Goal: Task Accomplishment & Management: Manage account settings

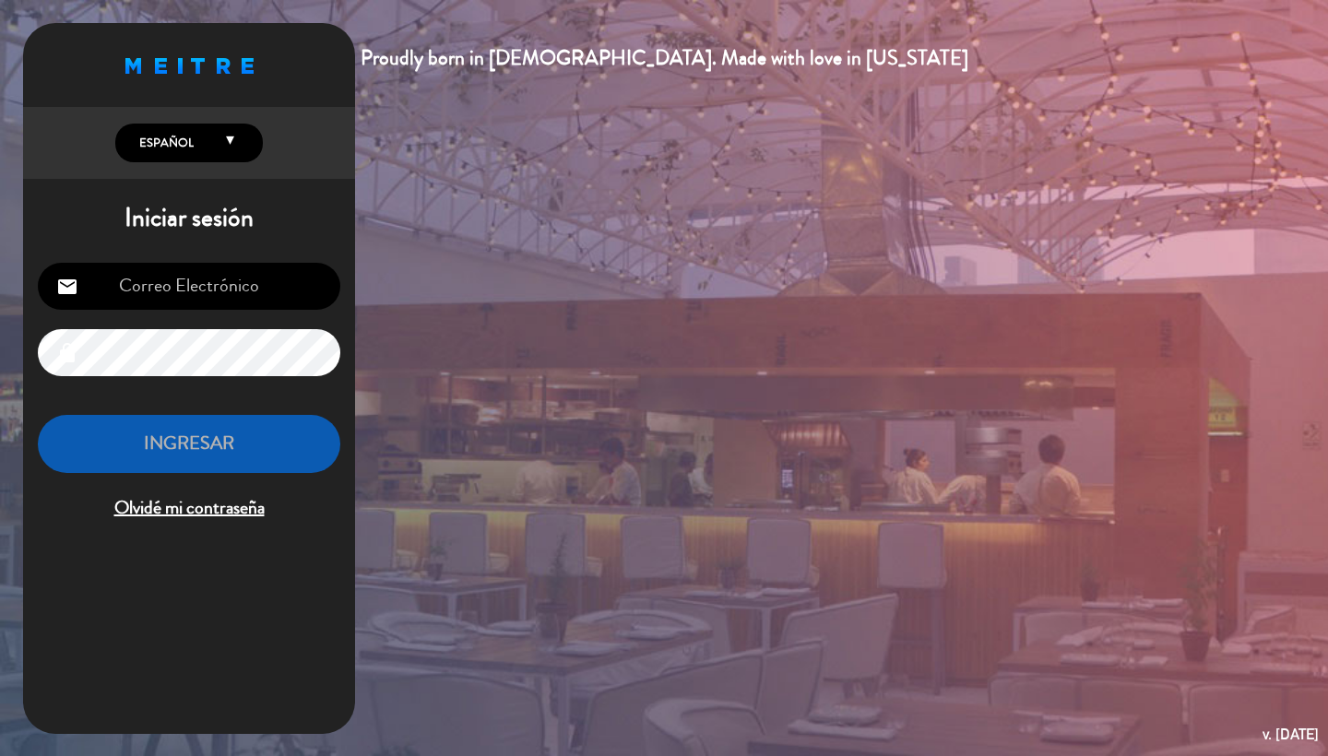
click at [174, 288] on input "email" at bounding box center [189, 286] width 303 height 47
type input "[EMAIL_ADDRESS][DOMAIN_NAME]"
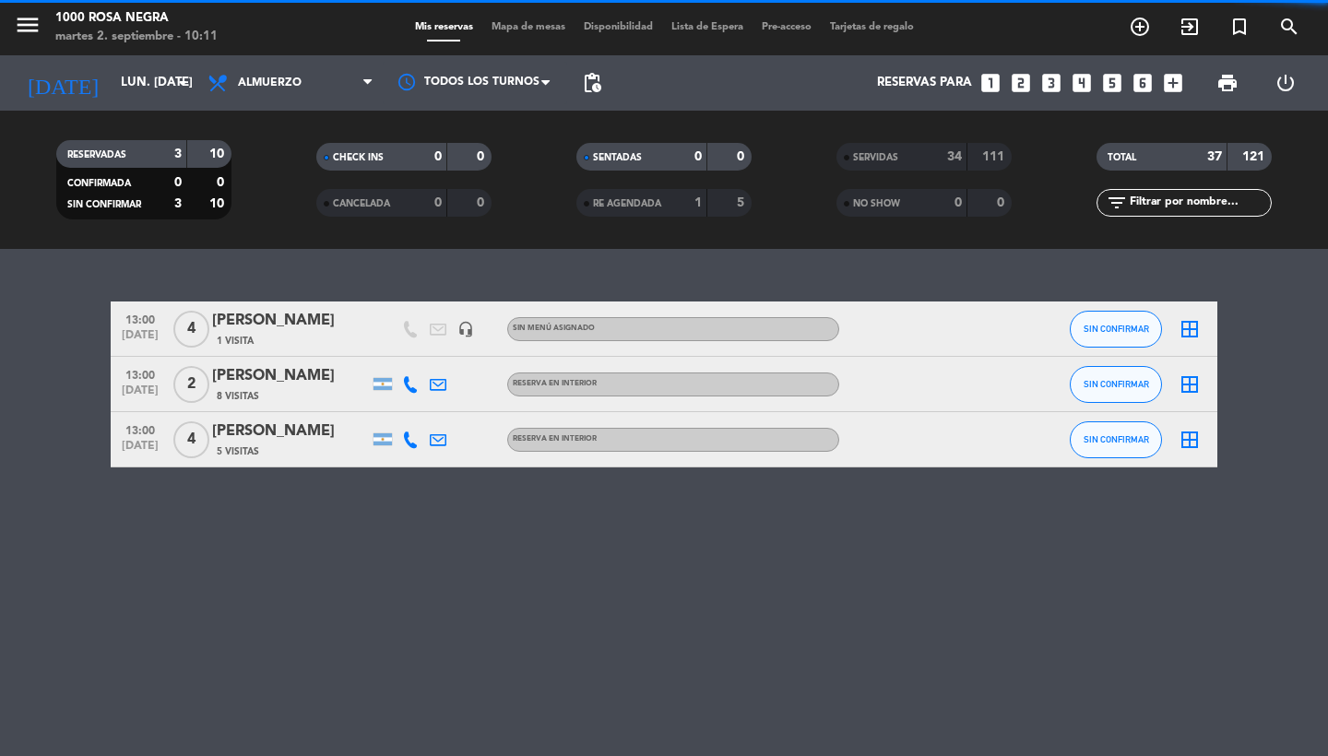
click at [25, 37] on icon "menu" at bounding box center [28, 25] width 28 height 28
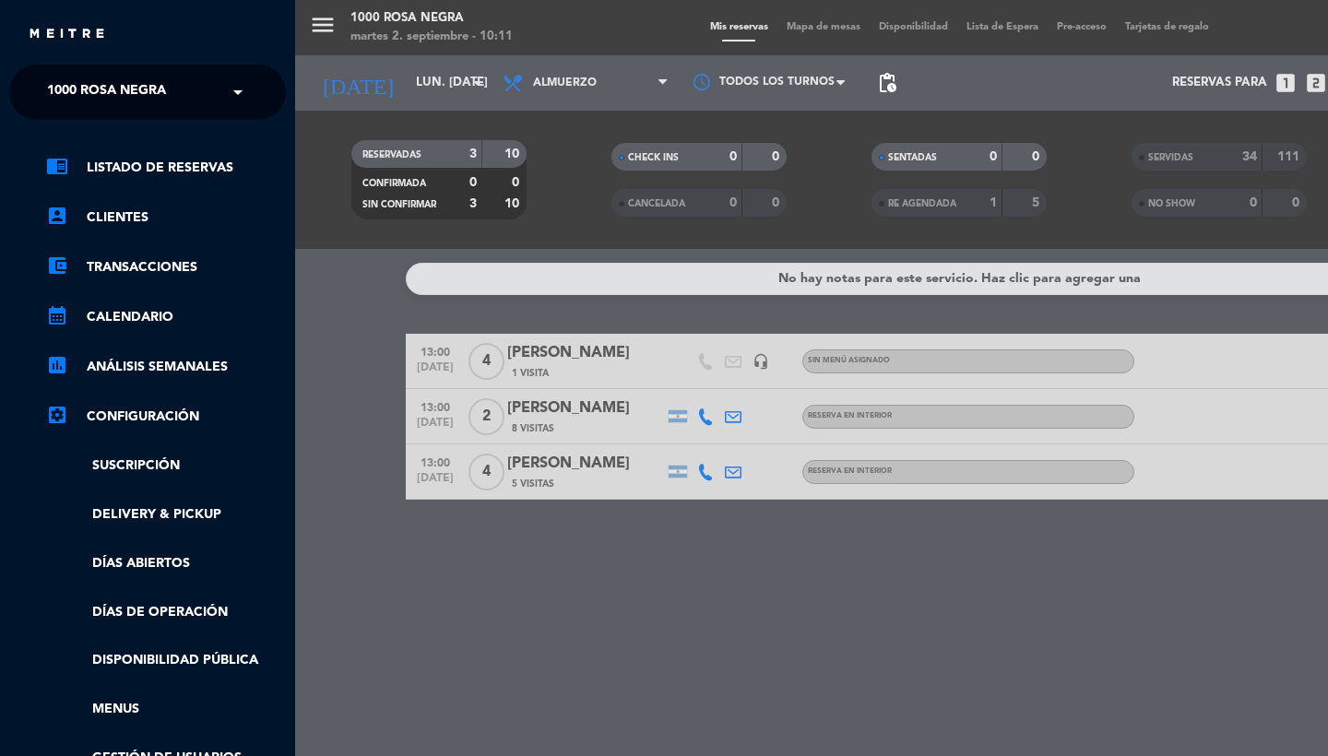
click at [159, 109] on span "1000 Rosa Negra" at bounding box center [106, 92] width 119 height 39
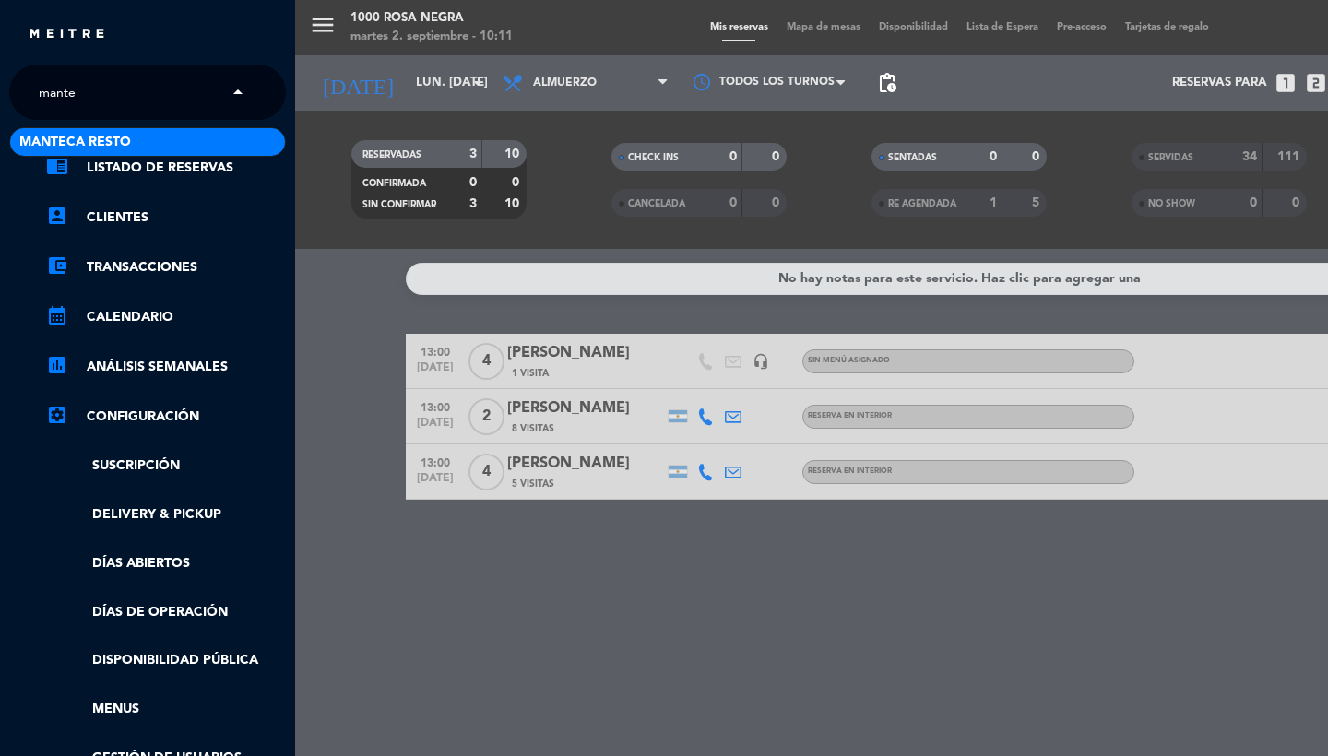
type input "mantec"
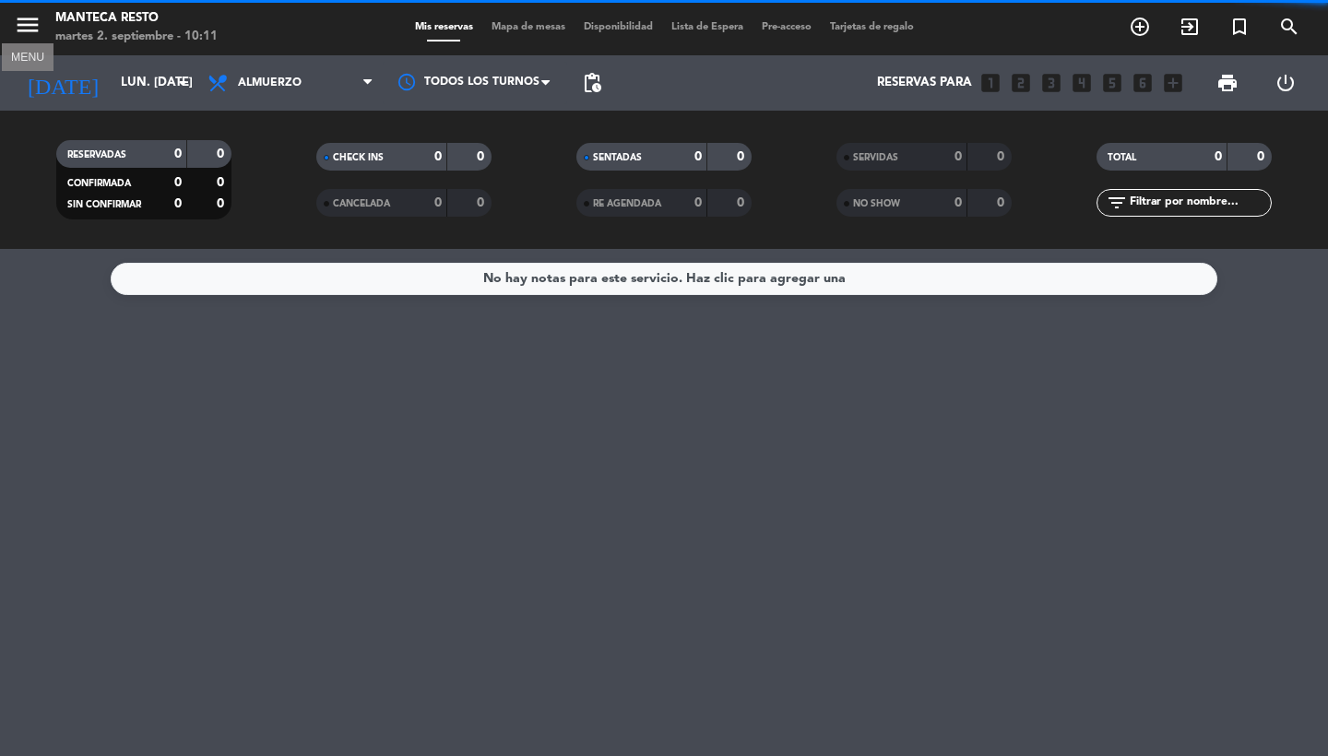
click at [32, 24] on icon "menu" at bounding box center [28, 25] width 28 height 28
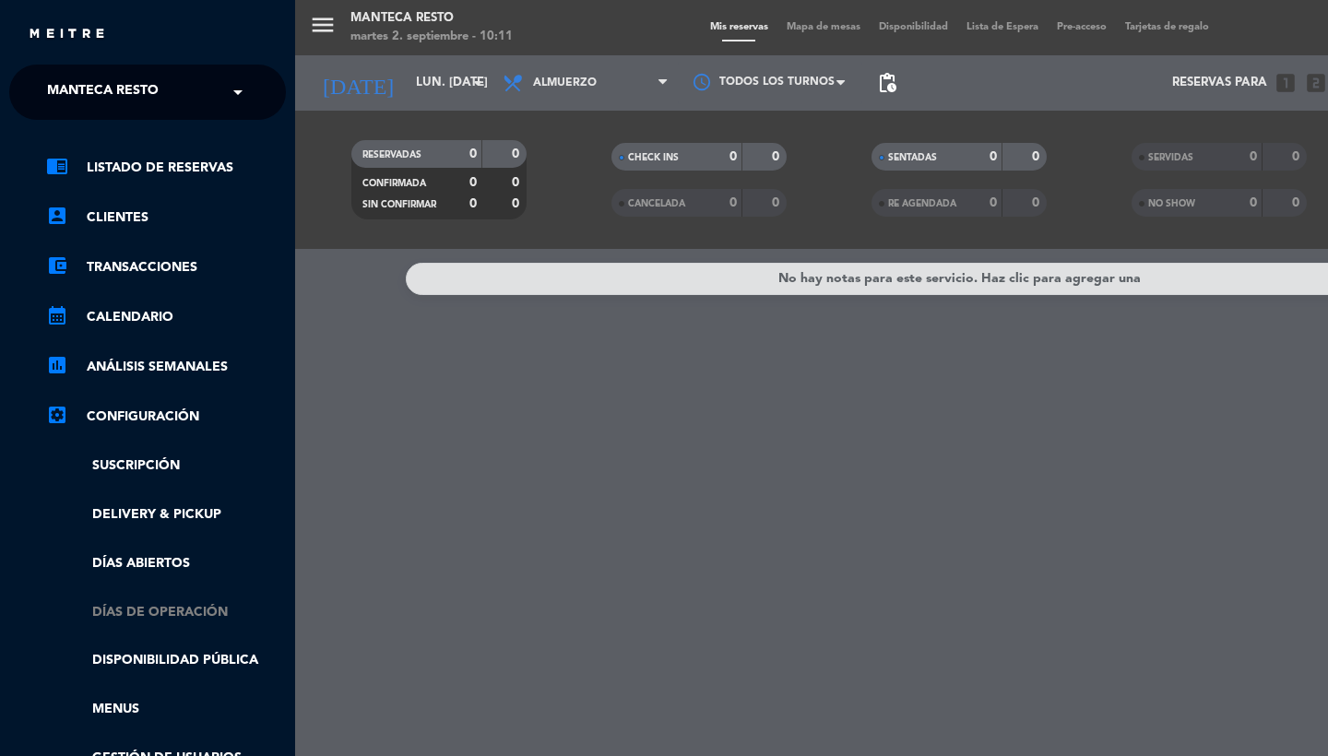
click at [151, 602] on link "Días de Operación" at bounding box center [166, 612] width 240 height 21
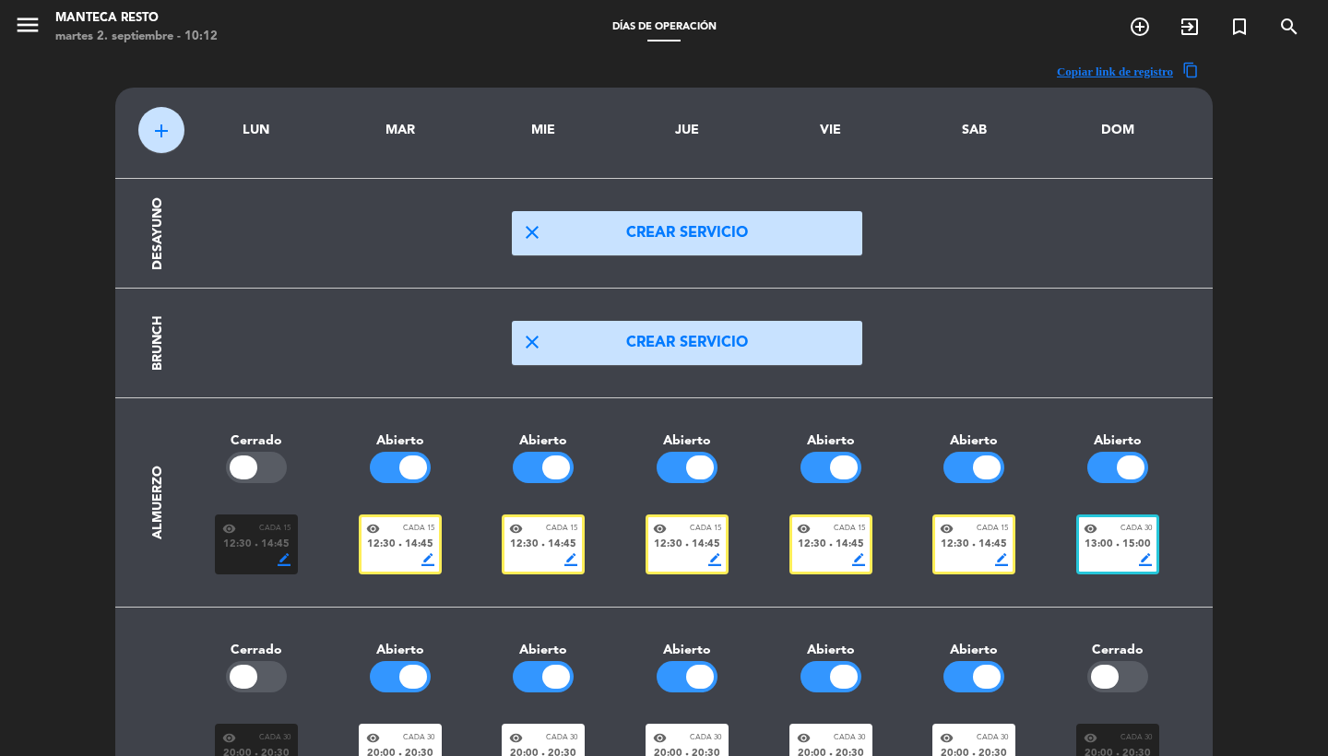
click at [26, 22] on icon "menu" at bounding box center [28, 25] width 28 height 28
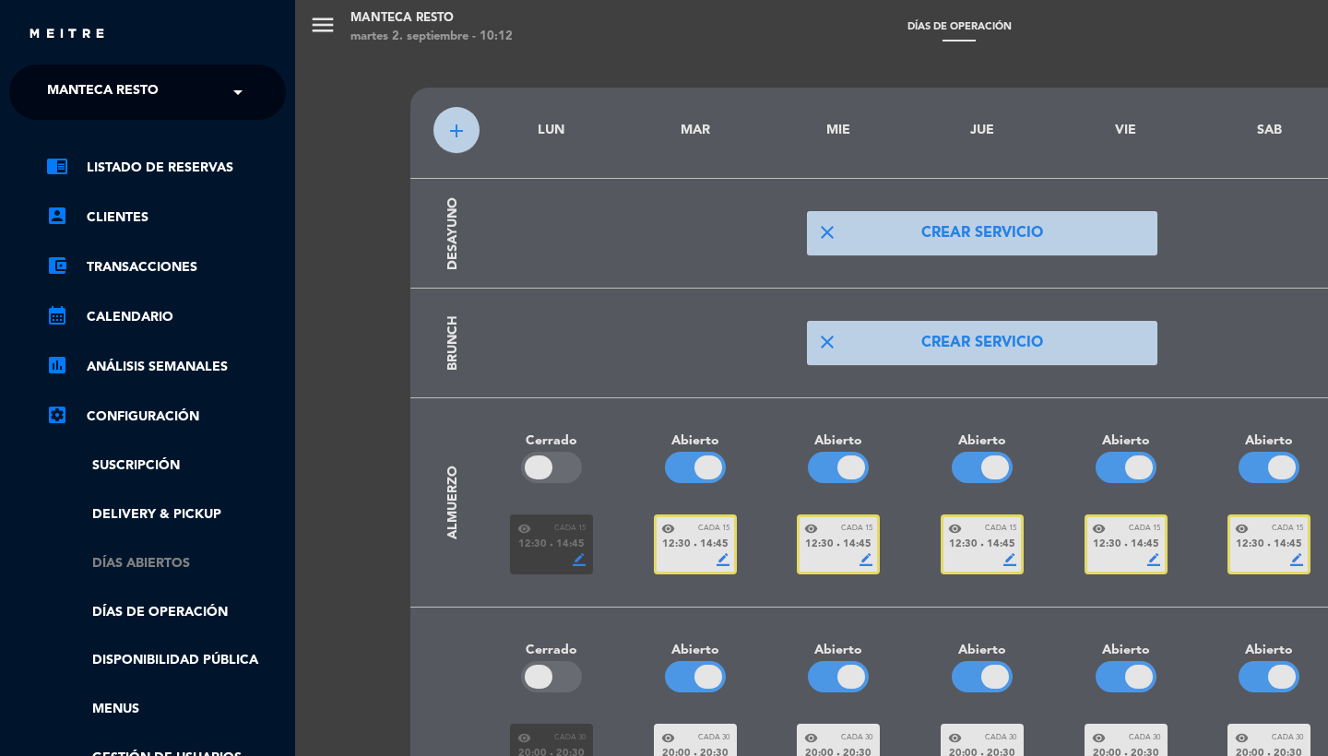
click at [173, 553] on link "Días abiertos" at bounding box center [166, 563] width 240 height 21
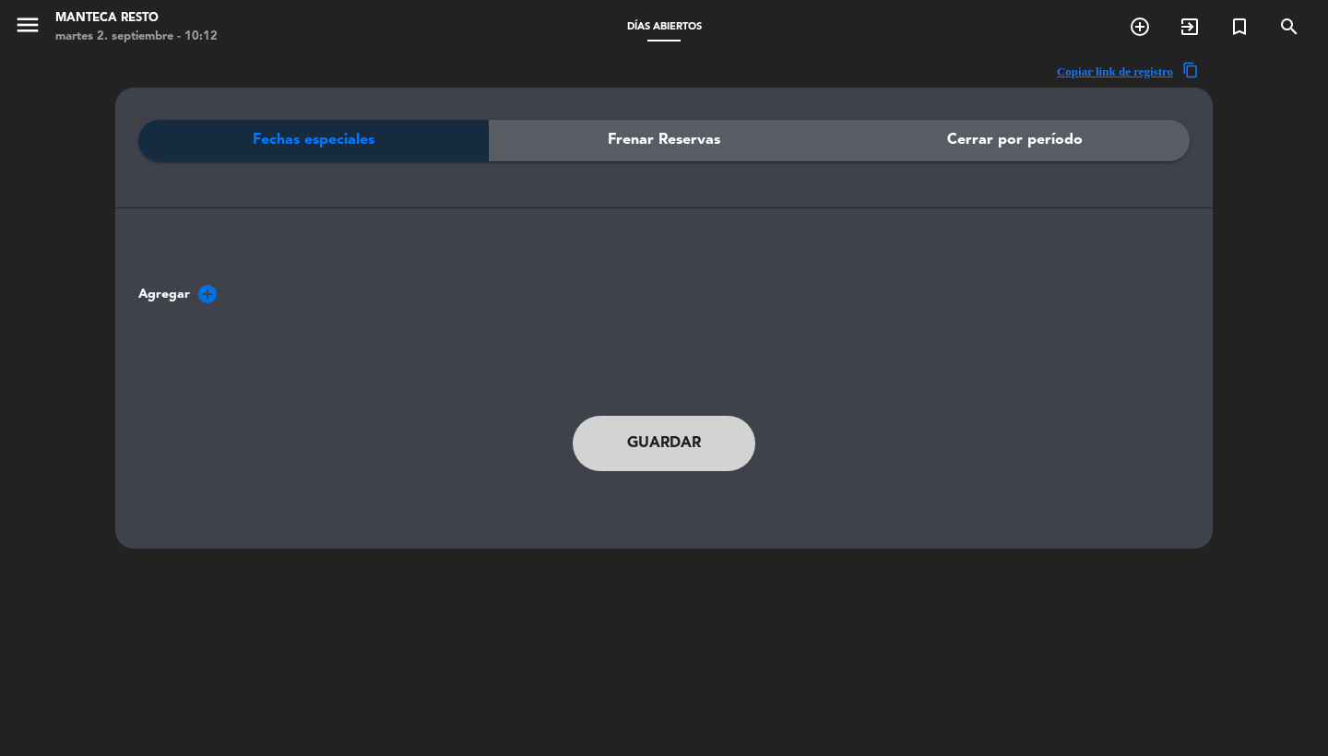
click at [732, 149] on div "Frenar Reservas" at bounding box center [664, 141] width 351 height 42
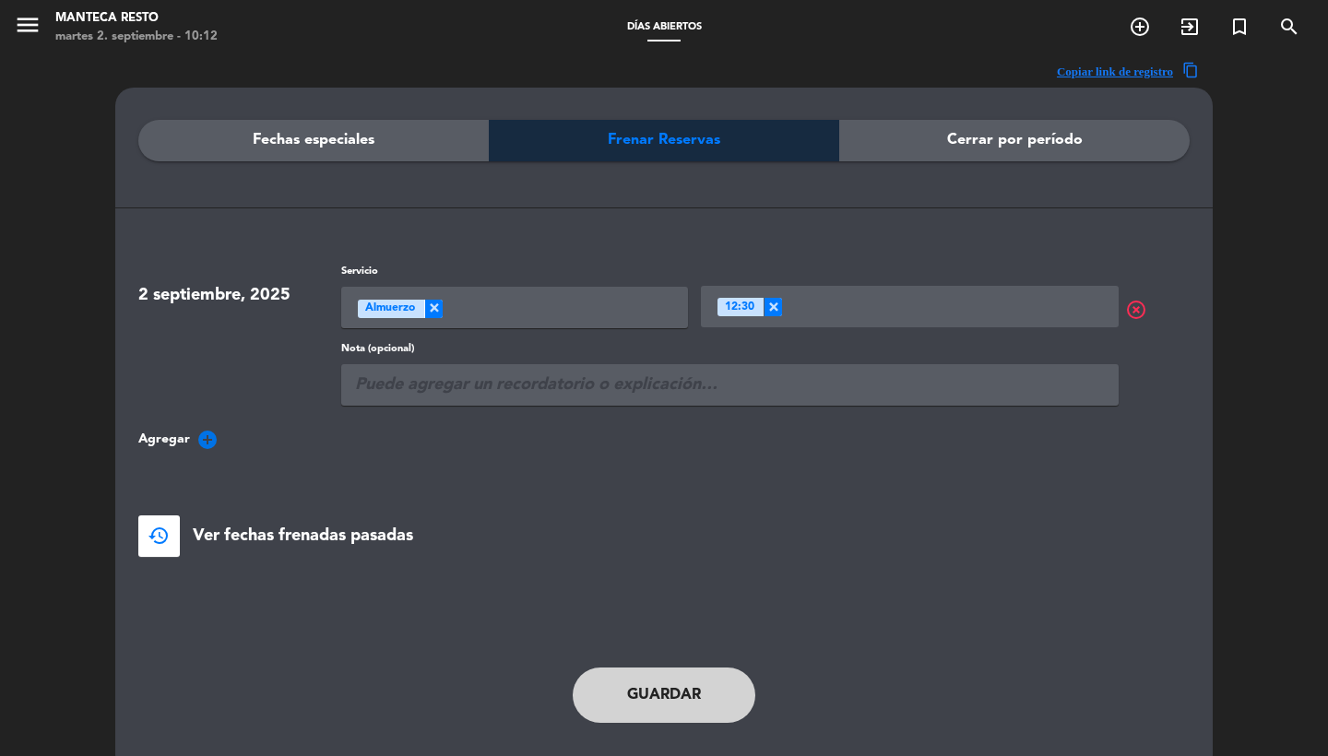
click at [1138, 311] on span "highlight_off" at bounding box center [1160, 310] width 71 height 22
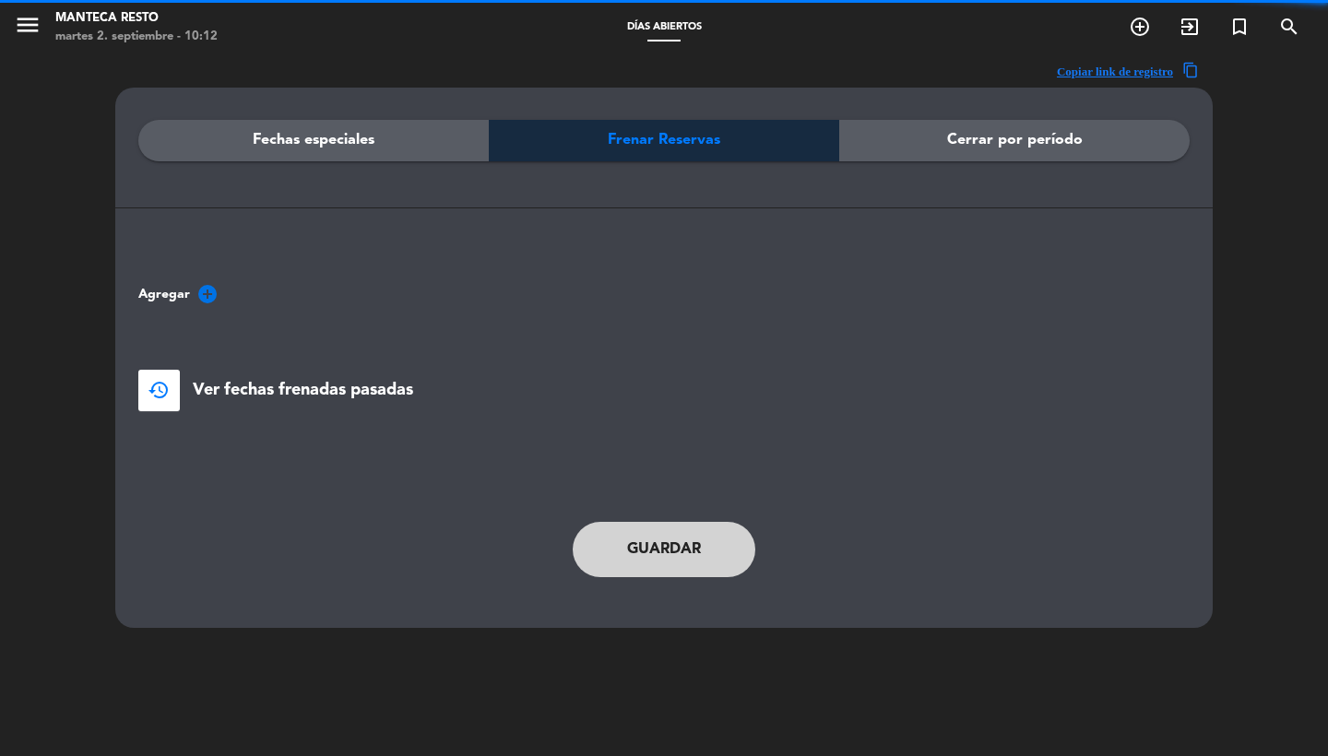
click at [1034, 131] on span "Cerrar por período" at bounding box center [1015, 140] width 136 height 24
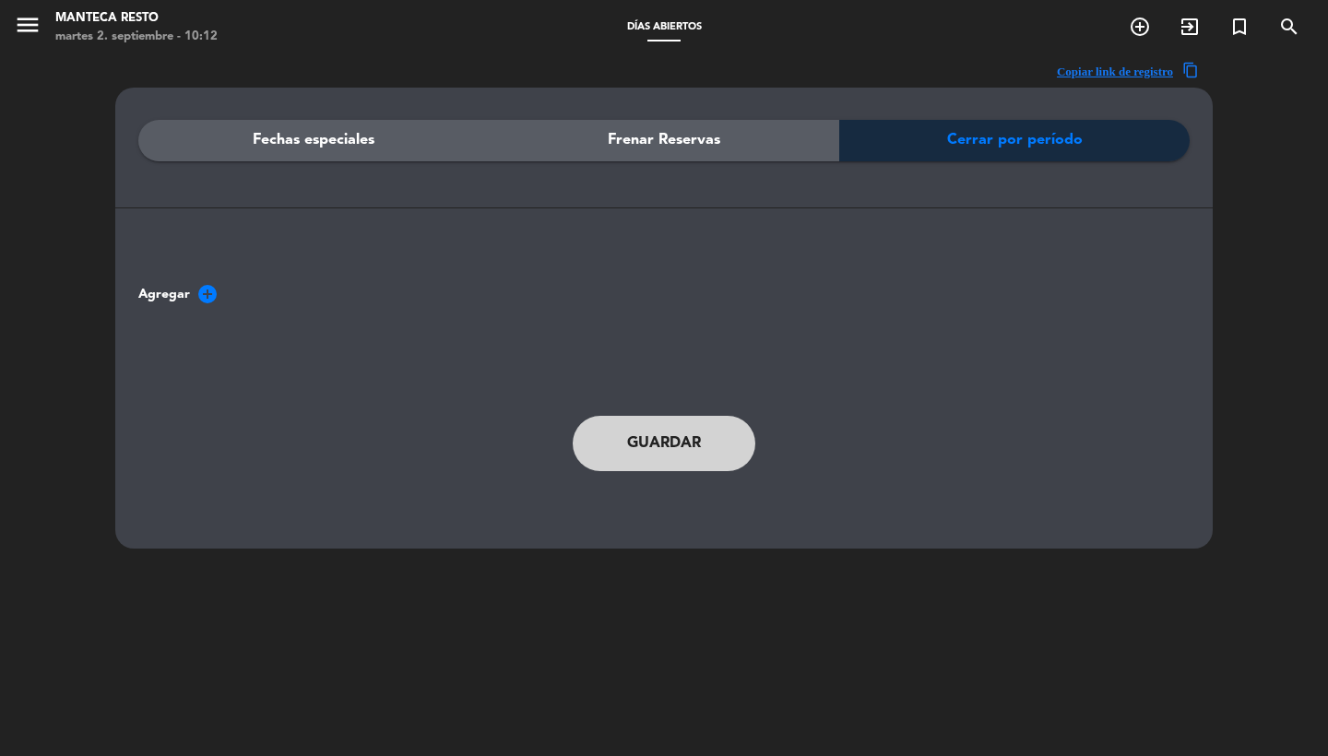
click at [237, 145] on div "Fechas especiales" at bounding box center [313, 141] width 351 height 42
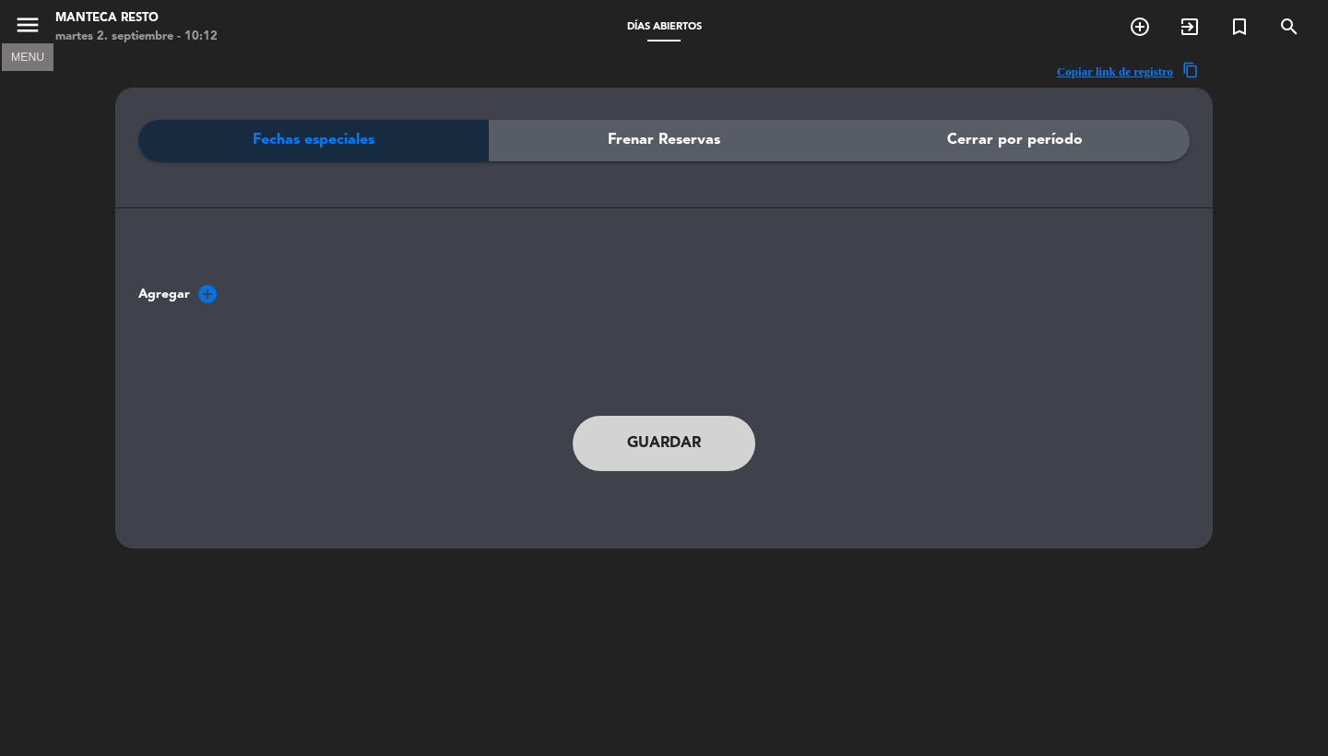
click at [26, 13] on icon "menu" at bounding box center [28, 25] width 28 height 28
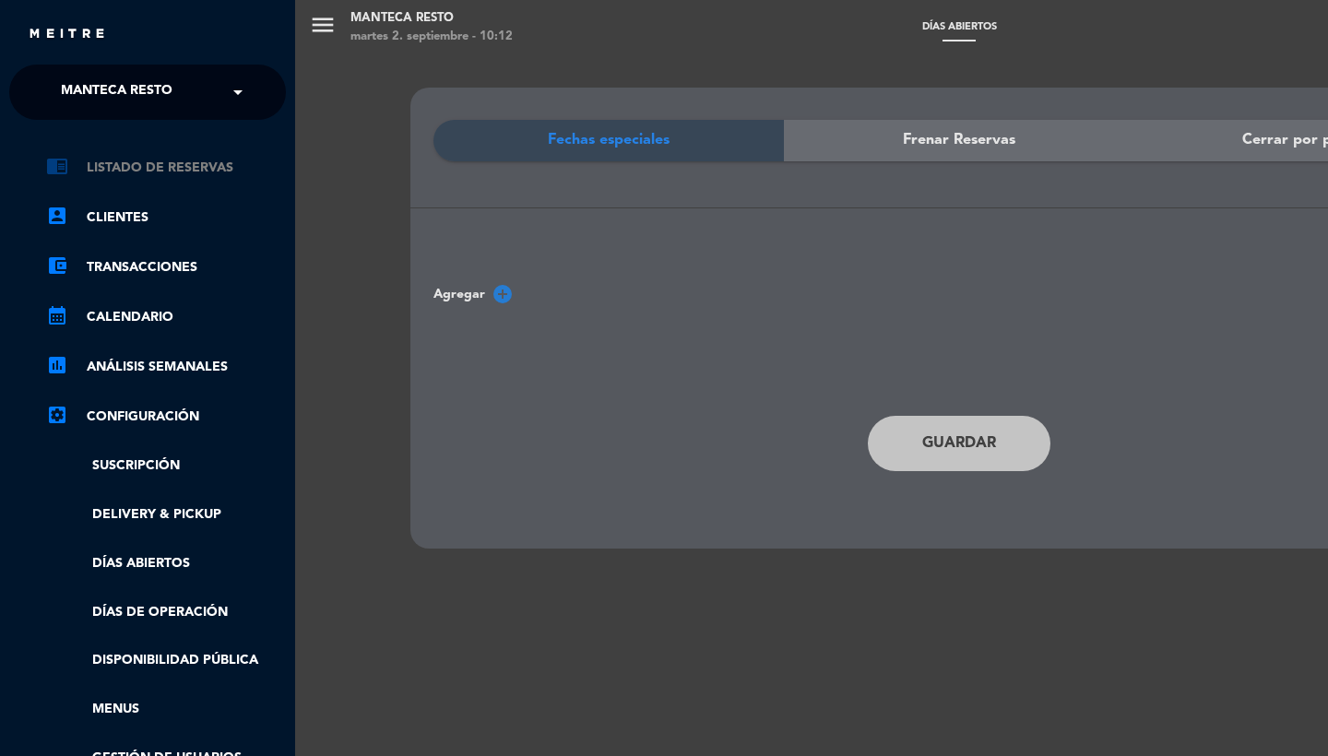
click at [163, 175] on link "chrome_reader_mode Listado de Reservas" at bounding box center [166, 168] width 240 height 22
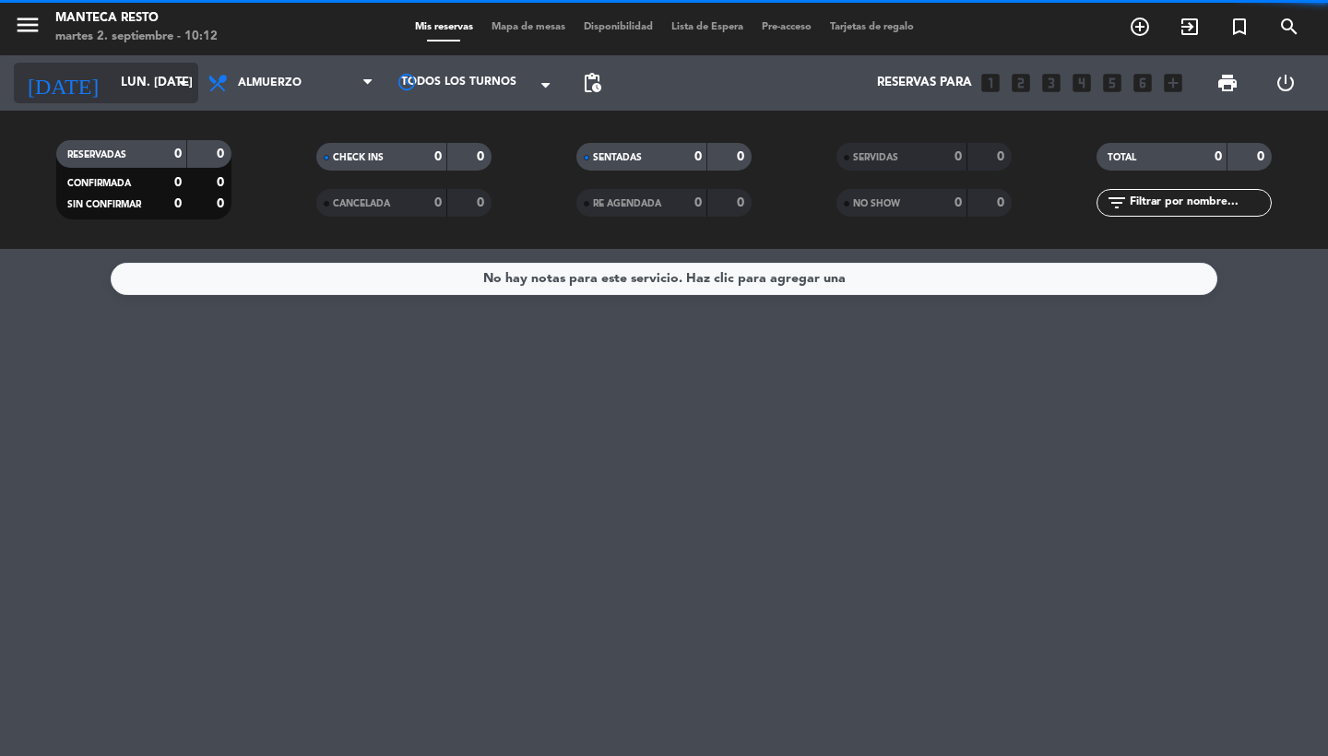
click at [137, 85] on input "lun. [DATE]" at bounding box center [193, 82] width 162 height 33
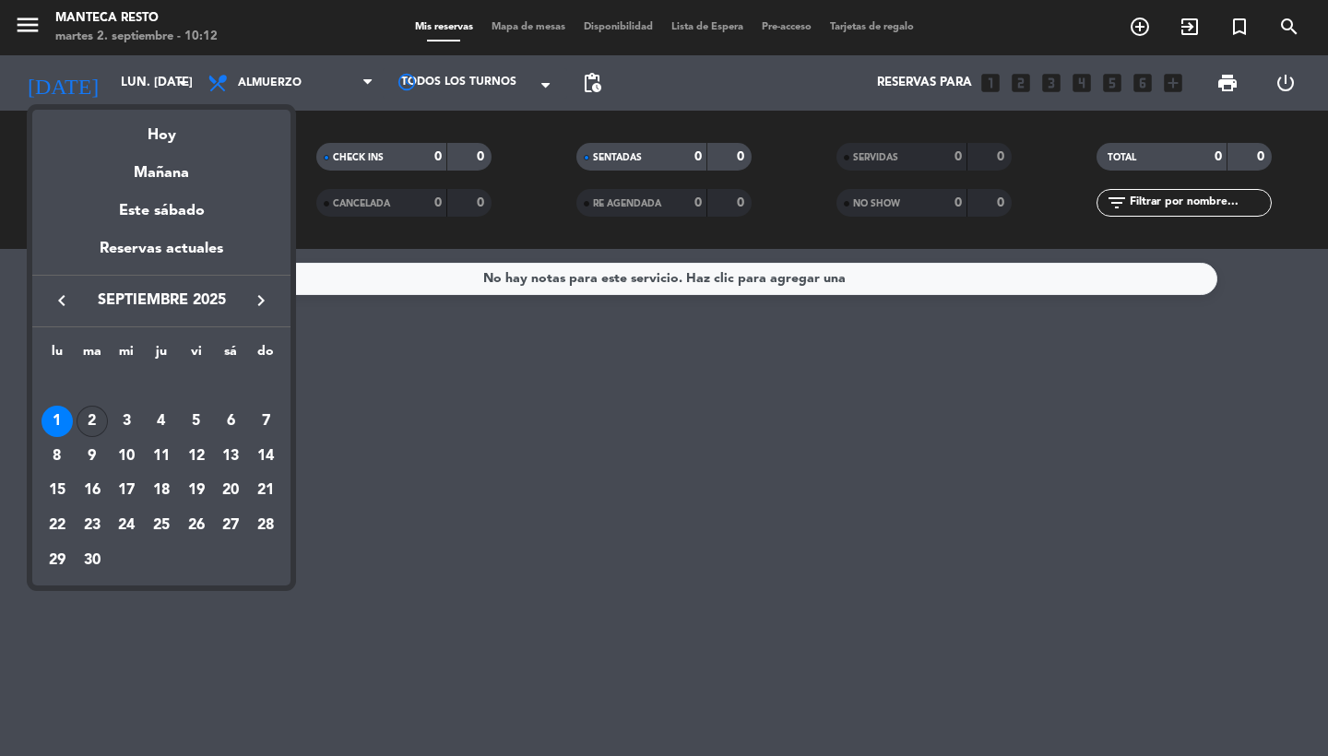
click at [95, 422] on div "2" at bounding box center [92, 421] width 31 height 31
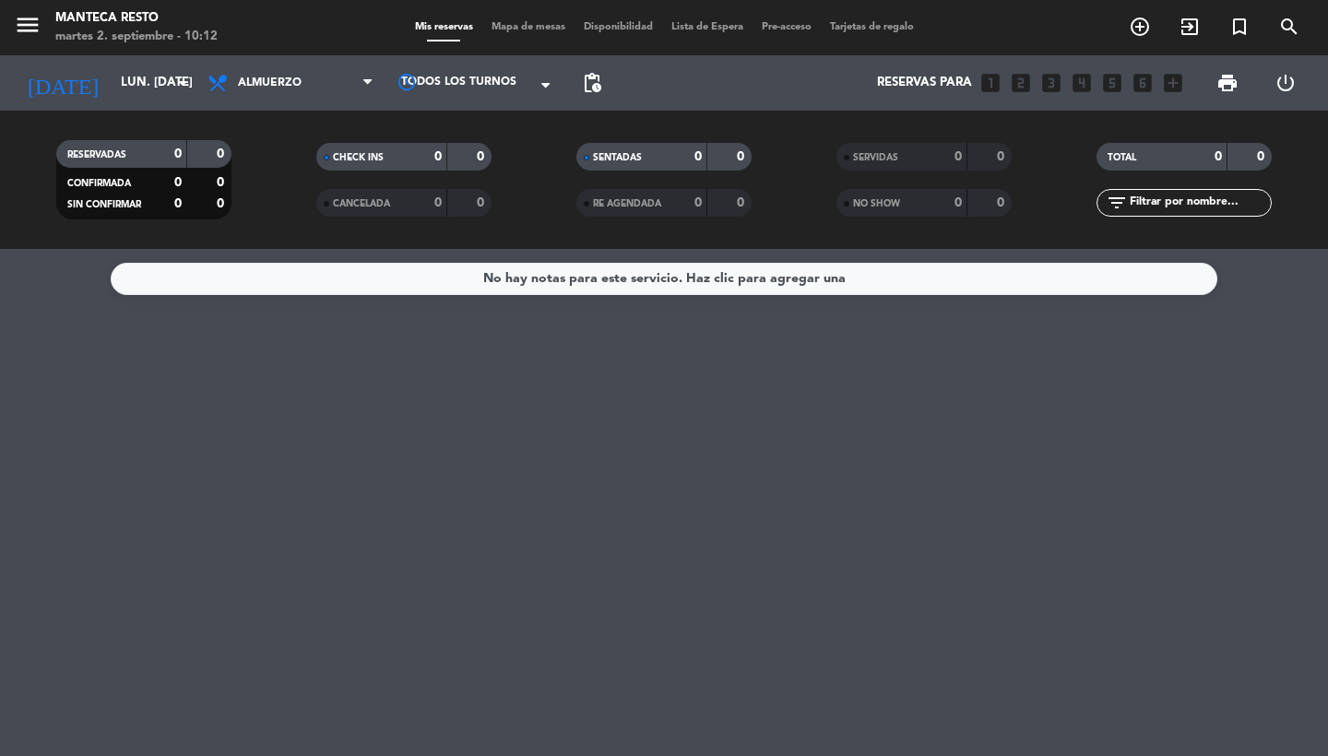
type input "[DATE] sep."
click at [25, 11] on span "menu" at bounding box center [35, 27] width 42 height 43
click at [30, 19] on icon "menu" at bounding box center [28, 25] width 28 height 28
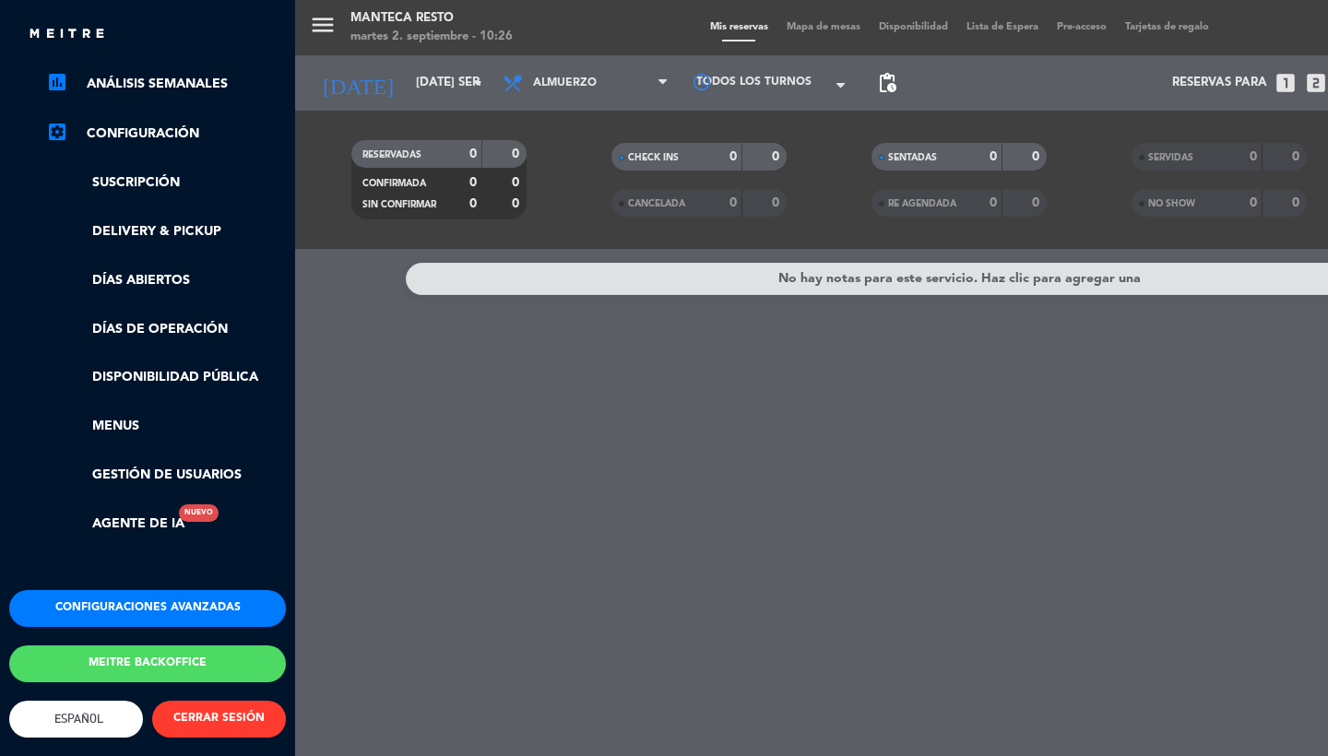
click at [164, 625] on div "Configuraciones avanzadas Meitre backoffice English Español Português Español E…" at bounding box center [147, 705] width 304 height 231
click at [164, 653] on button "Meitre backoffice" at bounding box center [147, 664] width 277 height 37
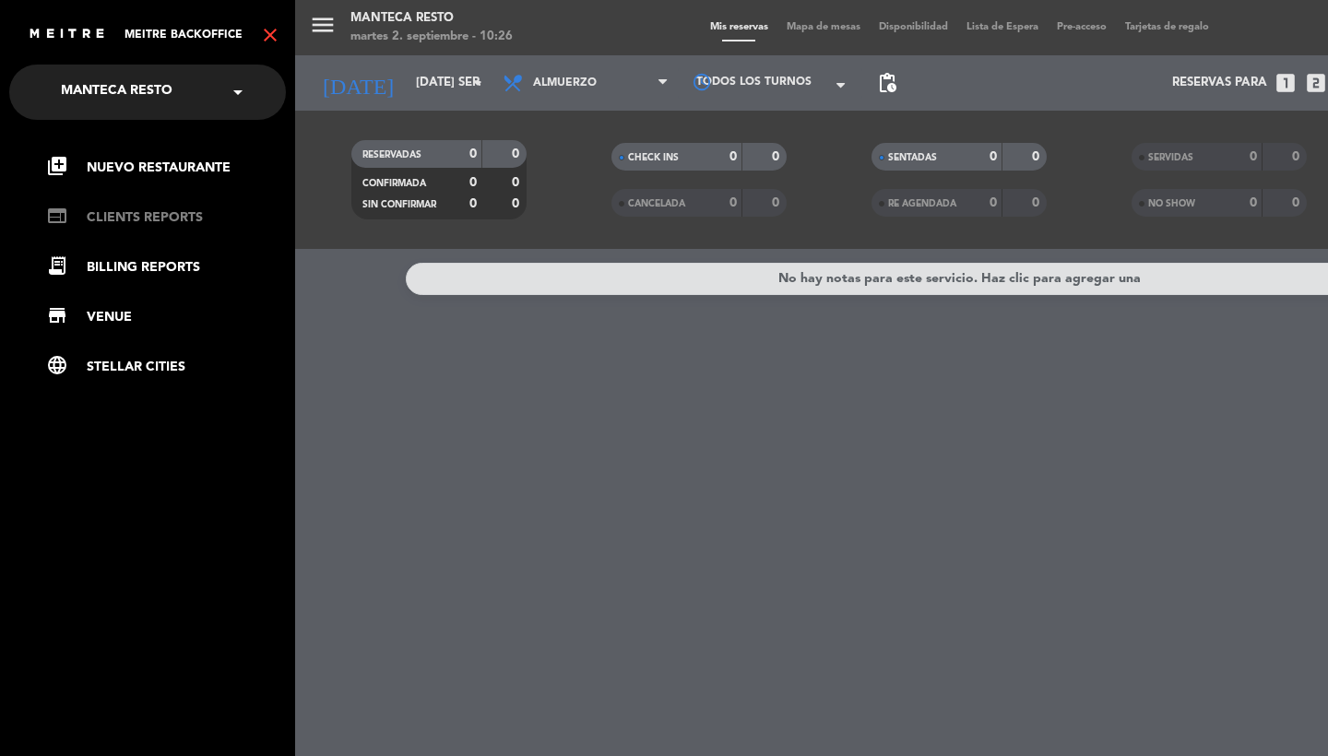
click at [145, 213] on link "web CLIENTS REPORTS" at bounding box center [166, 218] width 240 height 22
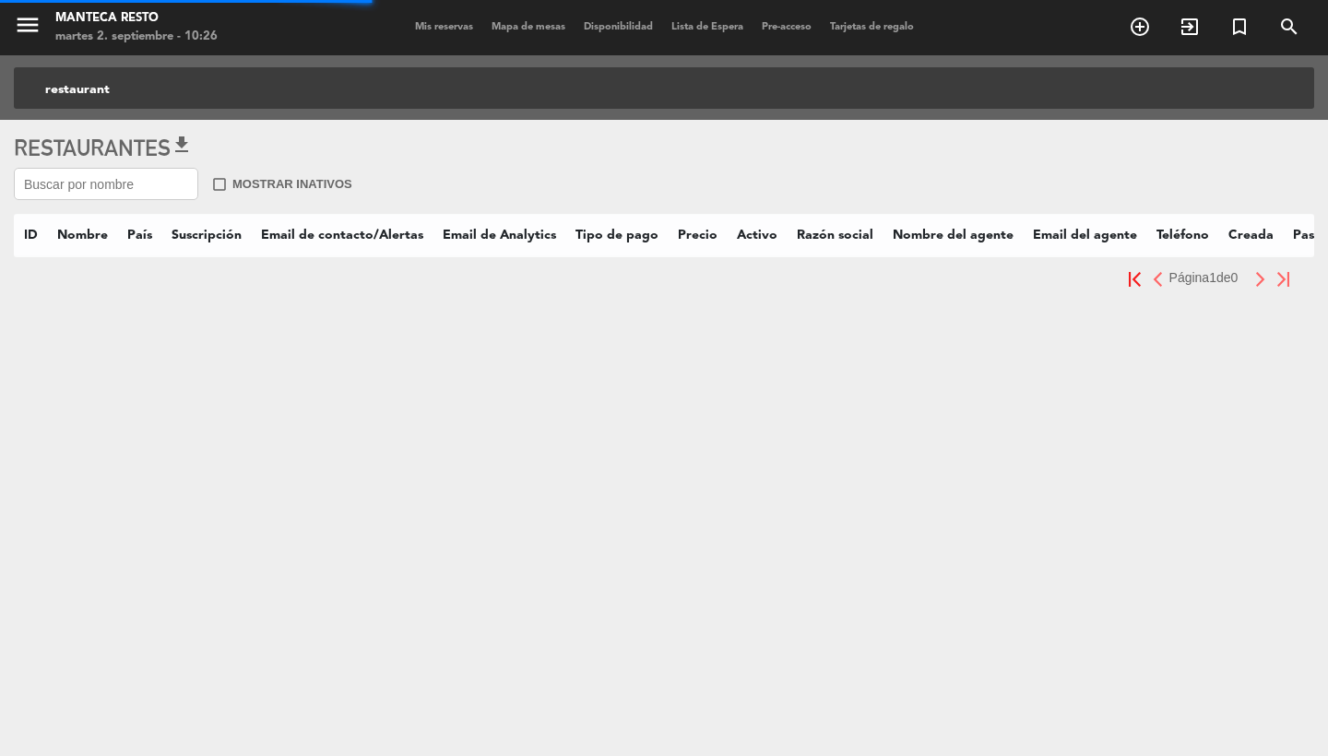
click at [125, 180] on input "text" at bounding box center [106, 184] width 184 height 32
type input "r"
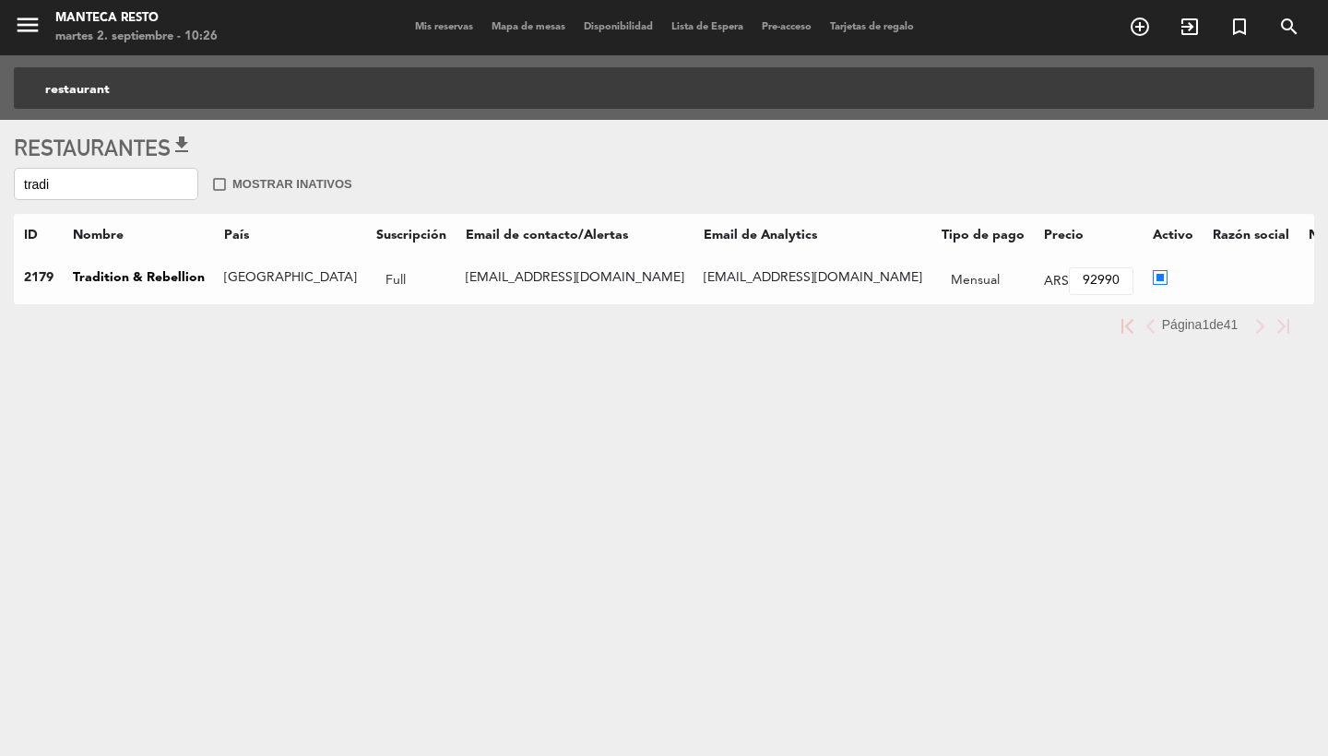
type input "tradi"
click at [486, 570] on div "menu Manteca Resto martes 2. septiembre - 10:26 Mis reservas Mapa de mesas Disp…" at bounding box center [664, 378] width 1328 height 756
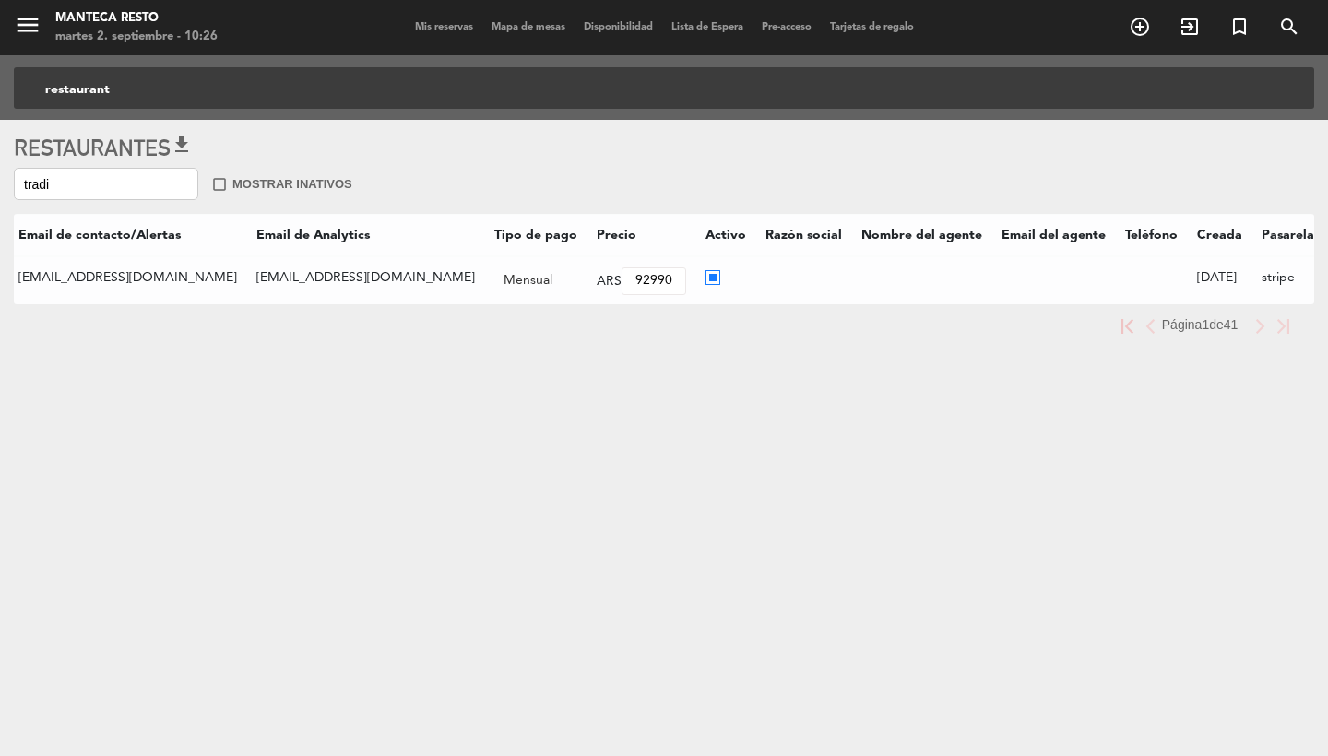
scroll to position [0, 924]
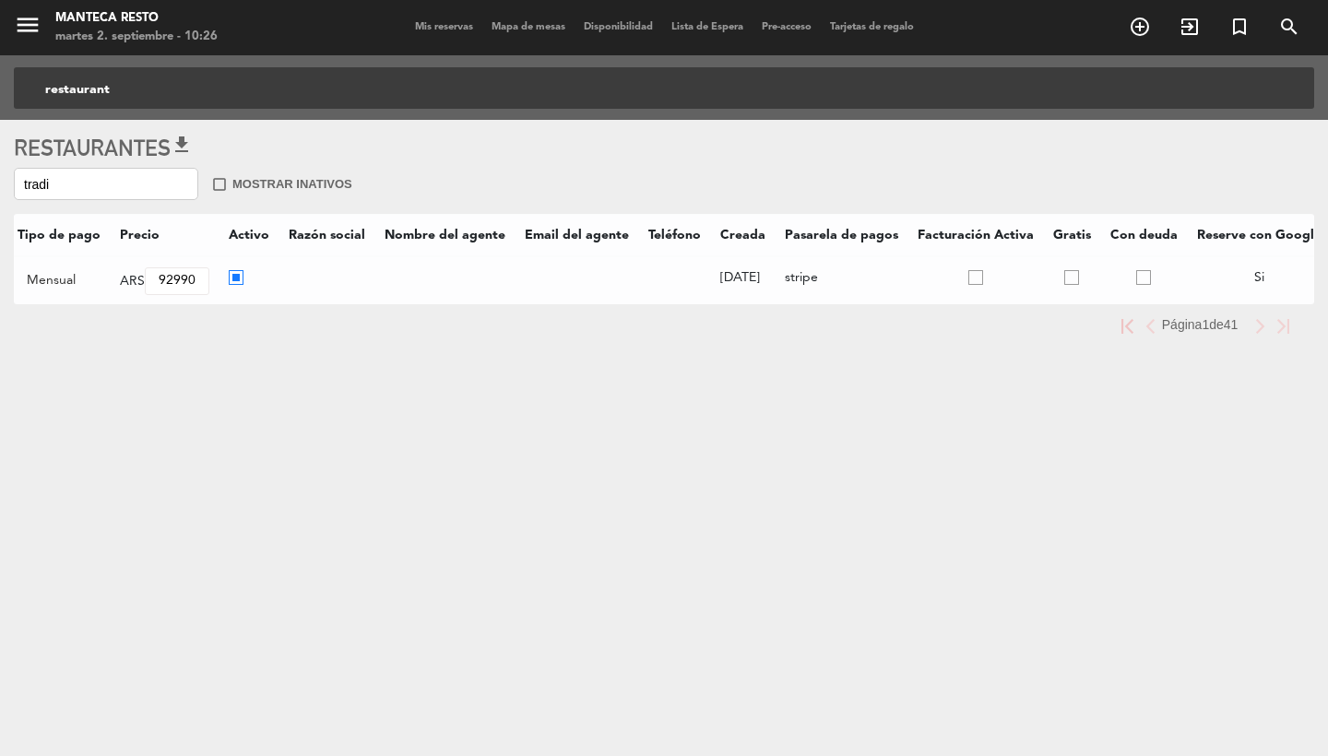
click at [1137, 274] on ins at bounding box center [1144, 278] width 15 height 16
click at [1144, 274] on input "radio" at bounding box center [1150, 276] width 12 height 12
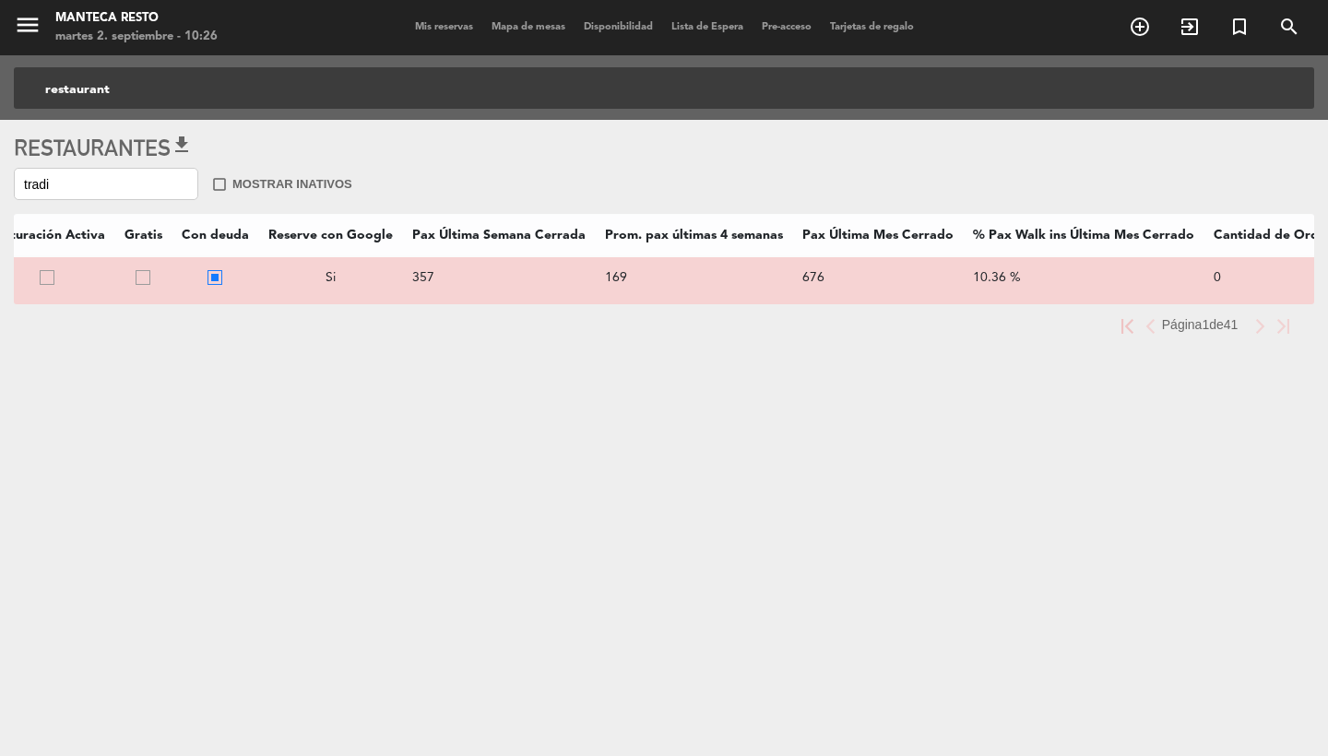
scroll to position [0, 1851]
click at [430, 26] on span "Mis reservas" at bounding box center [444, 27] width 77 height 10
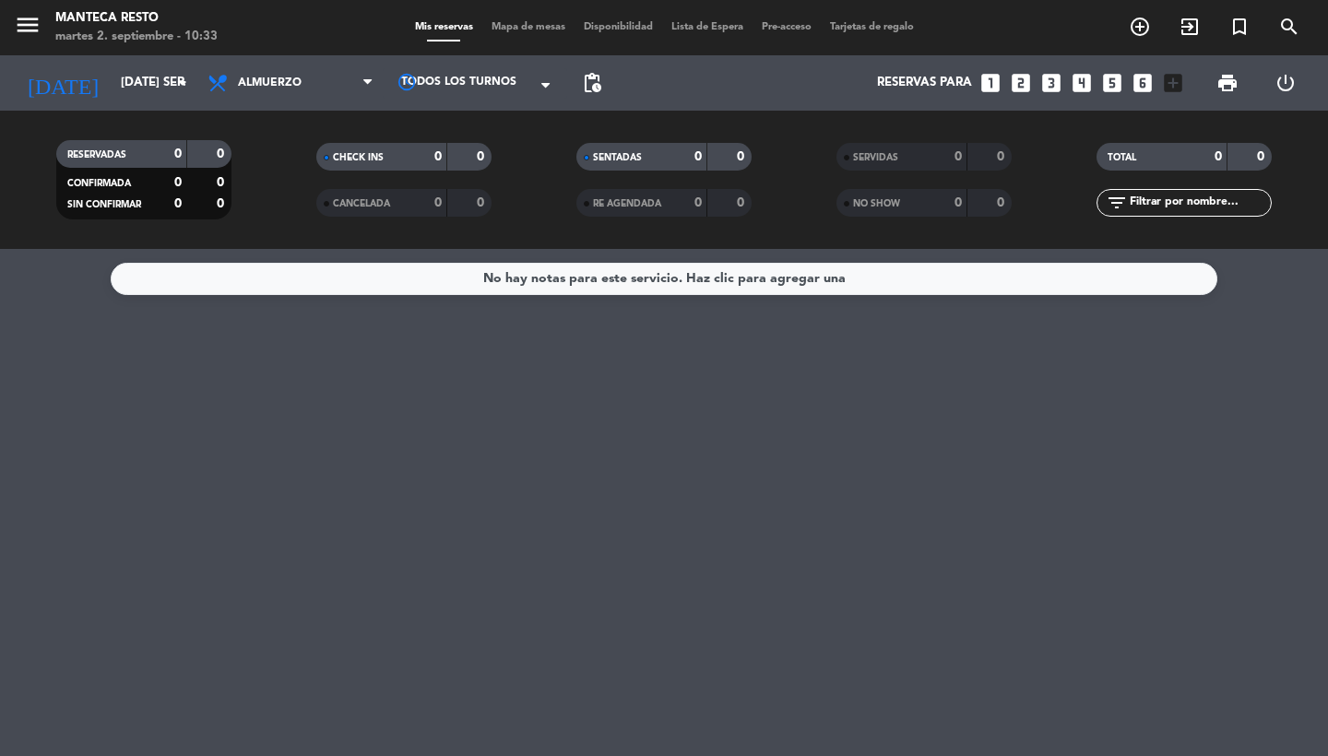
click at [31, 53] on div "menu Manteca Resto martes 2. septiembre - 10:33 Mis reservas Mapa de mesas Disp…" at bounding box center [664, 27] width 1328 height 55
click at [31, 39] on icon "menu" at bounding box center [28, 25] width 28 height 28
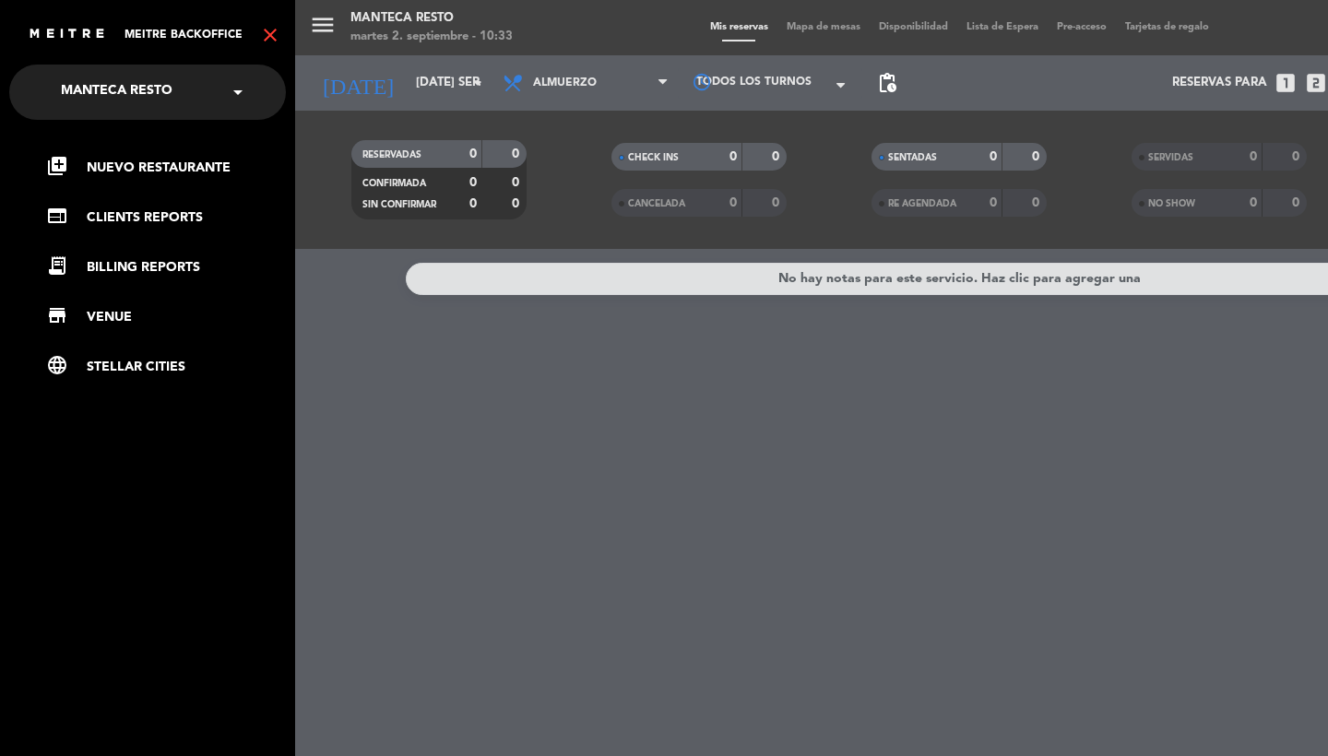
click at [272, 33] on icon "close" at bounding box center [270, 35] width 22 height 22
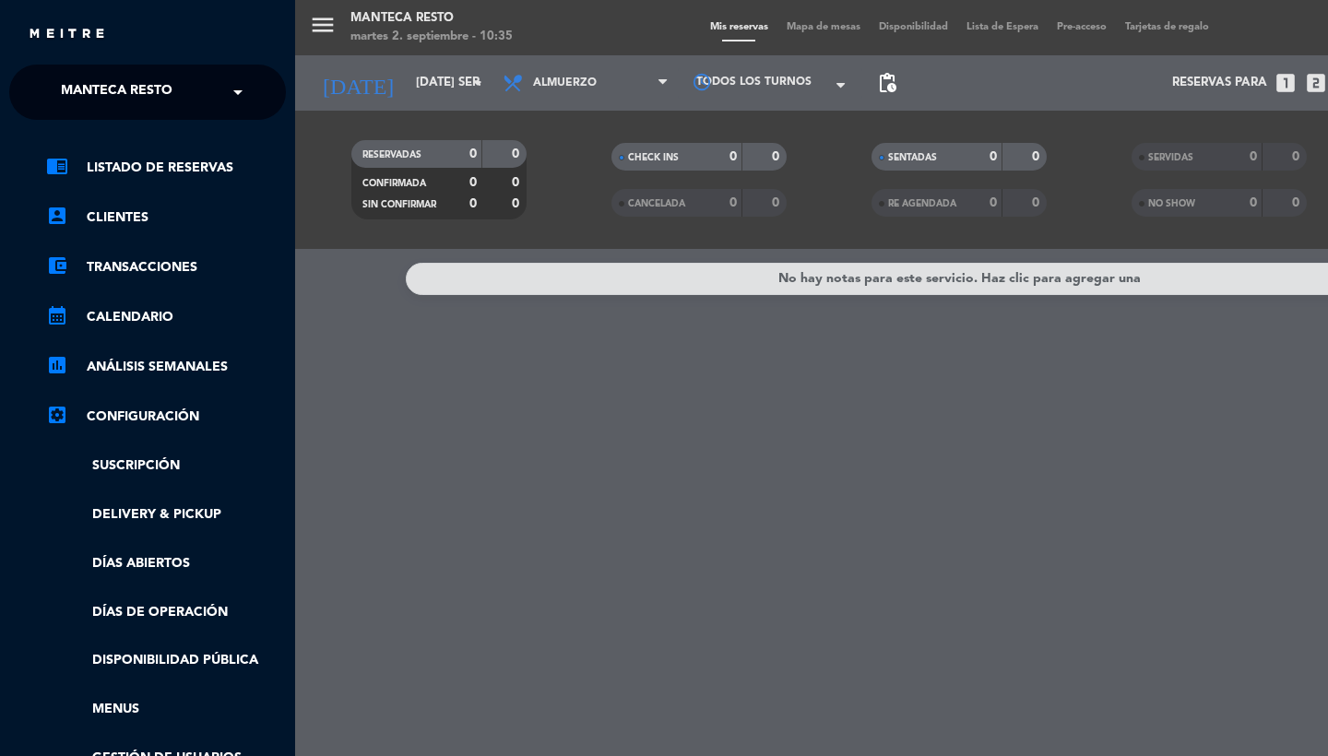
click at [149, 95] on span "Manteca Resto" at bounding box center [117, 92] width 112 height 39
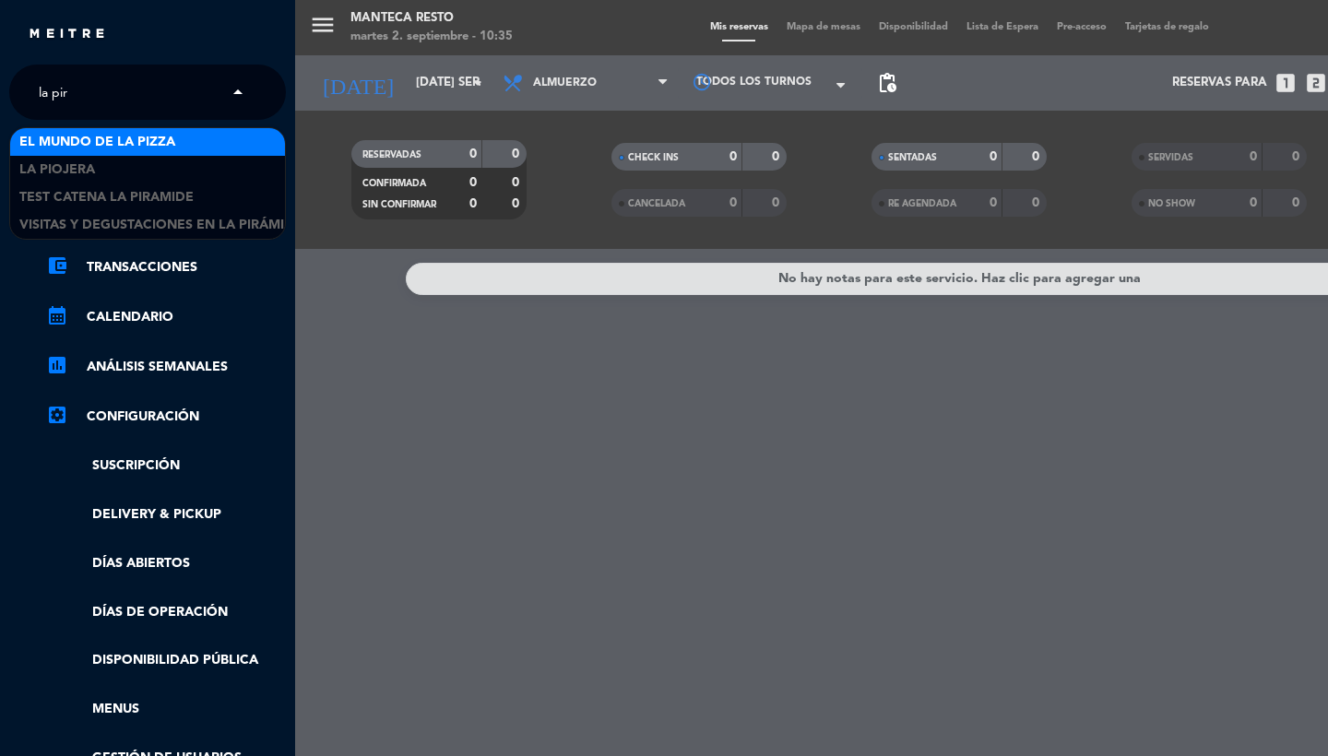
type input "la pira"
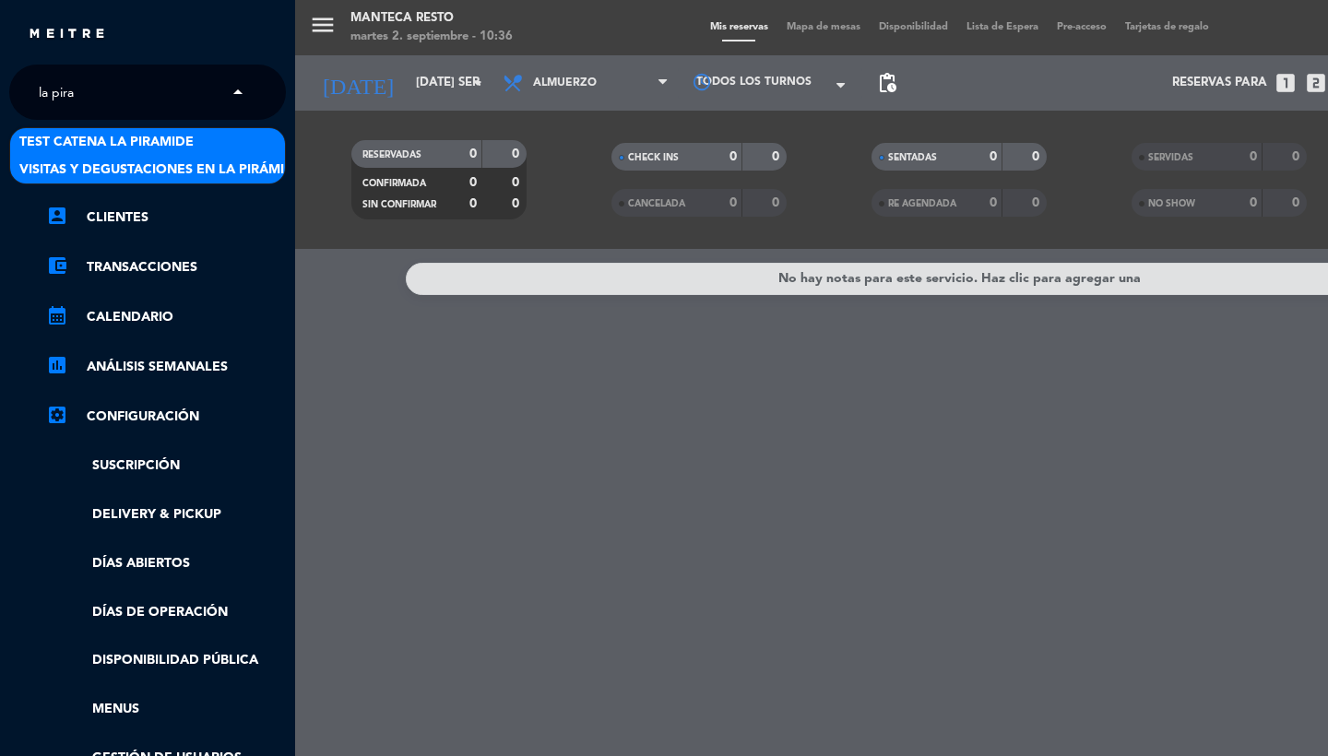
click at [172, 173] on span "Visitas y degustaciones en La Pirámide" at bounding box center [160, 170] width 283 height 21
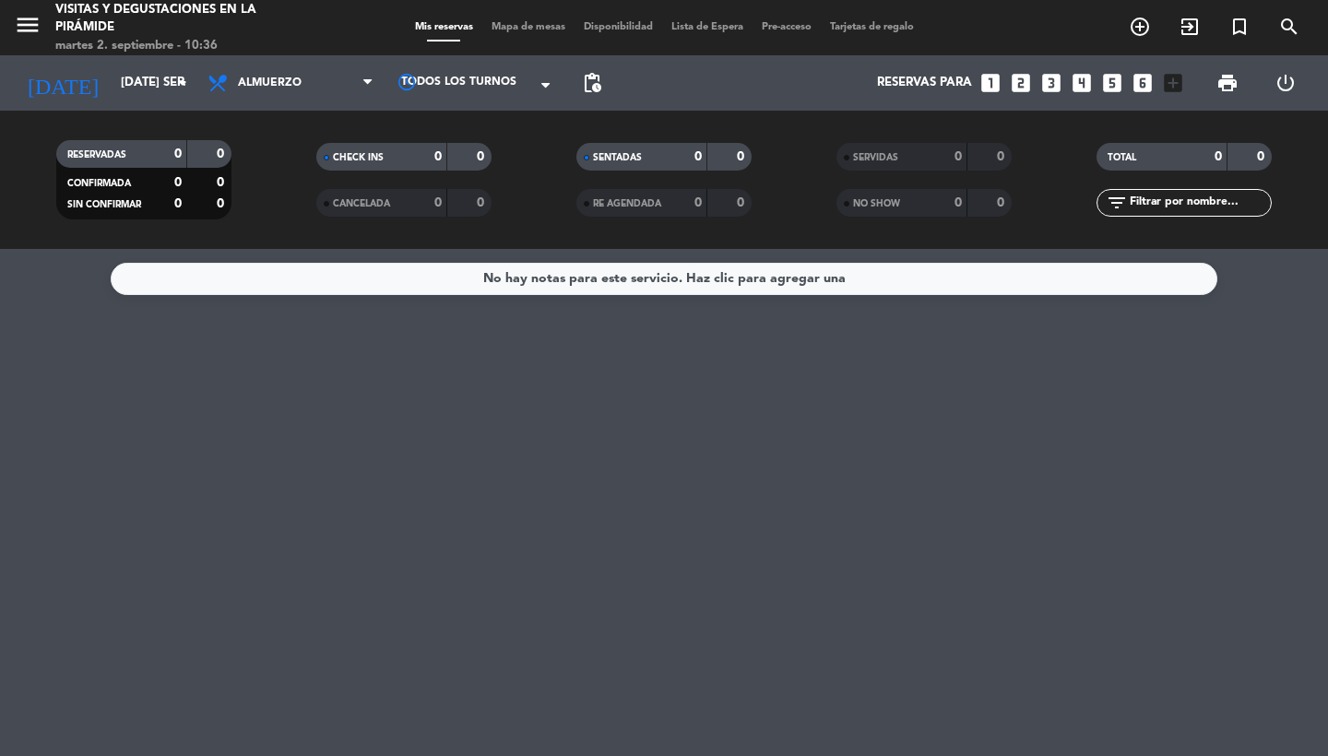
click at [1151, 35] on icon "search" at bounding box center [1140, 27] width 22 height 22
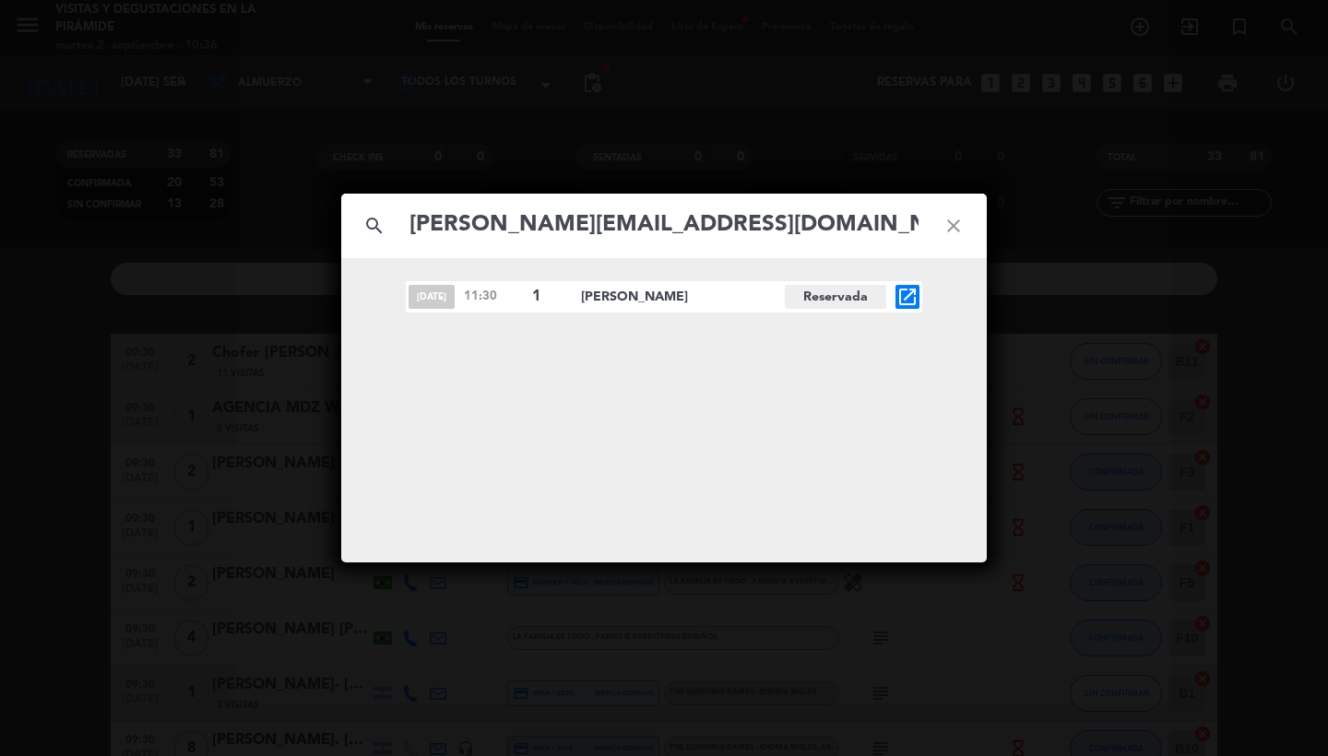
type input "[PERSON_NAME][EMAIL_ADDRESS][DOMAIN_NAME]"
click at [906, 298] on icon "open_in_new" at bounding box center [908, 297] width 22 height 22
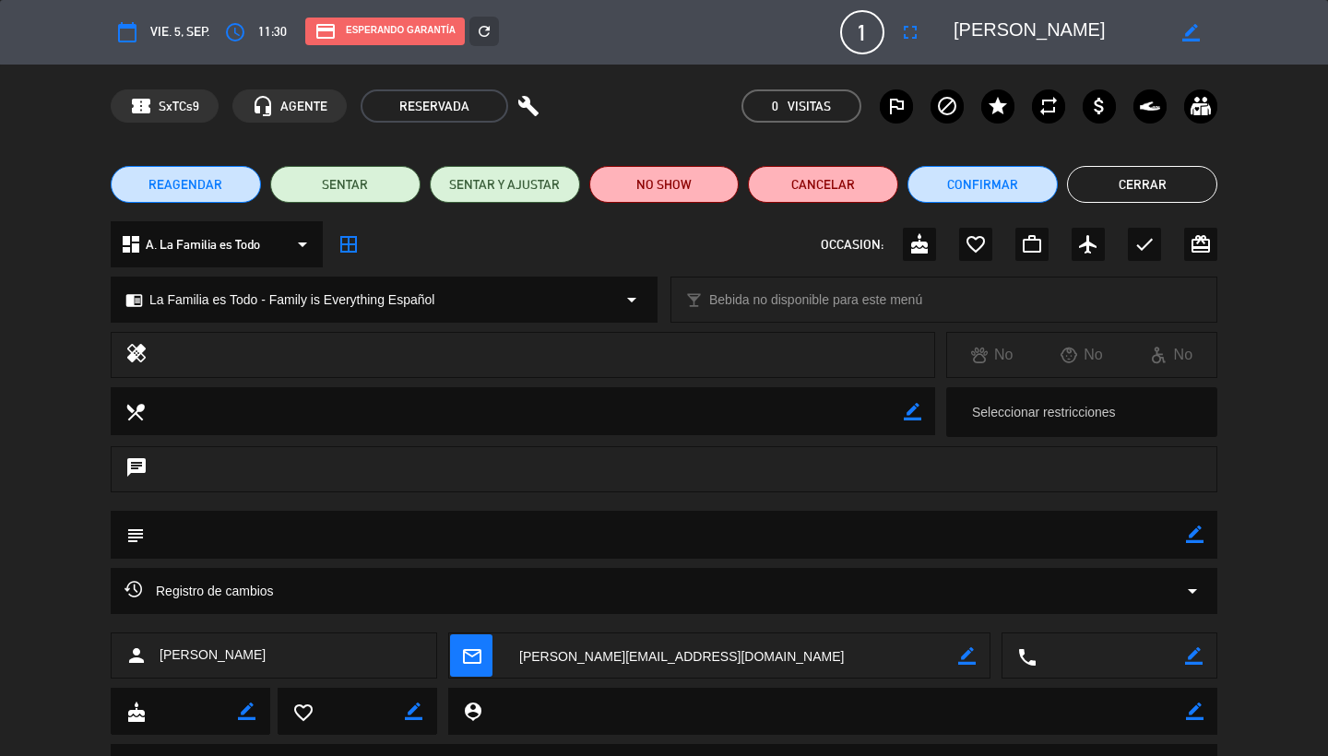
click at [1130, 188] on button "Cerrar" at bounding box center [1142, 184] width 150 height 37
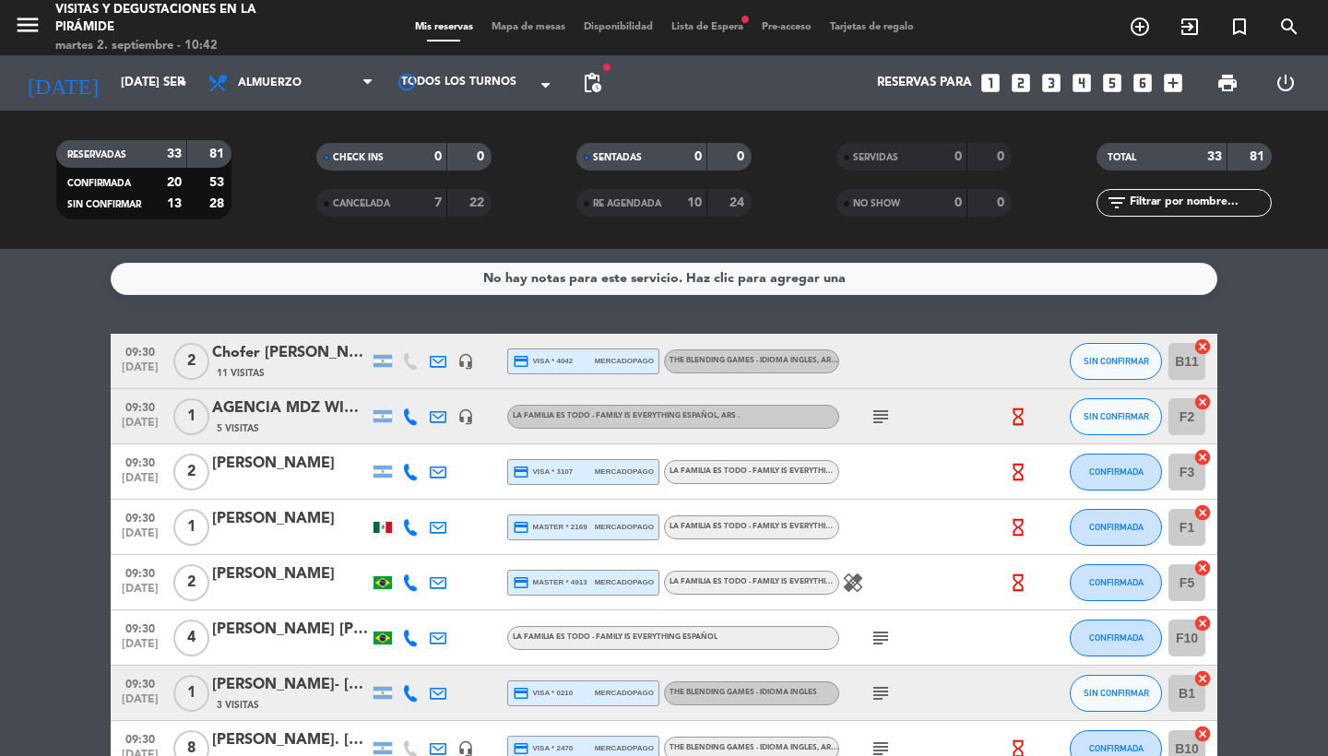
click at [42, 41] on span "menu" at bounding box center [35, 27] width 42 height 43
click at [31, 36] on icon "menu" at bounding box center [28, 25] width 28 height 28
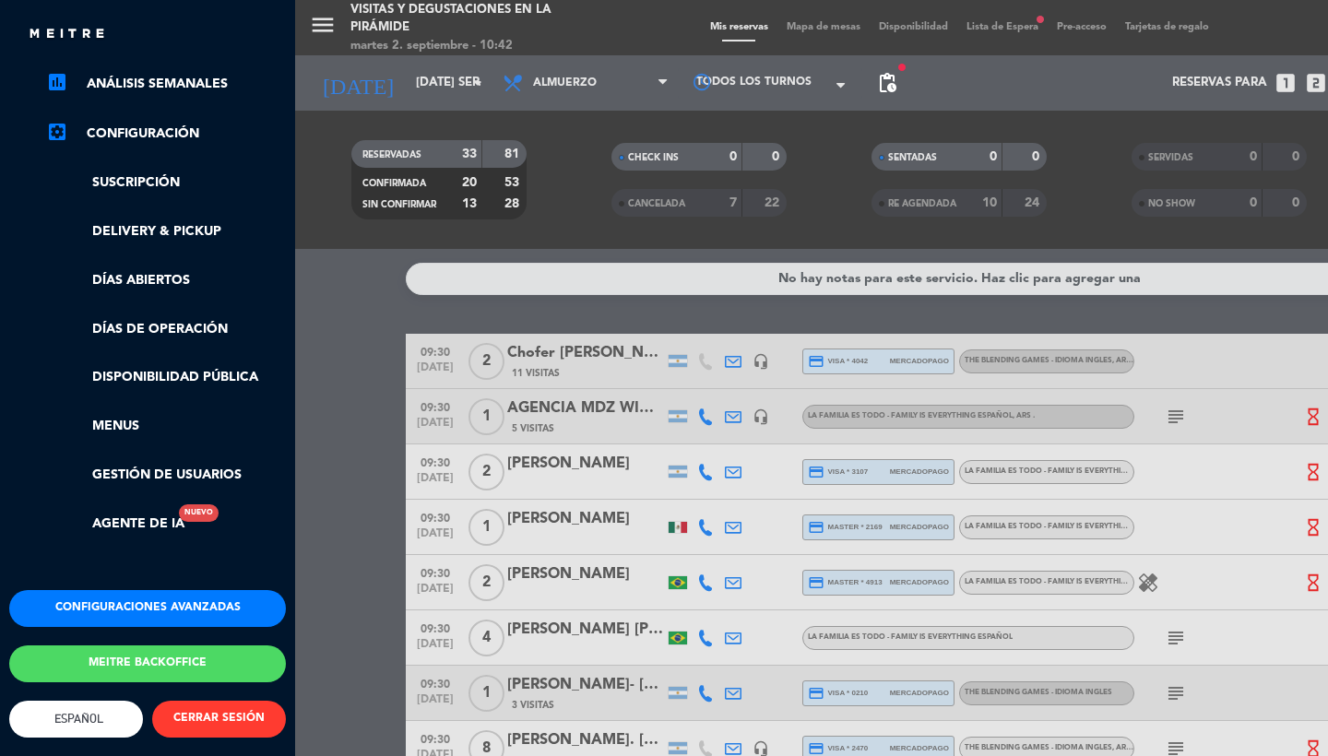
scroll to position [292, 0]
click at [119, 646] on button "Meitre backoffice" at bounding box center [147, 664] width 277 height 37
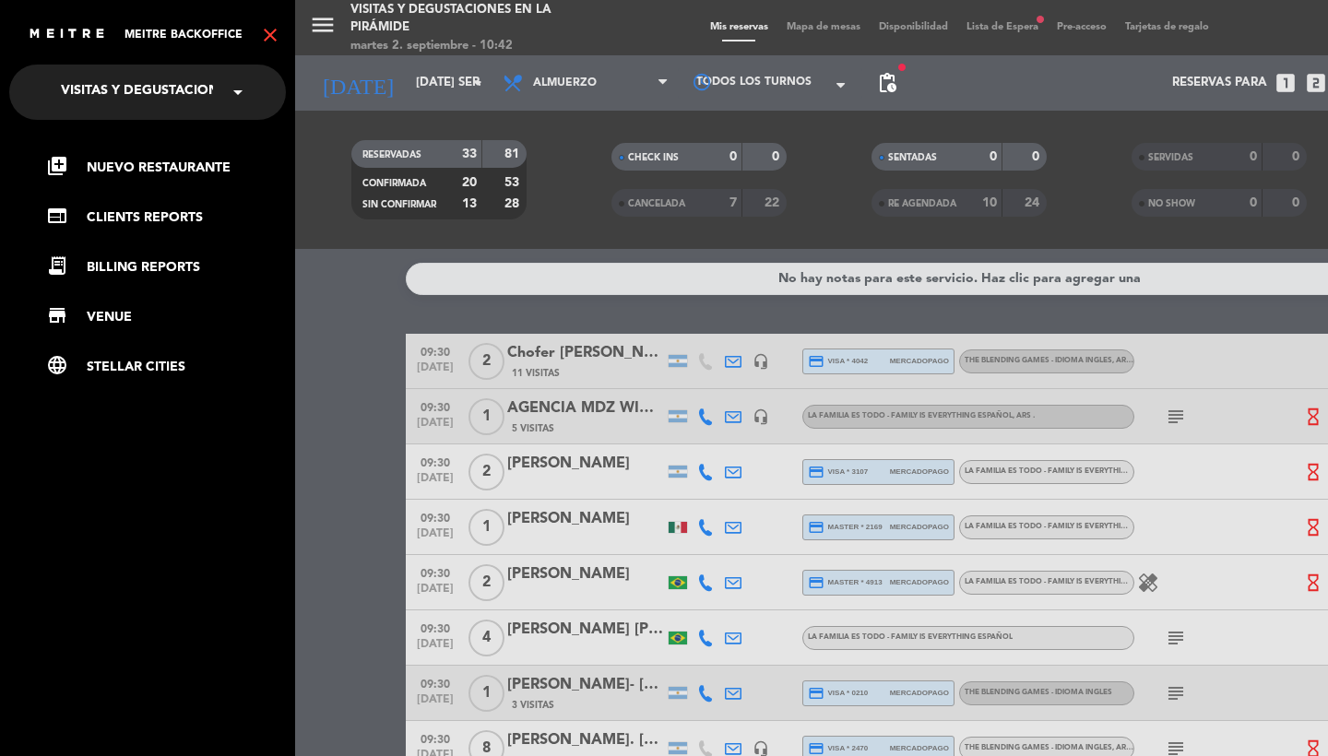
scroll to position [0, 0]
click at [149, 218] on link "web CLIENTS REPORTS" at bounding box center [166, 218] width 240 height 22
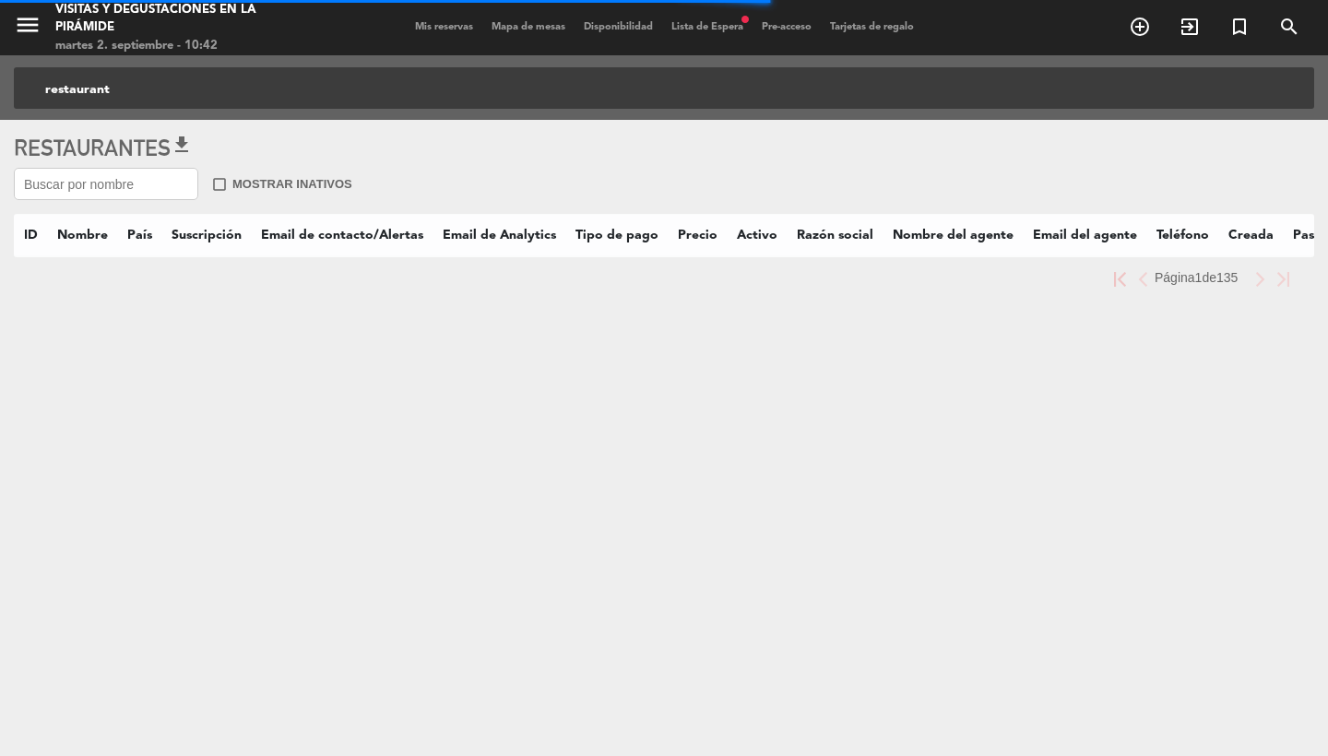
click at [135, 186] on input "text" at bounding box center [106, 184] width 184 height 32
type input "la fuerza"
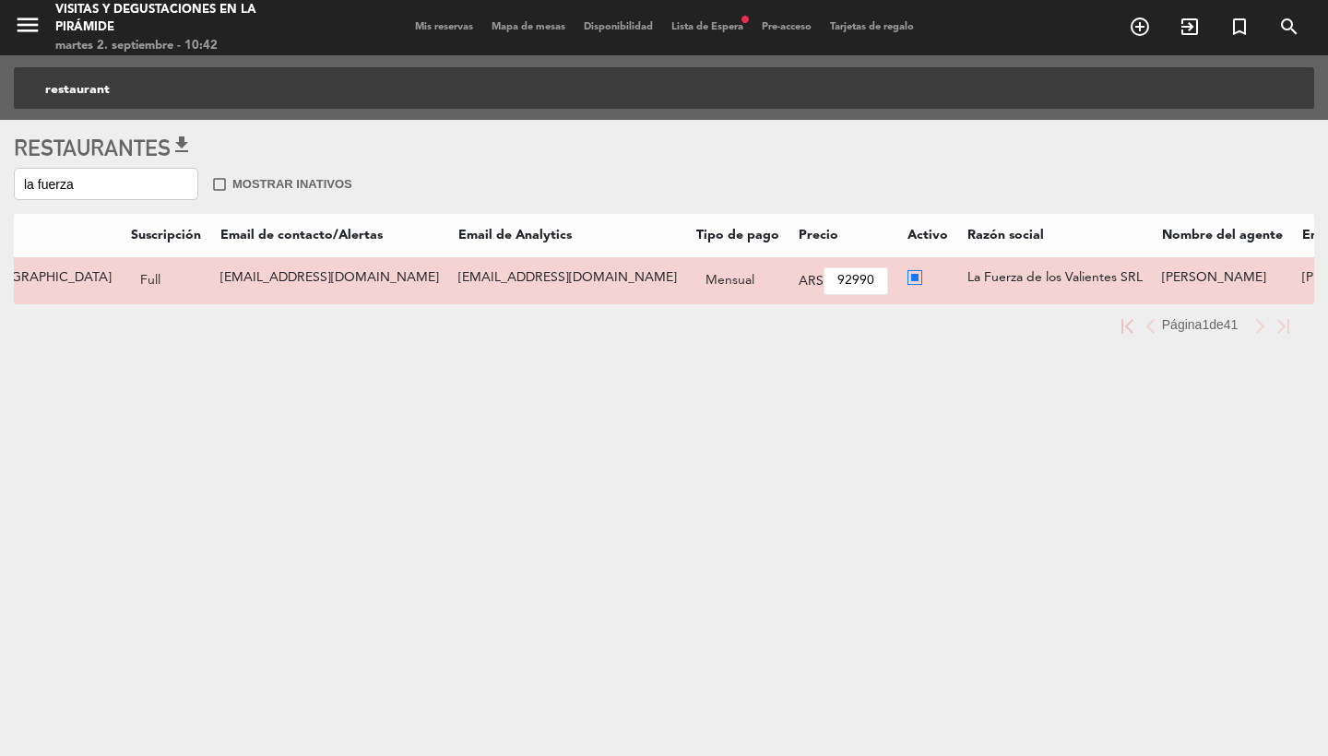
scroll to position [0, 387]
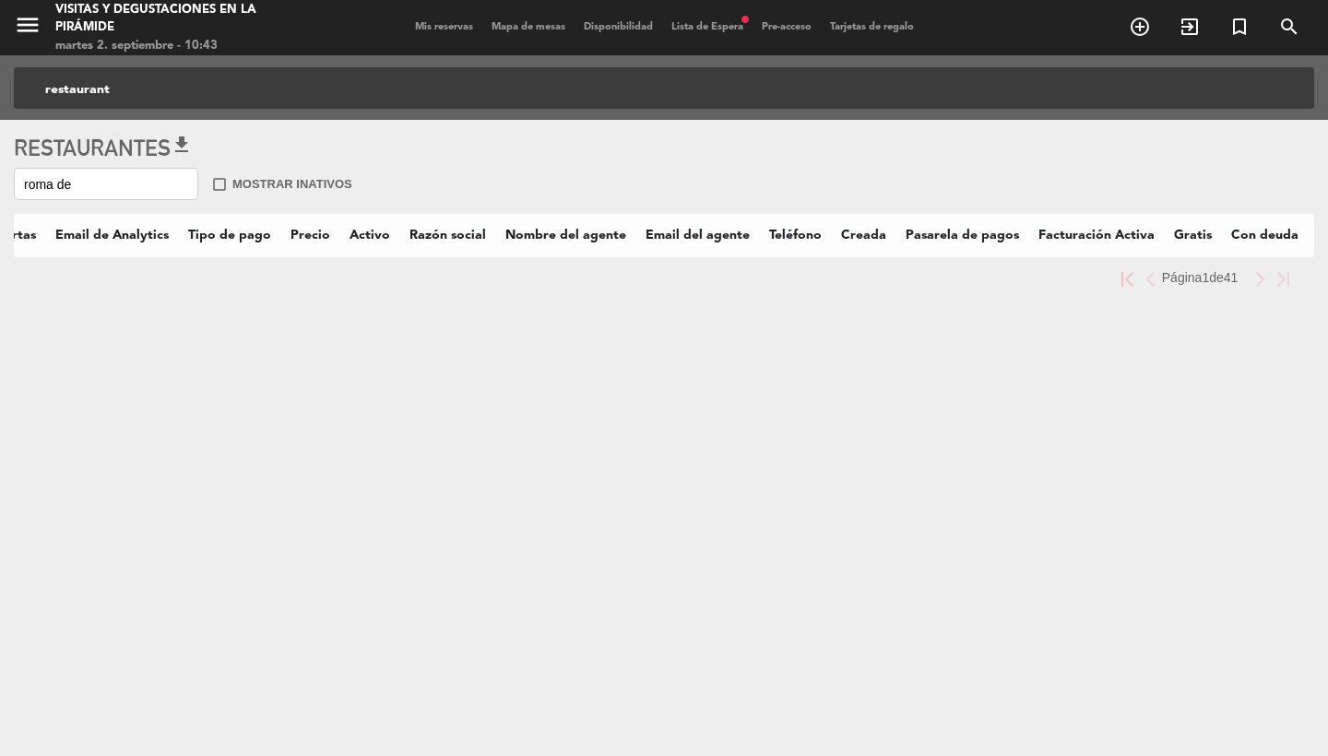
type input "roma del"
type input "[GEOGRAPHIC_DATA]"
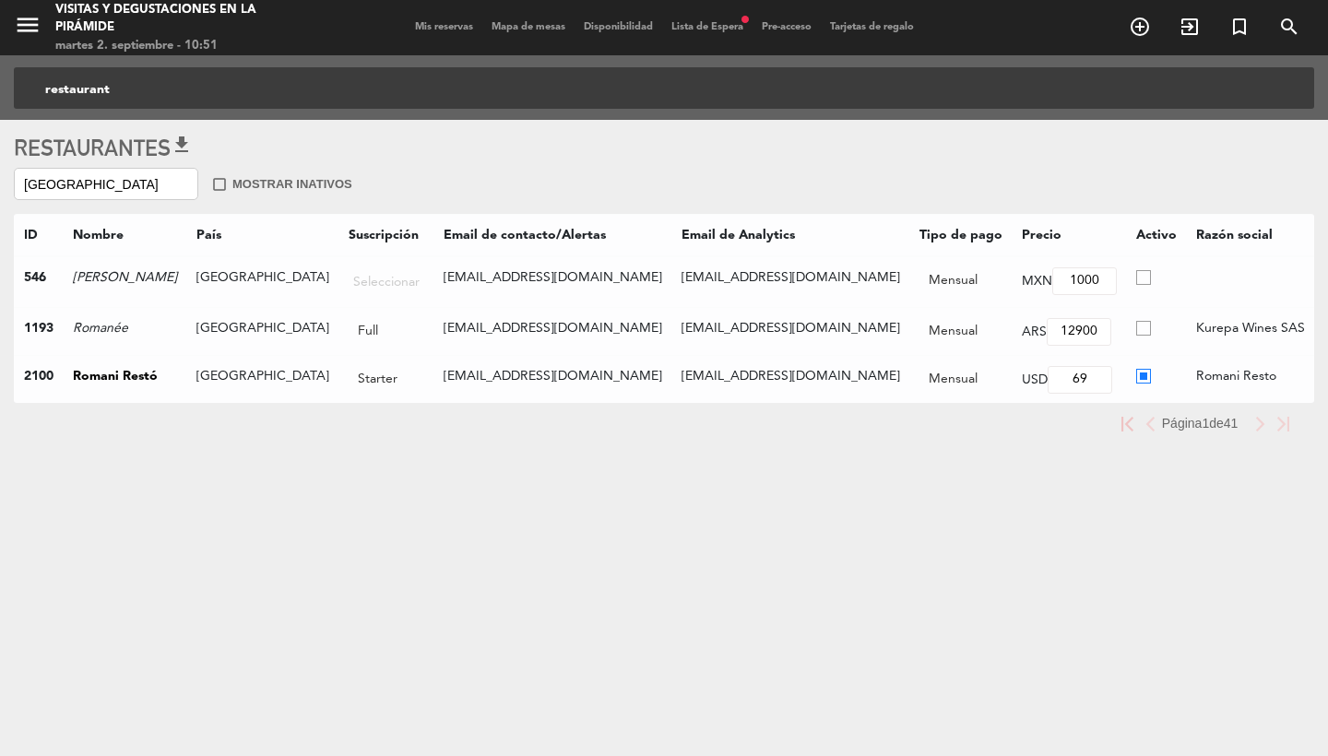
scroll to position [0, 0]
click at [444, 28] on span "Mis reservas" at bounding box center [444, 27] width 77 height 10
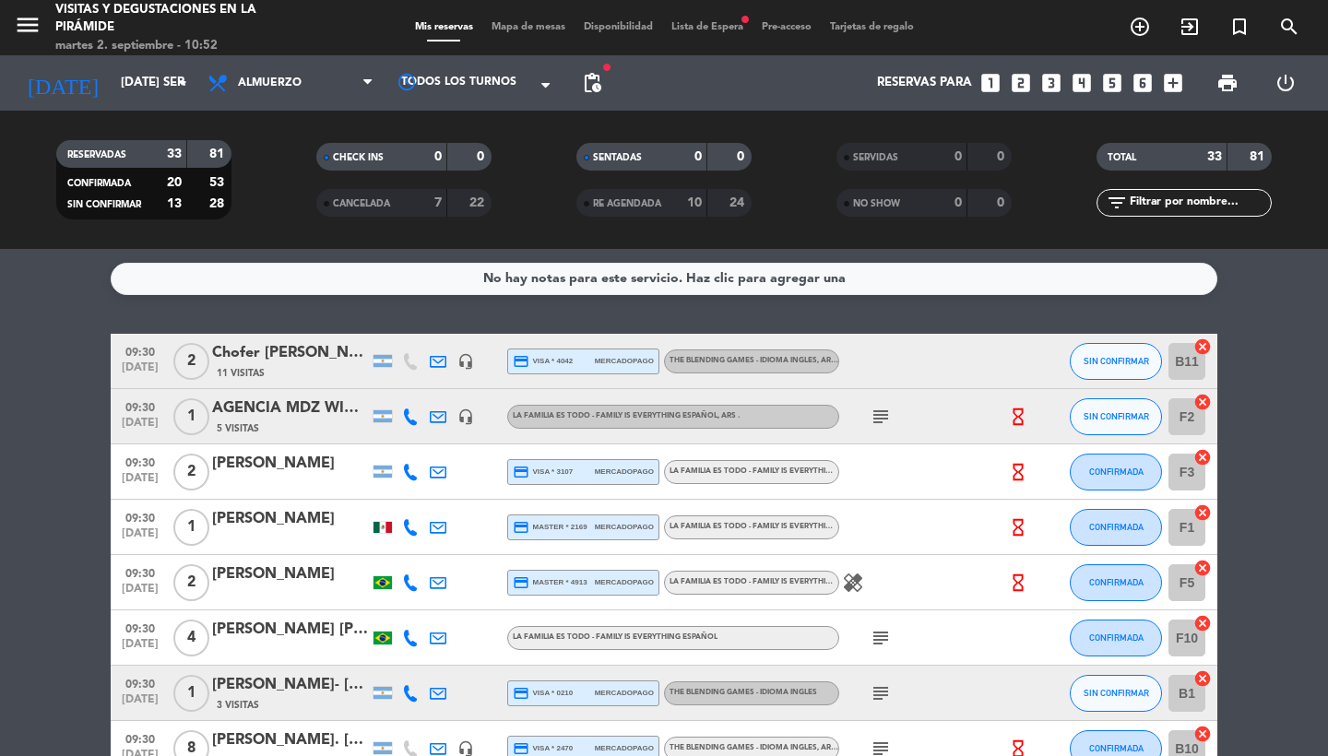
click at [24, 34] on icon "menu" at bounding box center [28, 25] width 28 height 28
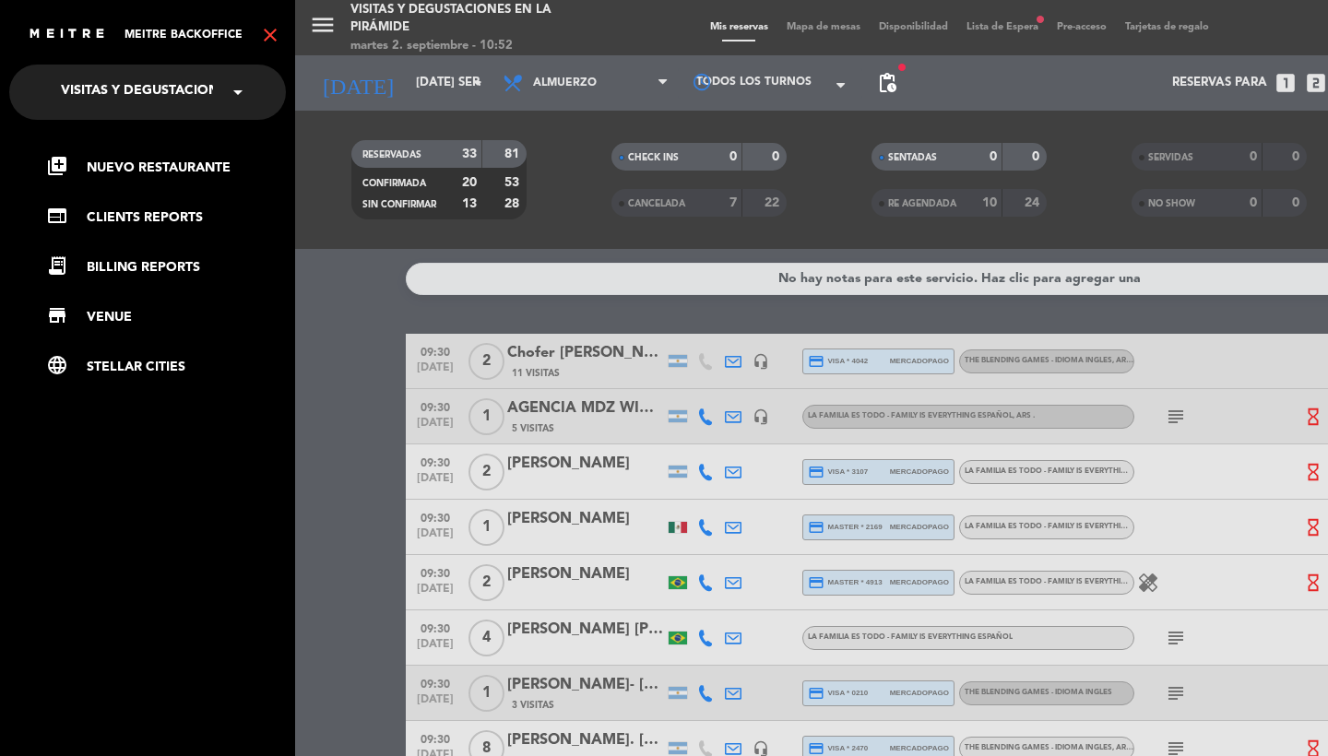
click at [268, 40] on icon "close" at bounding box center [270, 35] width 22 height 22
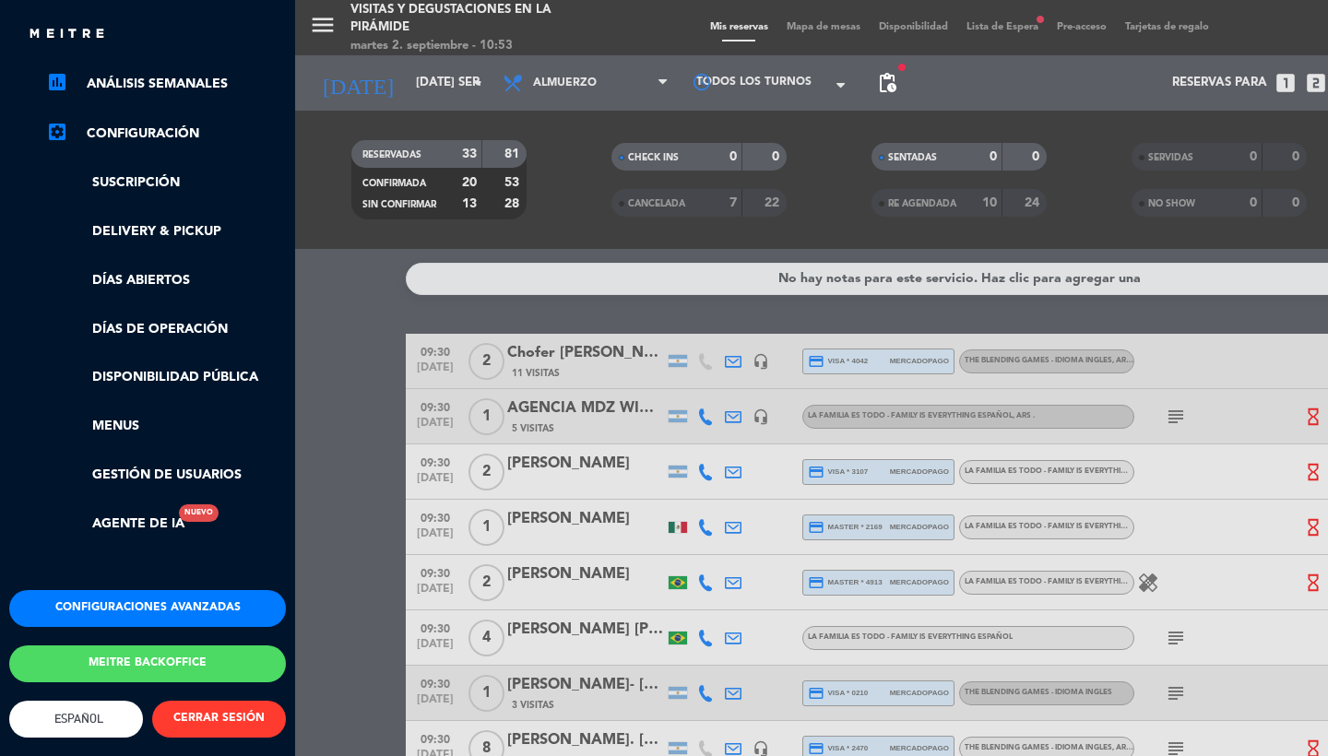
scroll to position [292, 0]
click at [138, 656] on button "Meitre backoffice" at bounding box center [147, 664] width 277 height 37
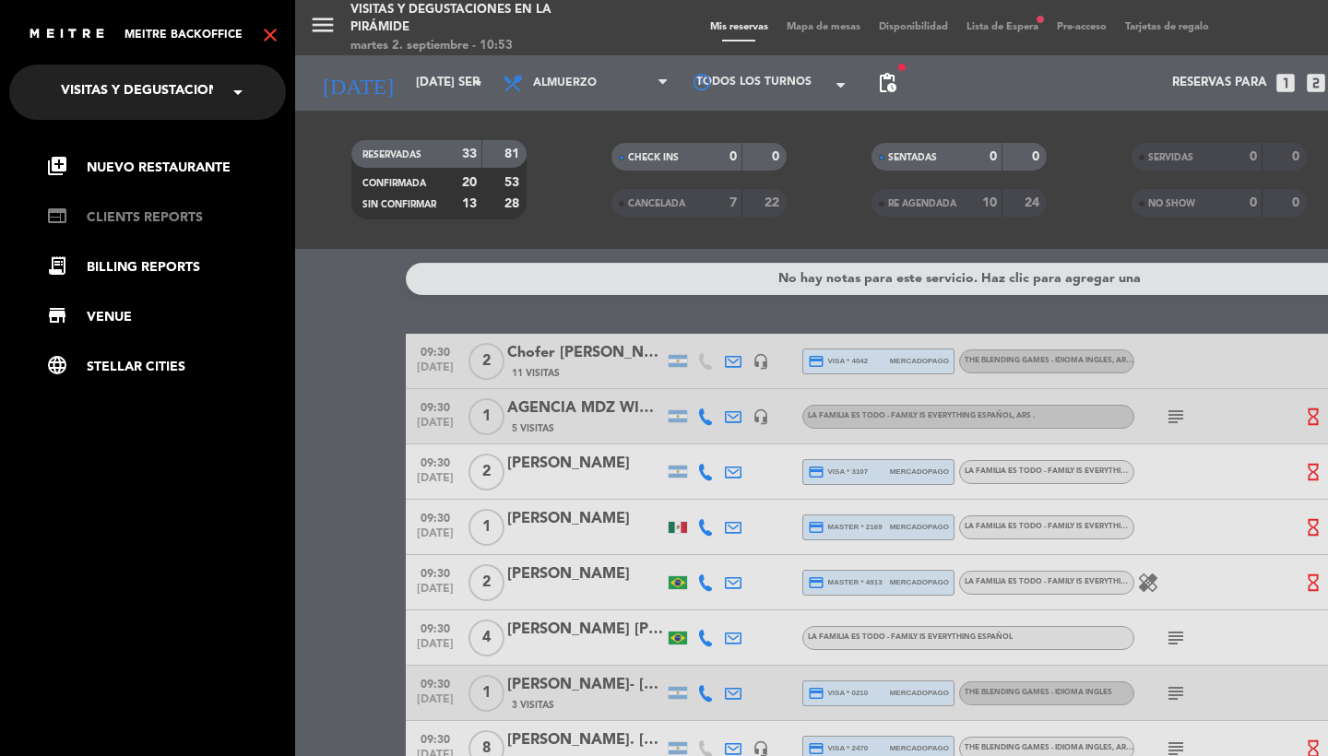
click at [153, 220] on link "web CLIENTS REPORTS" at bounding box center [166, 218] width 240 height 22
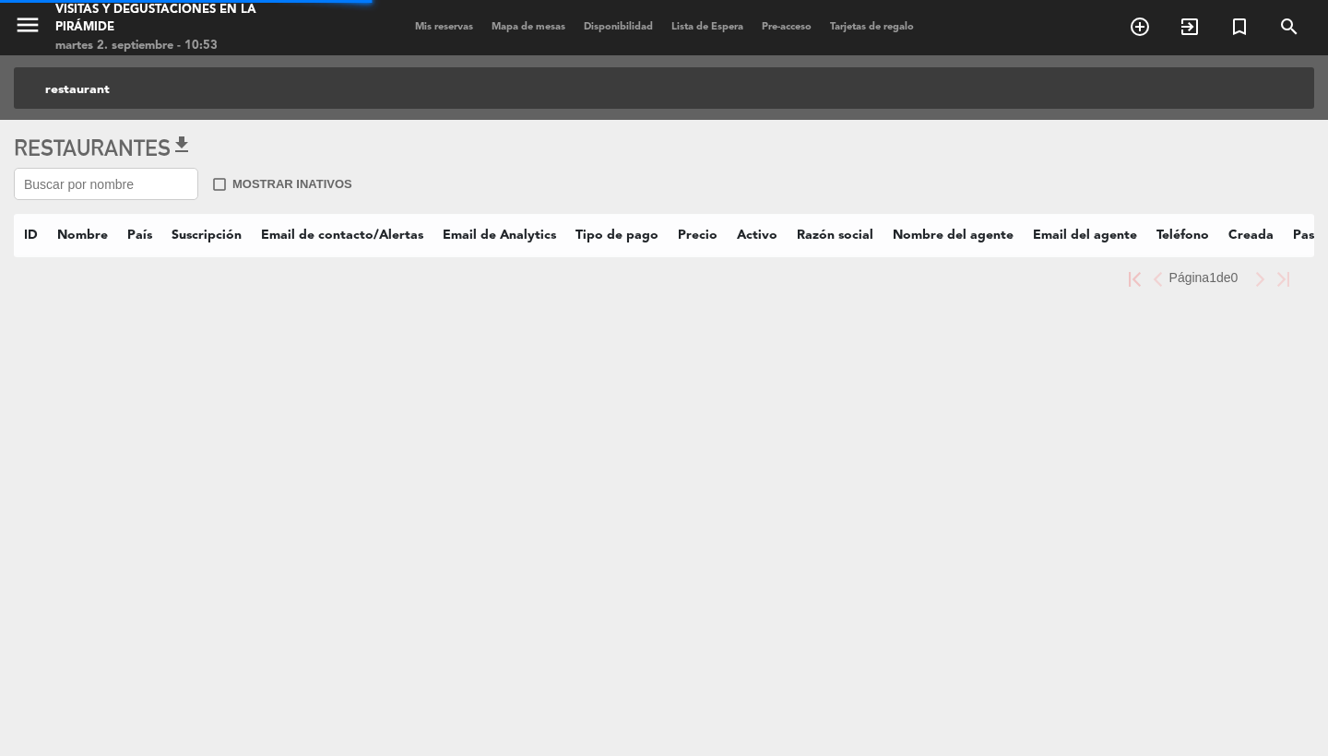
click at [139, 199] on input "text" at bounding box center [106, 184] width 184 height 32
paste input "[PERSON_NAME][EMAIL_ADDRESS][PERSON_NAME][DOMAIN_NAME]"
type input "[PERSON_NAME][EMAIL_ADDRESS][PERSON_NAME][DOMAIN_NAME]"
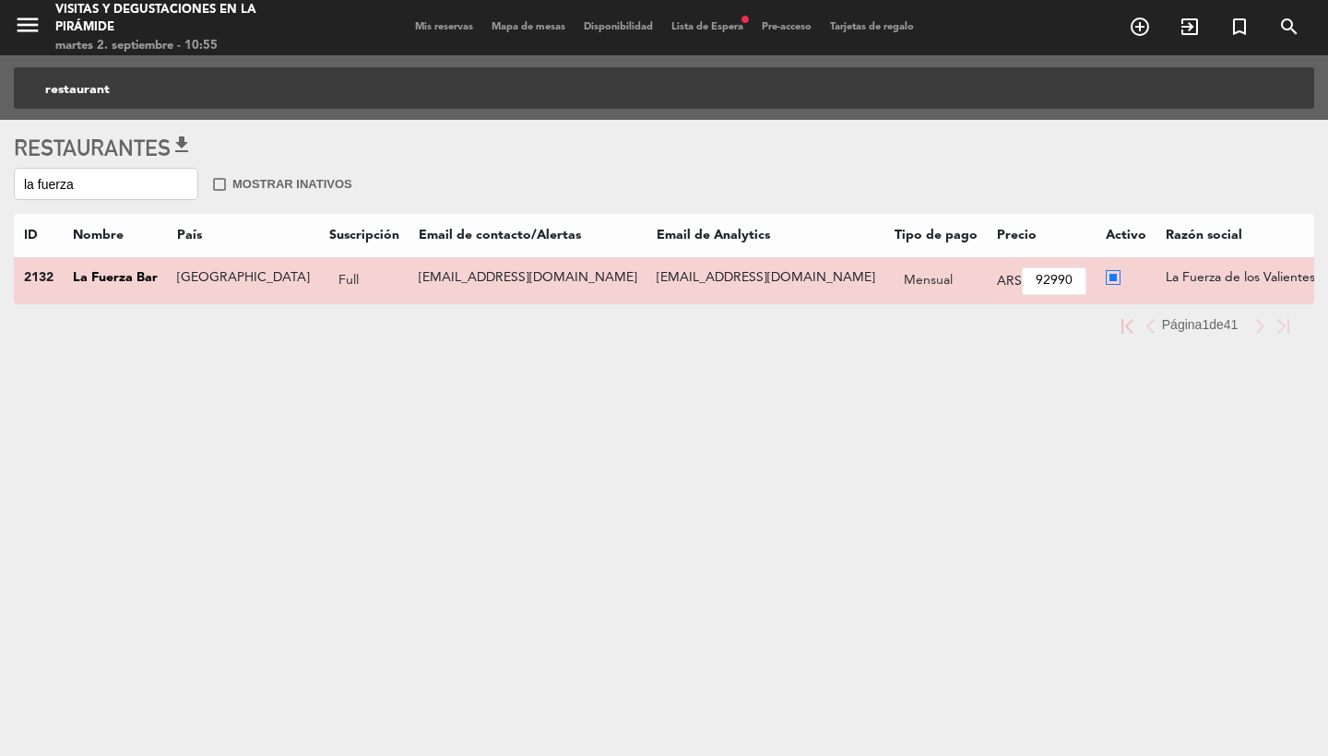
type input "la fuerza"
click at [117, 285] on th "La Fuerza Bar" at bounding box center [115, 280] width 104 height 48
click at [116, 280] on link "La Fuerza Bar" at bounding box center [115, 277] width 85 height 13
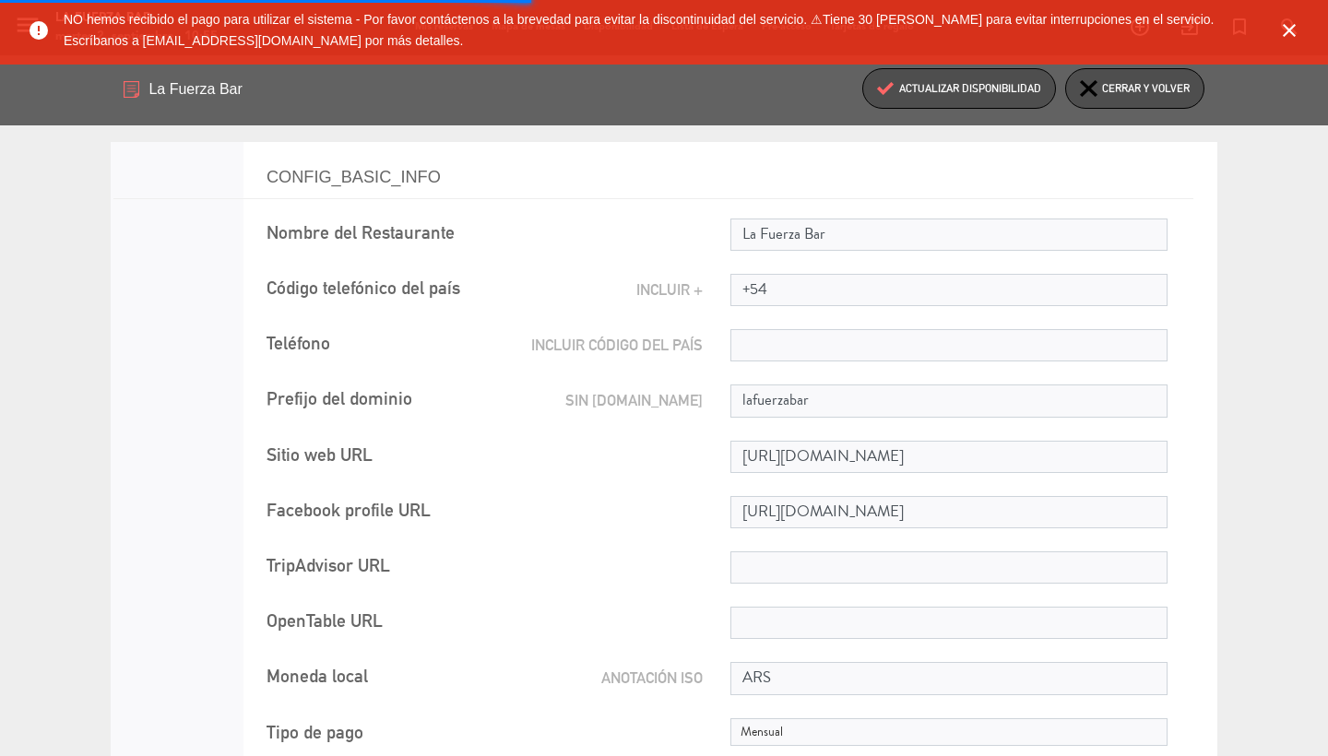
click at [1291, 29] on icon "close" at bounding box center [1290, 30] width 22 height 22
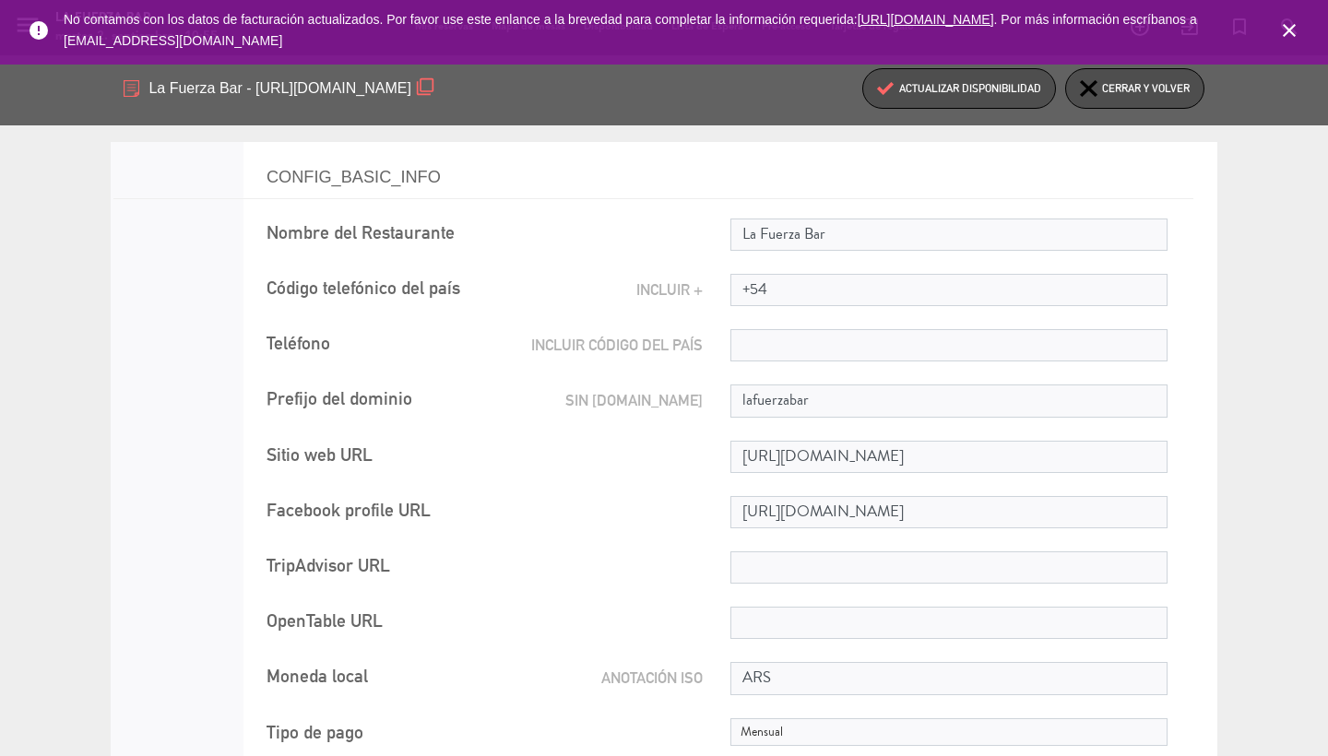
click at [1286, 25] on icon "close" at bounding box center [1290, 30] width 22 height 22
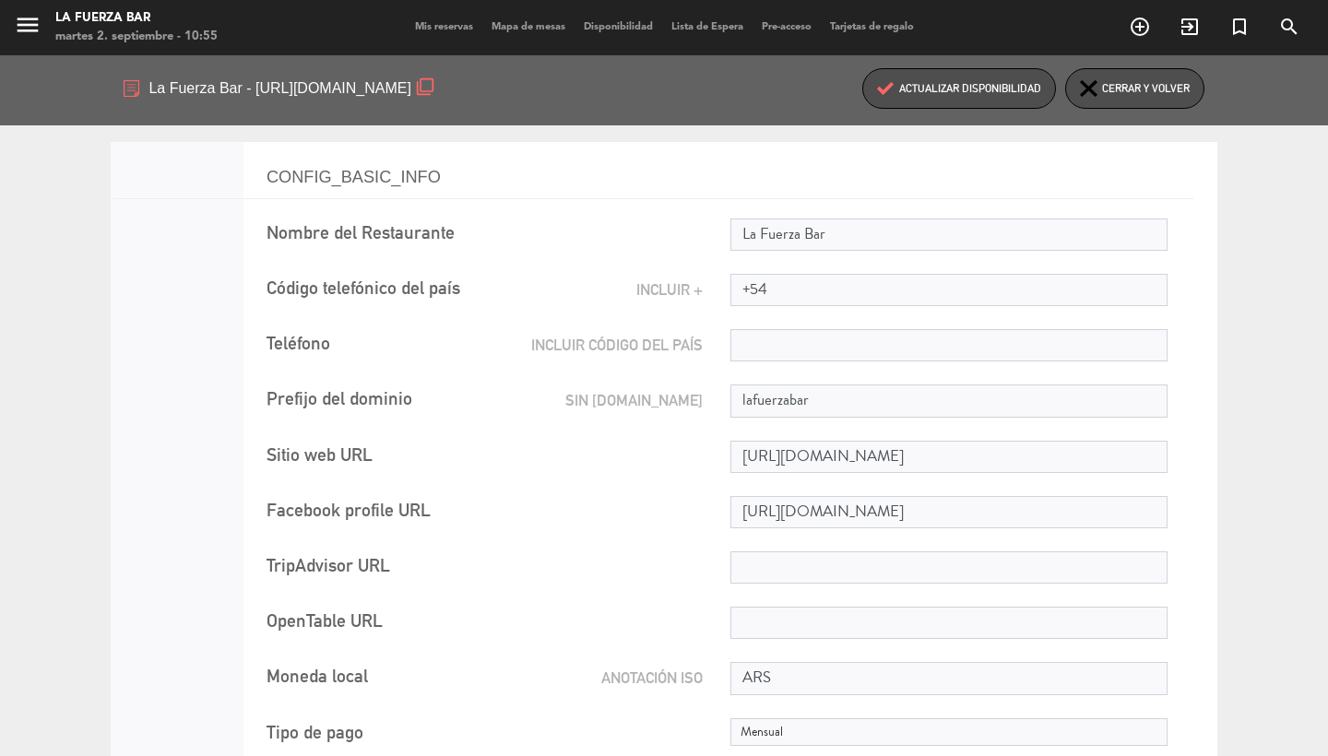
click at [430, 30] on span "Mis reservas" at bounding box center [444, 27] width 77 height 10
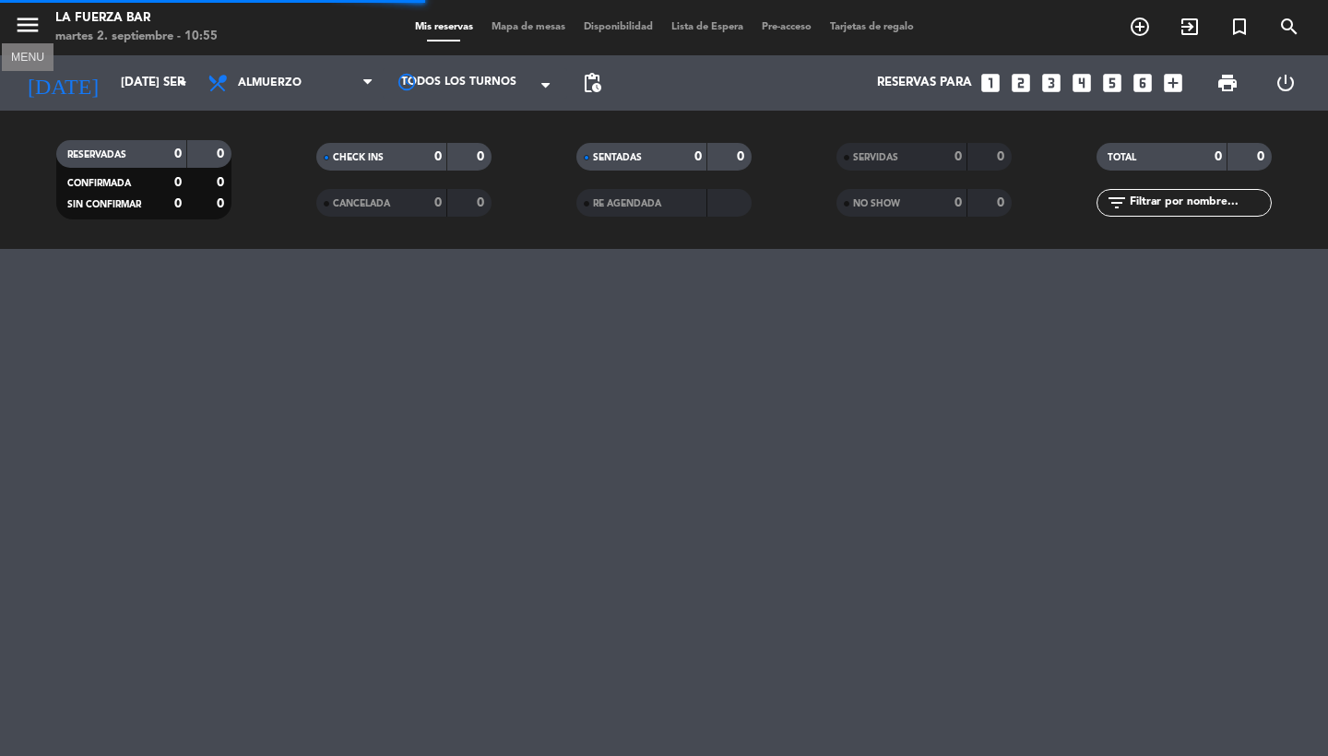
click at [25, 35] on icon "menu" at bounding box center [28, 25] width 28 height 28
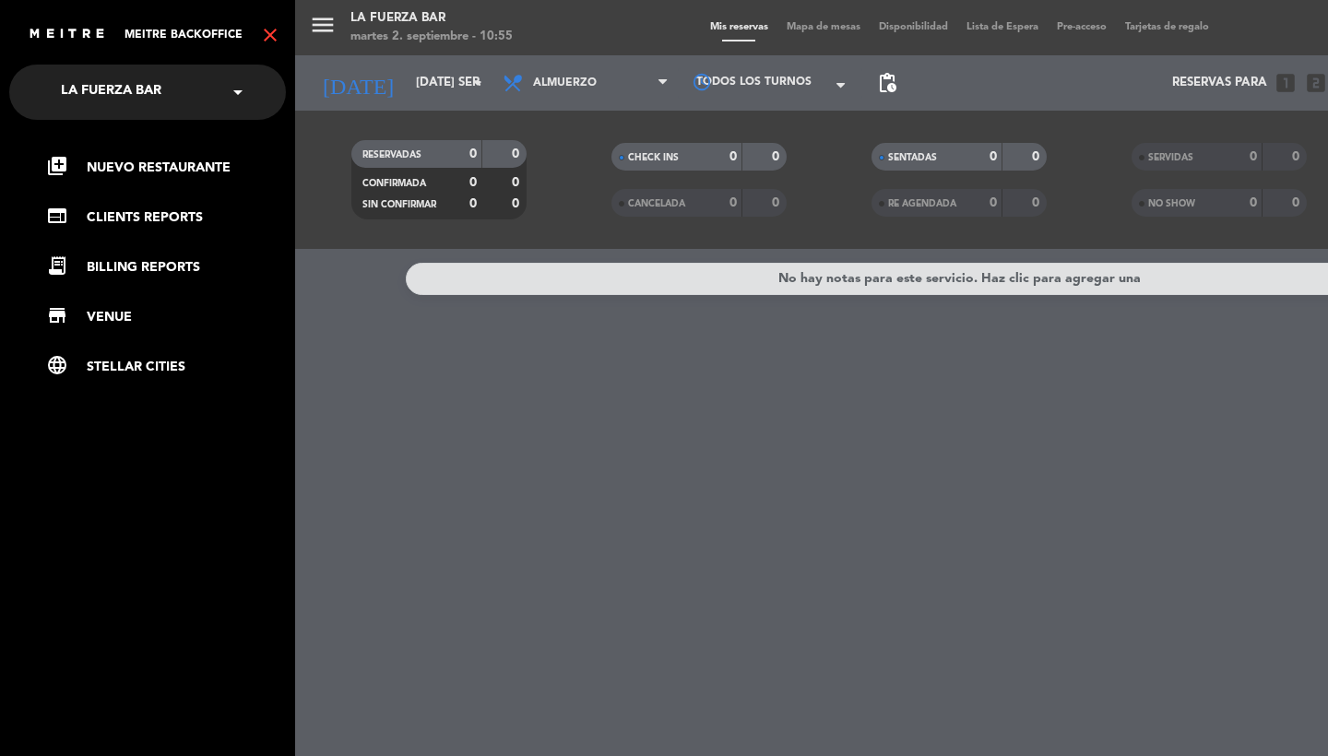
click at [267, 37] on icon "close" at bounding box center [270, 35] width 22 height 22
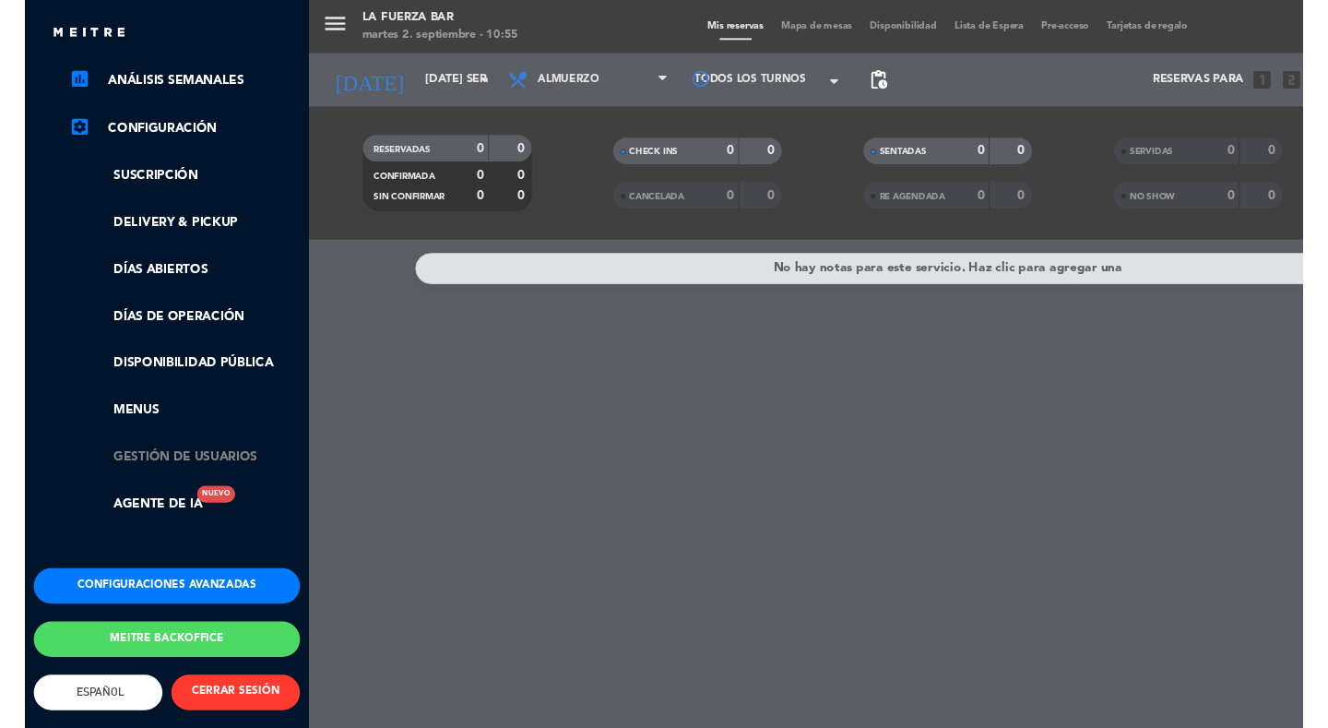
scroll to position [292, 0]
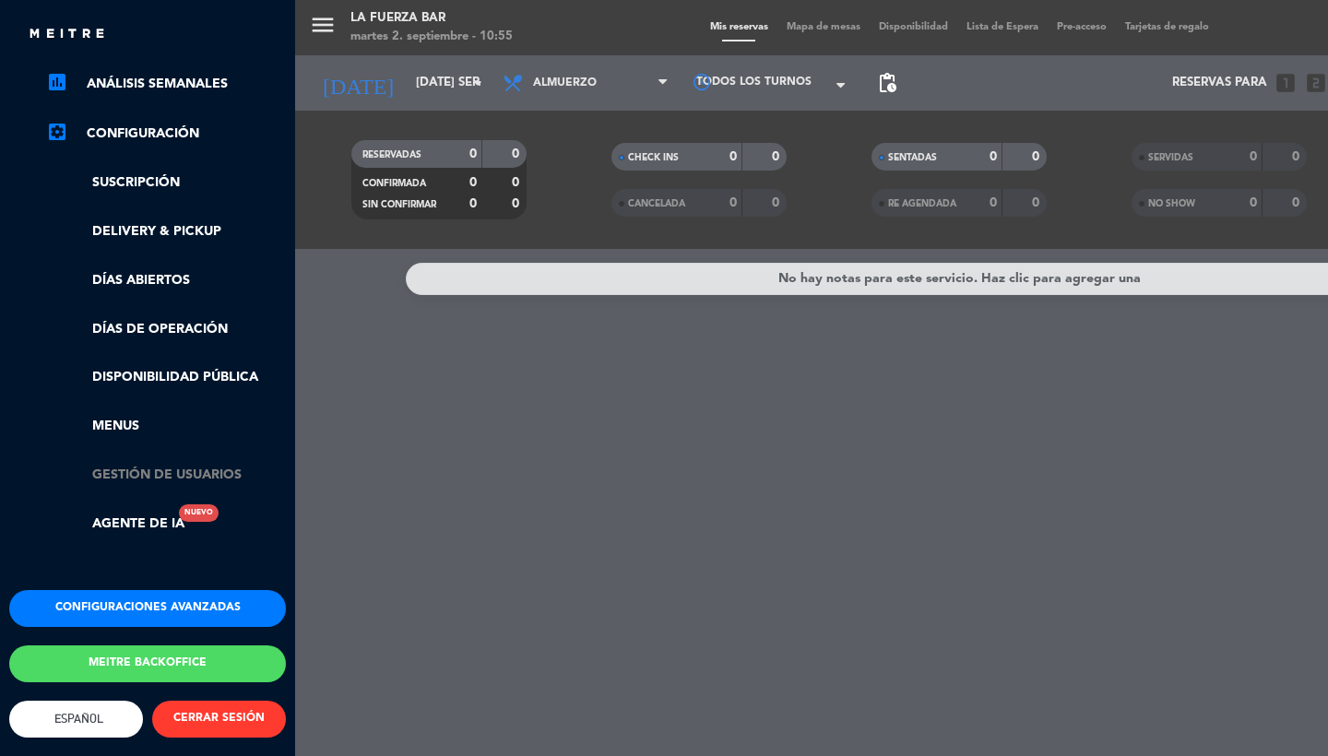
click at [149, 465] on link "Gestión de usuarios" at bounding box center [166, 475] width 240 height 21
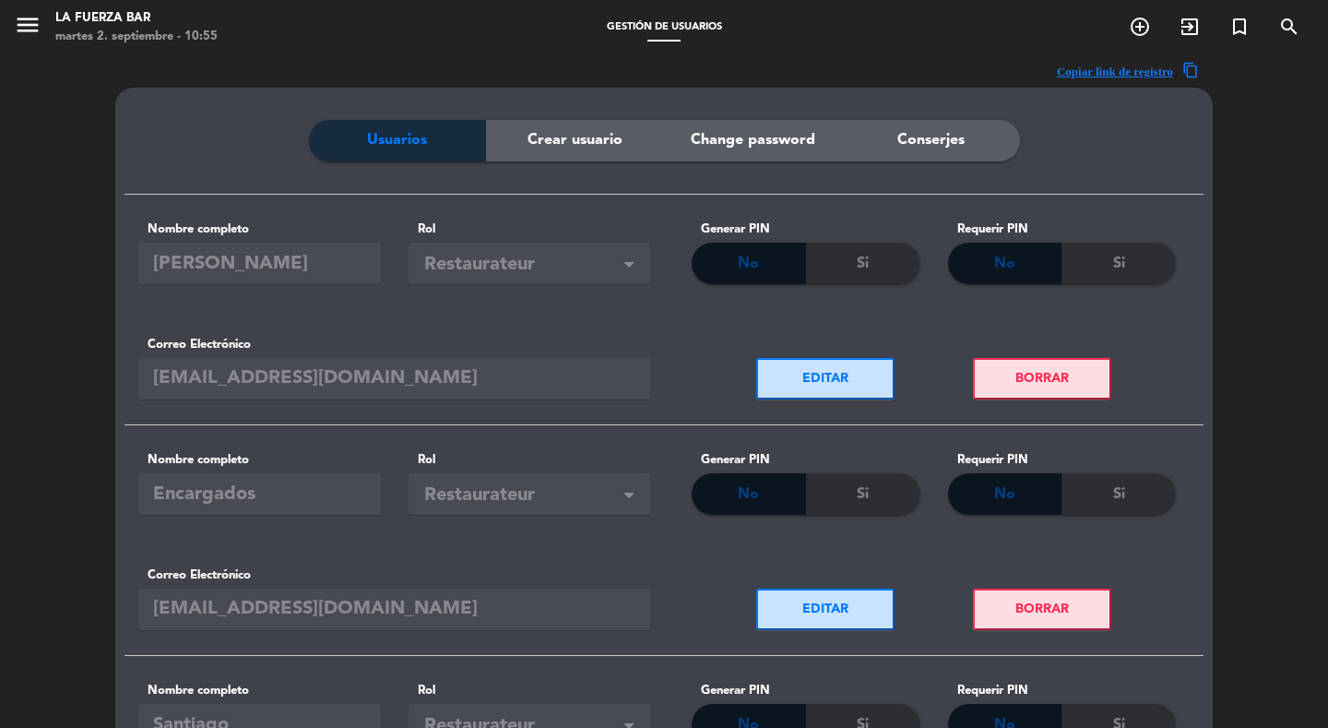
drag, startPoint x: 231, startPoint y: 232, endPoint x: 1321, endPoint y: -10, distance: 1116.9
click at [1321, 0] on html "close × La Fuerza Bar × chrome_reader_mode Listado de Reservas account_box Clie…" at bounding box center [664, 364] width 1328 height 728
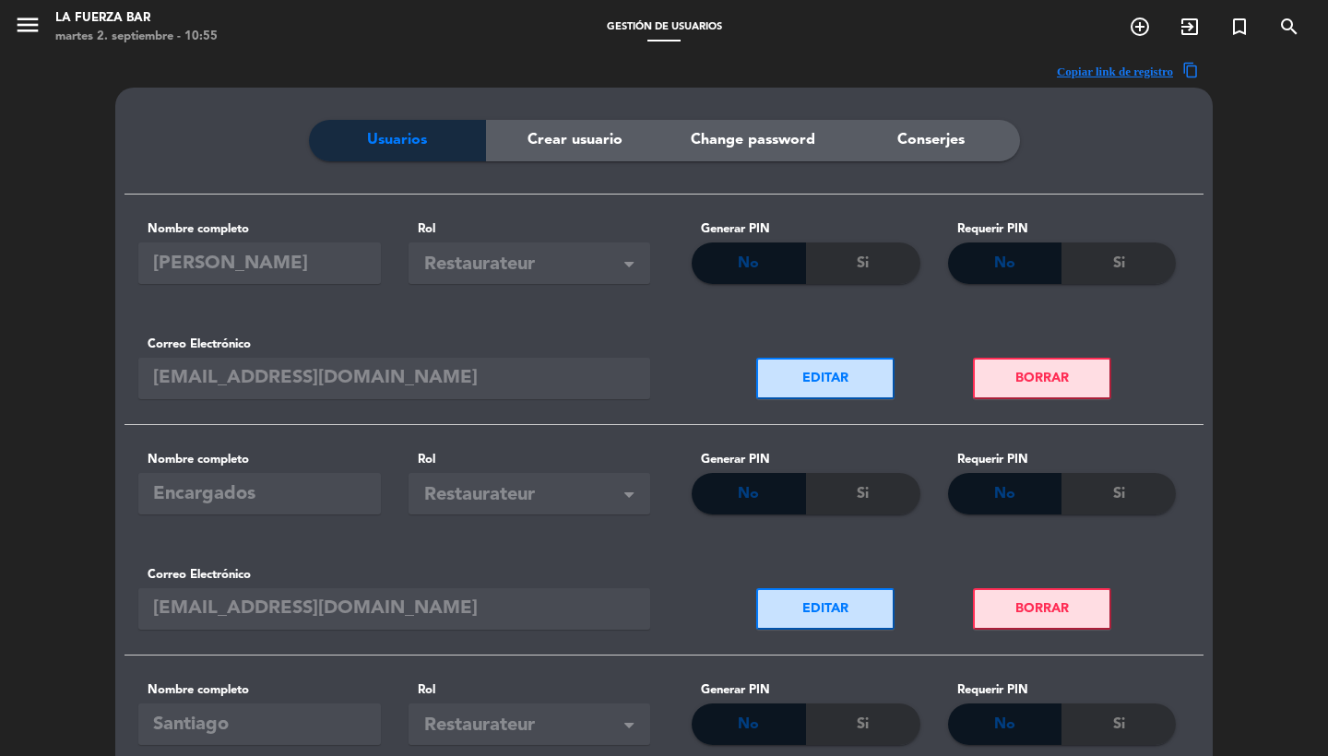
click at [30, 37] on icon "menu" at bounding box center [28, 25] width 28 height 28
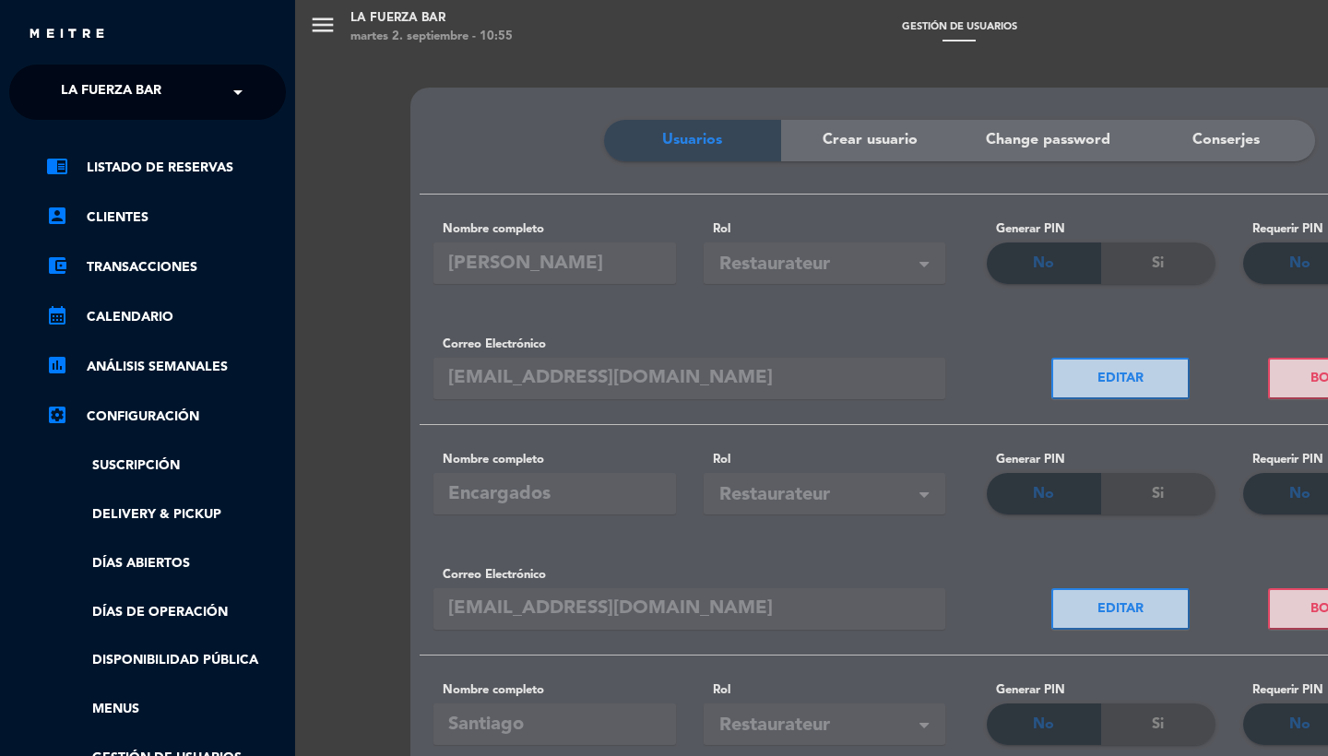
click at [129, 580] on div "× La Fuerza Bar × chrome_reader_mode Listado de Reservas account_box Clientes a…" at bounding box center [147, 443] width 277 height 756
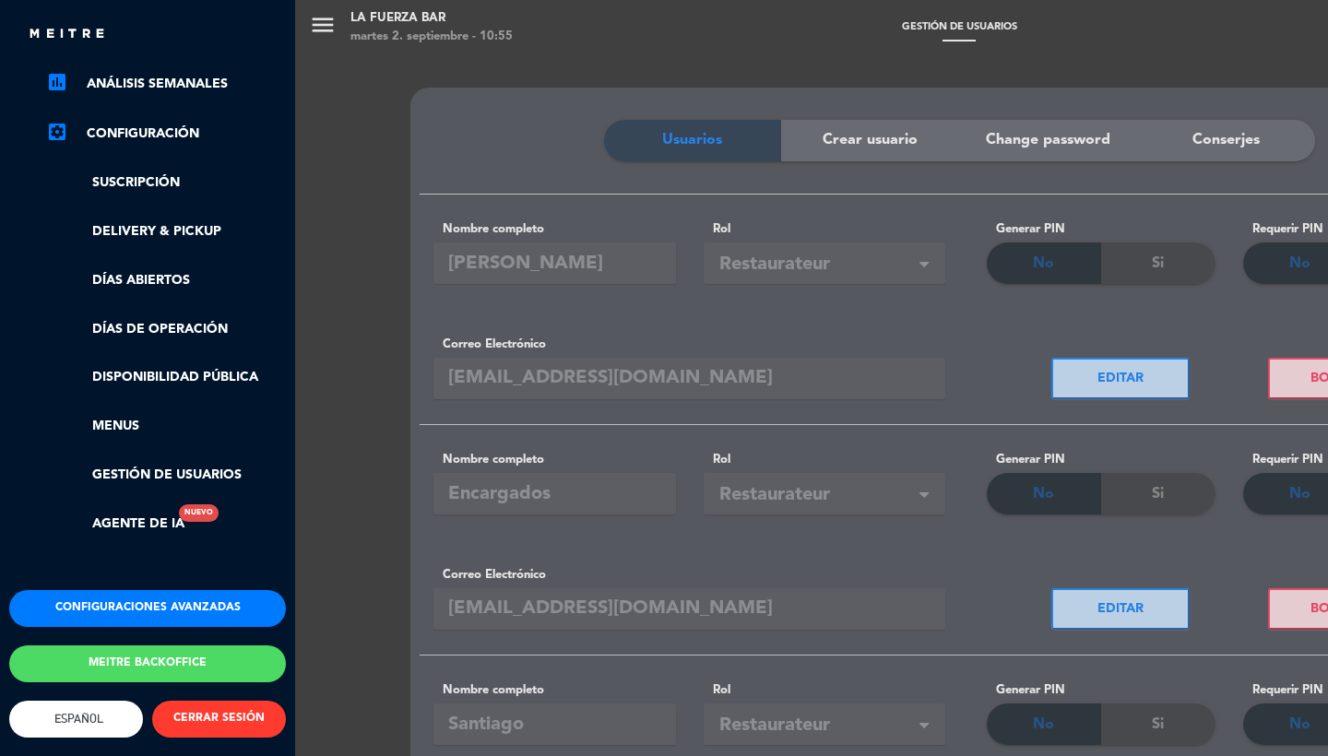
click at [145, 592] on button "Configuraciones avanzadas" at bounding box center [147, 608] width 277 height 37
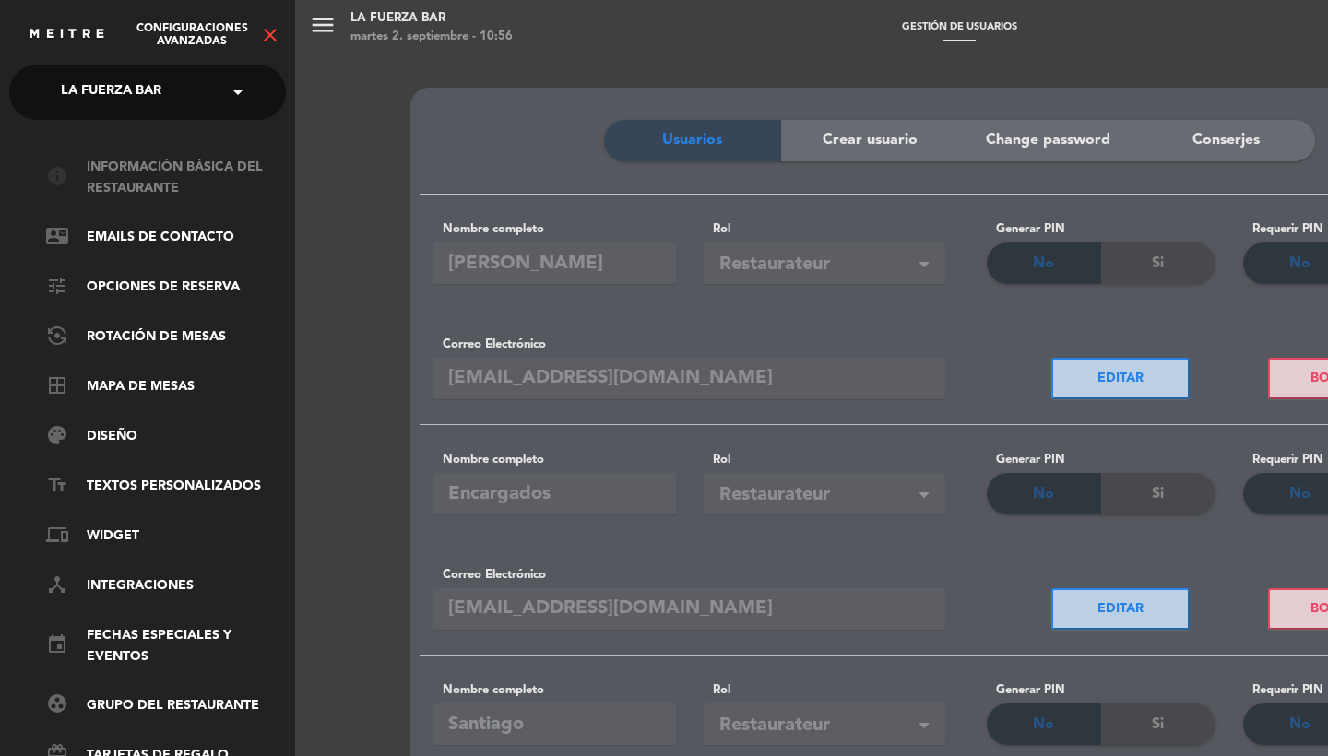
scroll to position [-2, 0]
click at [136, 194] on link "info Información básica del restaurante" at bounding box center [166, 178] width 240 height 42
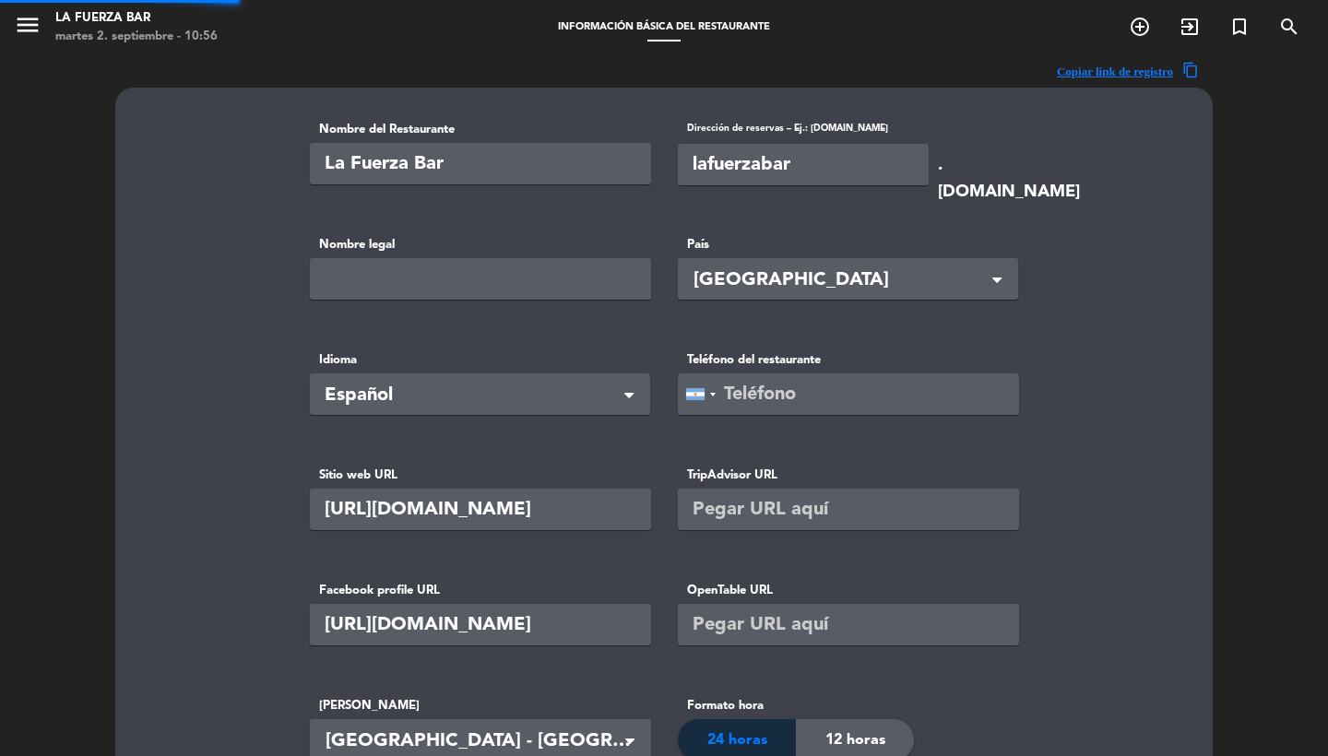
type input "La Fuerza de los Valientes SRL"
type input "92990"
click at [1191, 69] on span "content_copy" at bounding box center [1191, 71] width 17 height 19
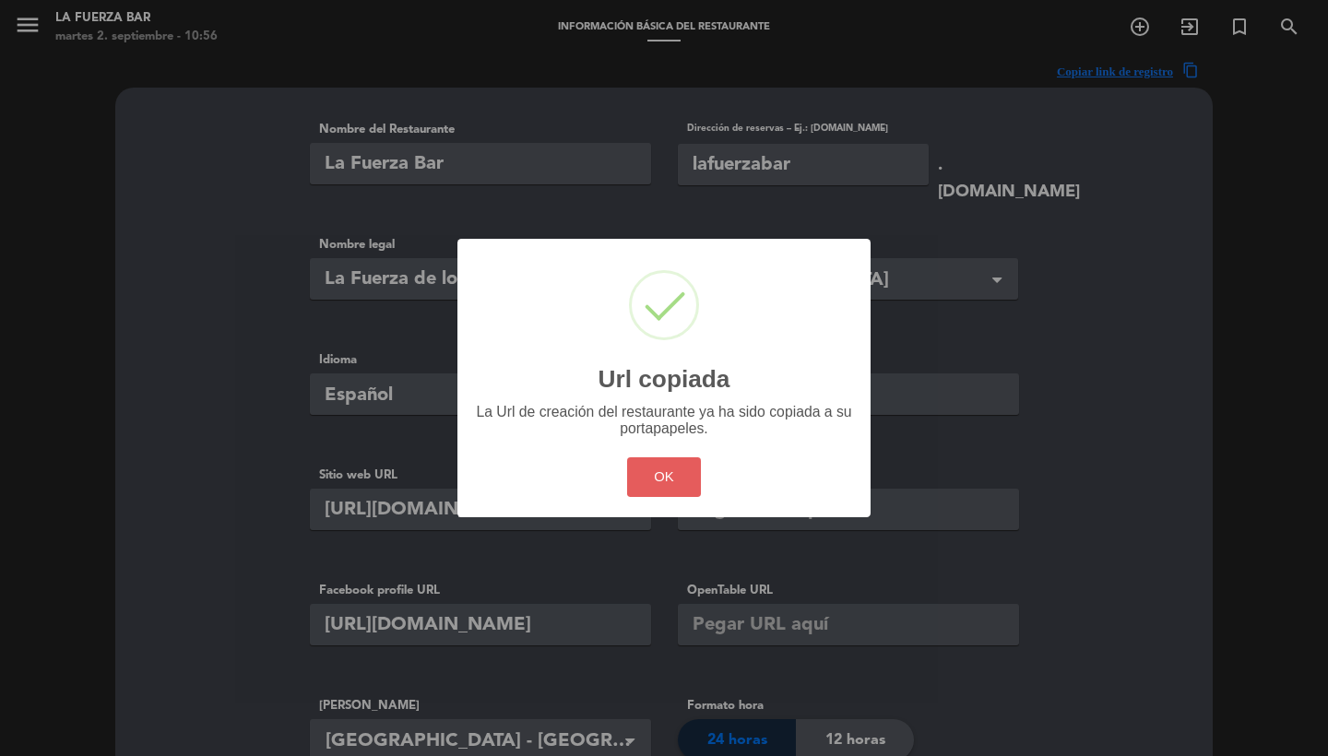
click at [676, 483] on button "OK" at bounding box center [664, 478] width 75 height 40
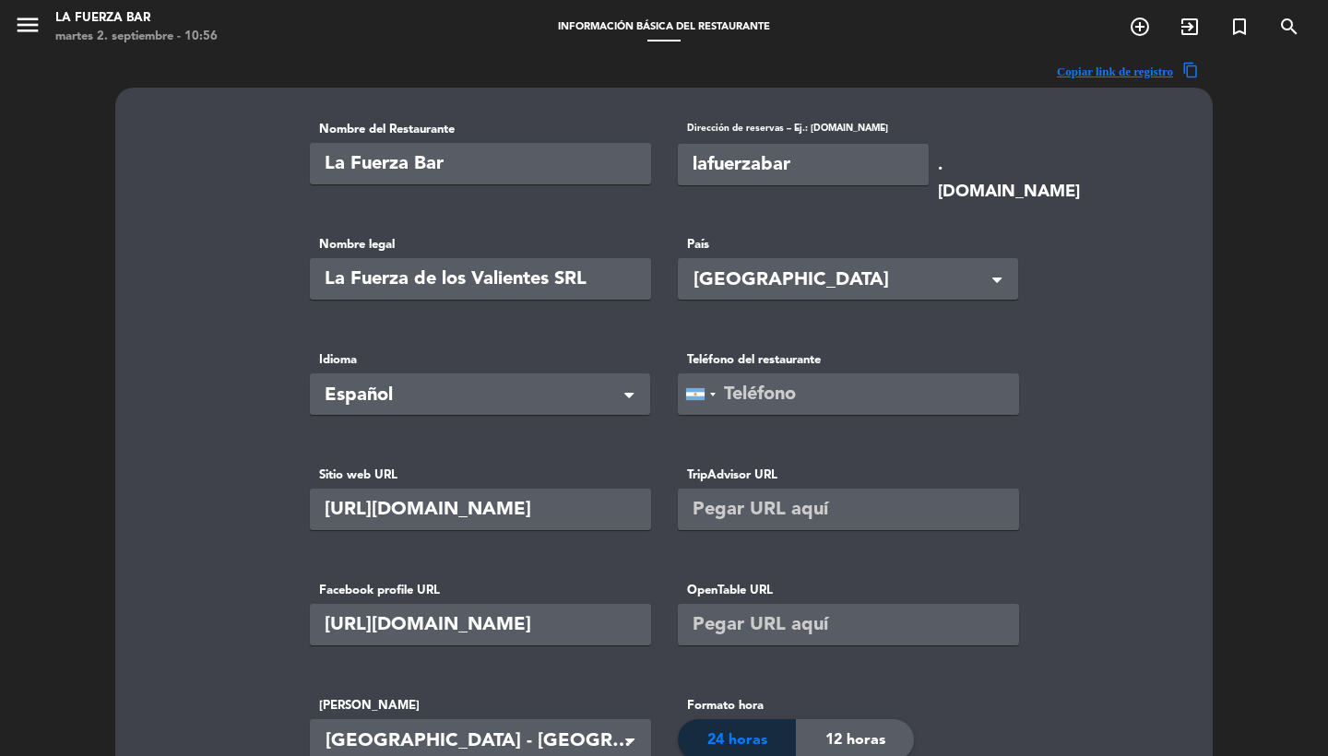
click at [27, 19] on icon "menu" at bounding box center [28, 25] width 28 height 28
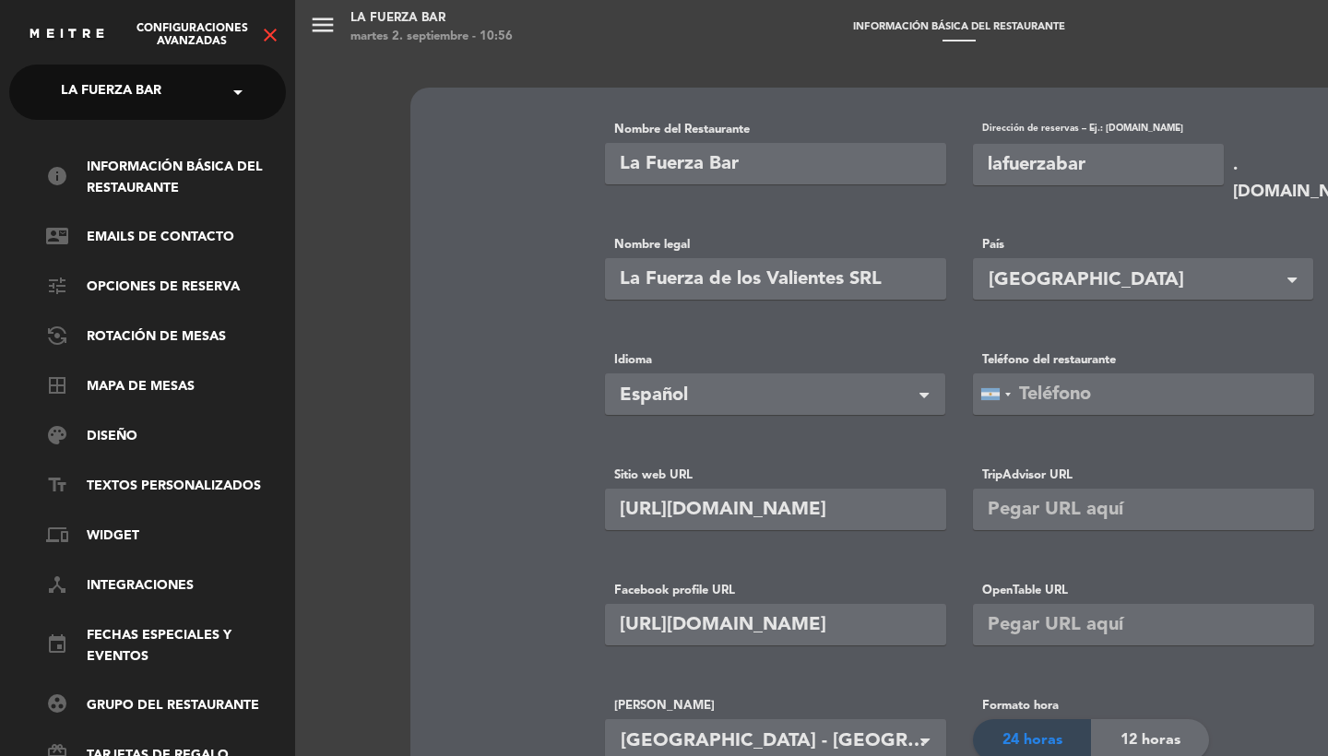
click at [267, 42] on icon "close" at bounding box center [270, 35] width 22 height 22
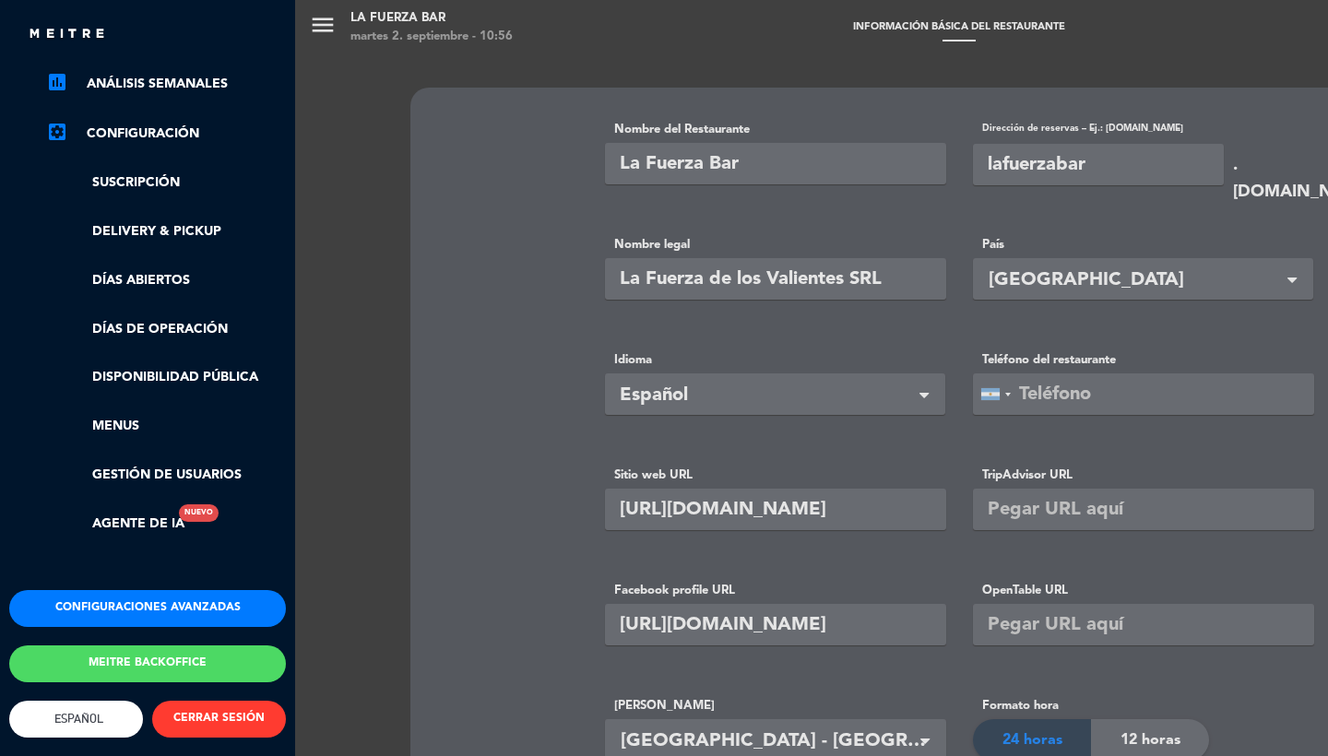
scroll to position [293, 0]
click at [113, 650] on button "Meitre backoffice" at bounding box center [147, 664] width 277 height 37
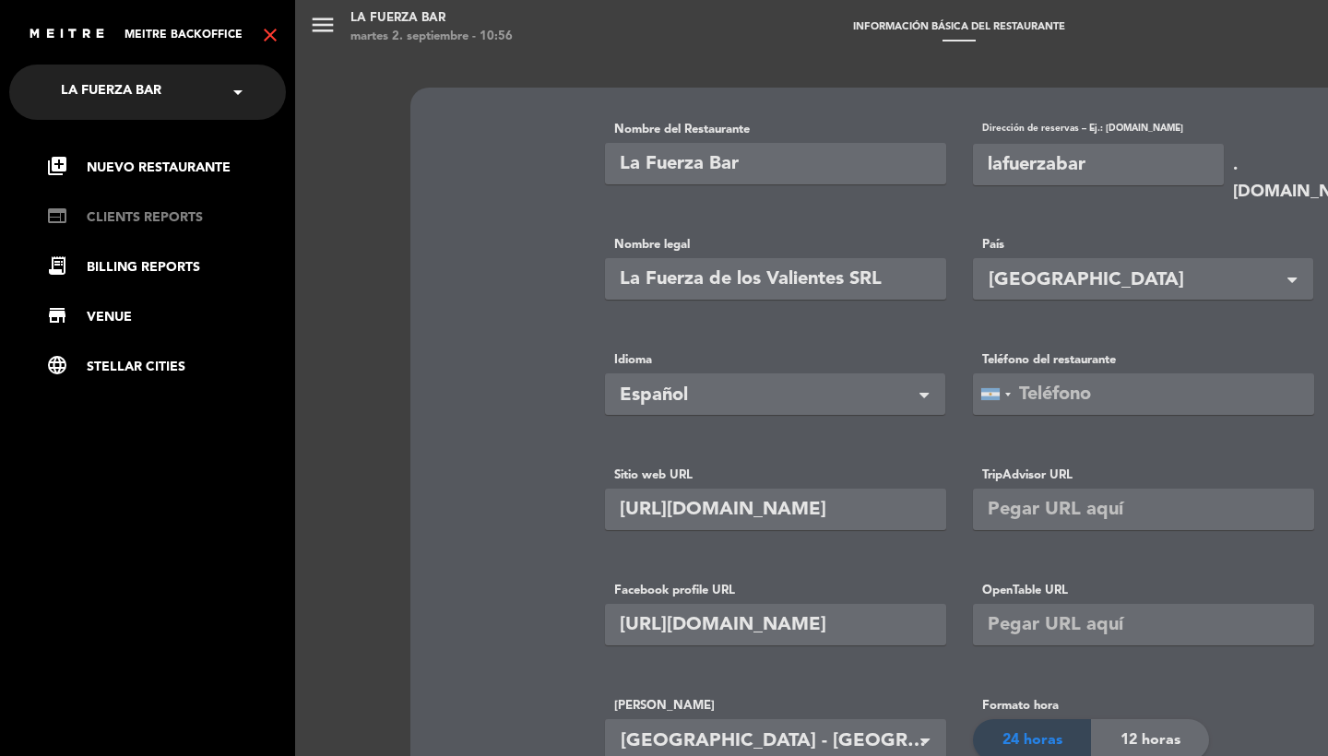
click at [158, 220] on link "web CLIENTS REPORTS" at bounding box center [166, 218] width 240 height 22
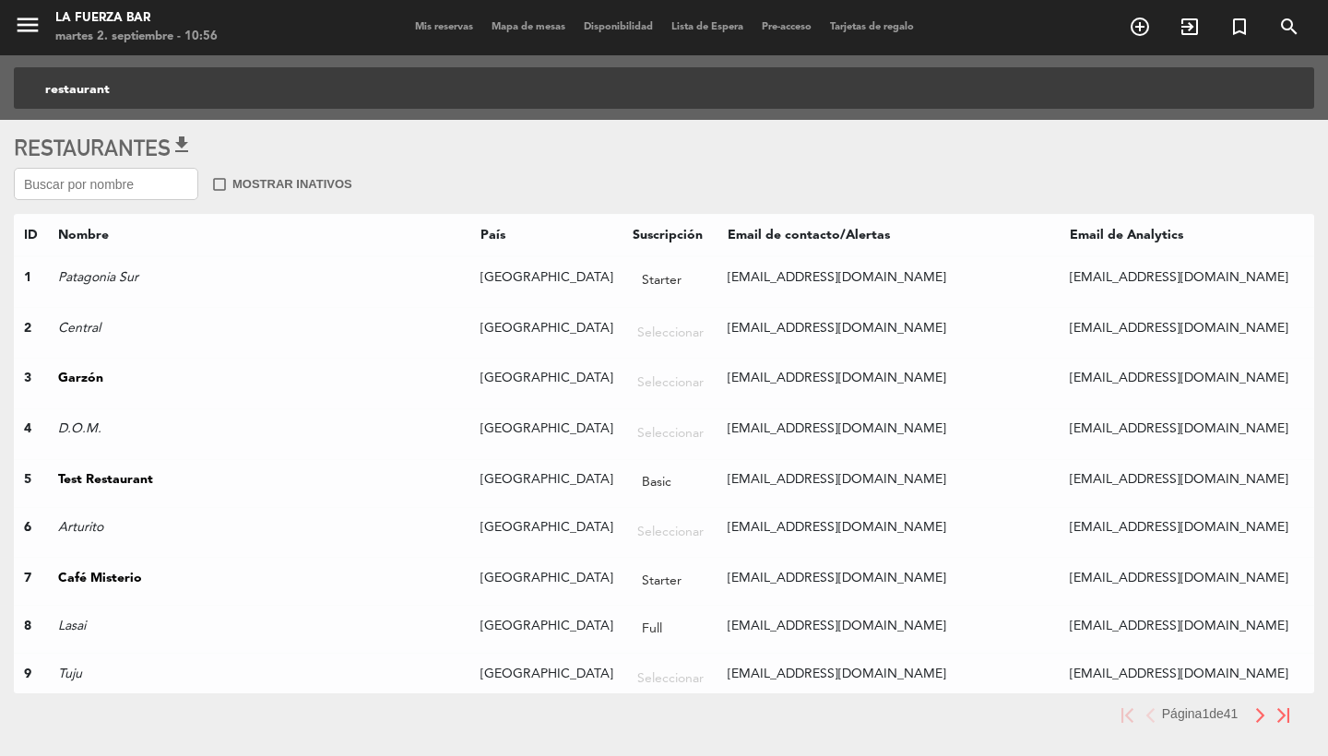
click at [105, 184] on input "text" at bounding box center [106, 184] width 184 height 32
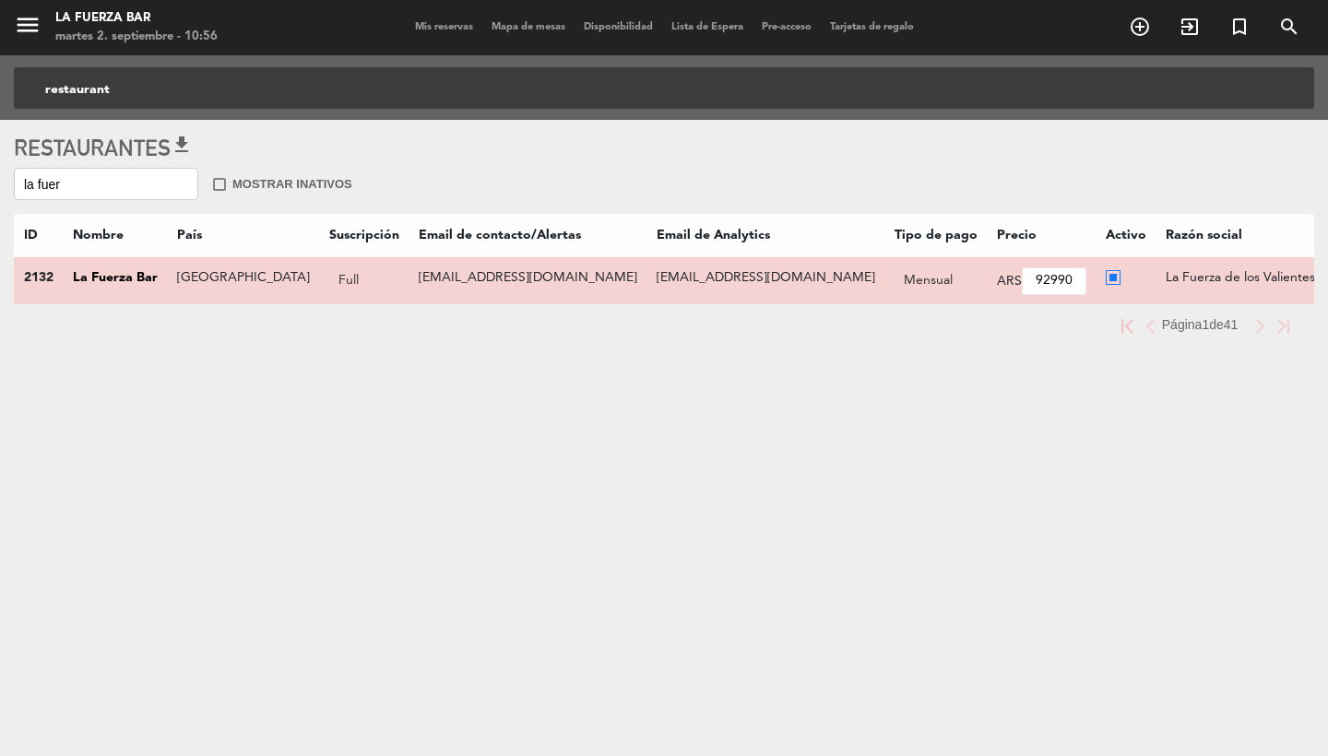
type input "la fuer"
click at [409, 277] on td "[EMAIL_ADDRESS][DOMAIN_NAME]" at bounding box center [528, 280] width 238 height 48
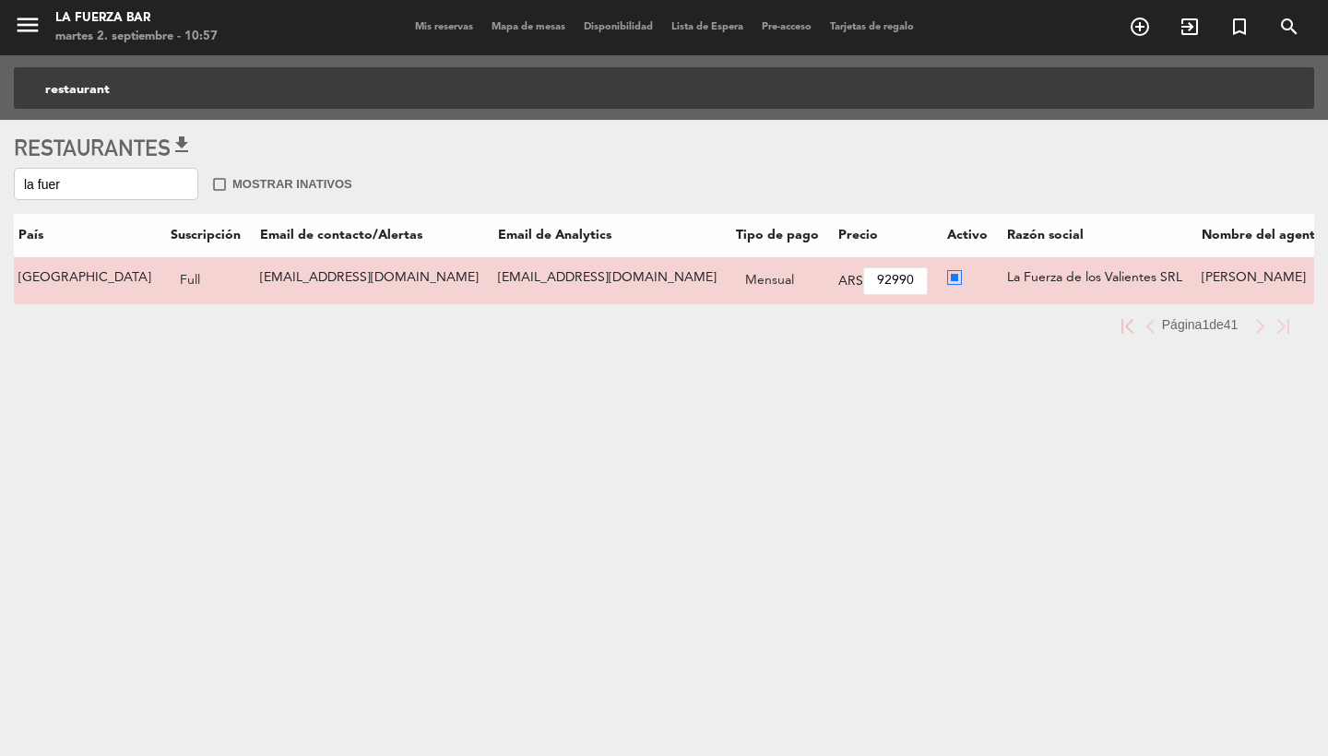
scroll to position [0, 266]
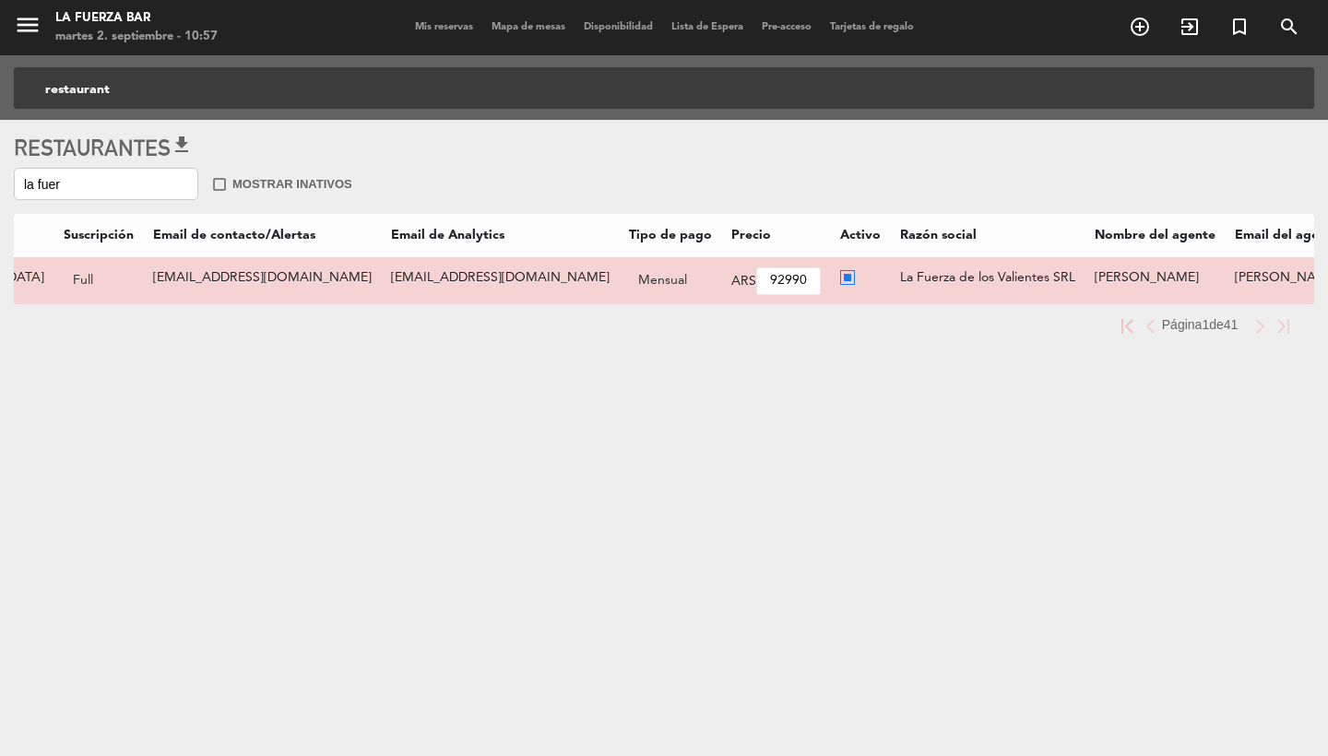
drag, startPoint x: 1233, startPoint y: 278, endPoint x: 1018, endPoint y: 279, distance: 215.9
drag, startPoint x: 1235, startPoint y: 276, endPoint x: 1037, endPoint y: 276, distance: 198.3
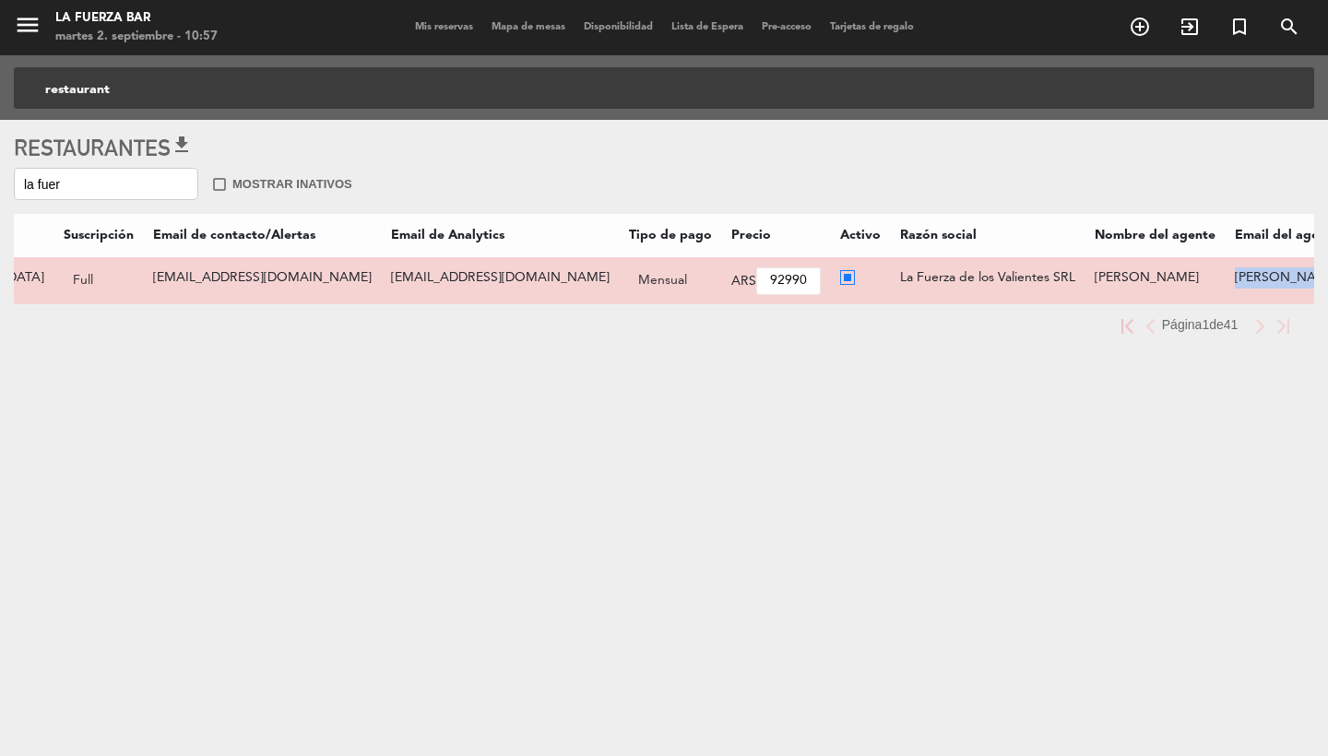
copy td "[PERSON_NAME][EMAIL_ADDRESS][DOMAIN_NAME]"
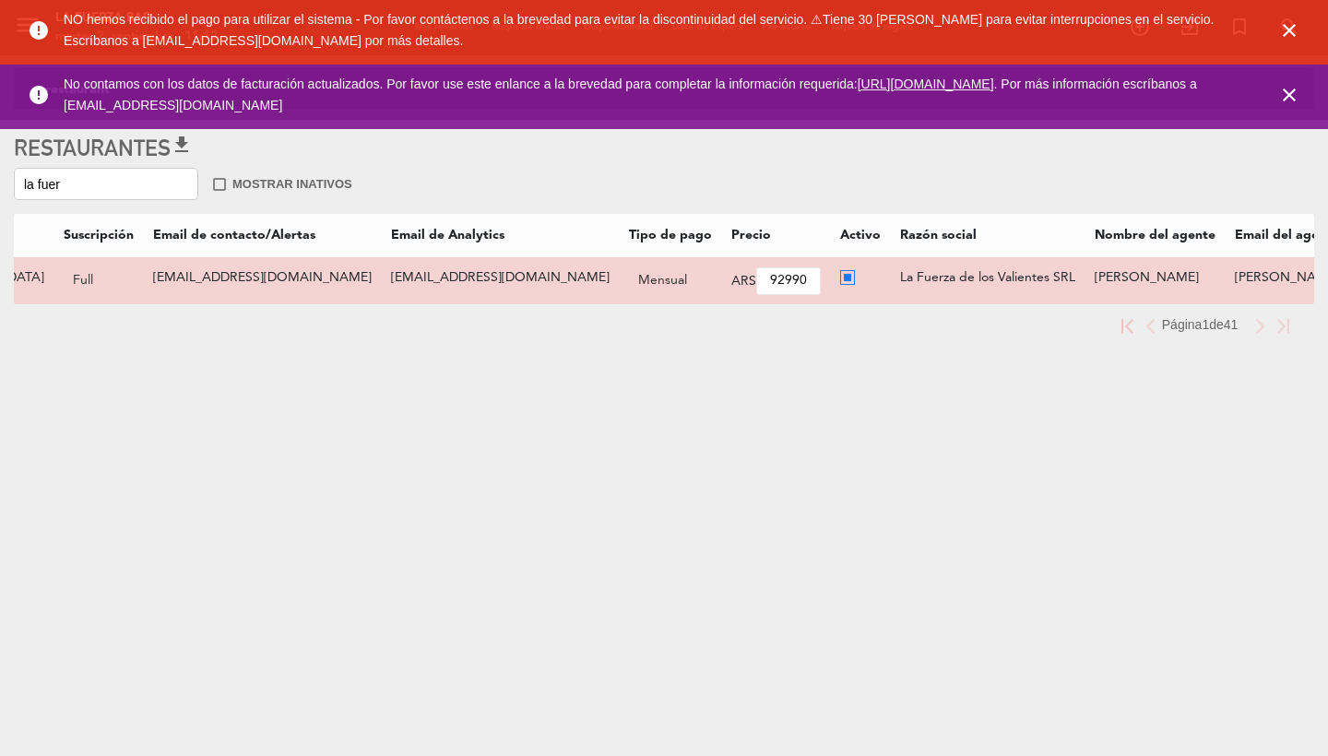
click at [1298, 28] on icon "close" at bounding box center [1290, 30] width 22 height 22
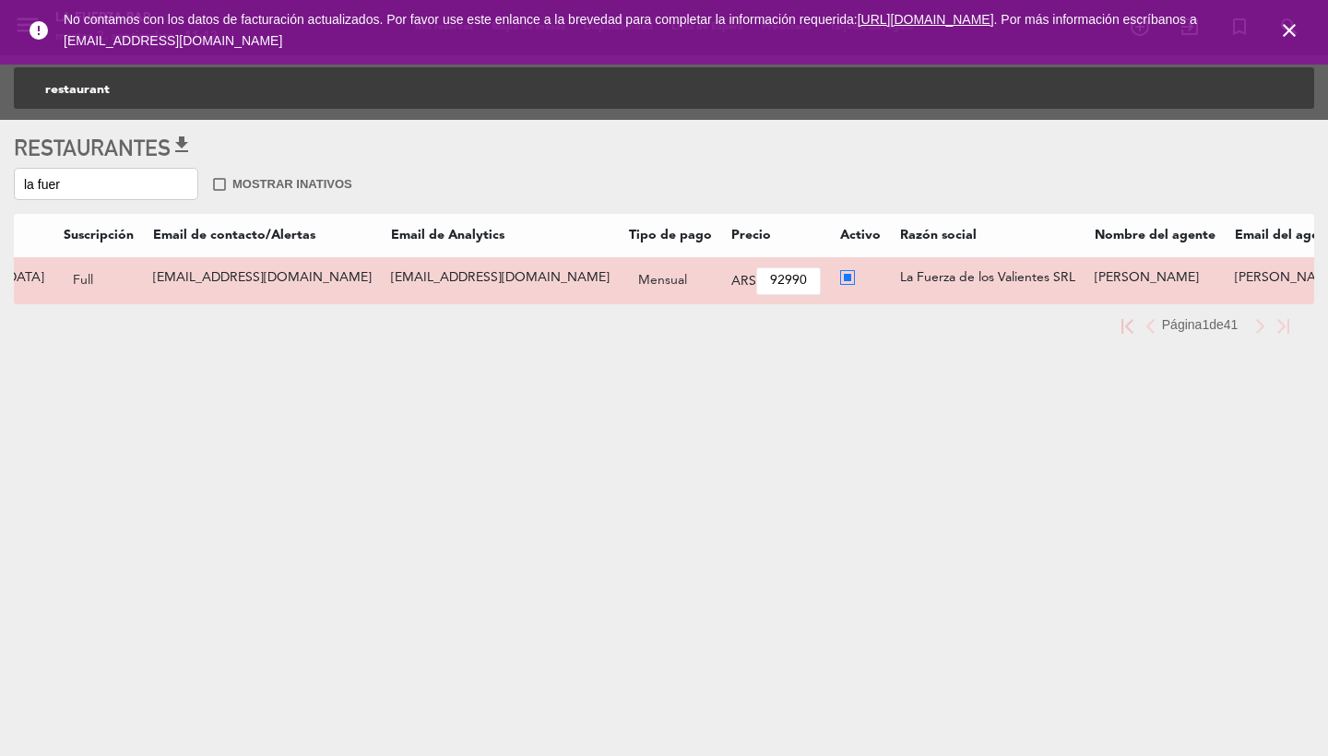
click at [1293, 28] on icon "close" at bounding box center [1290, 30] width 22 height 22
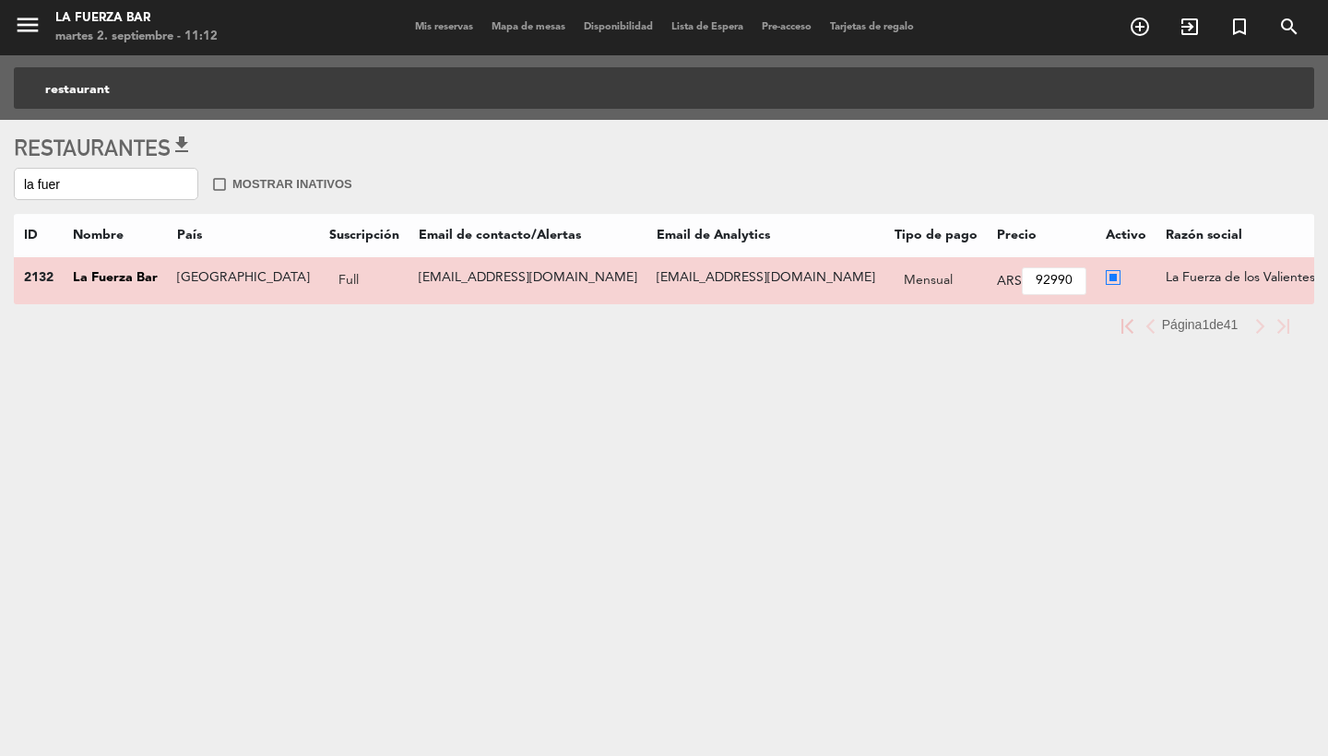
scroll to position [0, 0]
click at [434, 27] on span "Mis reservas" at bounding box center [444, 27] width 77 height 10
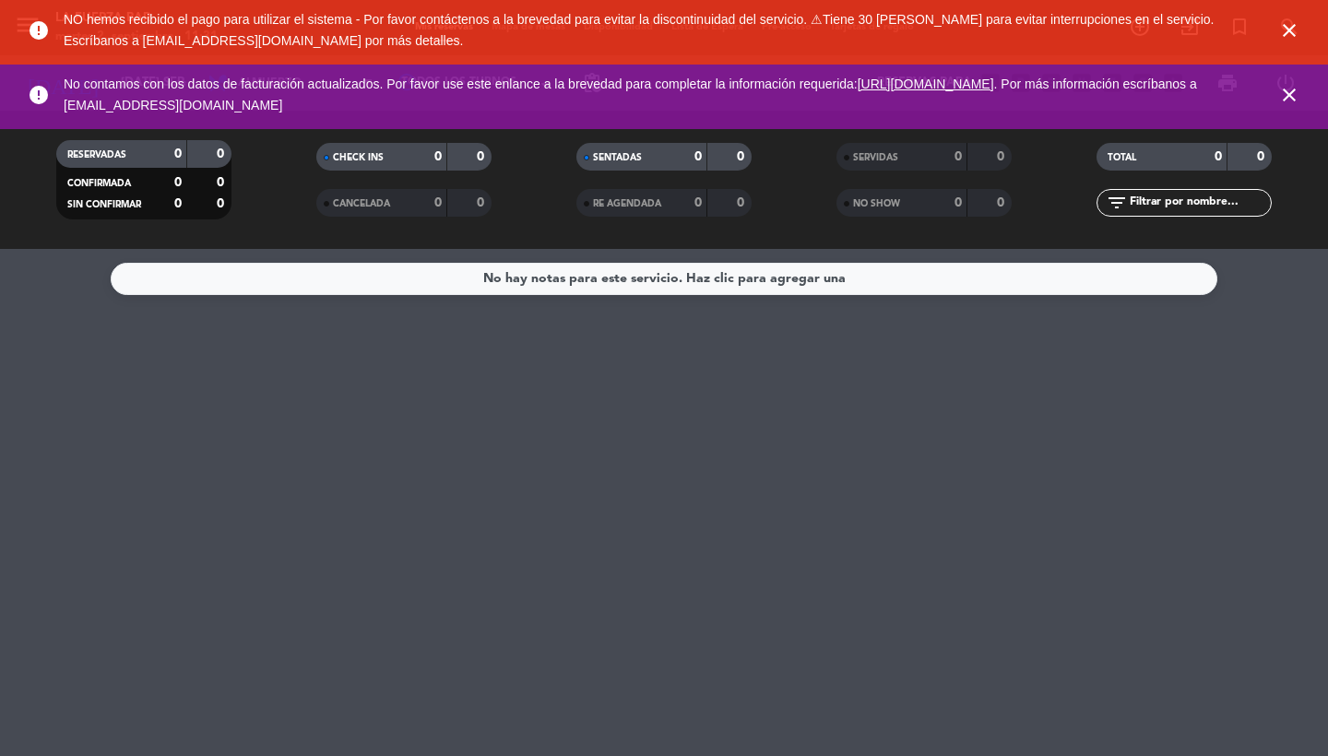
click at [1287, 32] on icon "close" at bounding box center [1290, 30] width 22 height 22
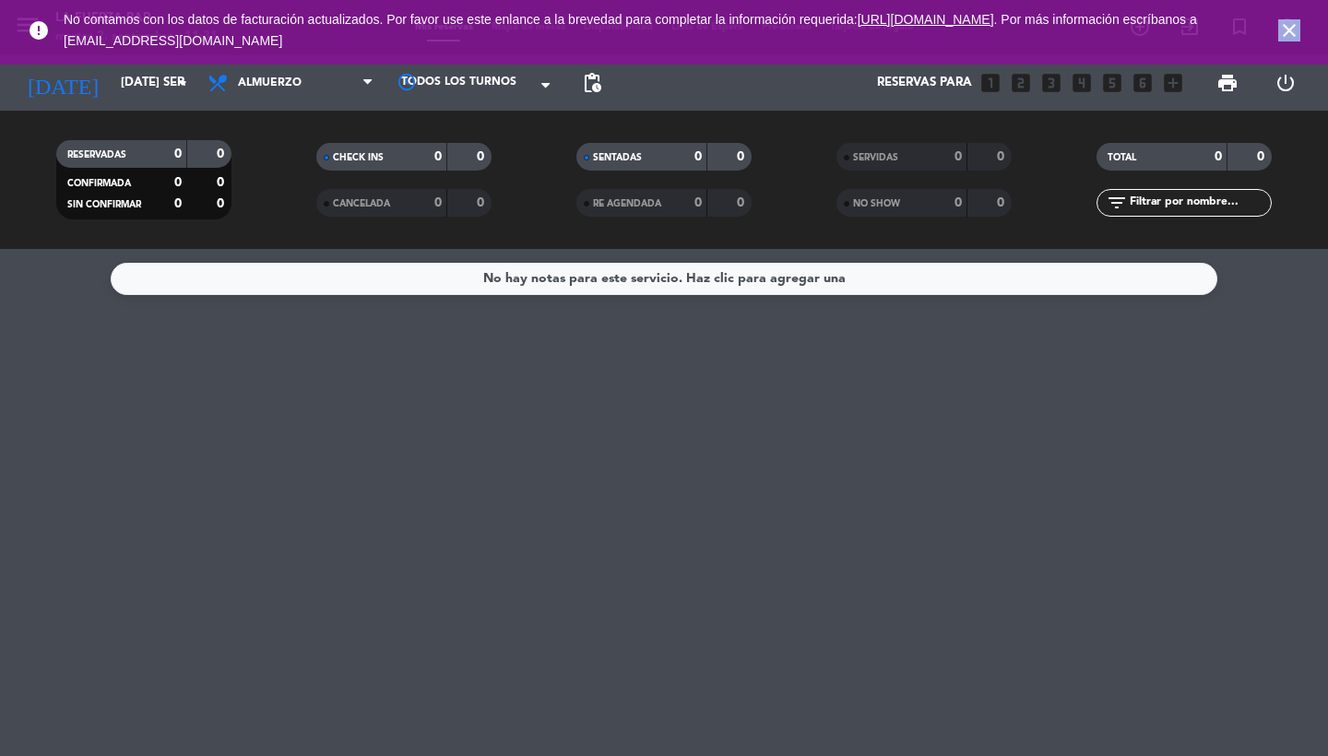
click at [1287, 32] on icon "close" at bounding box center [1290, 30] width 22 height 22
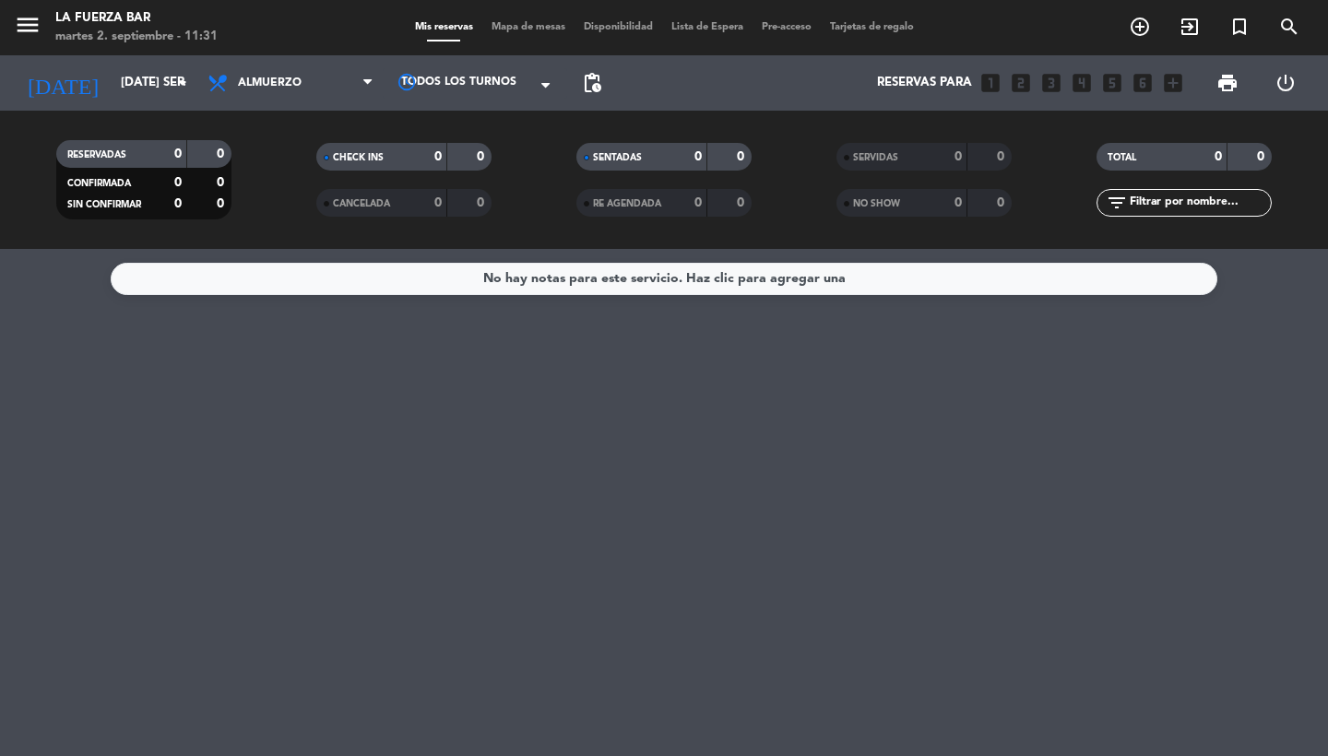
click at [44, 34] on span "menu" at bounding box center [35, 27] width 42 height 43
click at [35, 30] on icon "menu" at bounding box center [28, 25] width 28 height 28
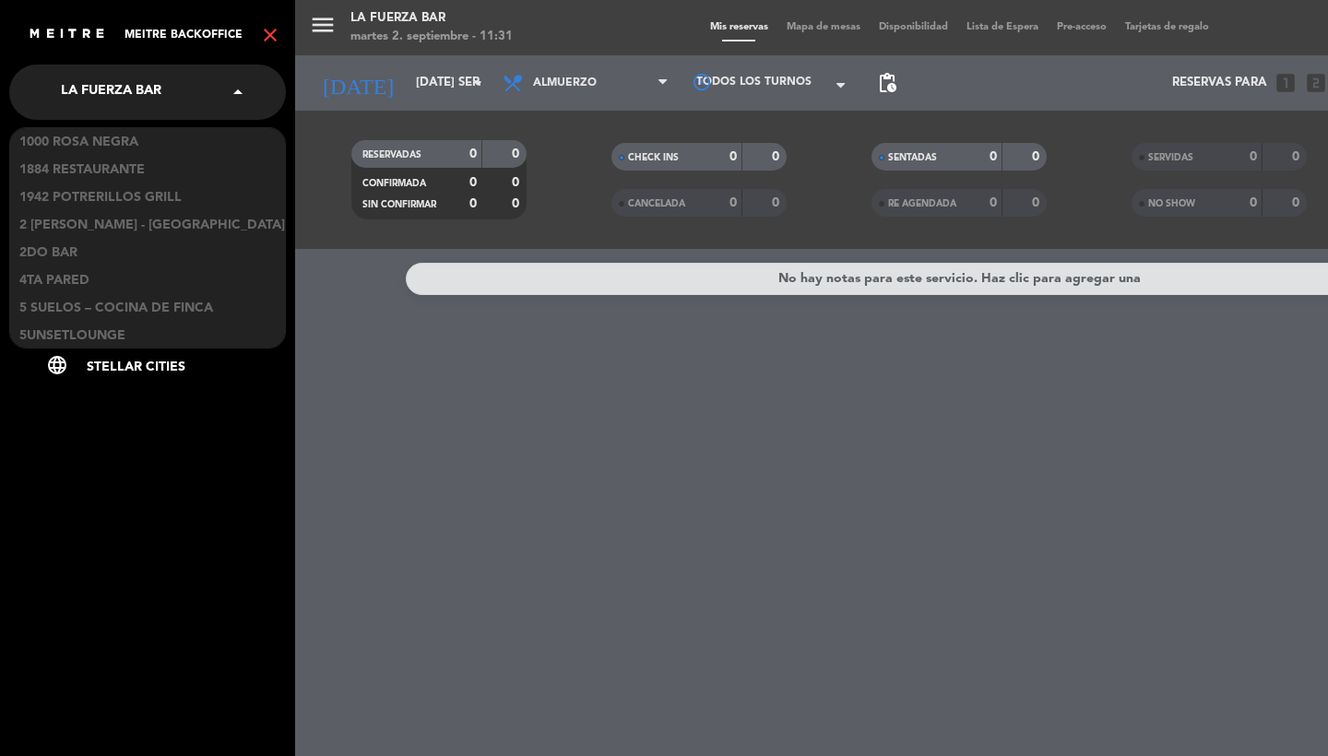
click at [101, 99] on span "La Fuerza Bar" at bounding box center [111, 92] width 101 height 39
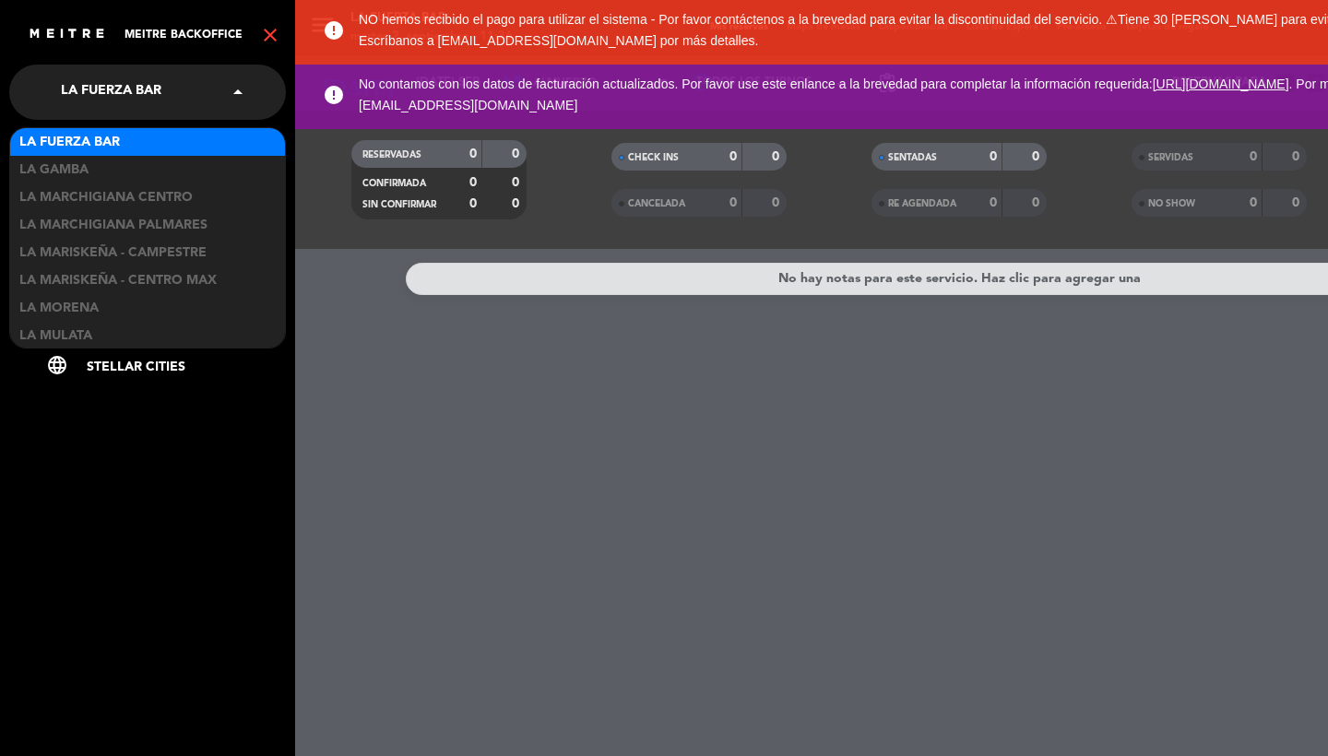
click at [275, 35] on icon "close" at bounding box center [270, 35] width 22 height 22
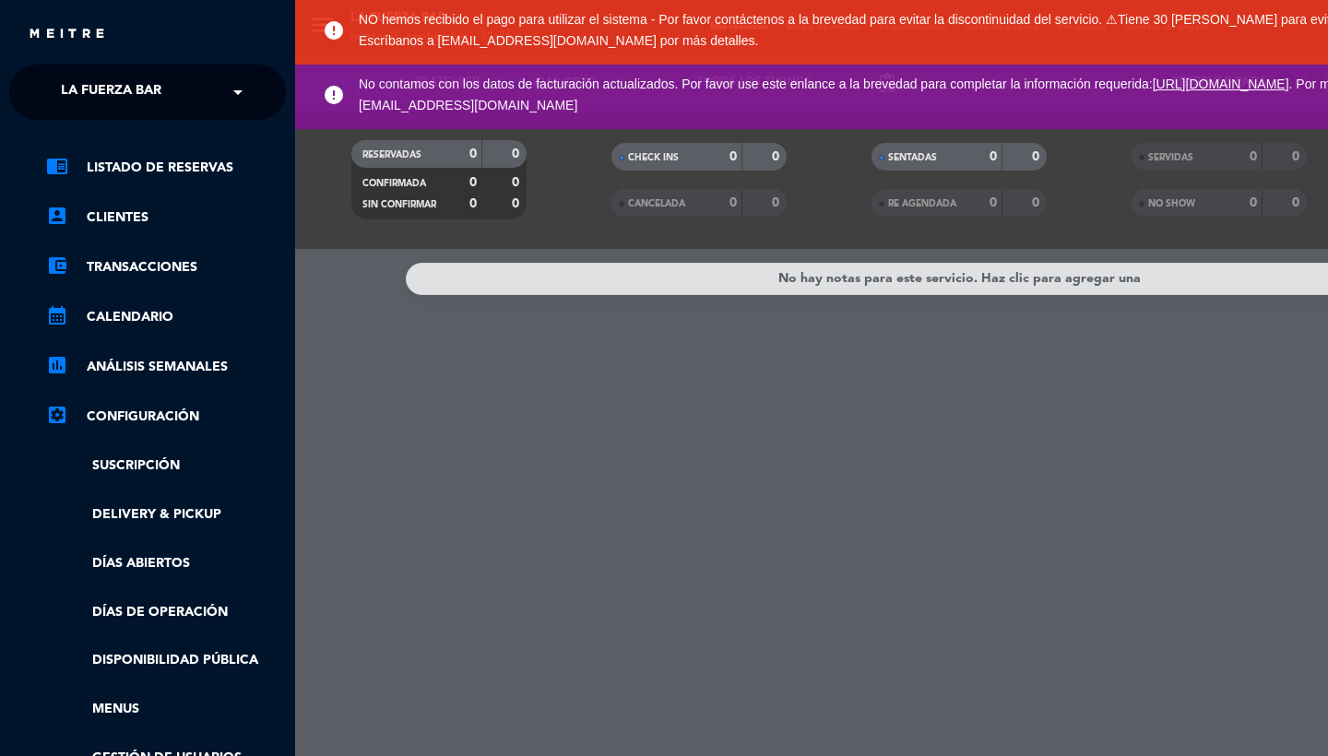
click at [135, 93] on span "La Fuerza Bar" at bounding box center [111, 92] width 101 height 39
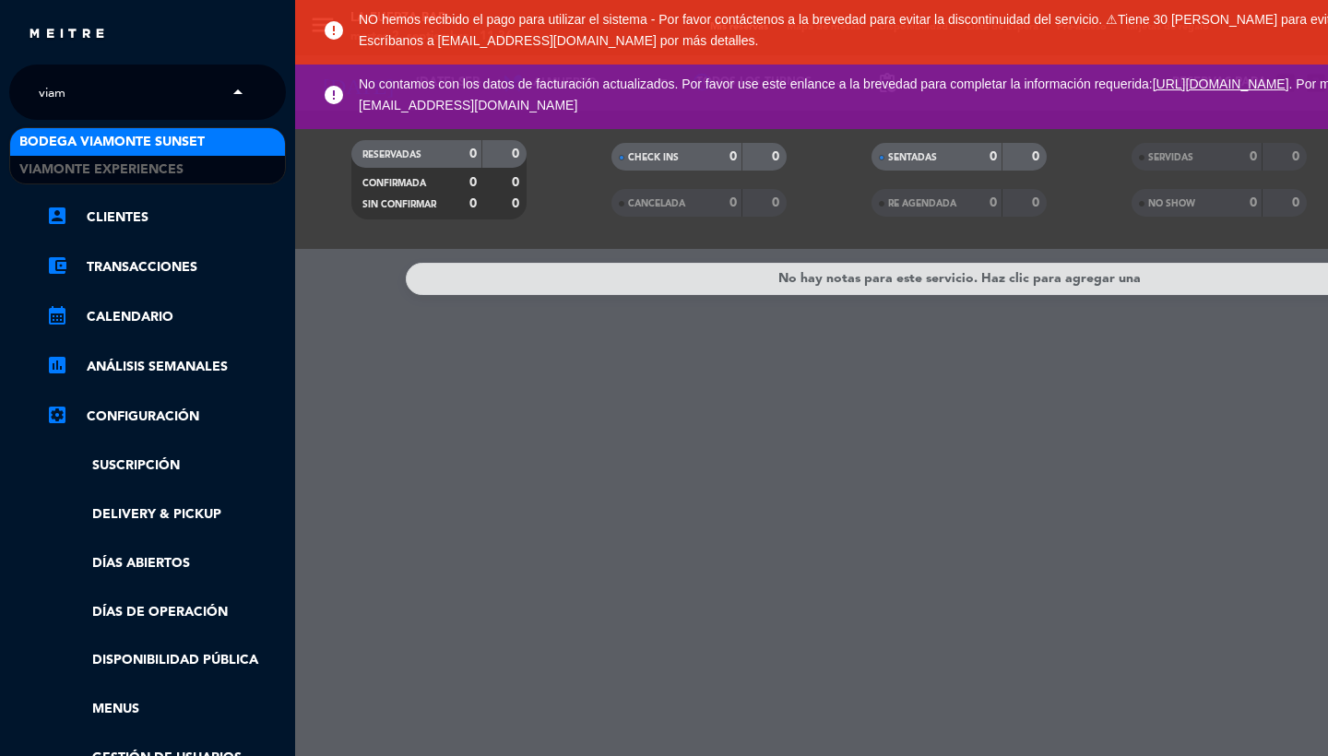
scroll to position [0, 0]
type input "[PERSON_NAME]"
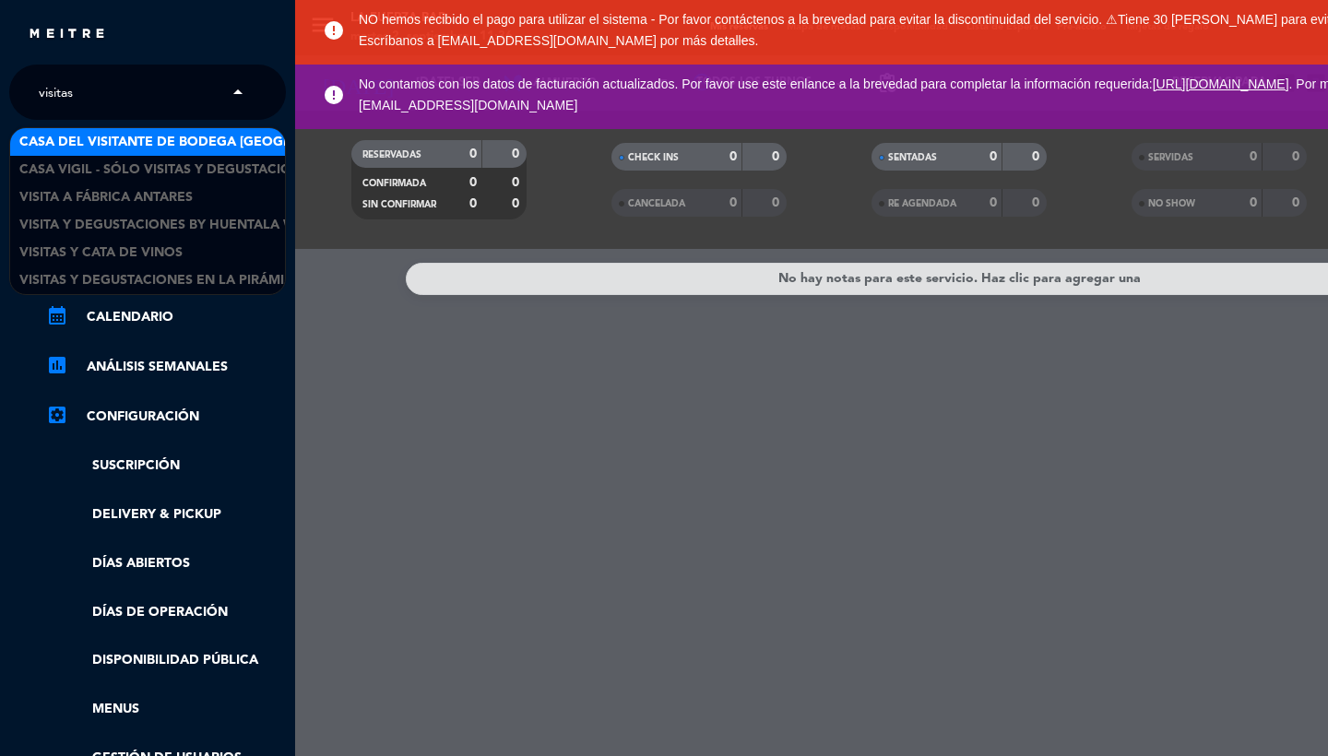
type input "visitas"
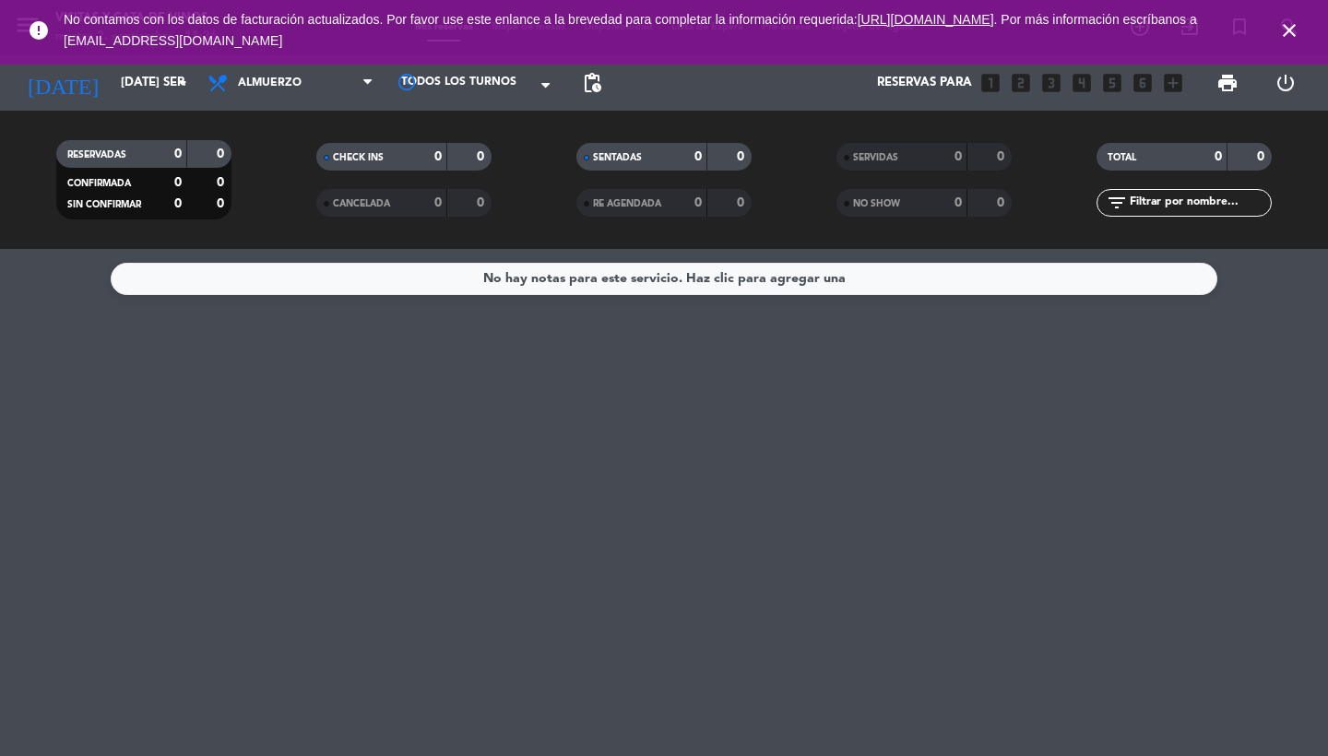
click at [1292, 28] on icon "close" at bounding box center [1290, 30] width 22 height 22
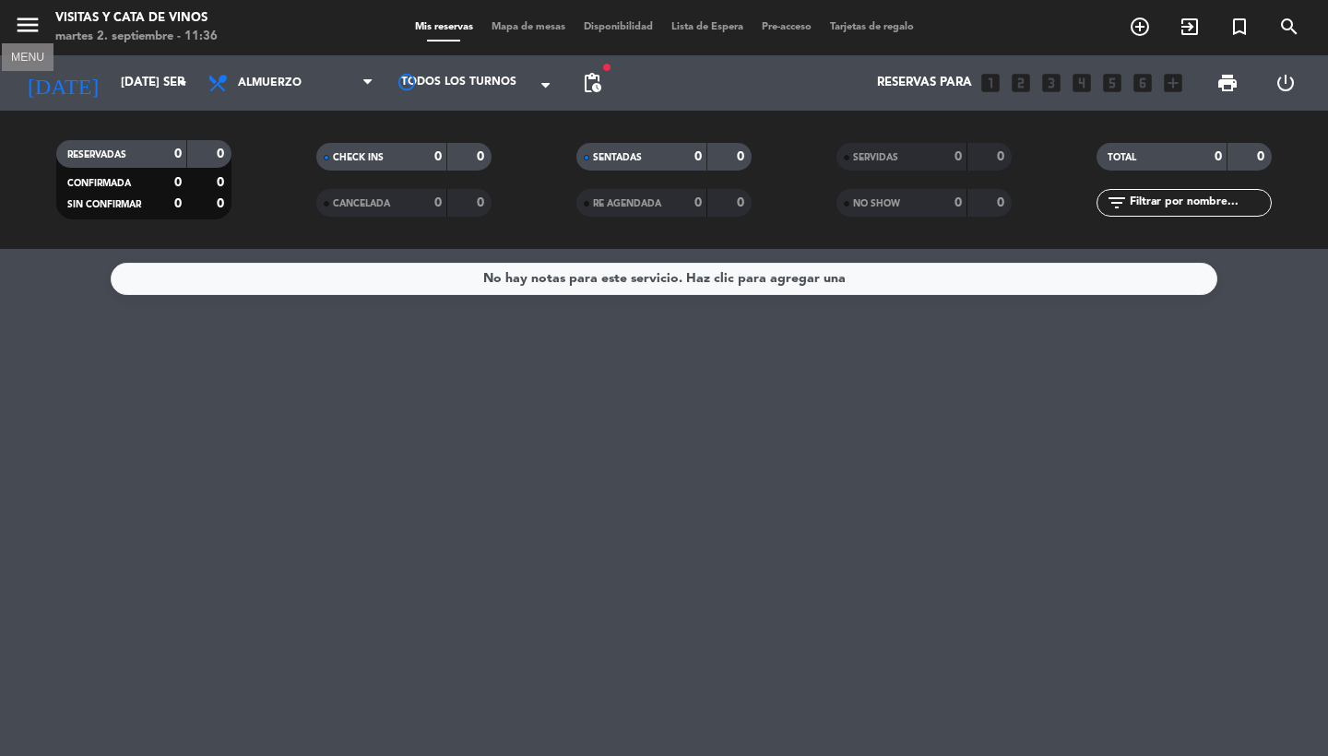
click at [28, 26] on icon "menu" at bounding box center [28, 25] width 28 height 28
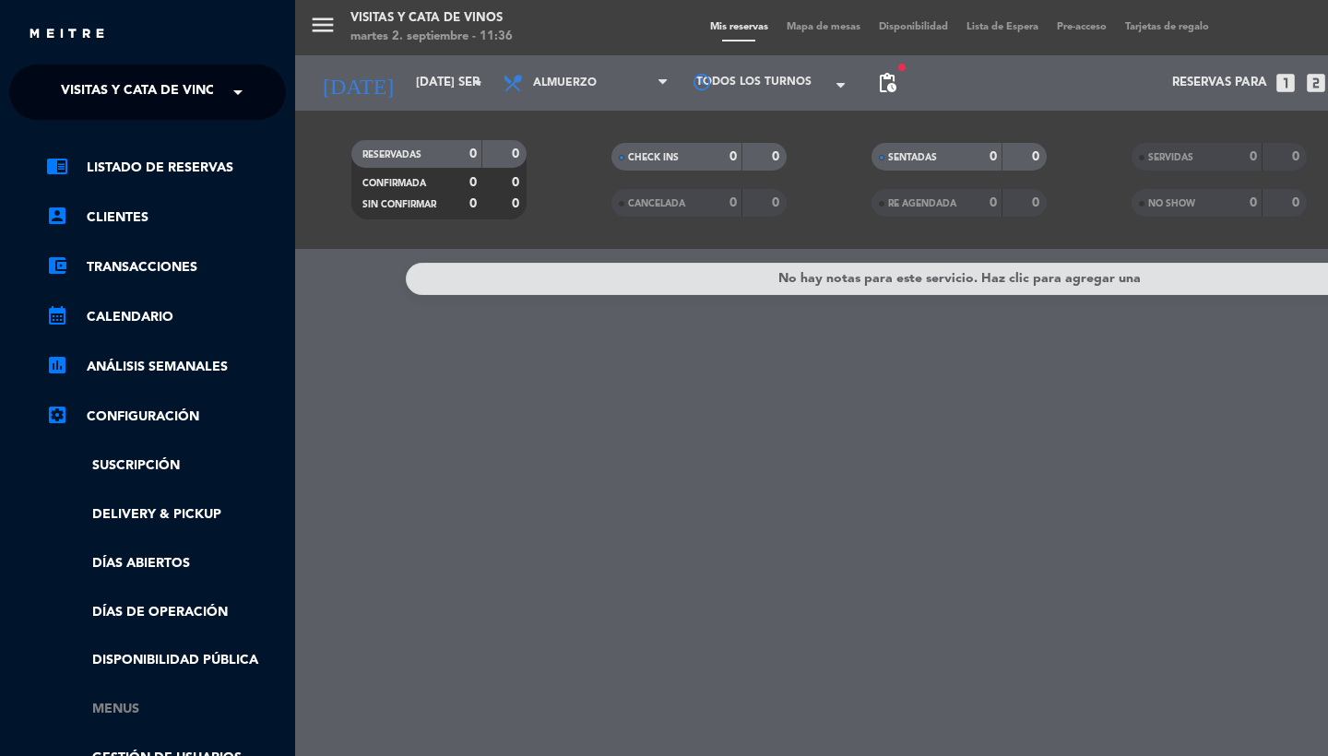
click at [124, 699] on link "Menus" at bounding box center [166, 709] width 240 height 21
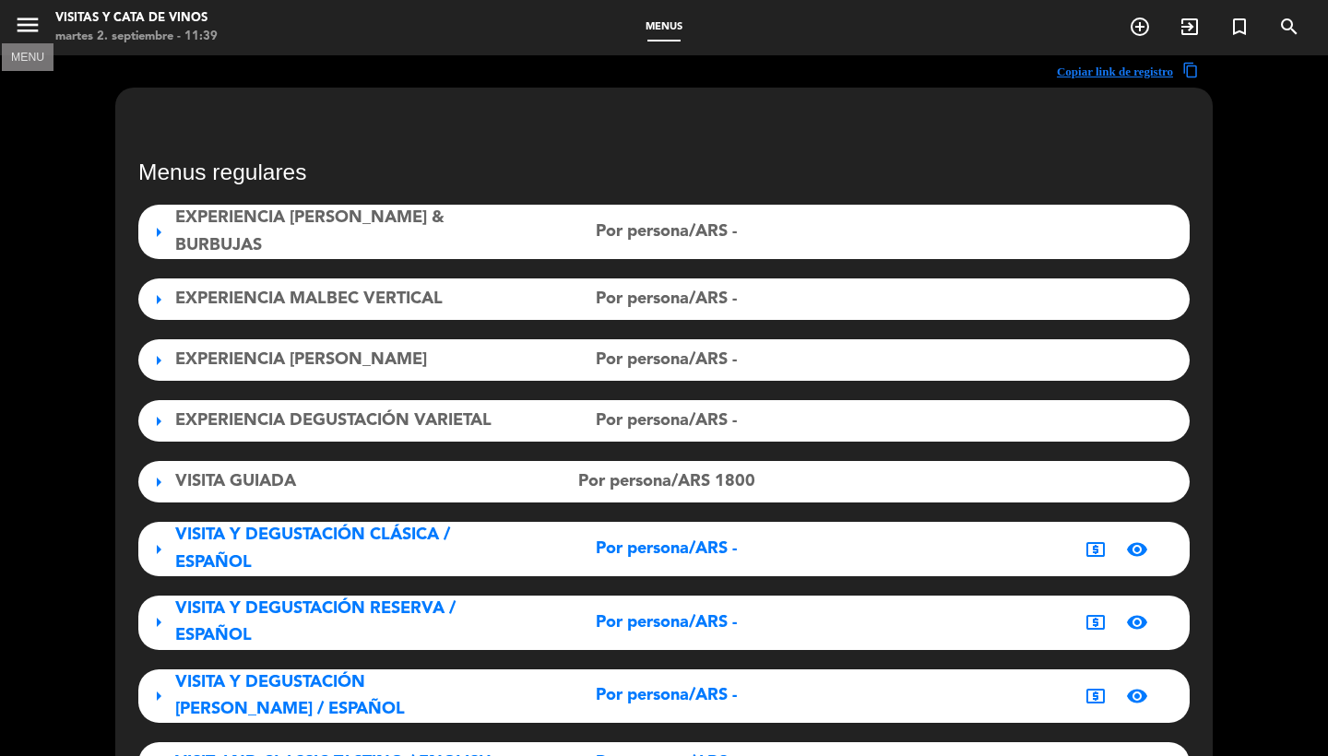
click at [28, 28] on icon "menu" at bounding box center [28, 25] width 28 height 28
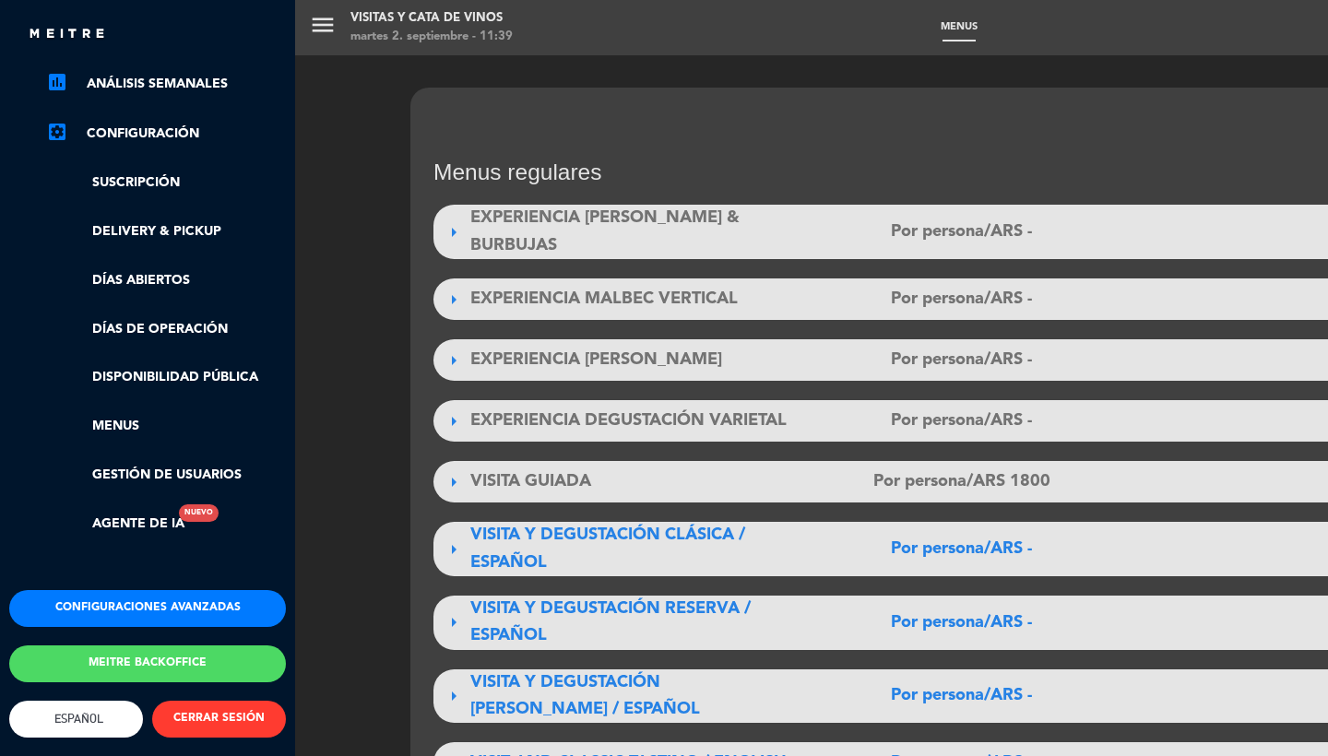
click at [114, 590] on button "Configuraciones avanzadas" at bounding box center [147, 608] width 277 height 37
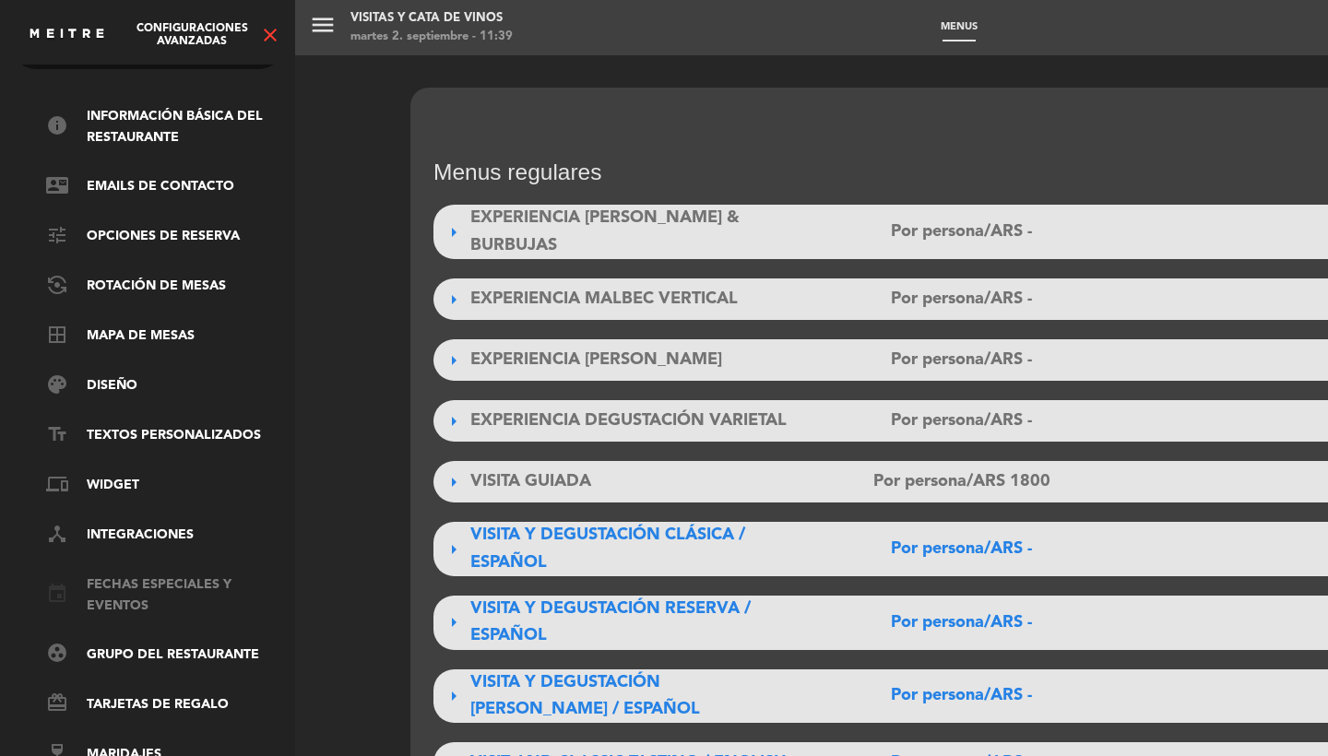
click at [113, 586] on link "event Fechas especiales y eventos" at bounding box center [166, 596] width 240 height 42
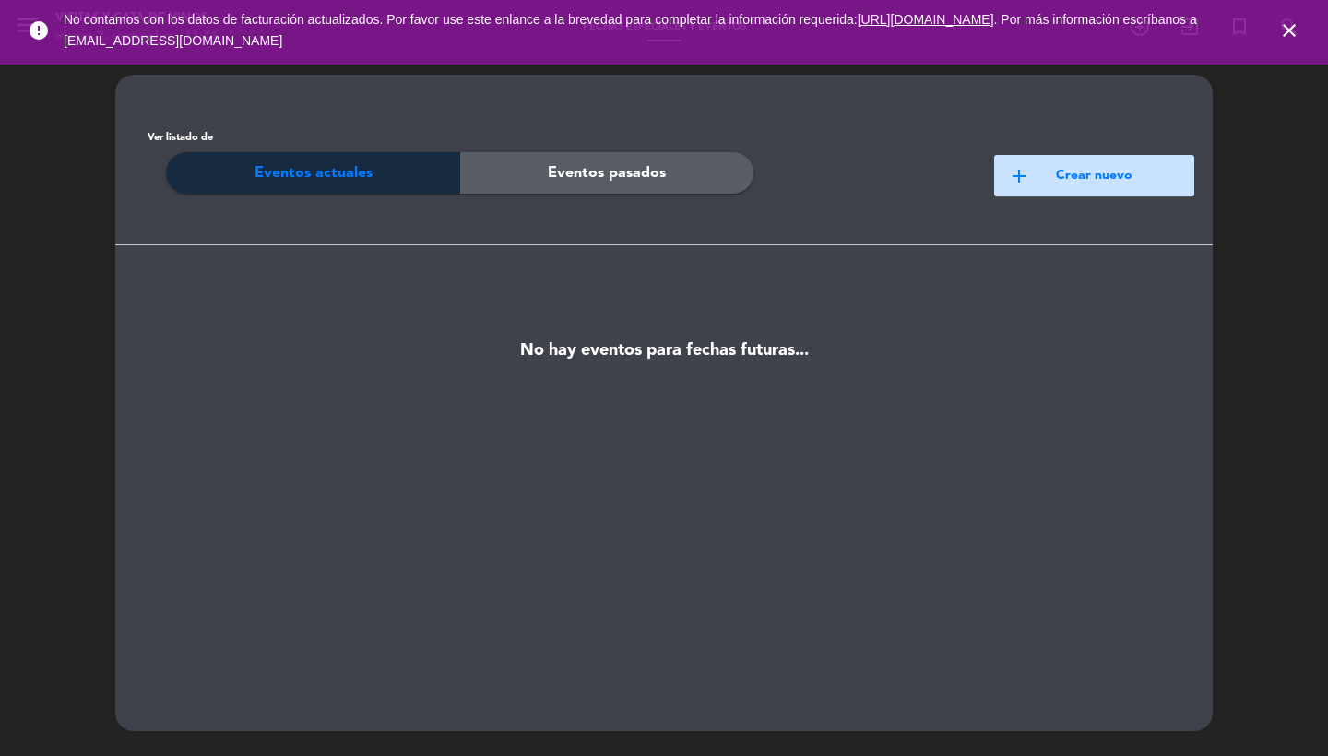
click at [1289, 30] on icon "close" at bounding box center [1290, 30] width 22 height 22
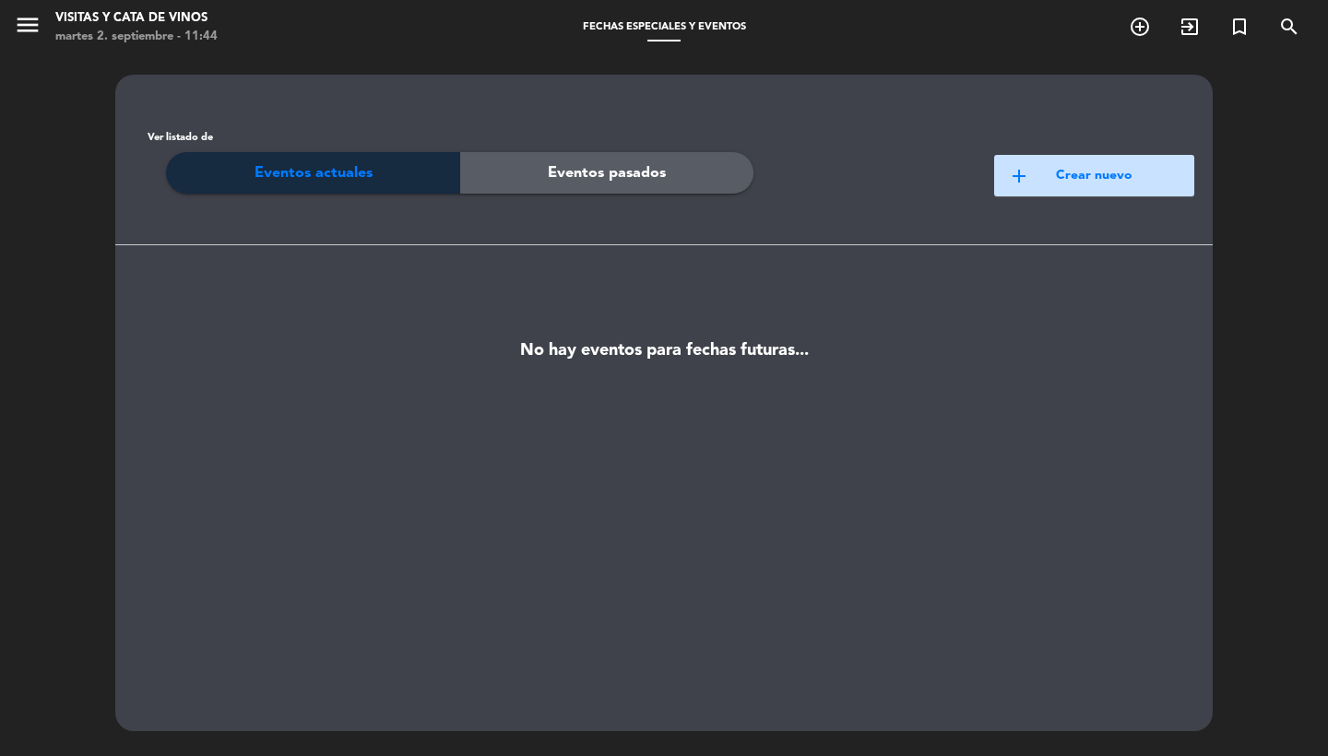
click at [34, 39] on icon "menu" at bounding box center [28, 25] width 28 height 28
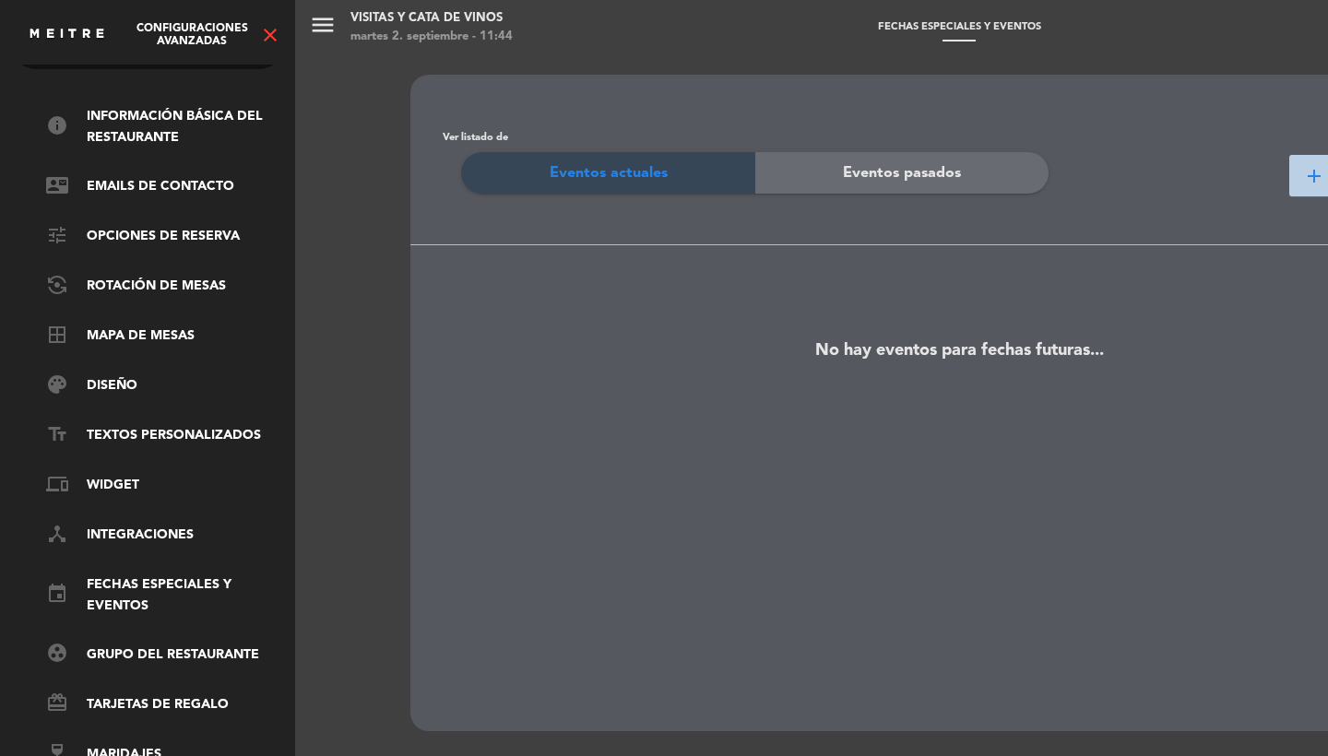
click at [264, 44] on icon "close" at bounding box center [270, 35] width 22 height 22
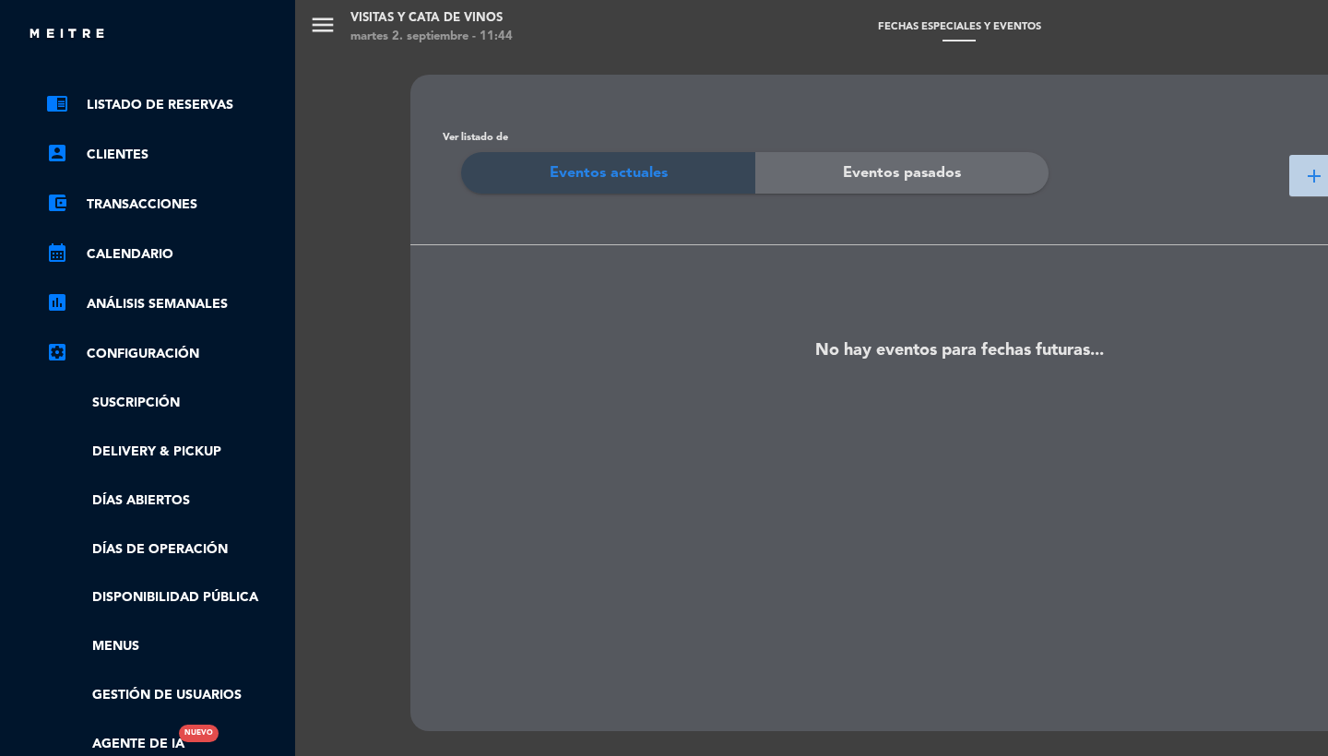
click at [267, 36] on div "close" at bounding box center [155, 34] width 254 height 23
click at [184, 118] on ul "chrome_reader_mode Listado de Reservas account_box Clientes account_balance_wal…" at bounding box center [147, 424] width 277 height 661
click at [184, 106] on link "chrome_reader_mode Listado de Reservas" at bounding box center [166, 105] width 240 height 22
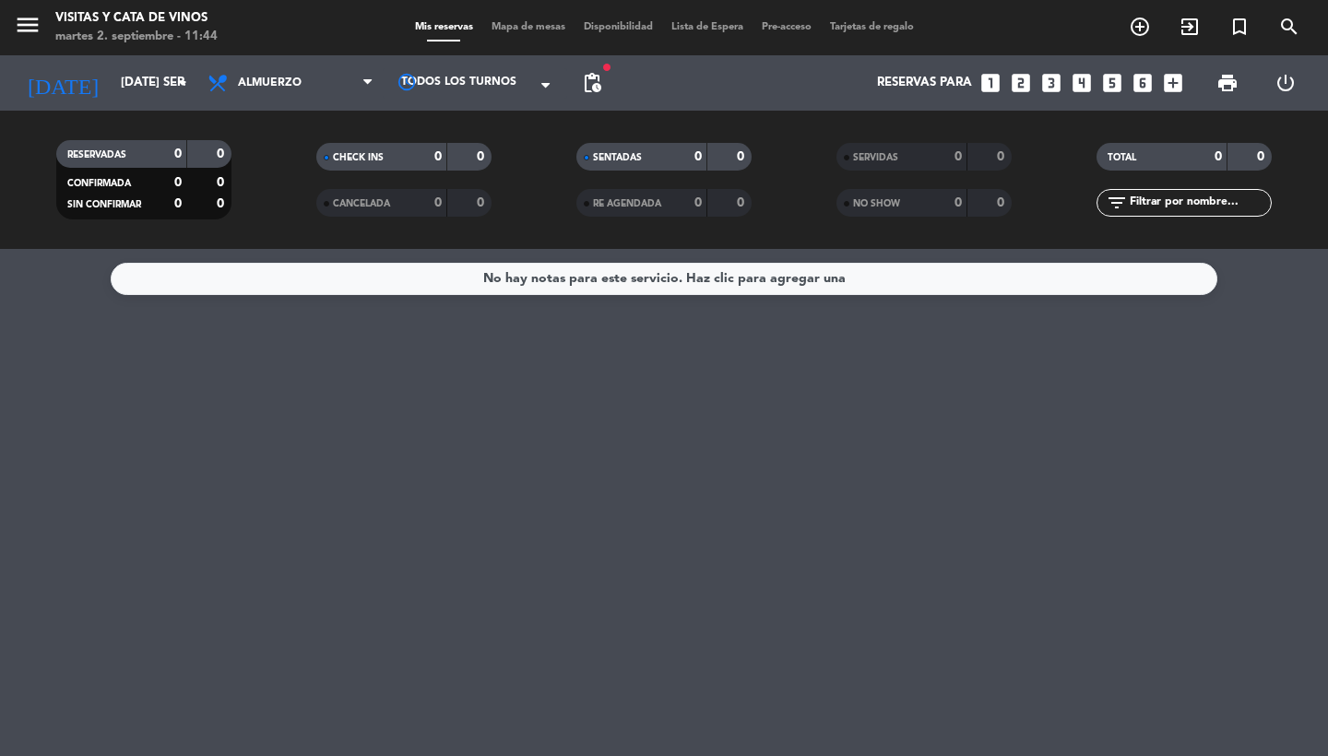
click at [1225, 81] on span "print" at bounding box center [1228, 83] width 22 height 22
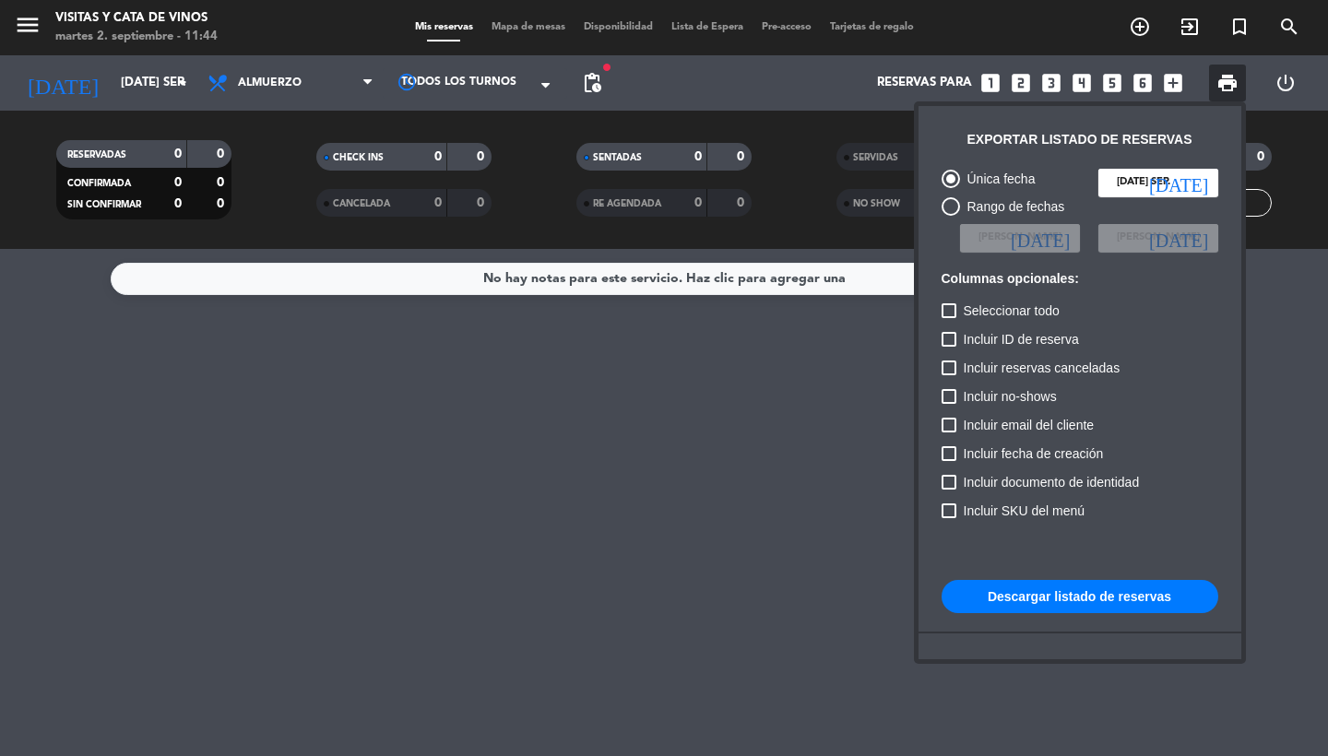
click at [892, 66] on div at bounding box center [664, 378] width 1328 height 756
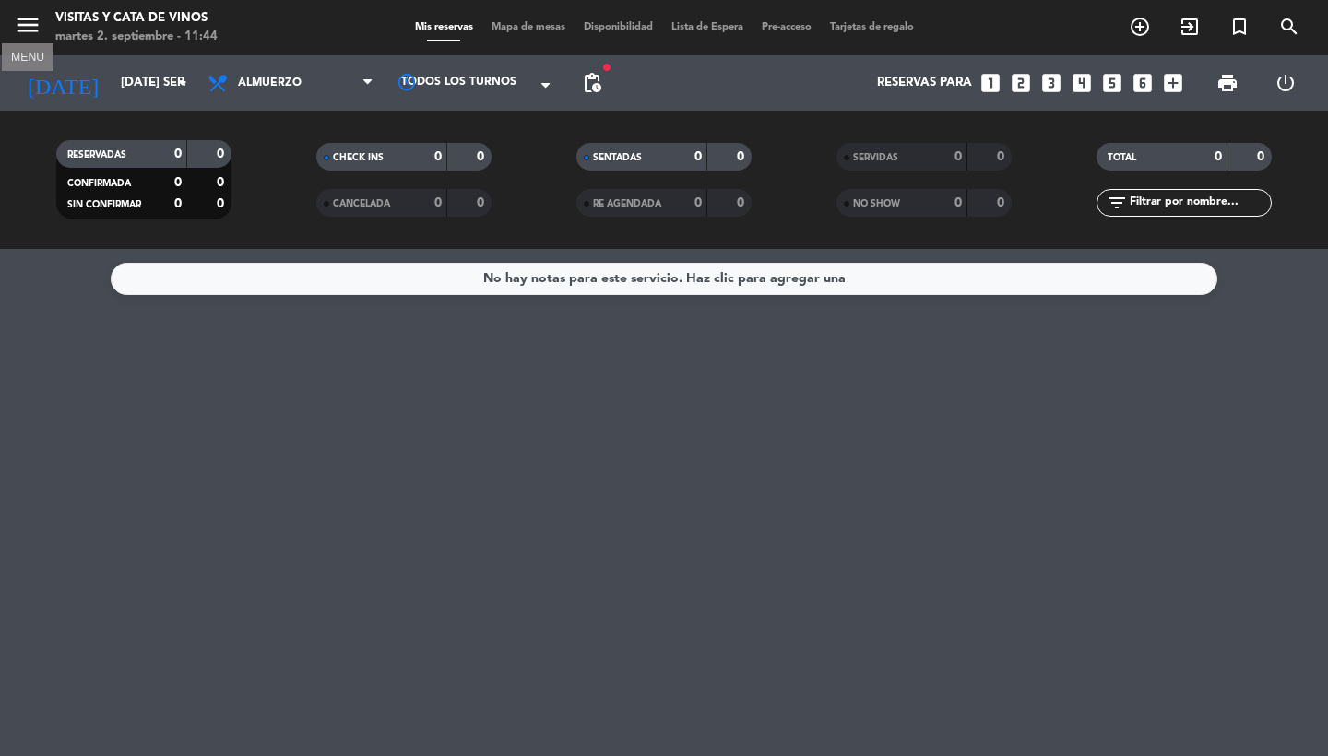
click at [28, 24] on icon "menu" at bounding box center [28, 25] width 28 height 28
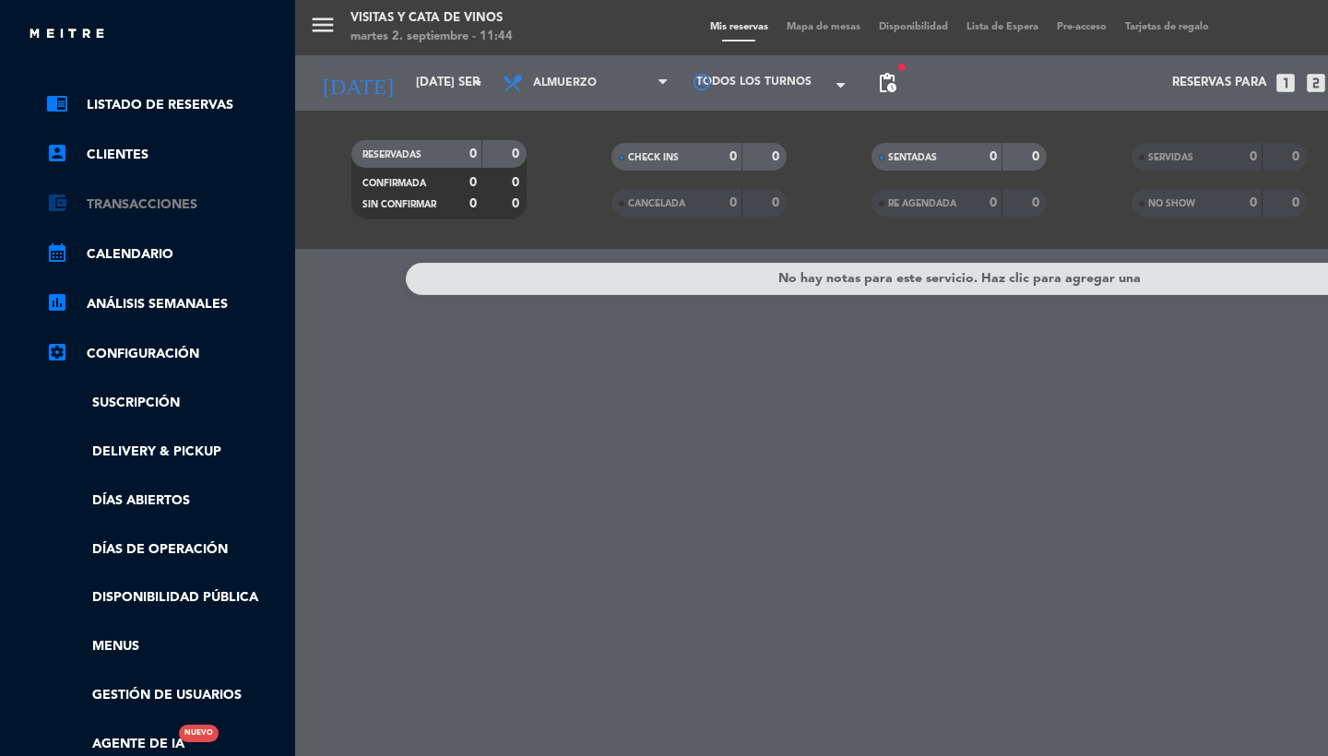
click at [110, 208] on link "account_balance_wallet Transacciones" at bounding box center [166, 205] width 240 height 22
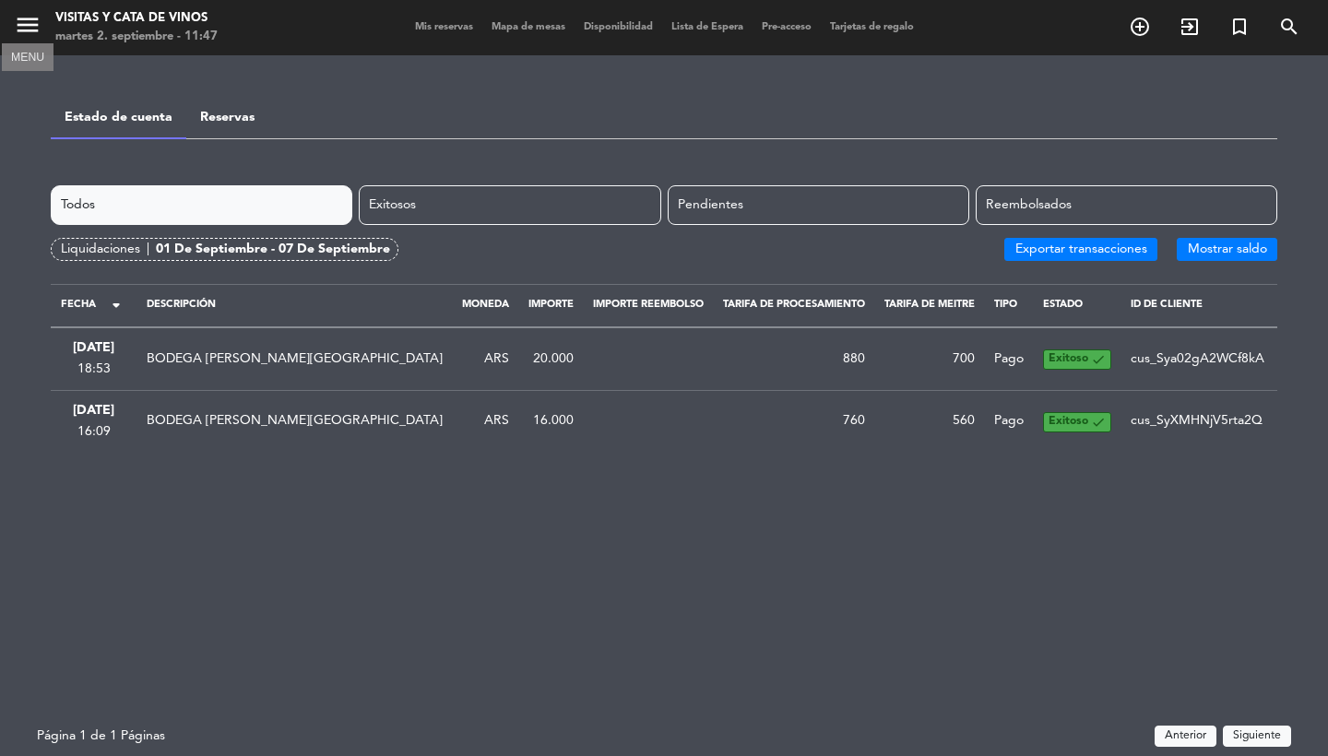
click at [35, 20] on icon "menu" at bounding box center [28, 25] width 28 height 28
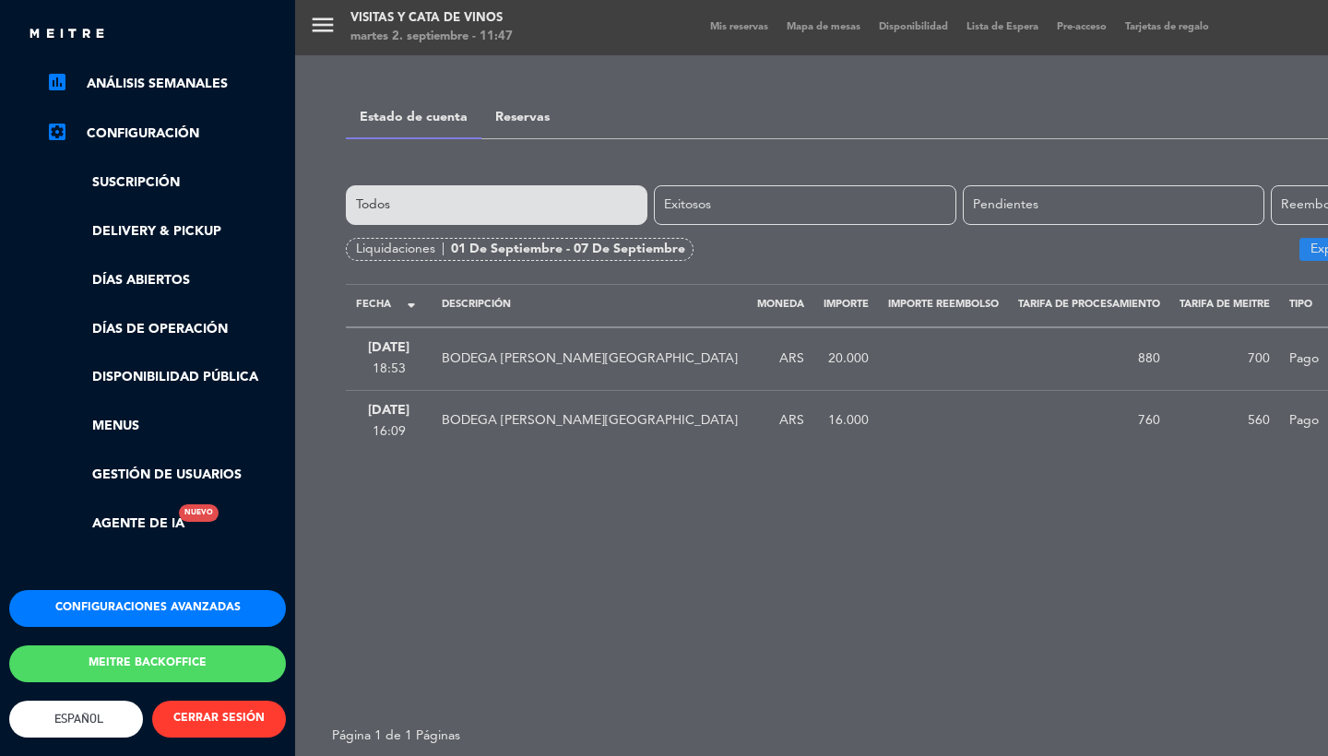
click at [150, 600] on button "Configuraciones avanzadas" at bounding box center [147, 608] width 277 height 37
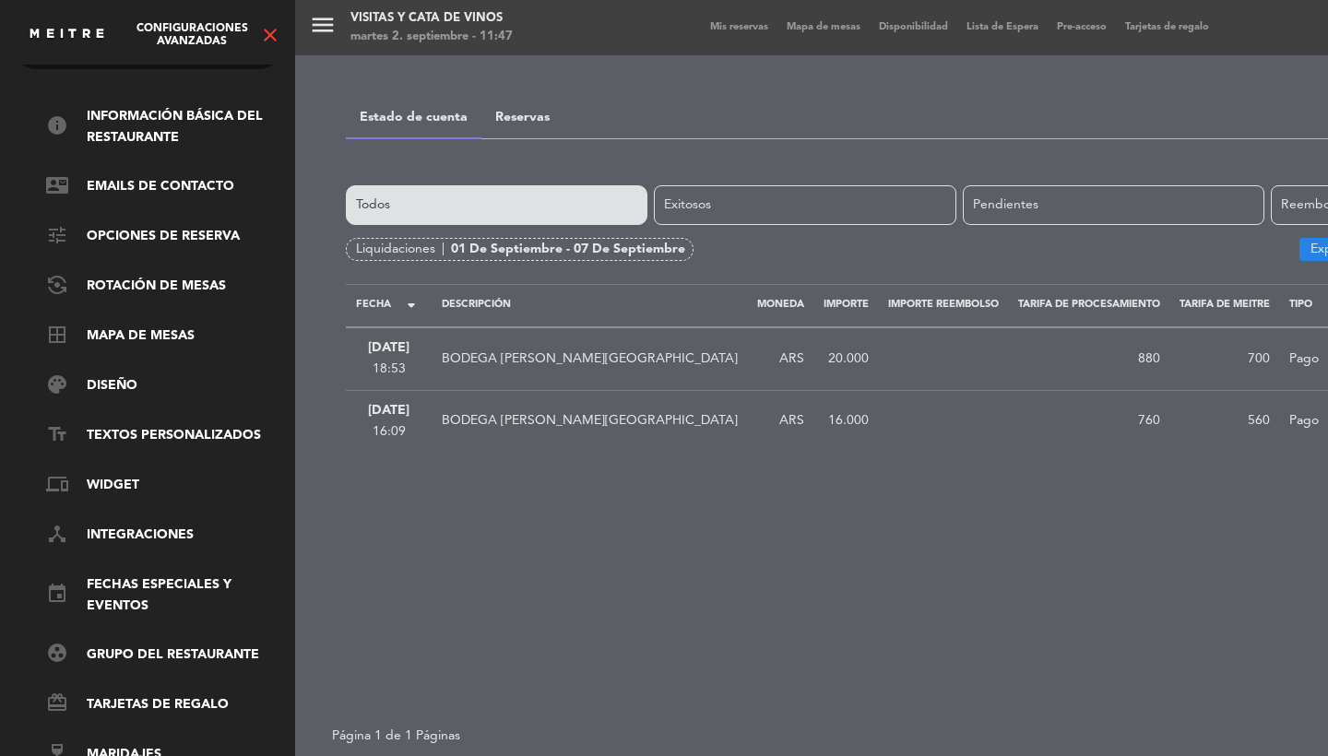
scroll to position [63, 0]
click at [130, 525] on link "device_hub Integraciones" at bounding box center [166, 536] width 240 height 22
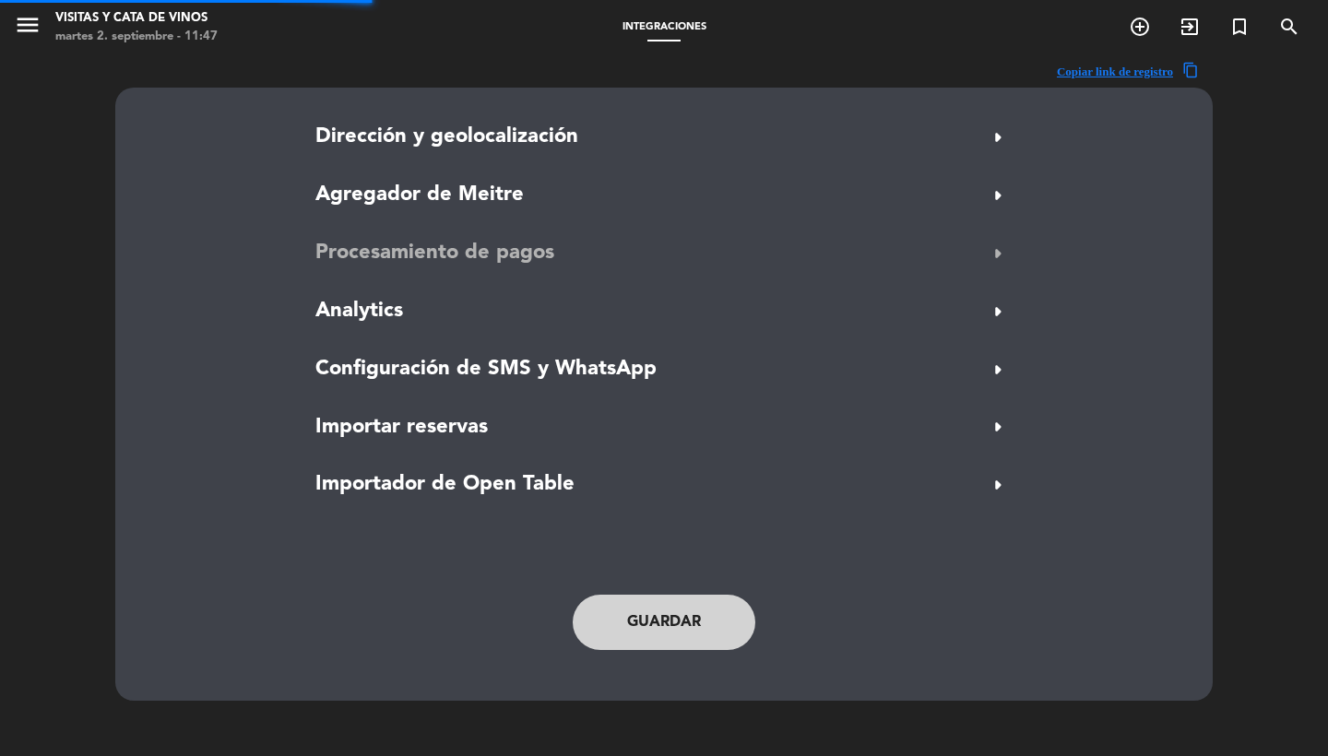
click at [360, 258] on span "Procesamiento de pagos" at bounding box center [434, 253] width 239 height 33
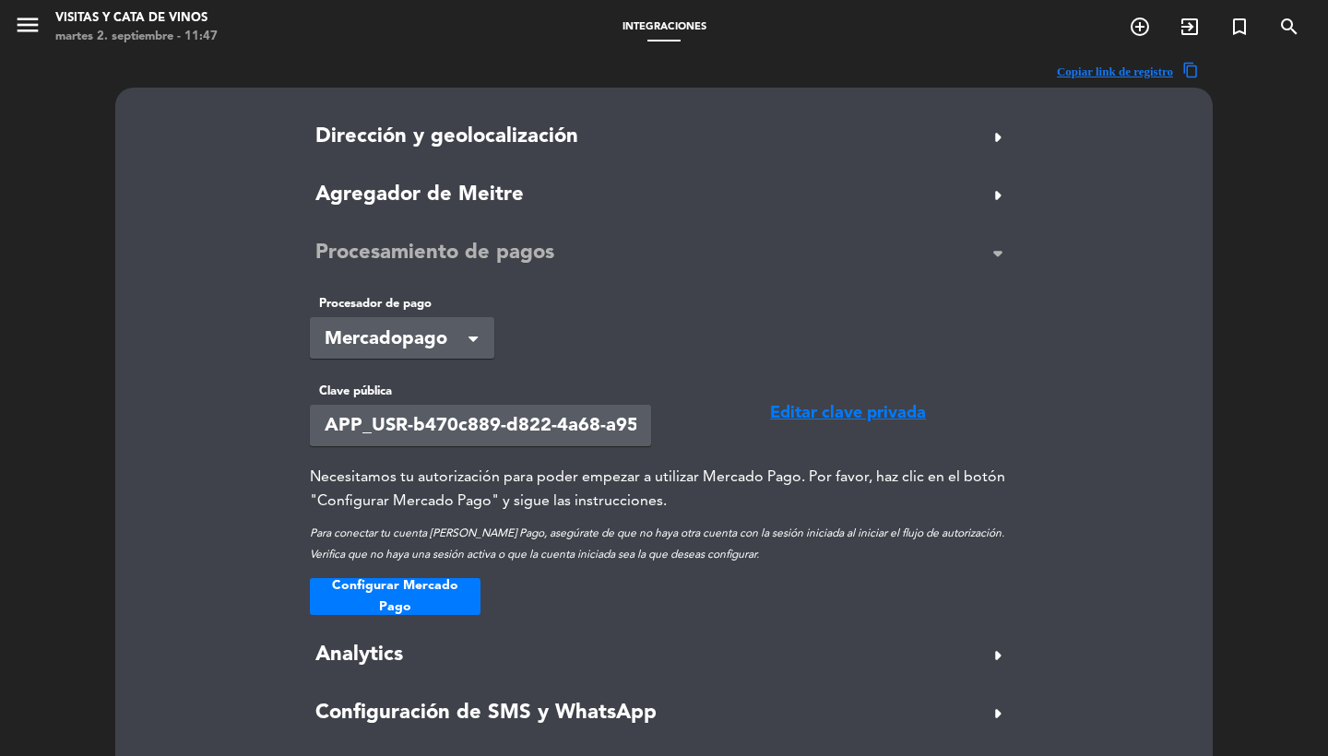
click at [360, 258] on span "Procesamiento de pagos" at bounding box center [434, 253] width 239 height 33
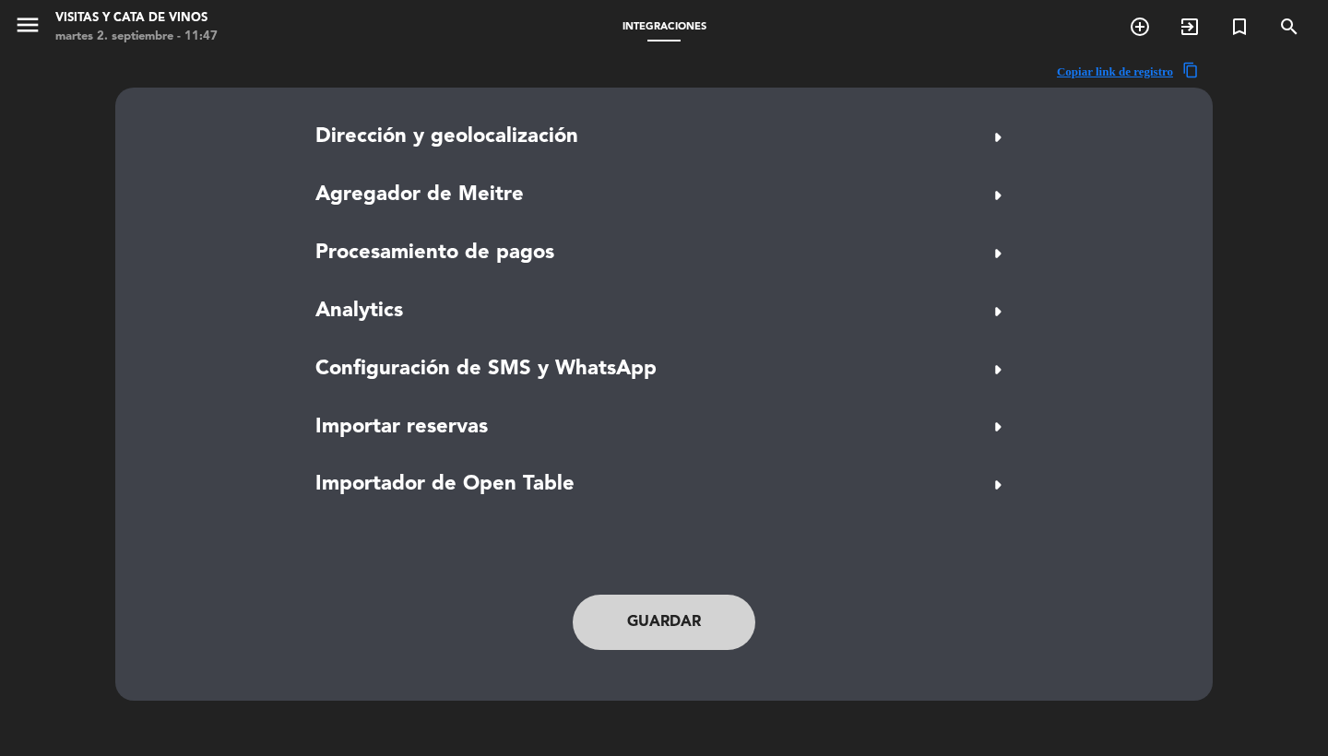
click at [36, 45] on span "menu" at bounding box center [35, 27] width 42 height 43
click at [28, 27] on icon "menu" at bounding box center [28, 25] width 28 height 28
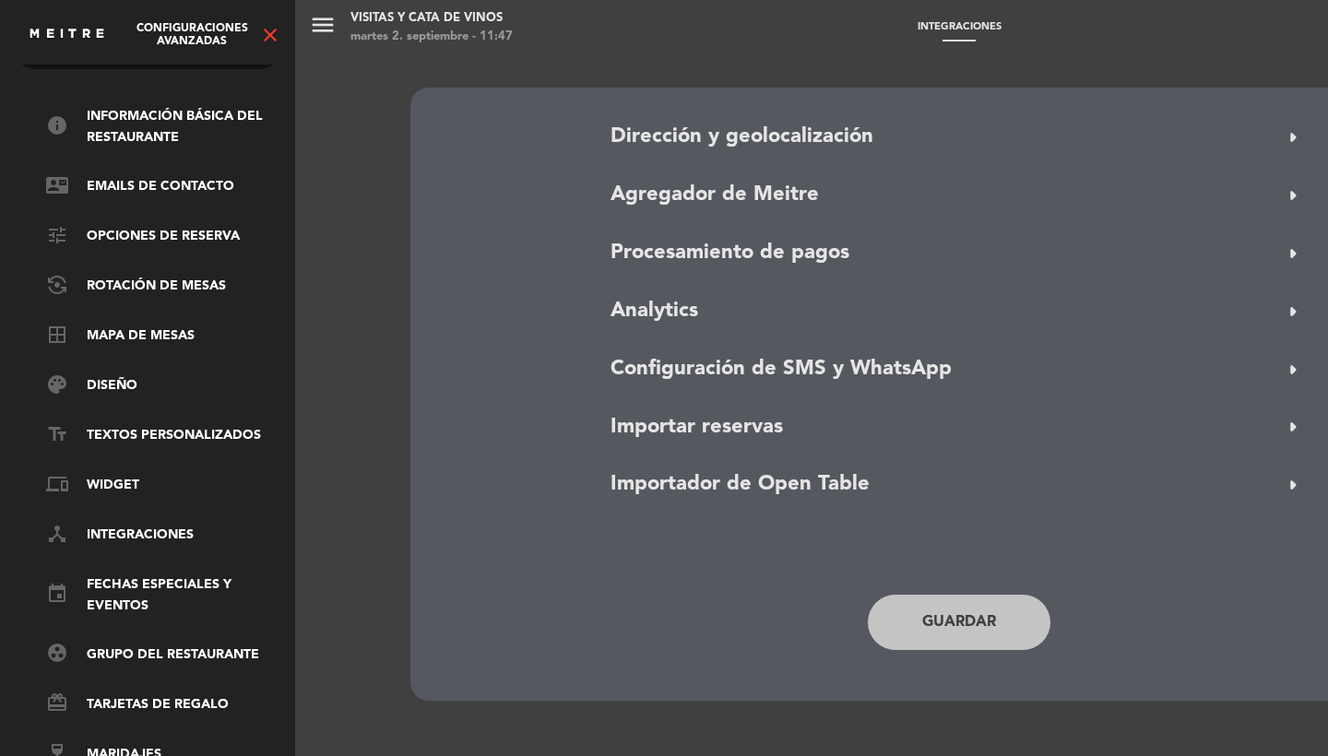
click at [271, 33] on icon "close" at bounding box center [270, 35] width 22 height 22
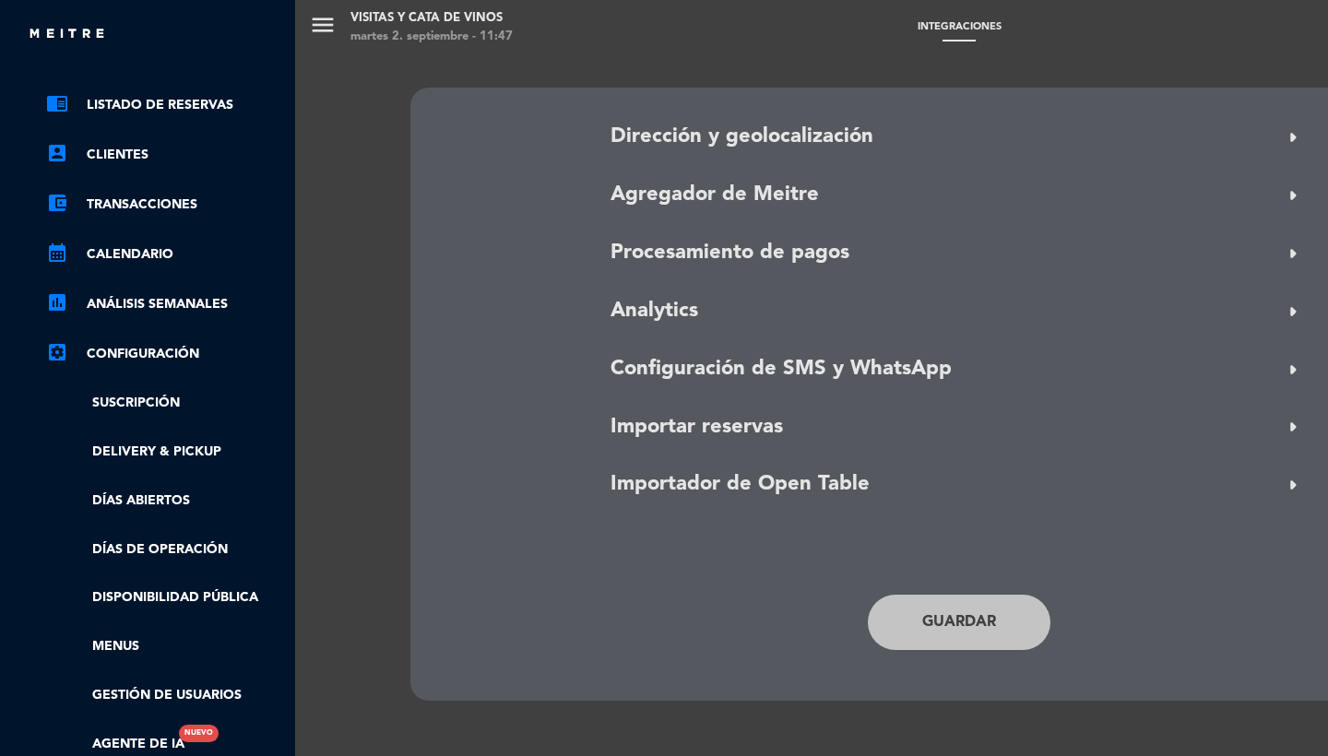
scroll to position [188, 0]
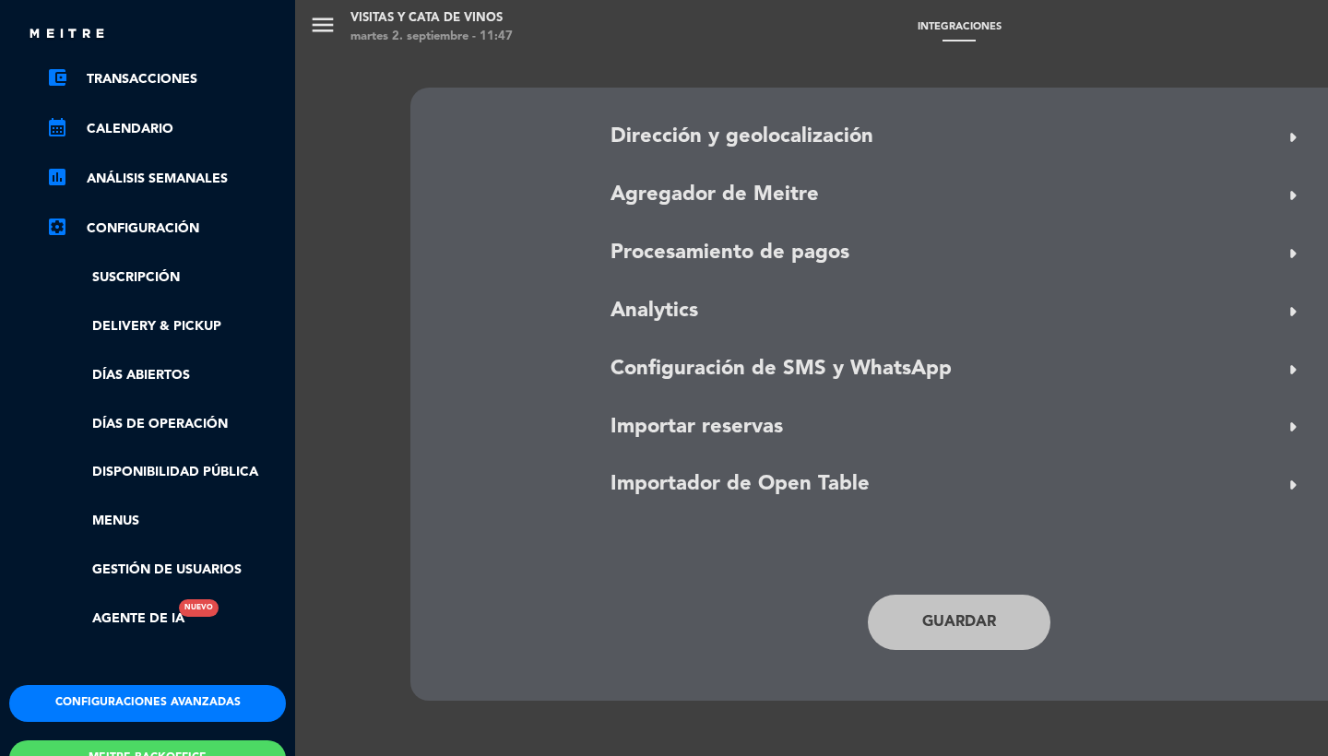
click at [112, 698] on button "Configuraciones avanzadas" at bounding box center [147, 703] width 277 height 37
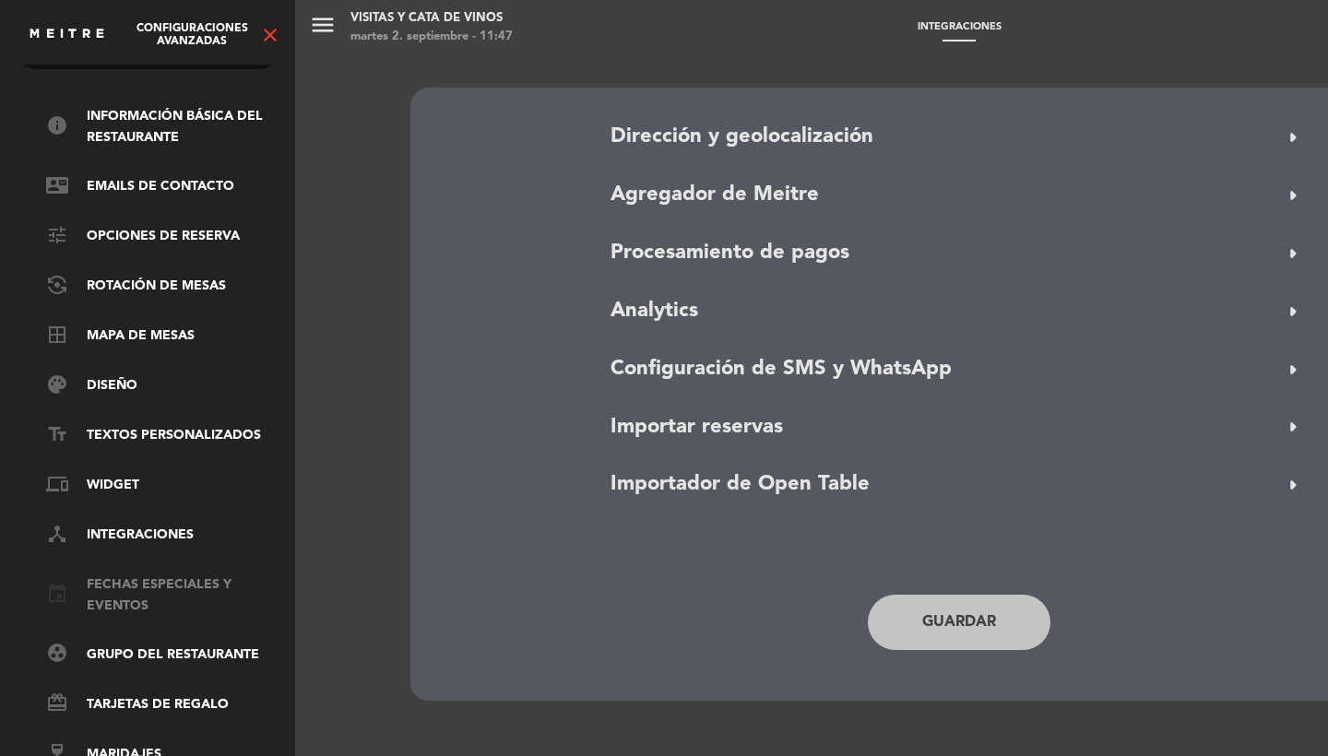
click at [121, 579] on link "event Fechas especiales y eventos" at bounding box center [166, 596] width 240 height 42
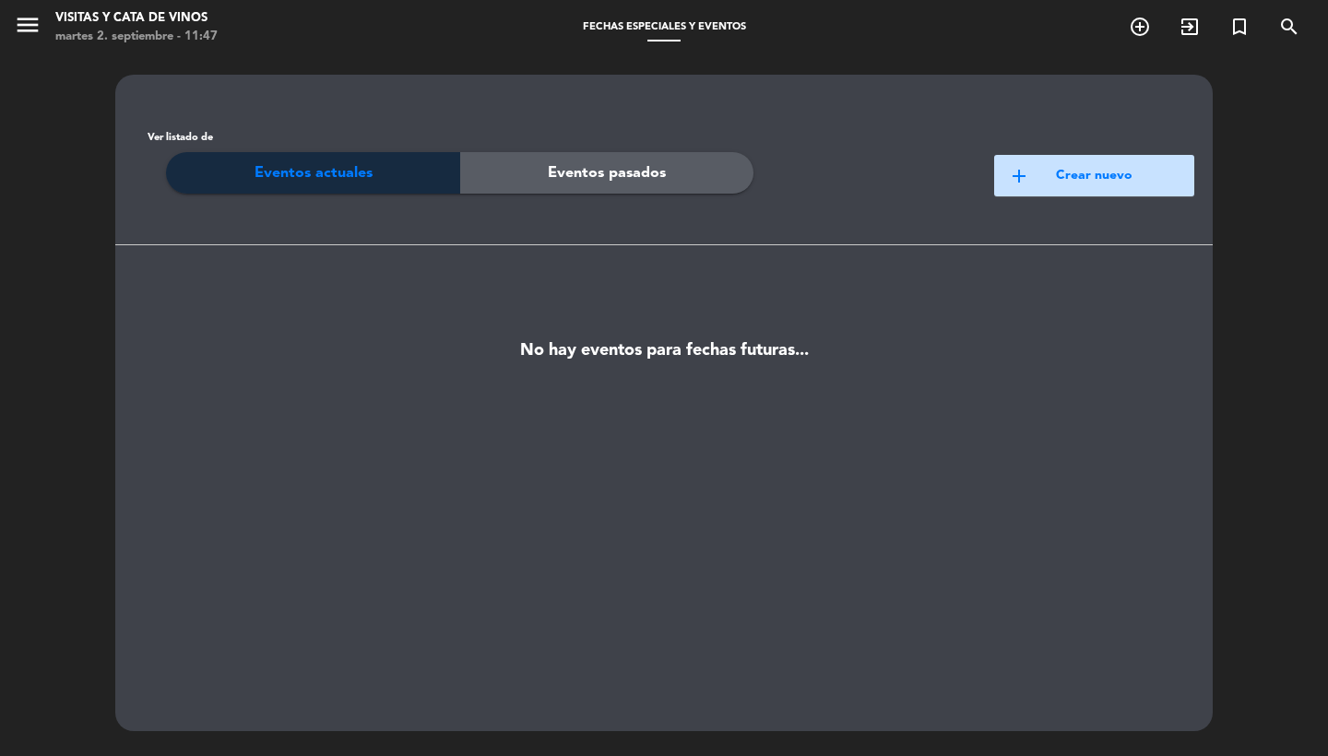
click at [1027, 190] on button "add Crear nuevo" at bounding box center [1094, 176] width 200 height 42
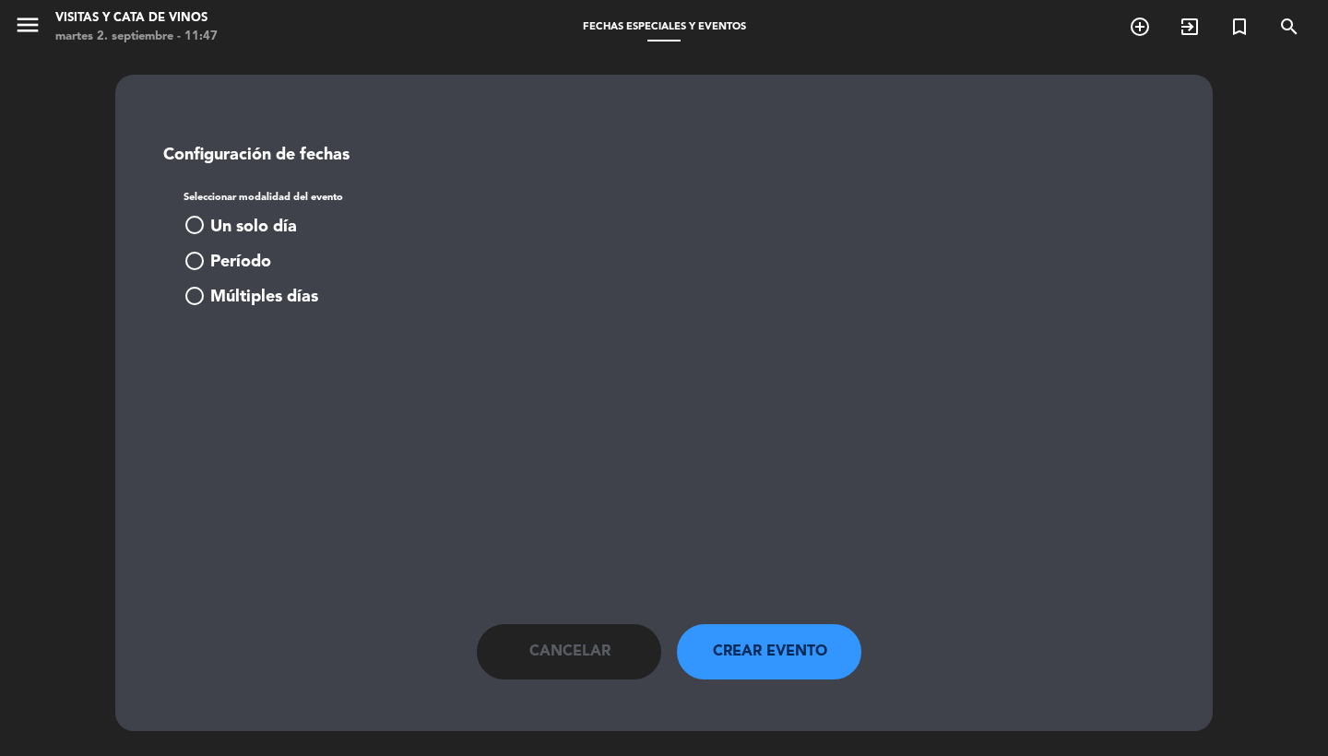
click at [249, 222] on span "Un solo día" at bounding box center [253, 227] width 87 height 27
click at [351, 395] on div "Configuración de fechas Seleccionar modalidad del evento radio_button_checked U…" at bounding box center [664, 257] width 1052 height 300
click at [346, 364] on input at bounding box center [280, 367] width 164 height 33
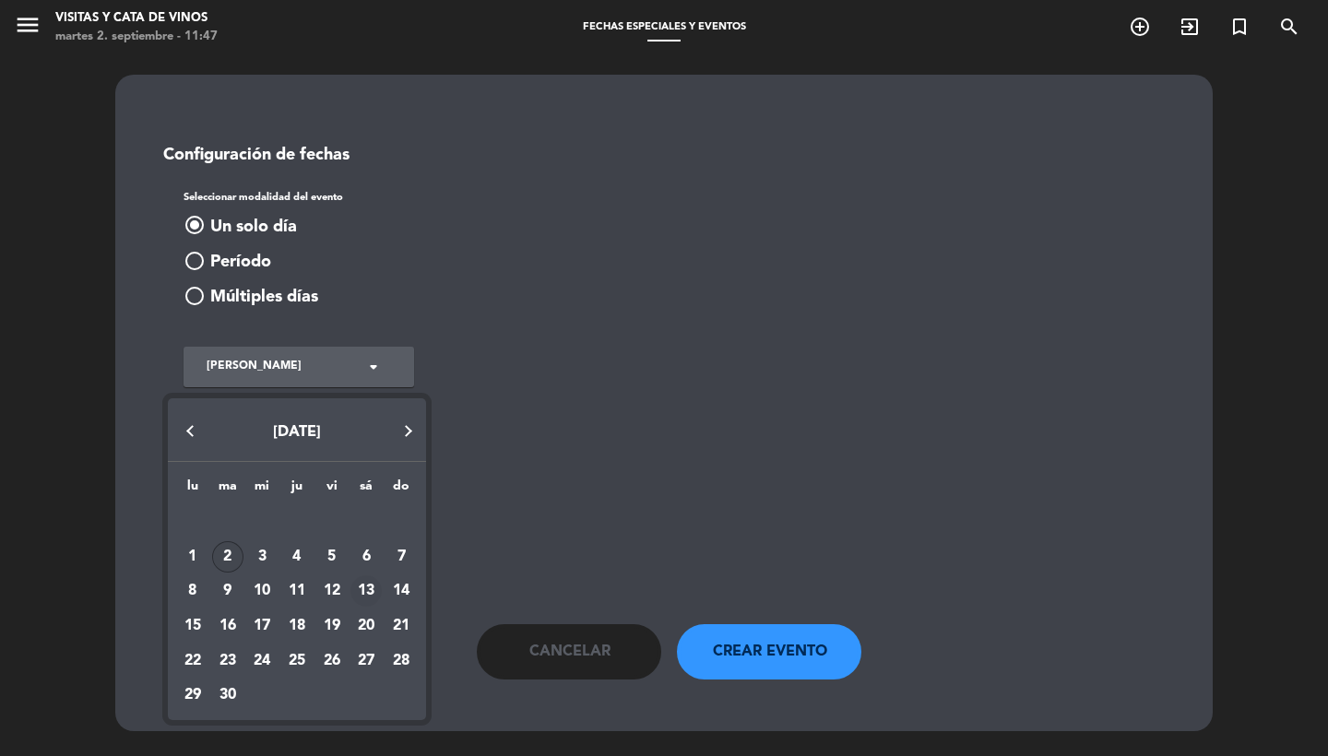
click at [359, 595] on div "13" at bounding box center [366, 591] width 31 height 31
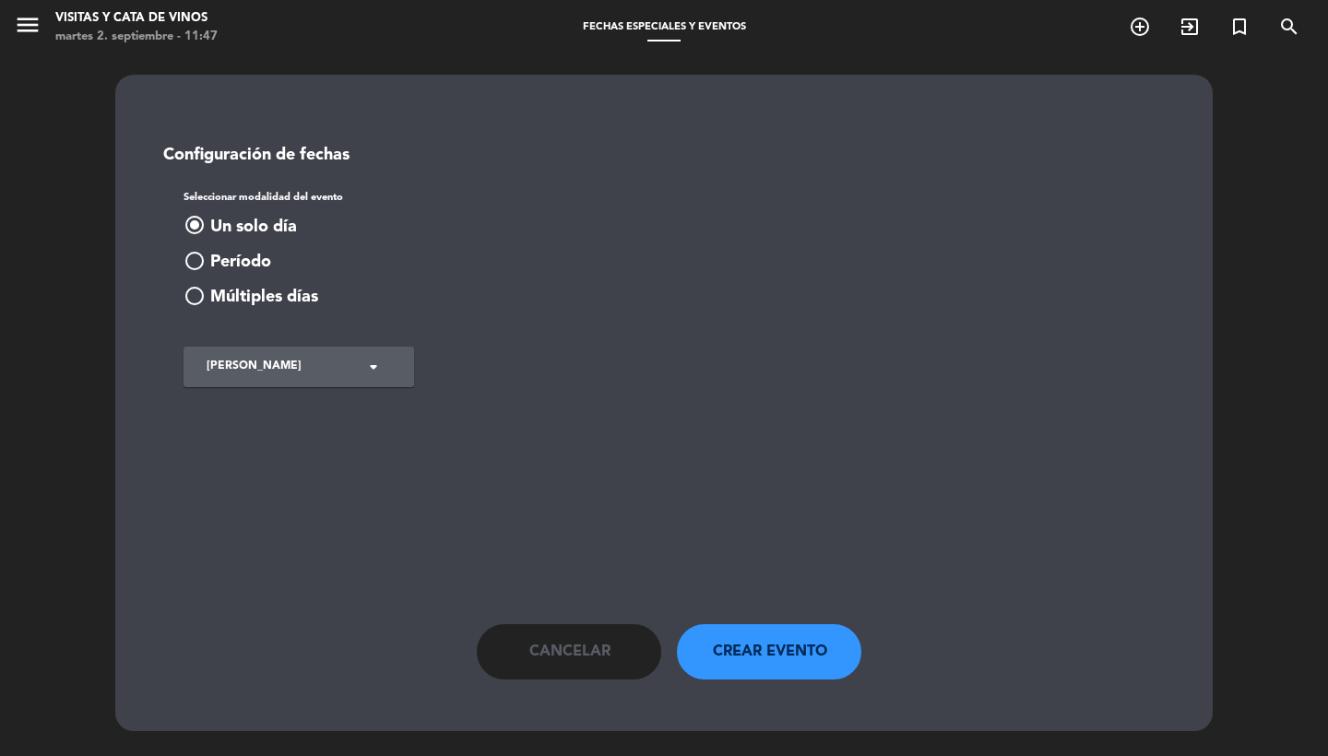
type input "sáb. [DATE]"
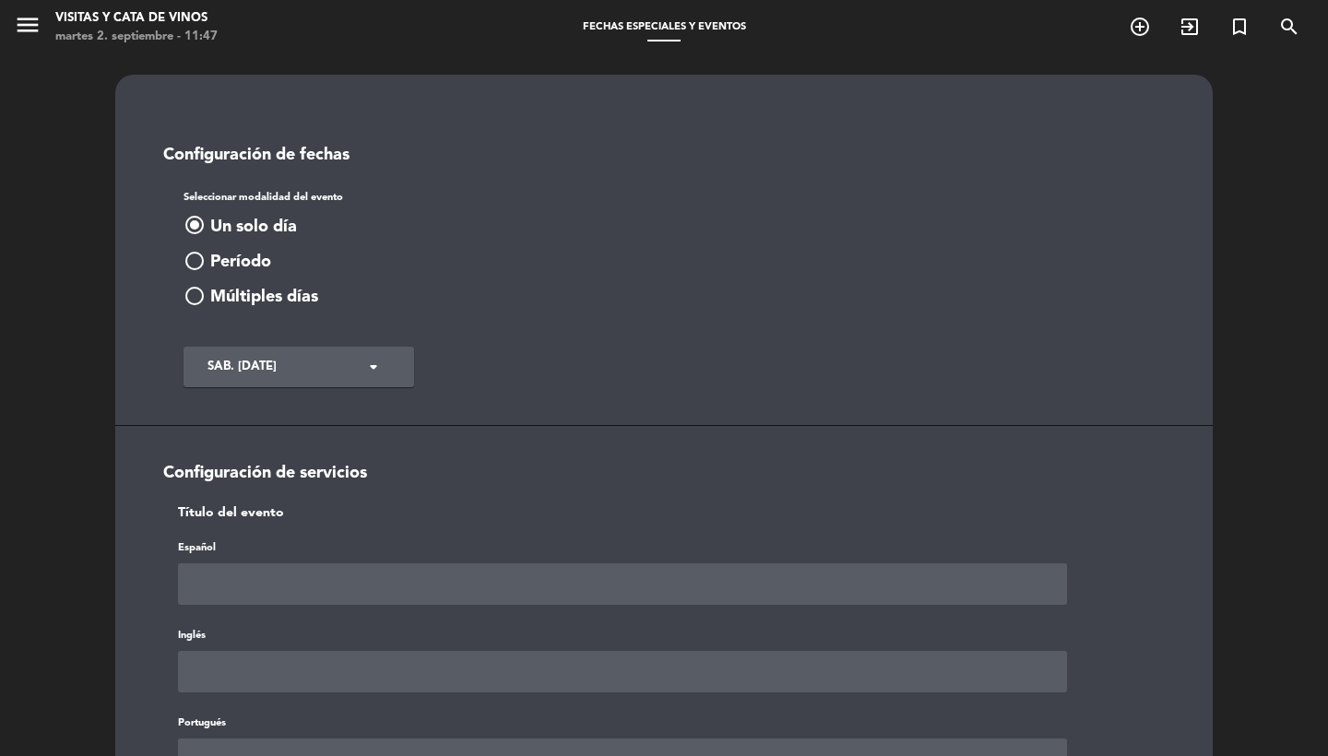
click at [341, 583] on input "text" at bounding box center [622, 585] width 889 height 42
type input "(13/09) CATA A CIEGAS - 12:30Hs"
paste input "(13/09) CATA A CIEGAS - 12:30Hs"
type input "(13/09) CATA A CIEGAS - 12:30Hs"
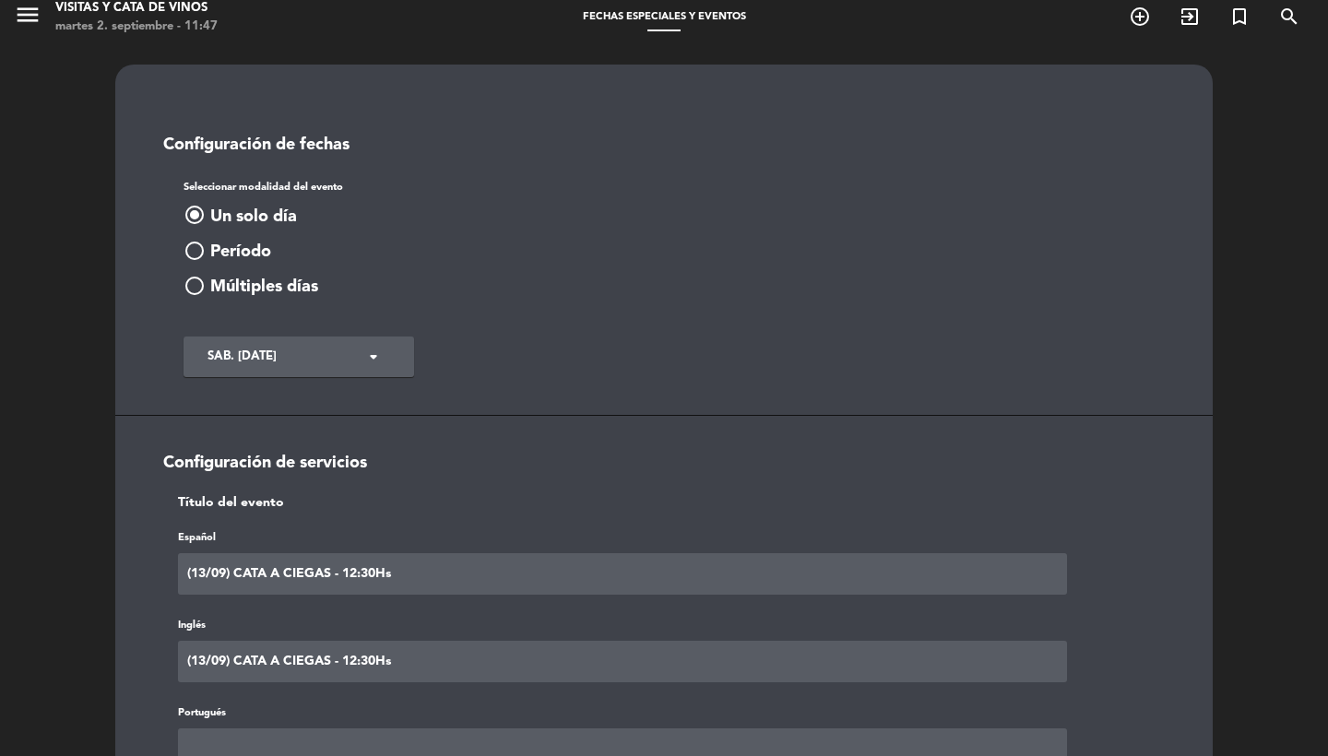
paste input "(13/09) CATA A CIEGAS - 12:30Hs"
type input "(13/09) CATA A CIEGAS - 12:30Hs"
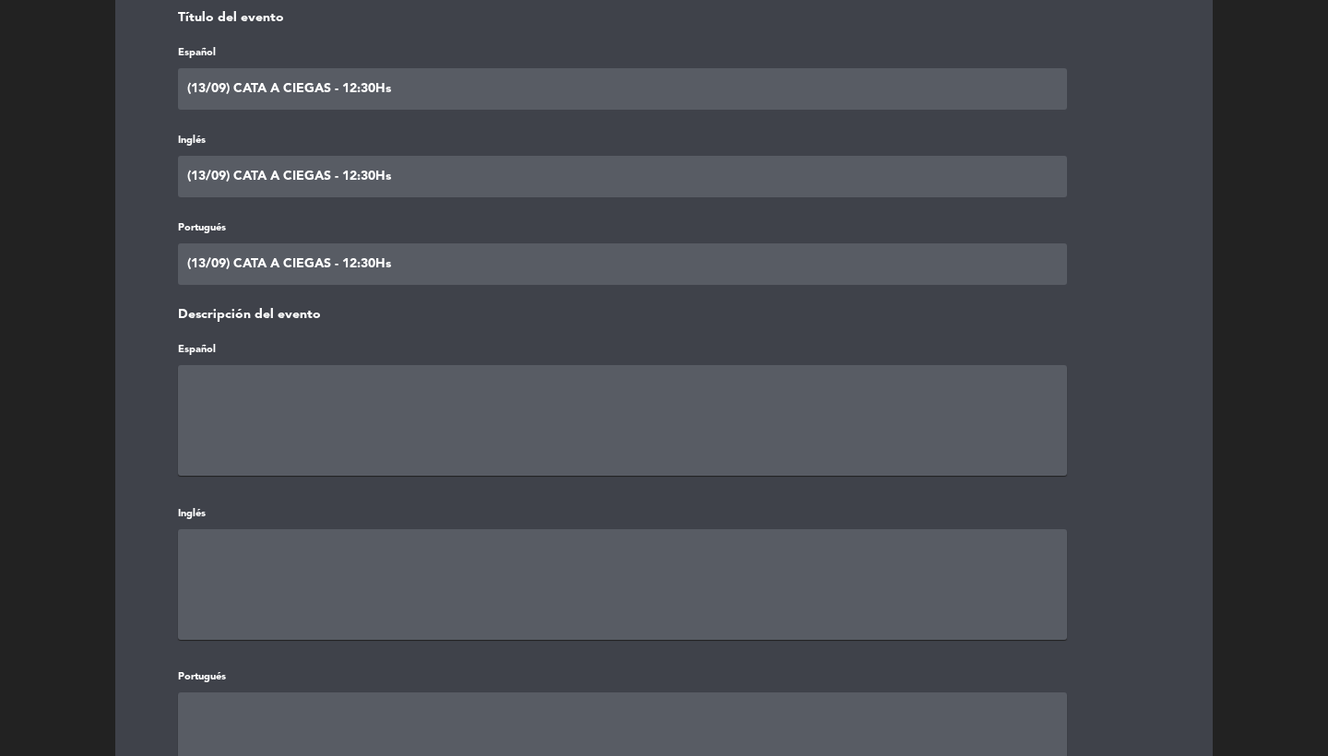
paste textarea "(13/09) CATA A CIEGAS - 12:30Hs"
type textarea "(13/09) CATA A CIEGAS - 12:30Hs"
paste textarea "(13/09) CATA A CIEGAS - 12:30Hs"
type textarea "(13/09) CATA A CIEGAS - 12:30Hs"
paste textarea "(13/09) CATA A CIEGAS - 12:30Hs"
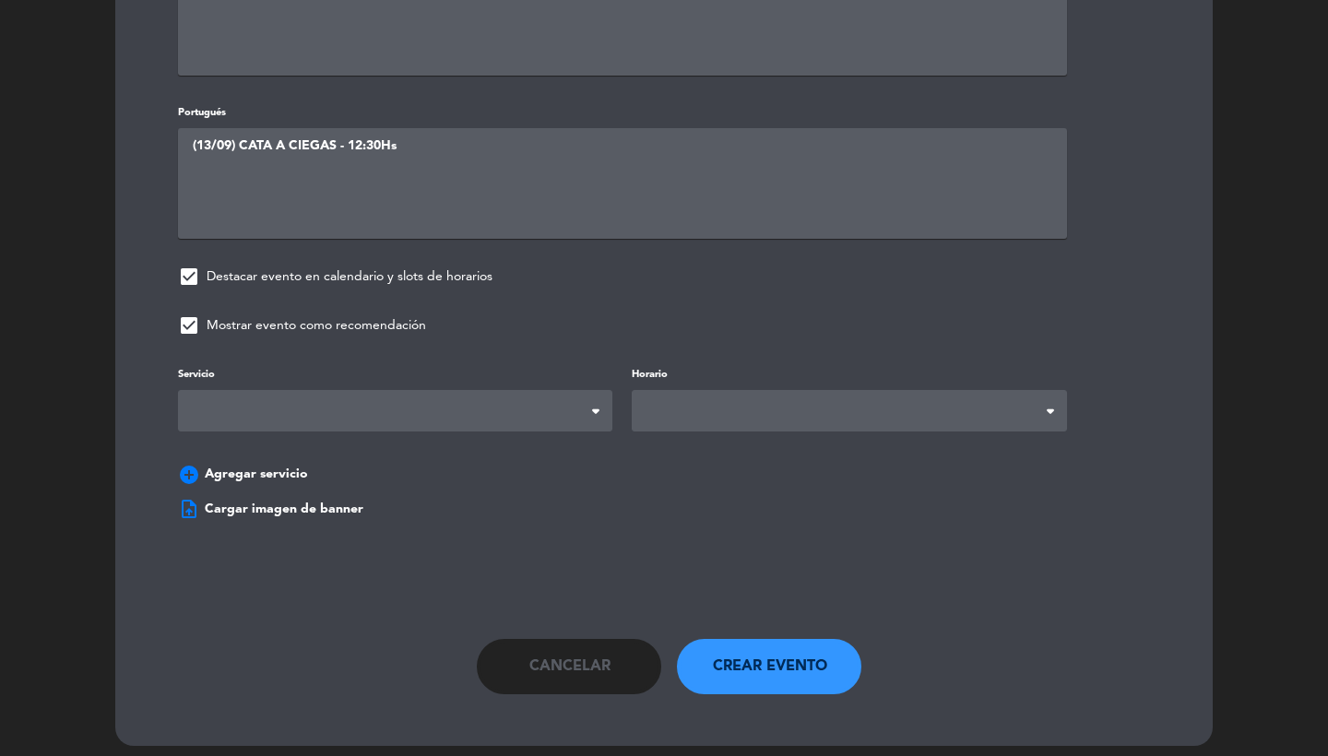
type textarea "(13/09) CATA A CIEGAS - 12:30Hs"
click at [439, 404] on span at bounding box center [395, 411] width 434 height 42
click at [710, 373] on div "Horario Horas usuales Horas especiales Horas usuales Horas especiales" at bounding box center [849, 398] width 434 height 68
click at [710, 412] on span at bounding box center [849, 412] width 434 height 42
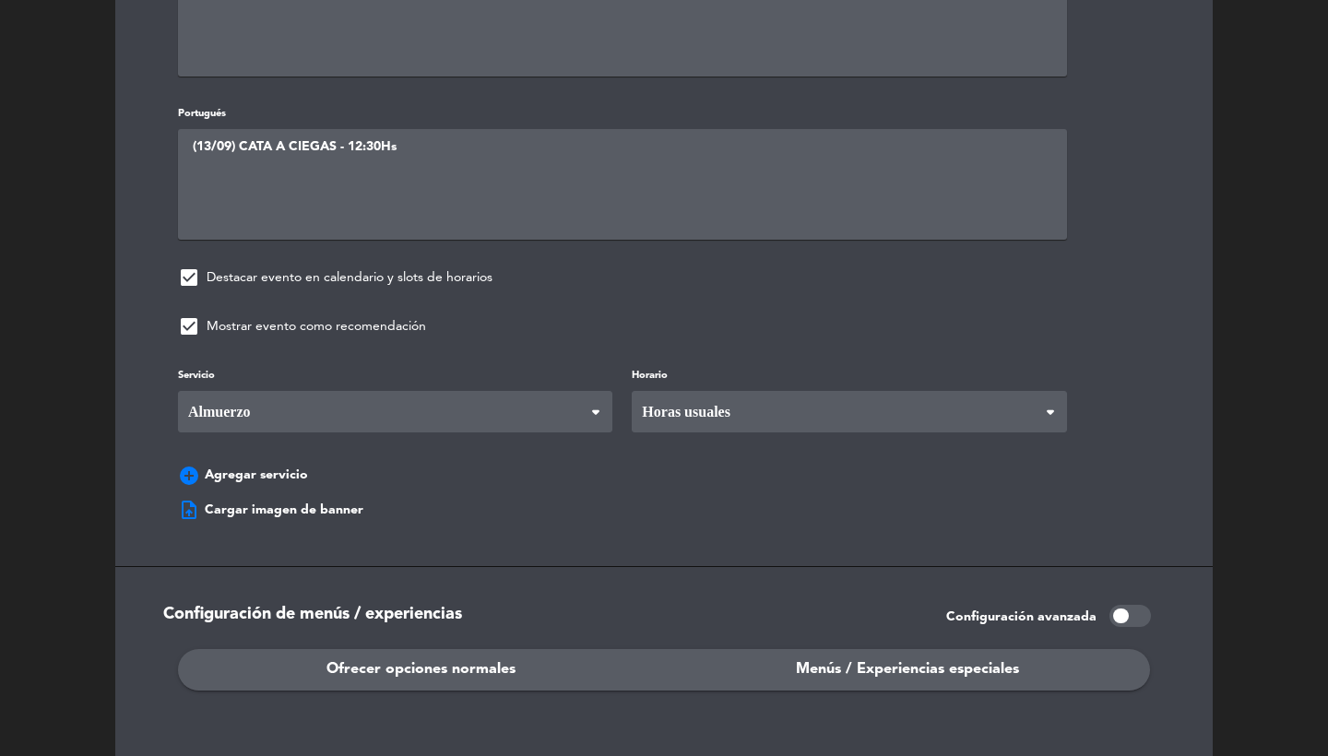
click at [708, 437] on div "Servicio Desayuno Brunch Almuerzo Cena Almuerzo Desayuno Brunch Almuerzo Cena H…" at bounding box center [664, 429] width 1028 height 130
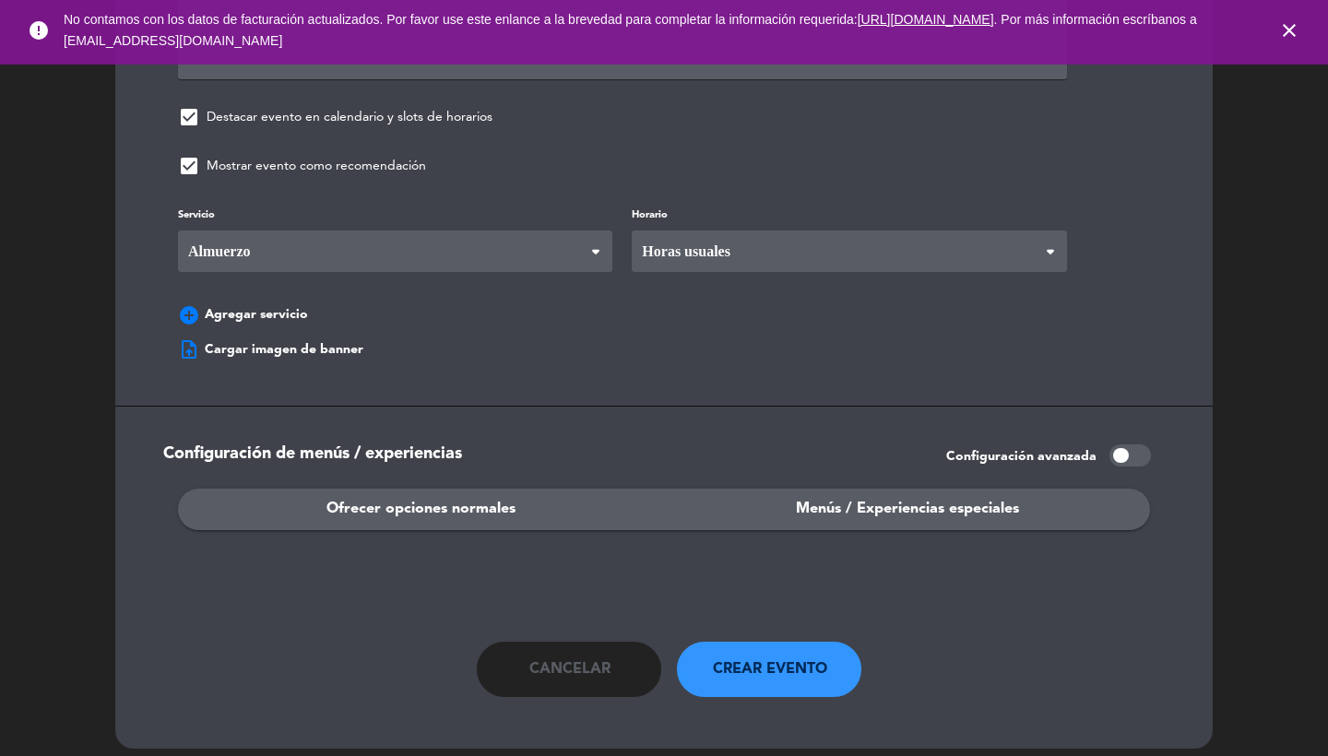
click at [824, 497] on span "Menús / Experiencias especiales" at bounding box center [907, 509] width 223 height 24
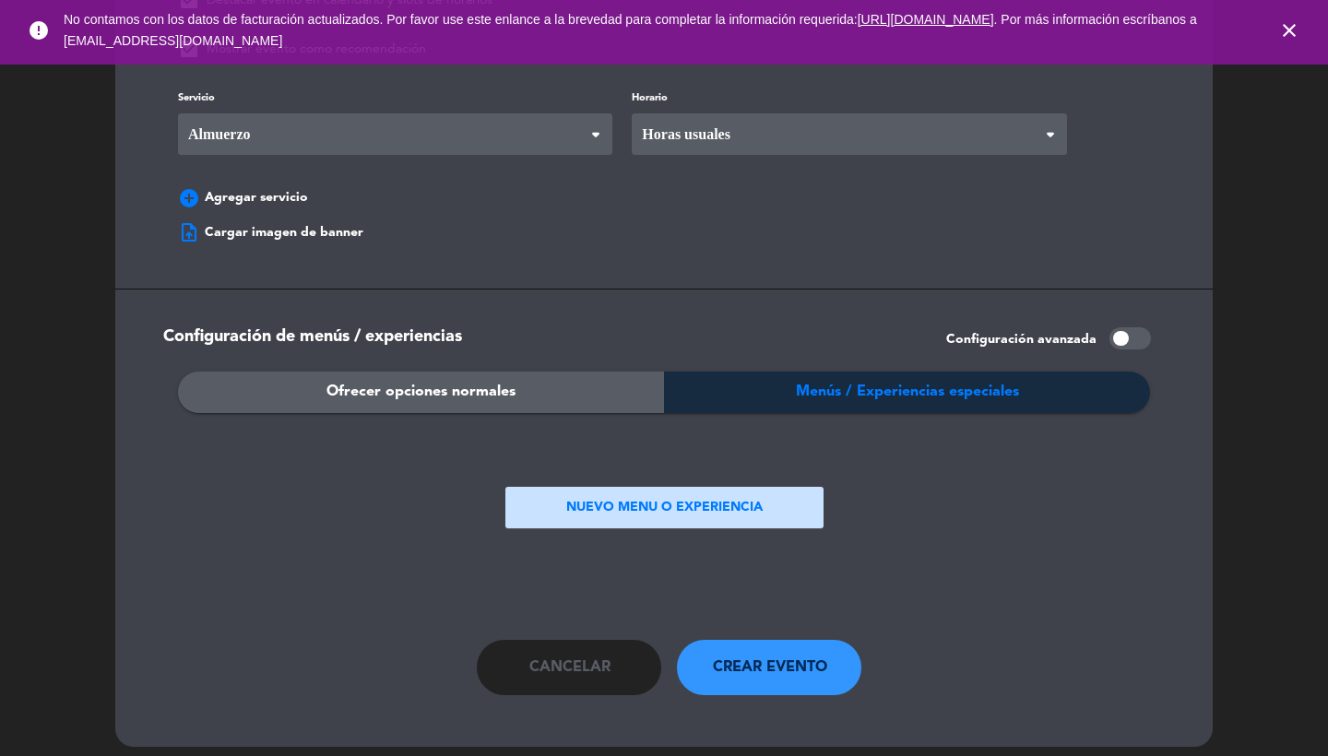
scroll to position [1335, 0]
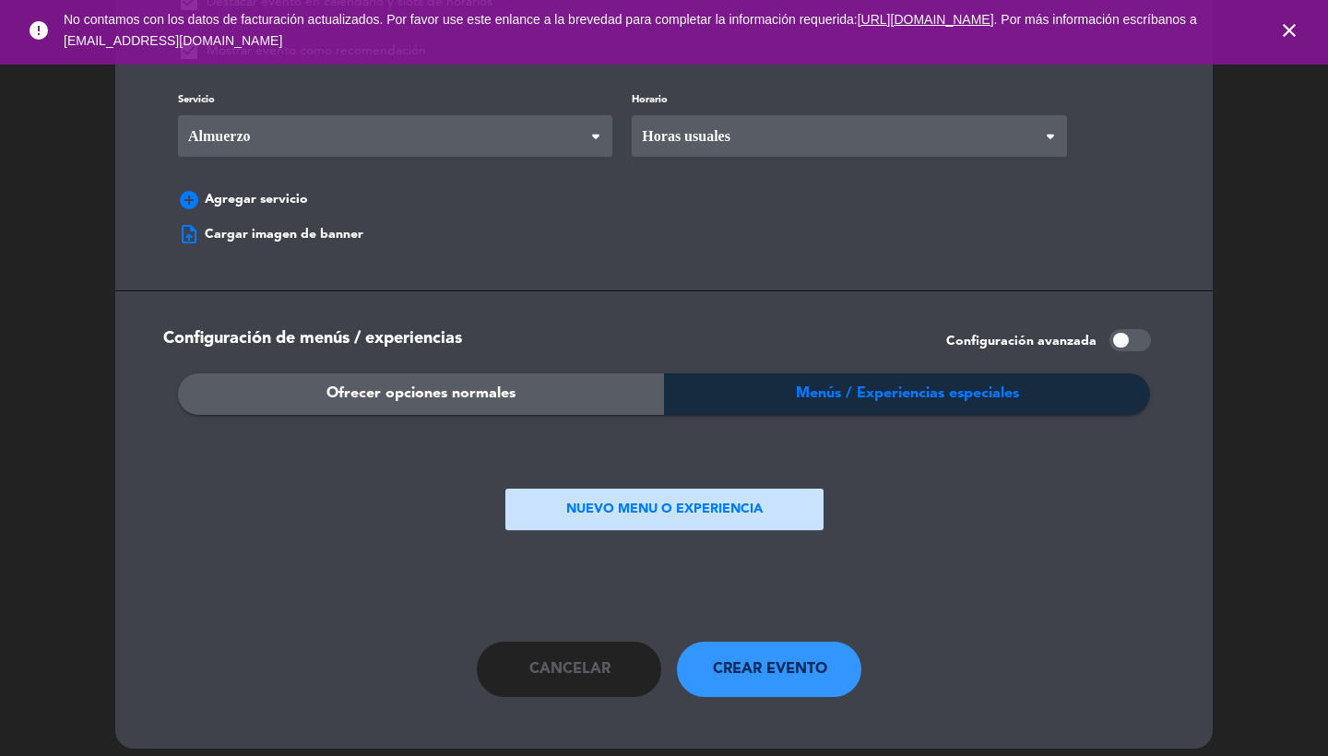
click at [613, 494] on button "NUEVO MENU O EXPERIENCIA" at bounding box center [665, 510] width 318 height 42
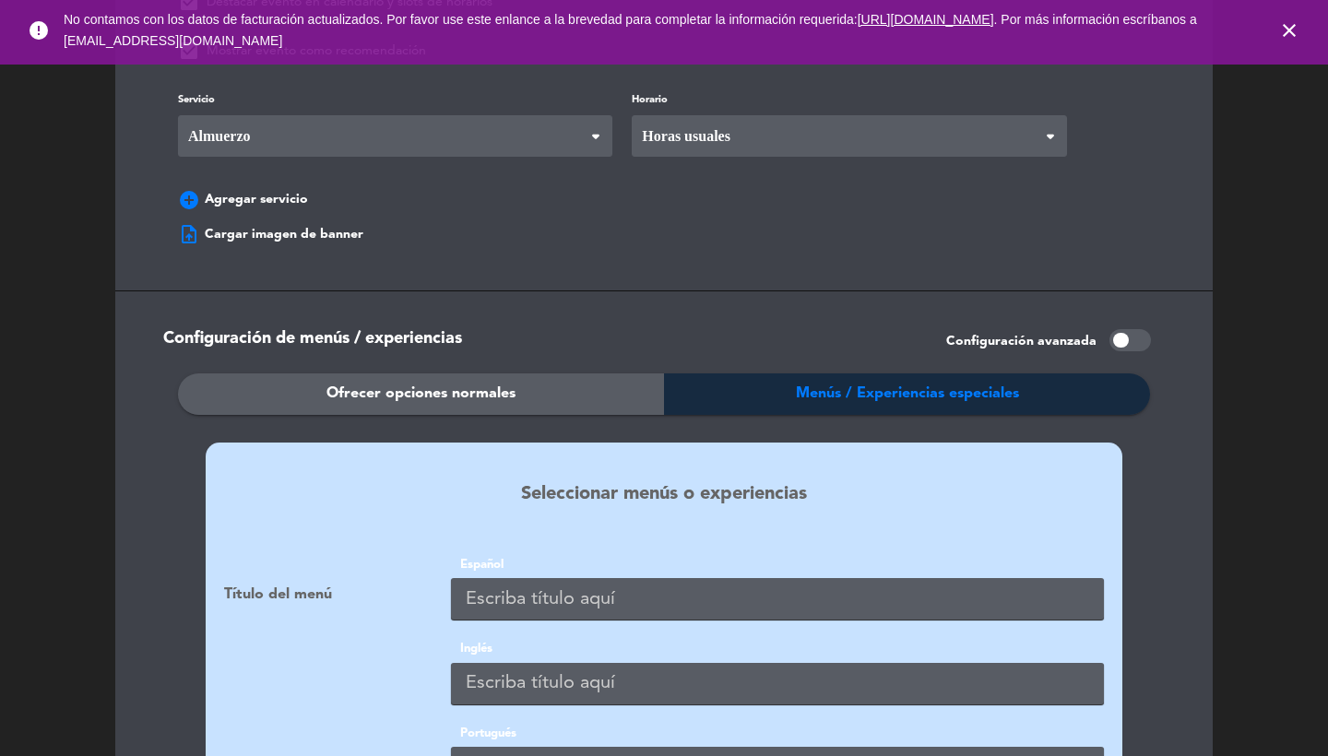
scroll to position [1622, 0]
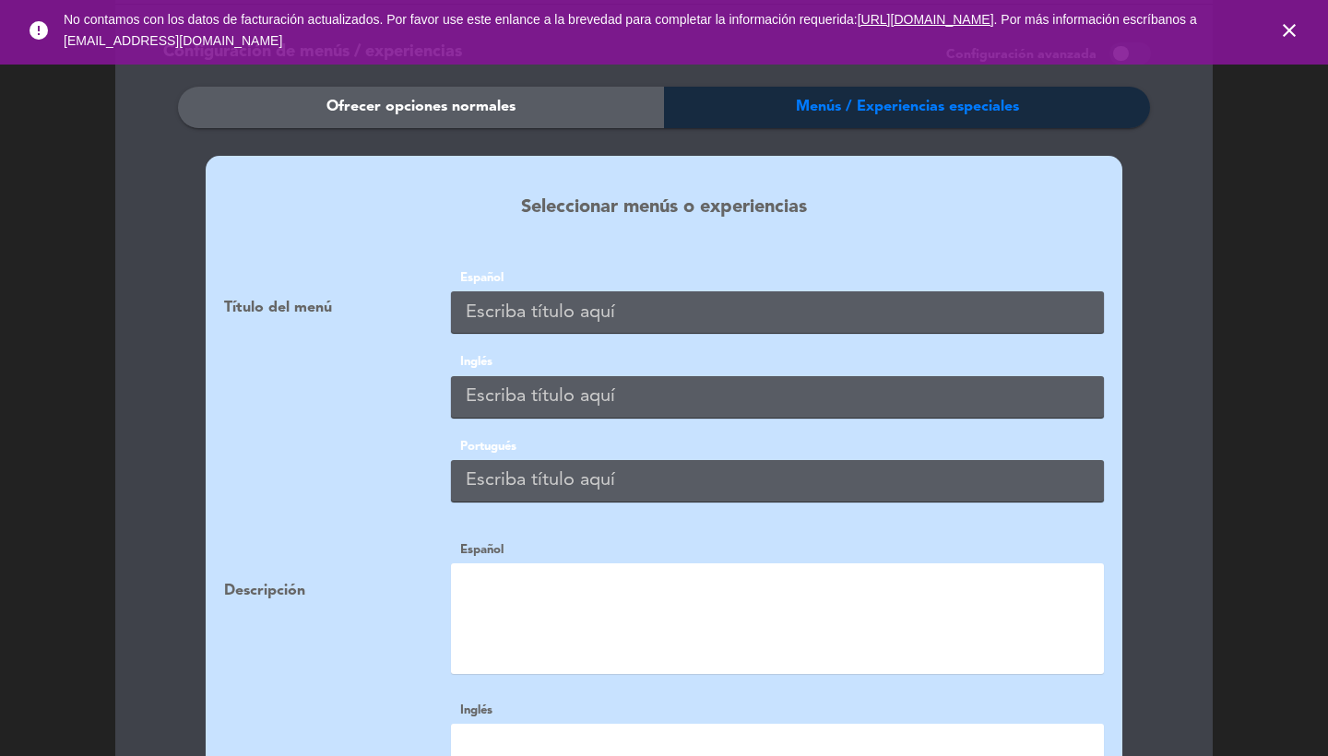
click at [532, 295] on input "text" at bounding box center [777, 313] width 653 height 42
paste input "VISITA Y DEGUSTACIÓN CLÁSICA / ESPAÑOL"
type input "VISITA Y DEGUSTACIÓN CLÁSICA / ESPAÑOL"
click at [1023, 3] on span "No contamos con los datos de facturación actualizados. Por favor use este enlan…" at bounding box center [664, 30] width 1201 height 61
click at [563, 393] on input "text" at bounding box center [777, 397] width 653 height 42
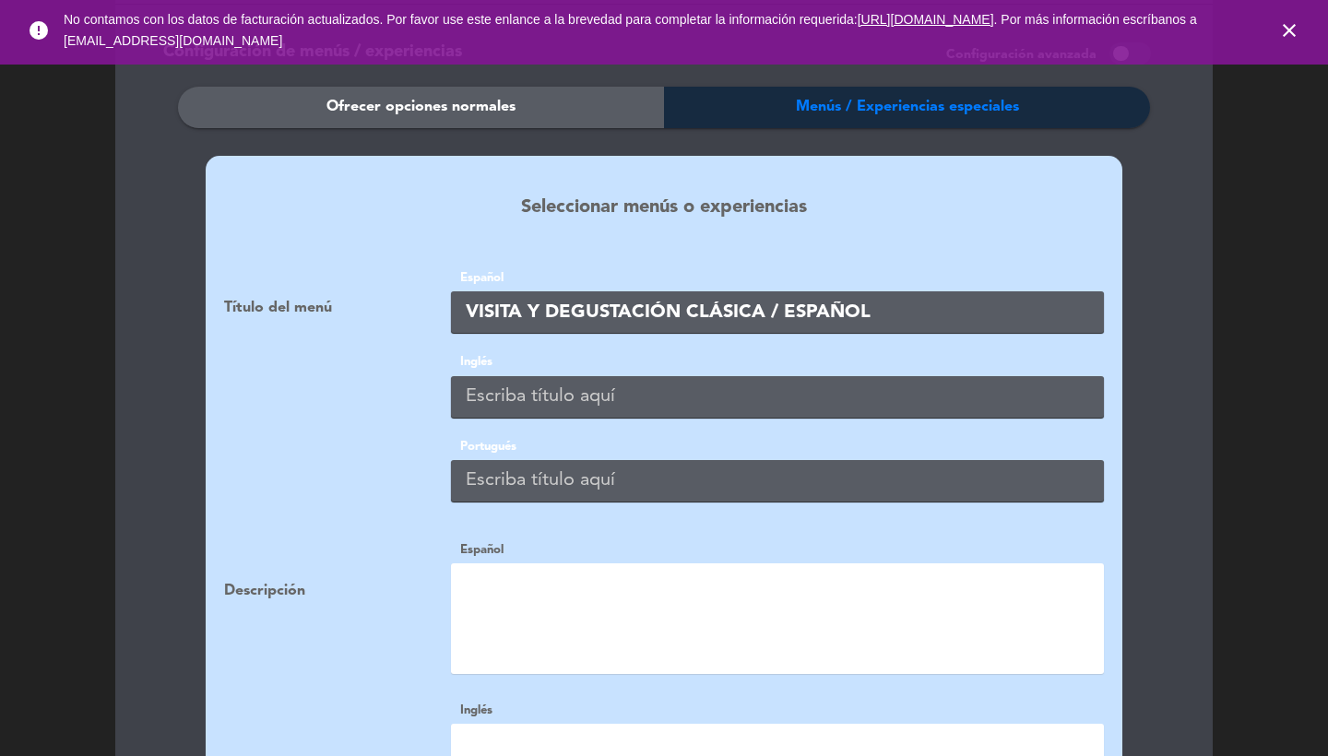
paste input "VISITA Y DEGUSTACIÓN CLÁSICA / ESPAÑOL"
type input "VISITA Y DEGUSTACIÓN CLÁSICA / ESPAÑOL"
paste input "VISITA Y DEGUSTACIÓN CLÁSICA / ESPAÑOL"
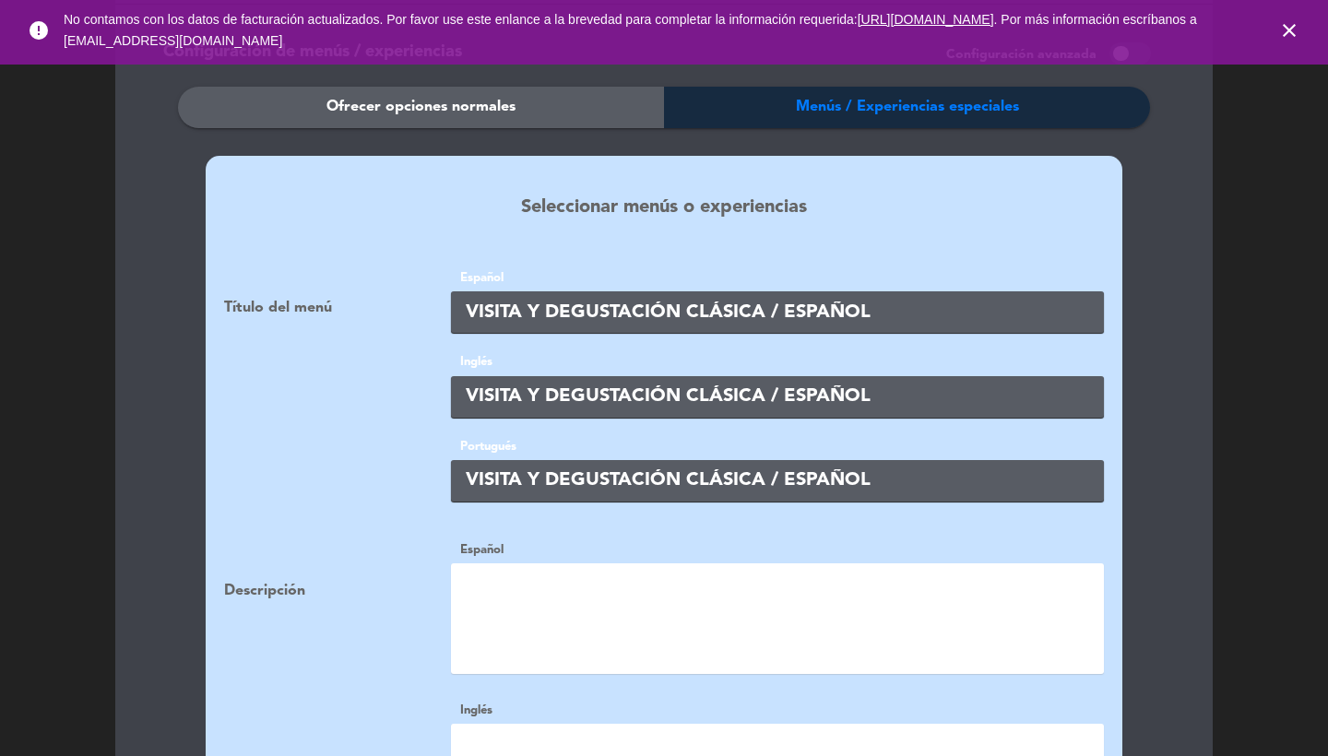
type input "VISITA Y DEGUSTACIÓN CLÁSICA / ESPAÑOL"
click at [530, 610] on textarea at bounding box center [777, 619] width 653 height 111
paste textarea "<p> Mima línea joven y frutado </p> <p> [PERSON_NAME] selection </p> <p> &nbsp;…"
type textarea "<p> Mima línea joven y frutado </p> <p> [PERSON_NAME] selection </p> <p> &nbsp;…"
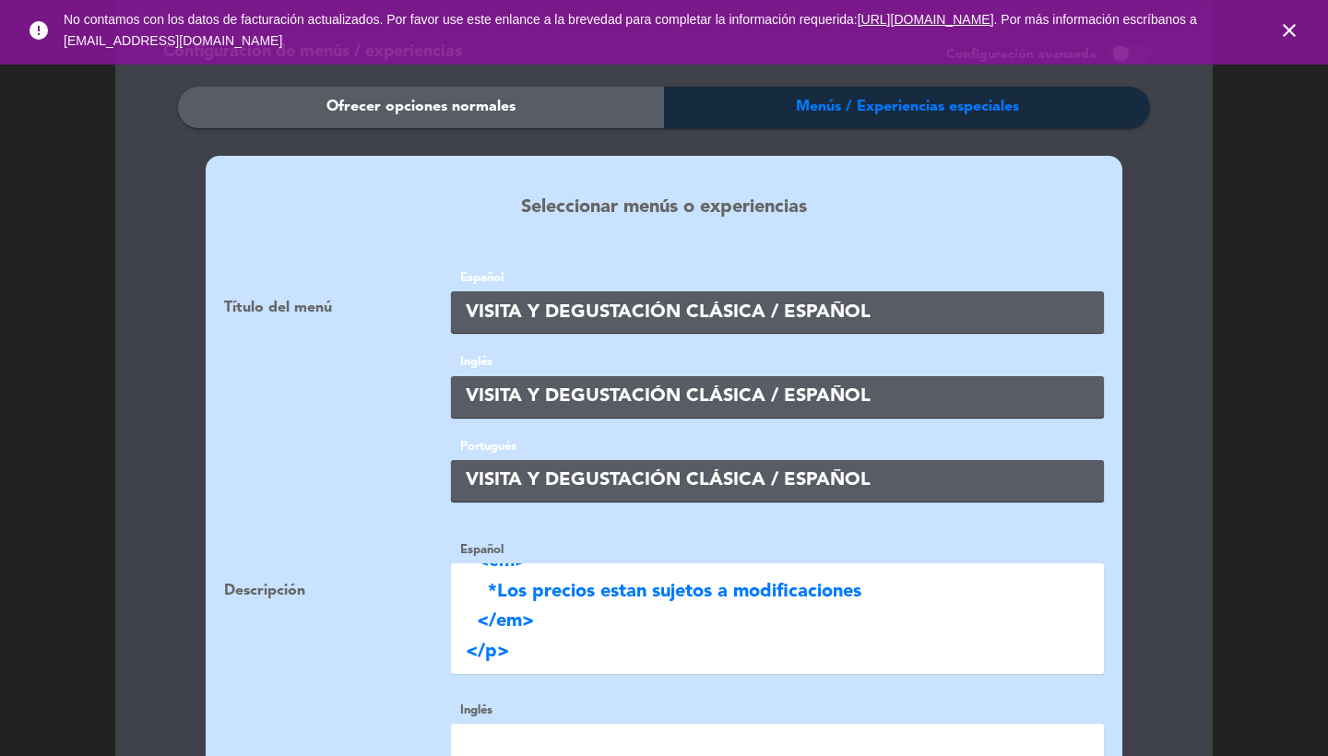
paste textarea "<p> Mima línea joven y frutado </p> <p> [PERSON_NAME] selection </p> <p> &nbsp;…"
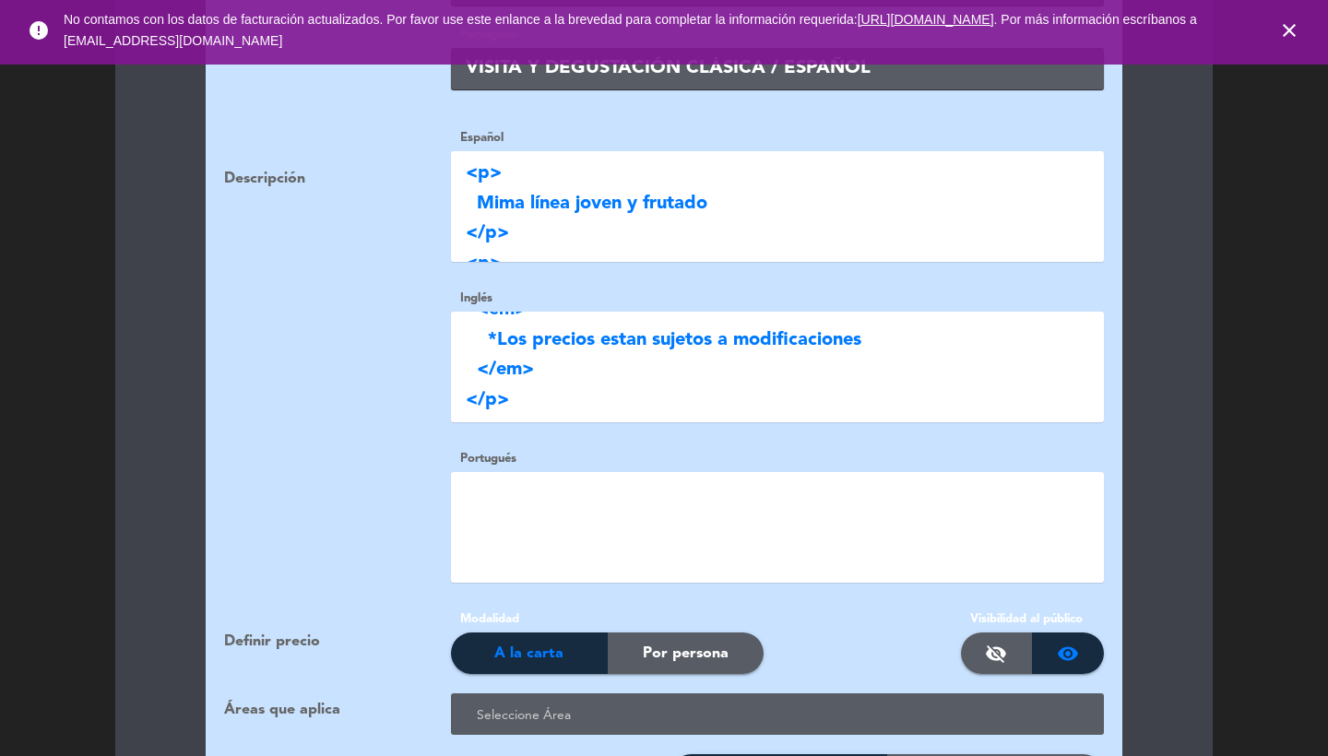
scroll to position [0, 0]
type textarea "<p> Mima línea joven y frutado </p> <p> [PERSON_NAME] selection </p> <p> &nbsp;…"
click at [530, 484] on textarea at bounding box center [777, 527] width 653 height 111
paste textarea "<p> Mima línea joven y frutado </p> <p> [PERSON_NAME] selection </p> <p> &nbsp;…"
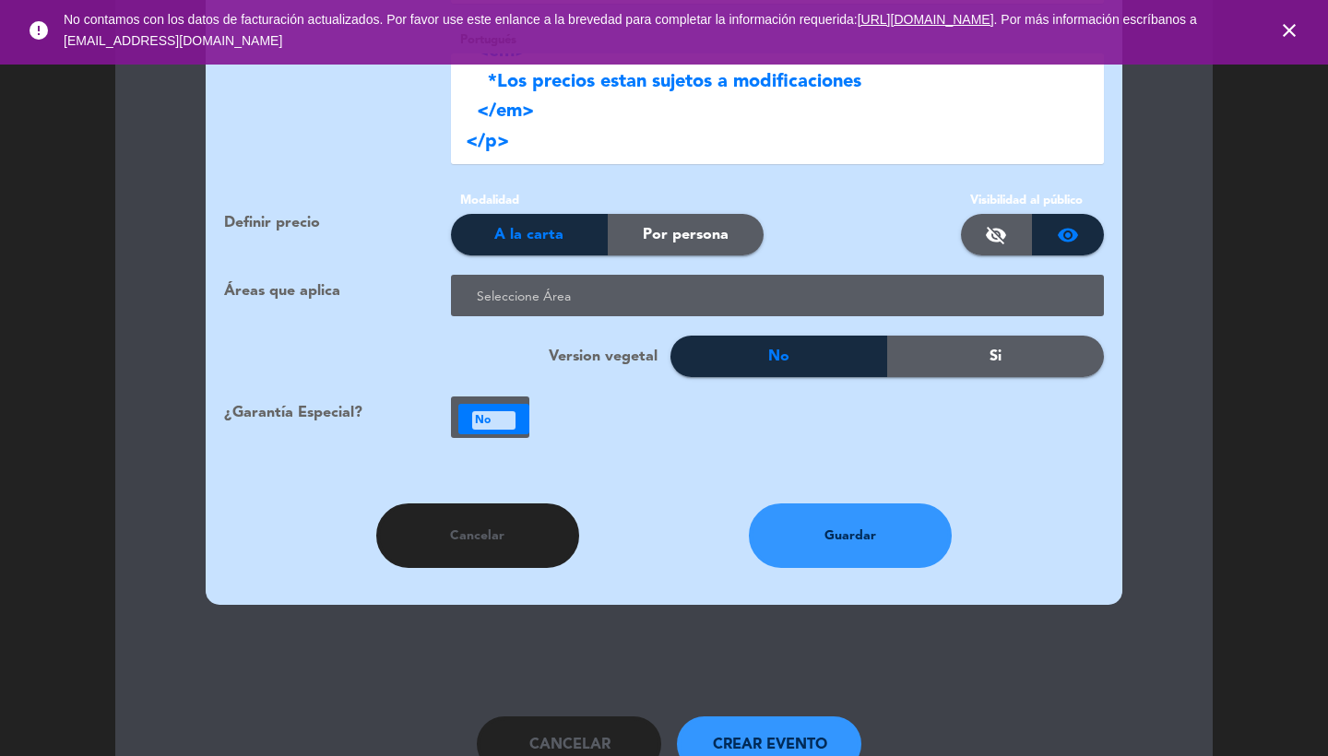
type textarea "<p> Mima línea joven y frutado </p> <p> [PERSON_NAME] selection </p> <p> &nbsp;…"
click at [736, 223] on div "Por persona" at bounding box center [686, 235] width 157 height 42
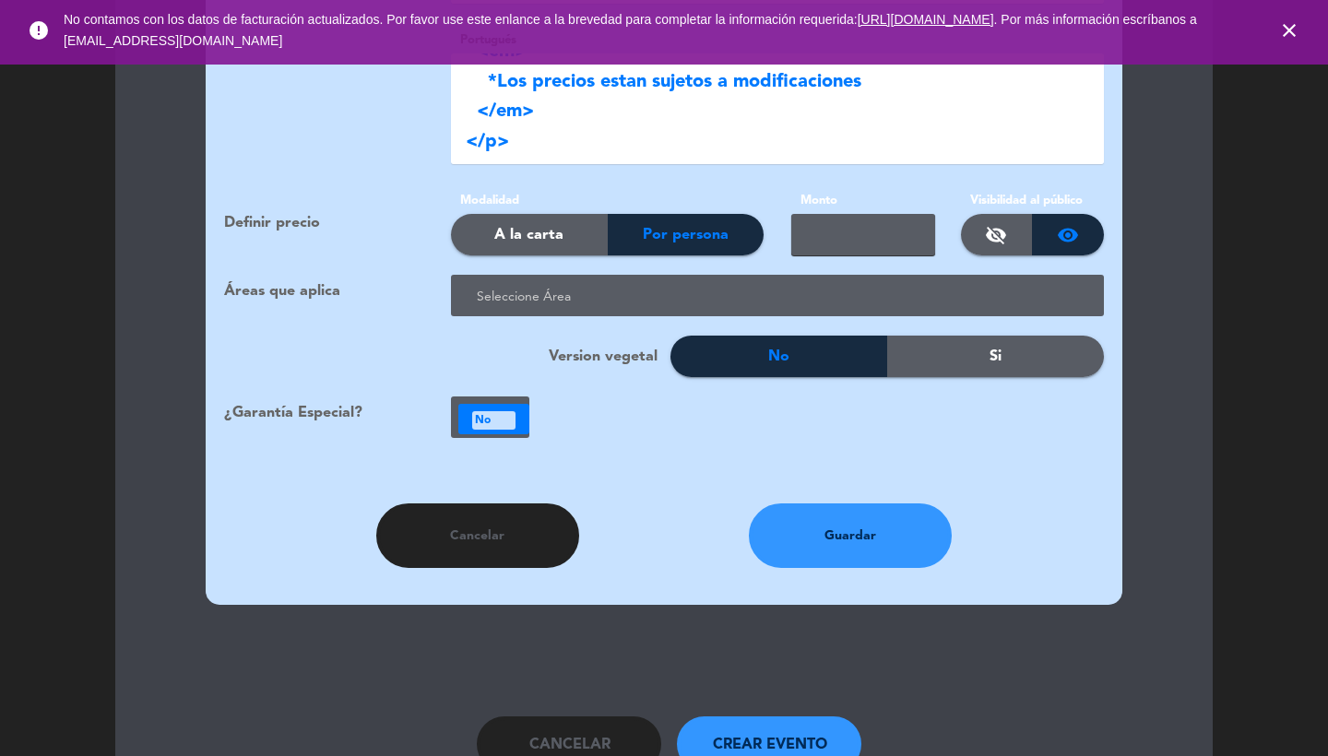
type input "-"
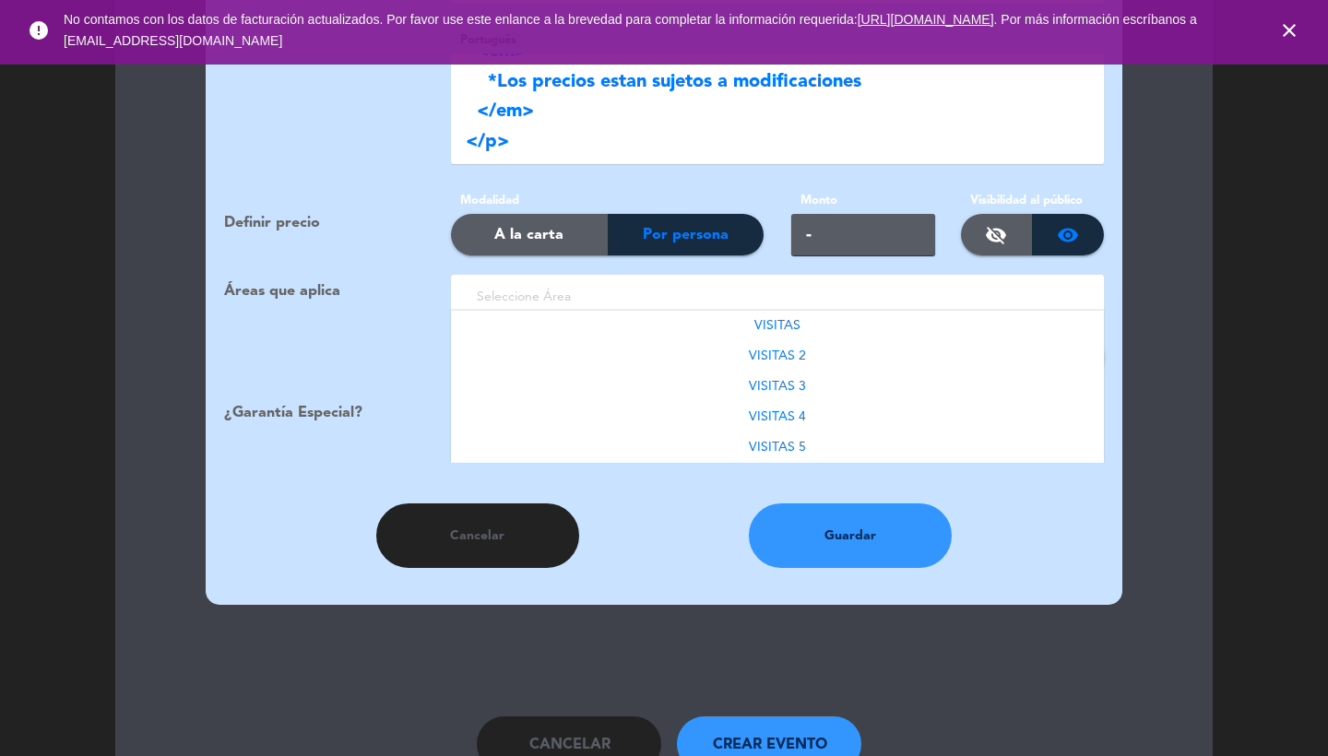
click at [672, 282] on div at bounding box center [781, 297] width 618 height 30
click at [565, 219] on div "A la carta" at bounding box center [529, 235] width 157 height 42
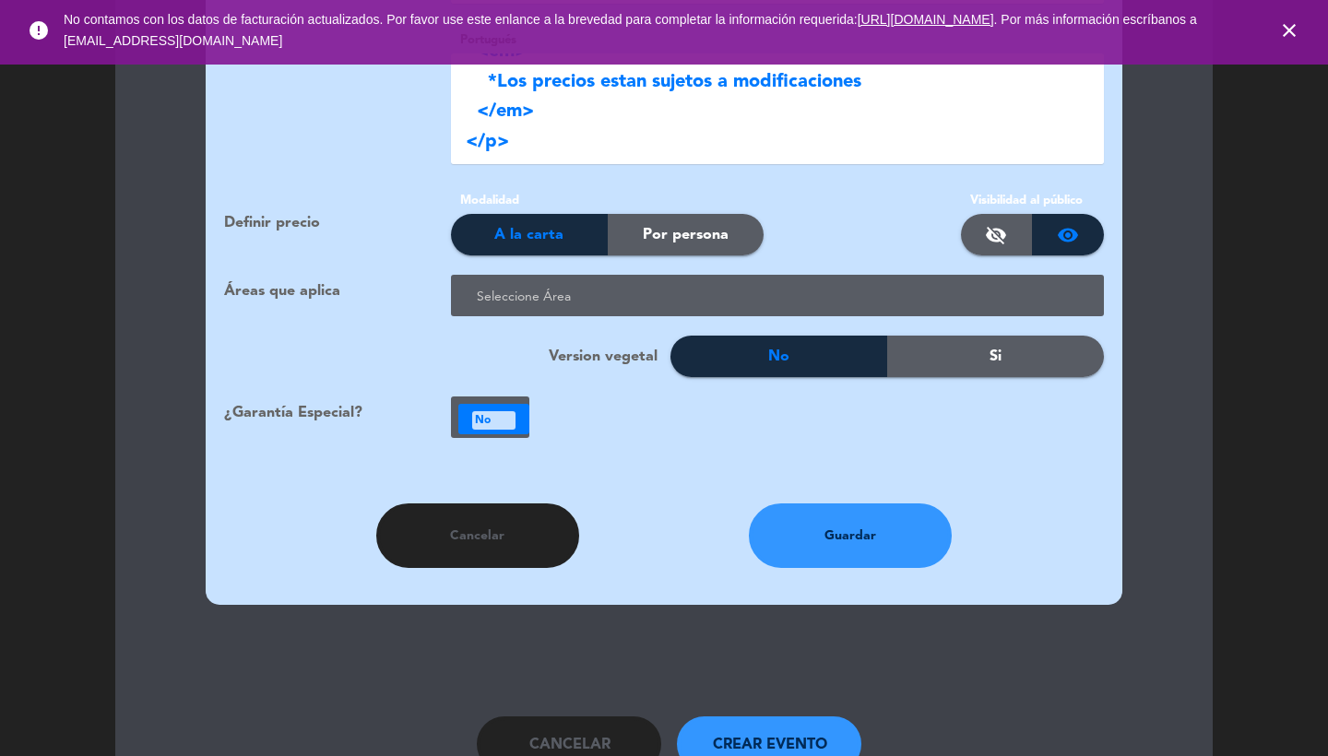
click at [661, 282] on div at bounding box center [781, 297] width 618 height 30
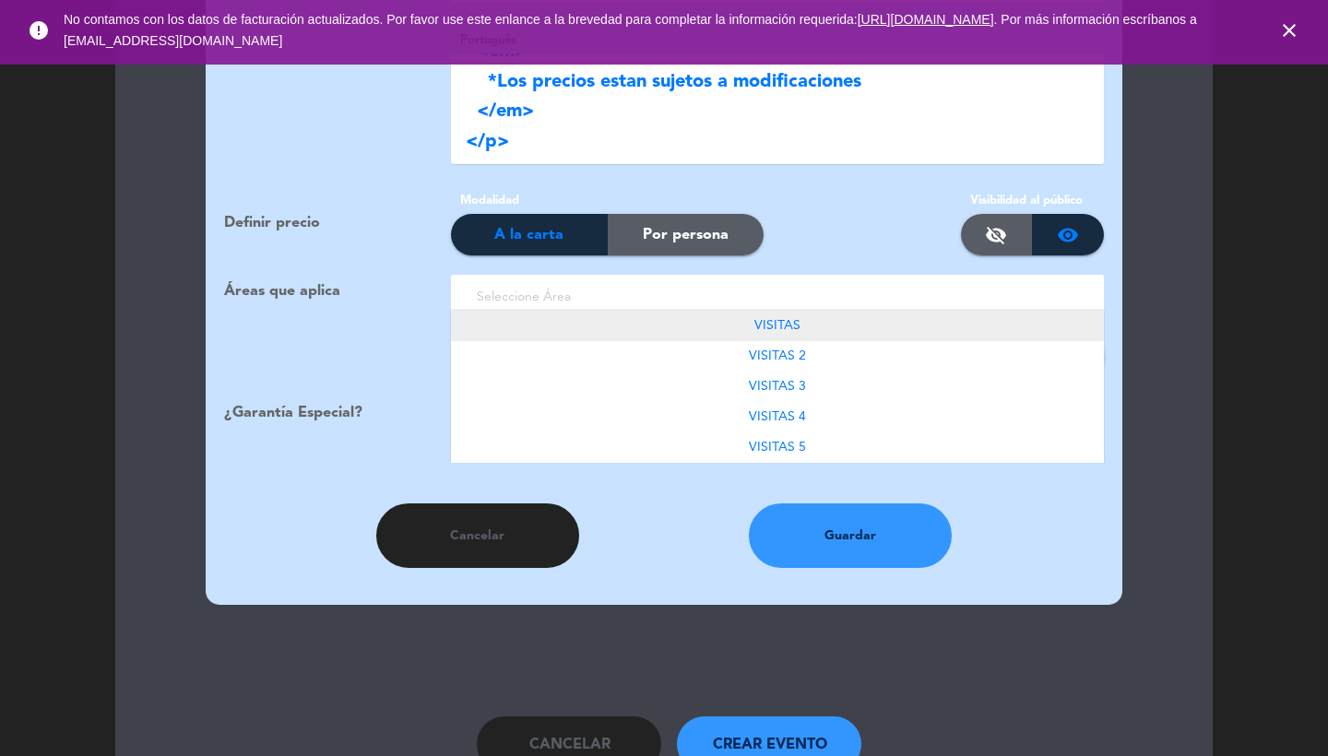
click at [777, 319] on span "VISITAS" at bounding box center [778, 325] width 46 height 13
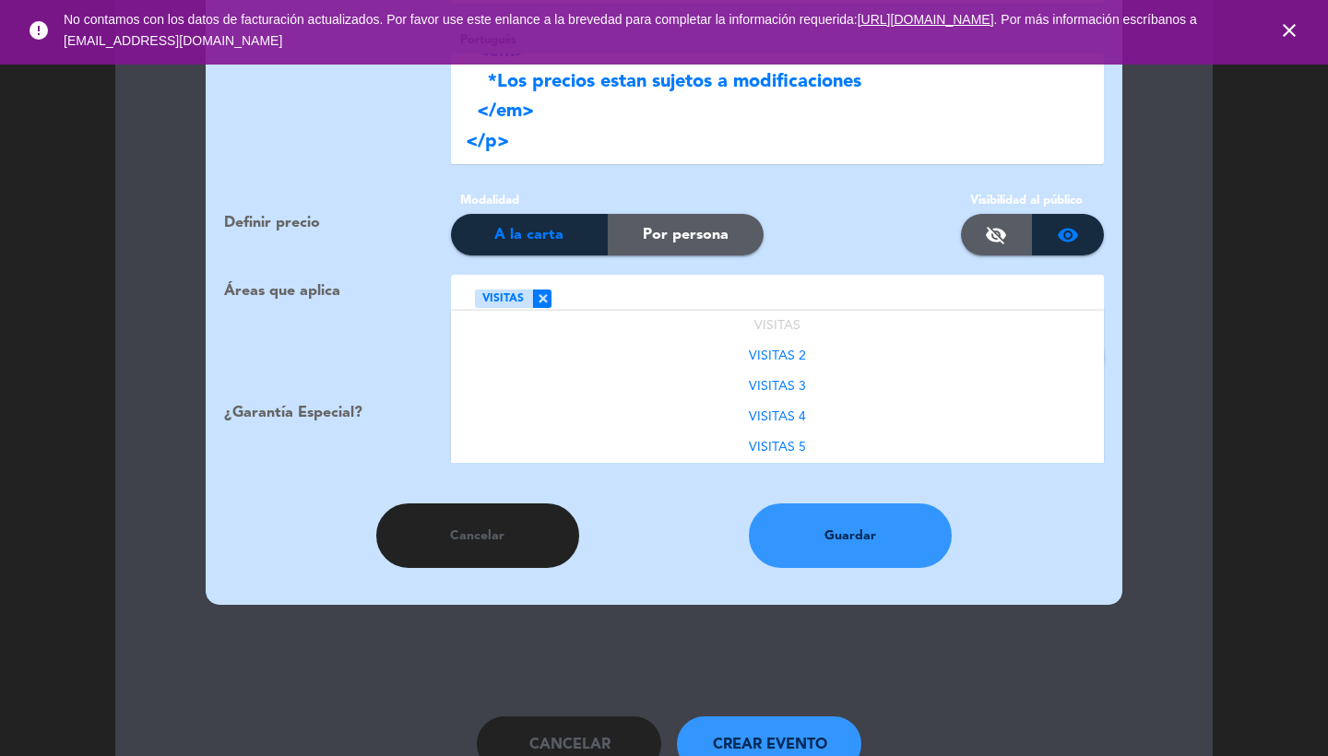
click at [740, 288] on div at bounding box center [821, 297] width 539 height 30
click at [772, 350] on span "VISITAS 2" at bounding box center [777, 356] width 57 height 13
click at [739, 282] on div at bounding box center [865, 297] width 449 height 30
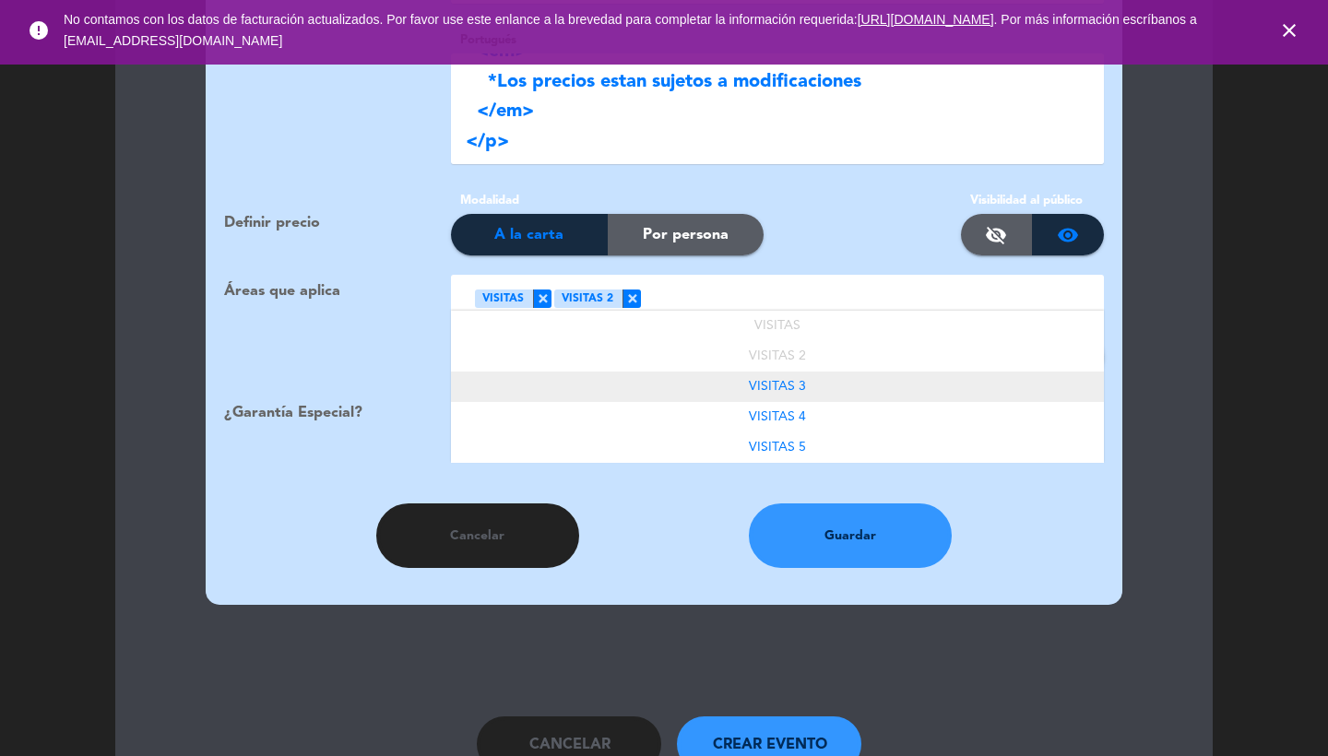
click at [774, 380] on span "VISITAS 3" at bounding box center [777, 386] width 57 height 13
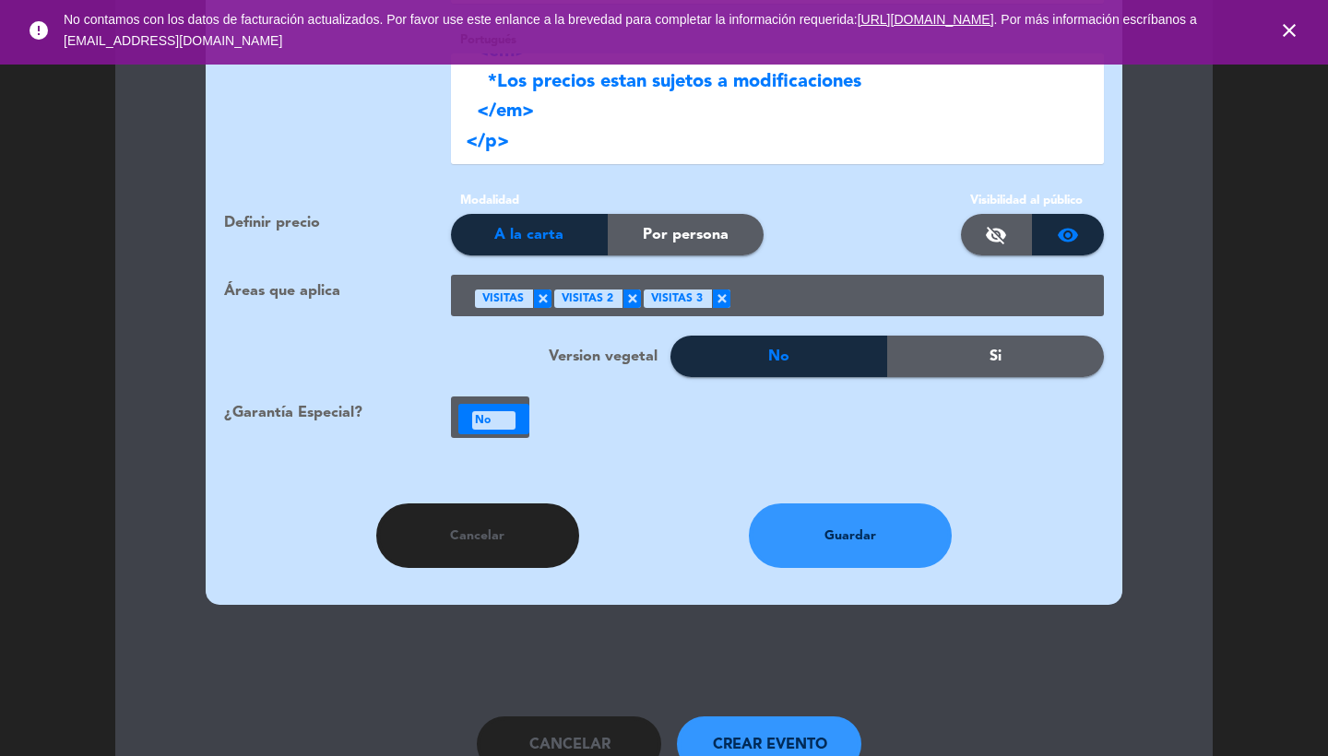
click at [763, 292] on ng-select "Seleccione Área × VISITAS × VISITAS 2 × VISITAS 3 ×" at bounding box center [777, 296] width 653 height 42
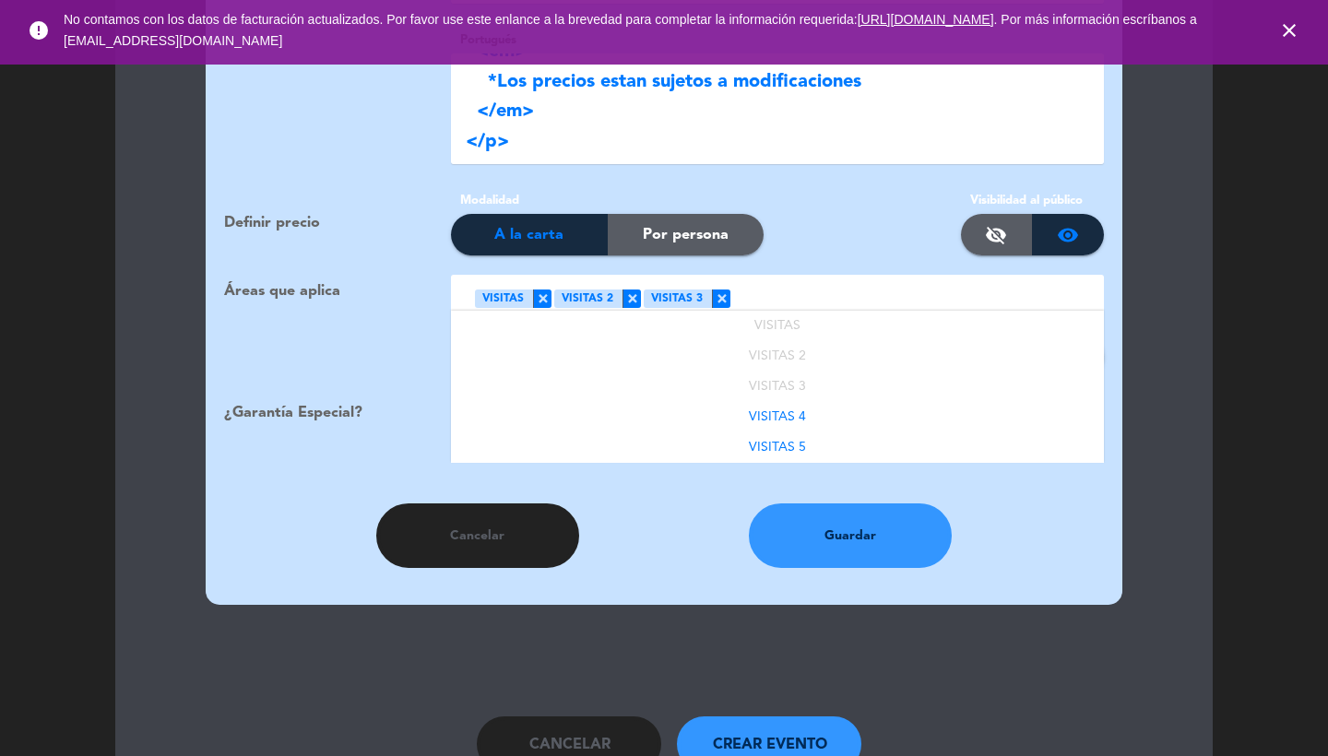
click at [762, 282] on div at bounding box center [911, 297] width 360 height 30
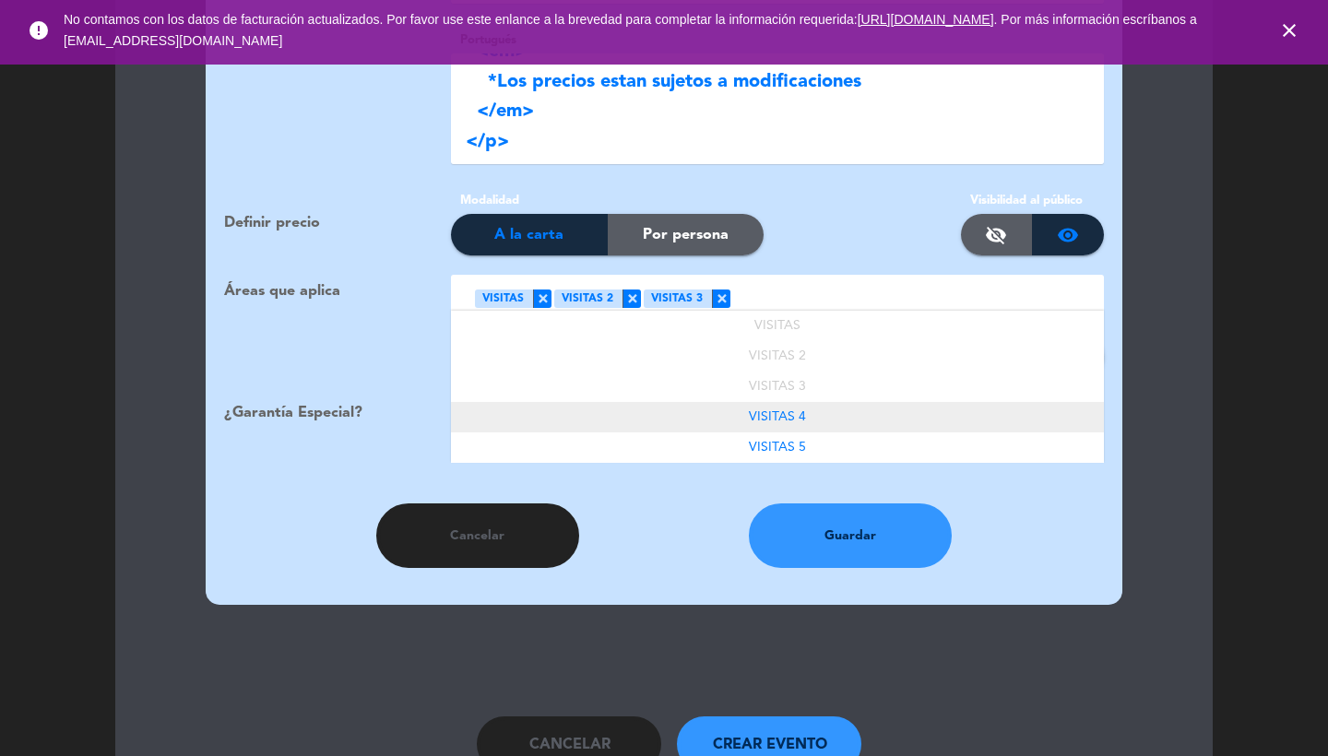
click at [761, 411] on span "VISITAS 4" at bounding box center [777, 417] width 57 height 13
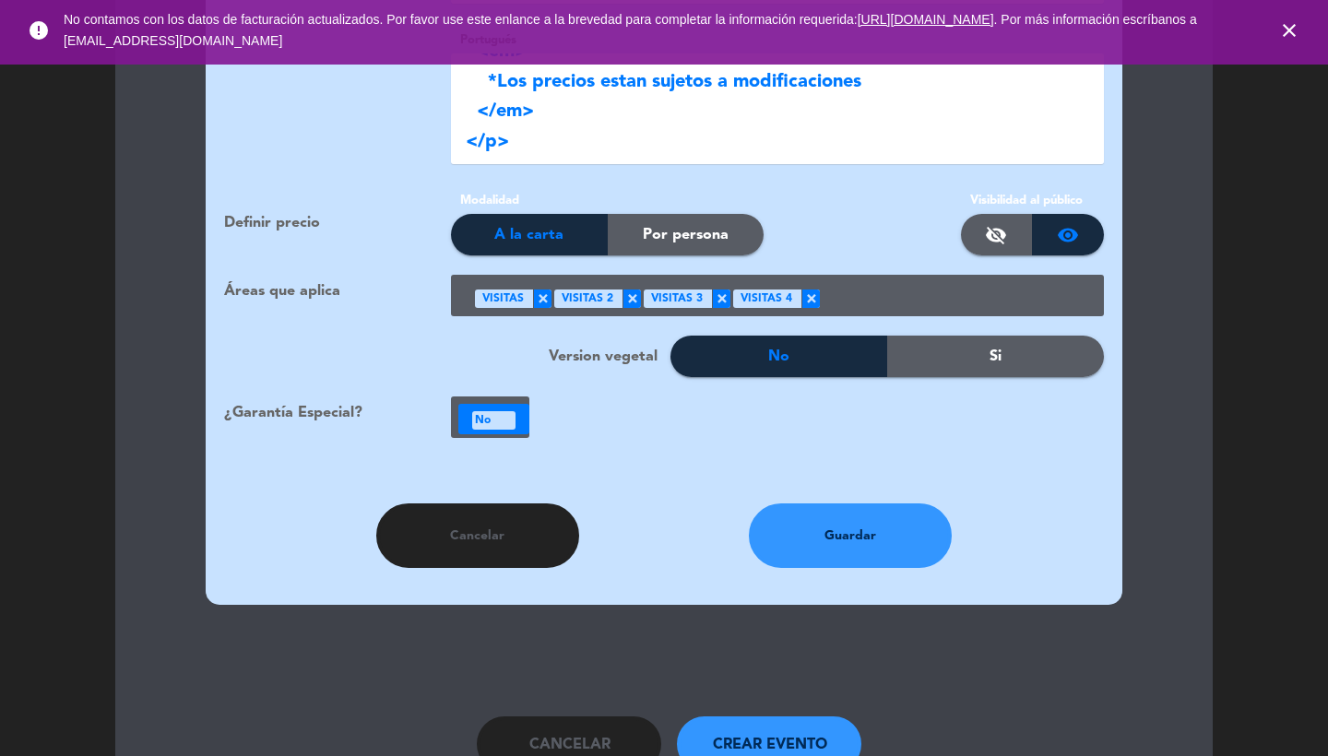
click at [873, 282] on div at bounding box center [955, 297] width 270 height 30
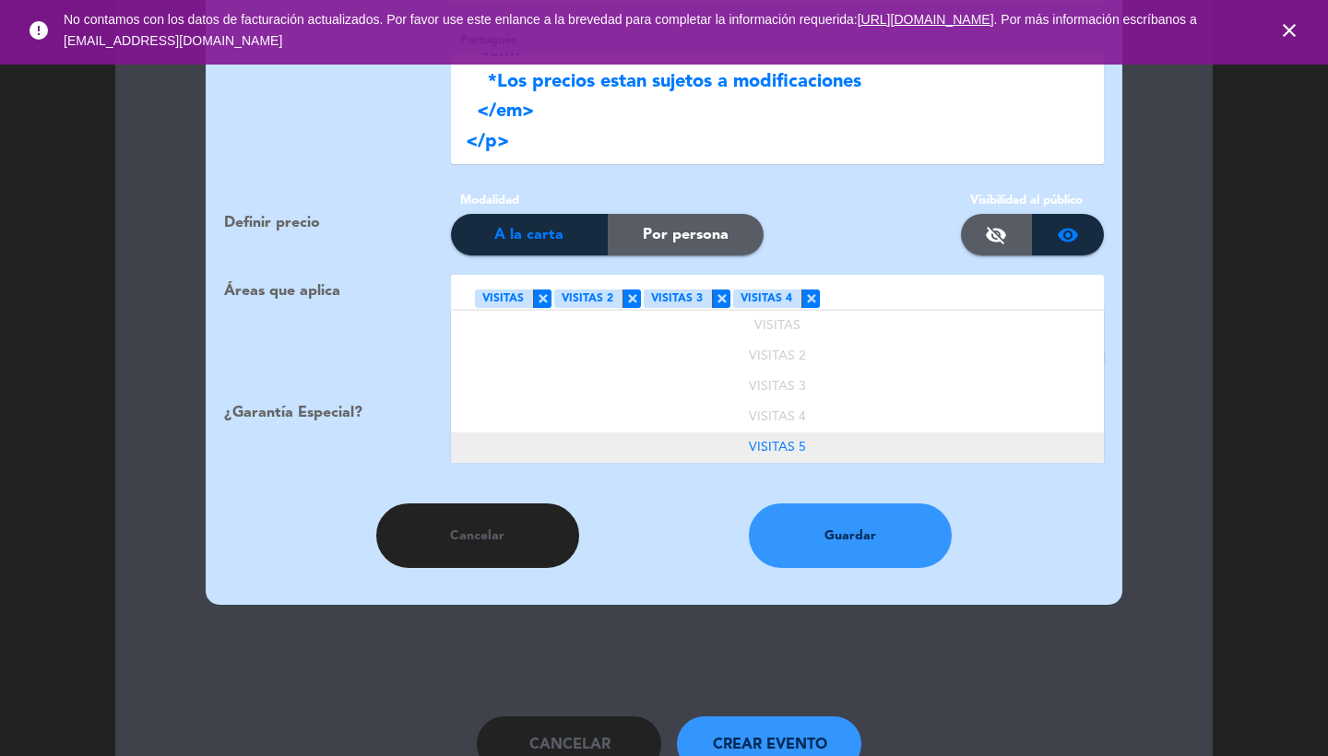
click at [743, 433] on div "VISITAS 5" at bounding box center [777, 448] width 653 height 30
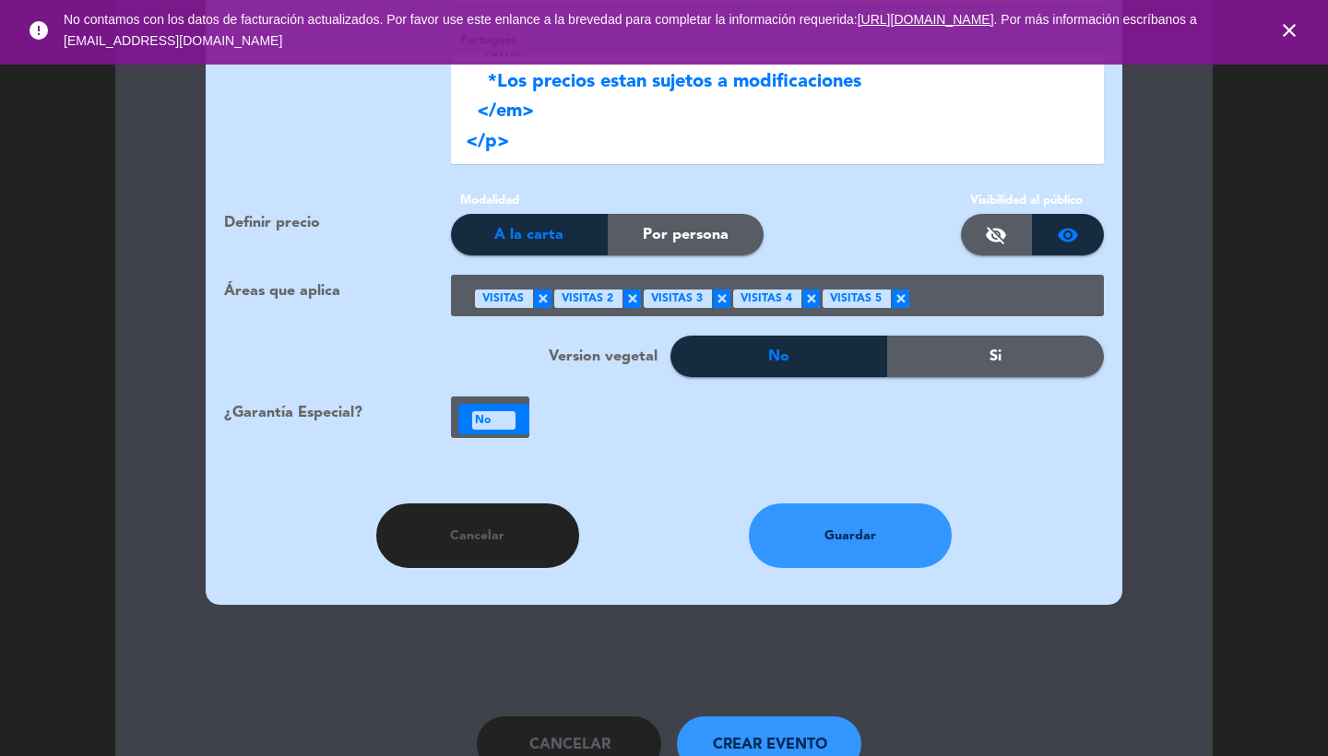
click at [520, 397] on ng-select "NO No ×" at bounding box center [490, 418] width 78 height 42
click at [518, 404] on div at bounding box center [493, 419] width 71 height 30
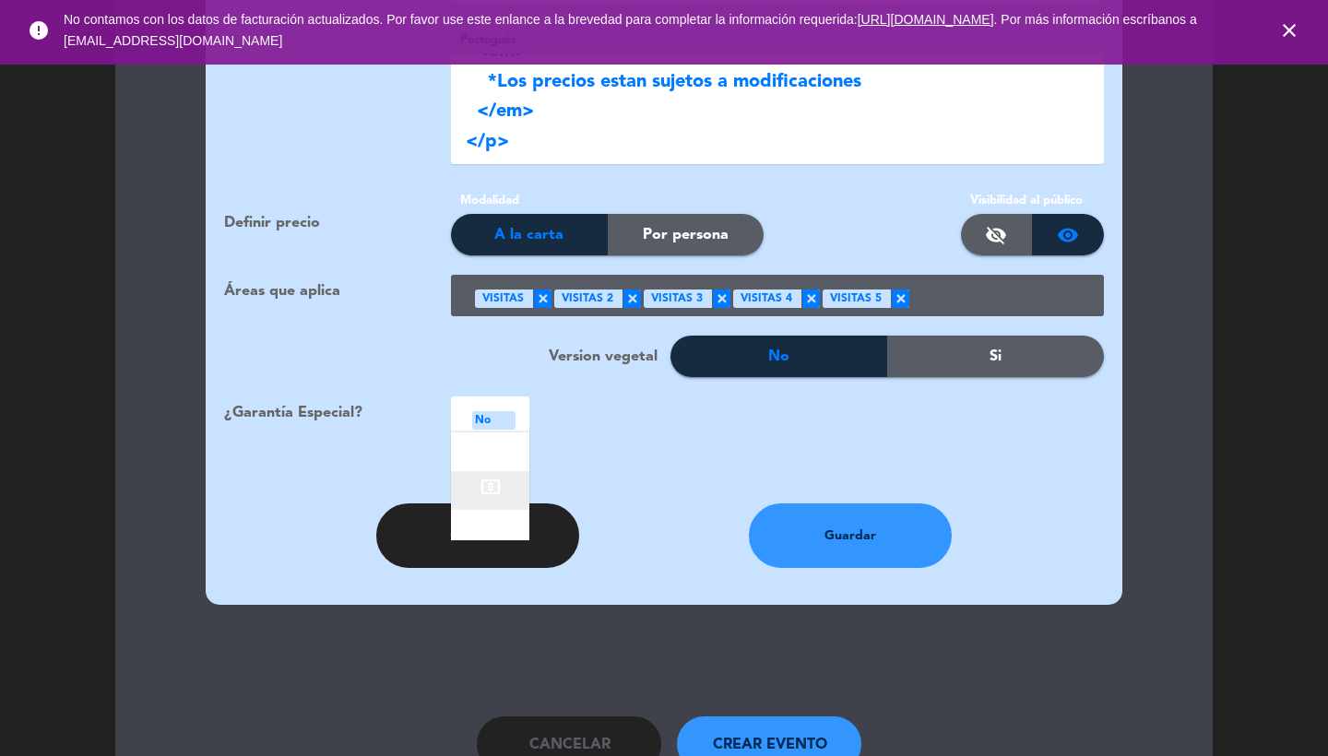
click at [501, 476] on icon "local_atm" at bounding box center [491, 487] width 22 height 22
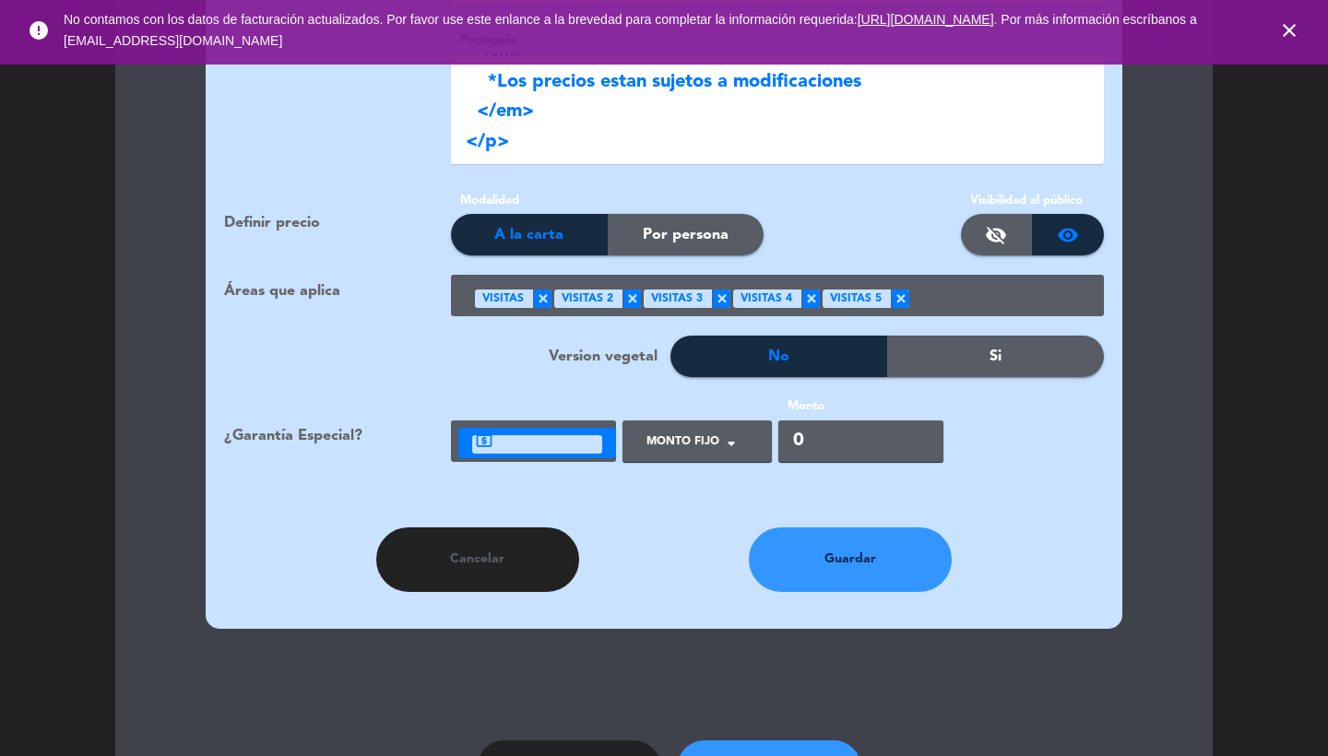
click at [684, 421] on ng-select "Tipo de Garantía × Monto Fijo ×" at bounding box center [697, 442] width 149 height 42
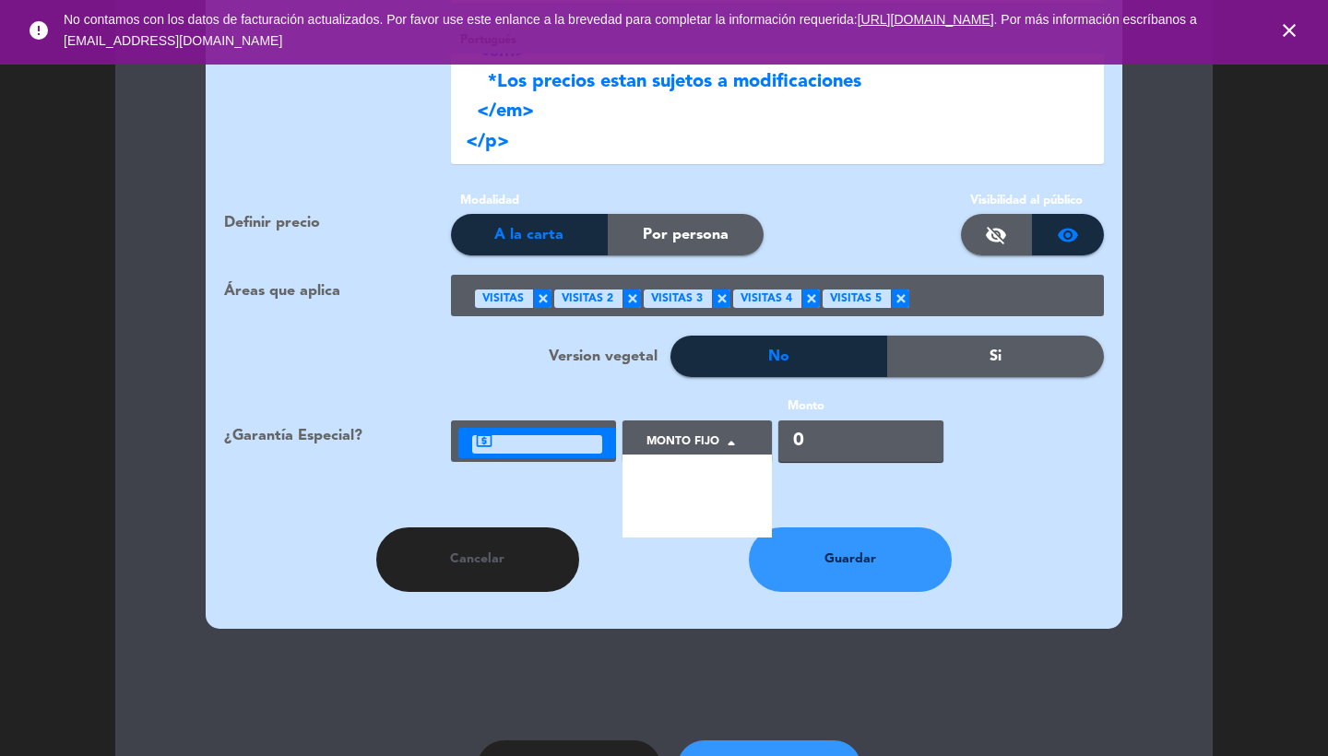
click at [684, 428] on div at bounding box center [689, 449] width 105 height 42
click at [707, 507] on span "Por persona" at bounding box center [688, 516] width 83 height 18
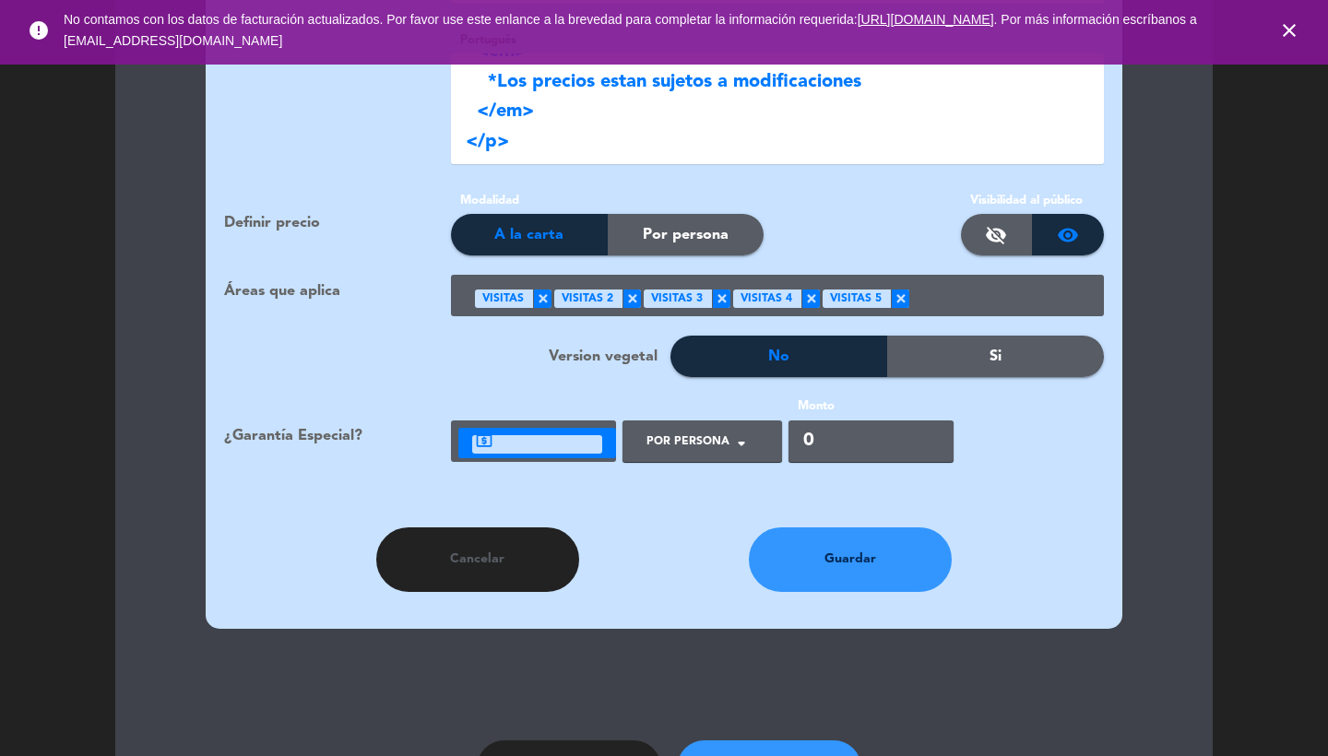
click at [831, 421] on input "0" at bounding box center [871, 442] width 165 height 42
type input "4000"
click at [871, 541] on button "Guardar" at bounding box center [850, 560] width 203 height 65
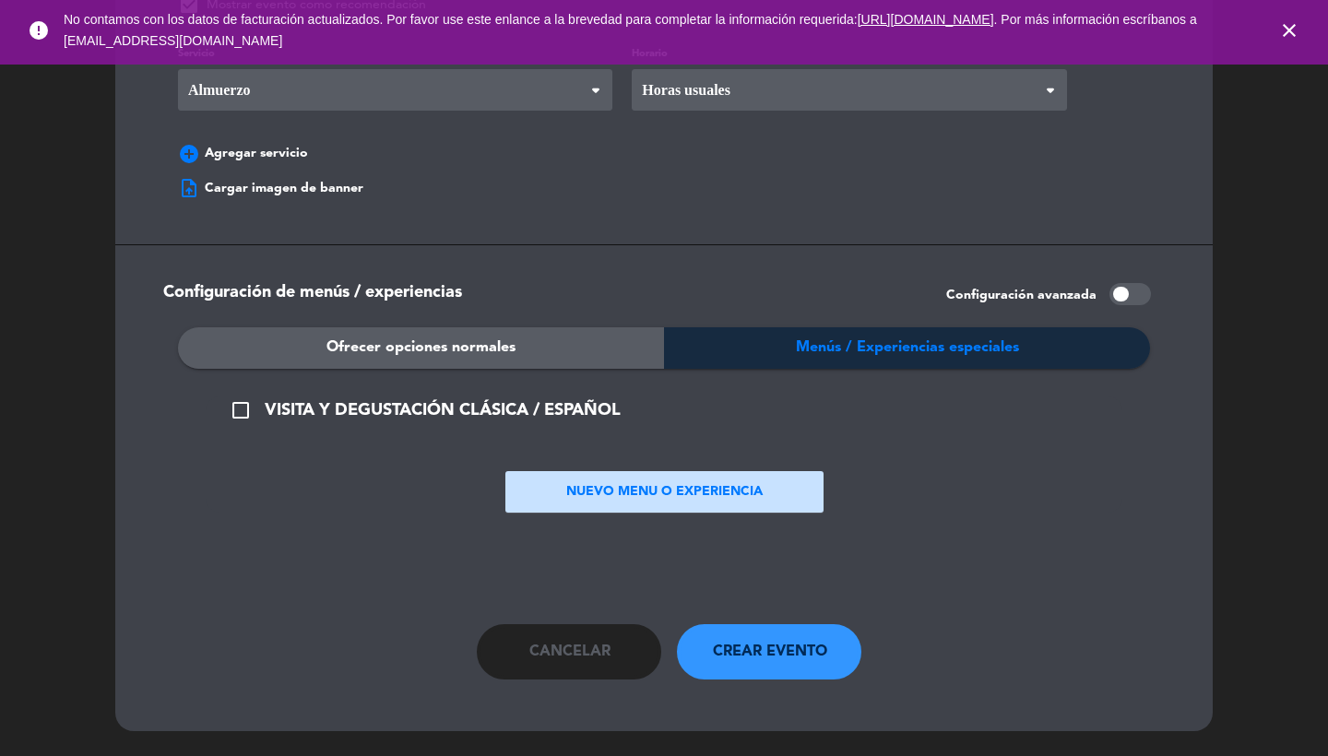
scroll to position [1366, 0]
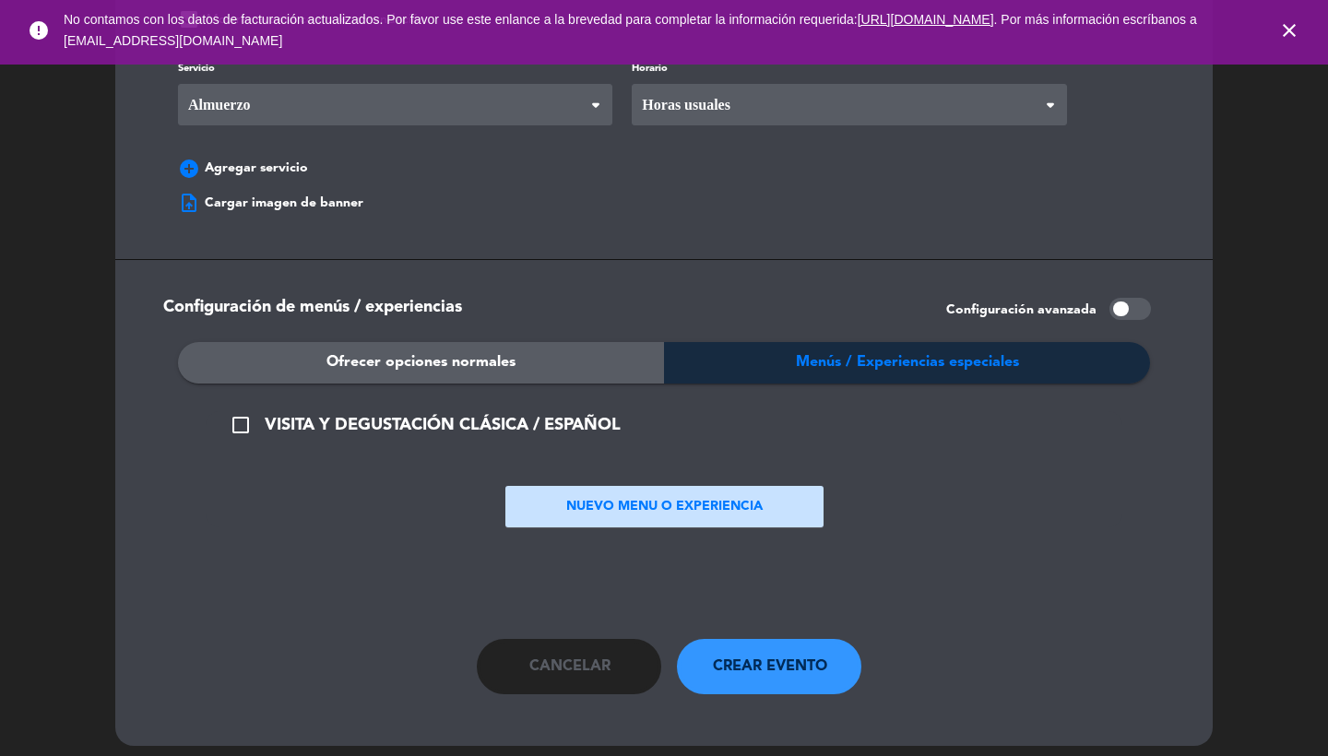
click at [510, 411] on button "check_box_outline_blank VISITA Y DEGUSTACIÓN CLÁSICA / ESPAÑOL" at bounding box center [425, 425] width 402 height 29
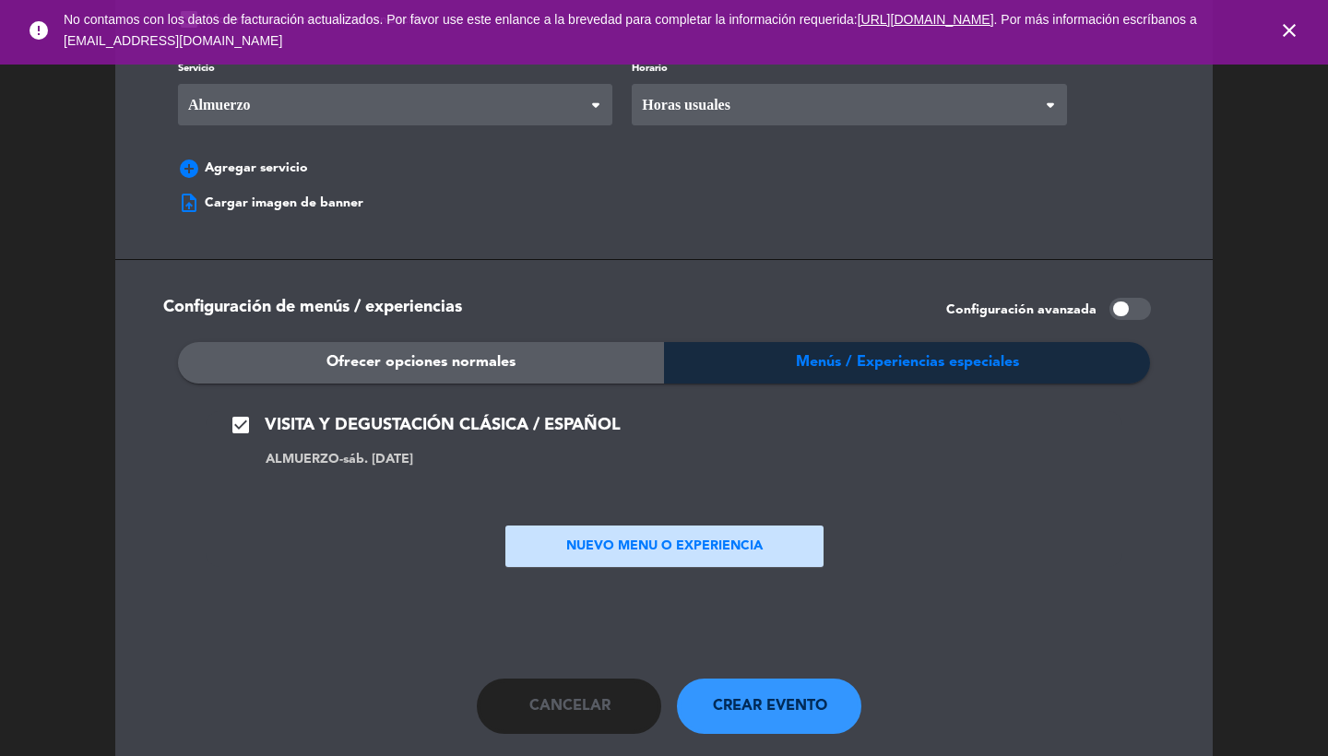
click at [595, 543] on button "NUEVO MENU O EXPERIENCIA" at bounding box center [665, 547] width 318 height 42
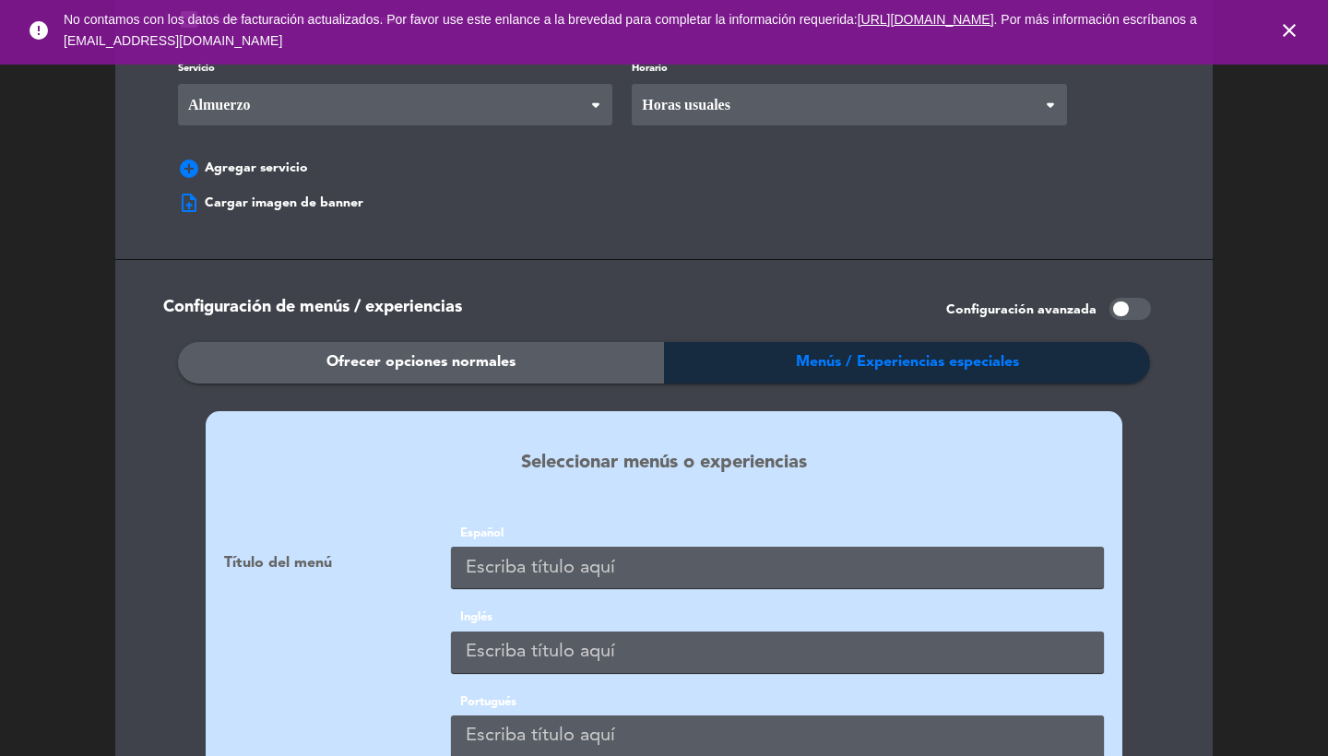
click at [501, 566] on input "text" at bounding box center [777, 568] width 653 height 42
paste input "VISITA Y DEGUSTACIÓN RESERVA / ESPAÑOL"
type input "VISITA Y DEGUSTACIÓN RESERVA / ESPAÑOL"
paste input "VISITA Y DEGUSTACIÓN RESERVA / ESPAÑOL"
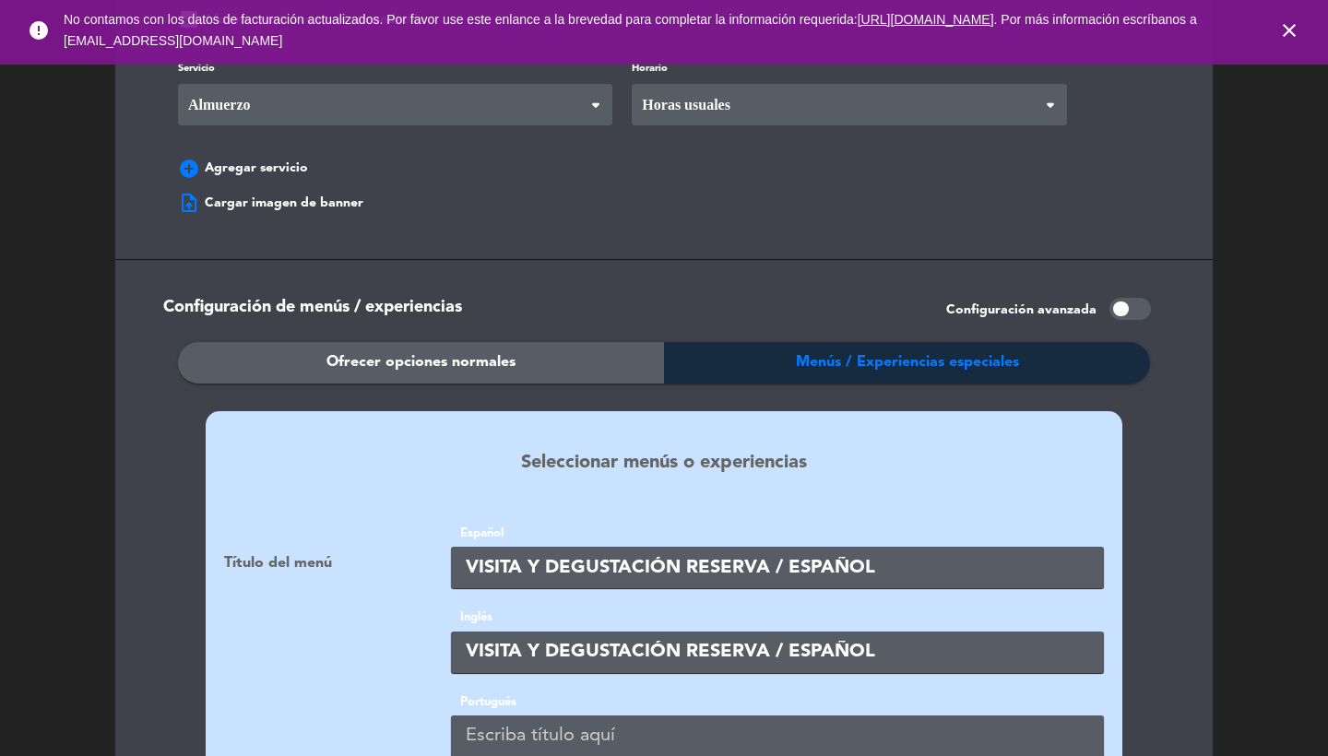
type input "VISITA Y DEGUSTACIÓN RESERVA / ESPAÑOL"
paste input "VISITA Y DEGUSTACIÓN RESERVA / ESPAÑOL"
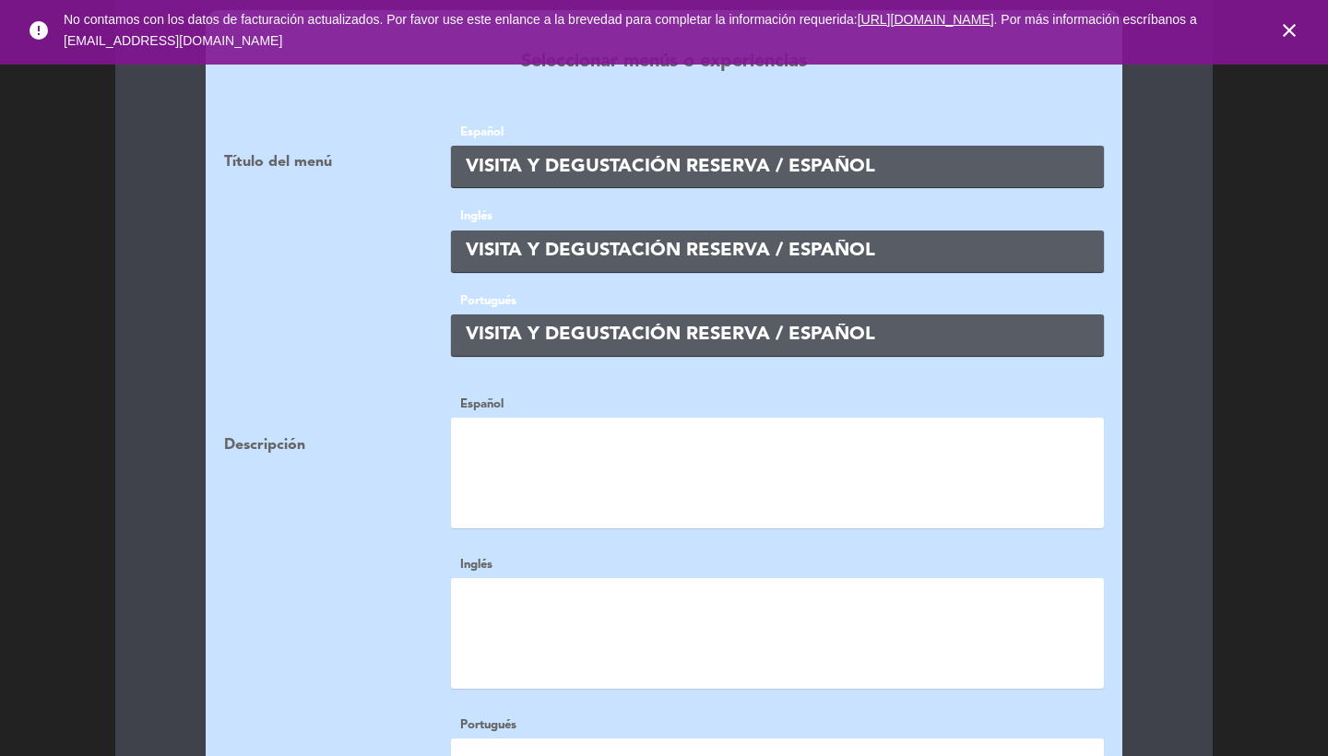
type input "VISITA Y DEGUSTACIÓN RESERVA / ESPAÑOL"
click at [553, 468] on textarea at bounding box center [777, 473] width 653 height 111
paste textarea "<p> [PERSON_NAME] oak selection </p> <p> [PERSON_NAME] suelos </p> <p> <span st…"
type textarea "<p> [PERSON_NAME] oak selection </p> <p> [PERSON_NAME] suelos </p> <p> <span st…"
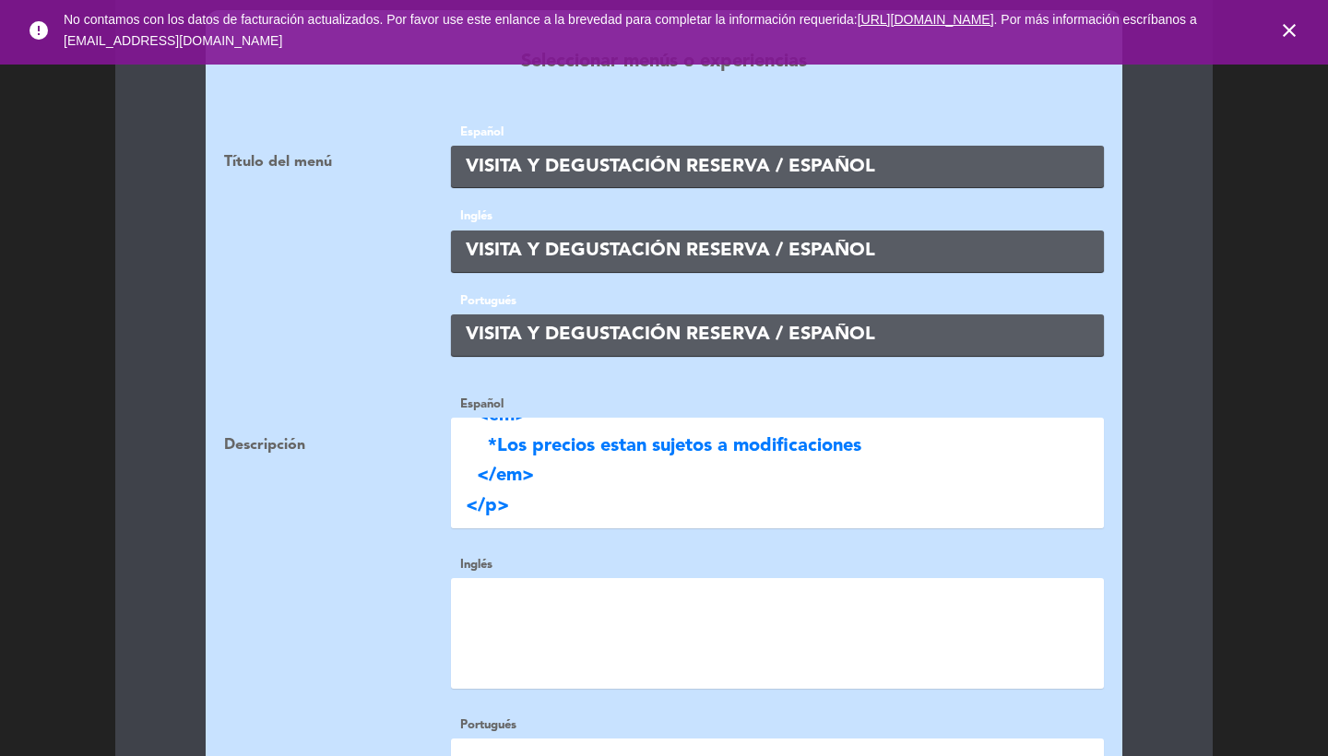
paste textarea "<p> [PERSON_NAME] oak selection </p> <p> [PERSON_NAME] suelos </p> <p> <span st…"
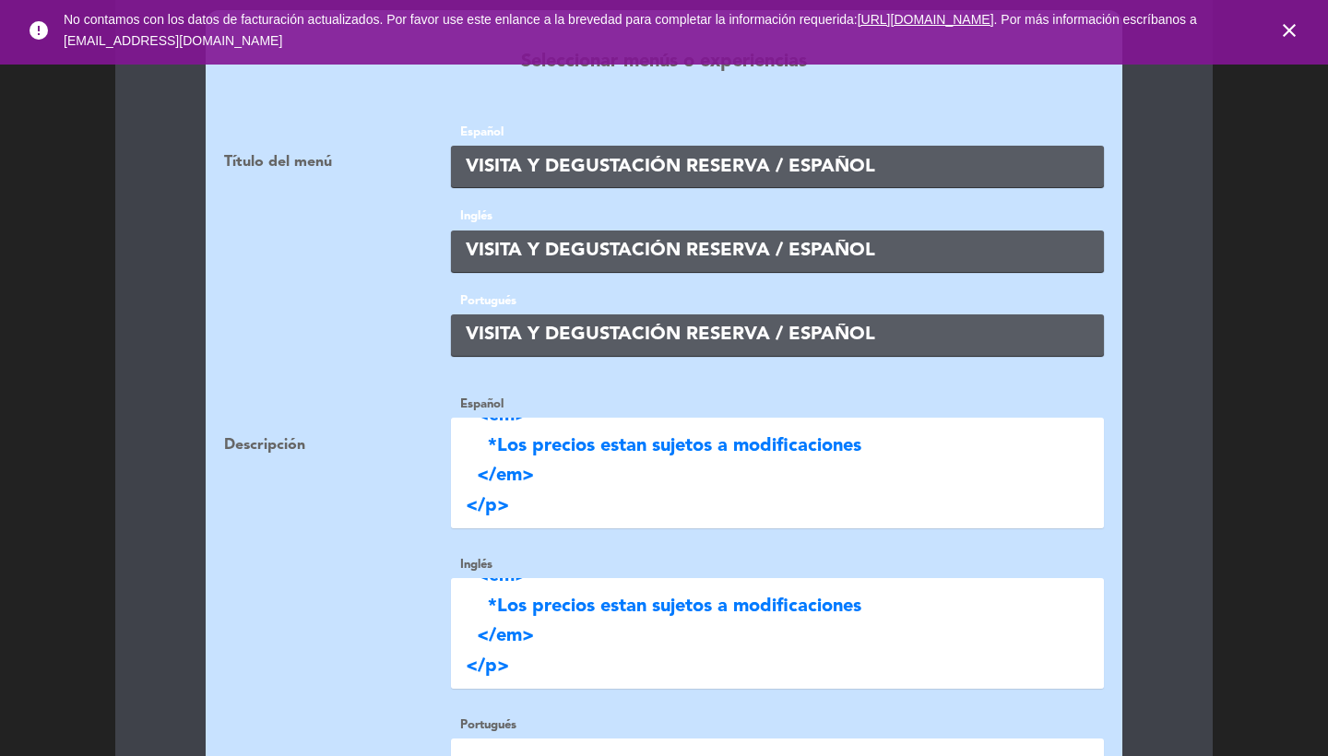
type textarea "<p> [PERSON_NAME] oak selection </p> <p> [PERSON_NAME] suelos </p> <p> <span st…"
paste textarea "<p> [PERSON_NAME] oak selection </p> <p> [PERSON_NAME] suelos </p> <p> <span st…"
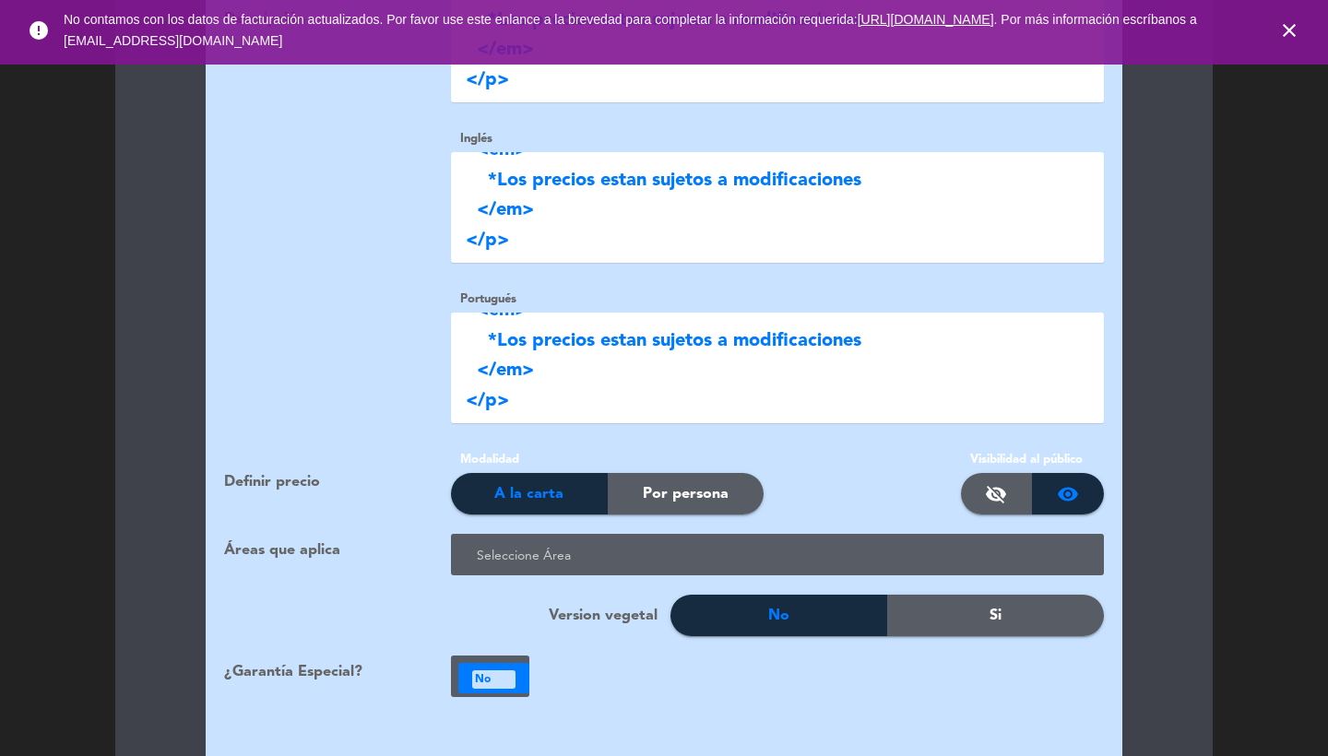
type textarea "<p> [PERSON_NAME] oak selection </p> <p> [PERSON_NAME] suelos </p> <p> <span st…"
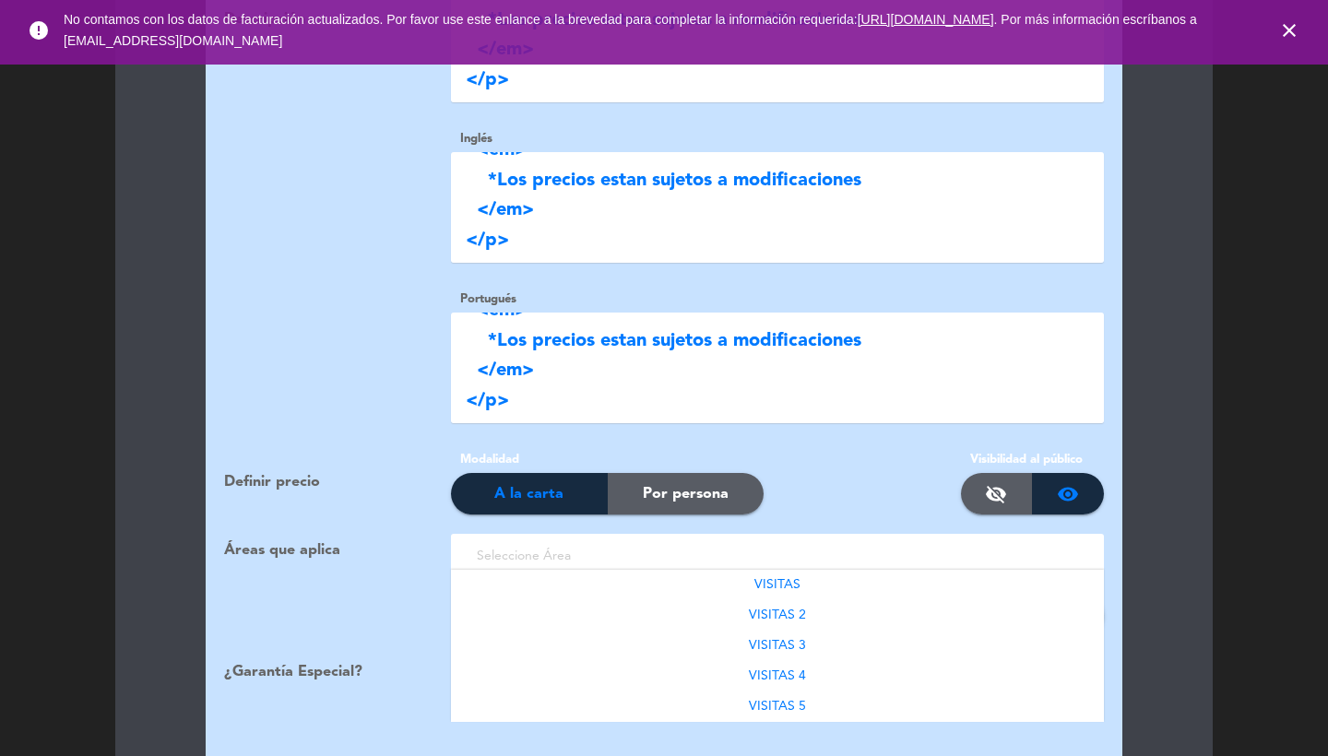
click at [648, 542] on div at bounding box center [781, 557] width 618 height 30
click at [722, 549] on div at bounding box center [781, 557] width 618 height 30
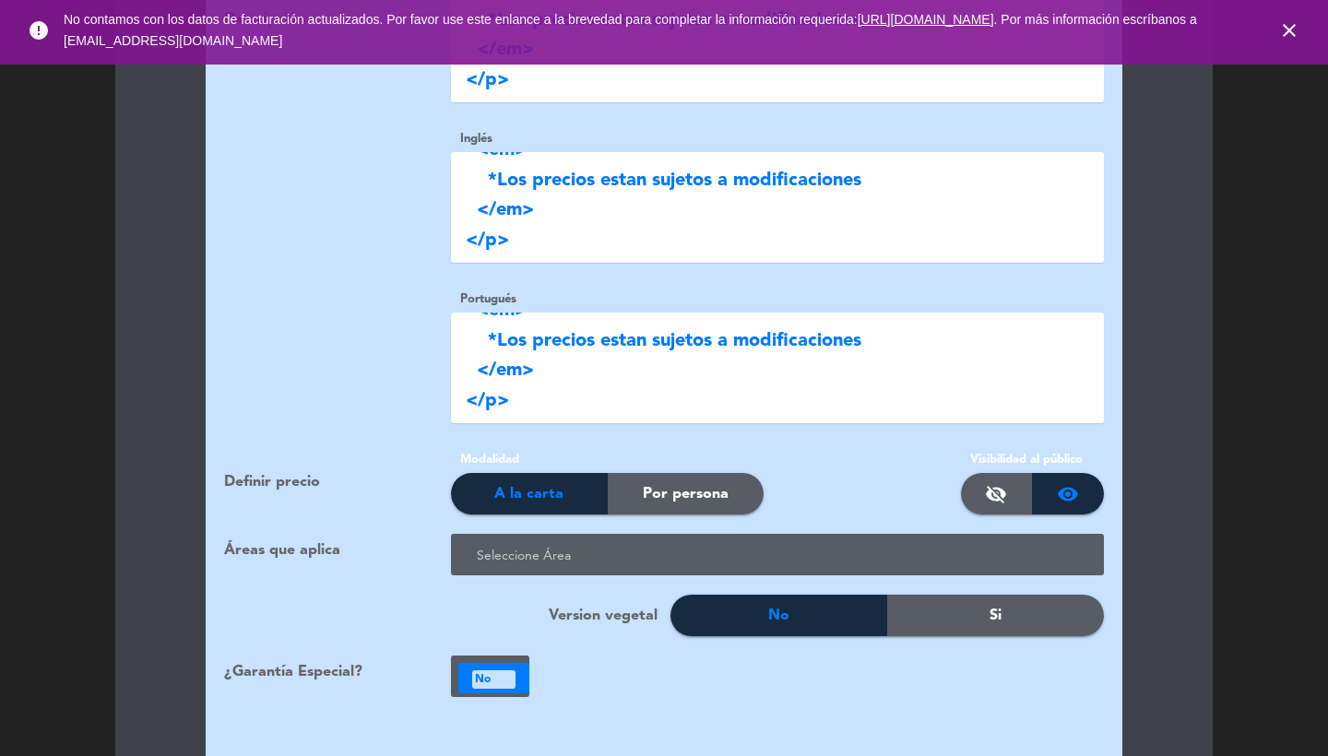
click at [732, 542] on div at bounding box center [781, 557] width 618 height 30
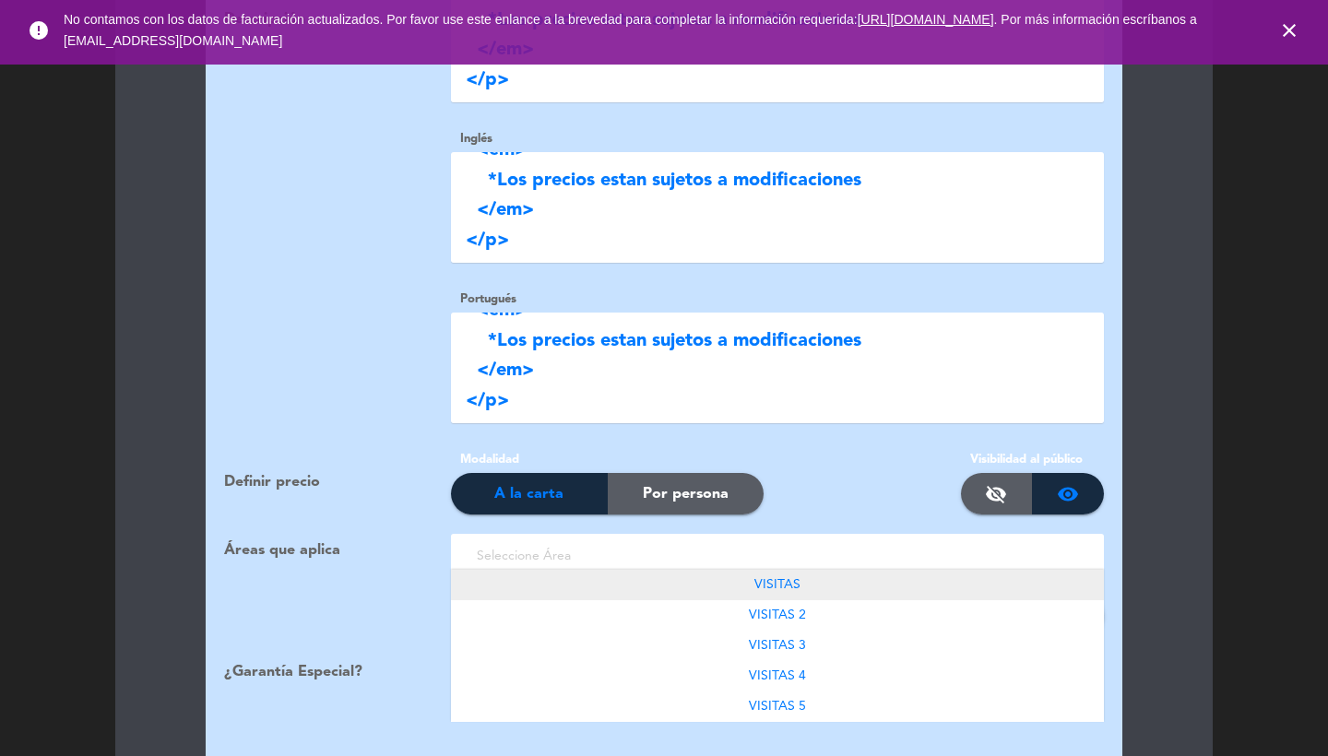
click at [757, 578] on span "VISITAS" at bounding box center [778, 584] width 46 height 13
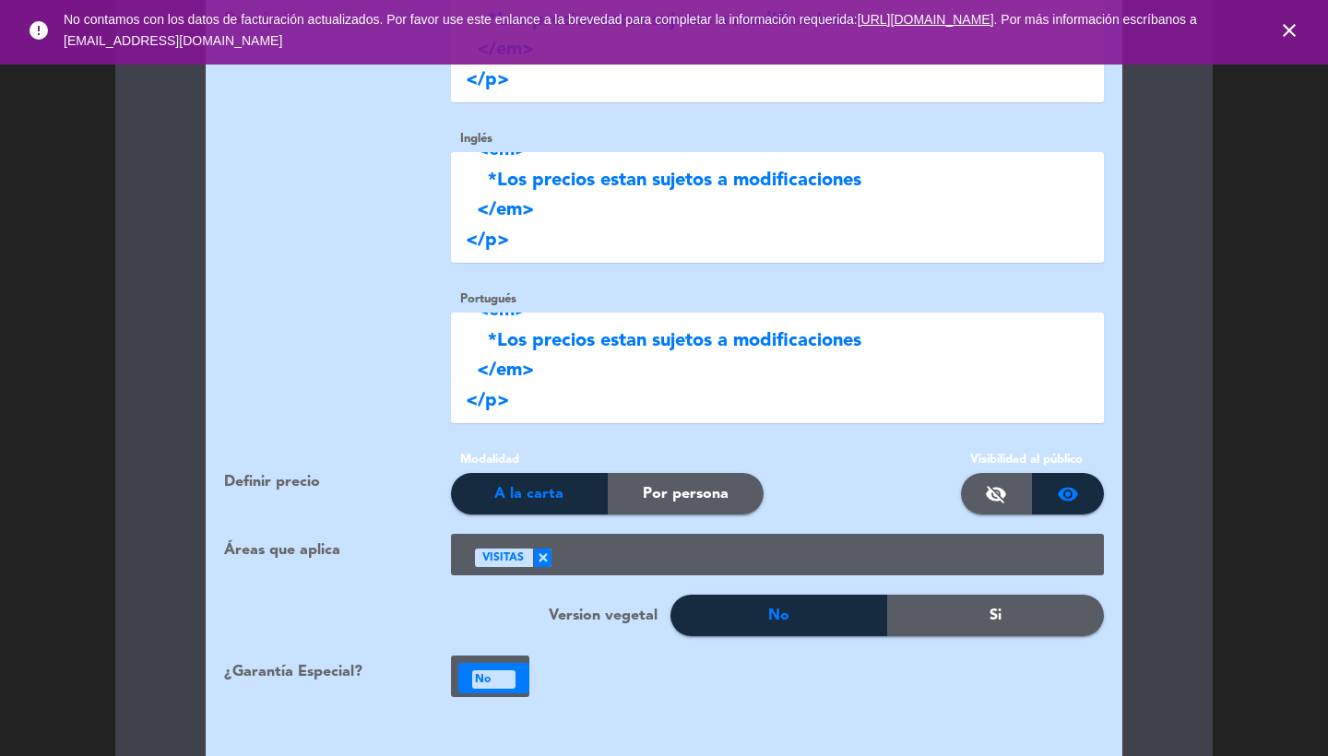
click at [748, 542] on div at bounding box center [821, 557] width 539 height 30
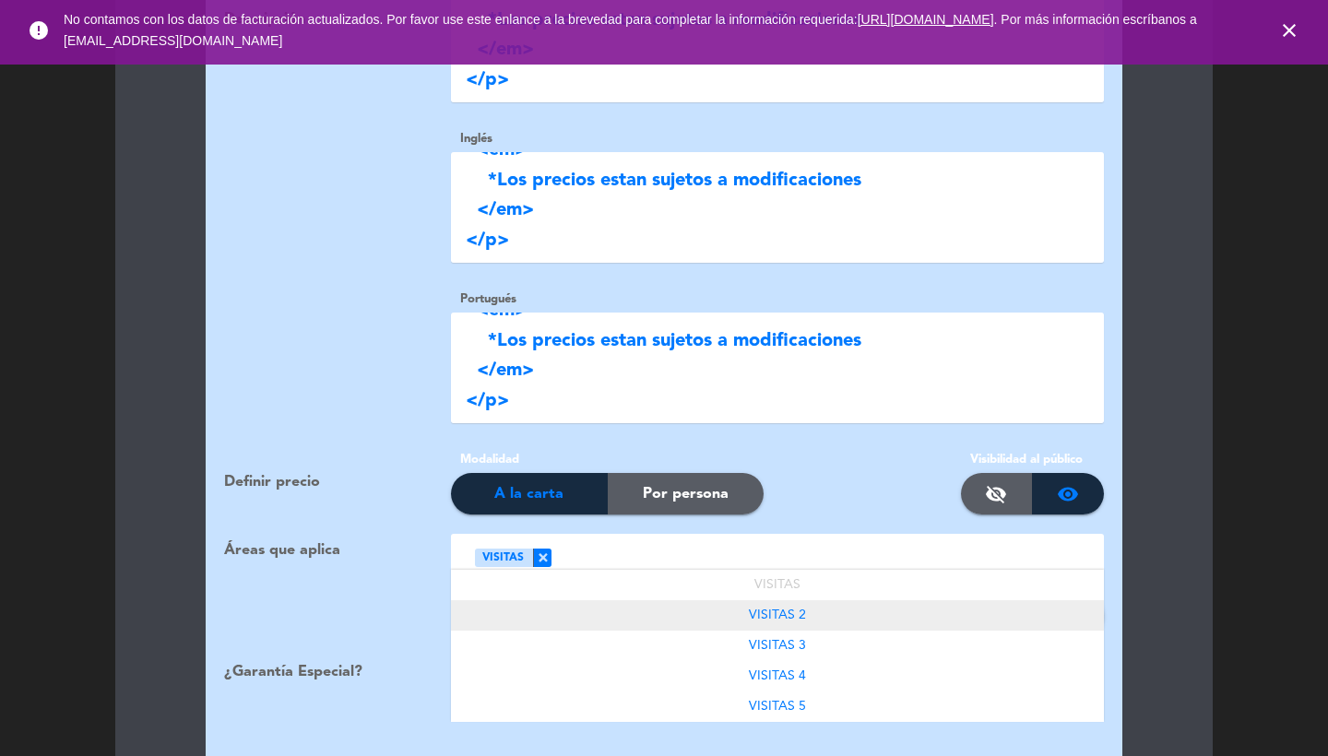
click at [790, 609] on span "VISITAS 2" at bounding box center [777, 615] width 57 height 13
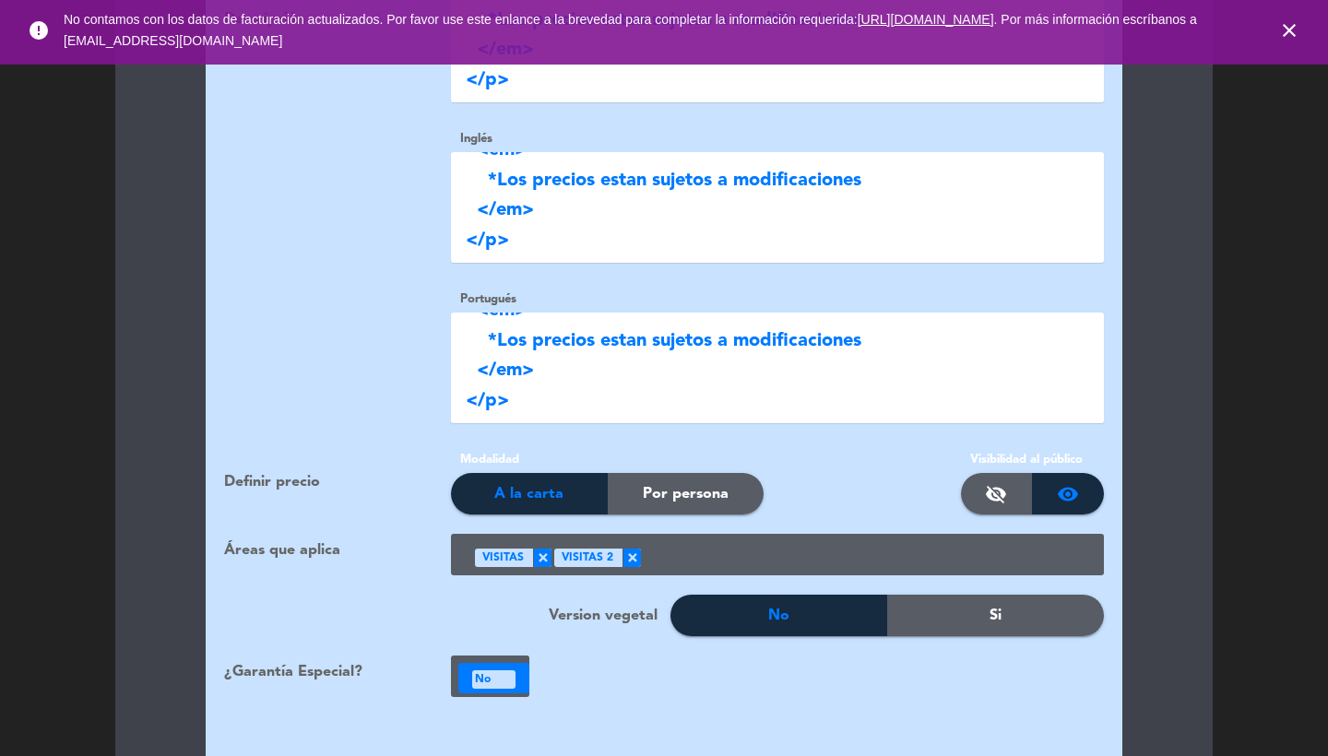
click at [766, 542] on div at bounding box center [865, 557] width 449 height 30
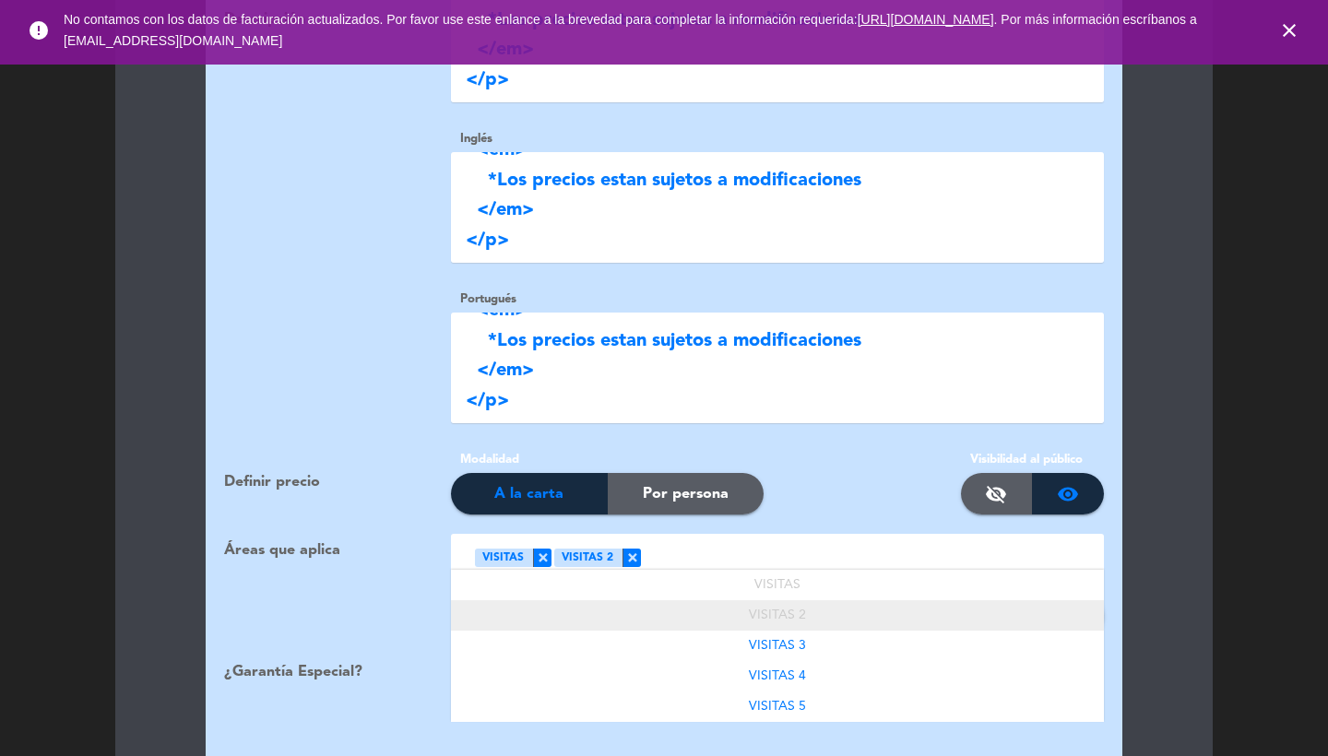
click at [789, 609] on span "VISITAS 2" at bounding box center [777, 615] width 57 height 13
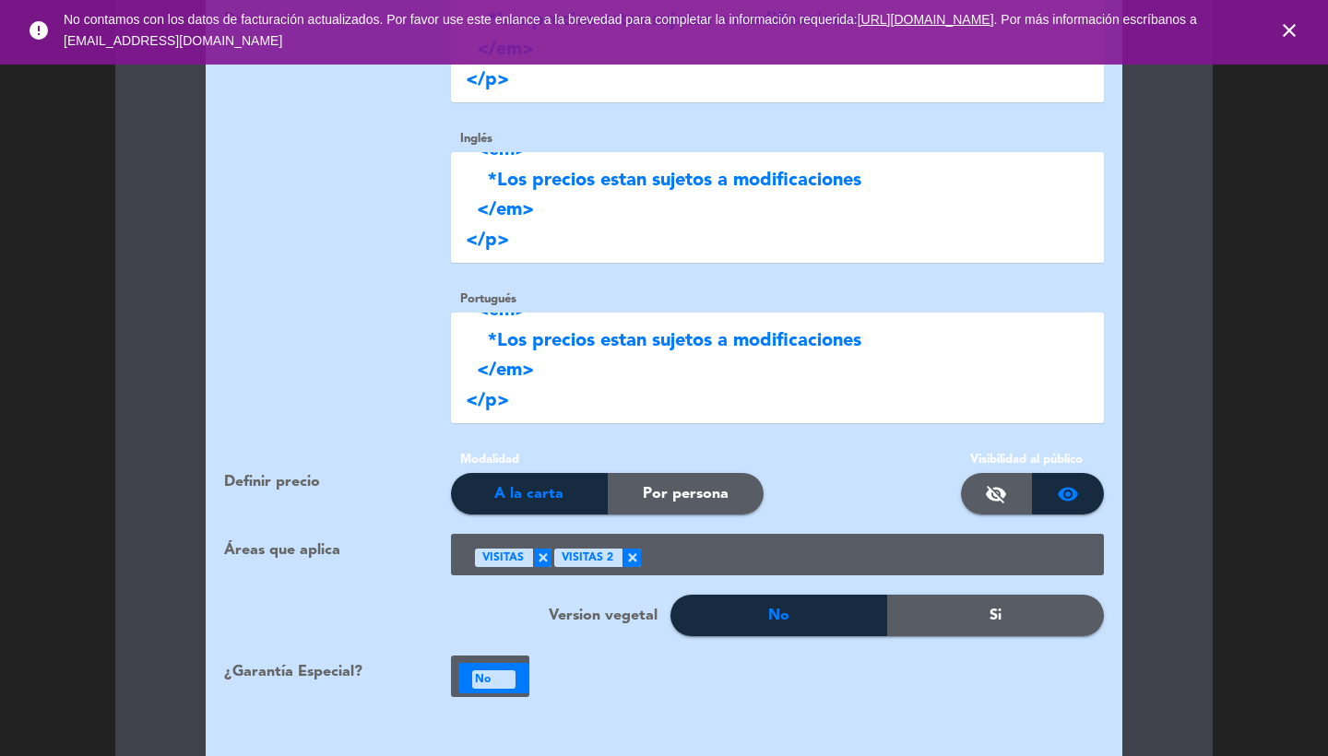
click at [747, 542] on div at bounding box center [865, 557] width 449 height 30
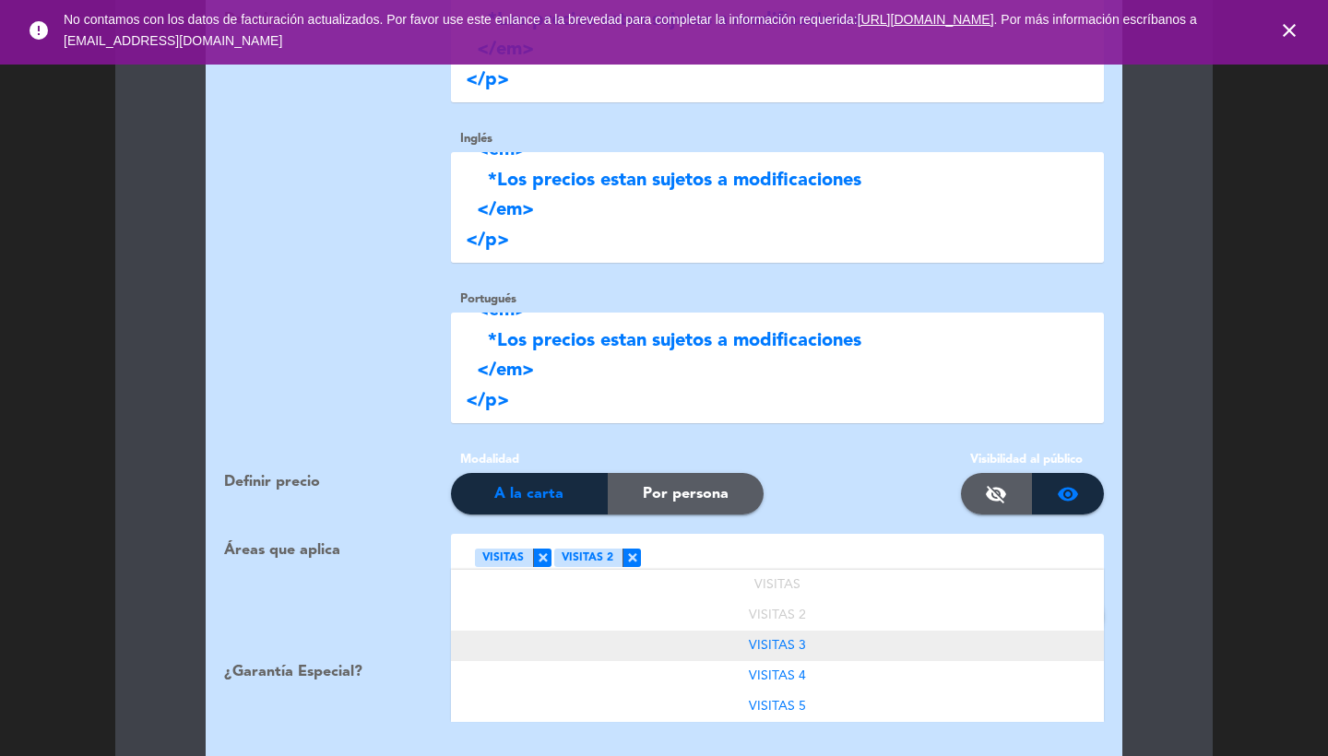
click at [751, 639] on span "VISITAS 3" at bounding box center [777, 645] width 57 height 13
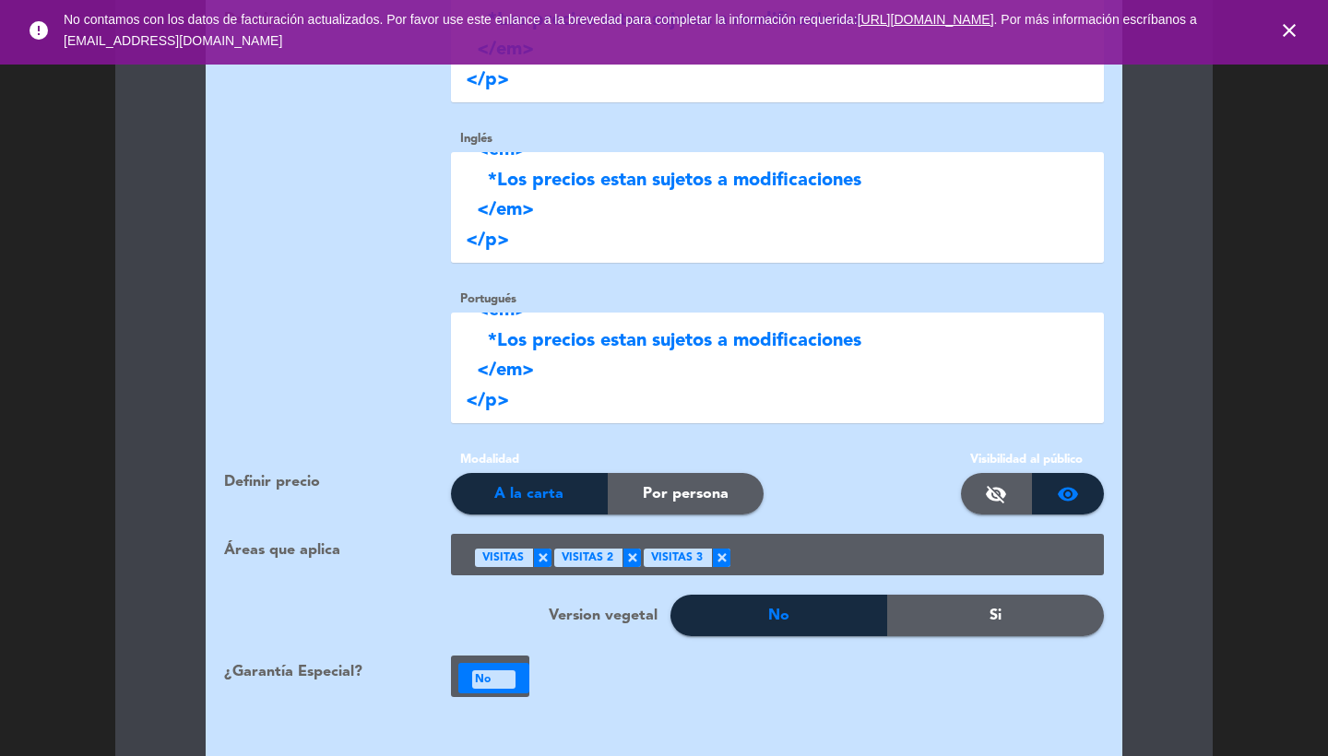
click at [872, 534] on ng-select "Seleccione Área × VISITAS × VISITAS 2 × VISITAS 3 ×" at bounding box center [777, 555] width 653 height 42
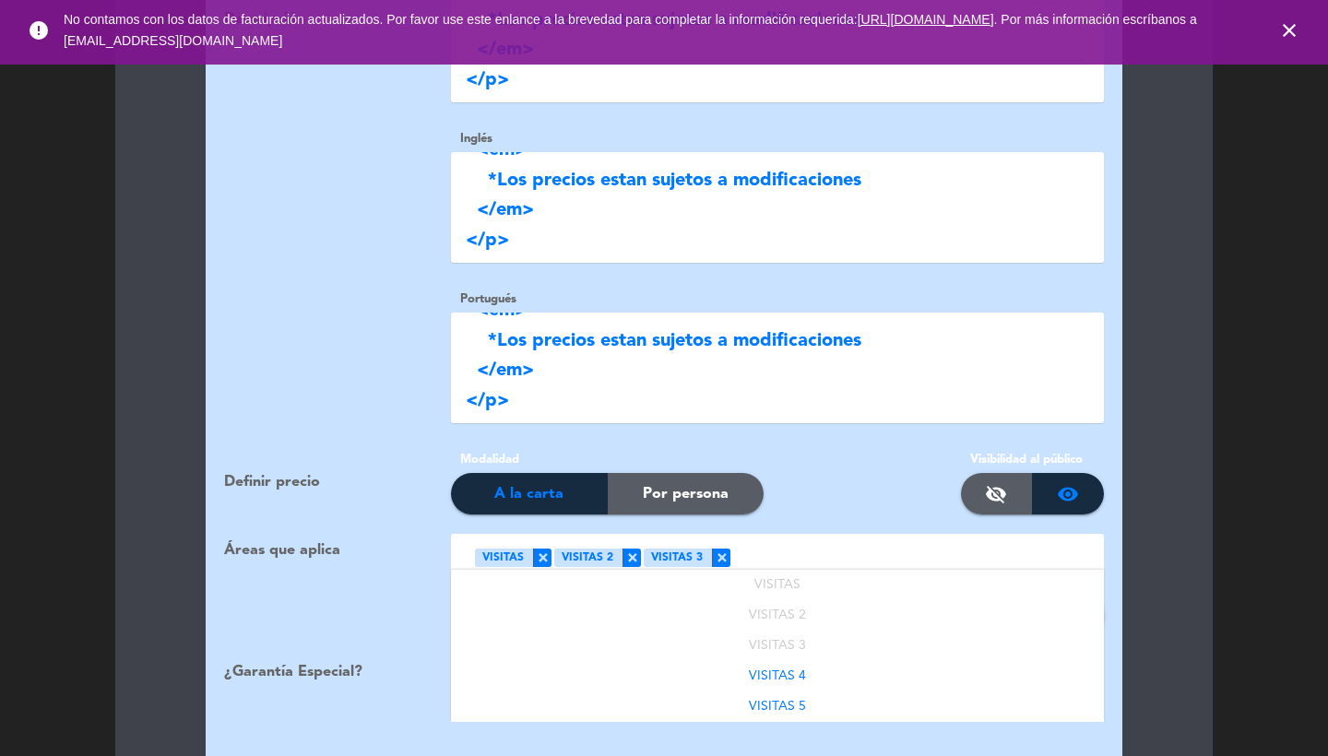
click at [868, 542] on div at bounding box center [911, 557] width 360 height 30
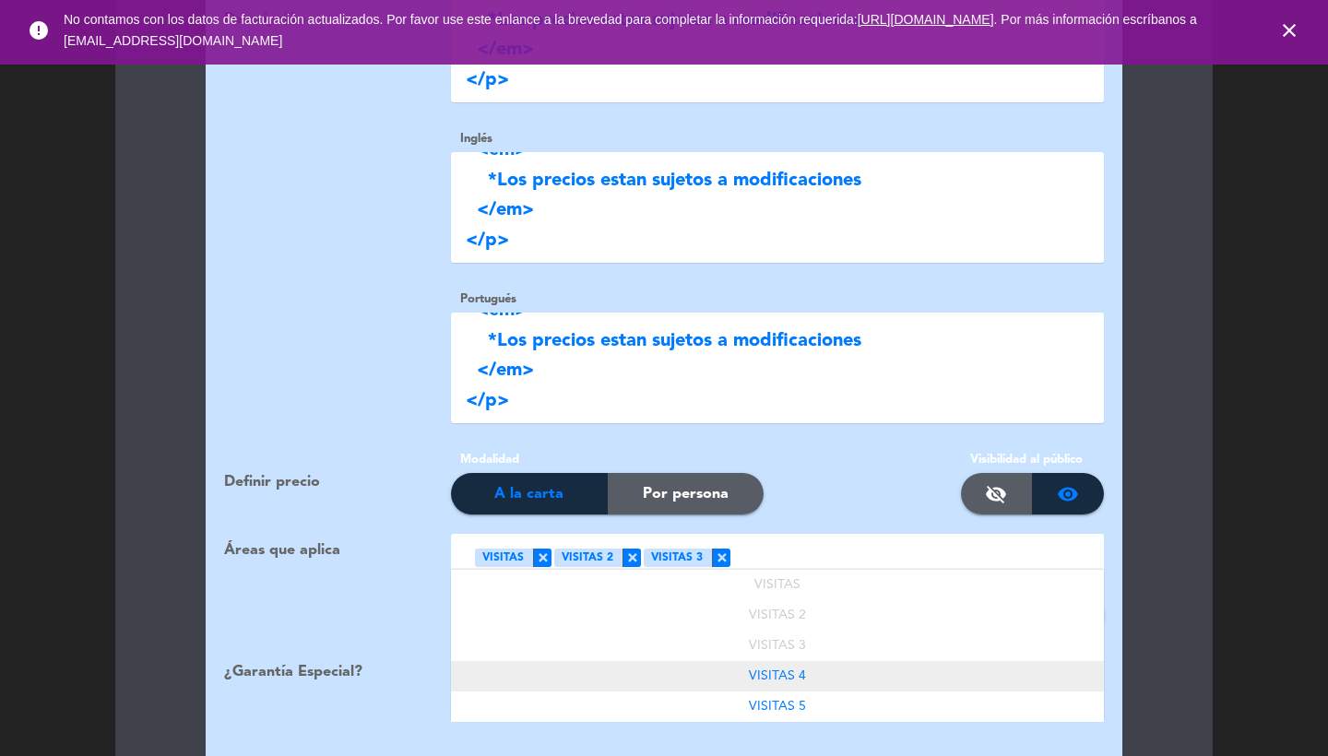
click at [792, 670] on span "VISITAS 4" at bounding box center [777, 676] width 57 height 13
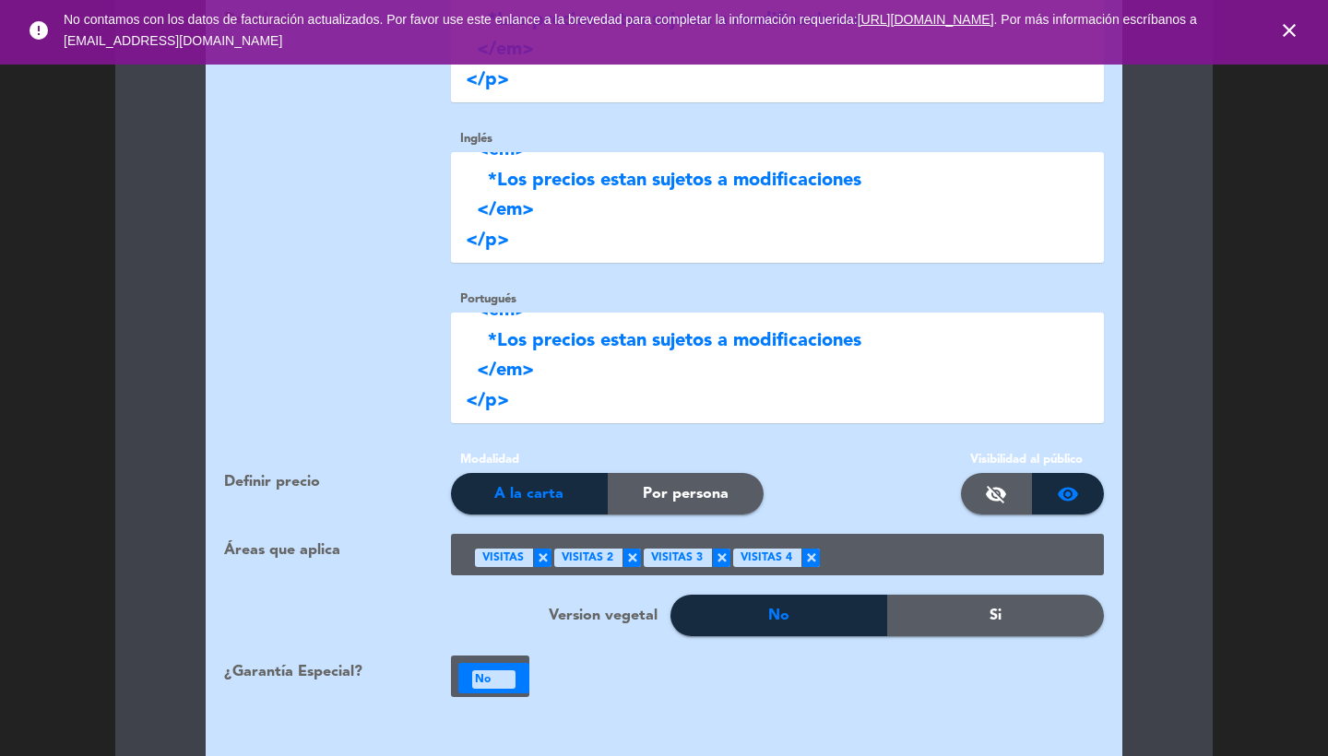
click at [886, 544] on div at bounding box center [955, 557] width 270 height 30
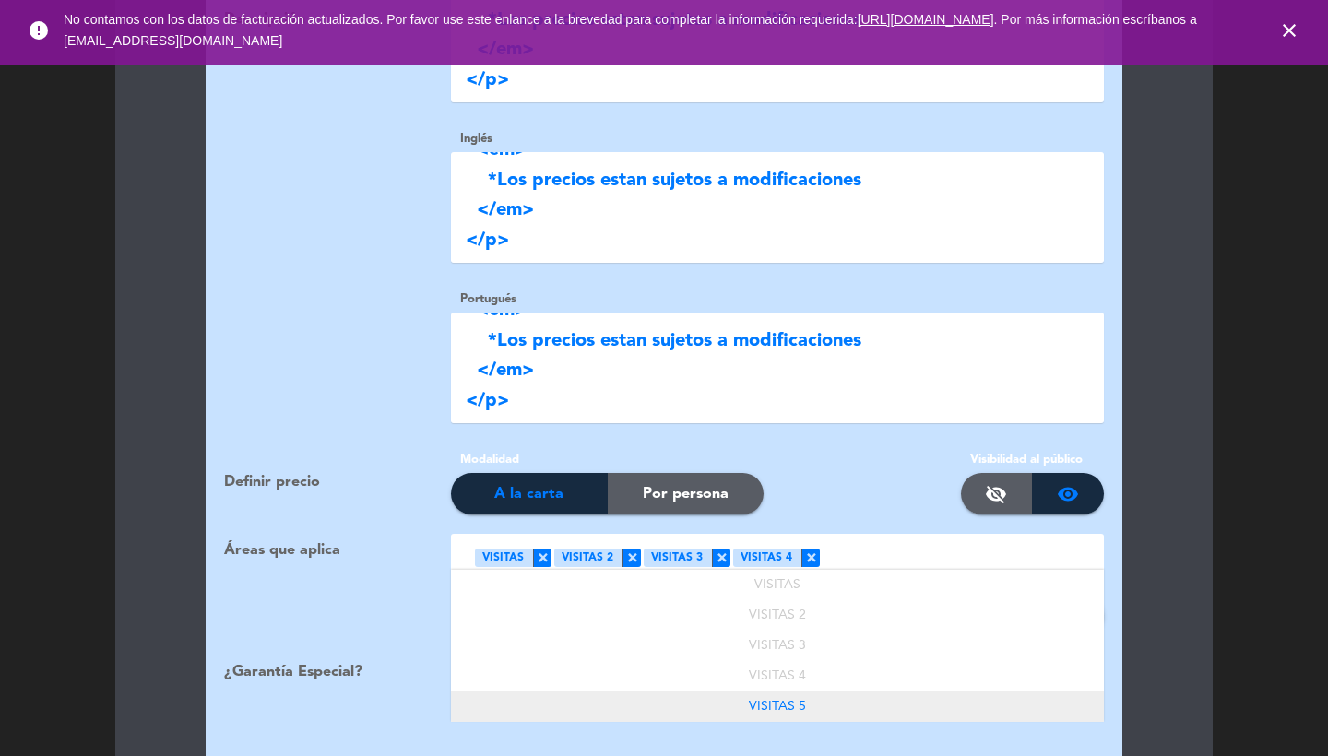
click at [793, 692] on div "VISITAS 5" at bounding box center [777, 707] width 653 height 30
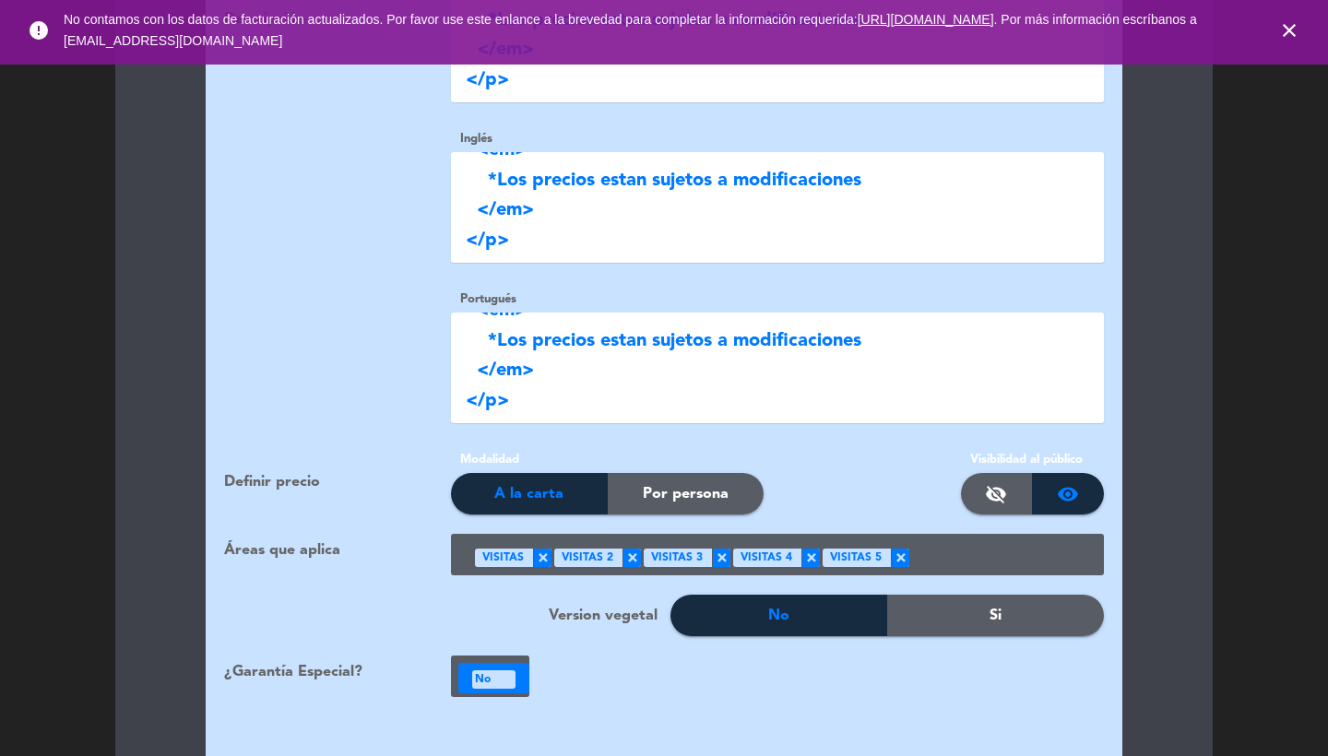
click at [485, 672] on b "No" at bounding box center [483, 681] width 16 height 18
click at [498, 735] on icon "local_atm" at bounding box center [491, 746] width 22 height 22
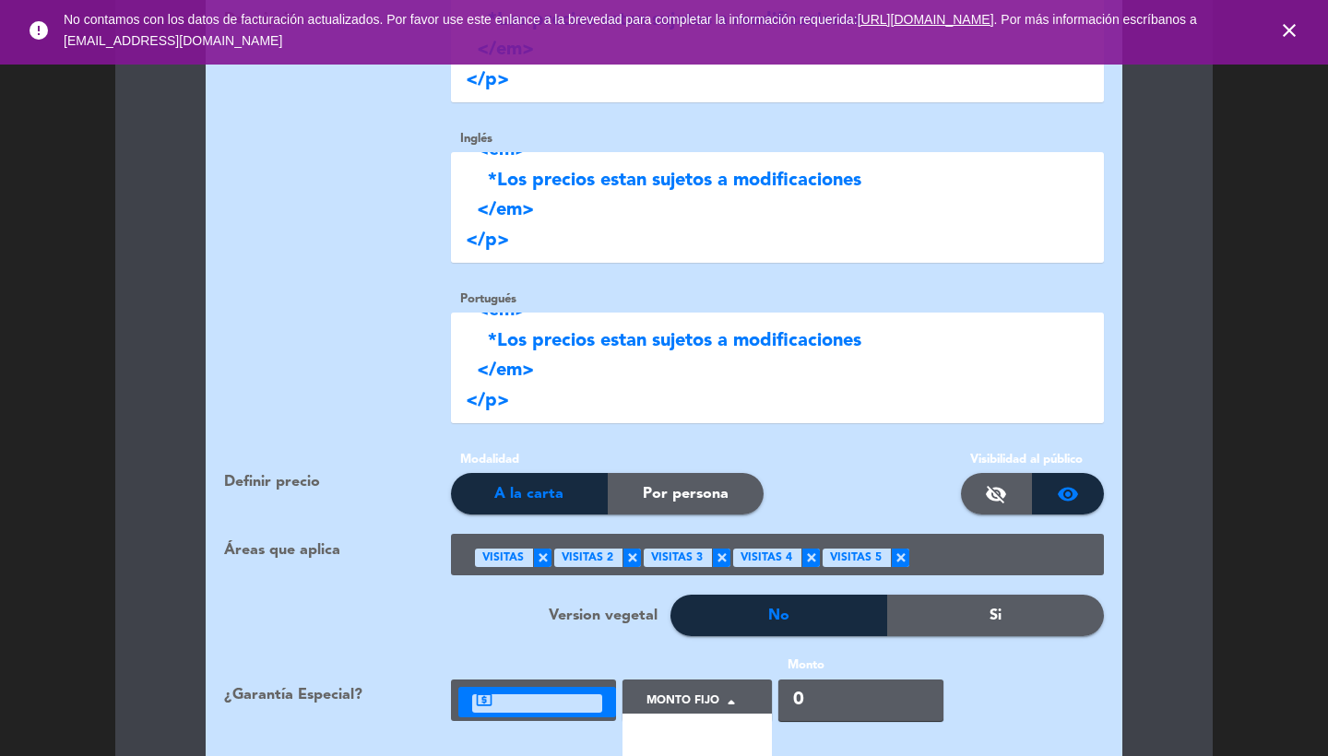
click at [664, 687] on div at bounding box center [689, 708] width 105 height 42
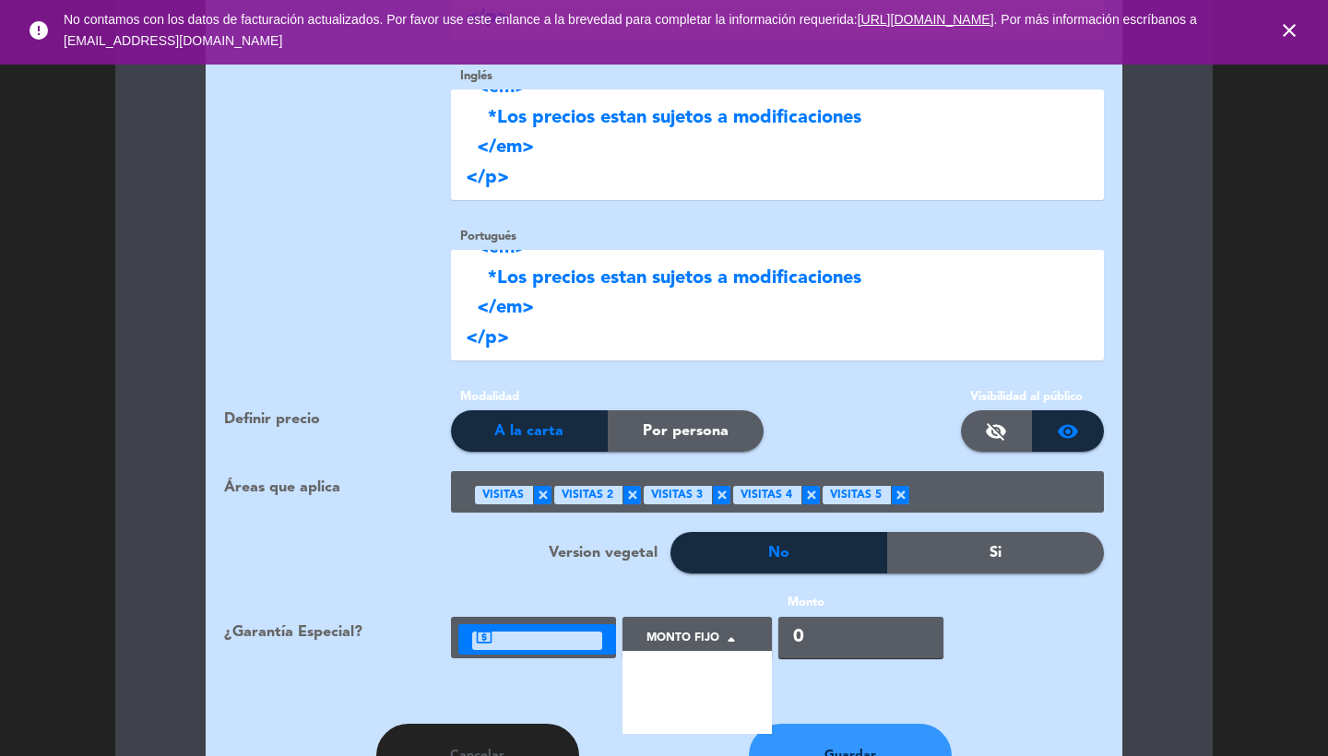
scroll to position [2283, 0]
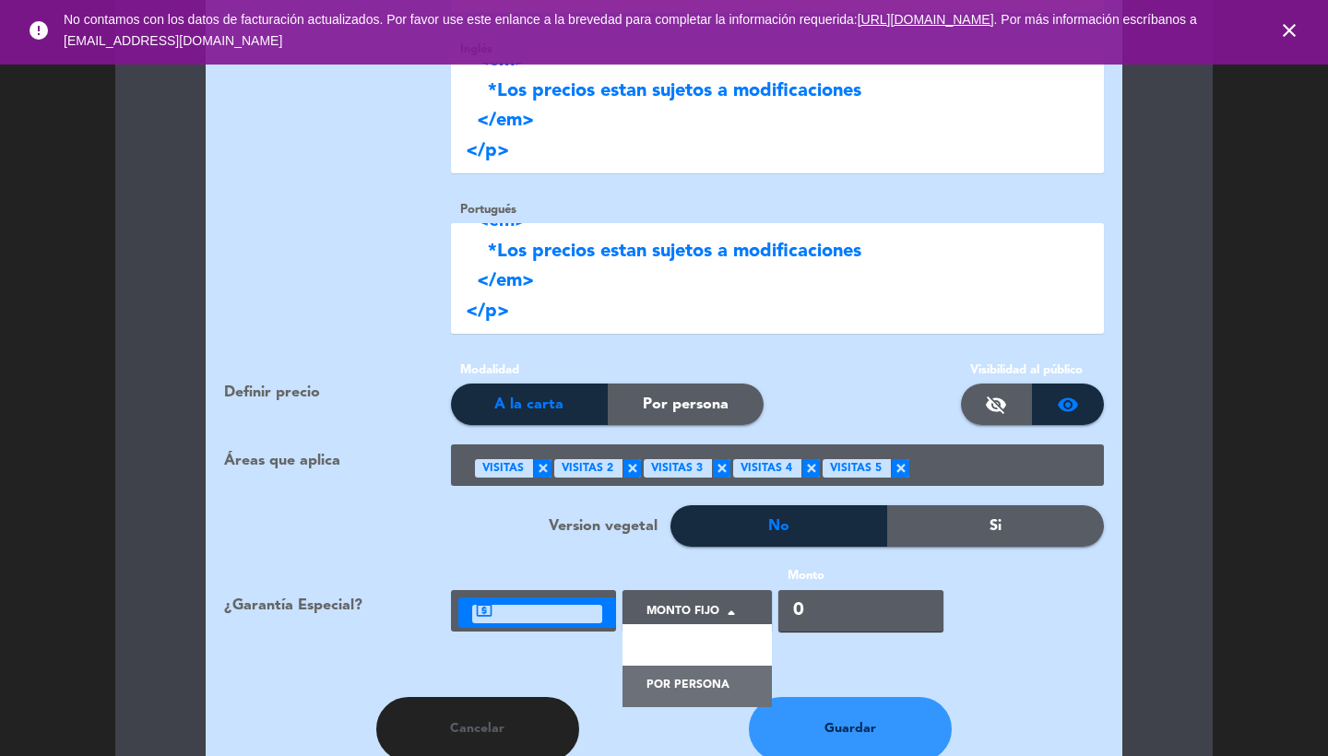
click at [707, 674] on div "Por persona" at bounding box center [697, 687] width 149 height 42
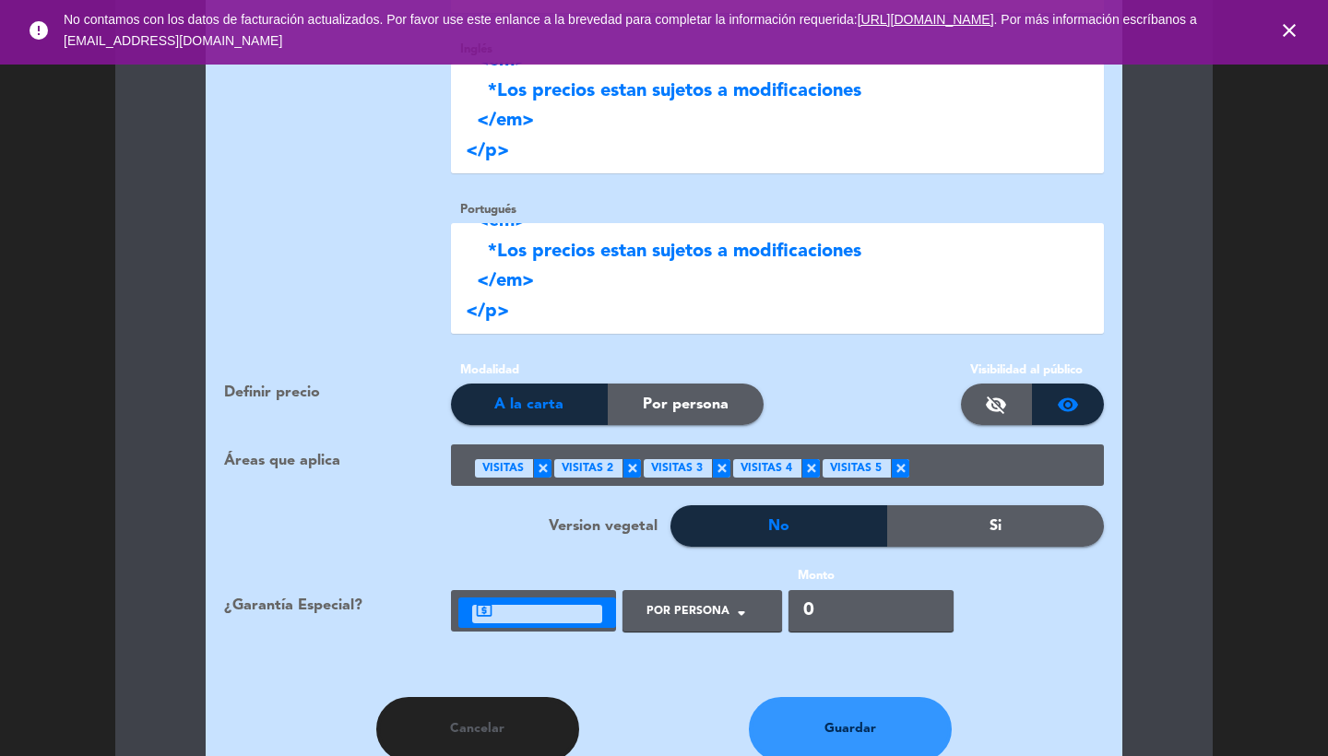
click at [817, 608] on input "0" at bounding box center [871, 611] width 165 height 42
type input "4000"
click at [819, 731] on button "Guardar" at bounding box center [850, 729] width 203 height 65
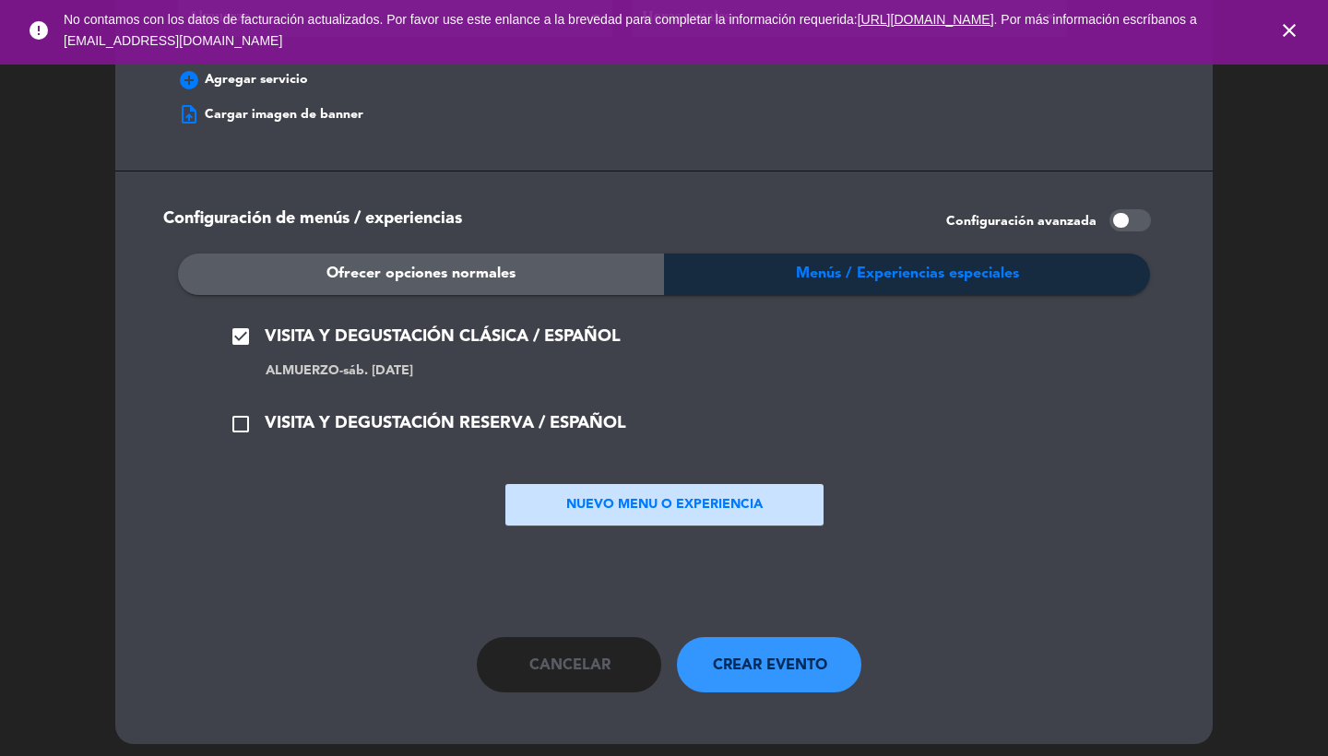
click at [369, 411] on span "VISITA Y DEGUSTACIÓN RESERVA / ESPAÑOL" at bounding box center [446, 424] width 362 height 27
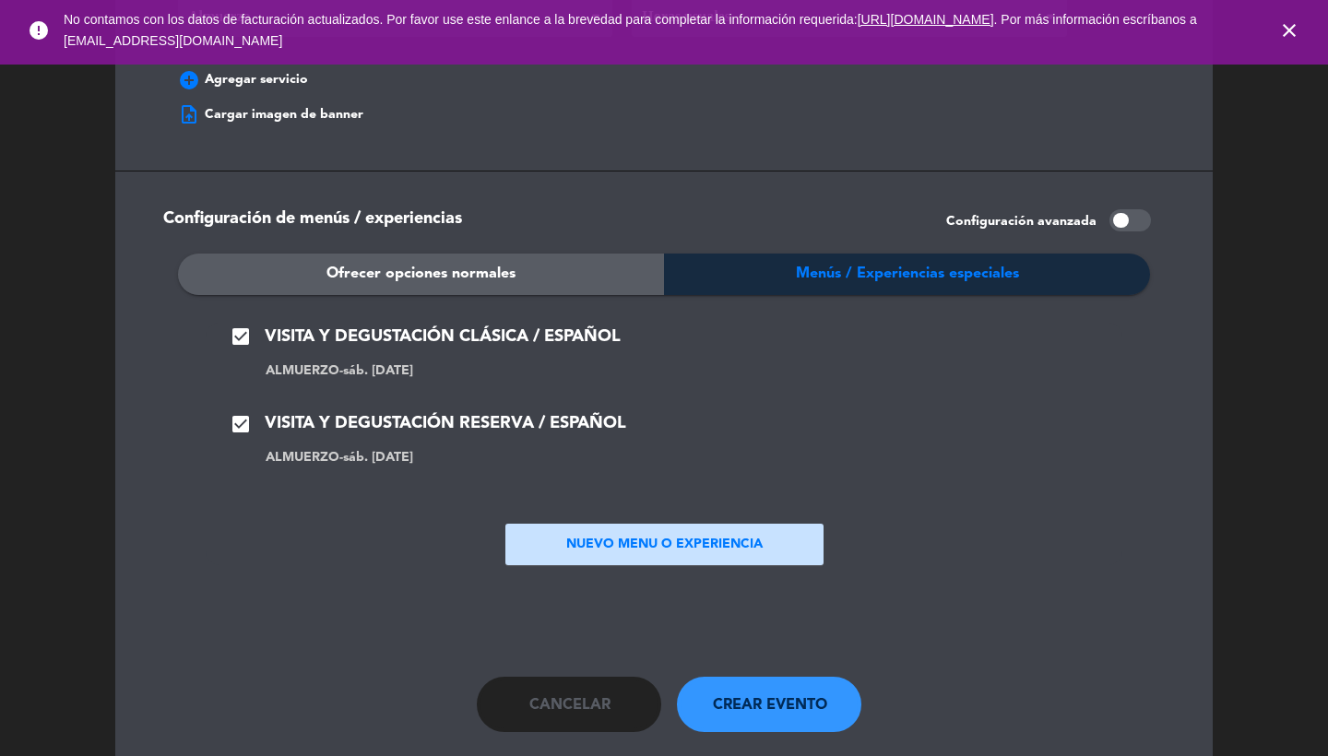
click at [612, 530] on button "NUEVO MENU O EXPERIENCIA" at bounding box center [665, 545] width 318 height 42
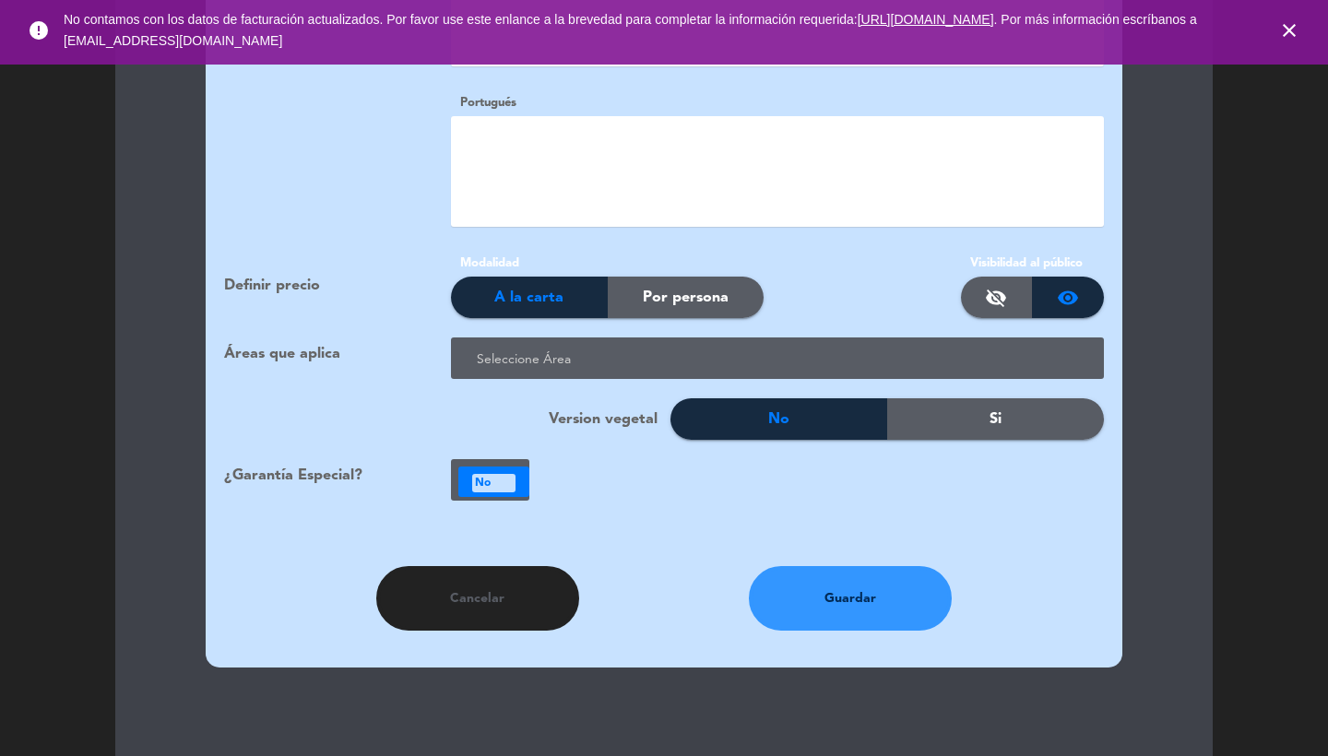
click at [466, 585] on button "Cancelar" at bounding box center [477, 598] width 203 height 65
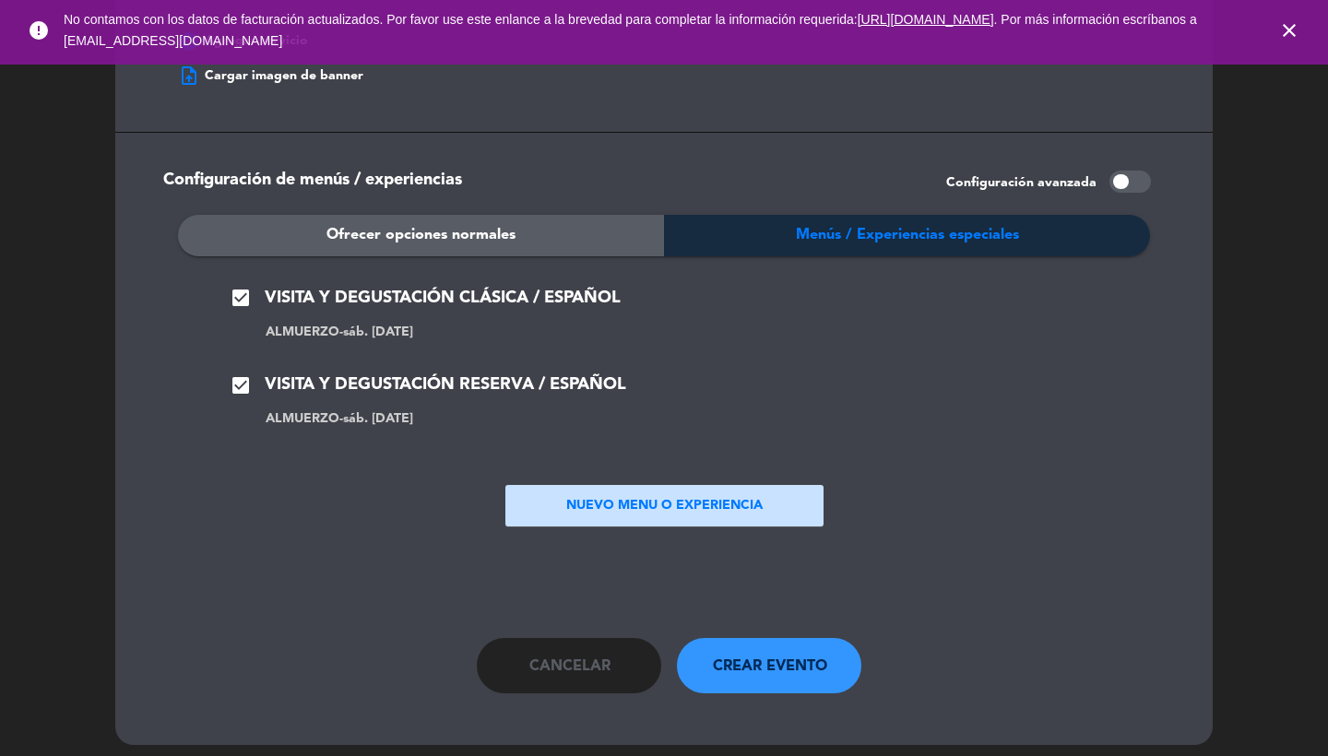
click at [593, 487] on button "NUEVO MENU O EXPERIENCIA" at bounding box center [665, 506] width 318 height 42
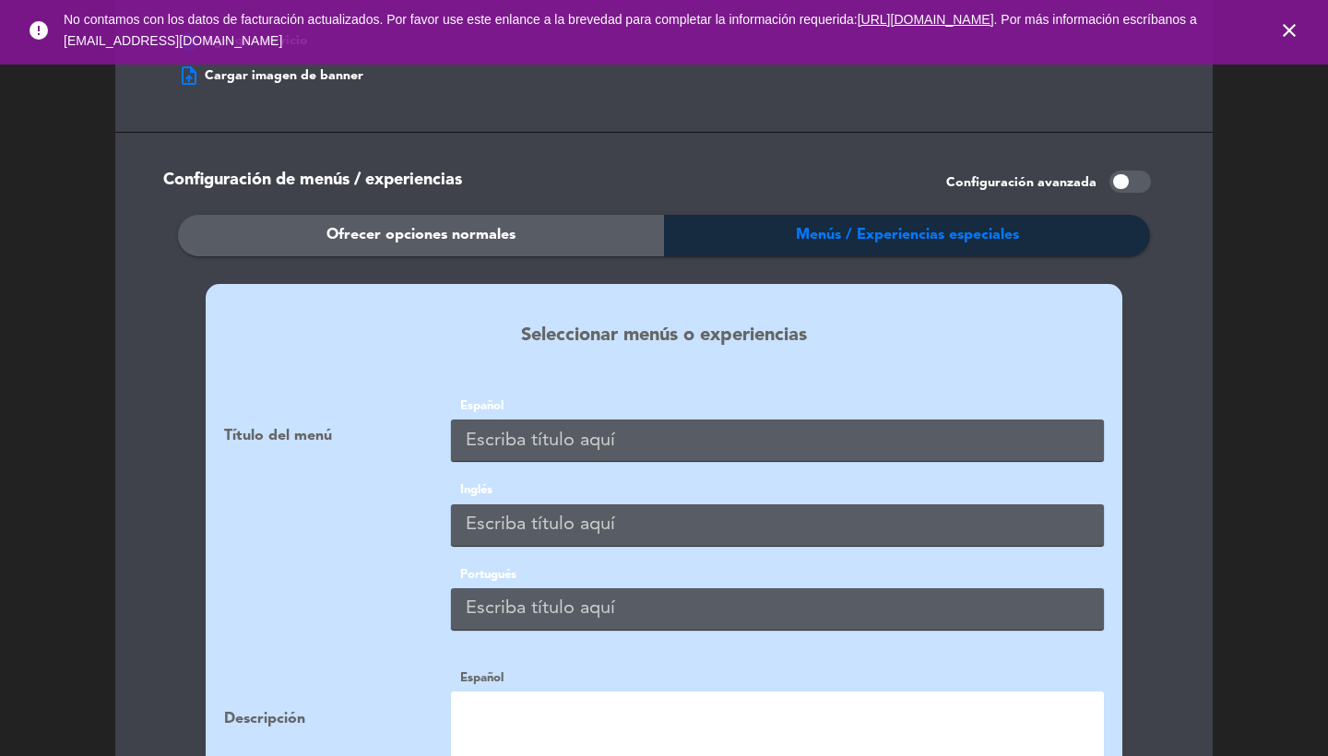
click at [604, 427] on input "text" at bounding box center [777, 441] width 653 height 42
paste input "VISITA Y DEGUSTACIÓN [PERSON_NAME] / ESPAÑOL"
type input "VISITA Y DEGUSTACIÓN [PERSON_NAME] / ESPAÑOL"
paste input "VISITA Y DEGUSTACIÓN [PERSON_NAME] / ESPAÑOL"
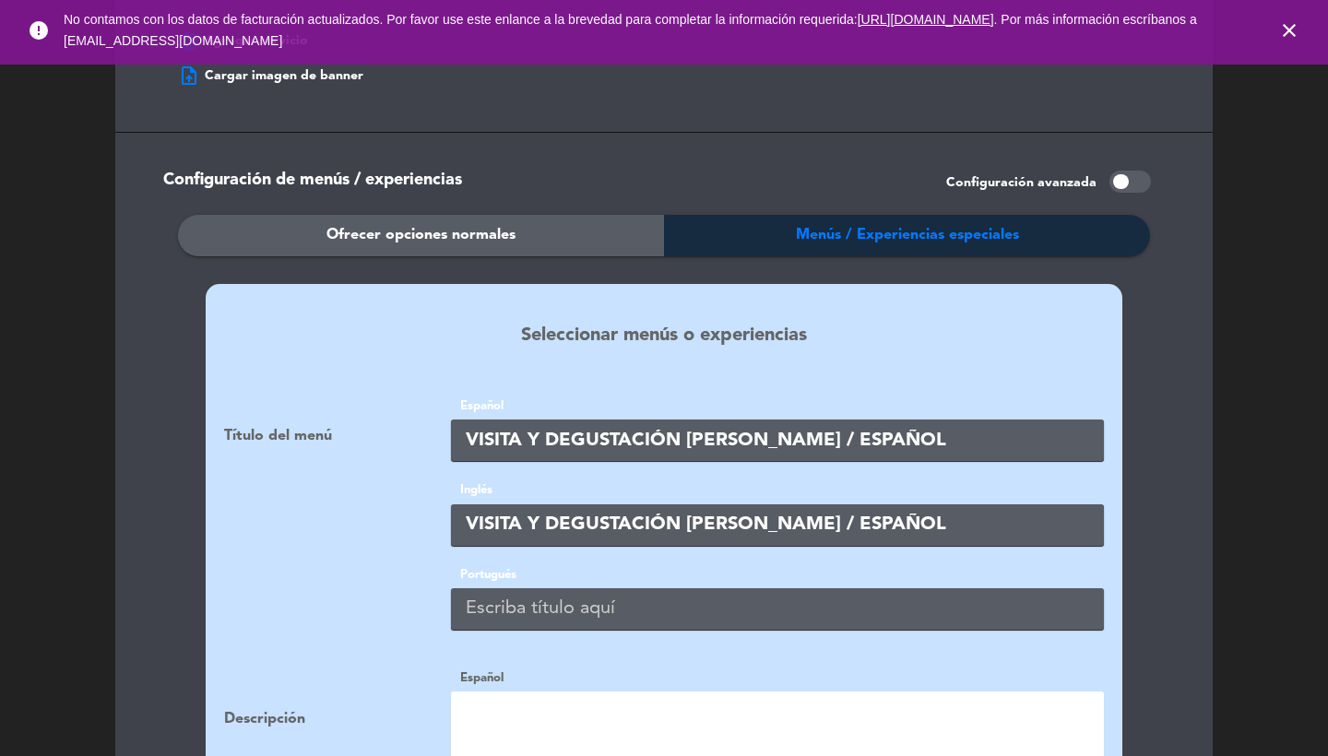
type input "VISITA Y DEGUSTACIÓN [PERSON_NAME] / ESPAÑOL"
paste input "VISITA Y DEGUSTACIÓN [PERSON_NAME] / ESPAÑOL"
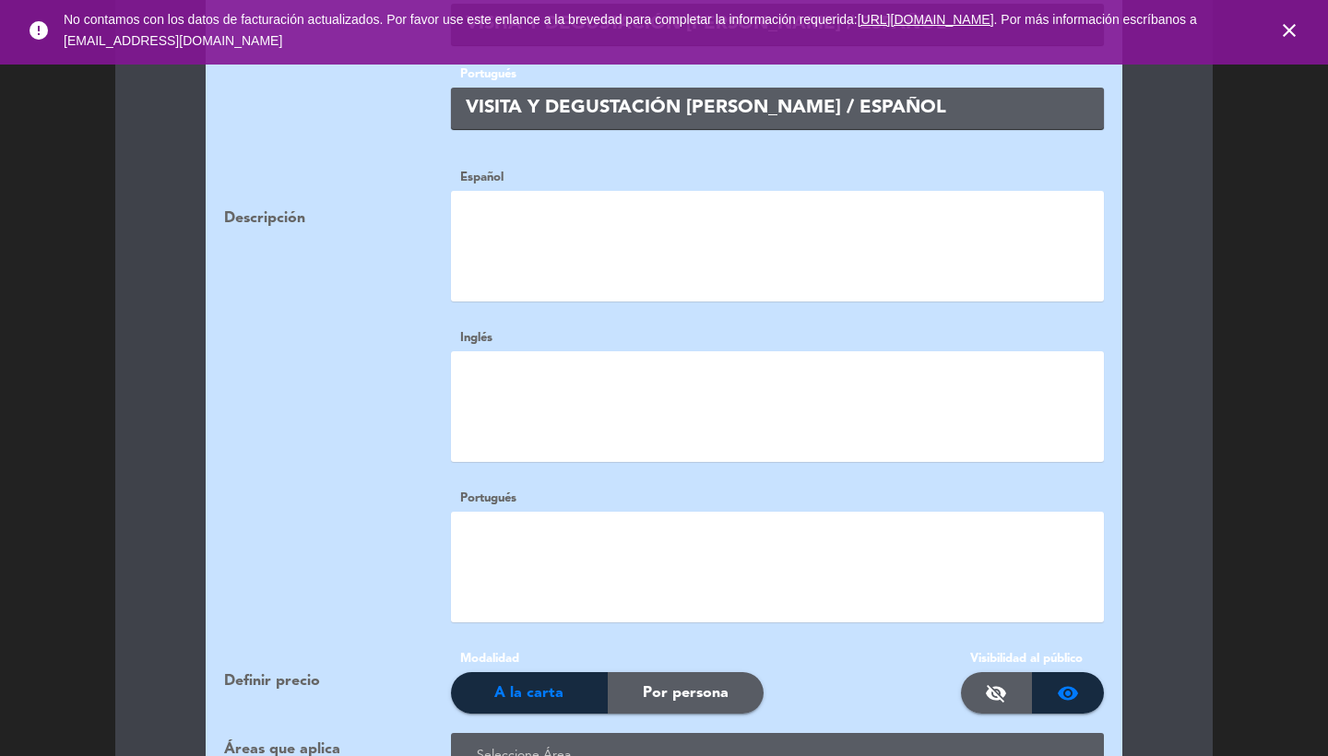
type input "VISITA Y DEGUSTACIÓN [PERSON_NAME] / ESPAÑOL"
click at [518, 232] on textarea at bounding box center [777, 246] width 653 height 111
paste textarea "<p> Para los amantes del vino podrán degustar nuestros vinos [PERSON_NAME]. </p…"
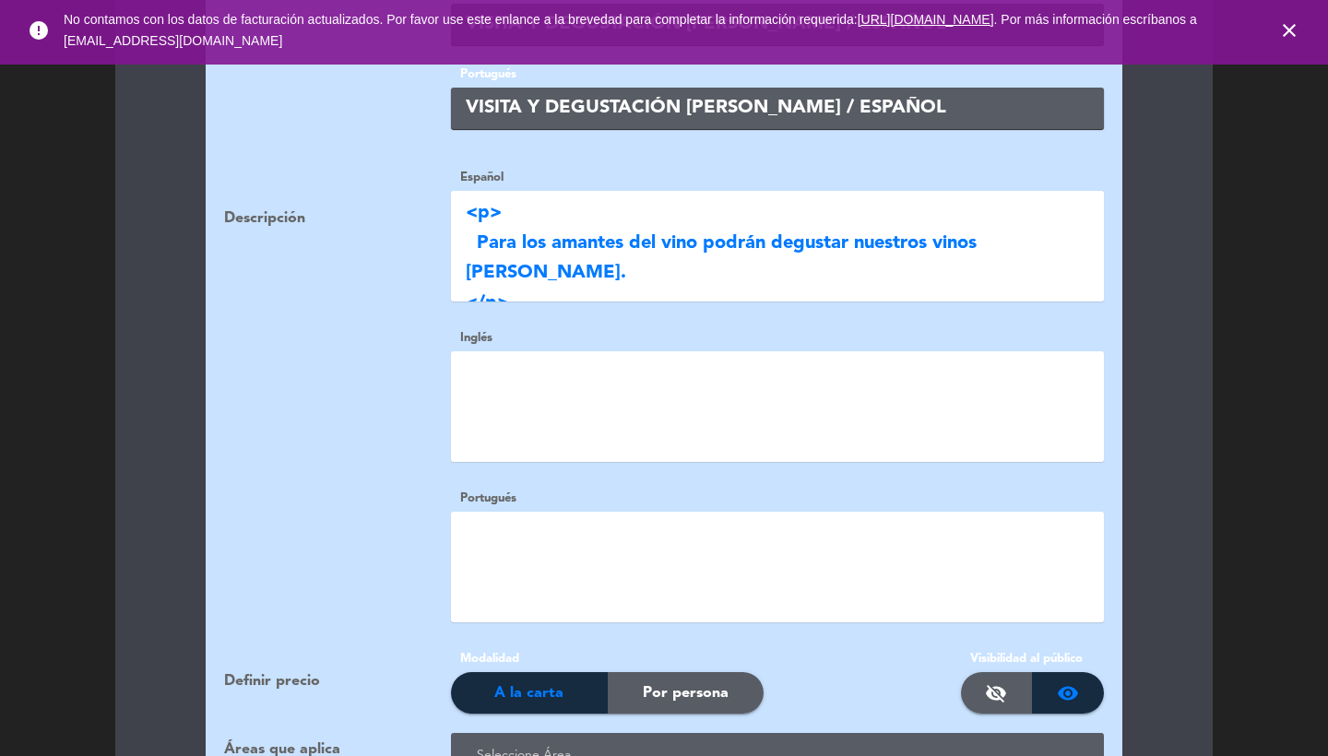
type textarea "<p> Para los amantes del vino podrán degustar nuestros vinos [PERSON_NAME]. </p…"
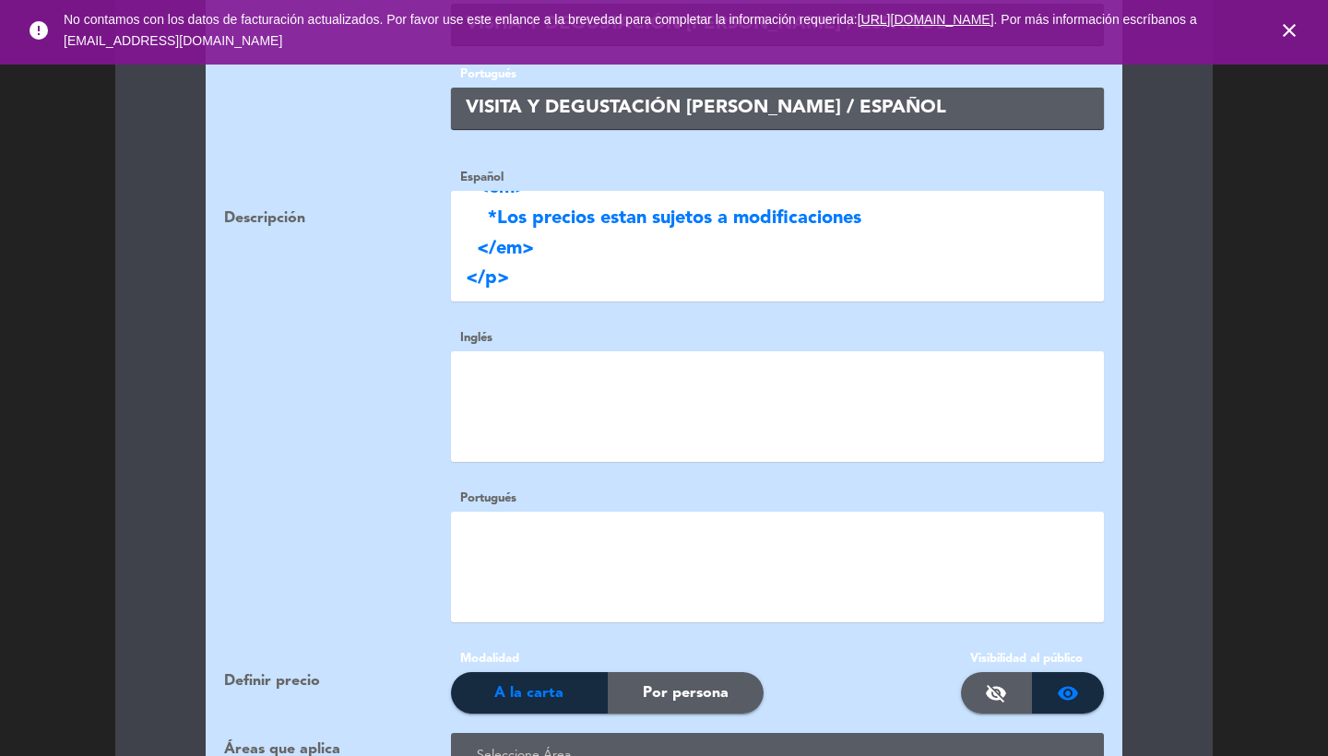
paste textarea "<p> Para los amantes del vino podrán degustar nuestros vinos [PERSON_NAME]. </p…"
type textarea "<p> Para los amantes del vino podrán degustar nuestros vinos [PERSON_NAME]. </p…"
paste textarea "<p> Para los amantes del vino podrán degustar nuestros vinos [PERSON_NAME]. </p…"
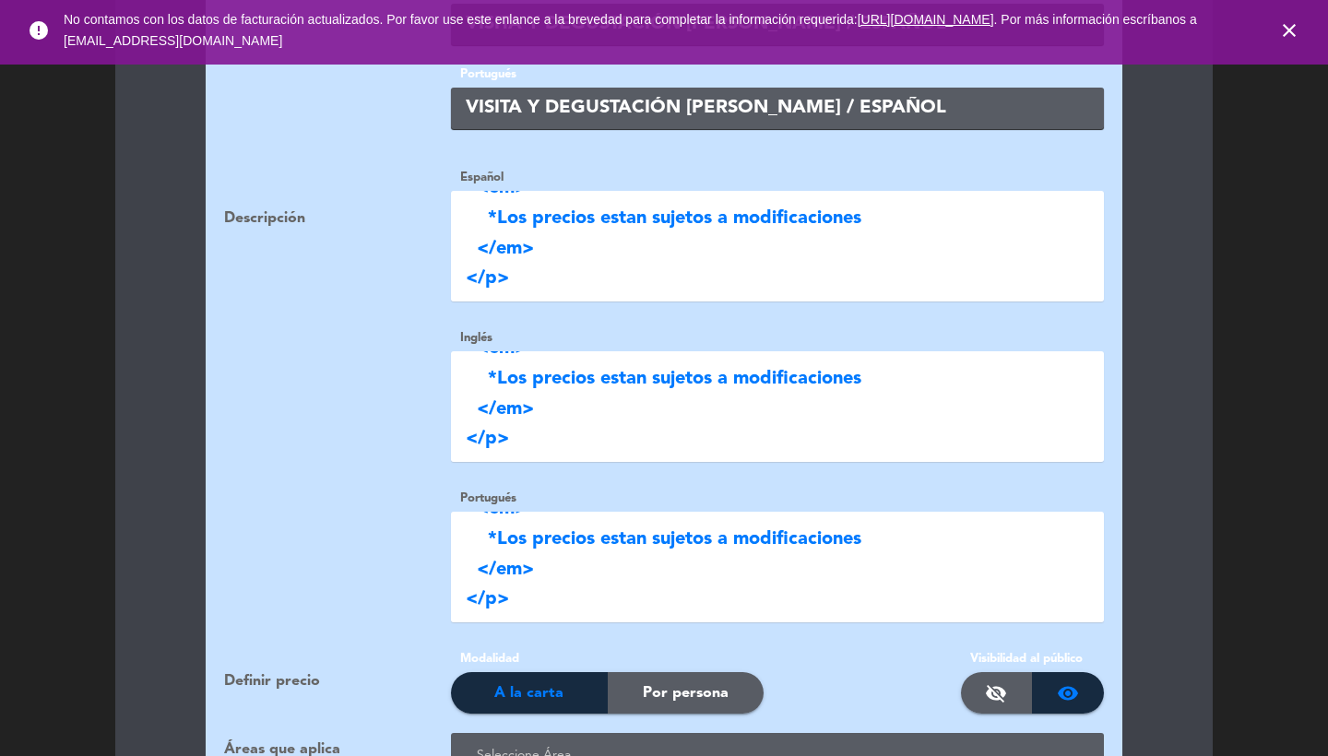
scroll to position [2465, 0]
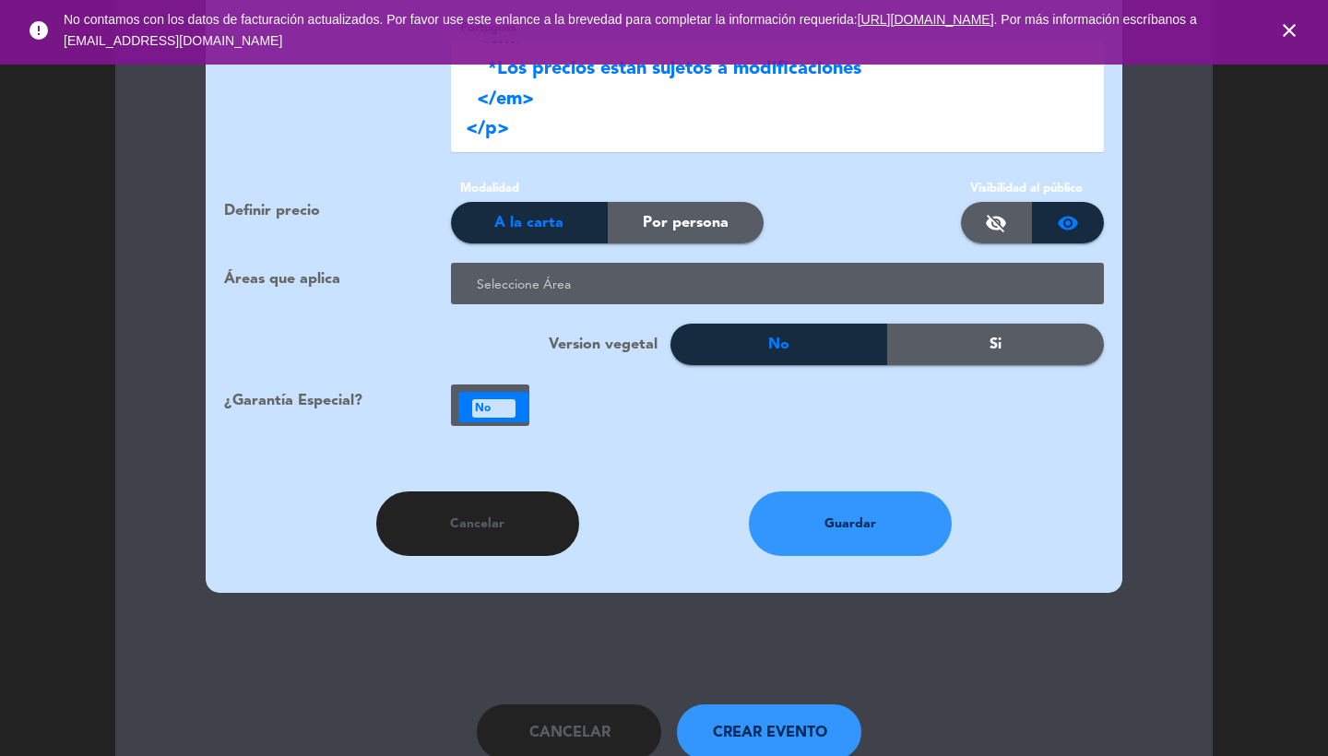
type textarea "<p> Para los amantes del vino podrán degustar nuestros vinos [PERSON_NAME]. </p…"
click at [552, 263] on ng-select "Seleccione Área" at bounding box center [777, 284] width 653 height 42
click at [571, 270] on div at bounding box center [781, 285] width 618 height 30
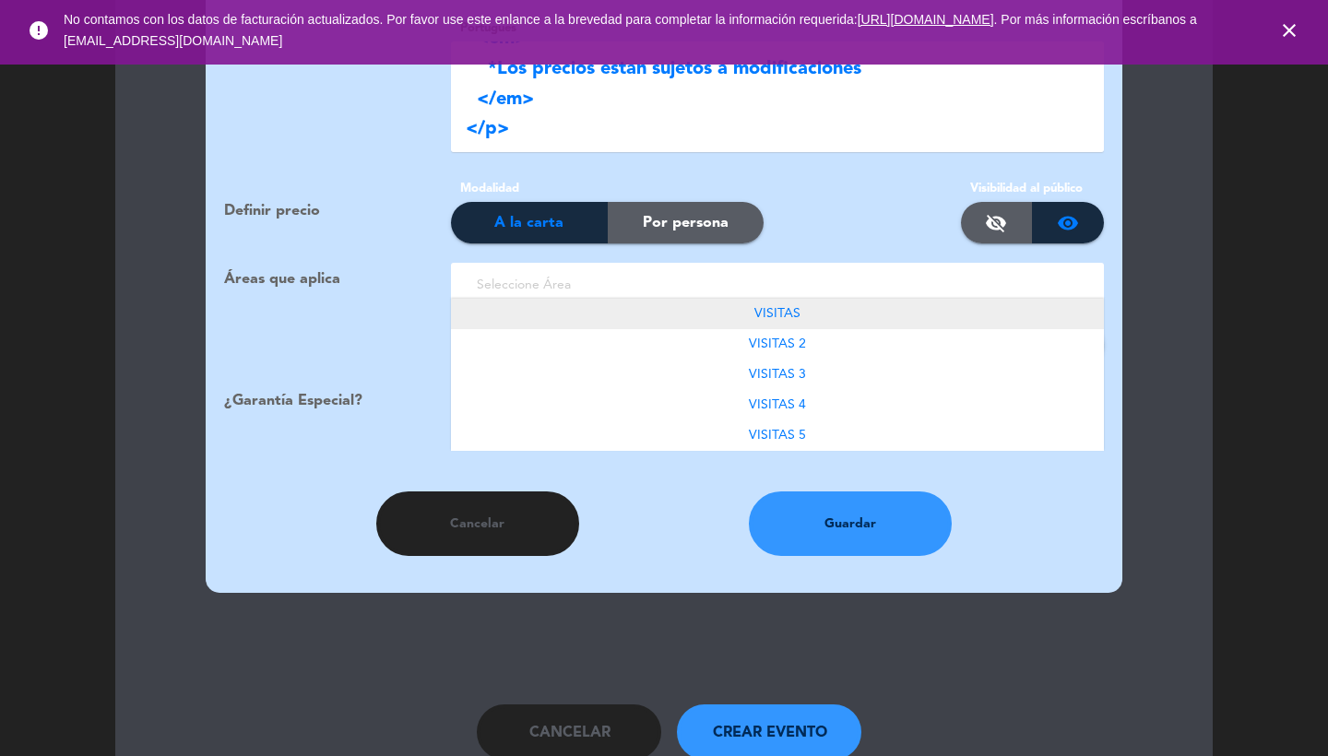
click at [770, 307] on span "VISITAS" at bounding box center [778, 313] width 46 height 13
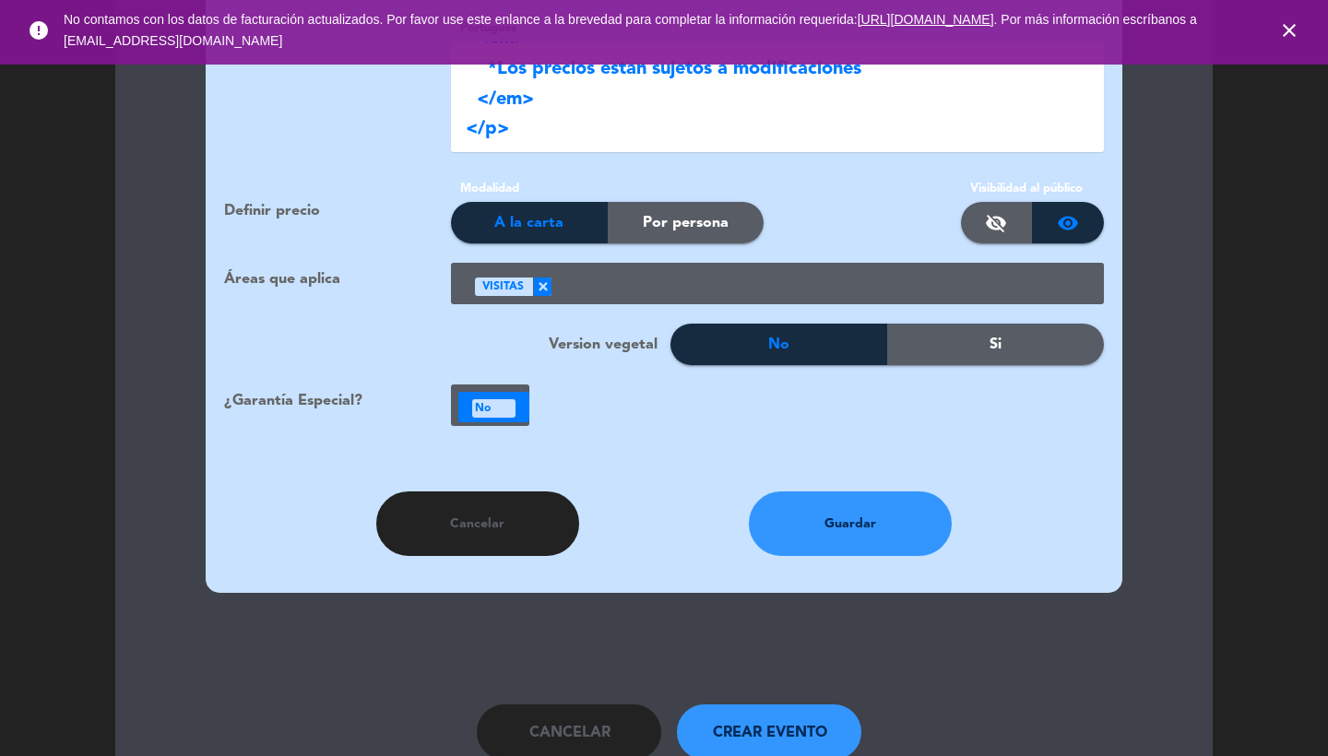
click at [733, 275] on div at bounding box center [821, 285] width 539 height 30
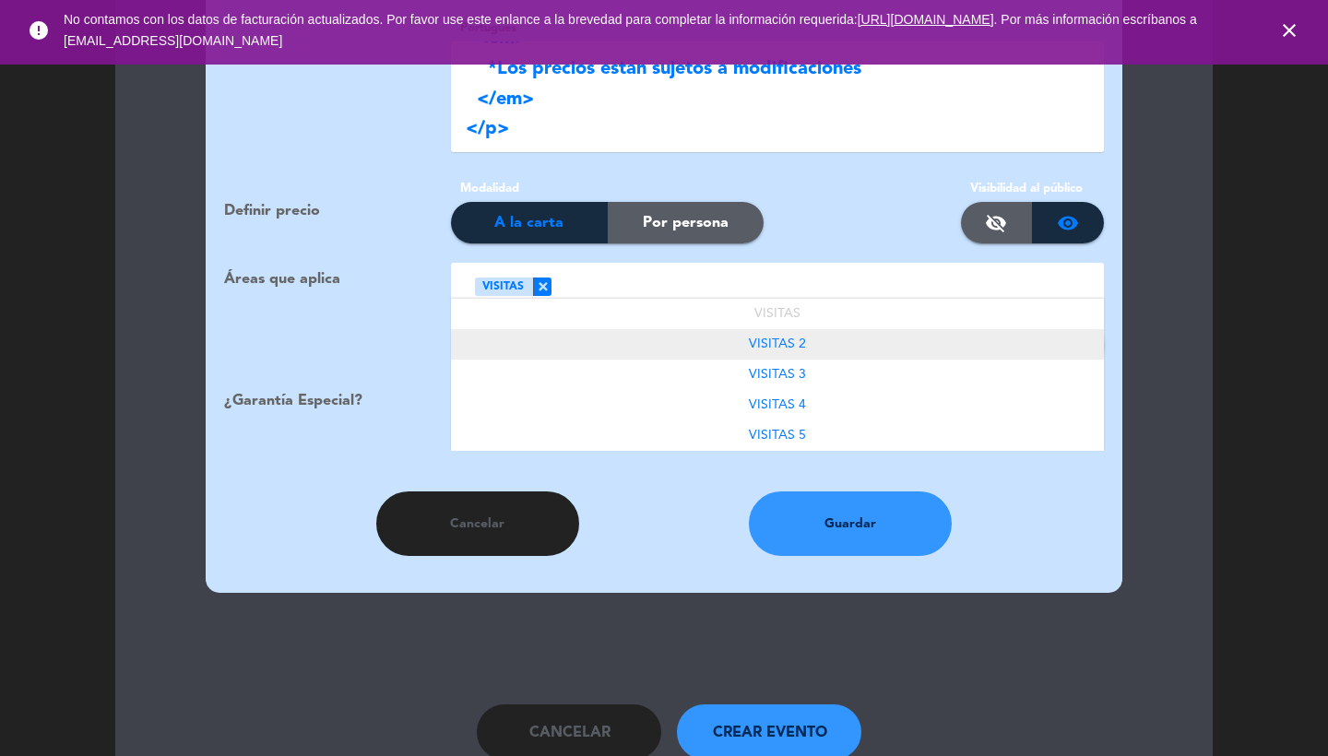
click at [770, 333] on div "VISITAS 2" at bounding box center [777, 344] width 653 height 30
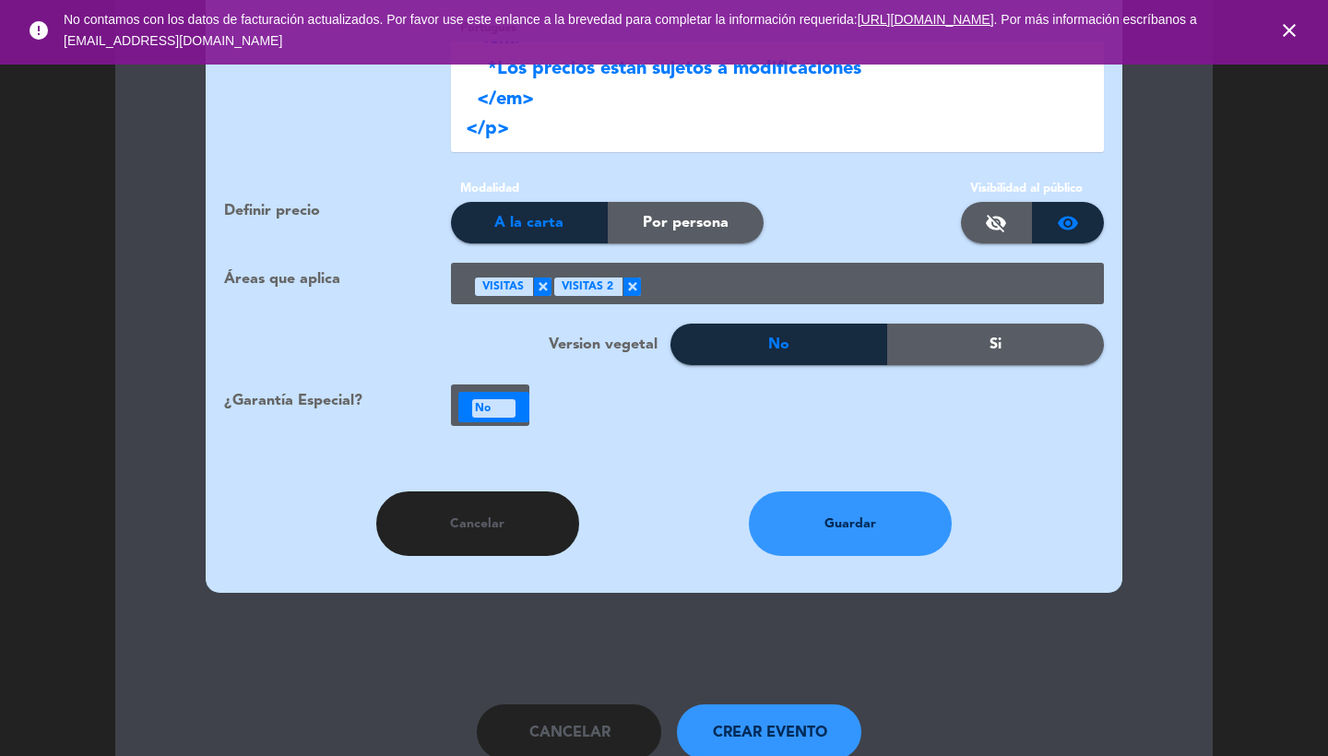
click at [751, 280] on ng-select "Seleccione Área × VISITAS × VISITAS 2 ×" at bounding box center [777, 284] width 653 height 42
click at [744, 272] on div at bounding box center [865, 285] width 449 height 30
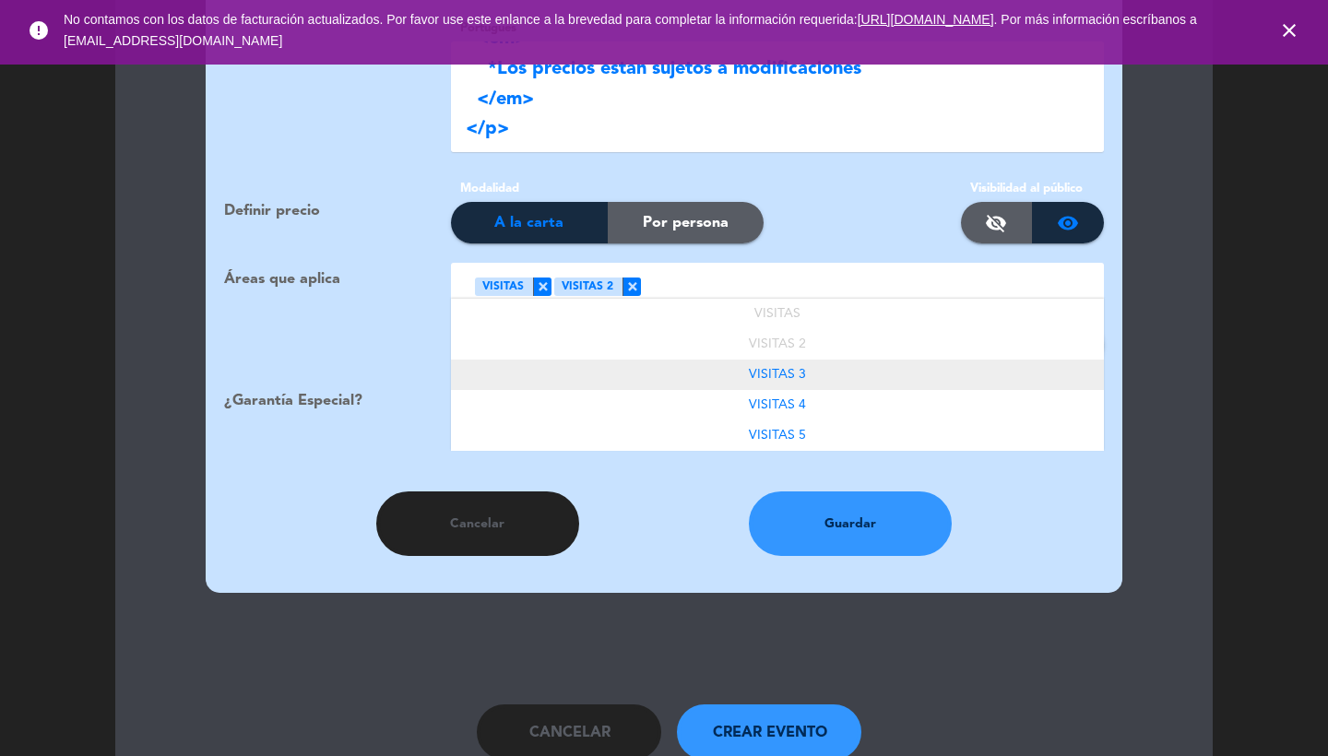
click at [755, 368] on span "VISITAS 3" at bounding box center [777, 374] width 57 height 13
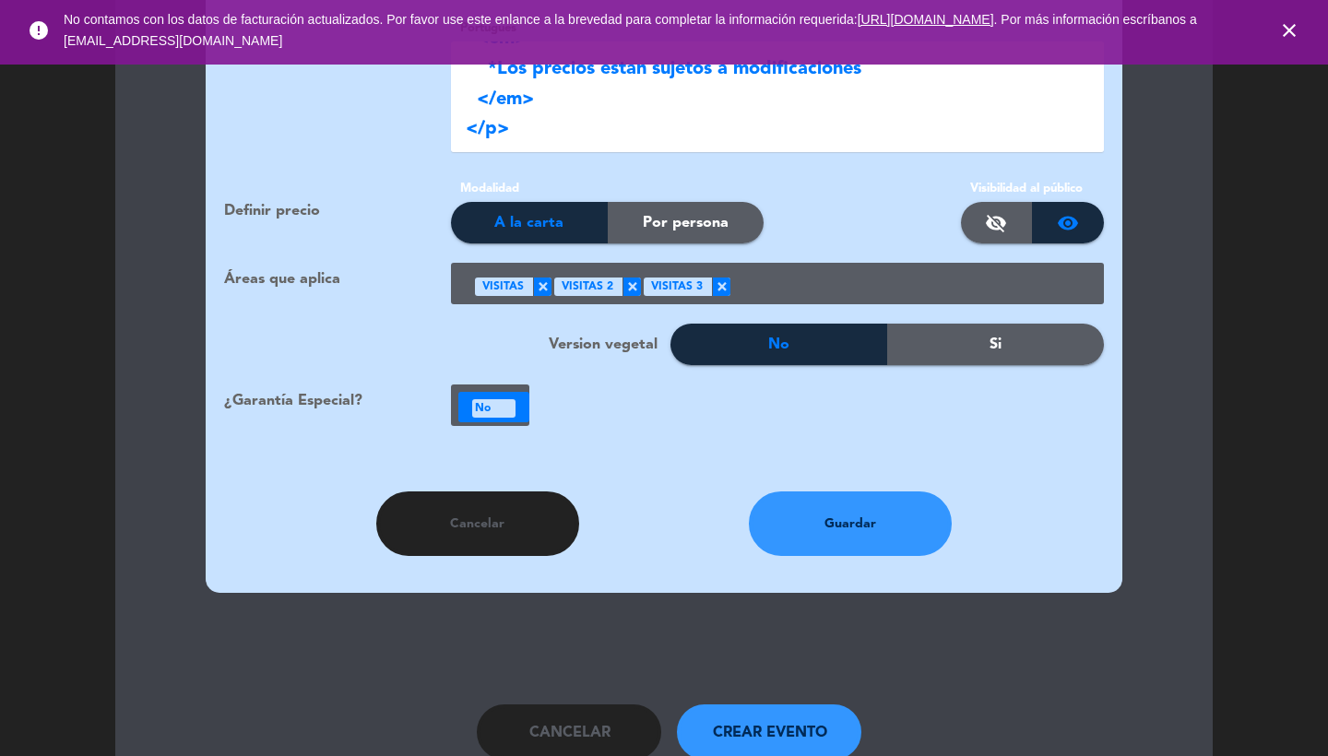
click at [792, 270] on div at bounding box center [911, 285] width 360 height 30
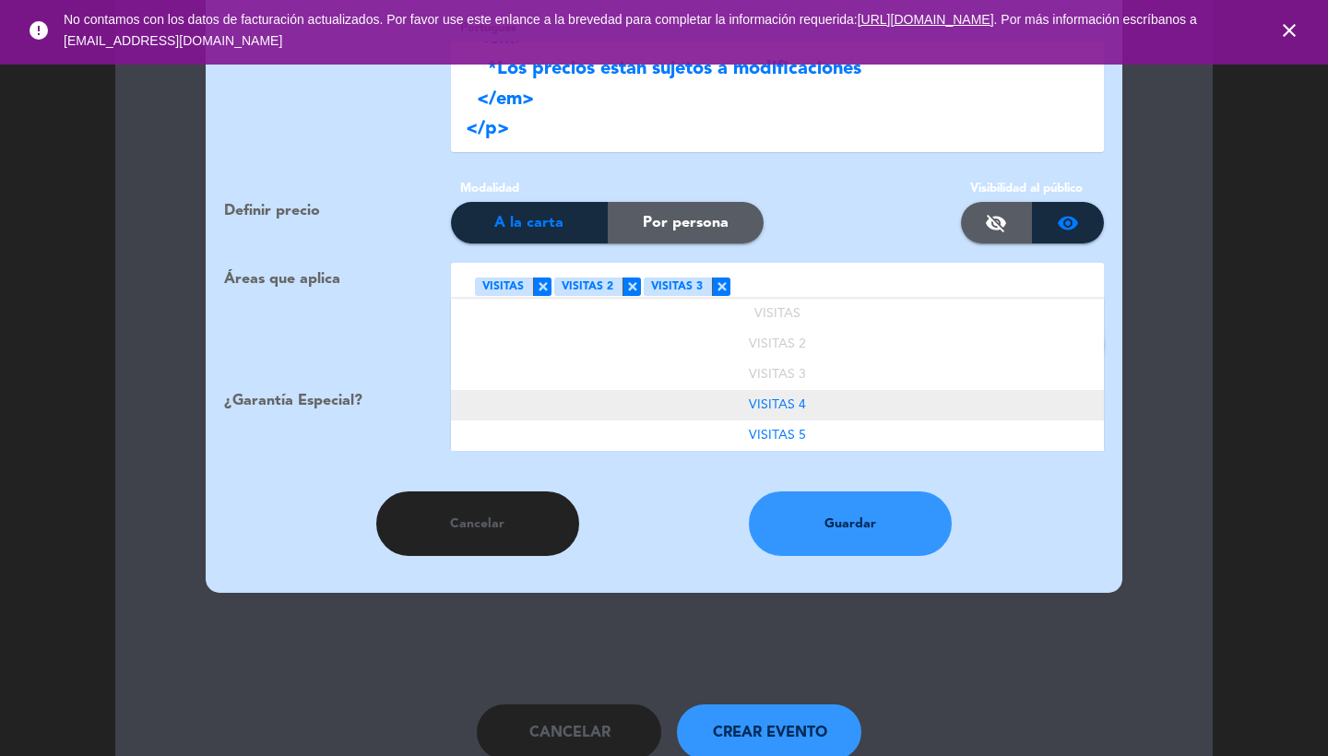
click at [753, 390] on div "VISITAS 4" at bounding box center [777, 405] width 653 height 30
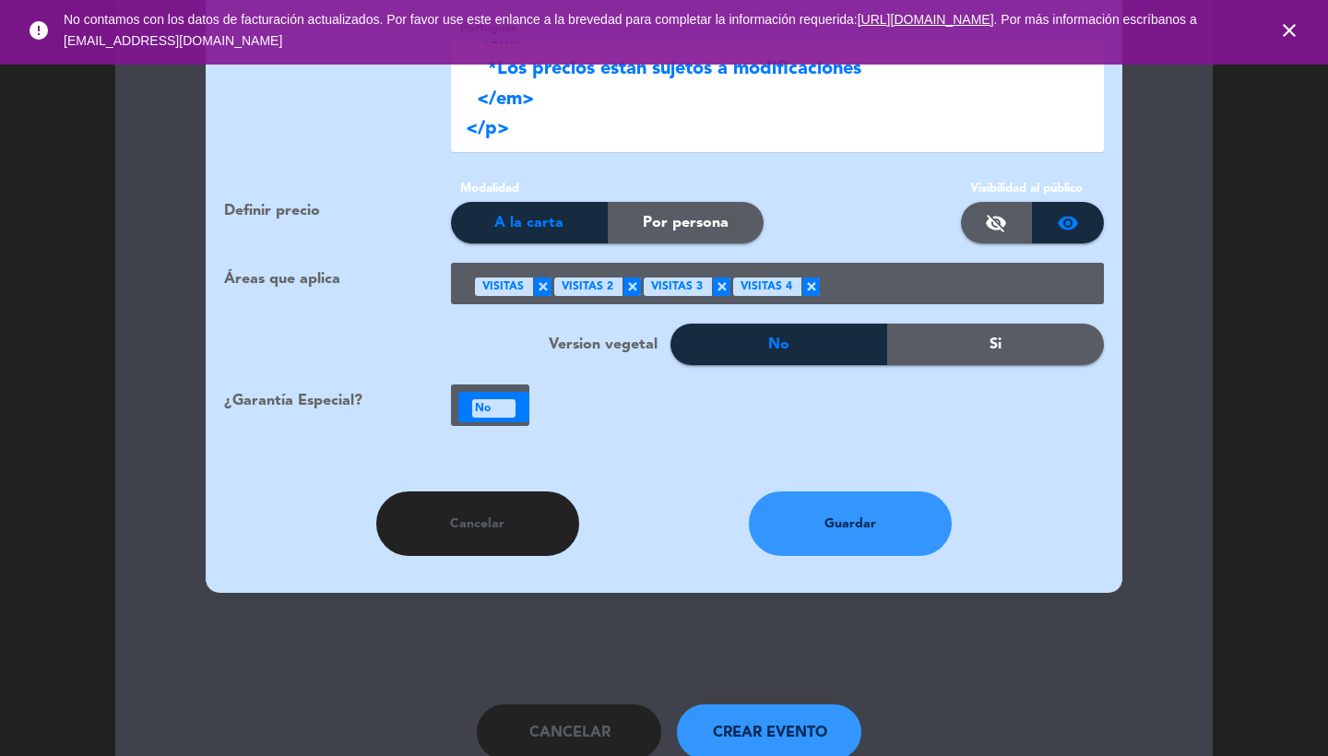
click at [874, 270] on div at bounding box center [955, 285] width 270 height 30
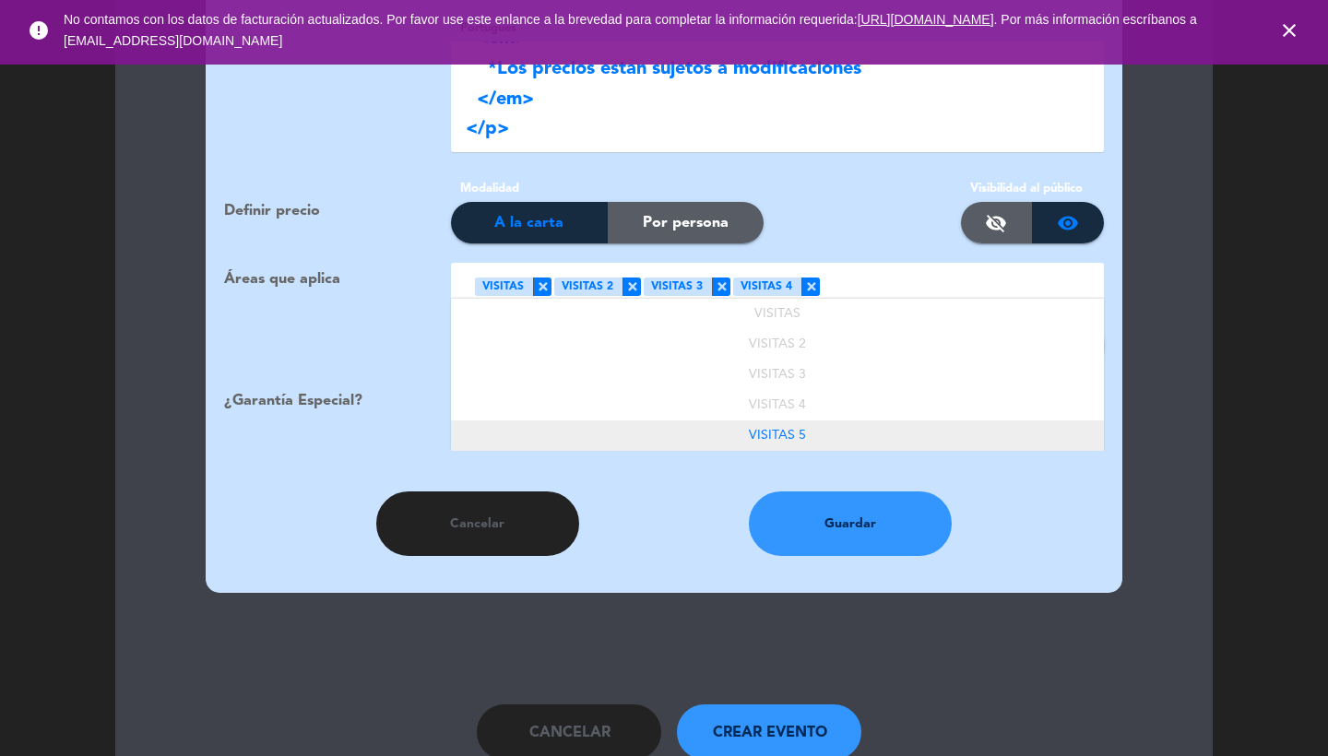
click at [761, 429] on span "VISITAS 5" at bounding box center [777, 435] width 57 height 13
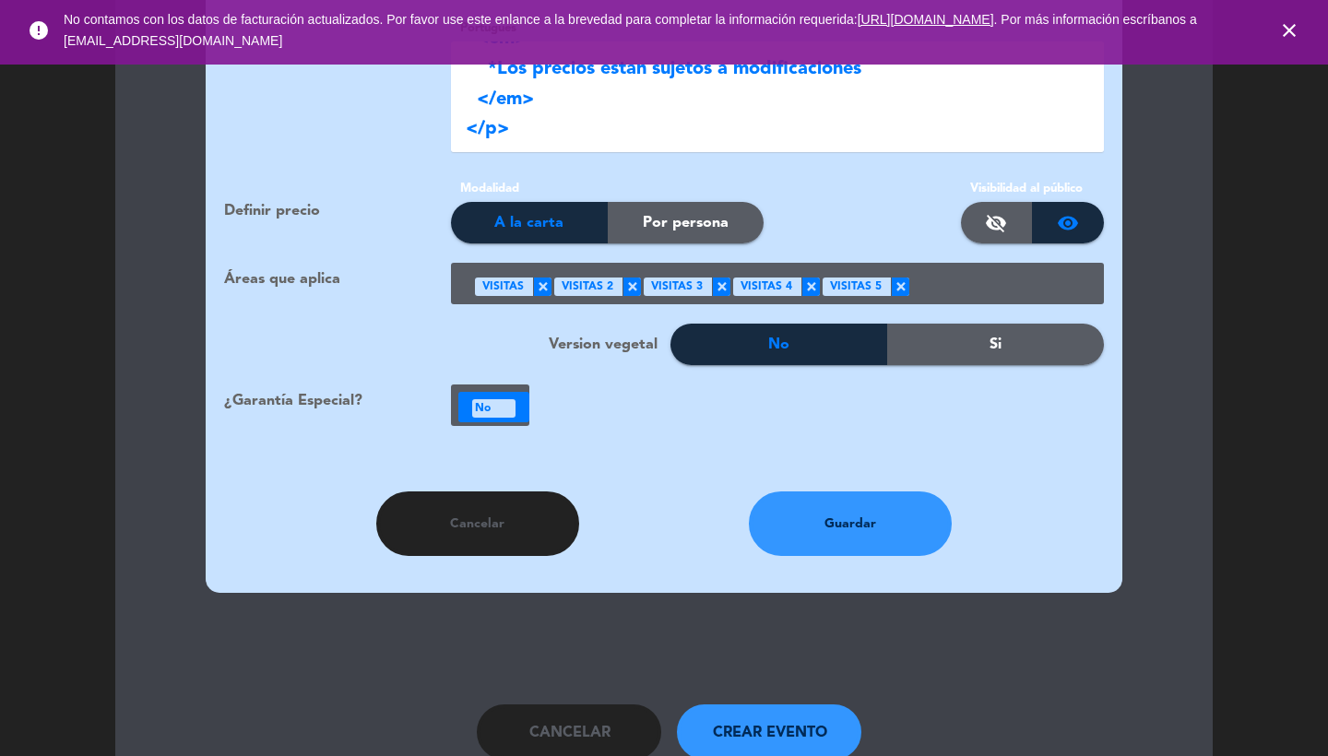
click at [474, 399] on div "No" at bounding box center [493, 408] width 43 height 18
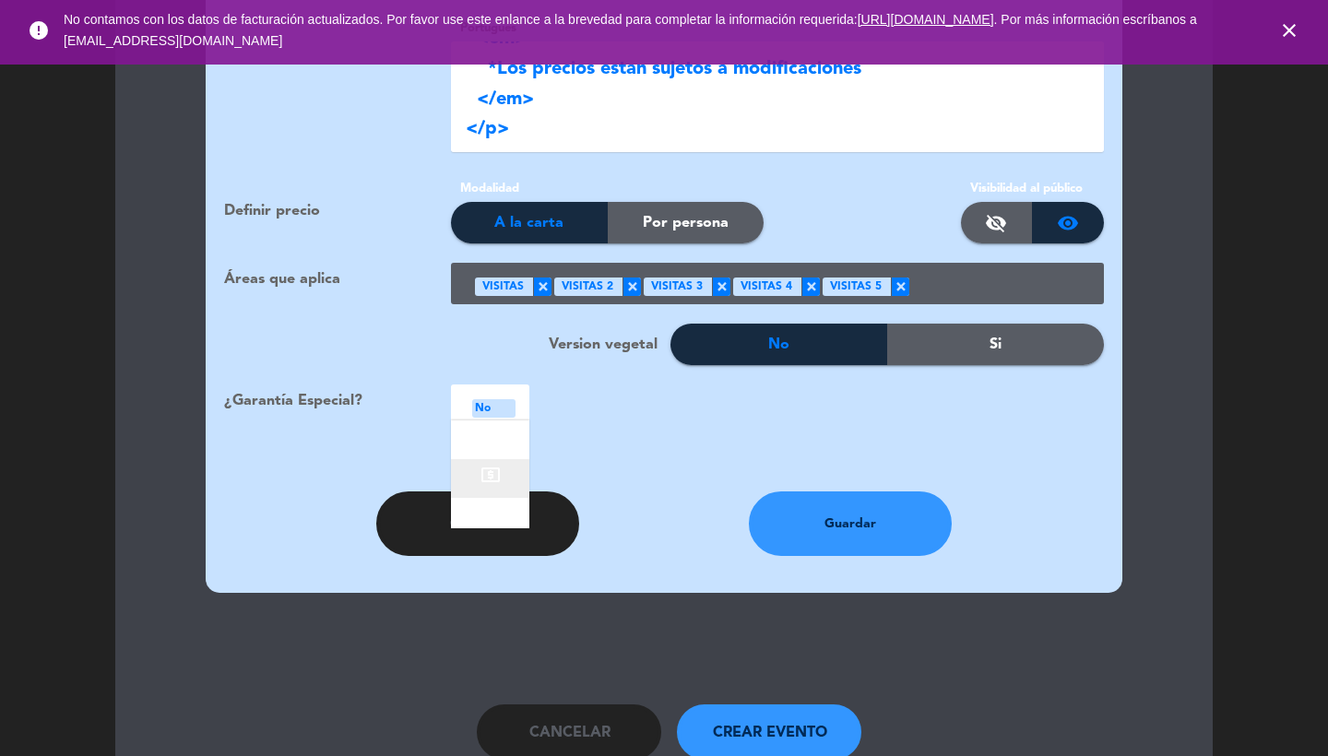
click at [503, 463] on div "local_atm" at bounding box center [490, 478] width 78 height 39
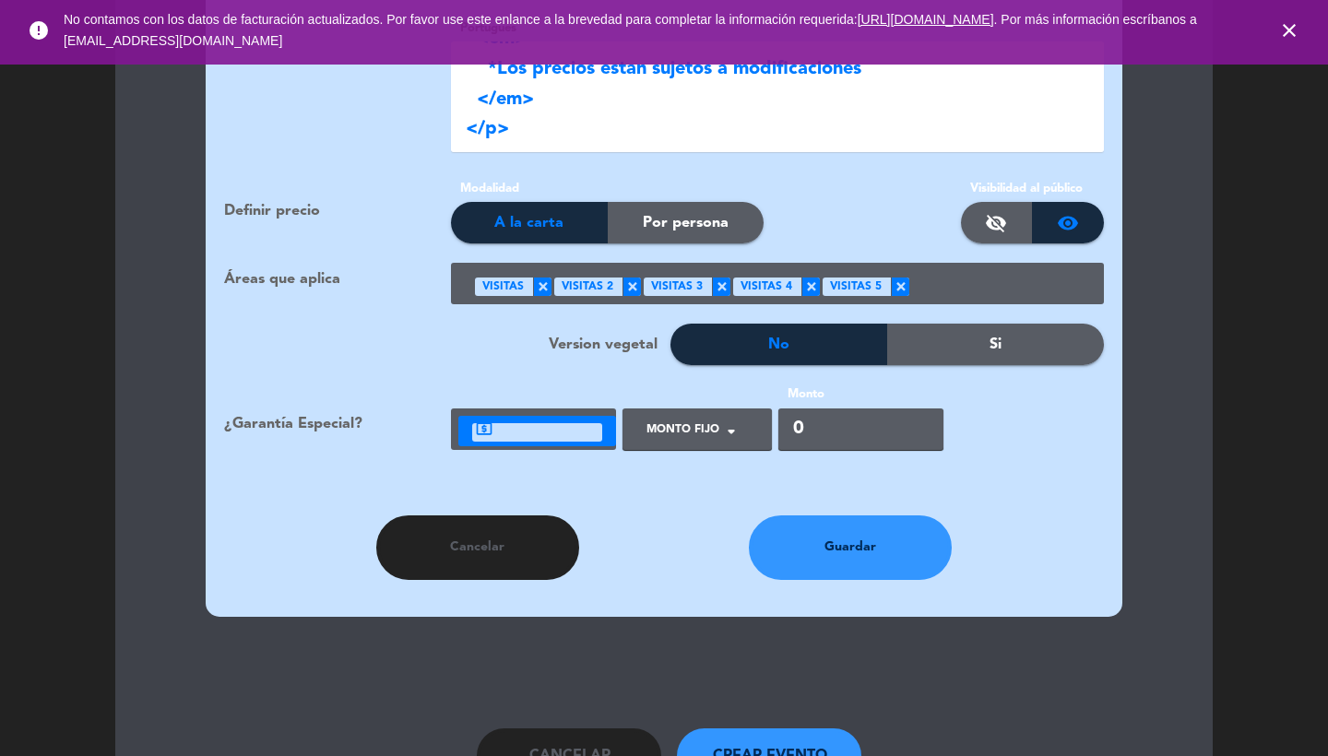
click at [687, 416] on div at bounding box center [689, 437] width 105 height 42
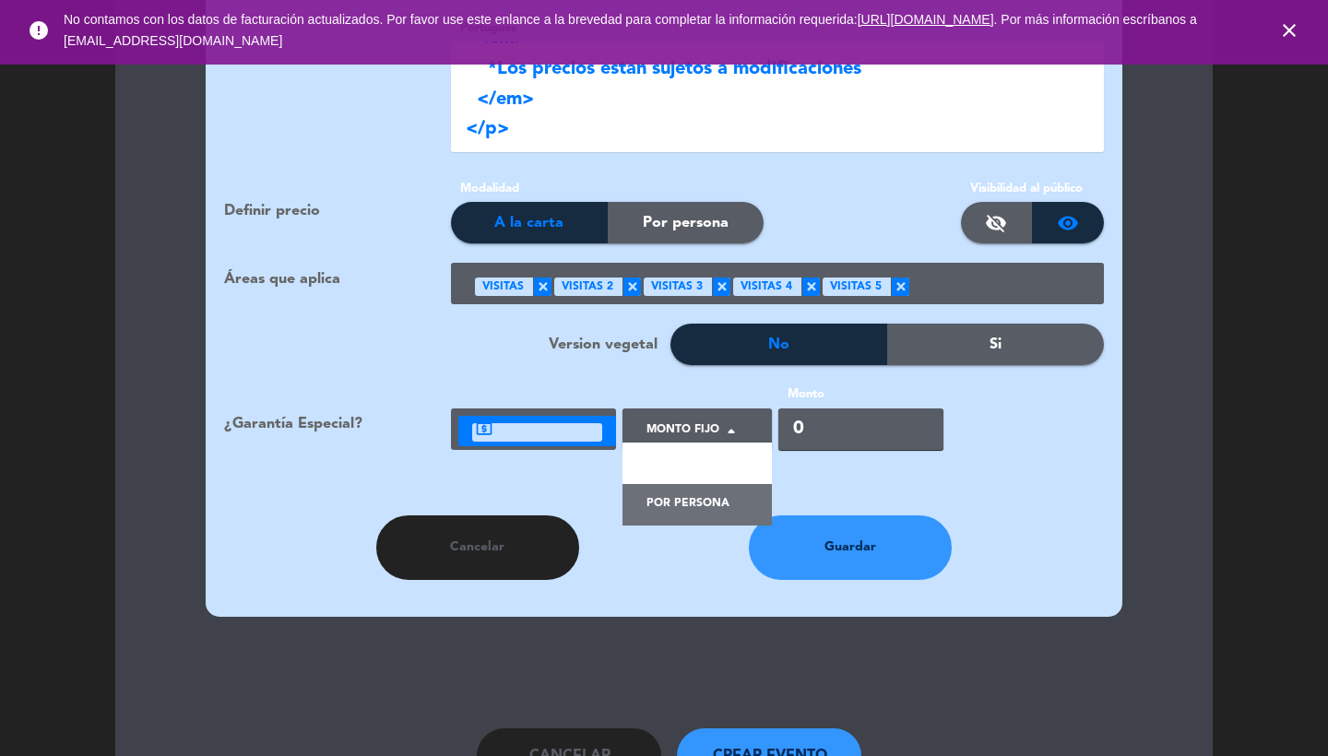
click at [688, 495] on span "Por persona" at bounding box center [688, 504] width 83 height 18
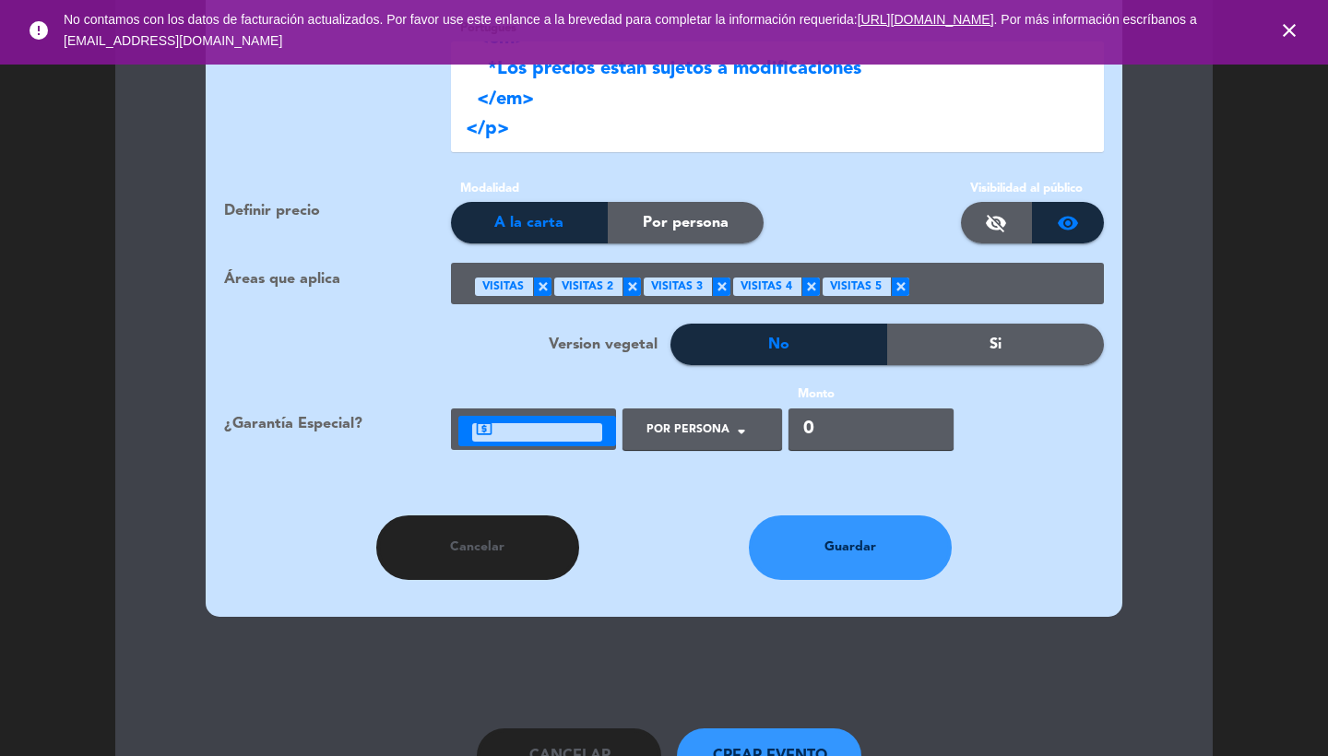
click at [875, 385] on div "Monto 0" at bounding box center [870, 417] width 169 height 65
click at [873, 409] on input "0" at bounding box center [871, 430] width 165 height 42
type input "4000"
click at [861, 532] on button "Guardar" at bounding box center [850, 548] width 203 height 65
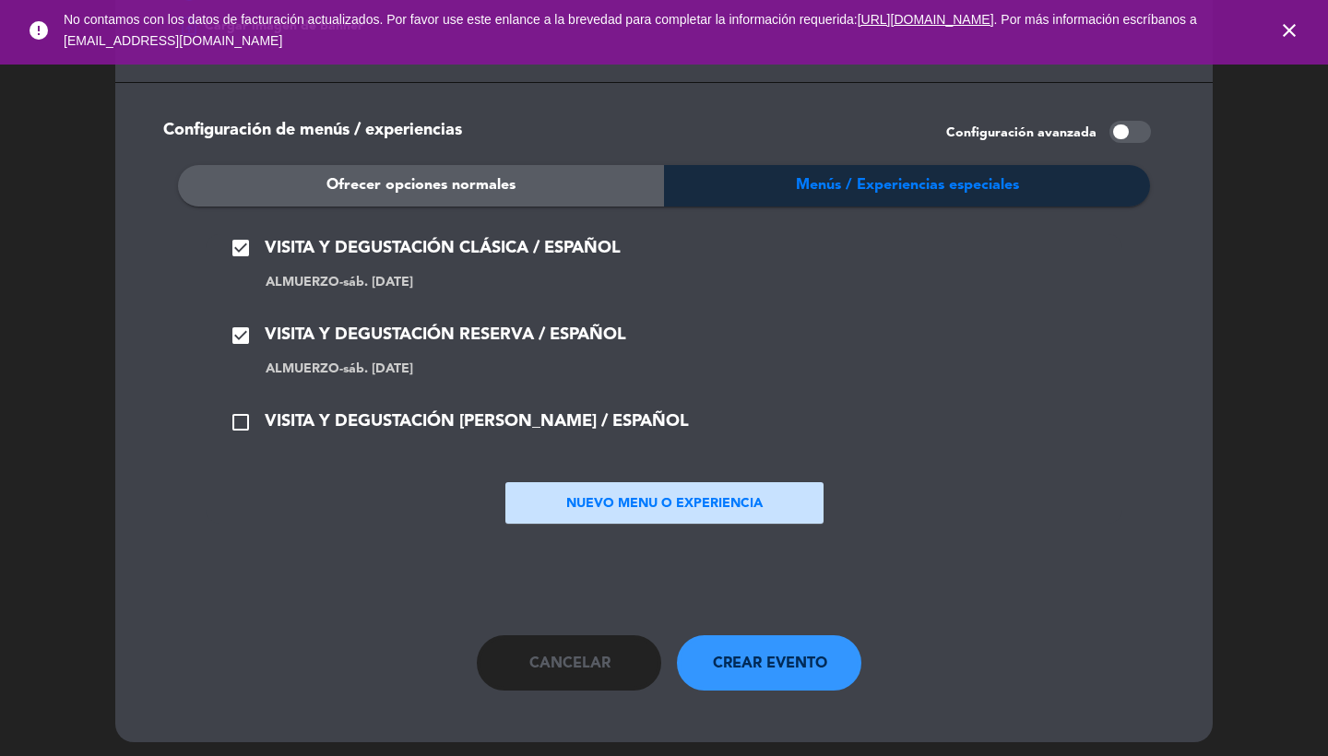
click at [470, 414] on span "VISITA Y DEGUSTACIÓN [PERSON_NAME] / ESPAÑOL" at bounding box center [477, 422] width 424 height 27
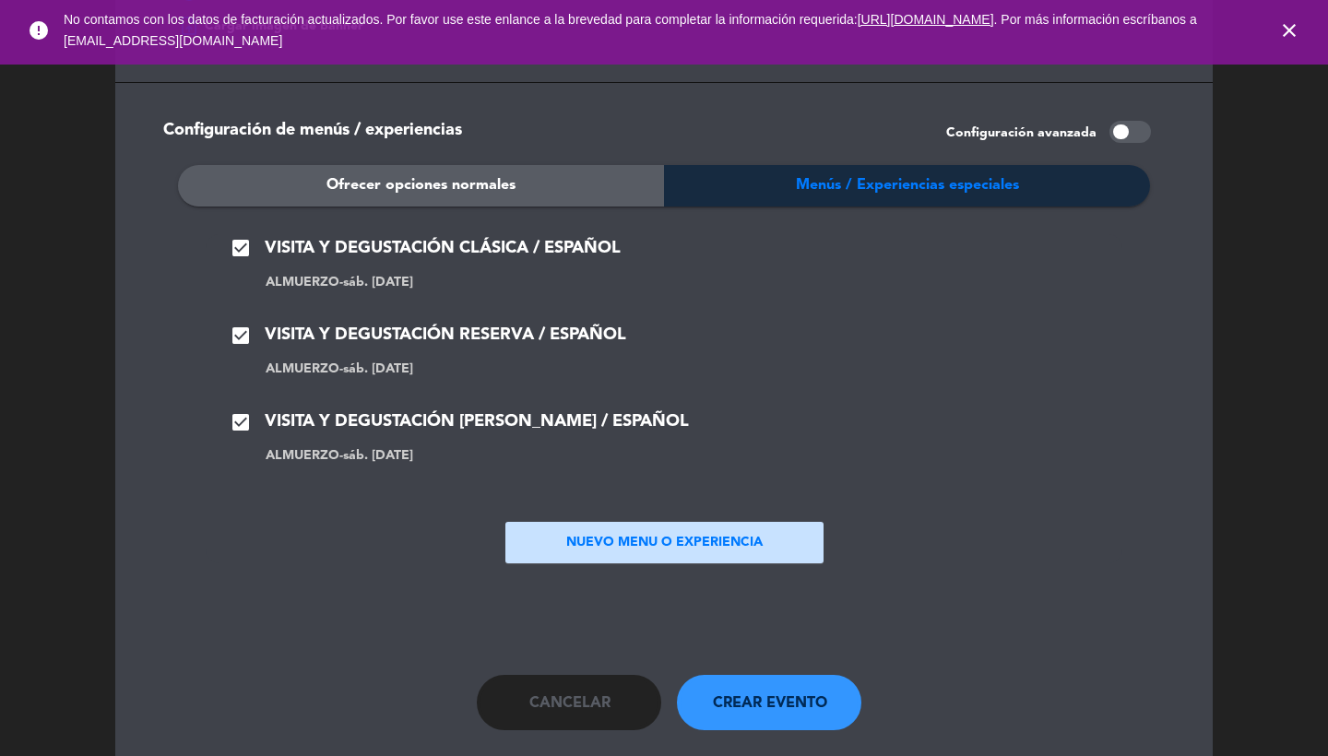
click at [613, 533] on button "NUEVO MENU O EXPERIENCIA" at bounding box center [665, 543] width 318 height 42
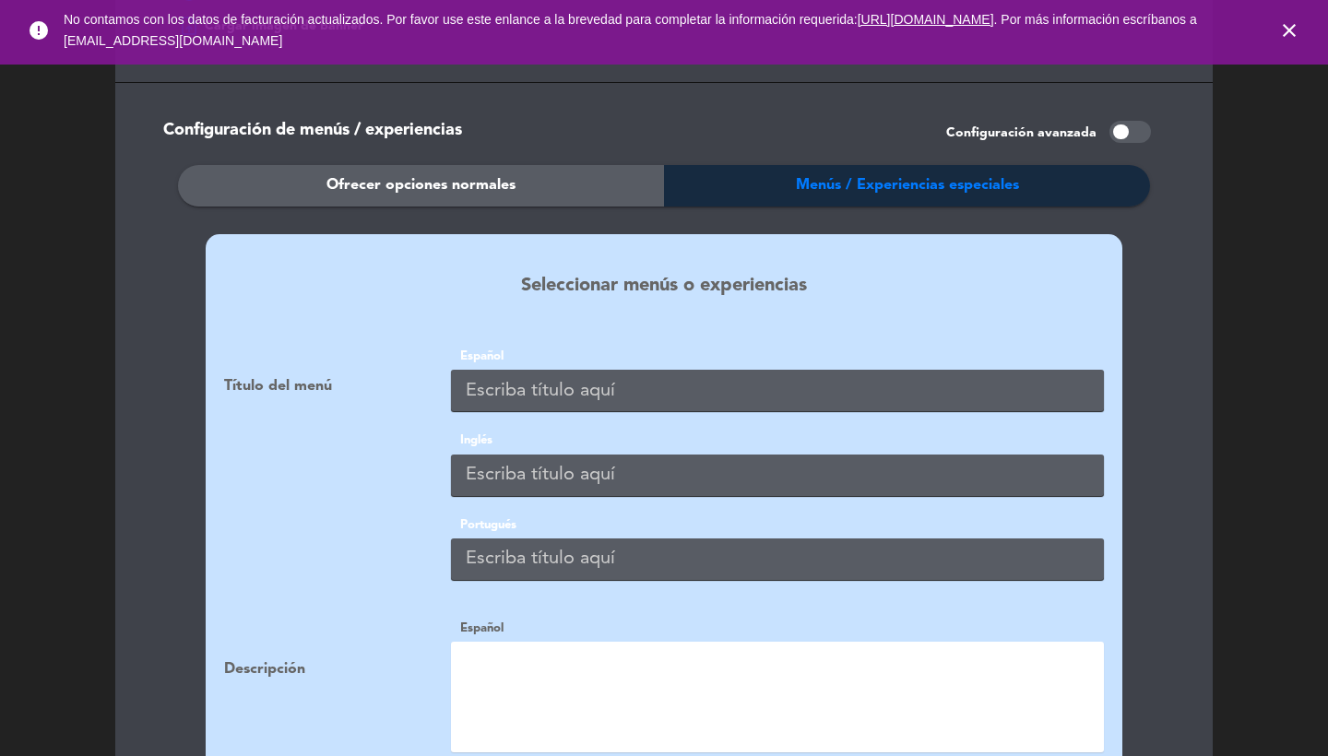
click at [517, 374] on input "text" at bounding box center [777, 391] width 653 height 42
paste input "VISIT AND CLASSIC TASTING / ENGLISH"
type input "VISIT AND CLASSIC TASTING / ENGLISH"
paste input "VISIT AND CLASSIC TASTING / ENGLISH"
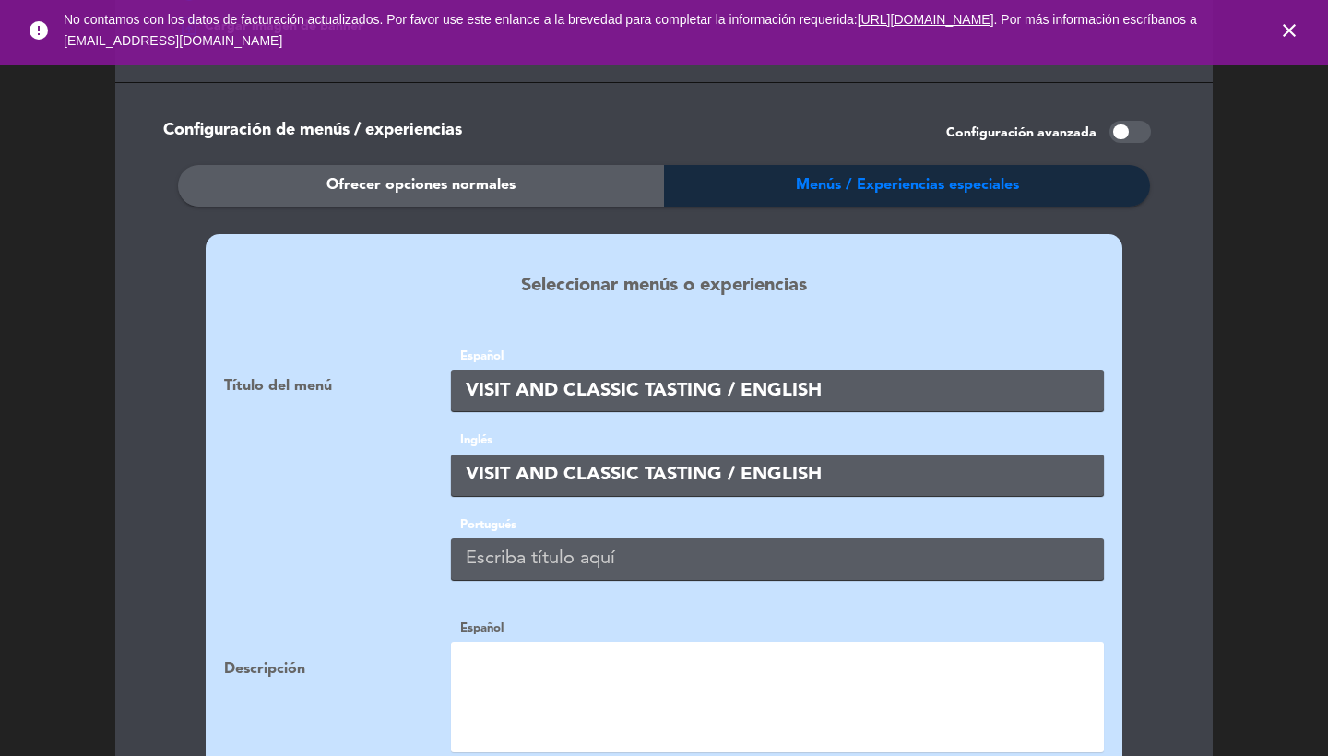
type input "VISIT AND CLASSIC TASTING / ENGLISH"
paste input "VISIT AND CLASSIC TASTING / ENGLISH"
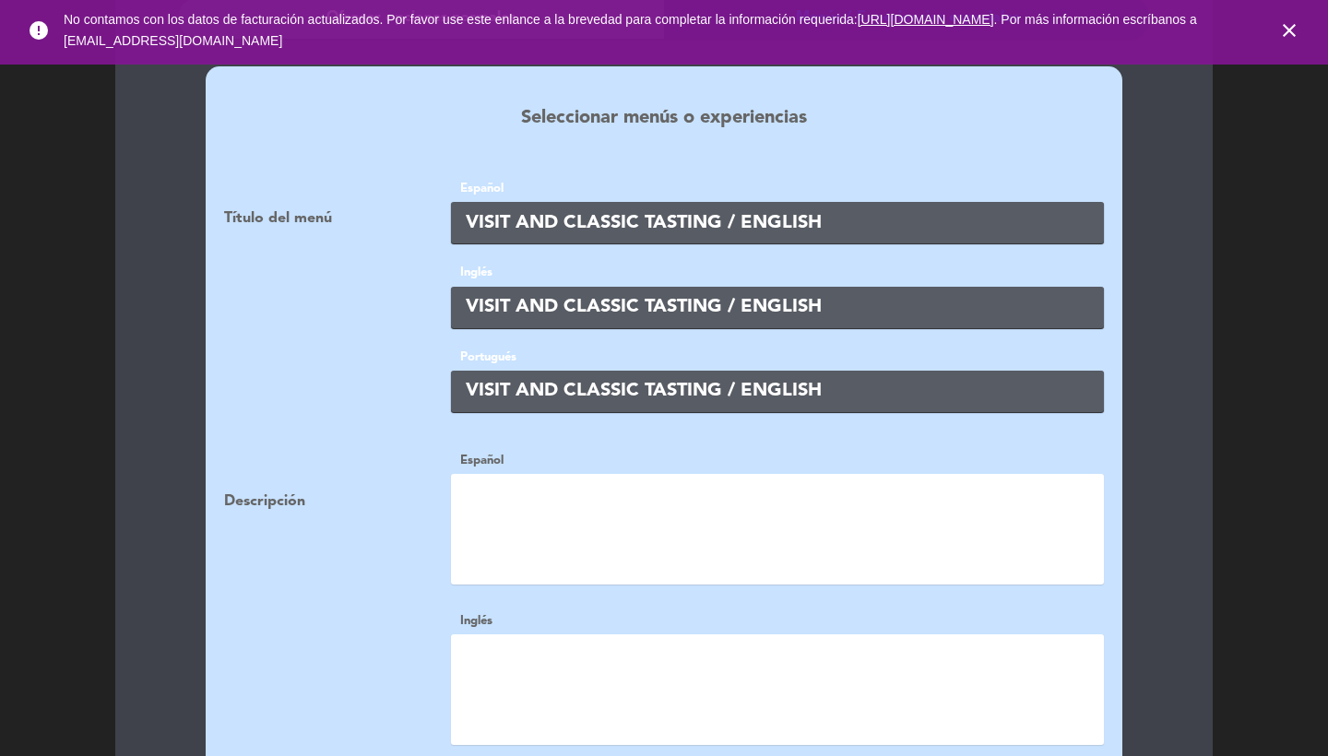
type input "VISIT AND CLASSIC TASTING / ENGLISH"
click at [520, 490] on textarea at bounding box center [777, 529] width 653 height 111
paste textarea "<p> [PERSON_NAME] and fruity line </p> <p> [PERSON_NAME] selection </p> <p> &nb…"
type textarea "<p> [PERSON_NAME] and fruity line </p> <p> [PERSON_NAME] selection </p> <p> &nb…"
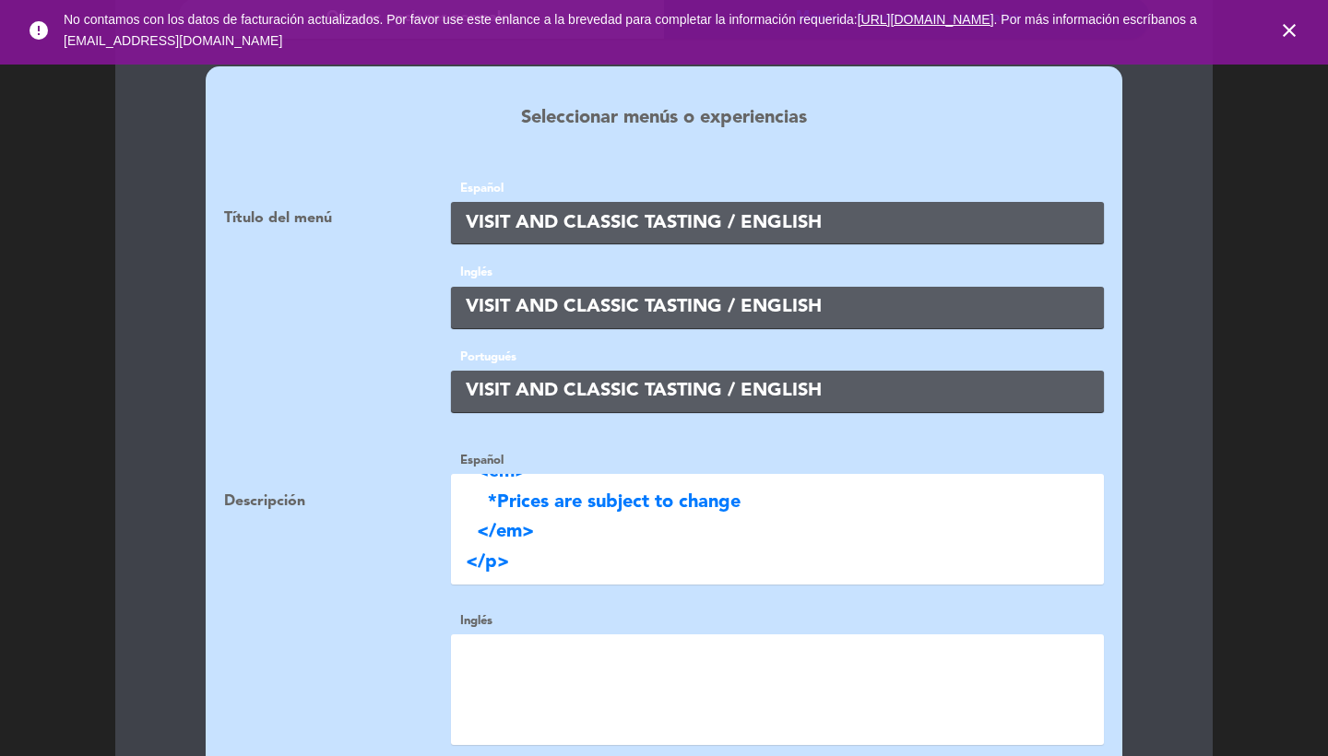
paste textarea "<p> [PERSON_NAME] and fruity line </p> <p> [PERSON_NAME] selection </p> <p> &nb…"
type textarea "<p> [PERSON_NAME] and fruity line </p> <p> [PERSON_NAME] selection </p> <p> &nb…"
paste textarea "<p> [PERSON_NAME] and fruity line </p> <p> [PERSON_NAME] selection </p> <p> &nb…"
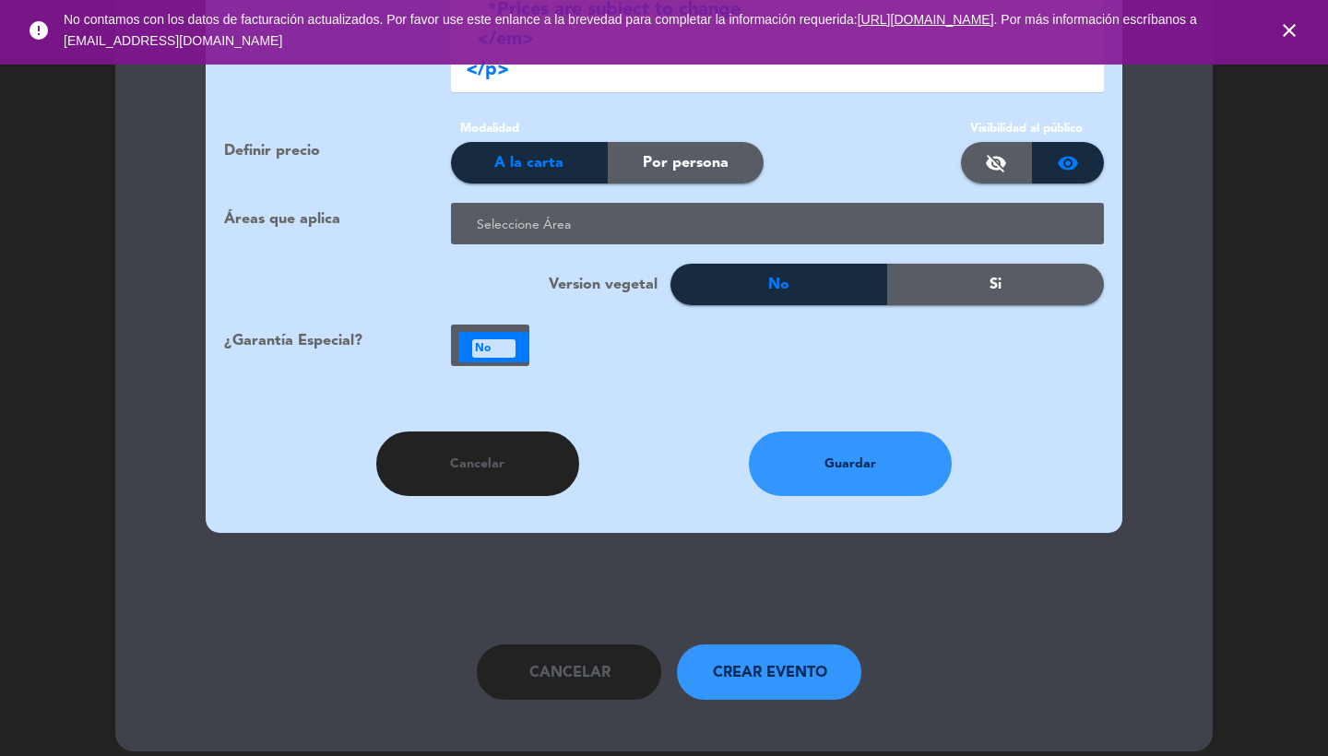
scroll to position [2524, 0]
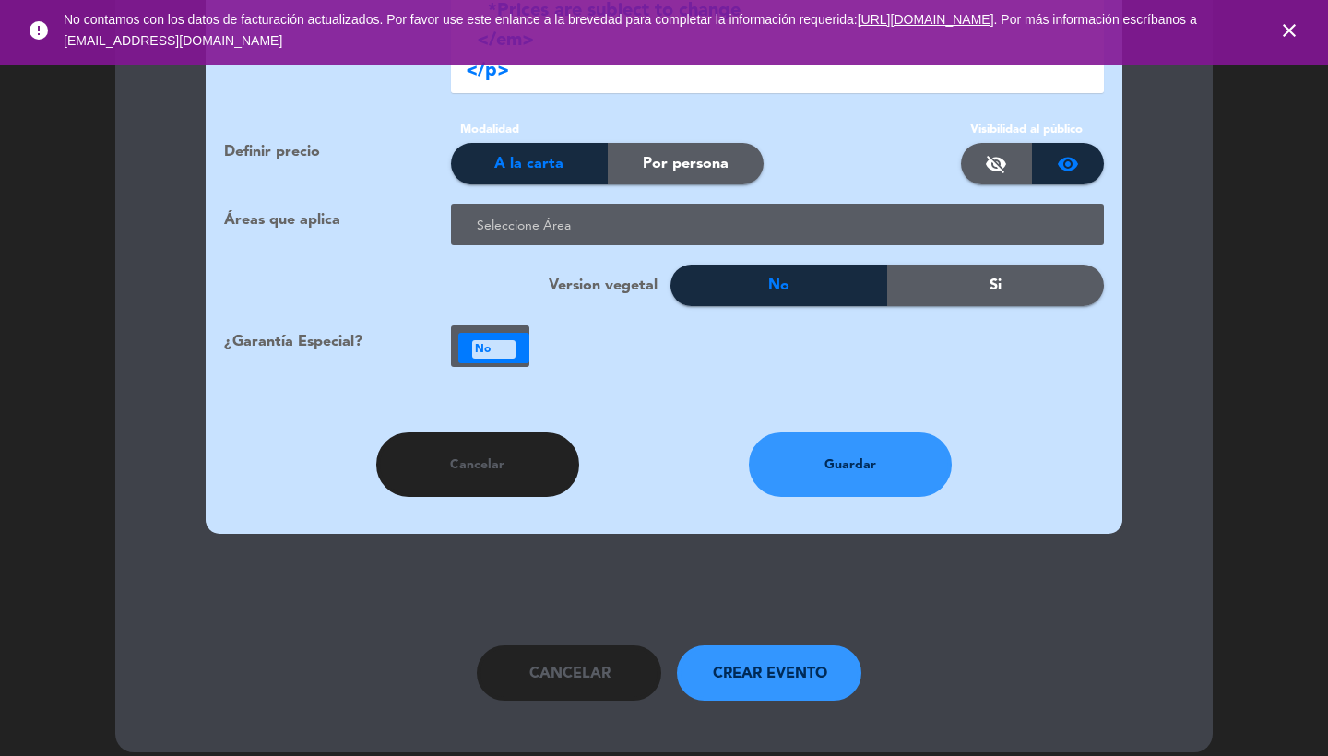
type textarea "<p> [PERSON_NAME] and fruity line </p> <p> [PERSON_NAME] selection </p> <p> &nb…"
click at [496, 340] on div "No" at bounding box center [493, 349] width 43 height 18
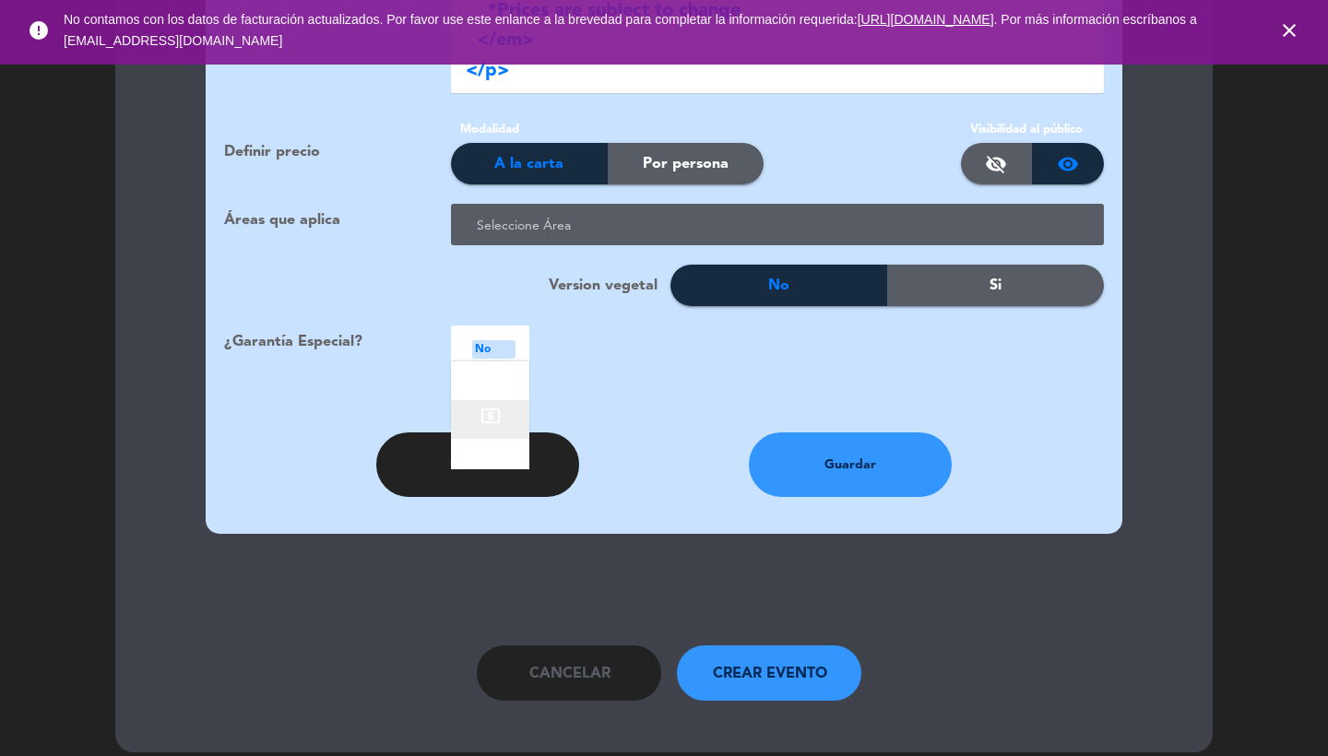
click at [506, 400] on div "local_atm" at bounding box center [490, 419] width 78 height 39
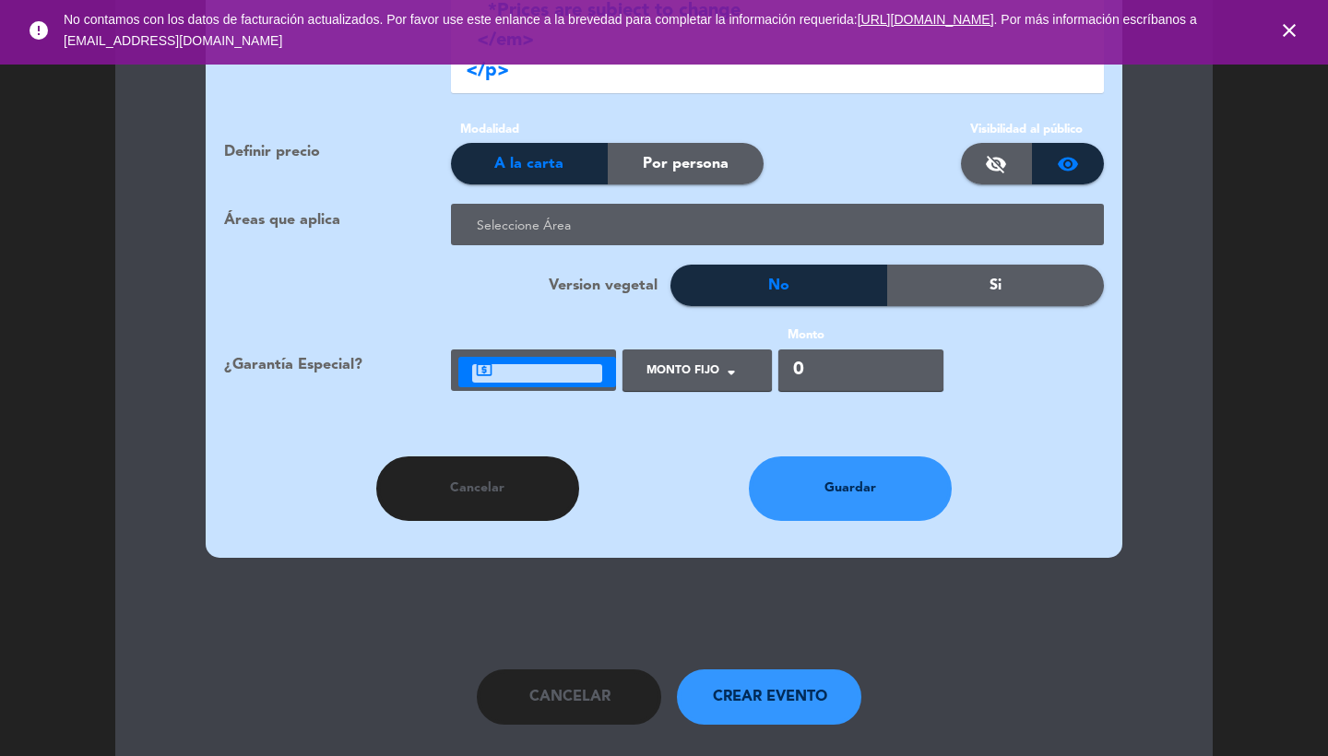
click at [595, 211] on div at bounding box center [781, 226] width 618 height 30
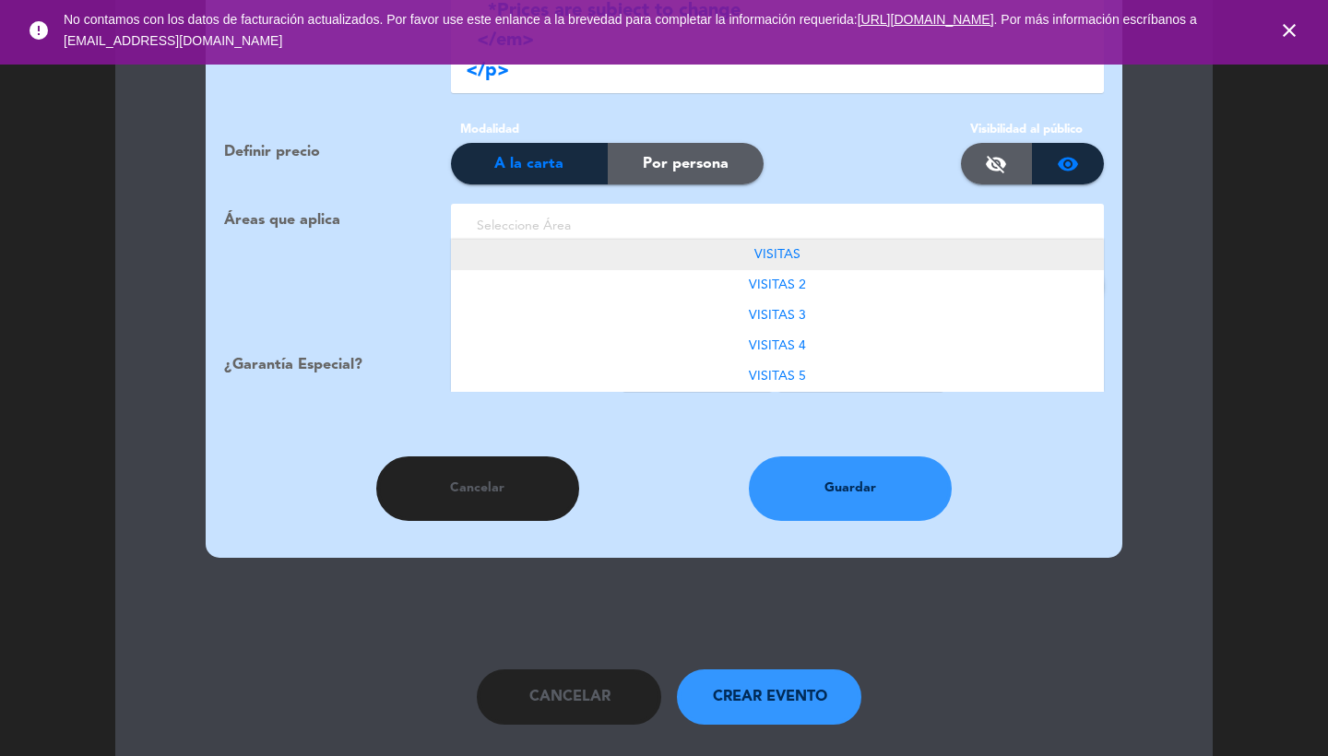
click at [745, 240] on div "VISITAS" at bounding box center [777, 255] width 653 height 30
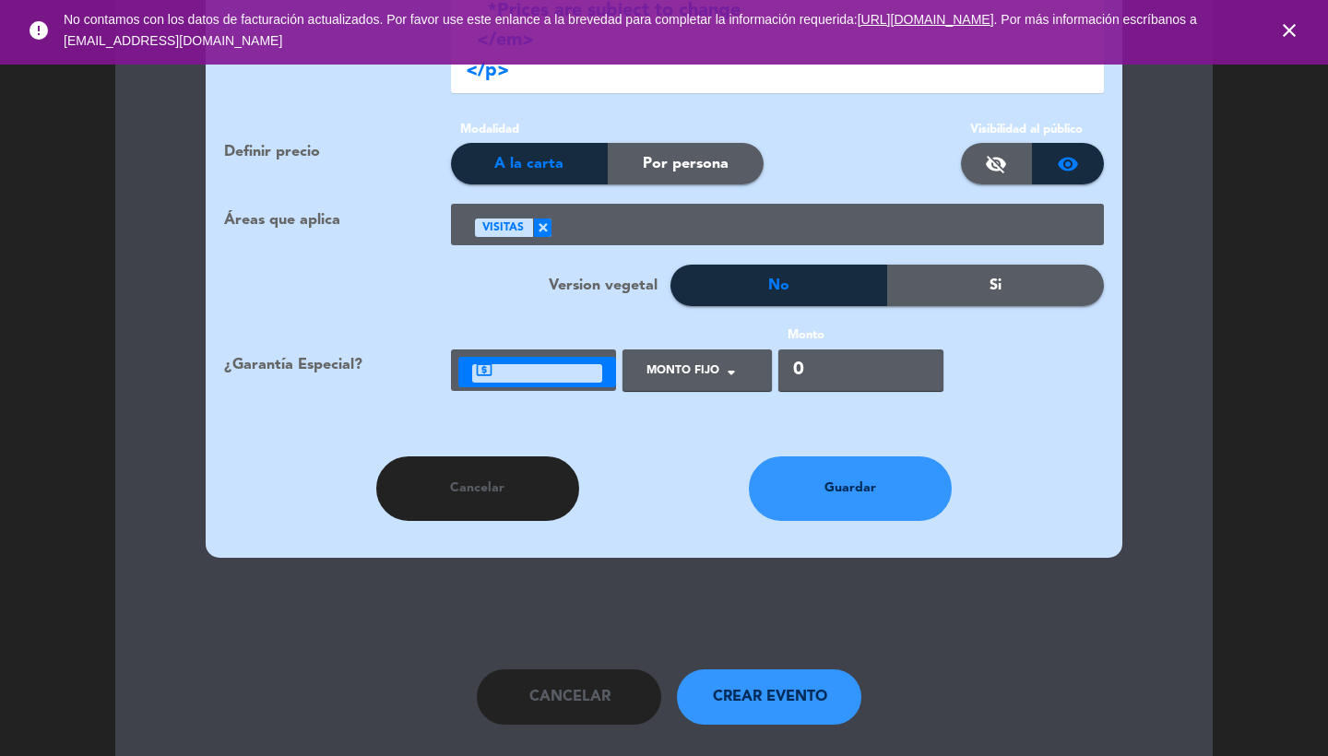
click at [721, 211] on div at bounding box center [821, 226] width 539 height 30
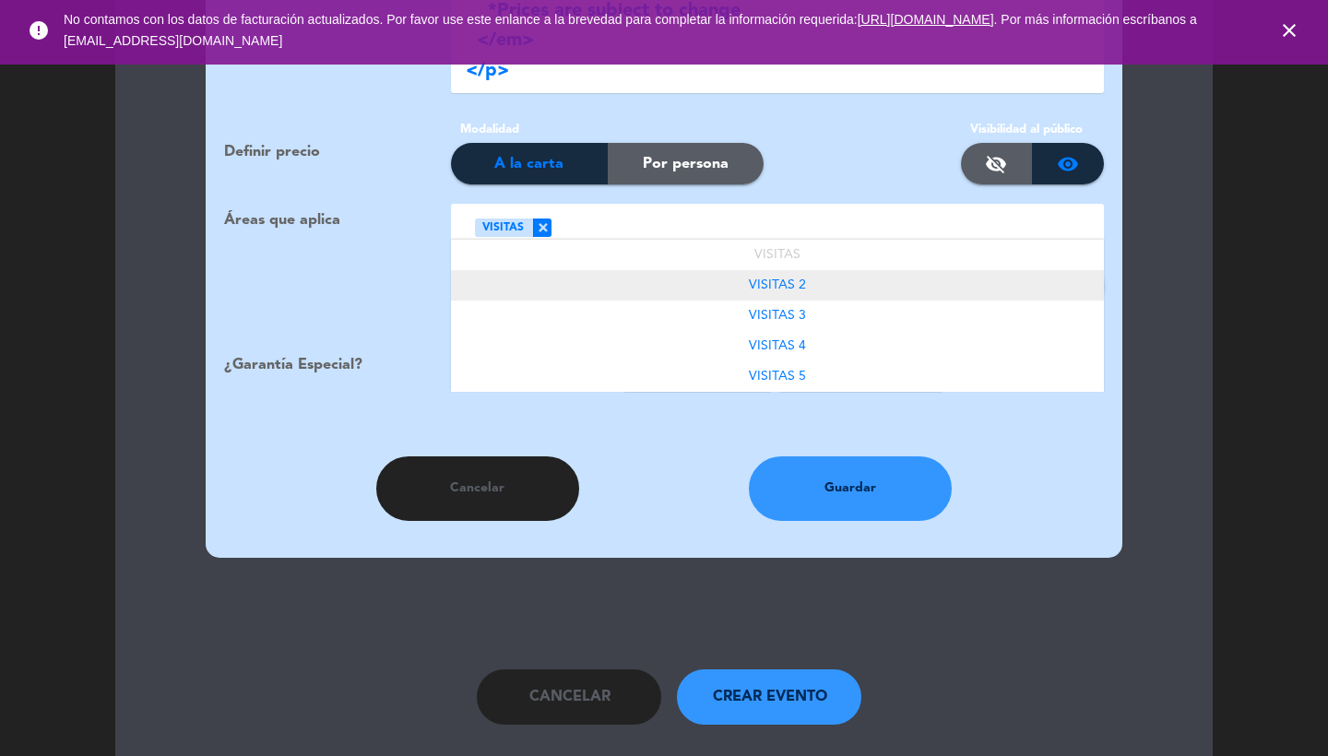
click at [799, 272] on div "VISITAS 2" at bounding box center [777, 285] width 653 height 30
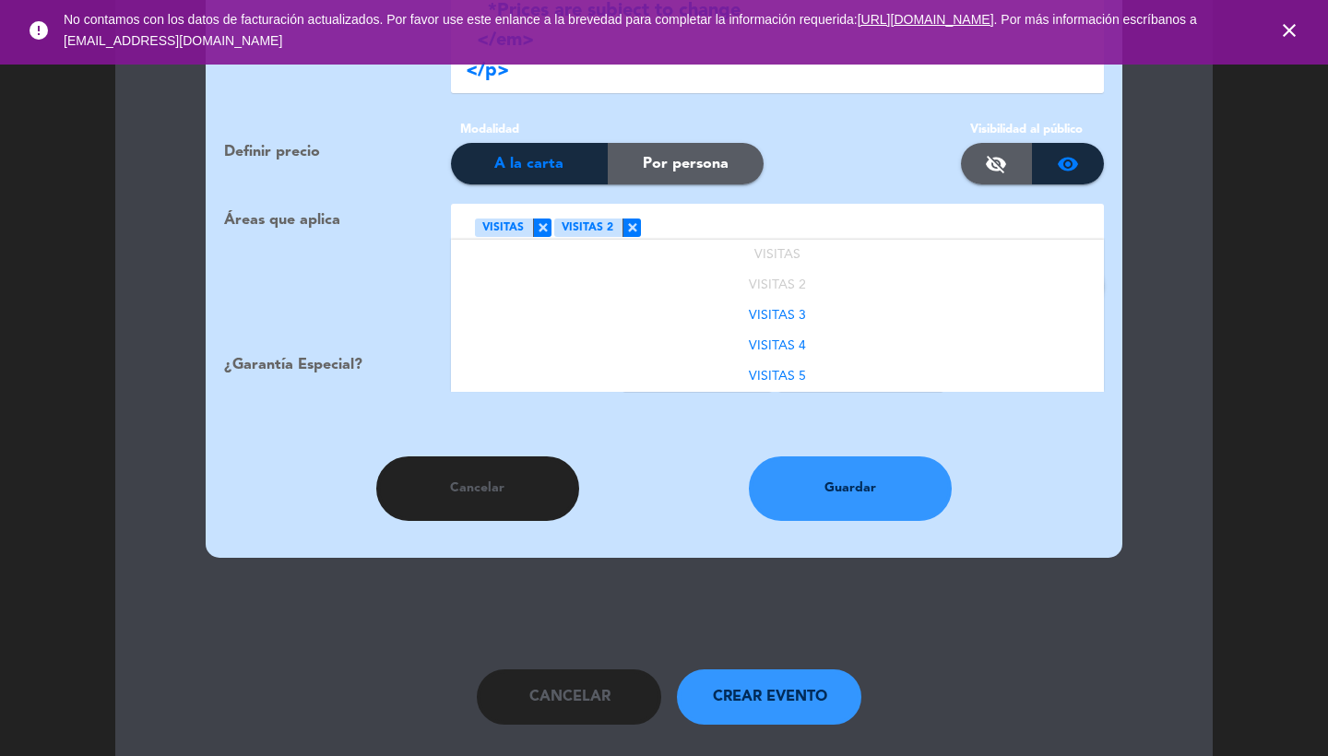
click at [768, 211] on div at bounding box center [865, 226] width 449 height 30
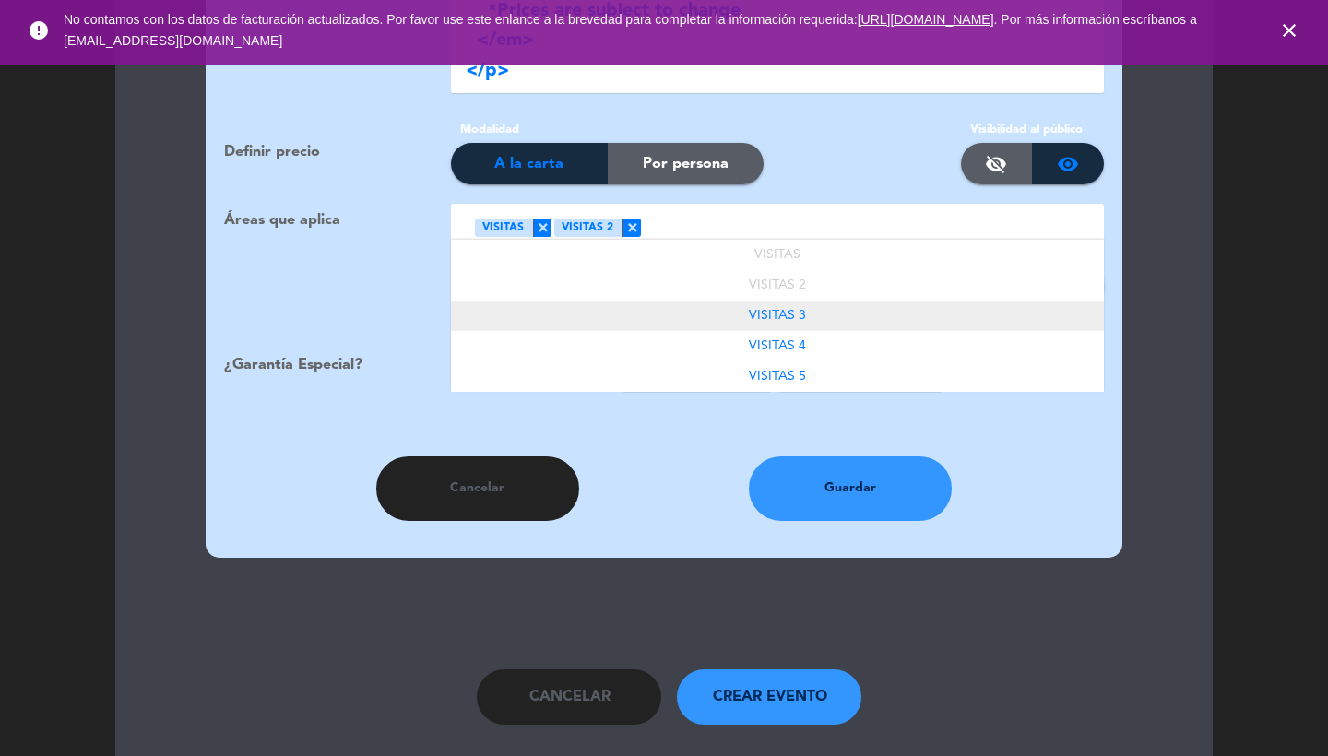
click at [815, 301] on div "VISITAS 3" at bounding box center [777, 316] width 653 height 30
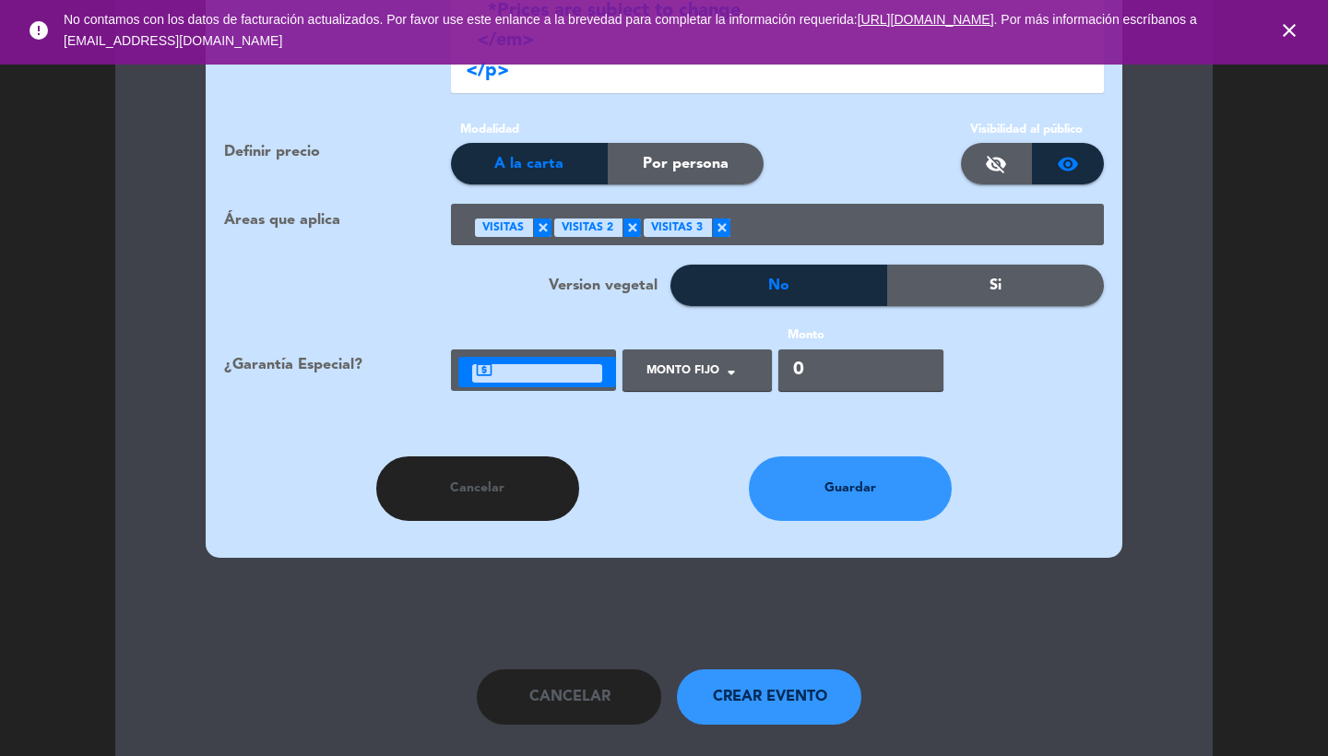
click at [837, 211] on div at bounding box center [911, 226] width 360 height 30
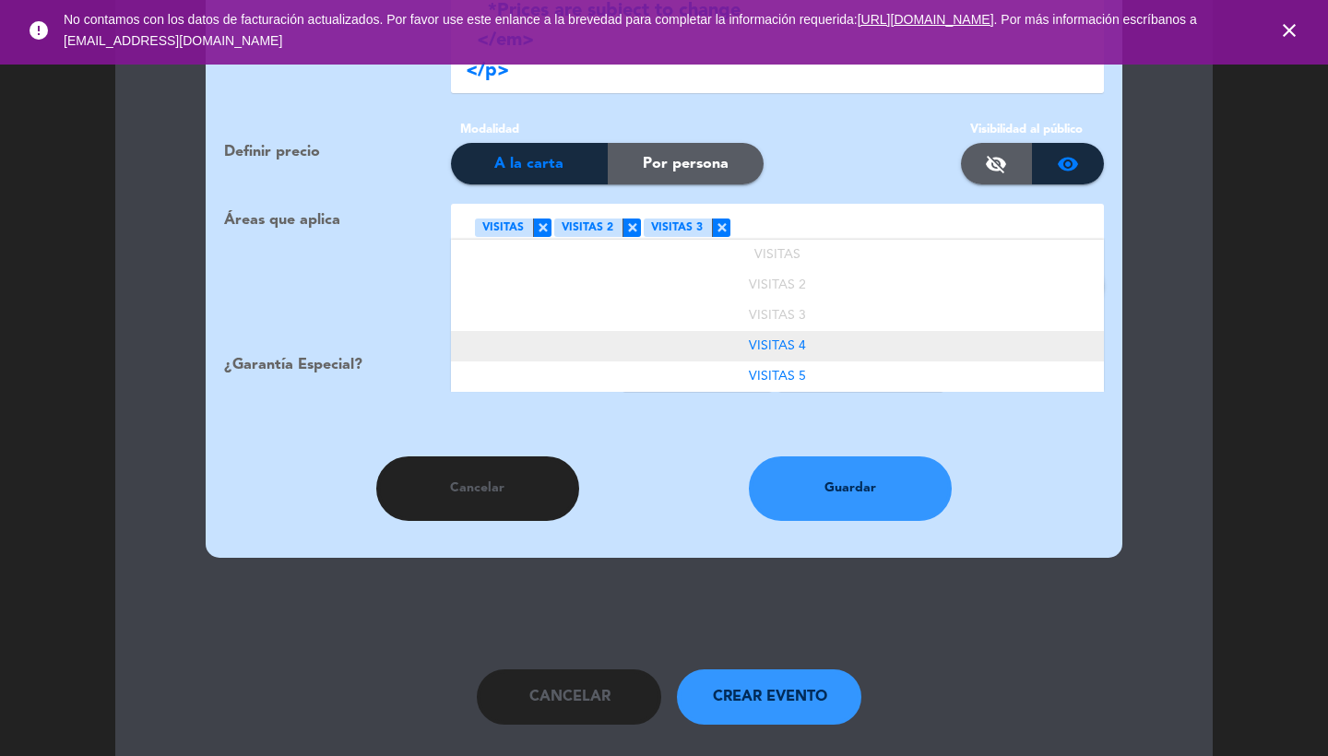
click at [843, 331] on div "VISITAS 4" at bounding box center [777, 346] width 653 height 30
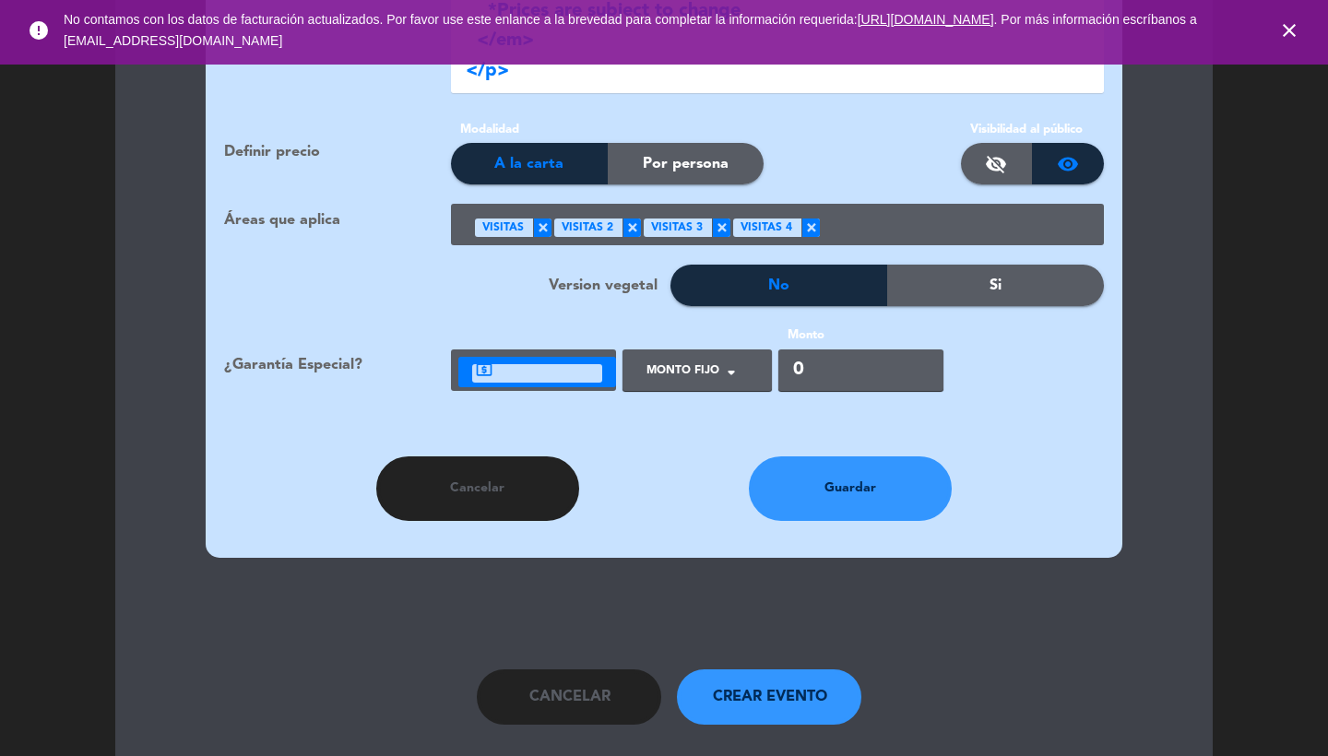
click at [934, 211] on div at bounding box center [955, 226] width 270 height 30
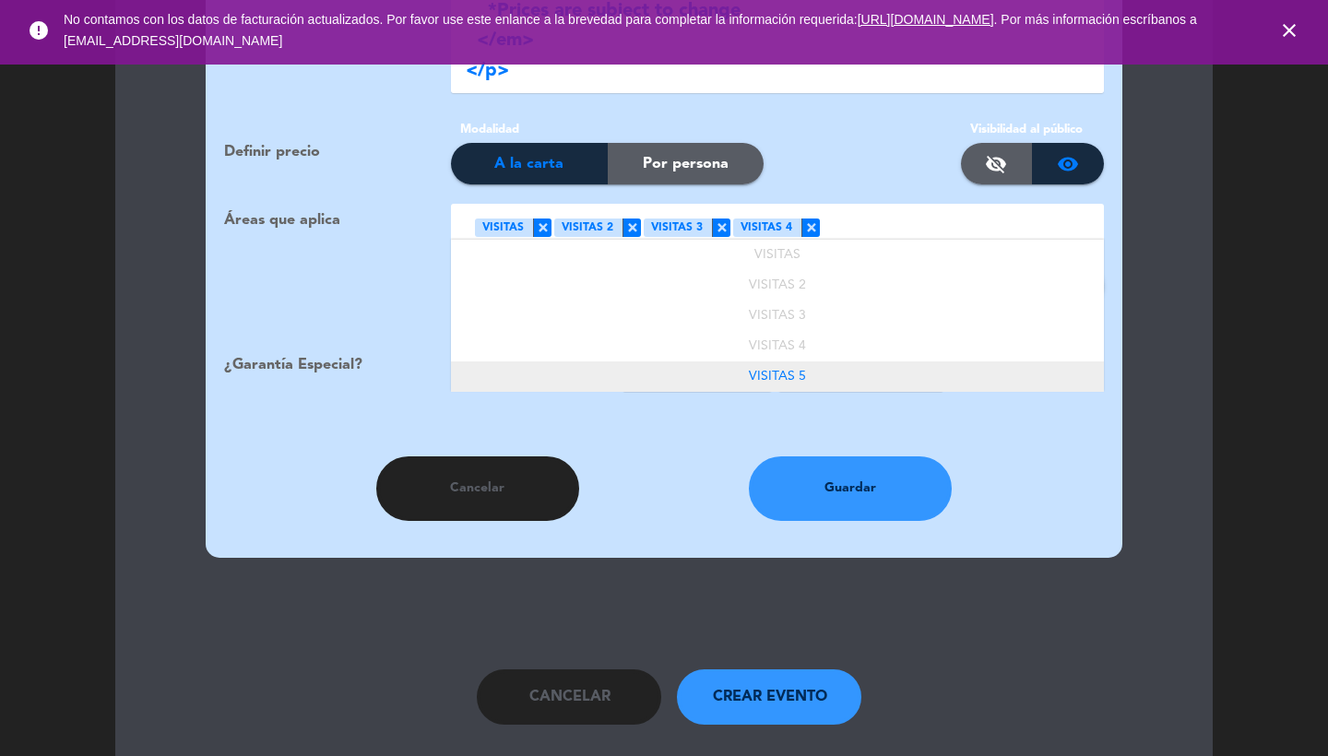
click at [813, 362] on div "VISITAS 5" at bounding box center [777, 377] width 653 height 30
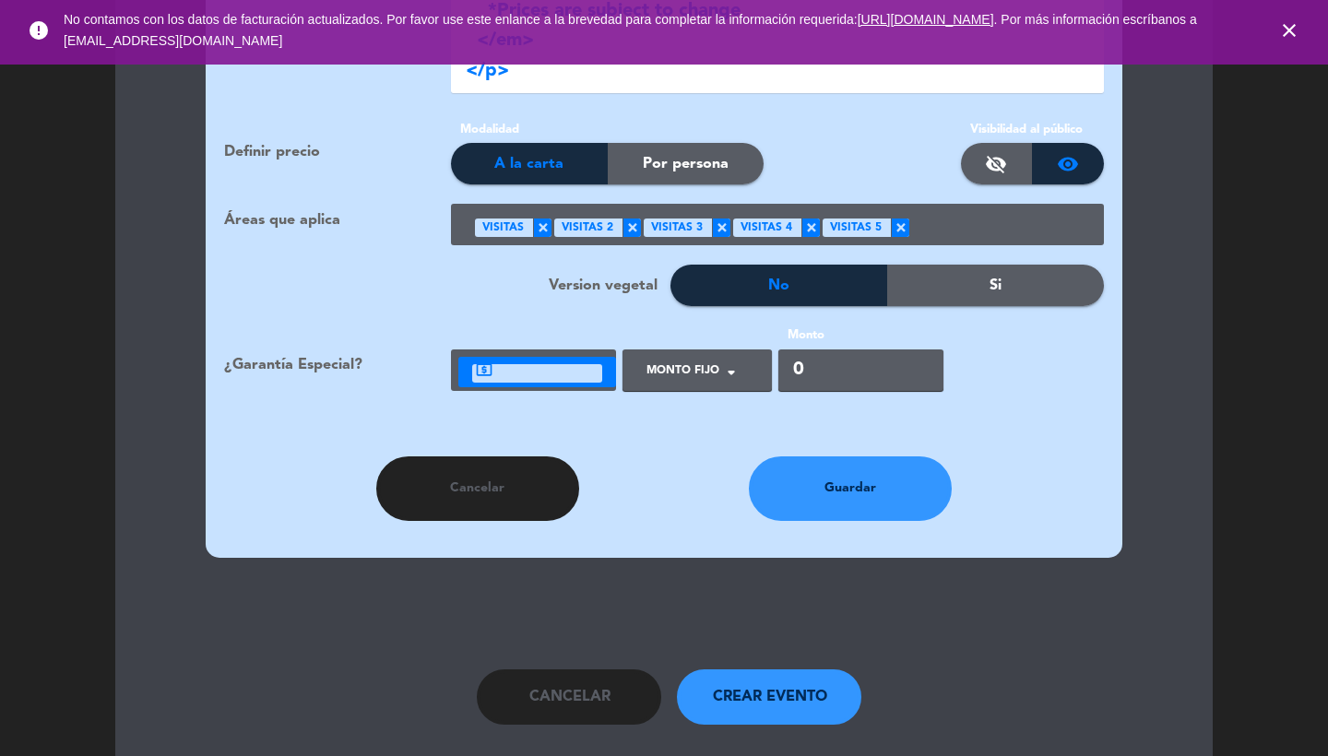
click at [683, 365] on ng-select "Tipo de Garantía × Monto Fijo ×" at bounding box center [697, 371] width 149 height 42
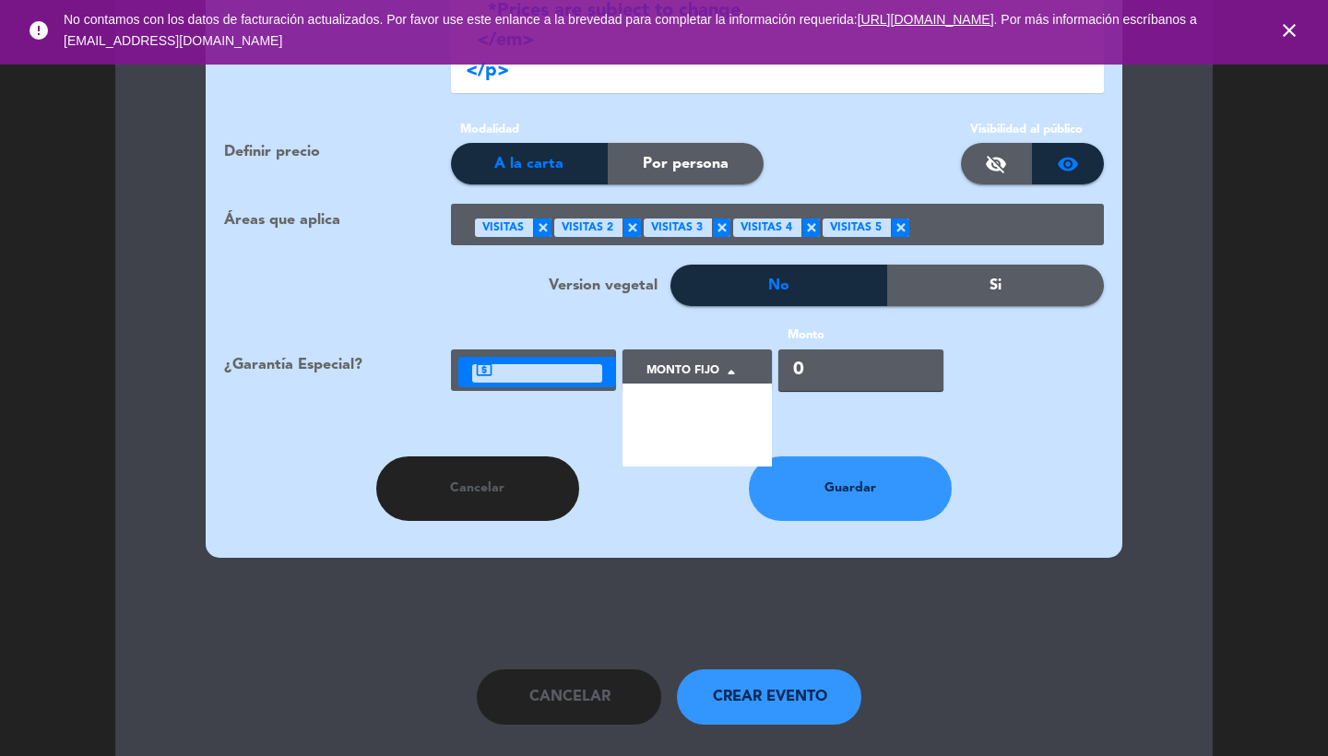
click at [675, 357] on div at bounding box center [689, 378] width 105 height 42
click at [676, 436] on span "Por persona" at bounding box center [688, 445] width 83 height 18
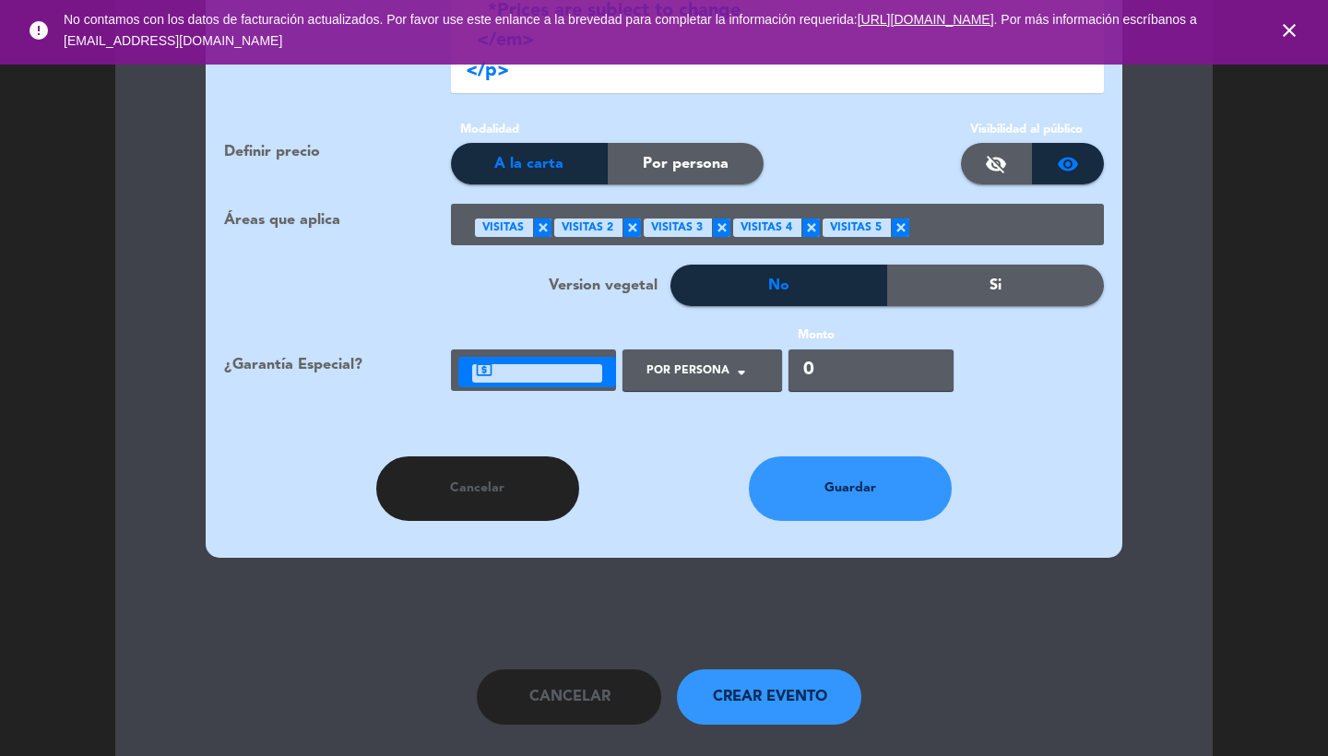
click at [858, 353] on input "0" at bounding box center [871, 371] width 165 height 42
type input "4000"
click at [815, 463] on button "Guardar" at bounding box center [850, 489] width 203 height 65
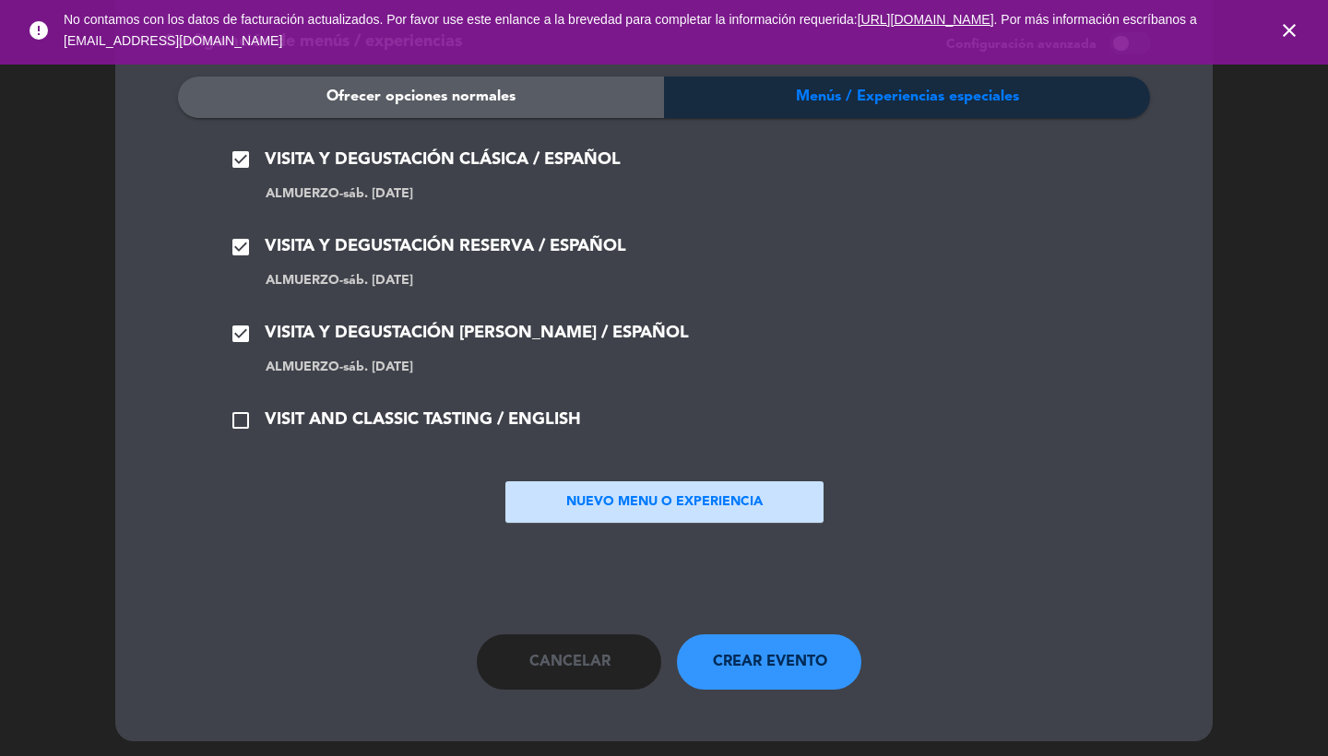
click at [379, 407] on span "VISIT AND CLASSIC TASTING / ENGLISH" at bounding box center [423, 420] width 316 height 27
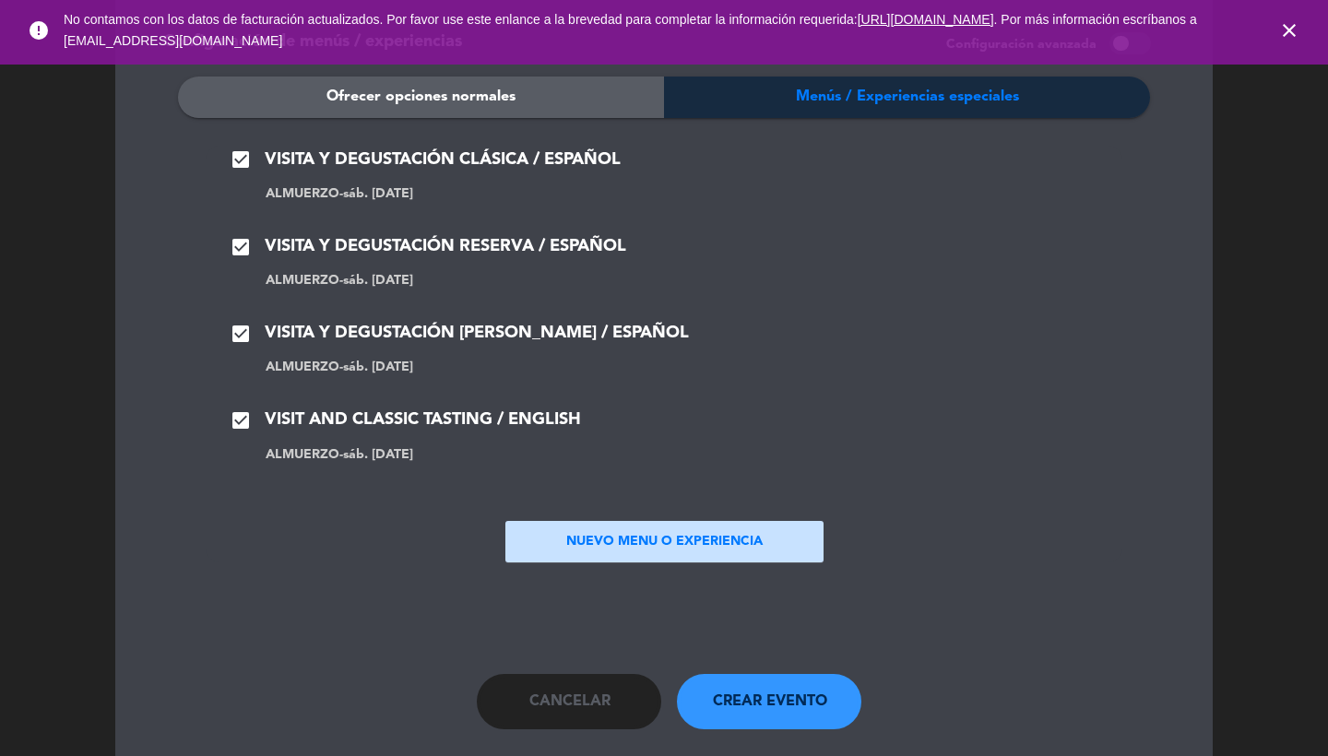
click at [651, 535] on button "NUEVO MENU O EXPERIENCIA" at bounding box center [665, 542] width 318 height 42
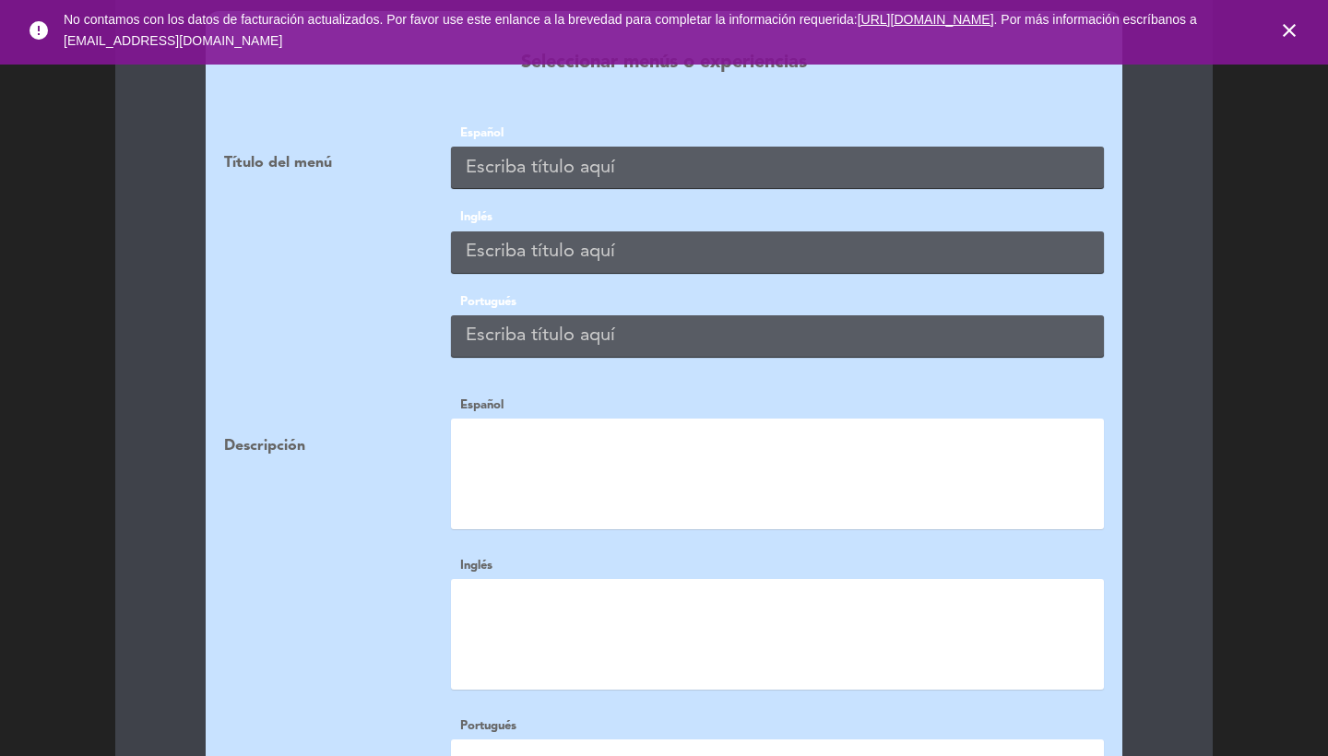
scroll to position [1762, 0]
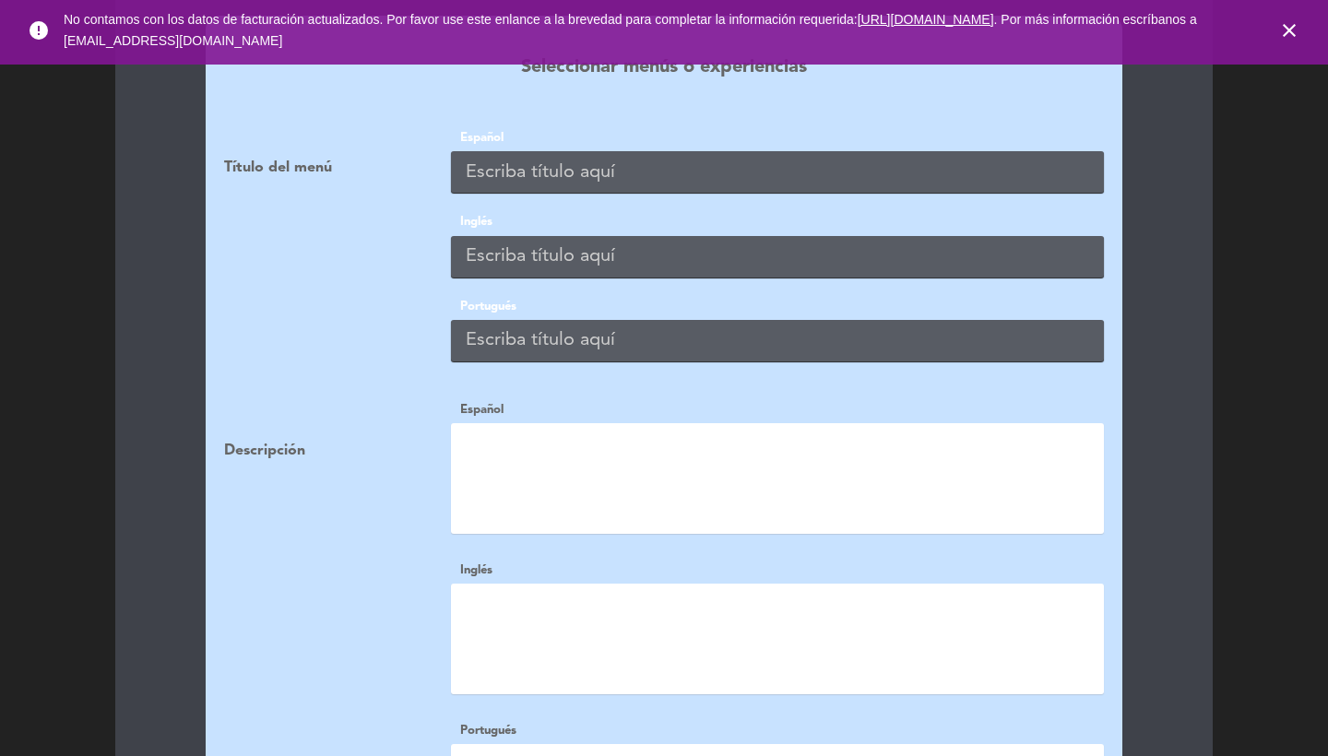
click at [540, 154] on input "text" at bounding box center [777, 172] width 653 height 42
paste input "VISIT AND TASTING RESERVATION / ENGLISH"
type input "VISIT AND TASTING RESERVATION / ENGLISH"
paste input "VISIT AND TASTING RESERVATION / ENGLISH"
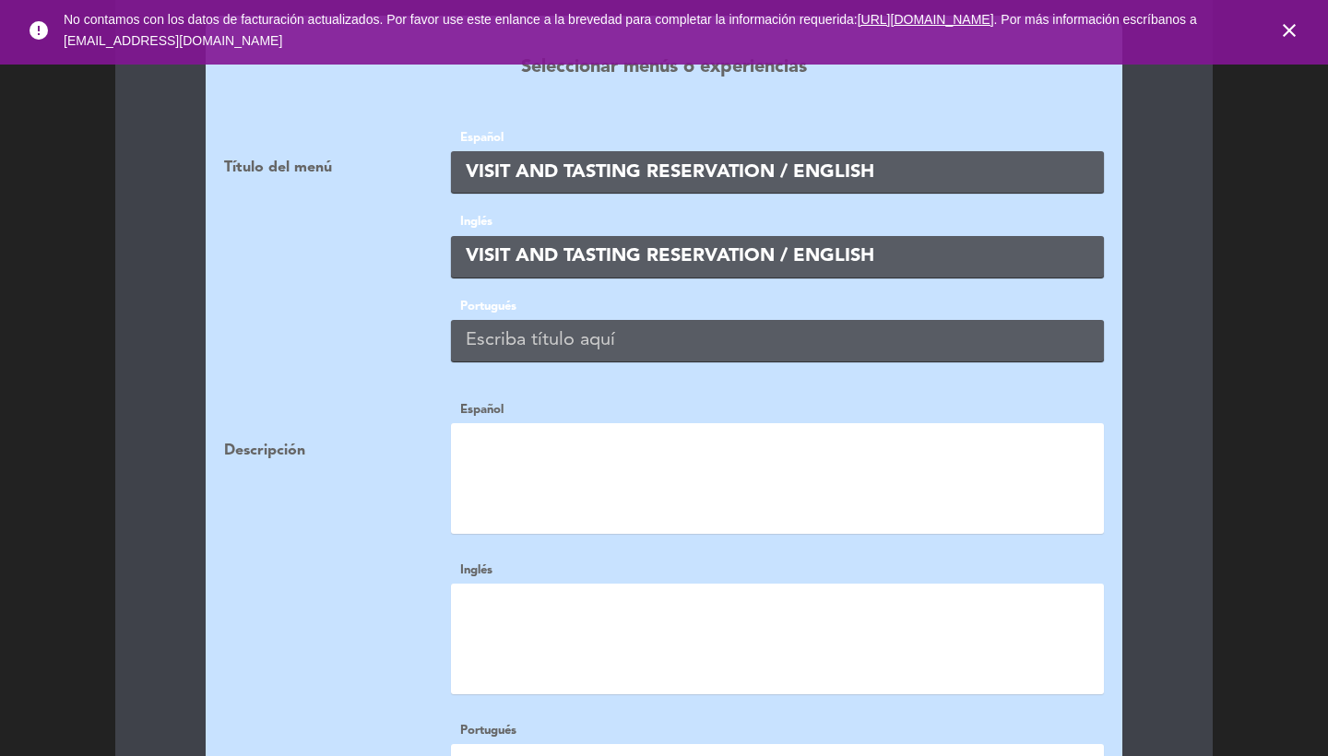
type input "VISIT AND TASTING RESERVATION / ENGLISH"
paste input "VISIT AND TASTING RESERVATION / ENGLISH"
type input "VISIT AND TASTING RESERVATION / ENGLISH"
click at [552, 456] on textarea at bounding box center [777, 478] width 653 height 111
paste textarea "<p> [PERSON_NAME] oak selection </p> <p> [PERSON_NAME] floors </p> <p> <span st…"
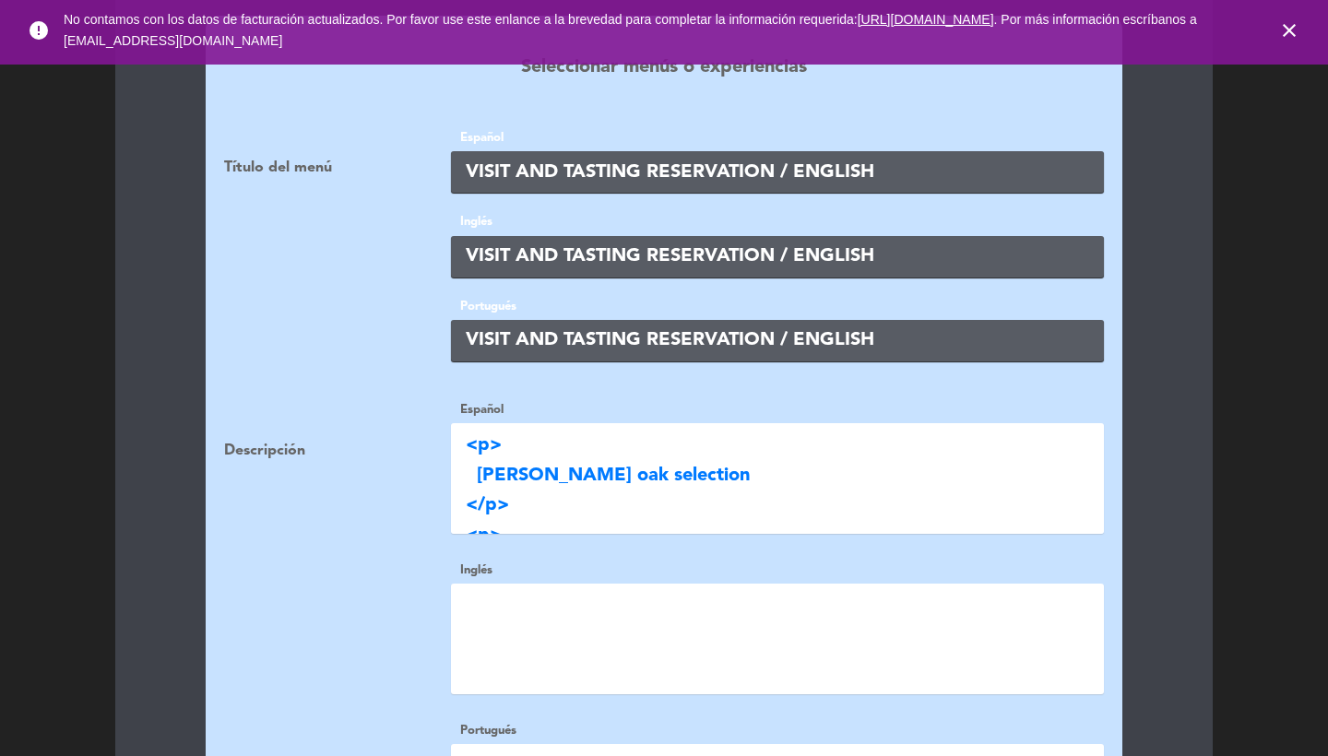
type textarea "<p> [PERSON_NAME] oak selection </p> <p> [PERSON_NAME] floors </p> <p> <span st…"
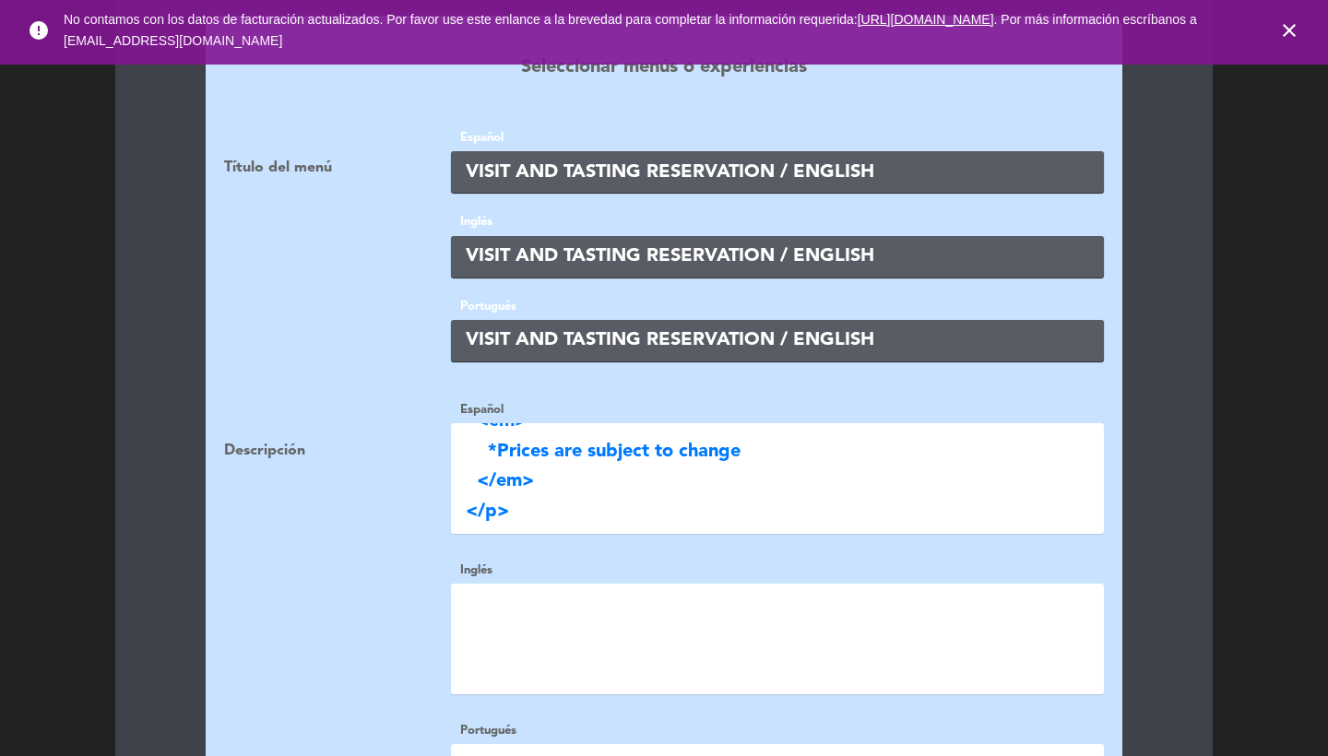
paste textarea "<p> [PERSON_NAME] oak selection </p> <p> [PERSON_NAME] floors </p> <p> <span st…"
type textarea "<p> [PERSON_NAME] oak selection </p> <p> [PERSON_NAME] floors </p> <p> <span st…"
paste textarea "<p> [PERSON_NAME] oak selection </p> <p> [PERSON_NAME] floors </p> <p> <span st…"
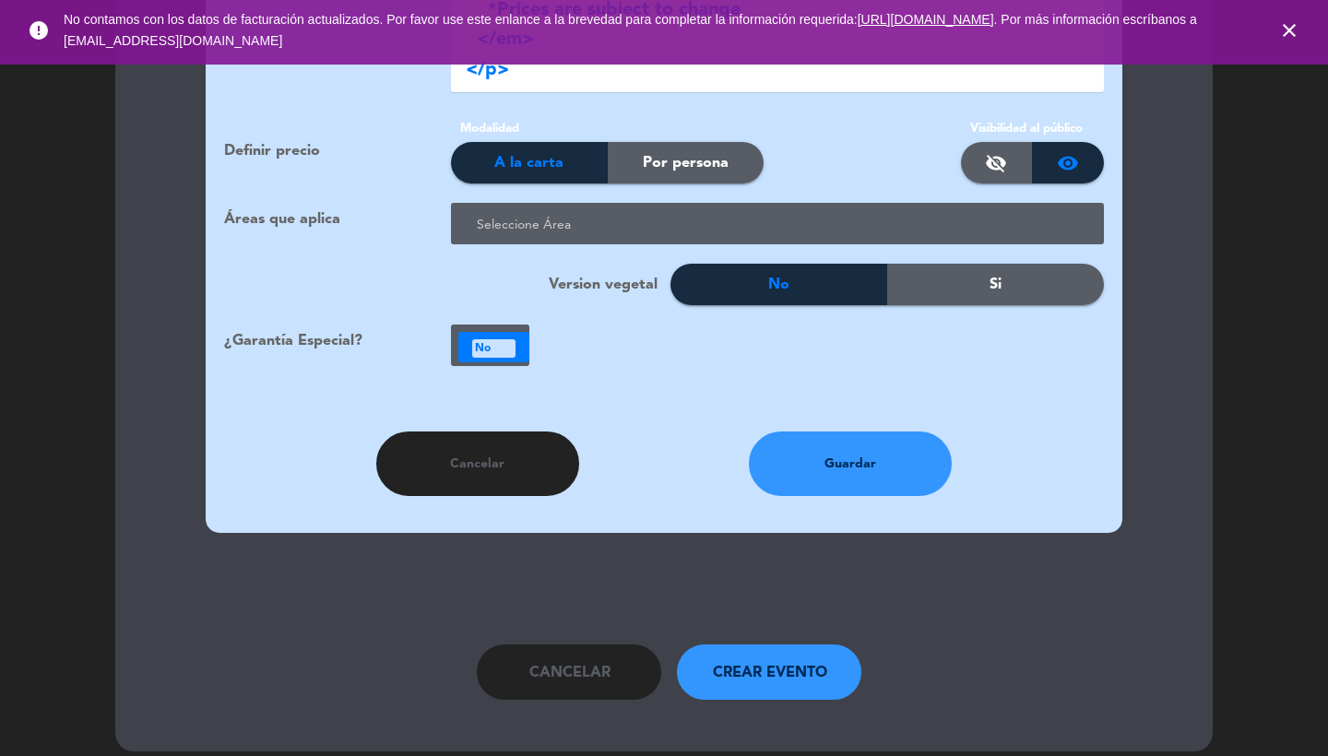
type textarea "<p> [PERSON_NAME] oak selection </p> <p> [PERSON_NAME] floors </p> <p> <span st…"
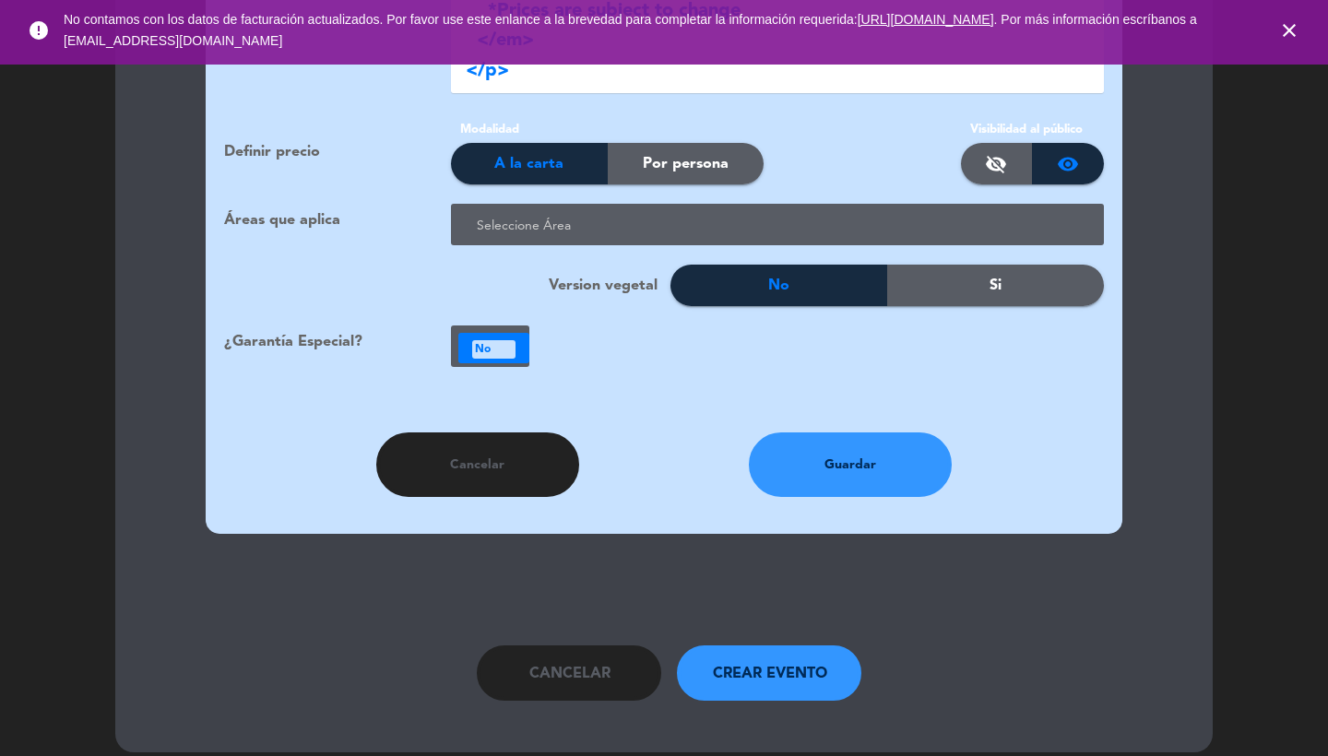
click at [638, 211] on div at bounding box center [781, 226] width 618 height 30
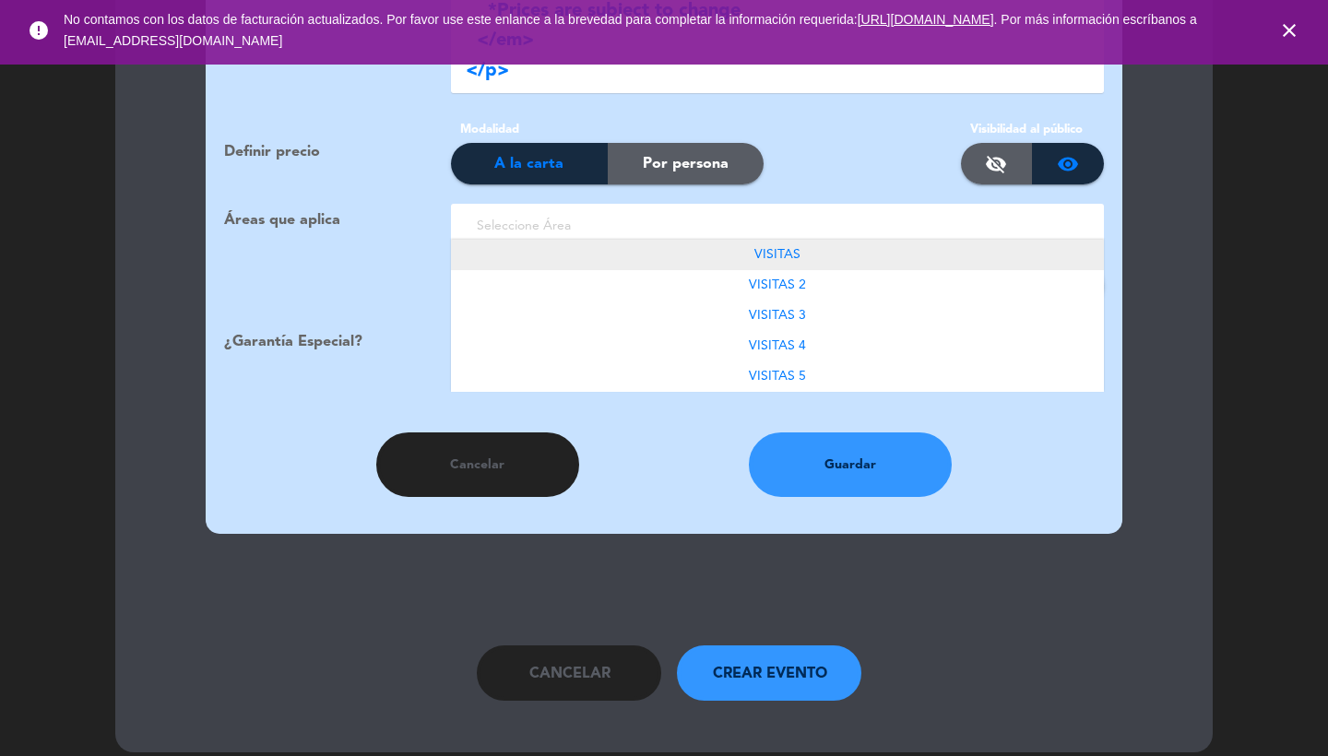
click at [731, 240] on div "VISITAS" at bounding box center [777, 255] width 653 height 30
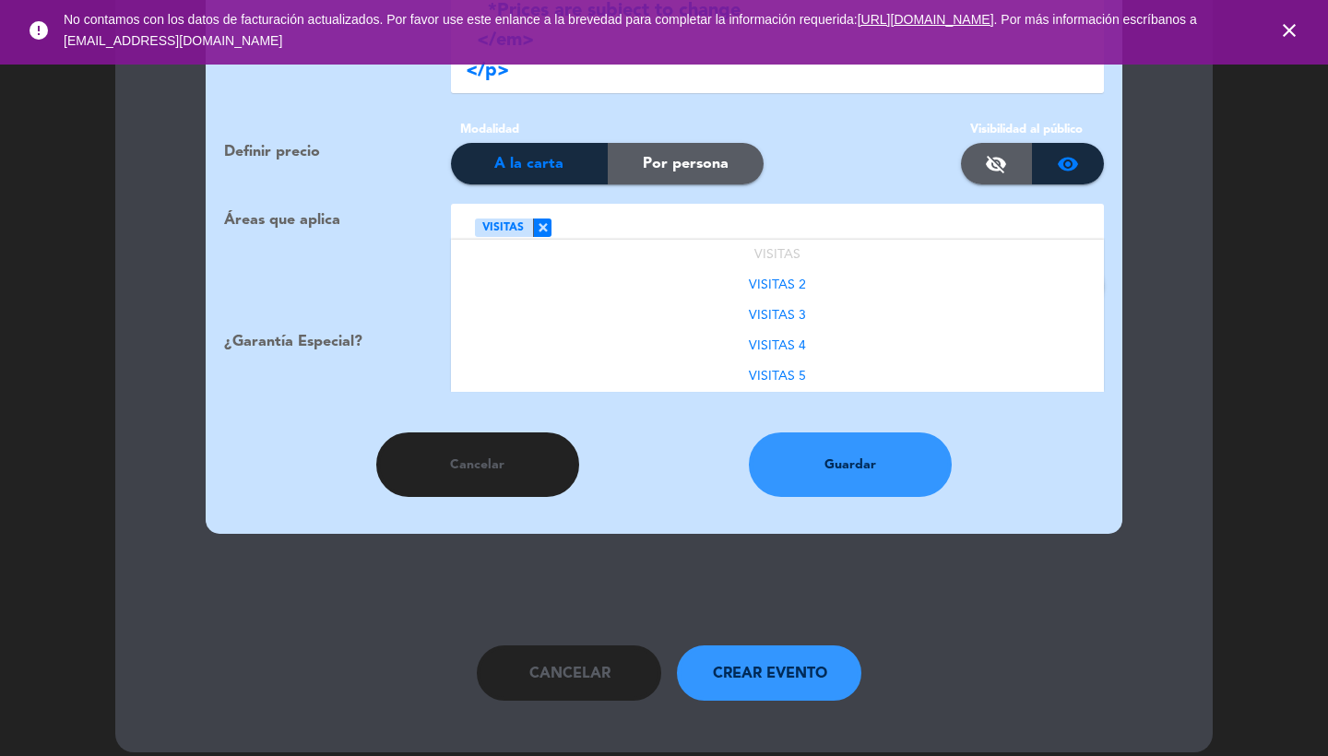
click at [737, 214] on div at bounding box center [821, 226] width 539 height 30
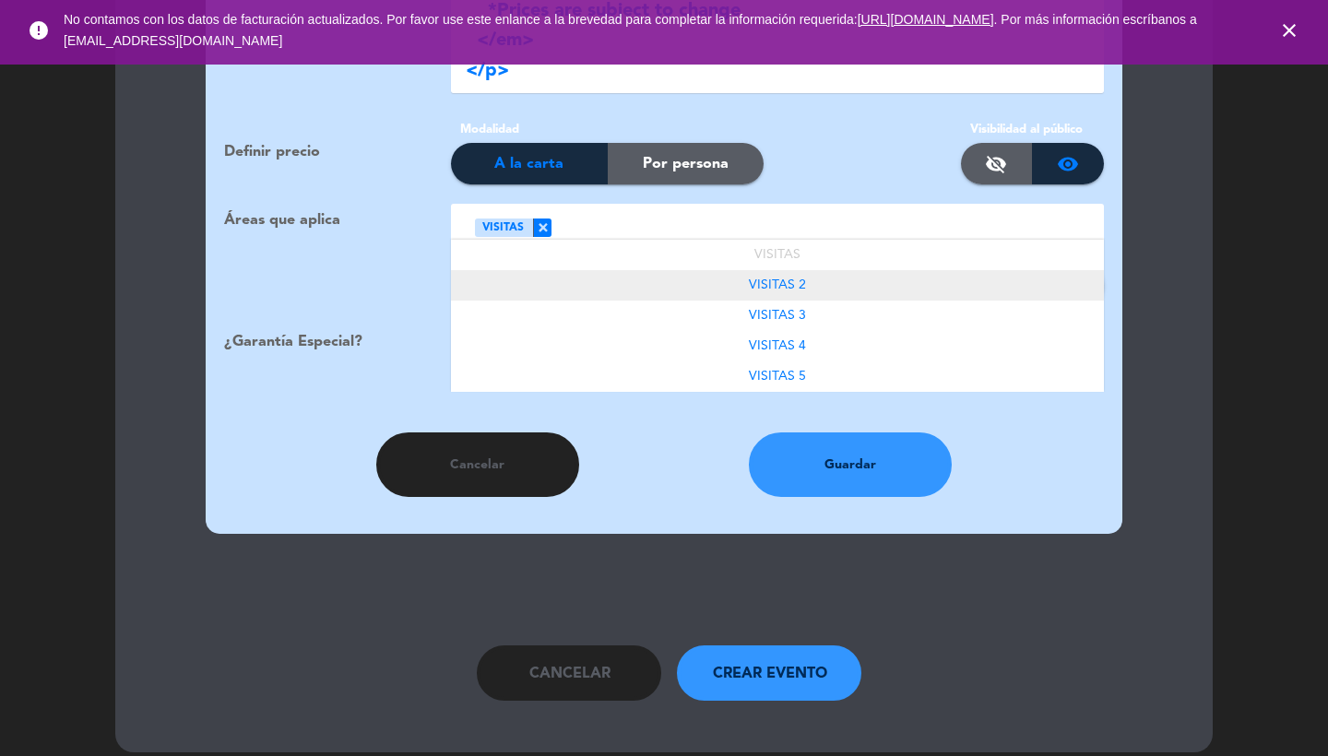
click at [775, 279] on span "VISITAS 2" at bounding box center [777, 285] width 57 height 13
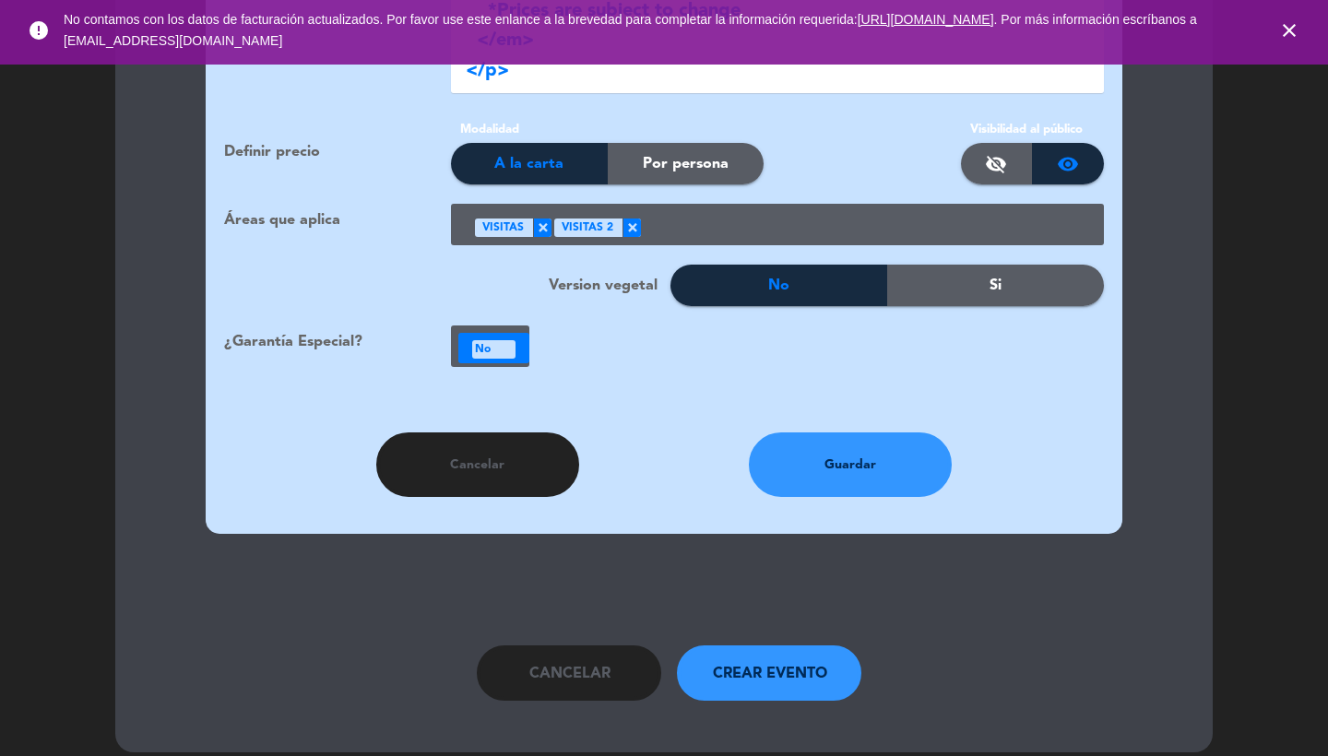
click at [747, 211] on div at bounding box center [865, 226] width 449 height 30
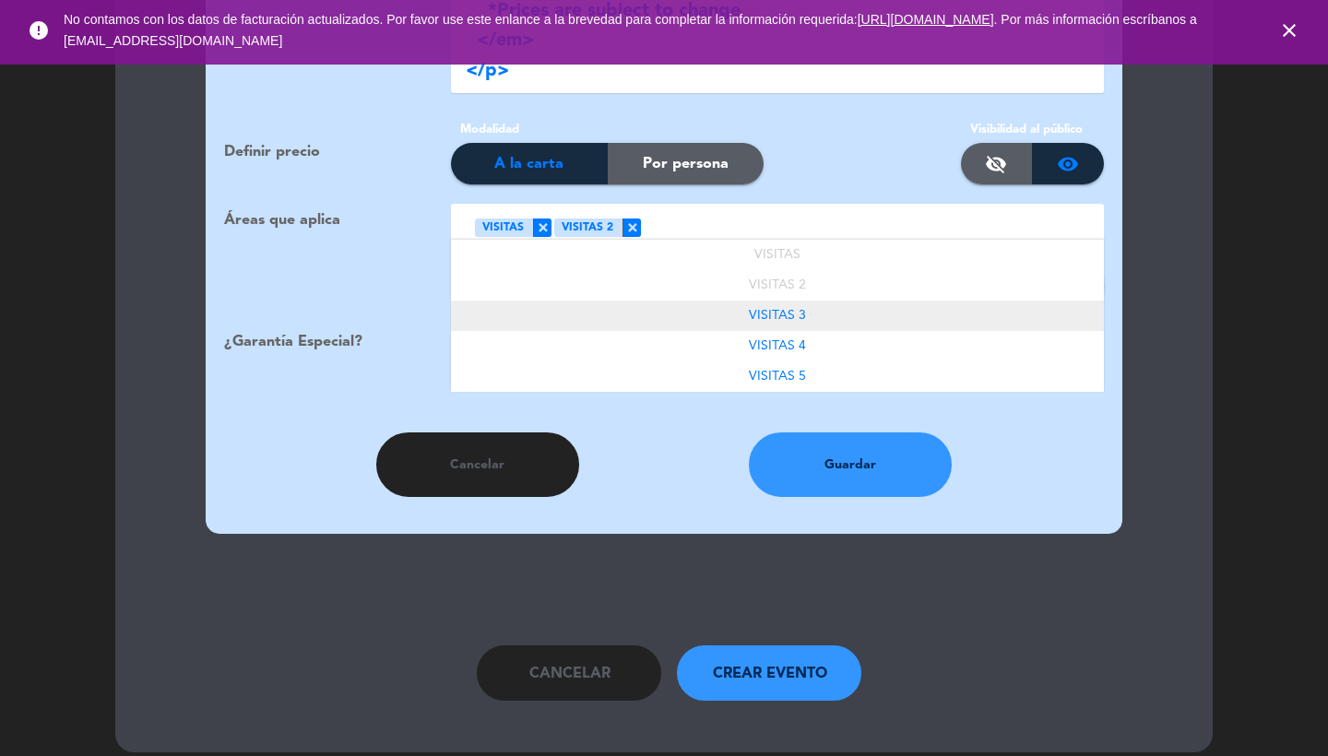
click at [804, 309] on span "VISITAS 3" at bounding box center [777, 315] width 57 height 13
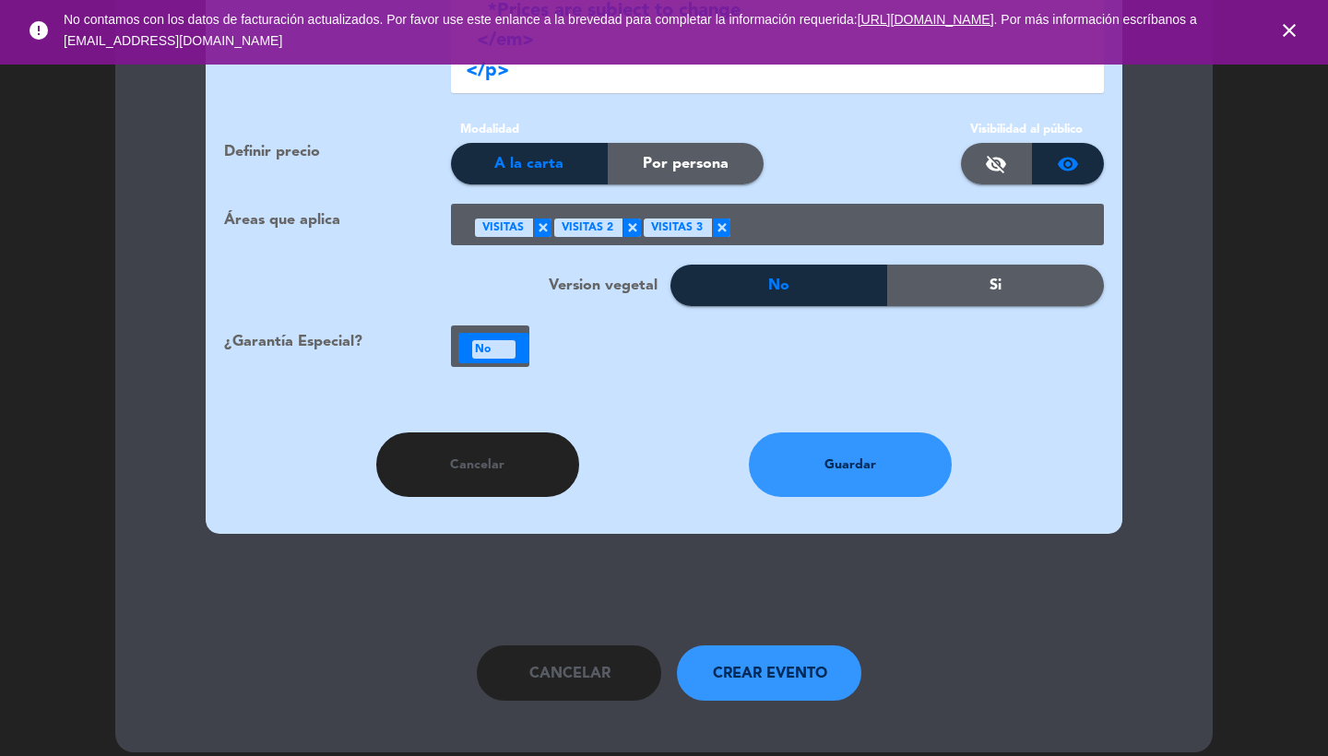
click at [815, 212] on div at bounding box center [911, 226] width 360 height 30
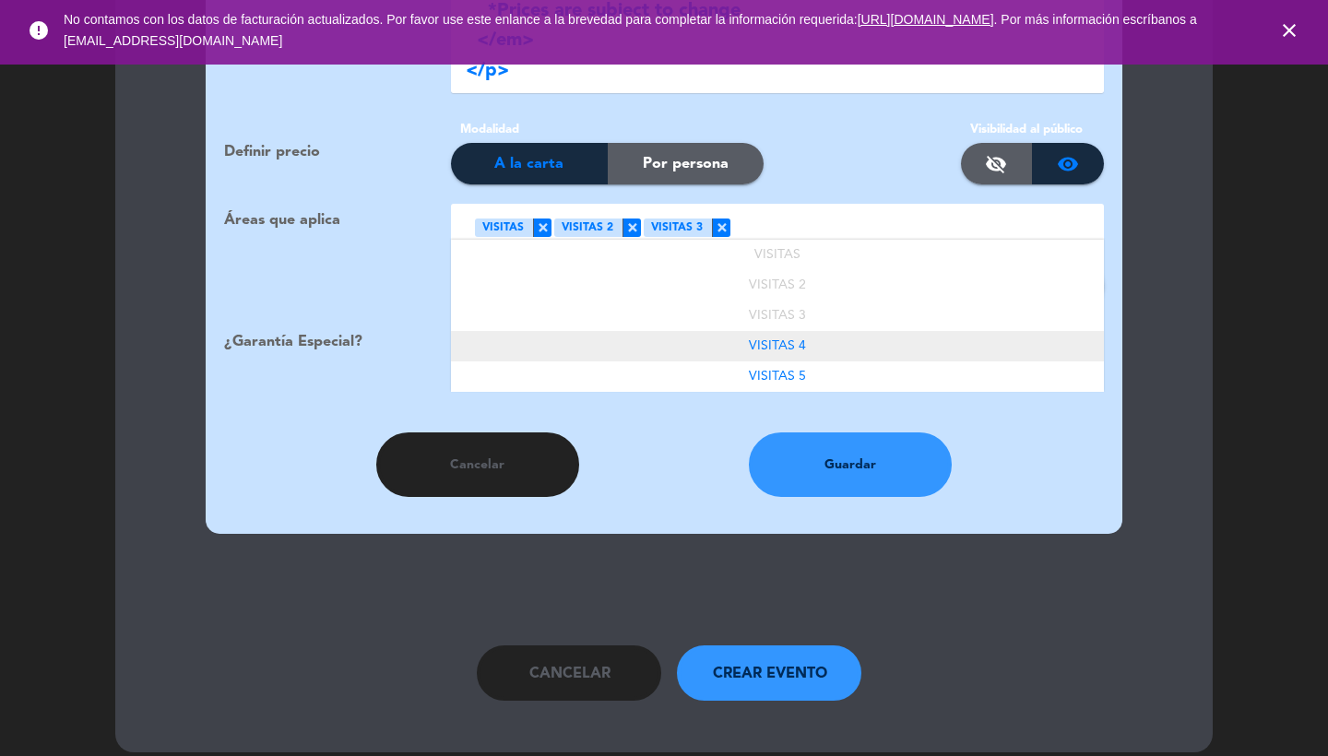
click at [816, 331] on div "VISITAS 4" at bounding box center [777, 346] width 653 height 30
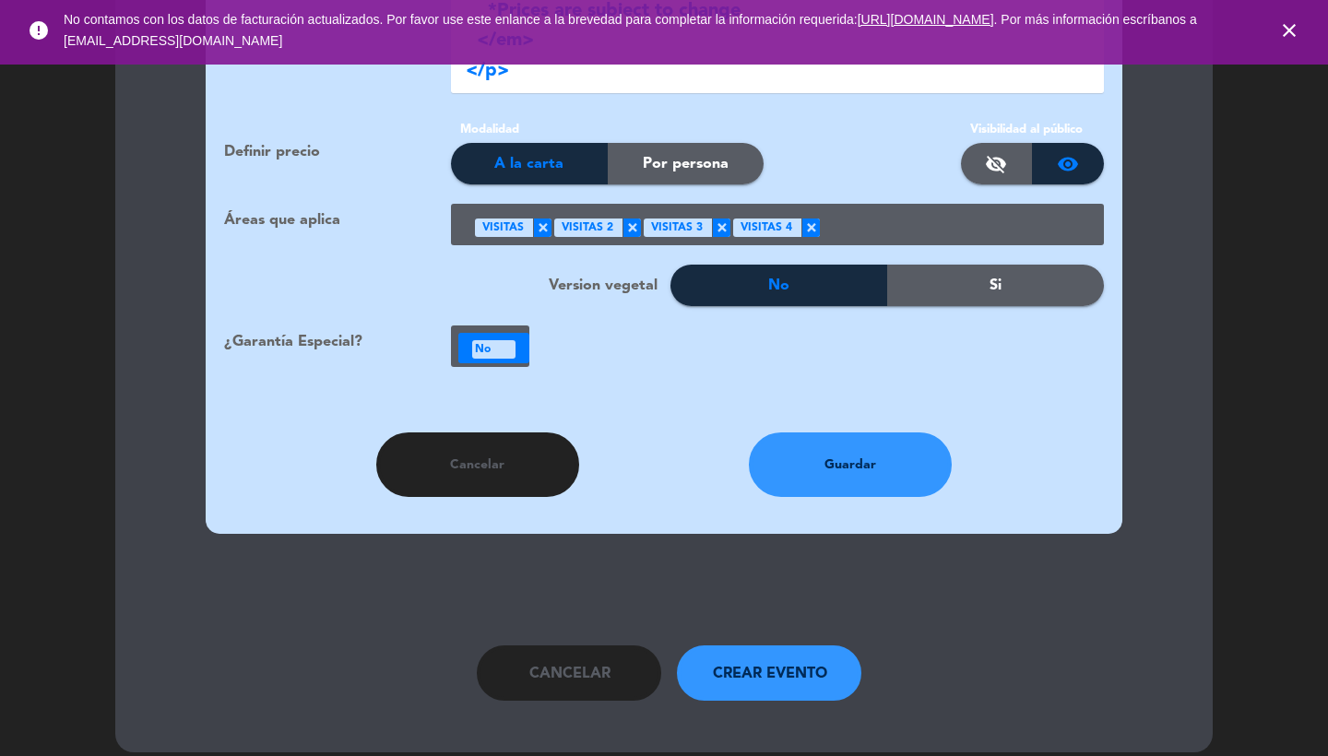
click at [865, 212] on div at bounding box center [955, 226] width 270 height 30
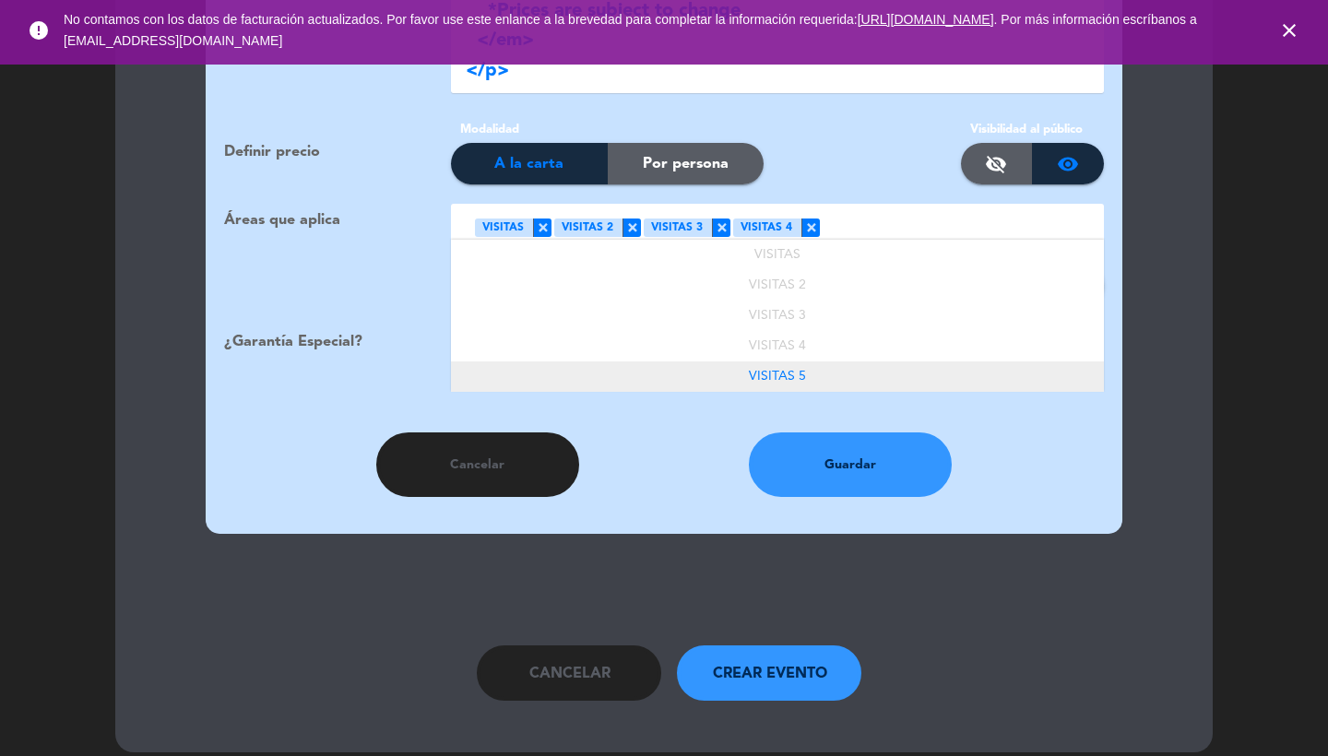
click at [825, 362] on div "VISITAS 5" at bounding box center [777, 377] width 653 height 30
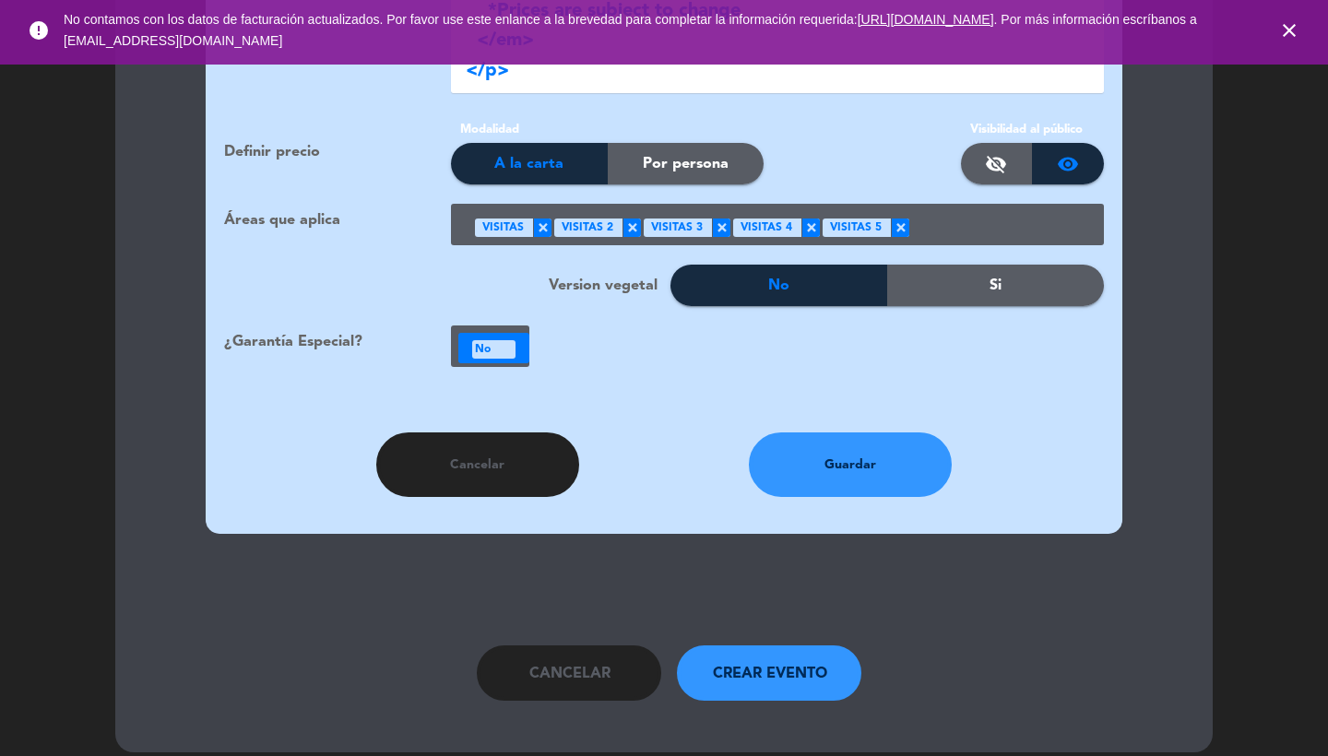
click at [508, 333] on div at bounding box center [493, 348] width 71 height 30
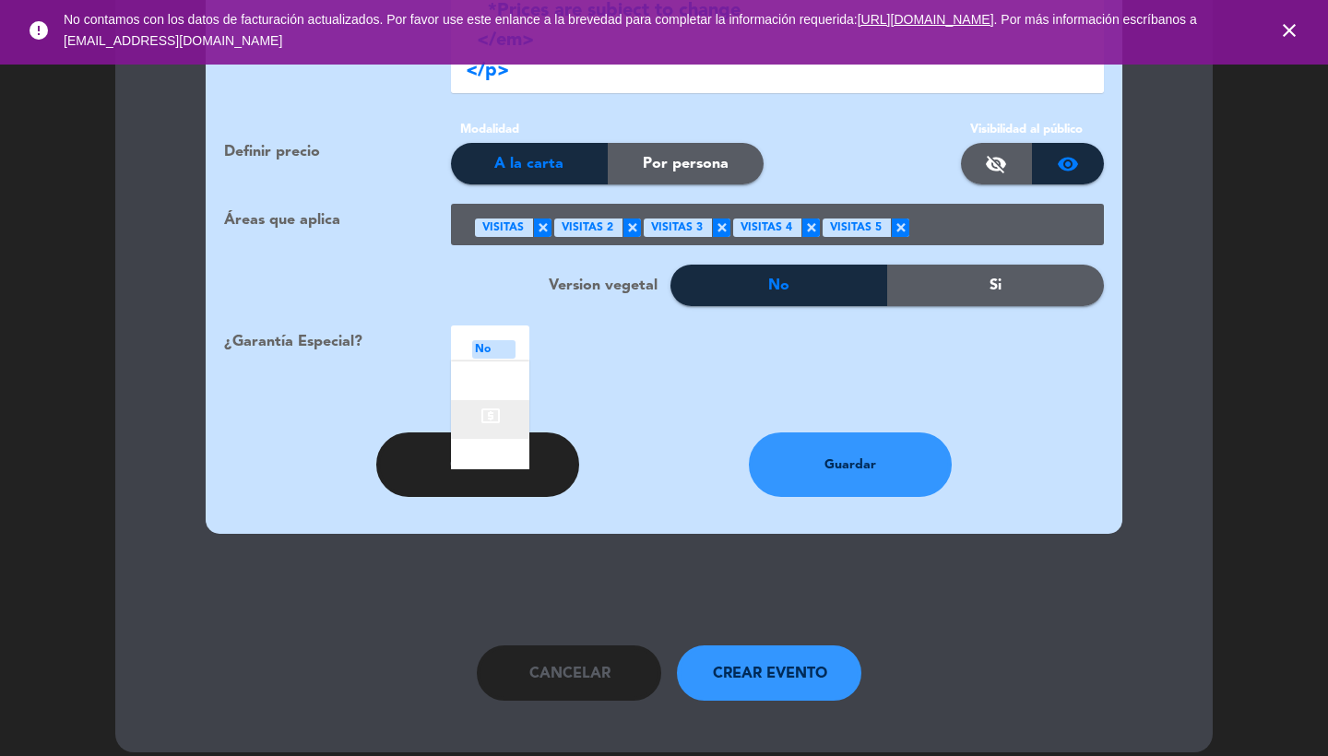
click at [513, 400] on div "local_atm" at bounding box center [490, 419] width 78 height 39
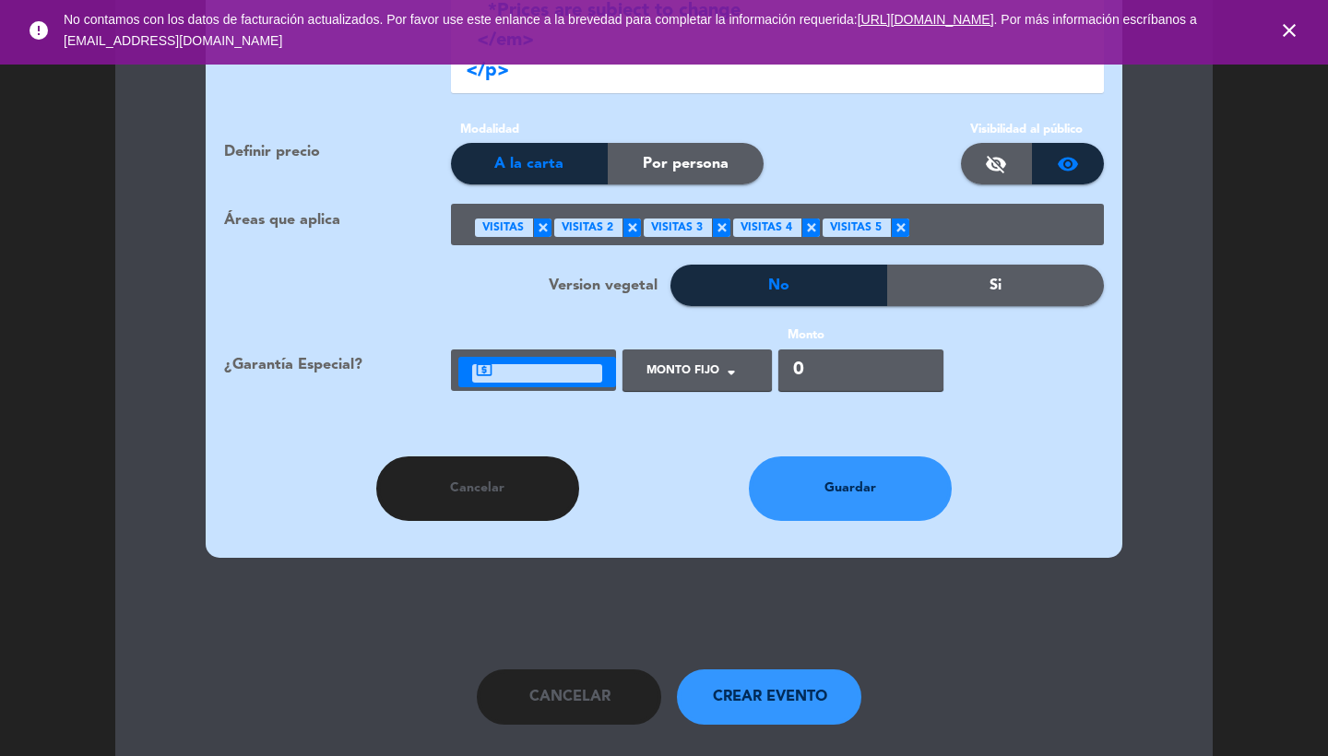
click at [681, 364] on ng-select "Tipo de Garantía × Monto Fijo ×" at bounding box center [697, 371] width 149 height 42
click at [681, 359] on div at bounding box center [689, 378] width 105 height 42
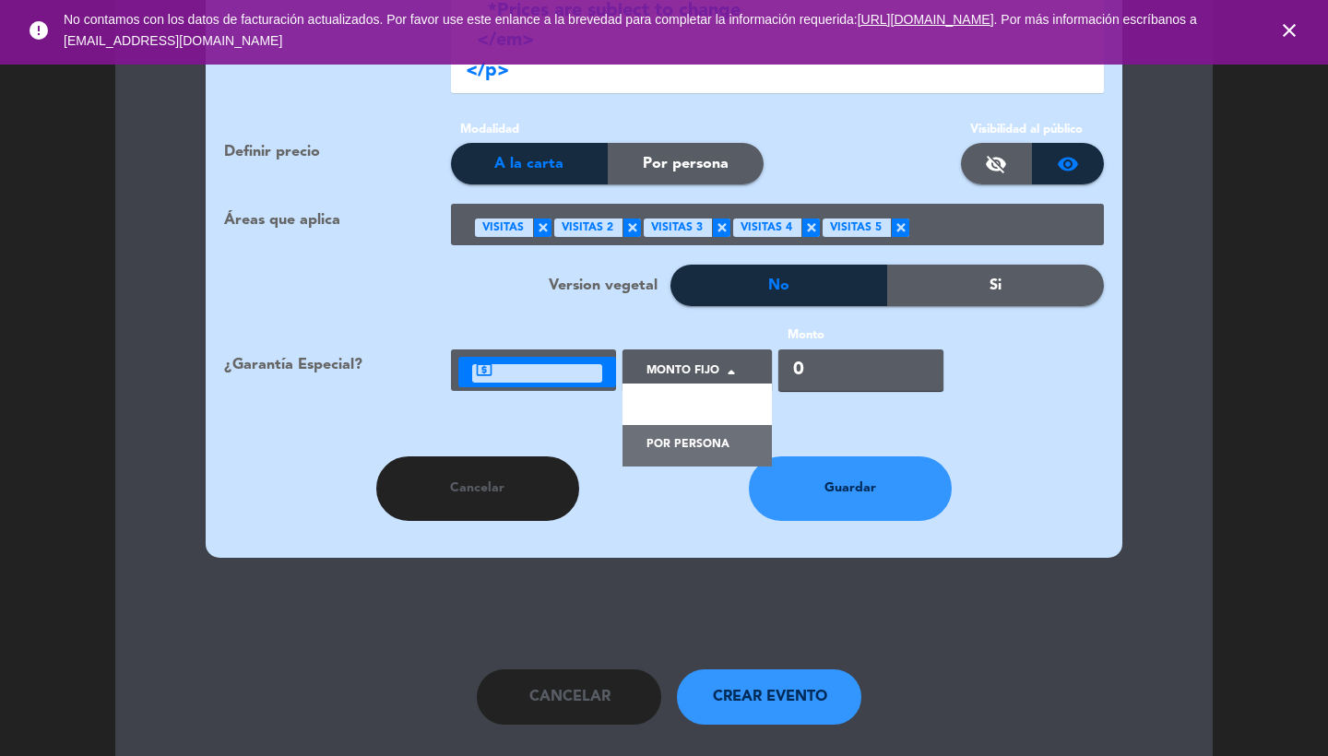
click at [684, 425] on div "Por persona" at bounding box center [697, 446] width 149 height 42
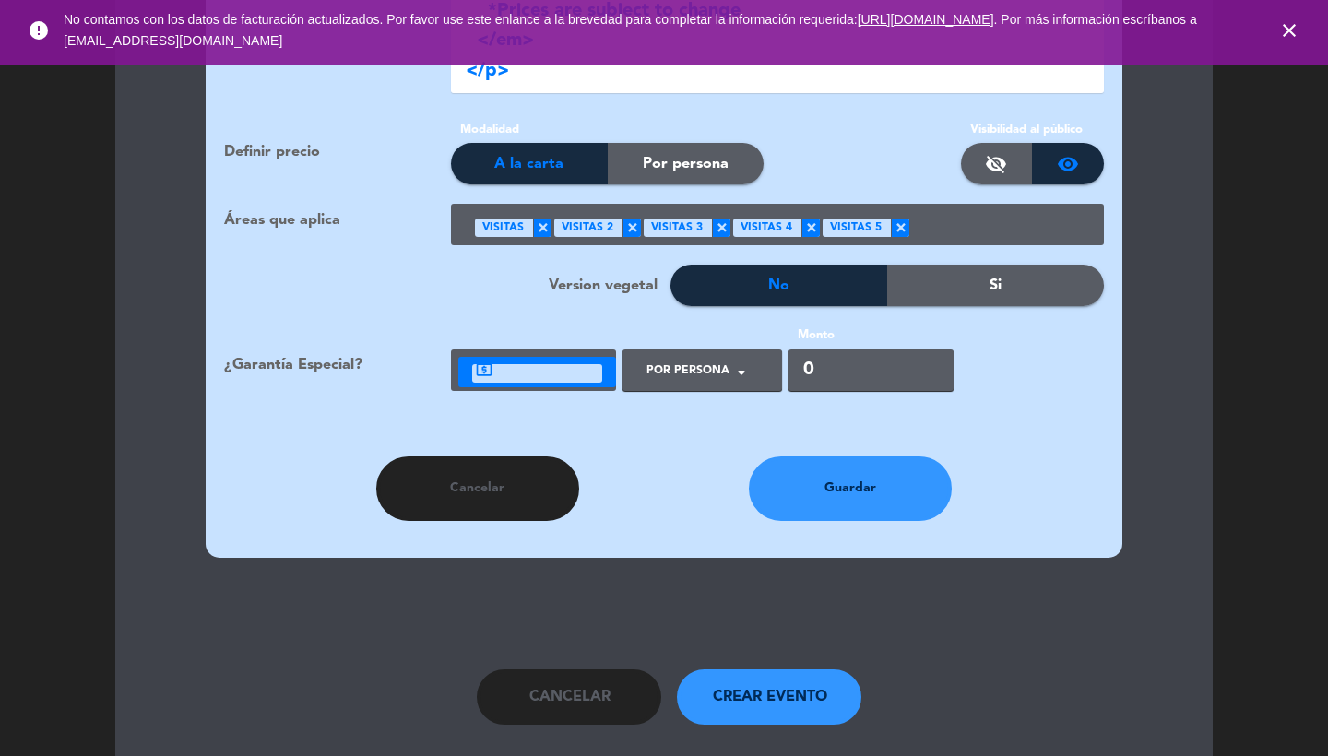
click at [813, 351] on input "0" at bounding box center [871, 371] width 165 height 42
type input "4000"
click at [821, 466] on button "Guardar" at bounding box center [850, 489] width 203 height 65
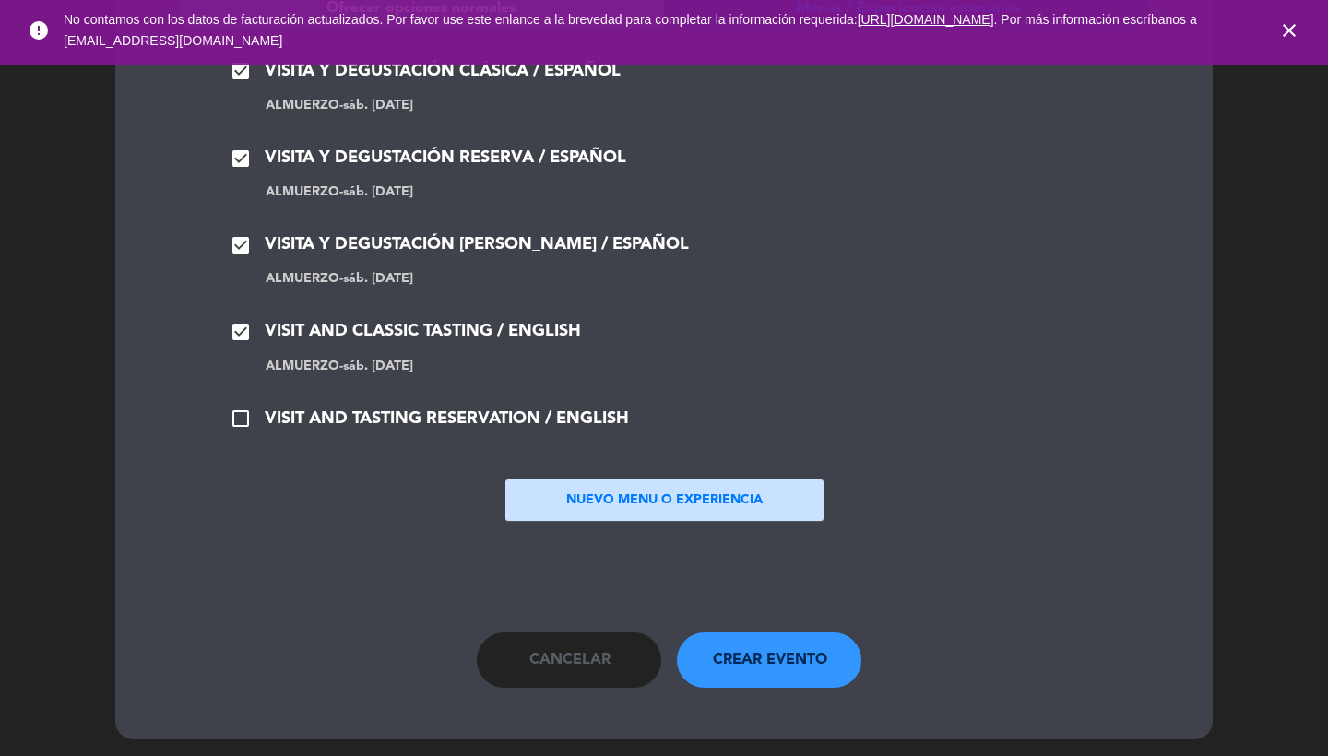
click at [336, 406] on span "VISIT AND TASTING RESERVATION / ENGLISH" at bounding box center [447, 419] width 364 height 27
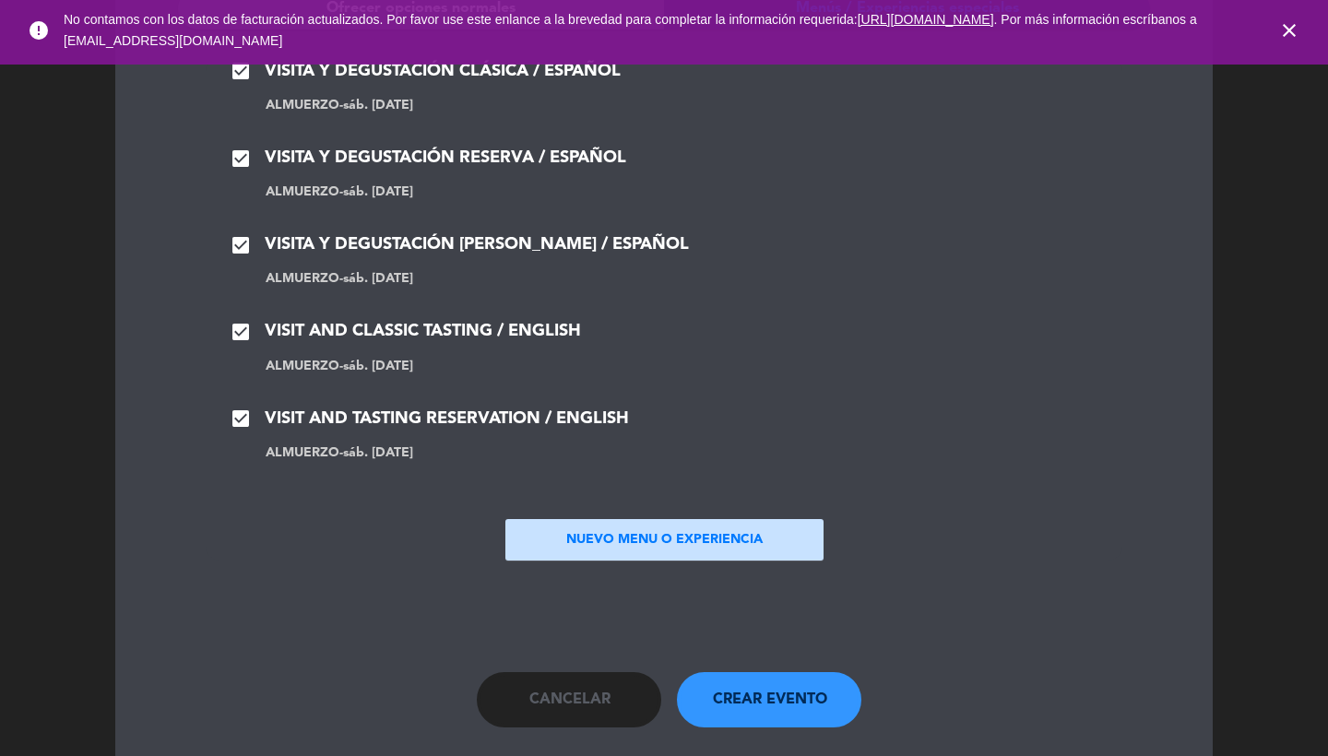
click at [603, 520] on button "NUEVO MENU O EXPERIENCIA" at bounding box center [665, 540] width 318 height 42
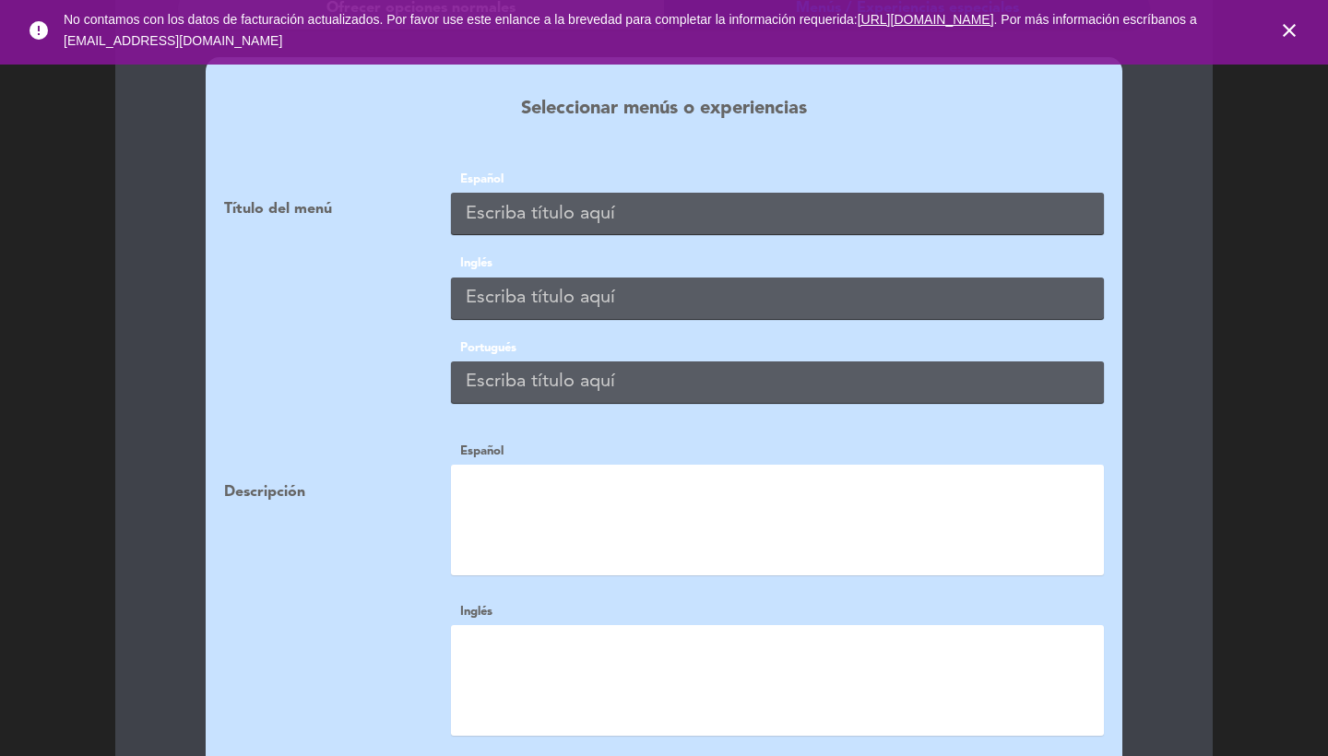
scroll to position [1663, 0]
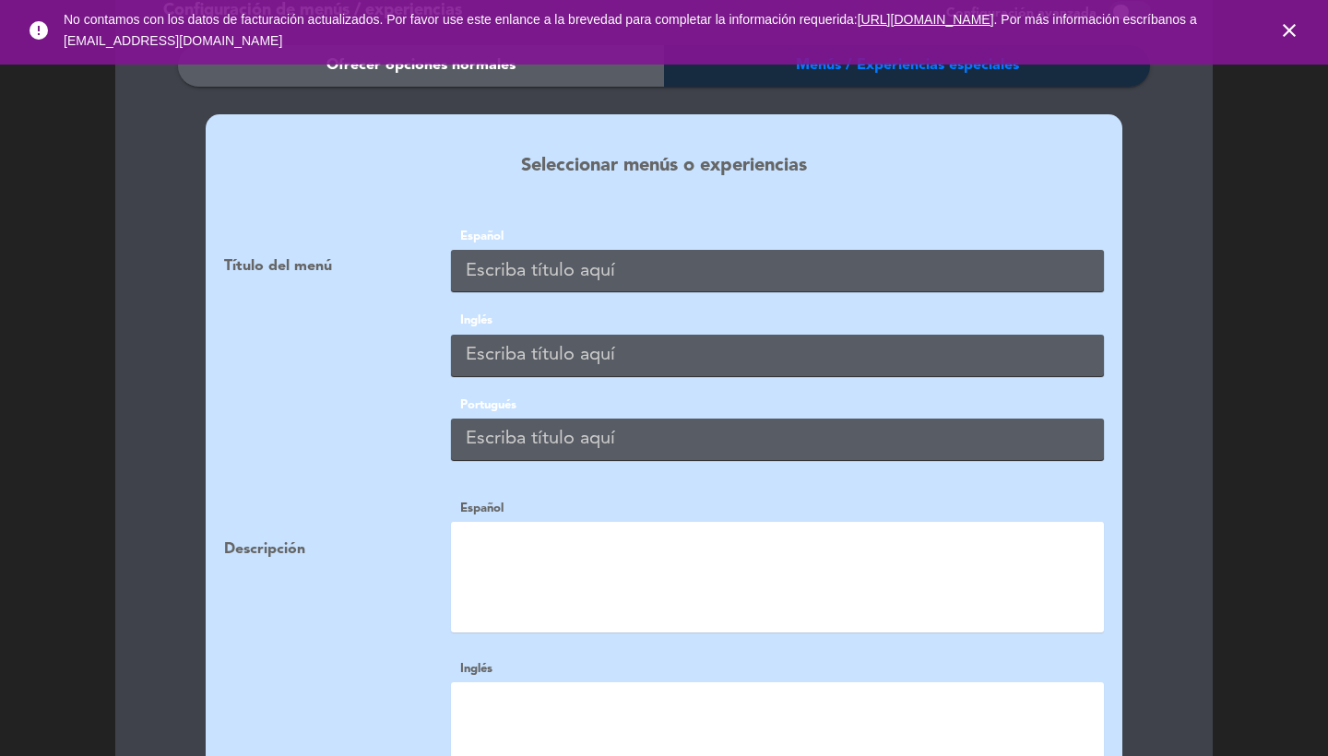
click at [557, 266] on input "text" at bounding box center [777, 271] width 653 height 42
paste input "HIGH RANGE VISIT AND TASTING / ENGLISH"
type input "HIGH RANGE VISIT AND TASTING / ENGLISH"
paste input "HIGH RANGE VISIT AND TASTING / ENGLISH"
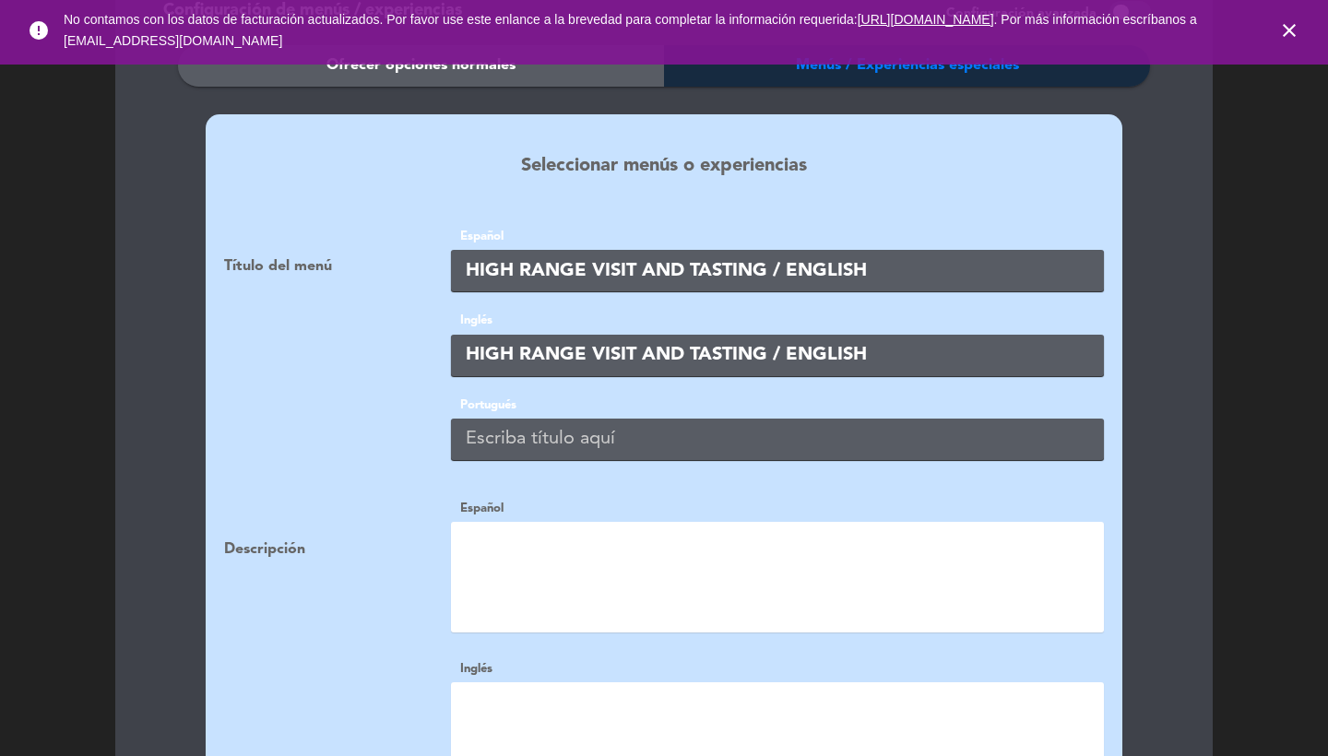
type input "HIGH RANGE VISIT AND TASTING / ENGLISH"
paste input "HIGH RANGE VISIT AND TASTING / ENGLISH"
type input "HIGH RANGE VISIT AND TASTING / ENGLISH"
click at [540, 542] on textarea at bounding box center [777, 577] width 653 height 111
paste textarea "<p> [PERSON_NAME] and fruity line </p> <p> [PERSON_NAME] selection </p> <p> &nb…"
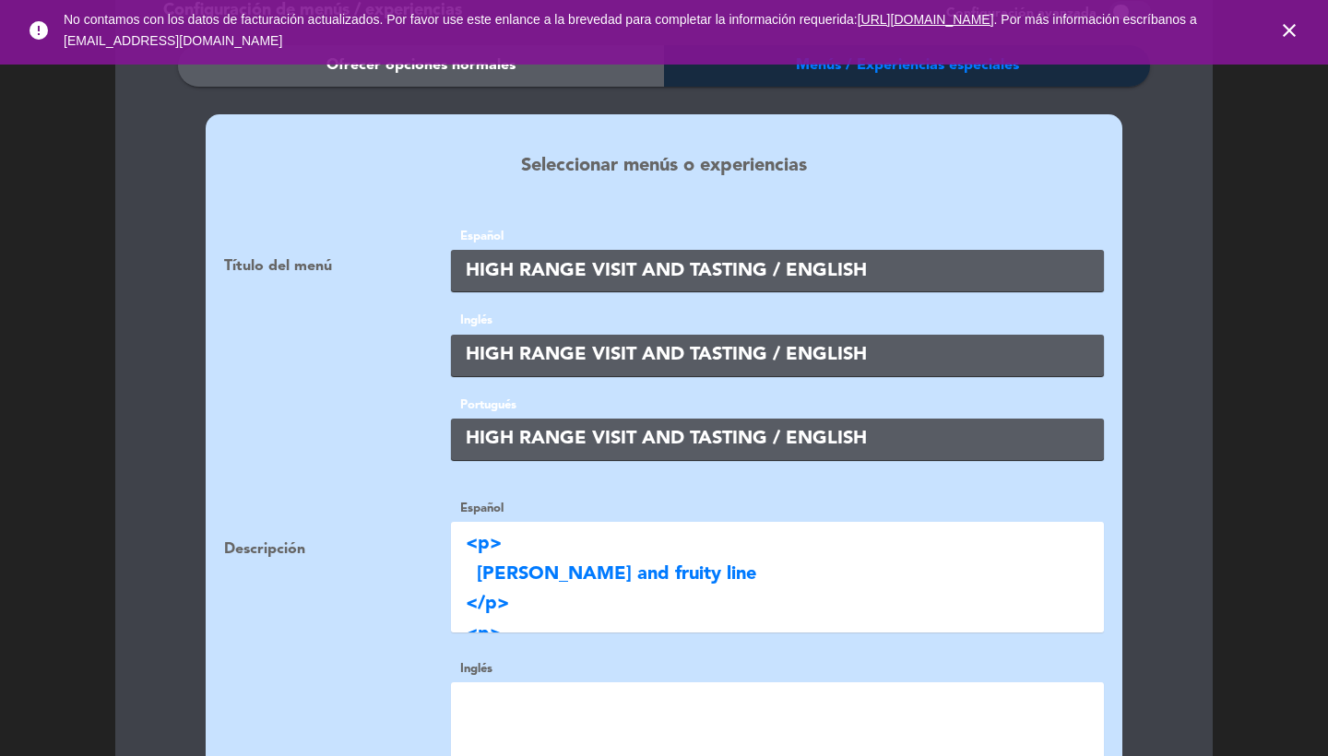
type textarea "<p> [PERSON_NAME] and fruity line </p> <p> [PERSON_NAME] selection </p> <p> &nb…"
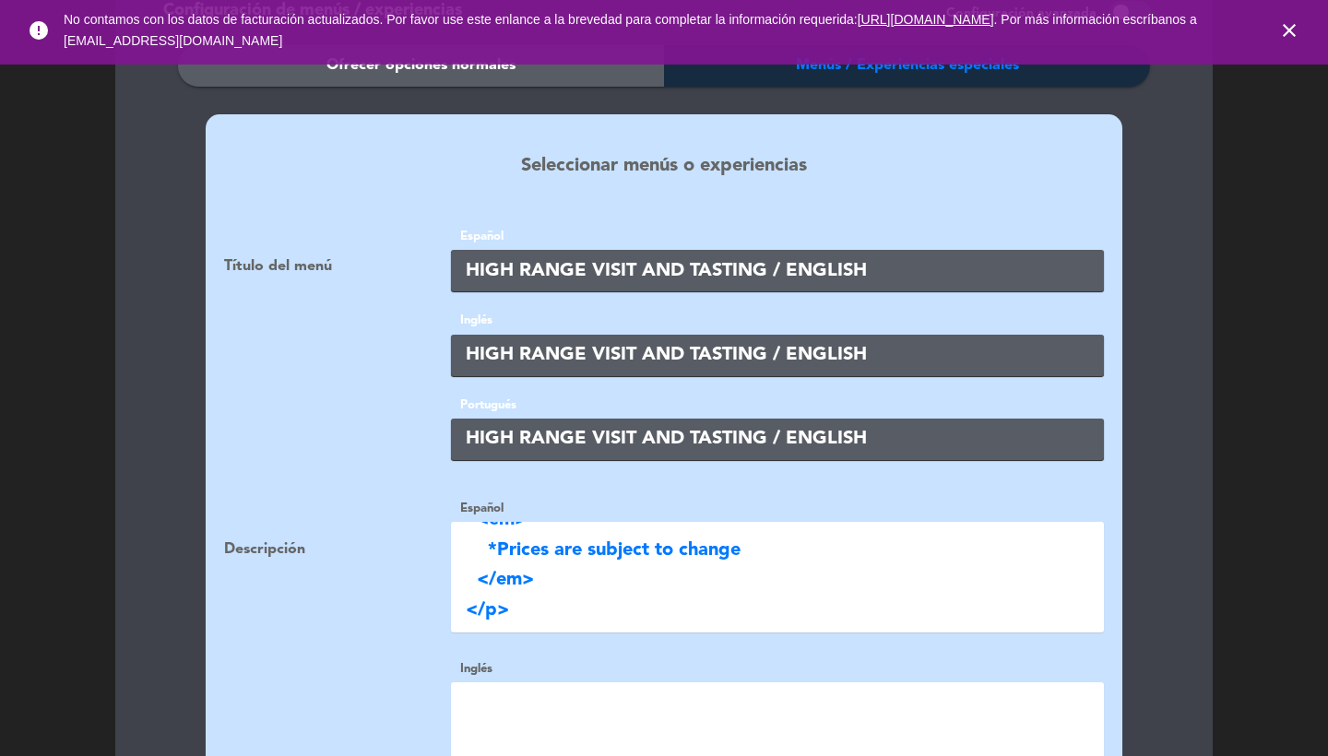
paste textarea "<p> [PERSON_NAME] and fruity line </p> <p> [PERSON_NAME] selection </p> <p> &nb…"
type textarea "<p> [PERSON_NAME] and fruity line </p> <p> [PERSON_NAME] selection </p> <p> &nb…"
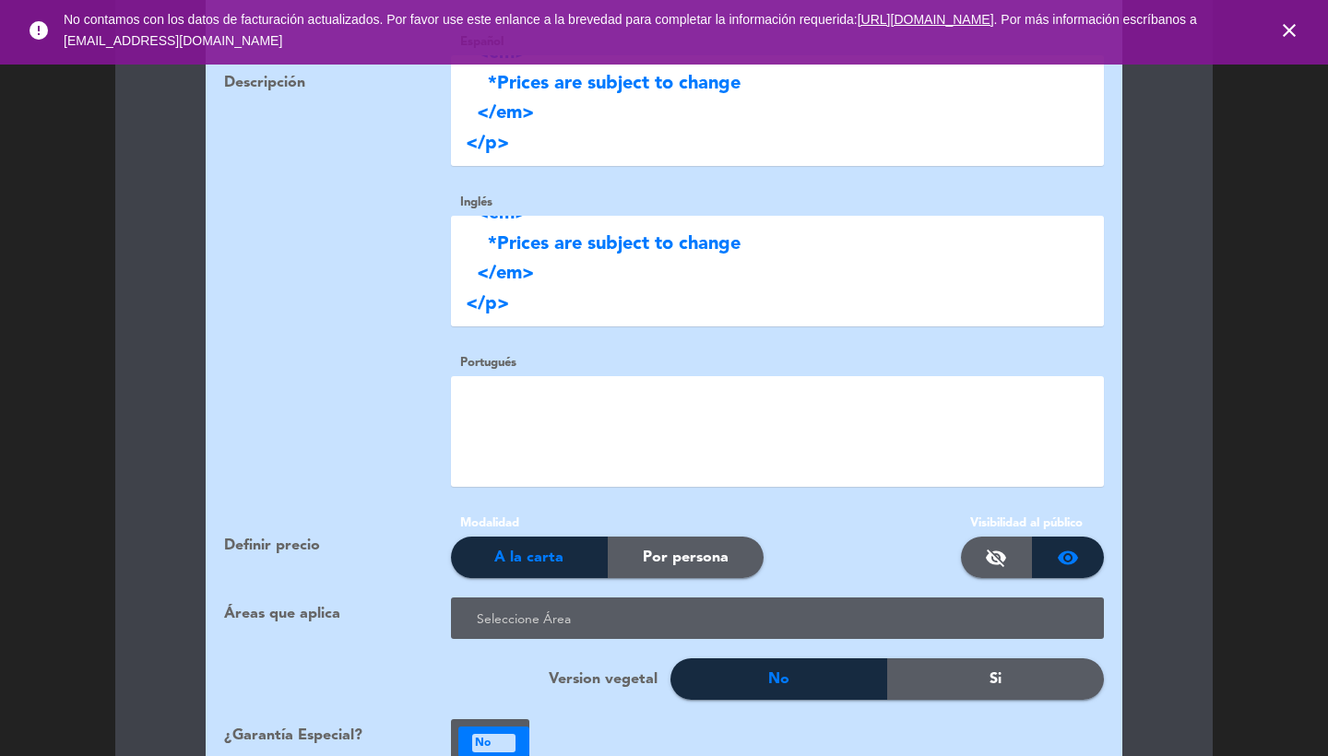
scroll to position [2130, 0]
paste textarea "<p> [PERSON_NAME] and fruity line </p> <p> [PERSON_NAME] selection </p> <p> &nb…"
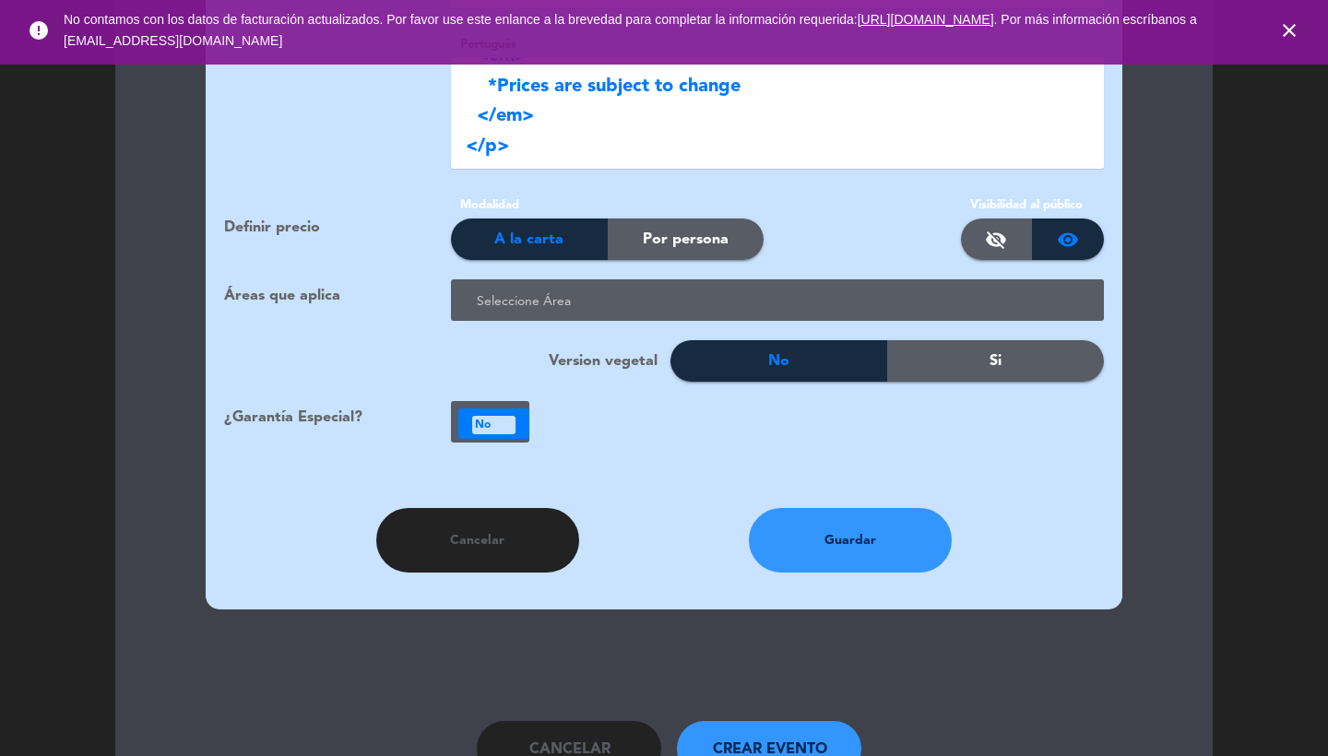
scroll to position [2524, 0]
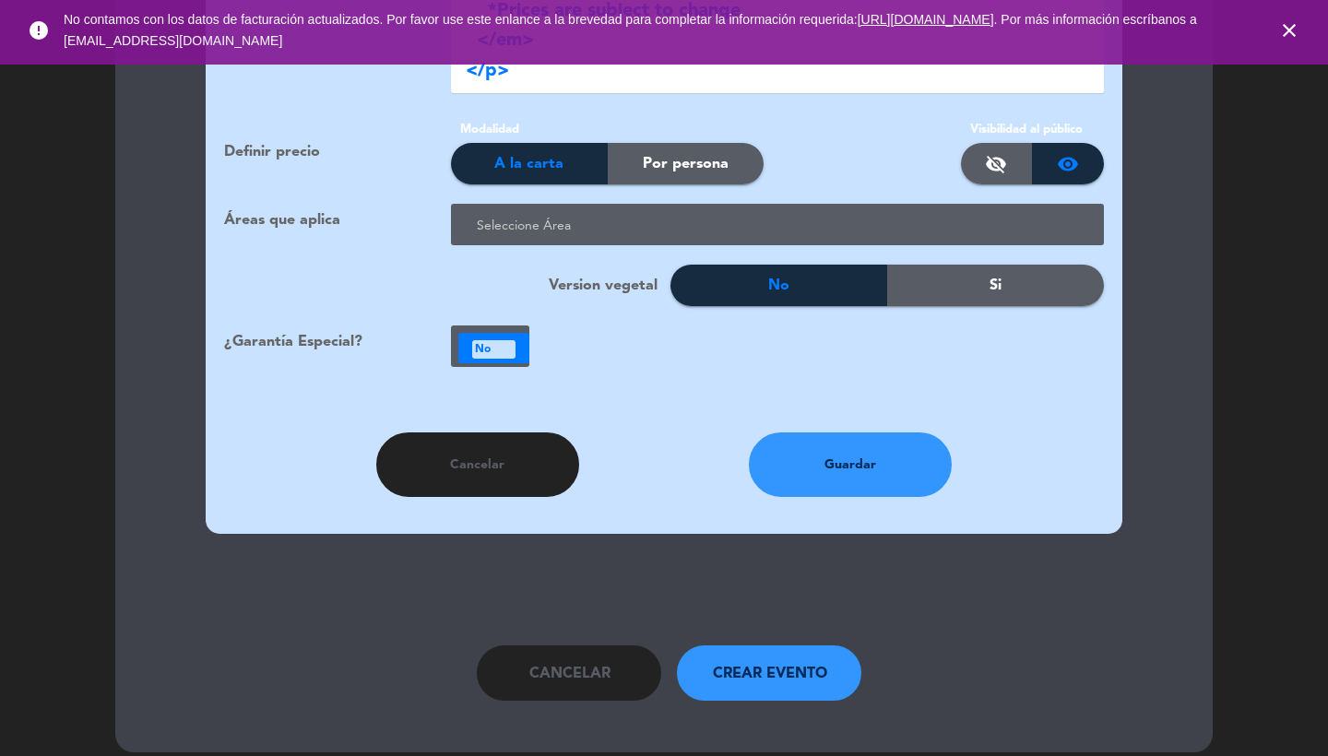
type textarea "<p> [PERSON_NAME] and fruity line </p> <p> [PERSON_NAME] selection </p> <p> &nb…"
click at [685, 211] on div at bounding box center [781, 226] width 618 height 30
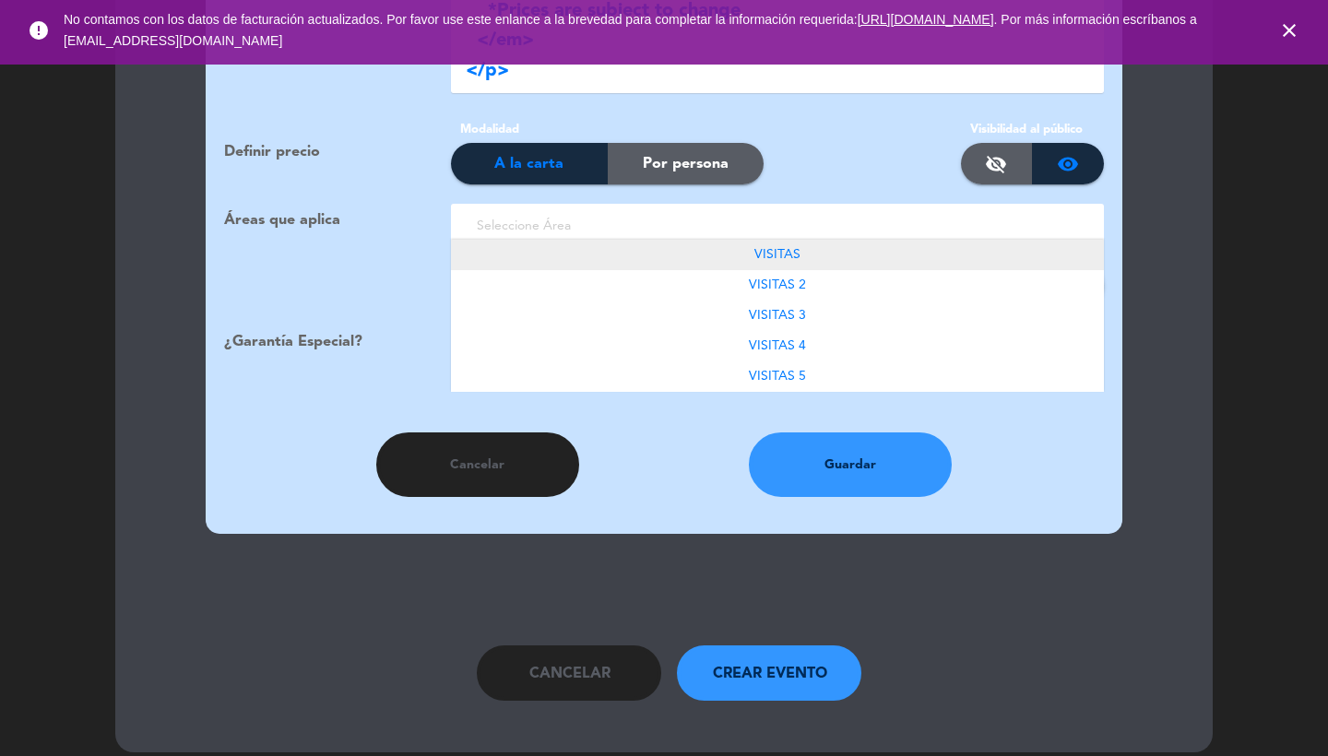
click at [811, 240] on div "VISITAS" at bounding box center [777, 255] width 653 height 30
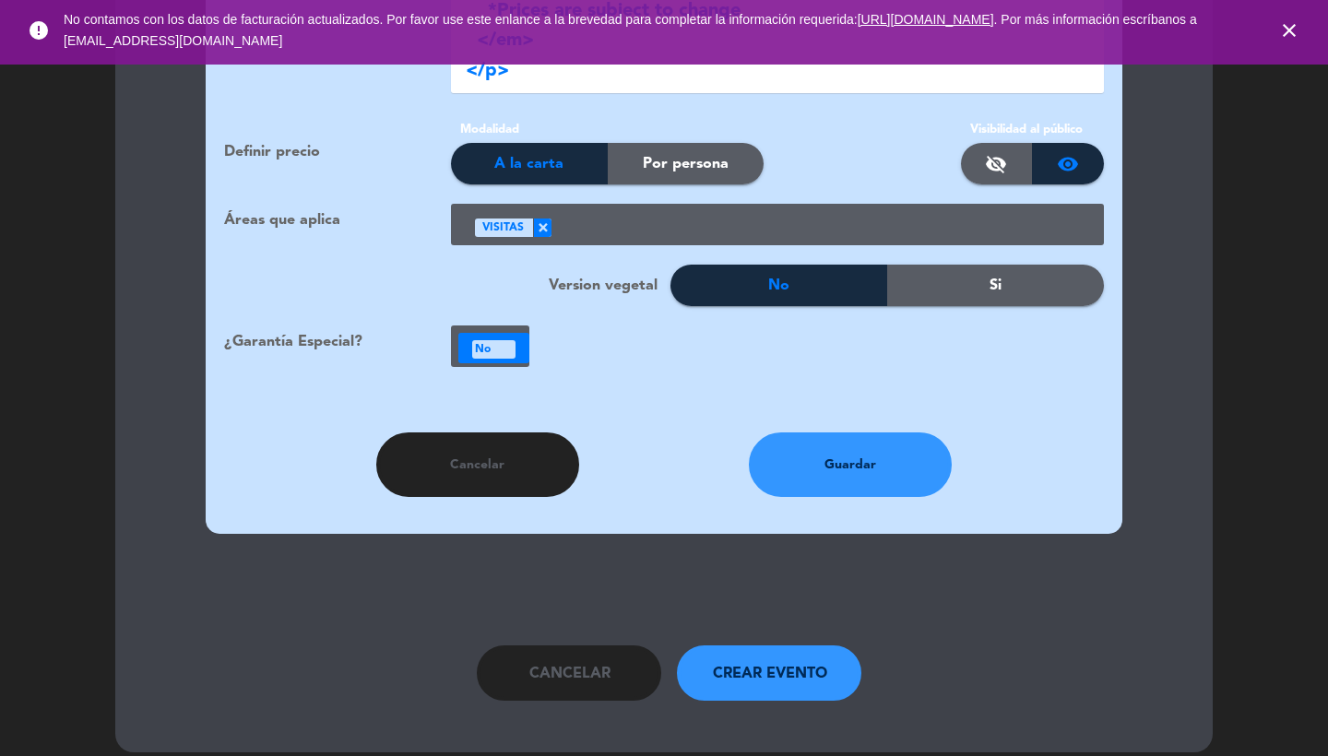
click at [771, 211] on div at bounding box center [821, 226] width 539 height 30
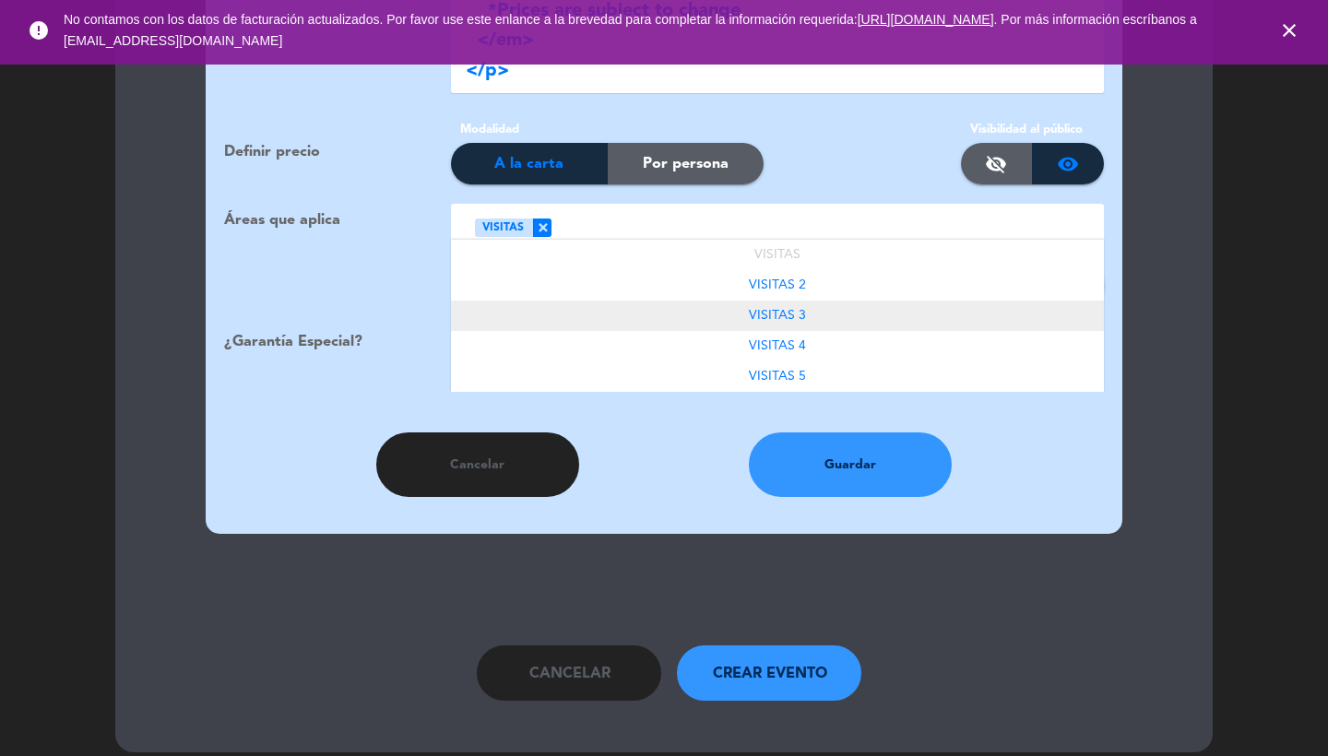
click at [772, 301] on div "VISITAS 3" at bounding box center [777, 316] width 653 height 30
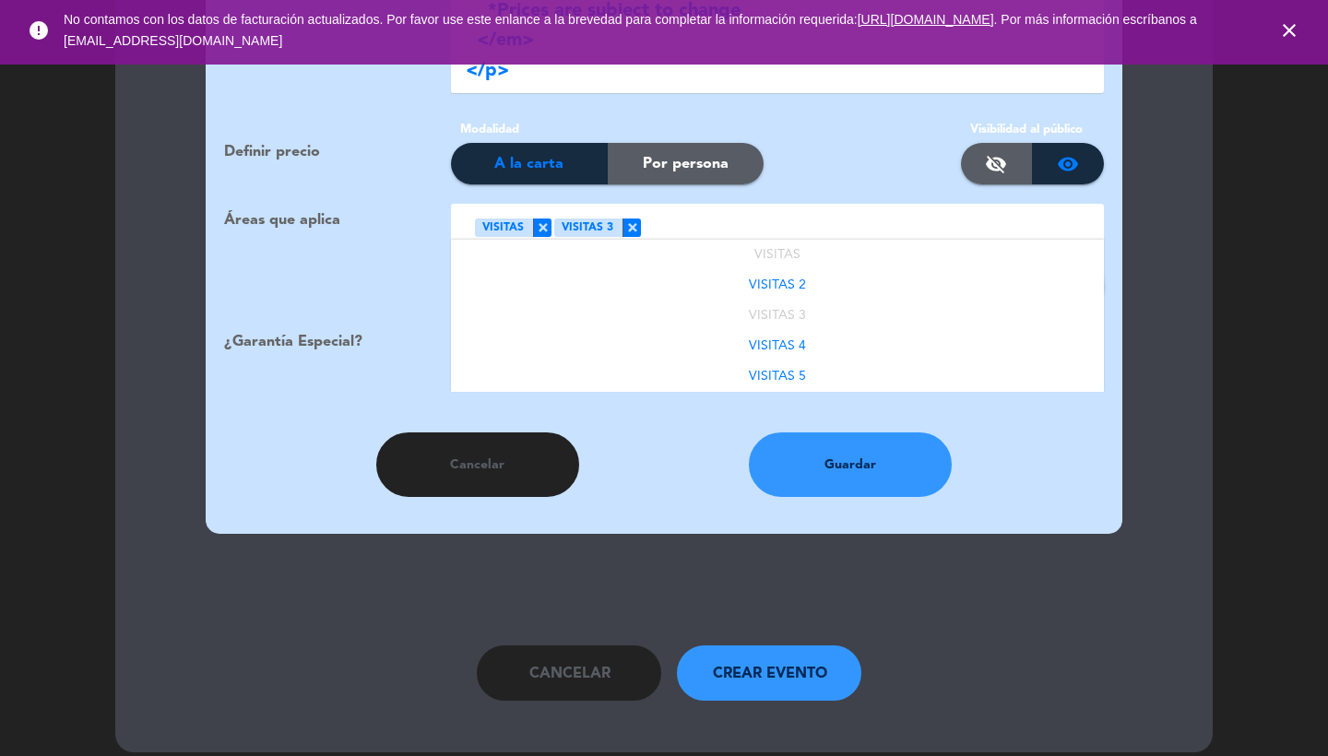
click at [739, 219] on ng-select "Seleccione Área × VISITAS × VISITAS 3 × VISITAS VISITAS 2 VISITAS 3 VISITAS 4 V…" at bounding box center [777, 225] width 653 height 42
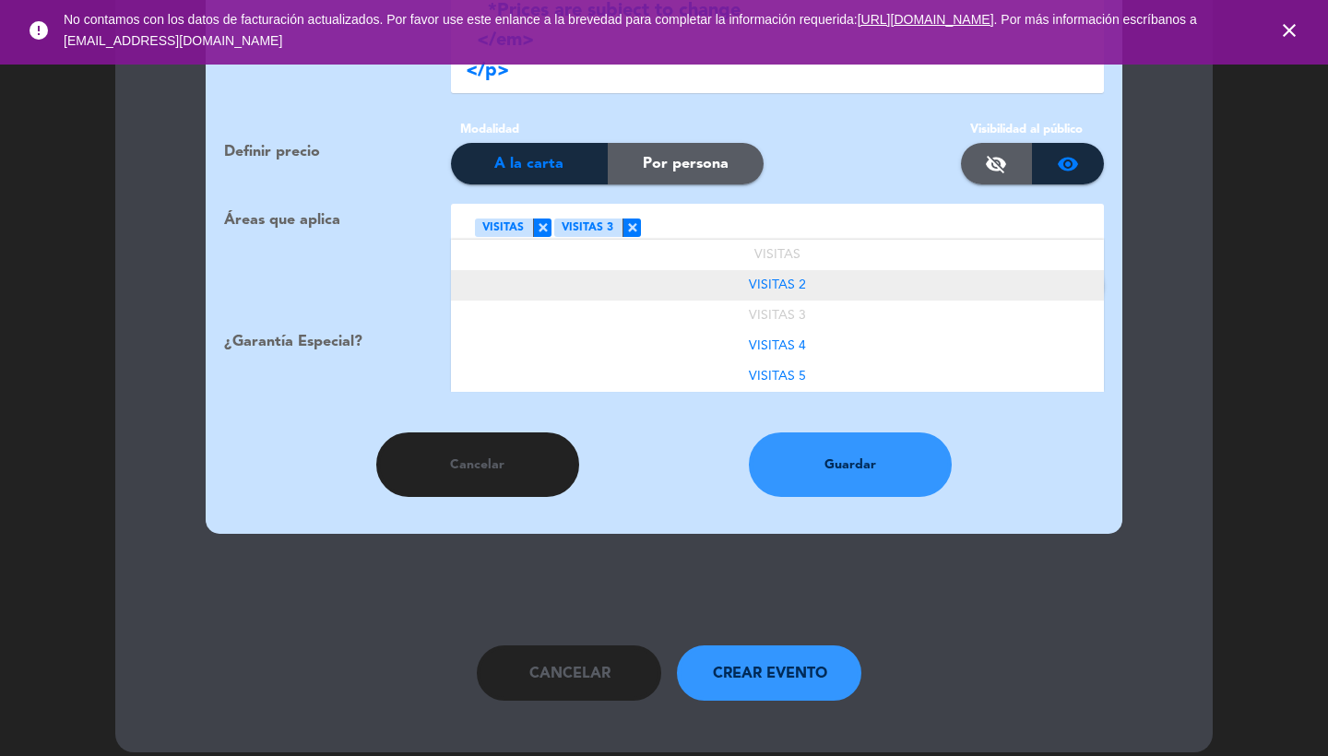
click at [795, 279] on span "VISITAS 2" at bounding box center [777, 285] width 57 height 13
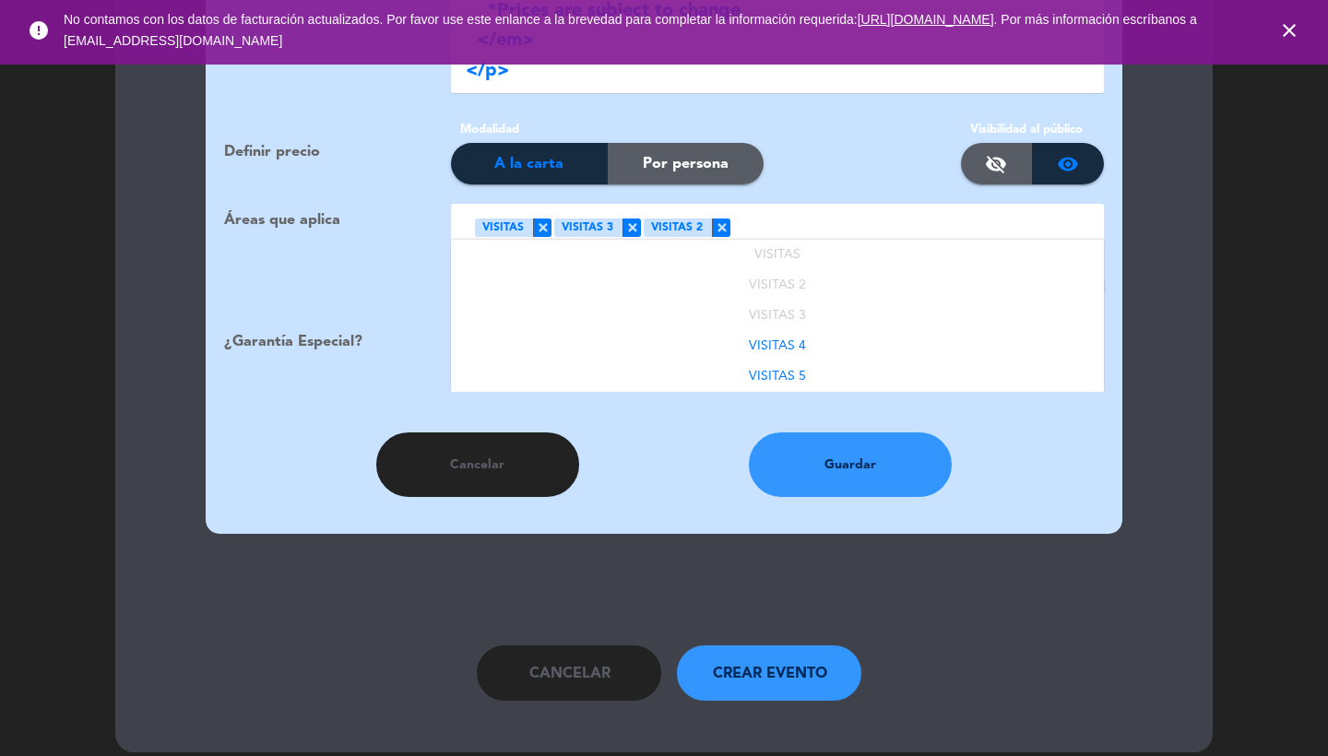
click at [776, 211] on div at bounding box center [911, 226] width 360 height 30
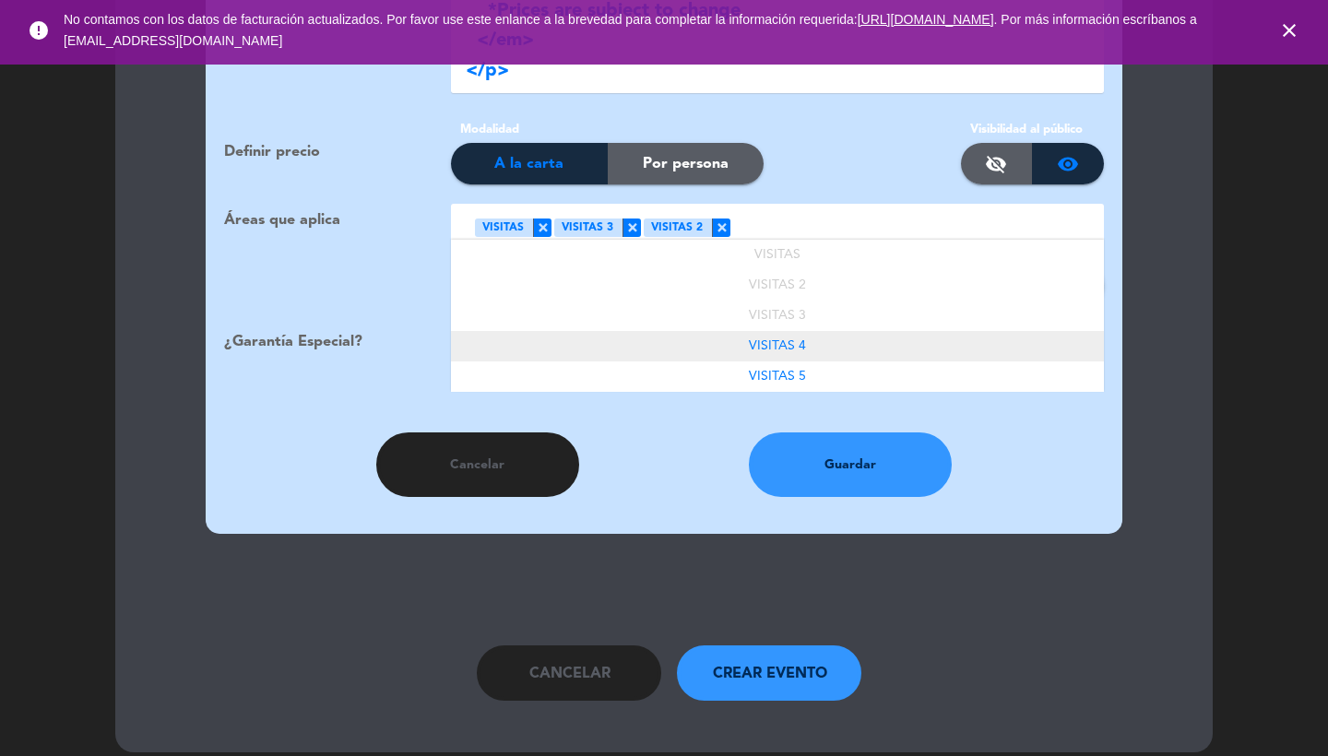
click at [794, 339] on span "VISITAS 4" at bounding box center [777, 345] width 57 height 13
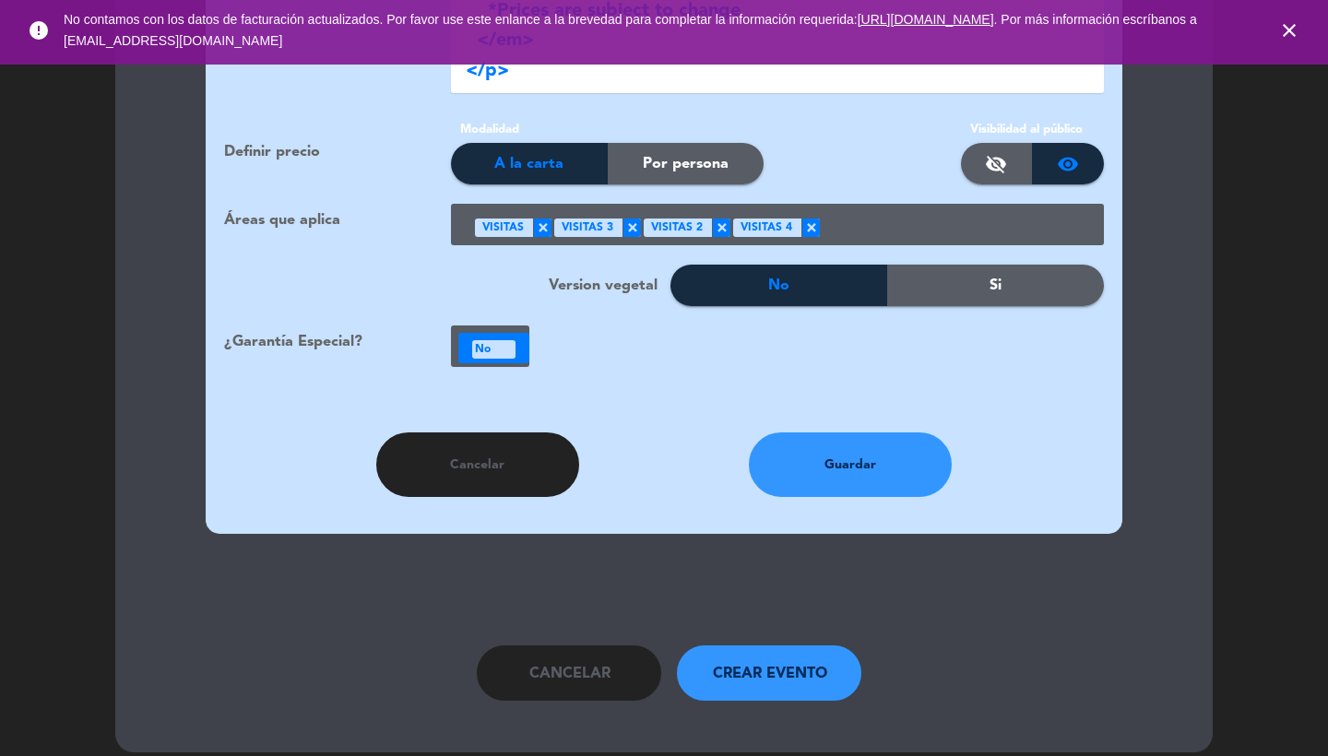
click at [858, 219] on ng-select "Seleccione Área × VISITAS × VISITAS 3 × VISITAS 2 × VISITAS 4 ×" at bounding box center [777, 225] width 653 height 42
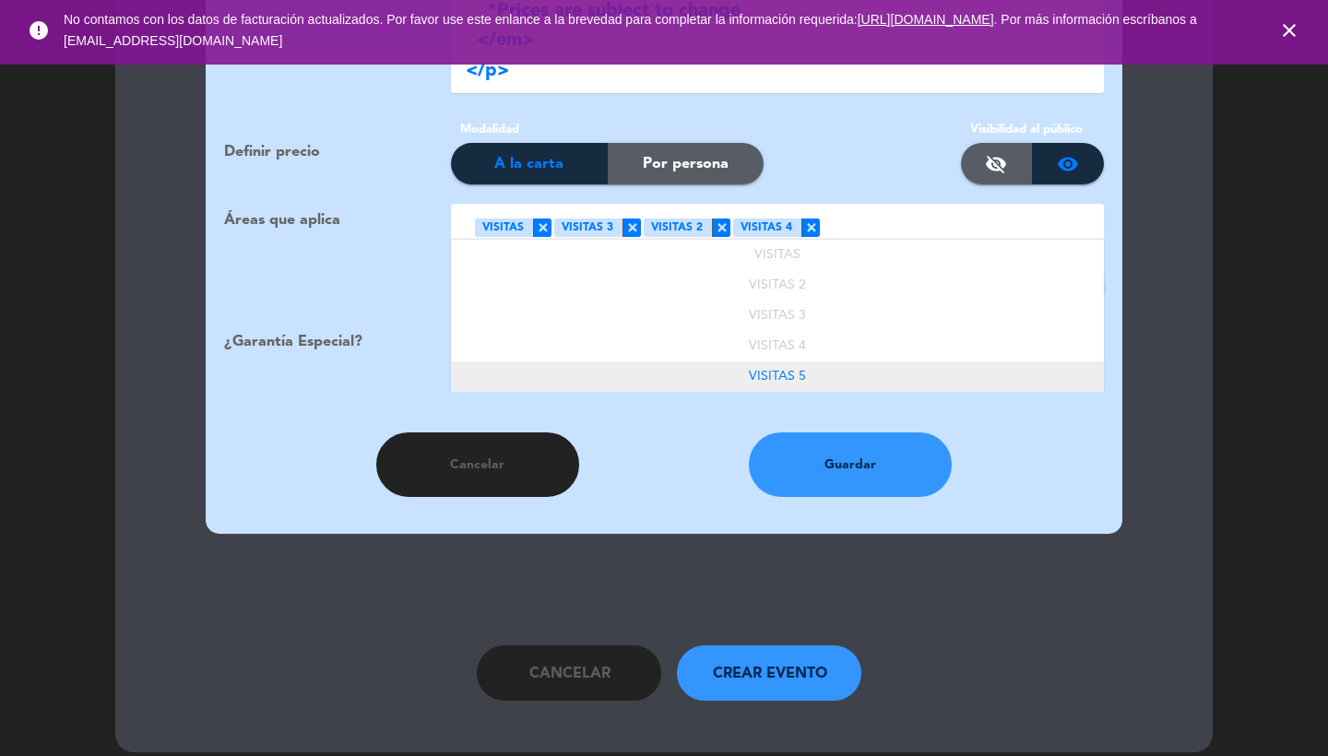
click at [813, 362] on div "VISITAS 5" at bounding box center [777, 377] width 653 height 30
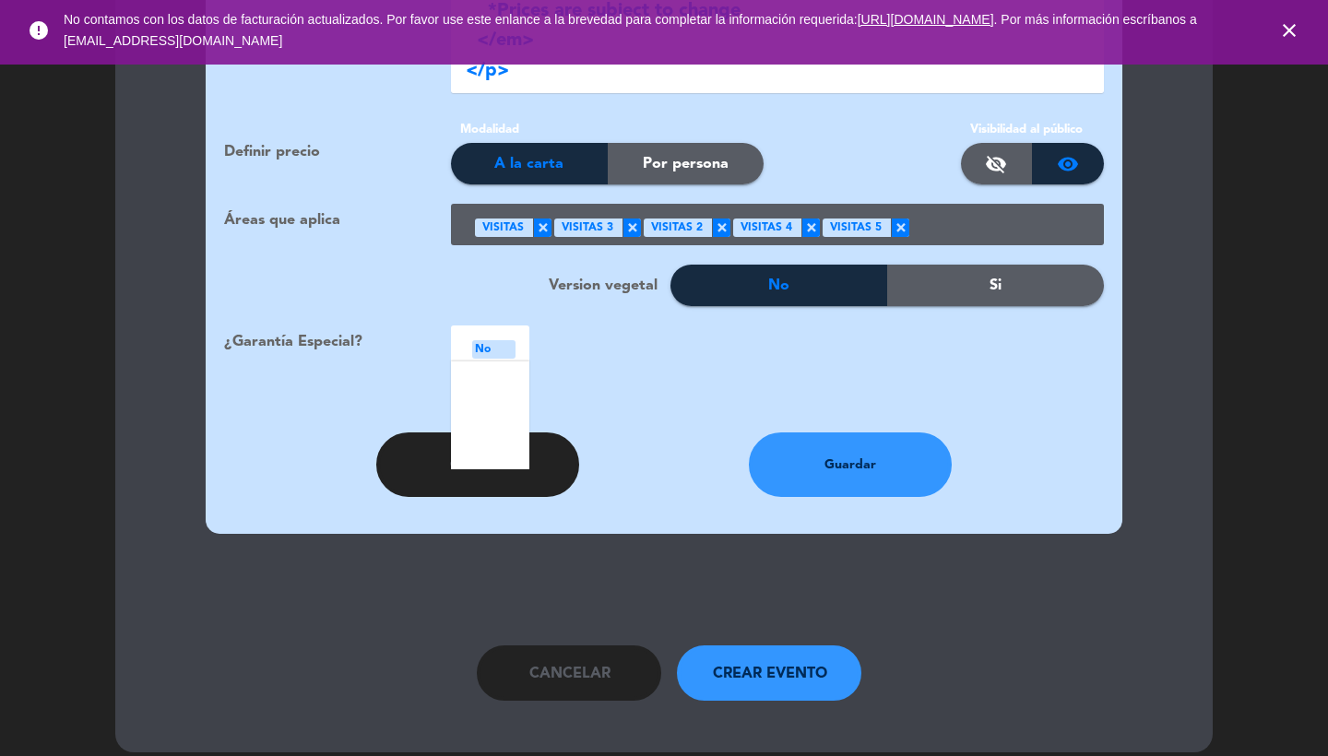
click at [509, 340] on div "No" at bounding box center [493, 349] width 43 height 18
click at [503, 401] on div "local_atm" at bounding box center [490, 419] width 78 height 39
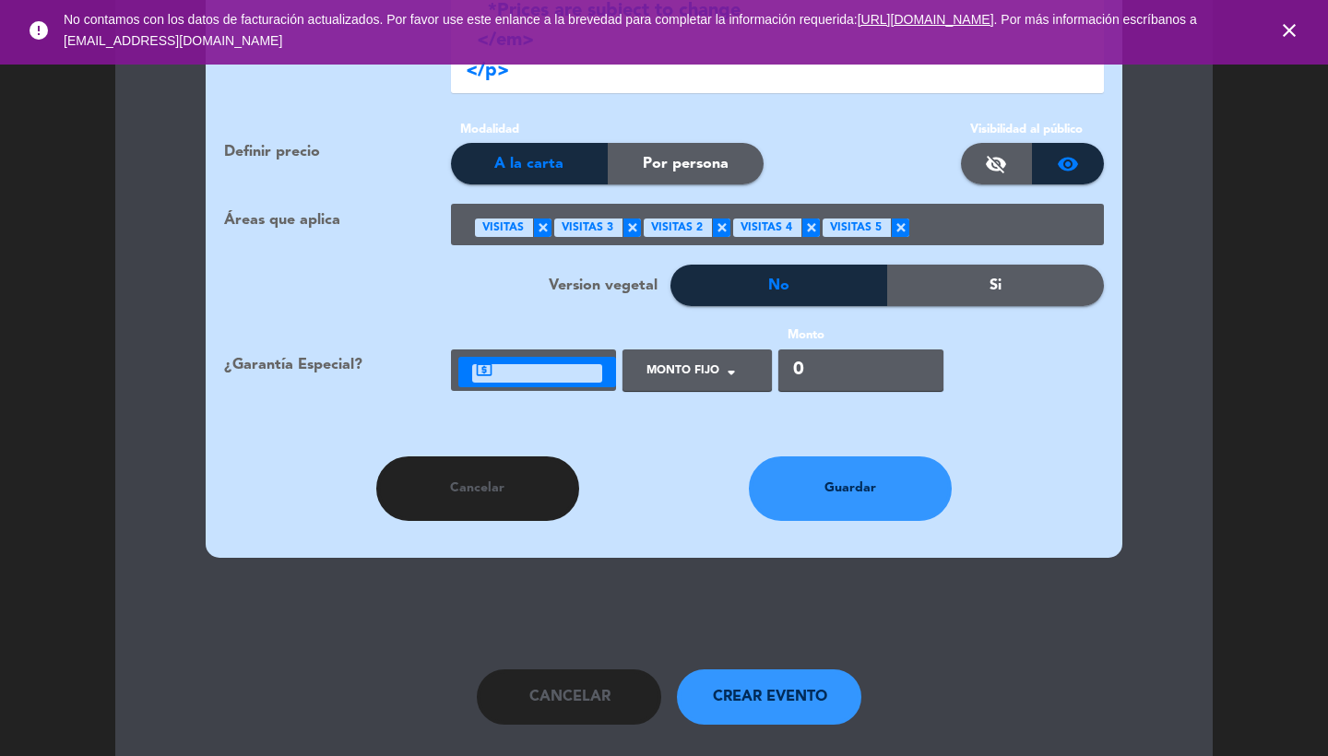
click at [681, 357] on div at bounding box center [689, 378] width 105 height 42
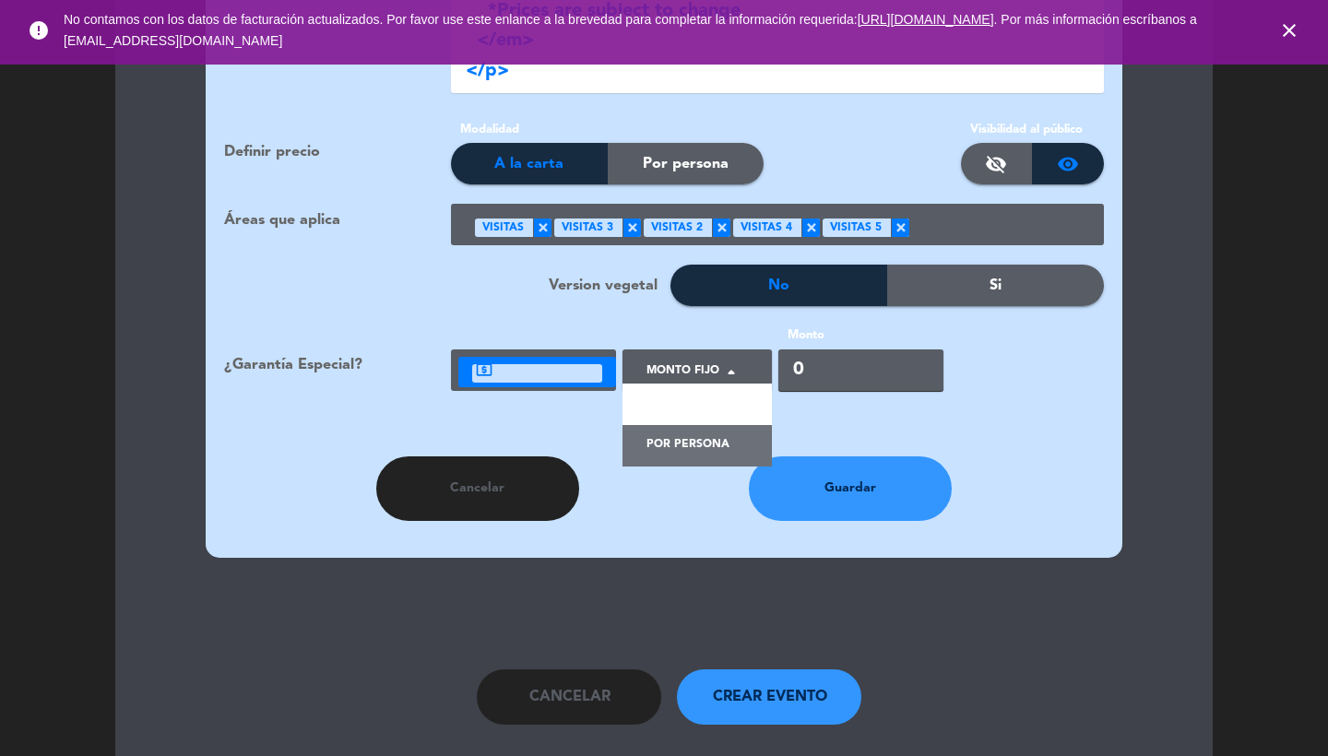
click at [686, 425] on div "Por persona" at bounding box center [697, 446] width 149 height 42
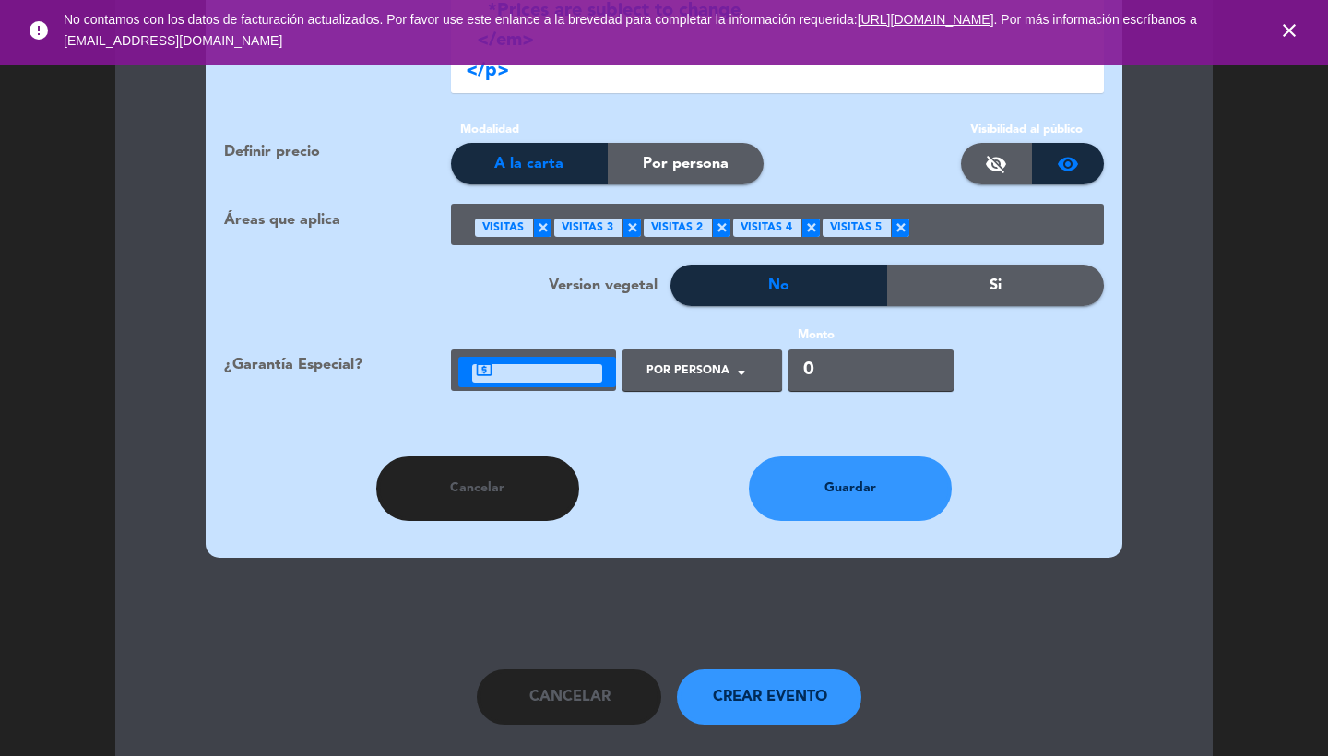
click at [836, 350] on input "0" at bounding box center [871, 371] width 165 height 42
type input "4000"
click at [824, 459] on button "Guardar" at bounding box center [850, 489] width 203 height 65
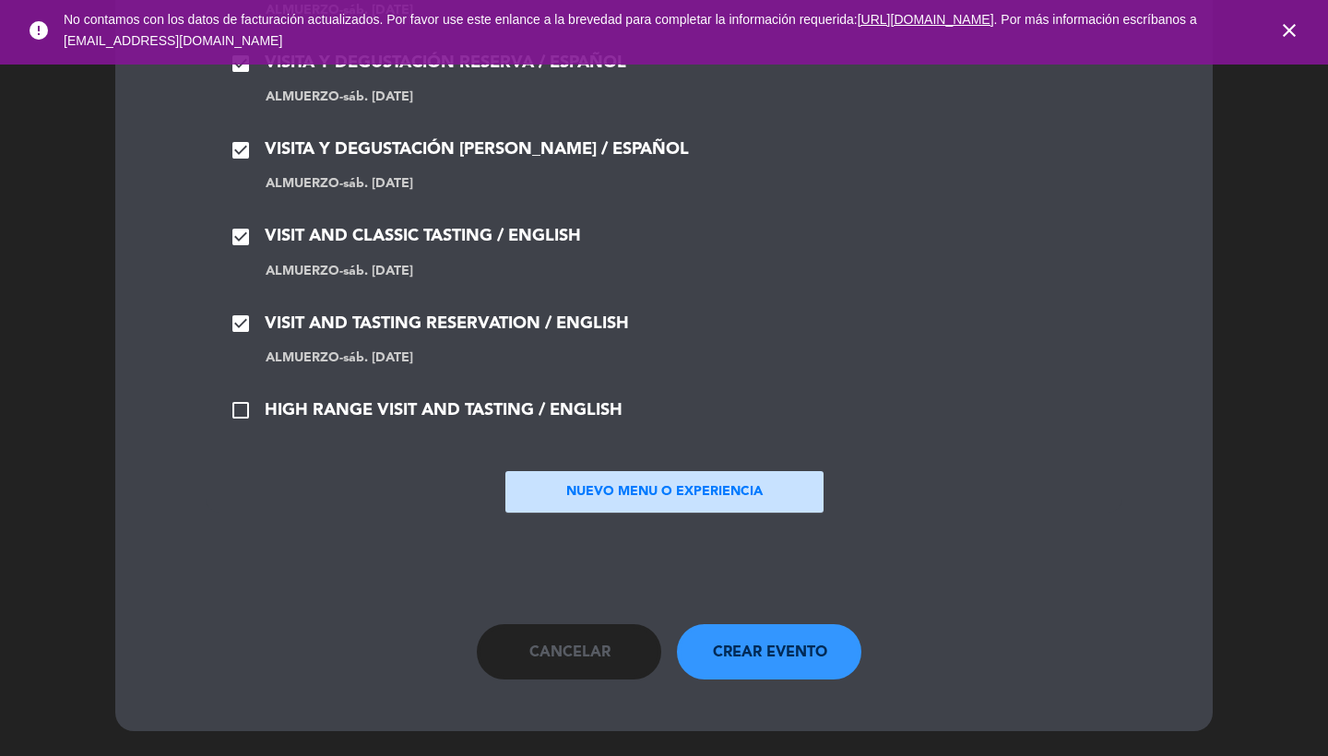
scroll to position [1809, 0]
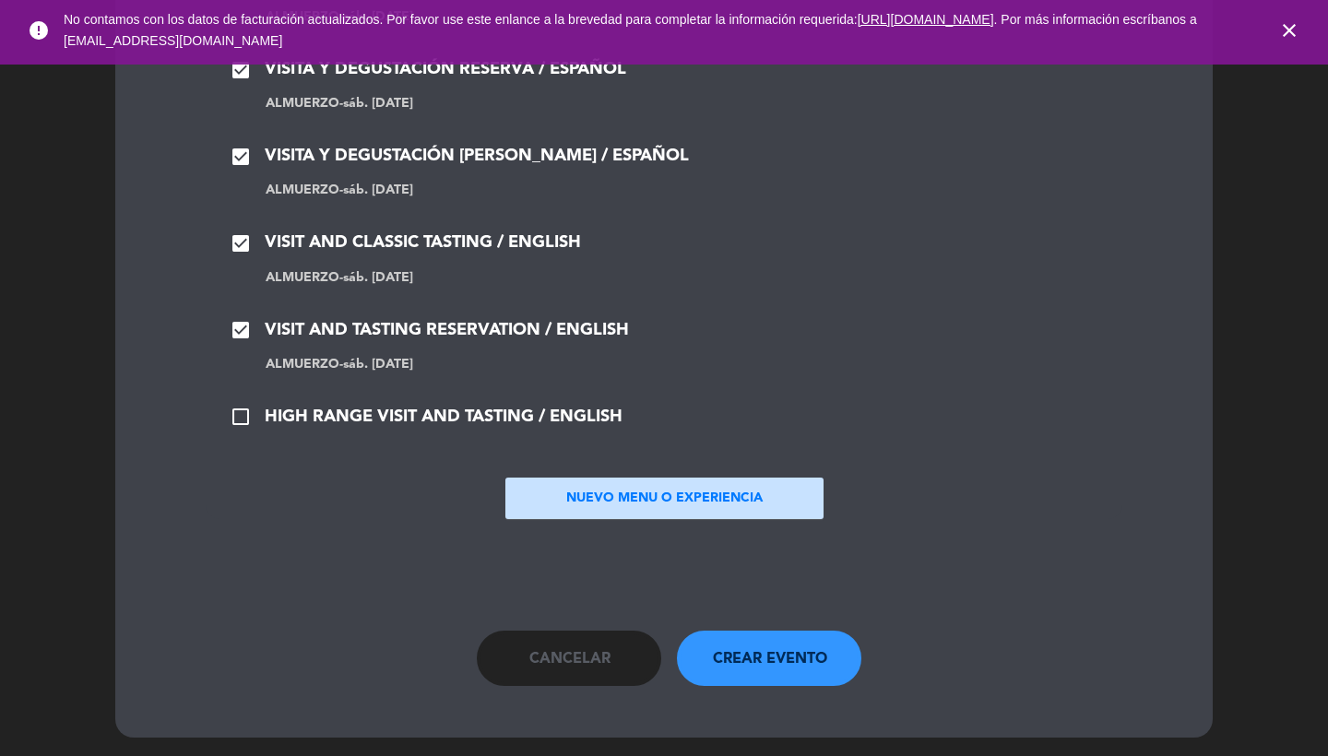
click at [460, 383] on div "check_box VISITA Y DEGUSTACIÓN CLÁSICA / ESPAÑOL Almuerzo - sáb. [DATE] check_b…" at bounding box center [664, 200] width 880 height 463
click at [460, 404] on span "HIGH RANGE VISIT AND TASTING / ENGLISH" at bounding box center [444, 417] width 358 height 27
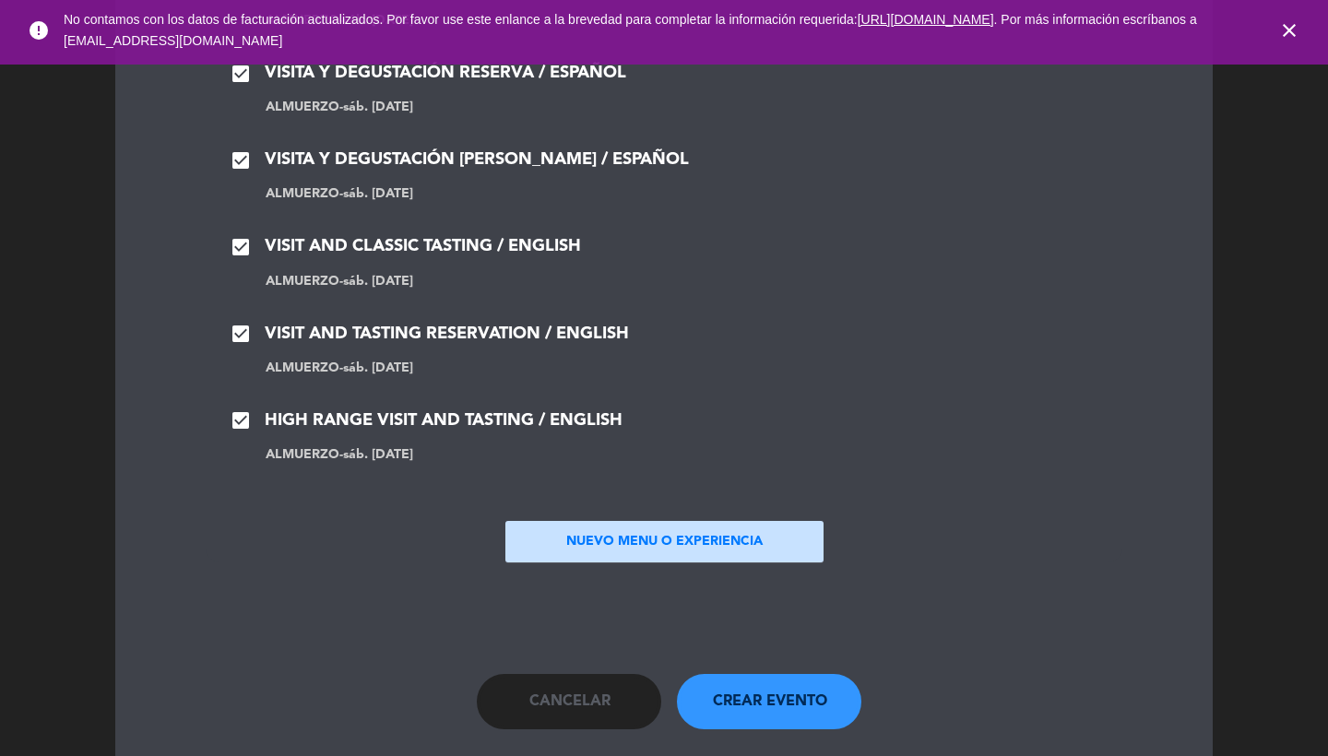
scroll to position [1805, 0]
click at [622, 540] on button "NUEVO MENU O EXPERIENCIA" at bounding box center [665, 542] width 318 height 42
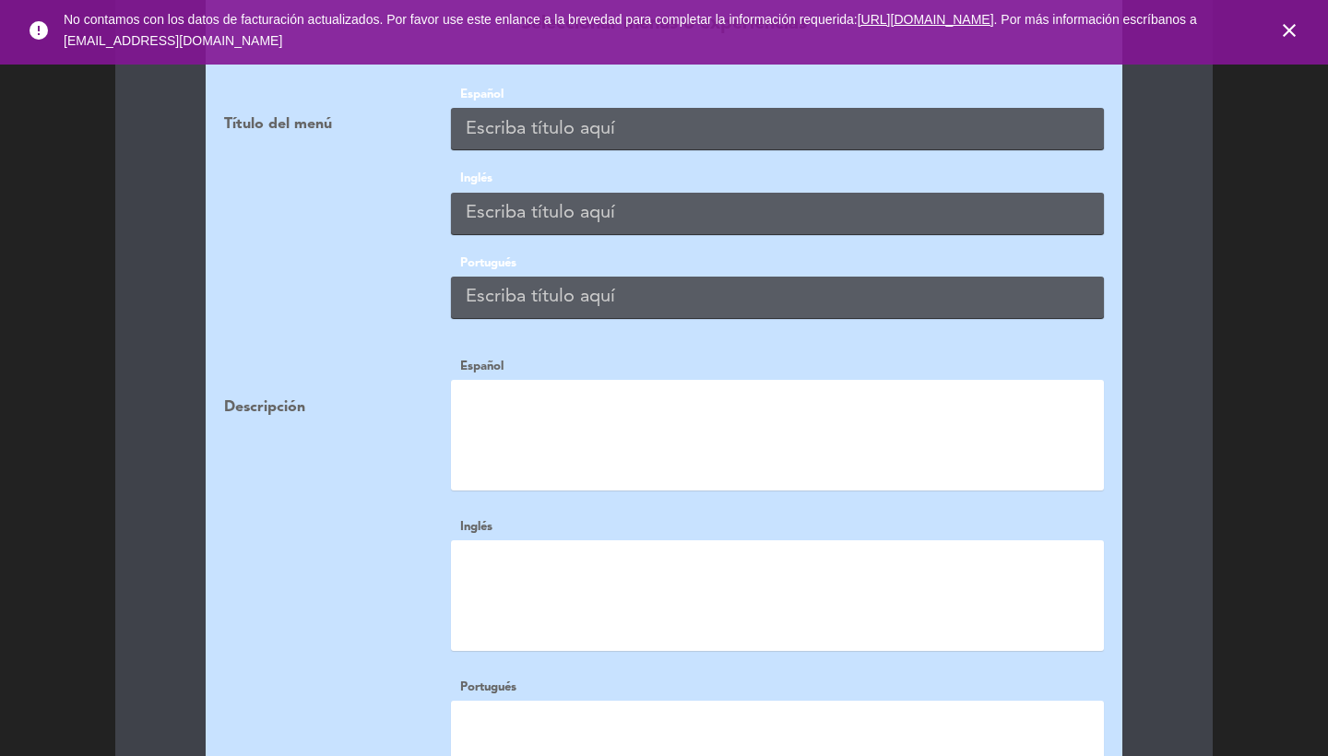
click at [489, 118] on input "text" at bounding box center [777, 129] width 653 height 42
type input "CATA A CIEGAS"
type input "V"
paste input "CATA A CIEGAS"
type input "CATA A CIEGAS"
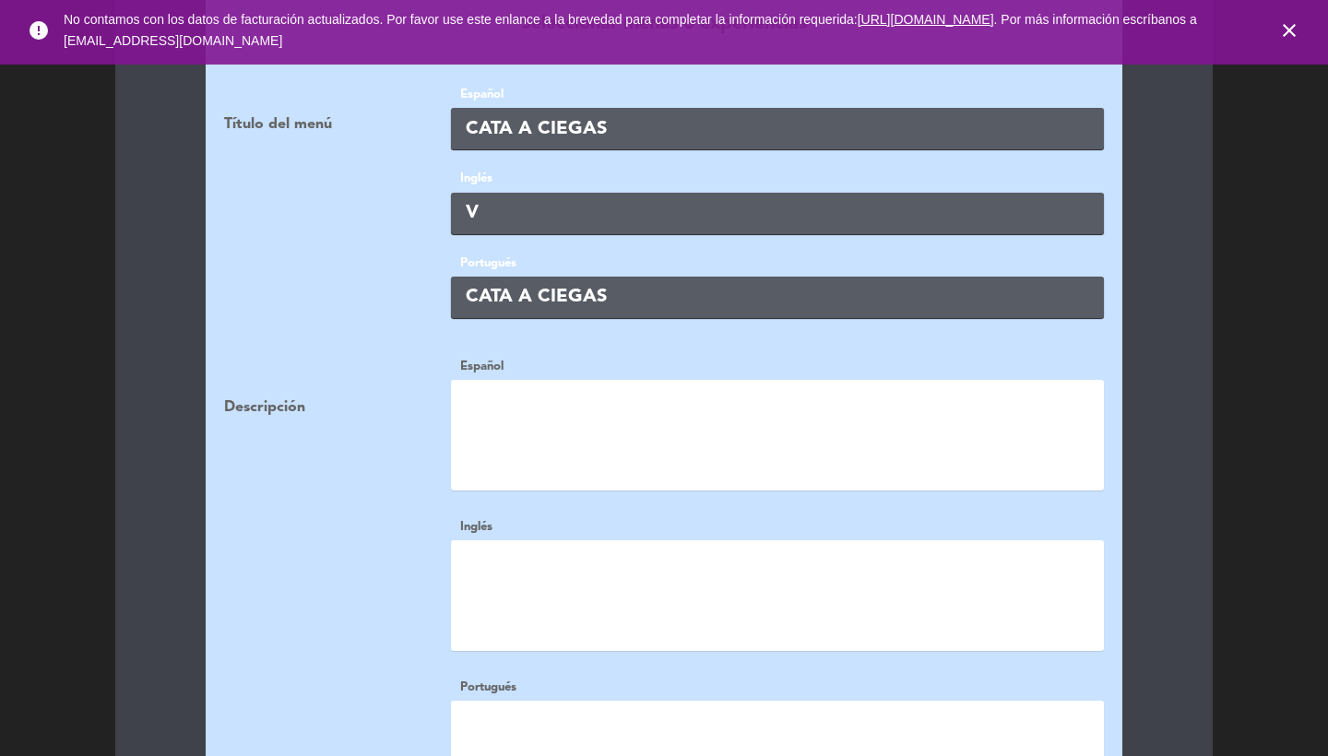
click at [536, 193] on input "V" at bounding box center [777, 214] width 653 height 42
paste input "CATA A CIEGAS"
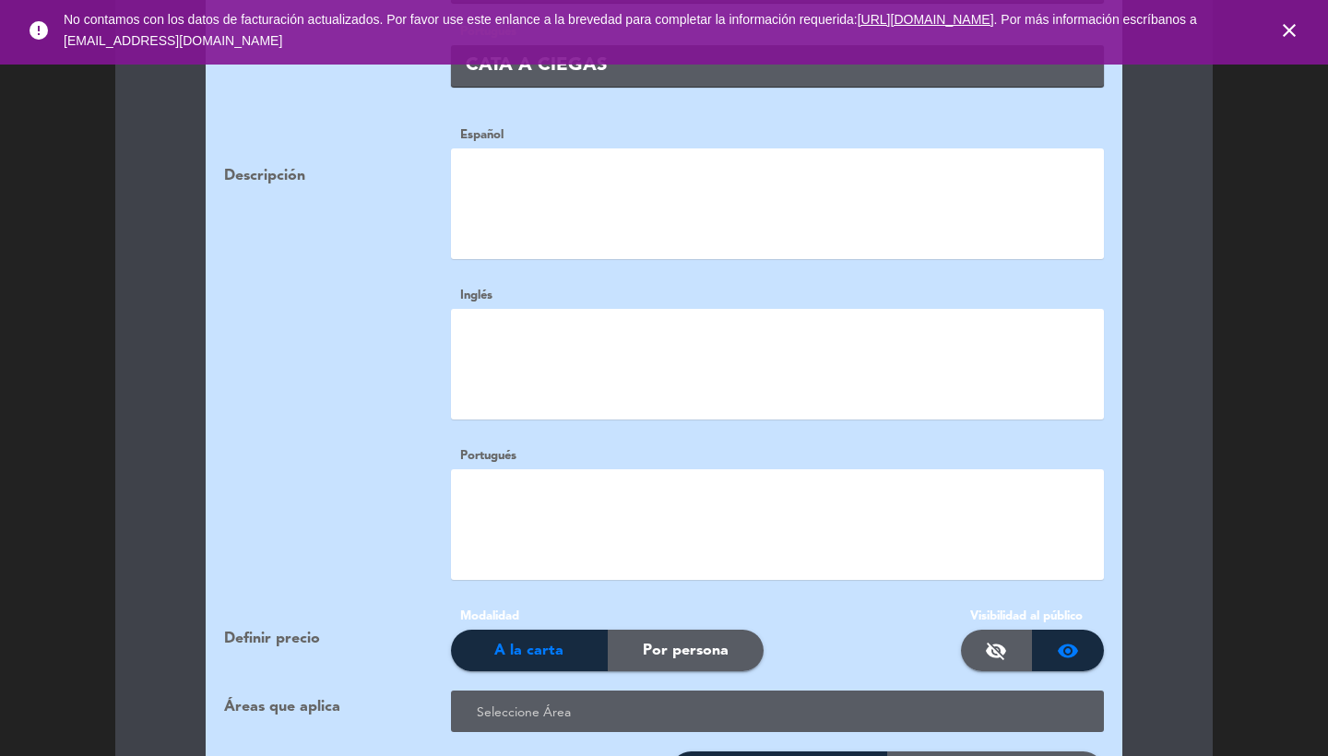
scroll to position [2303, 0]
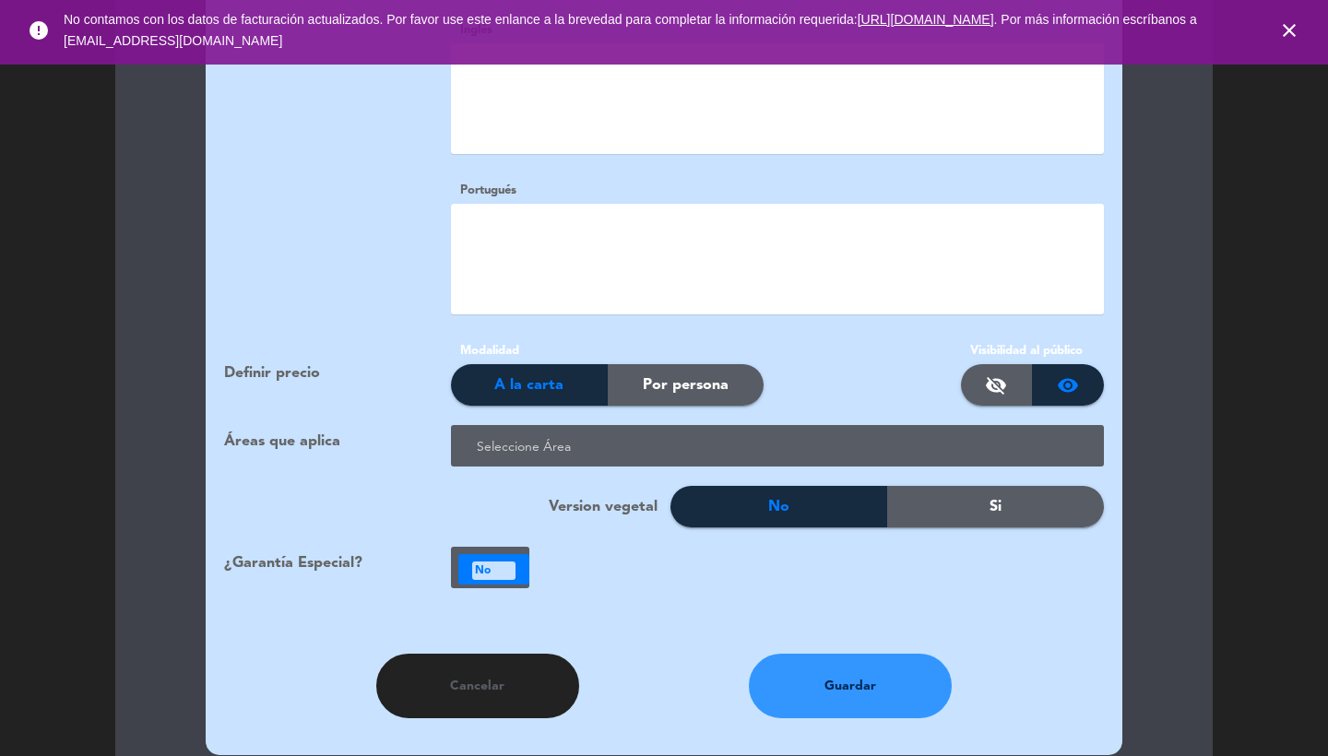
type input "CATA A CIEGAS"
click at [585, 425] on ng-select "Seleccione Área" at bounding box center [777, 446] width 653 height 42
click at [601, 433] on div at bounding box center [781, 448] width 618 height 30
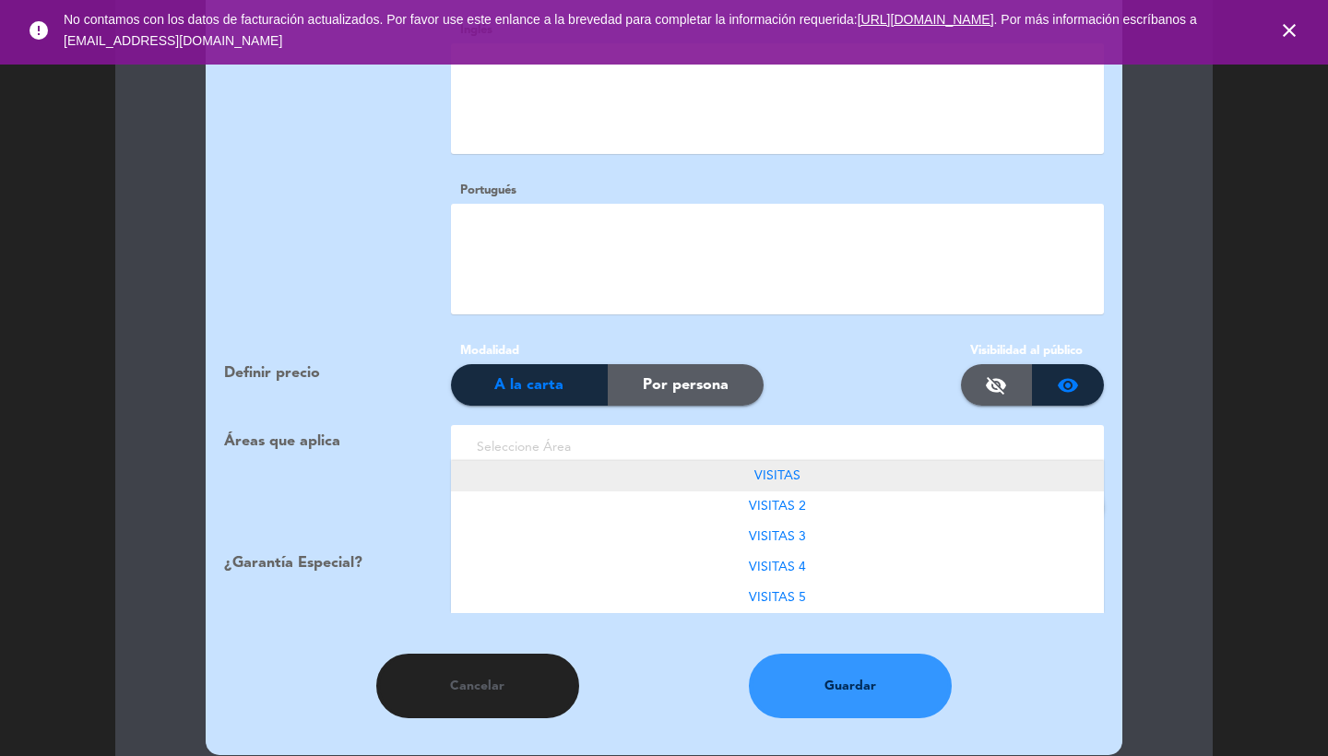
click at [786, 470] on span "VISITAS" at bounding box center [778, 476] width 46 height 13
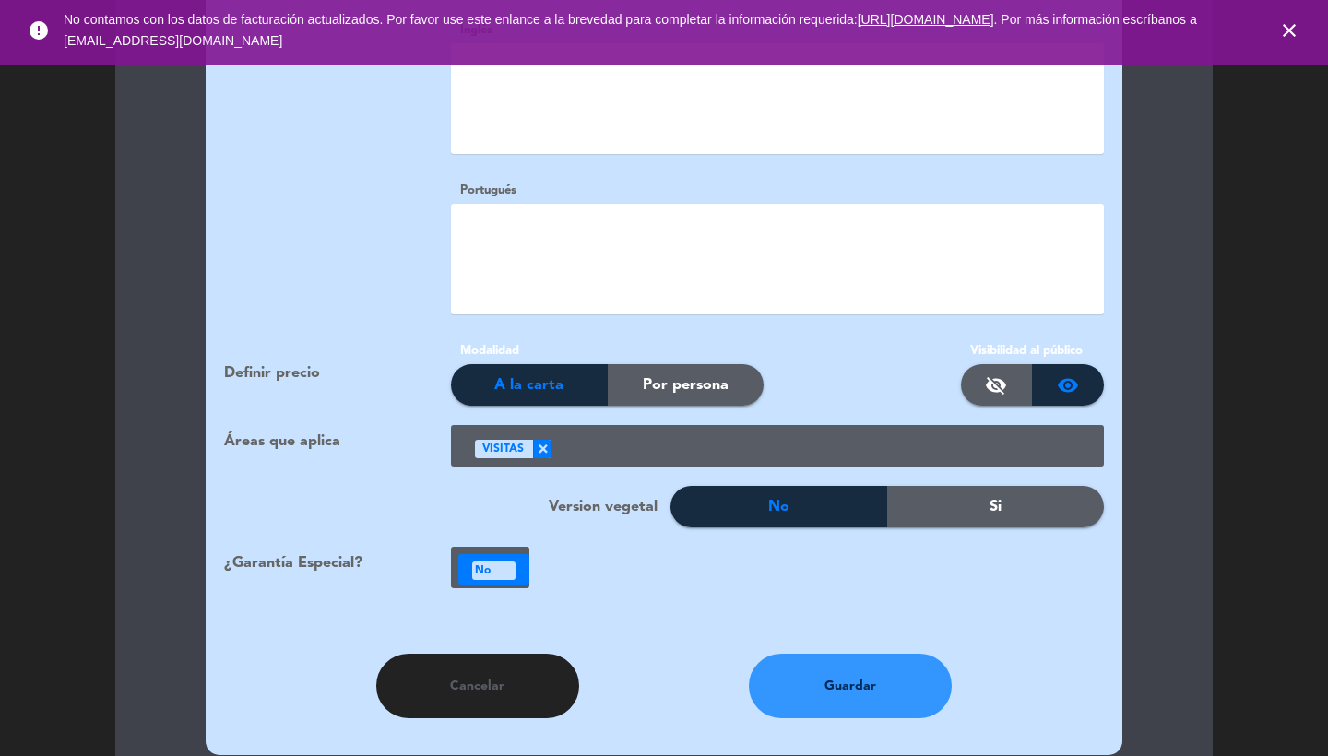
click at [760, 433] on div at bounding box center [821, 448] width 539 height 30
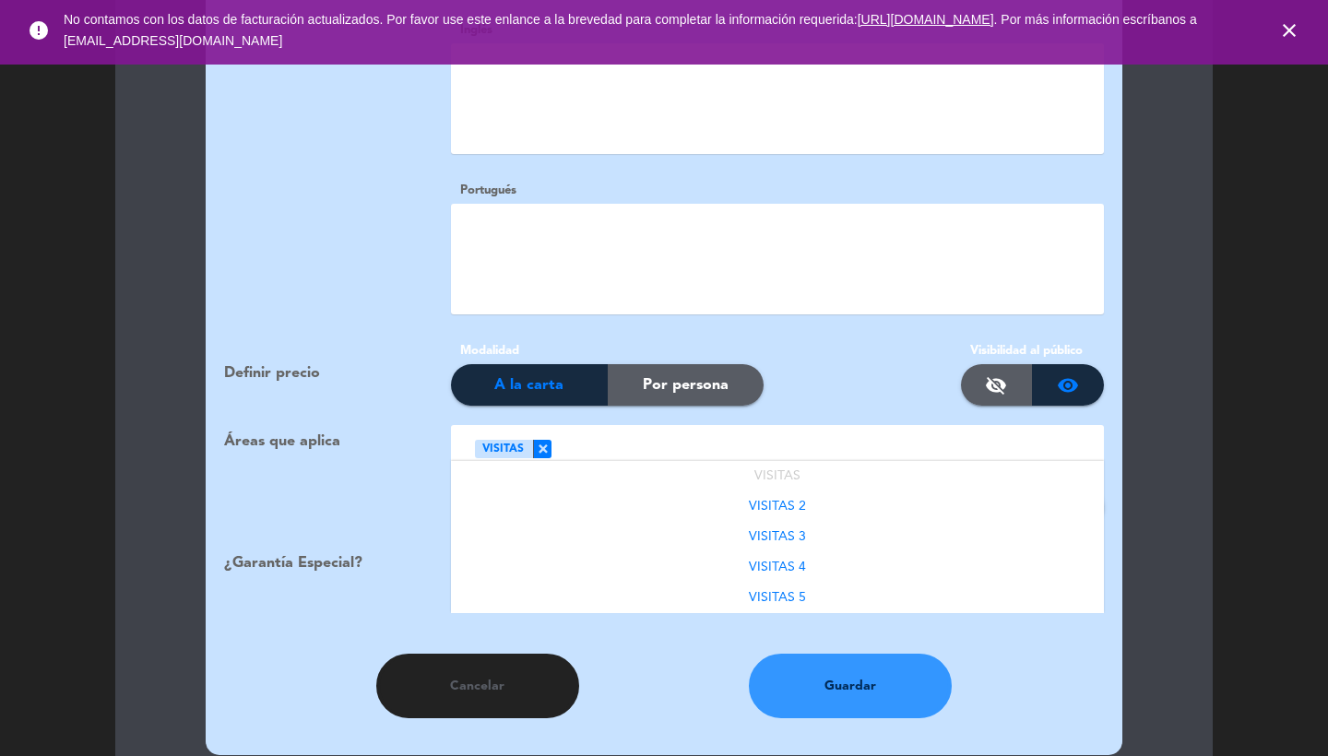
click at [768, 500] on span "VISITAS 2" at bounding box center [777, 506] width 57 height 13
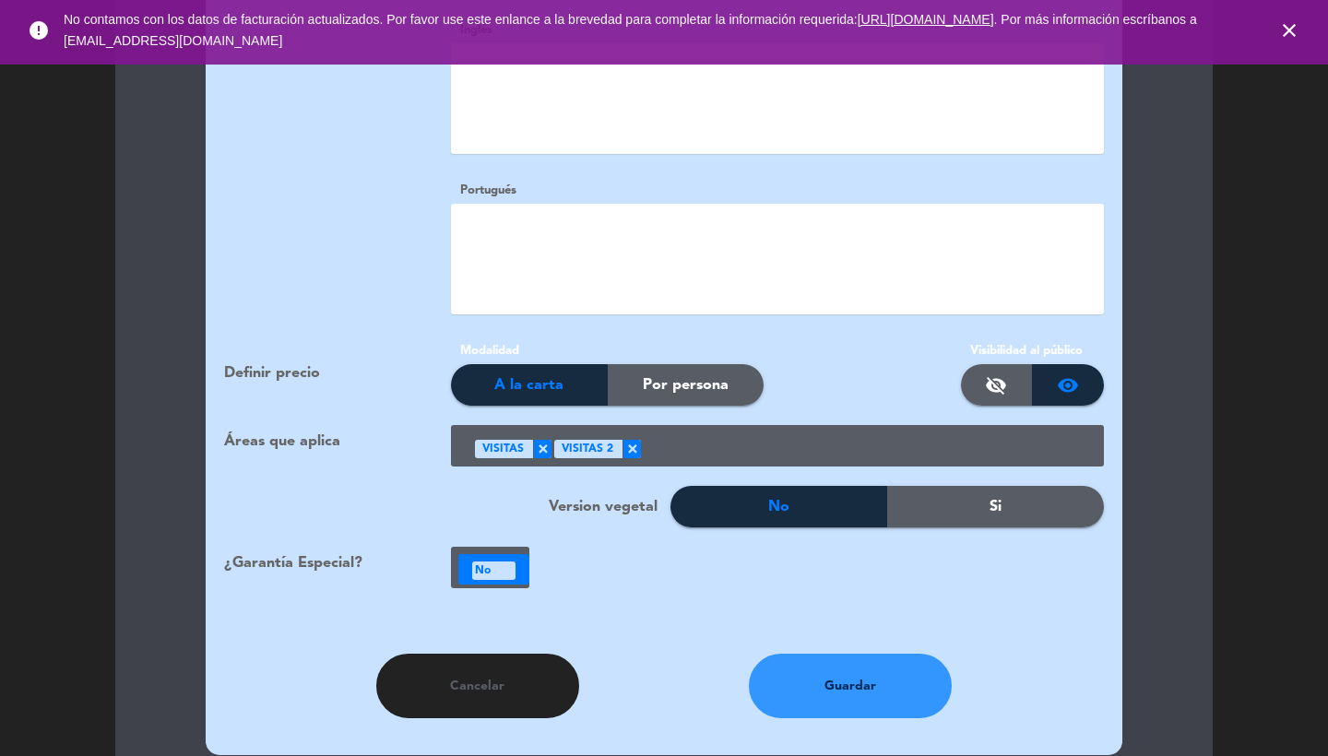
click at [745, 438] on div at bounding box center [865, 448] width 449 height 30
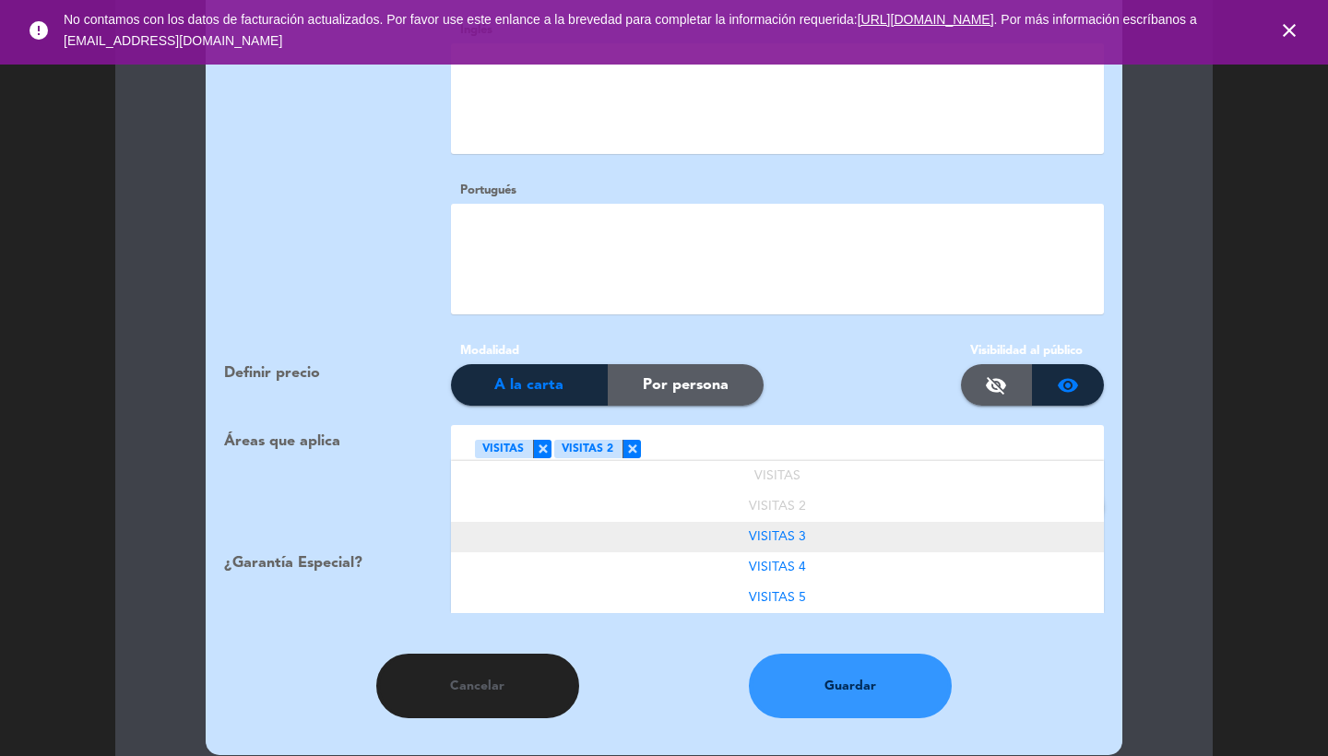
click at [749, 522] on div "VISITAS 3" at bounding box center [777, 537] width 653 height 30
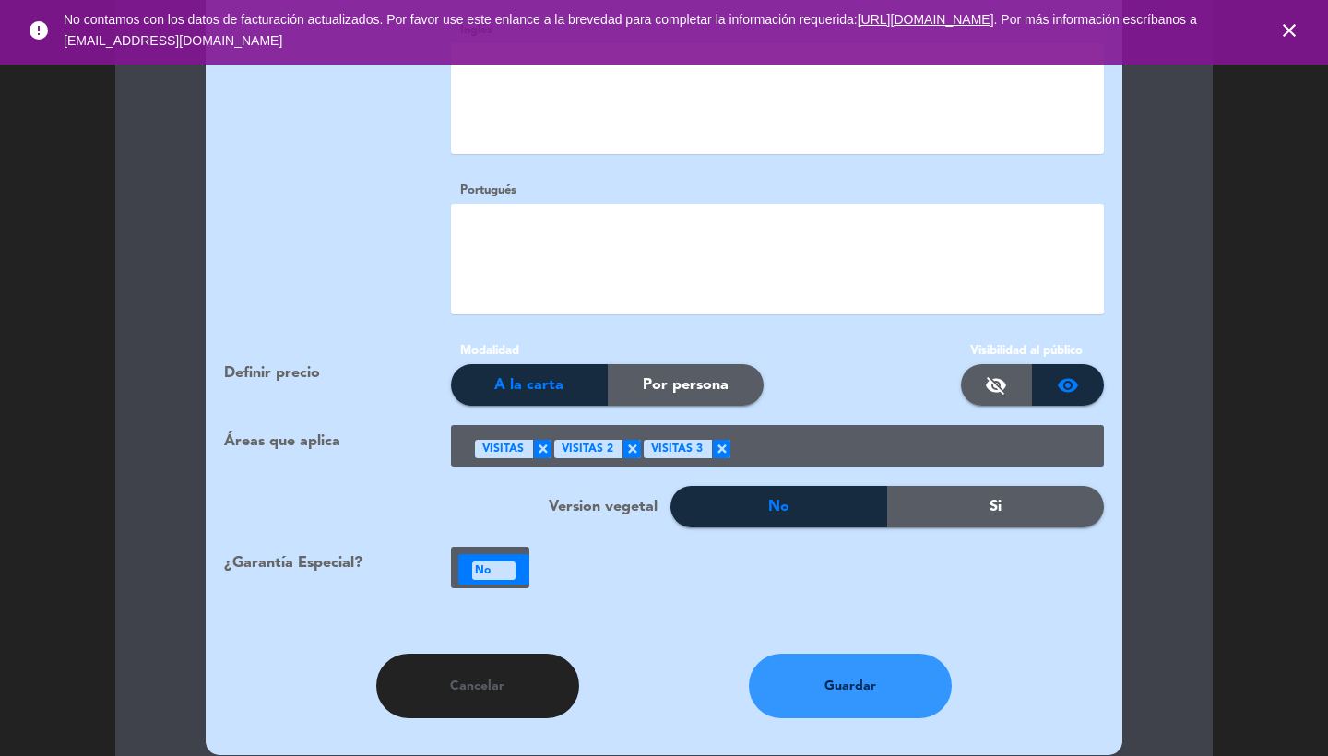
click at [764, 440] on ng-select "Seleccione Área × VISITAS × VISITAS 2 × VISITAS 3 ×" at bounding box center [777, 446] width 653 height 42
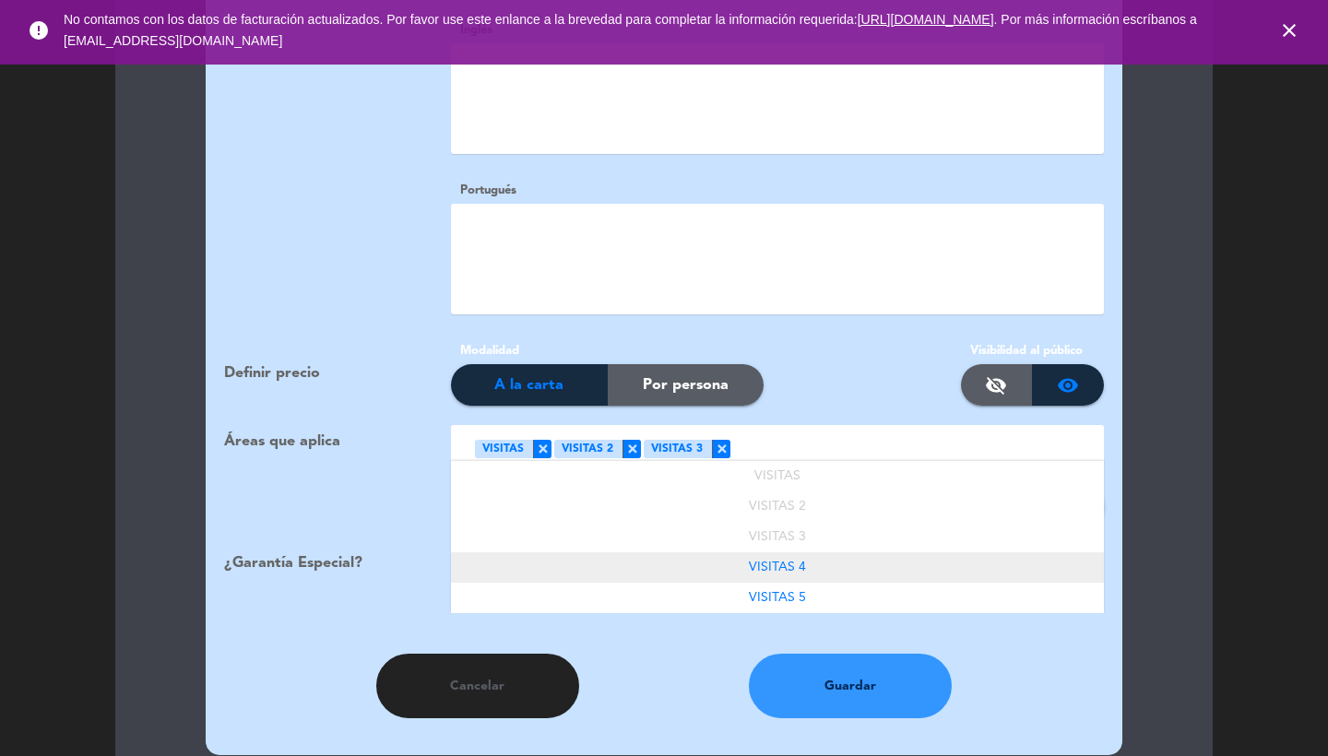
click at [760, 561] on span "VISITAS 4" at bounding box center [777, 567] width 57 height 13
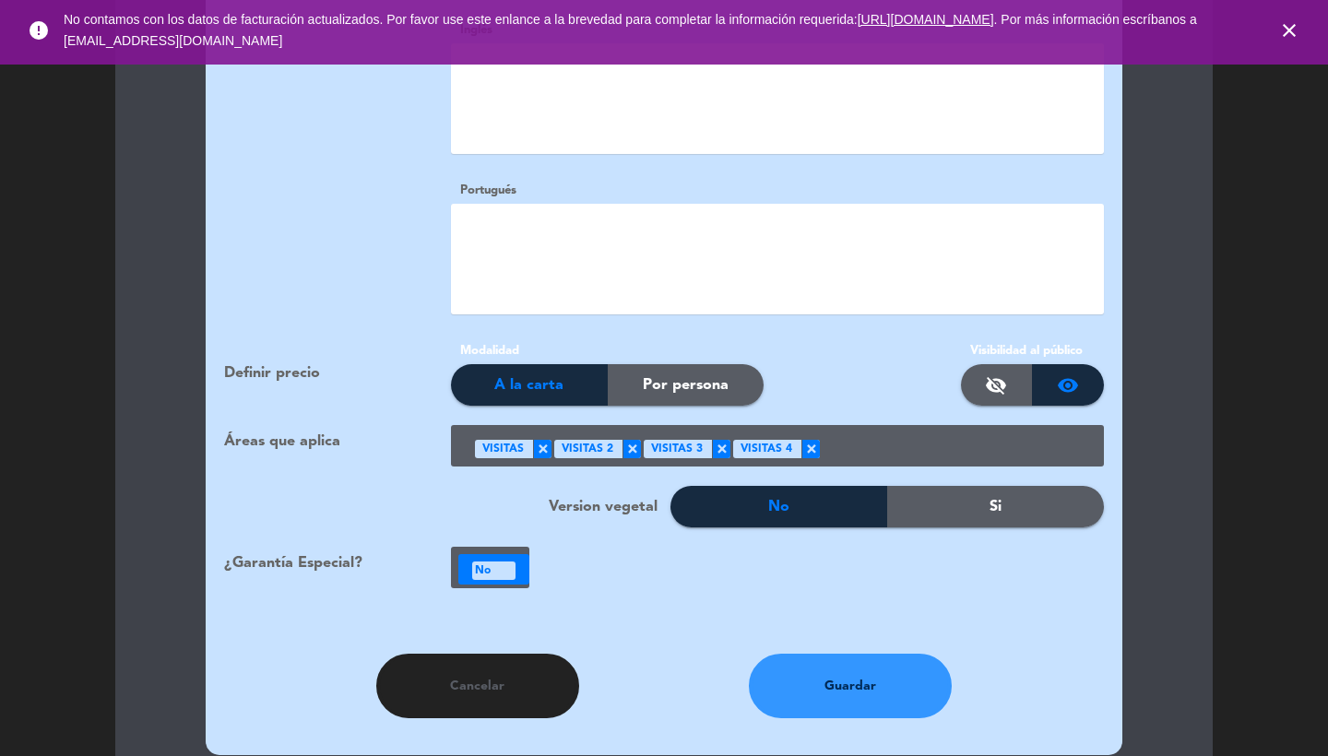
click at [872, 425] on ng-select "Seleccione Área × VISITAS × VISITAS 2 × VISITAS 3 × VISITAS 4 ×" at bounding box center [777, 446] width 653 height 42
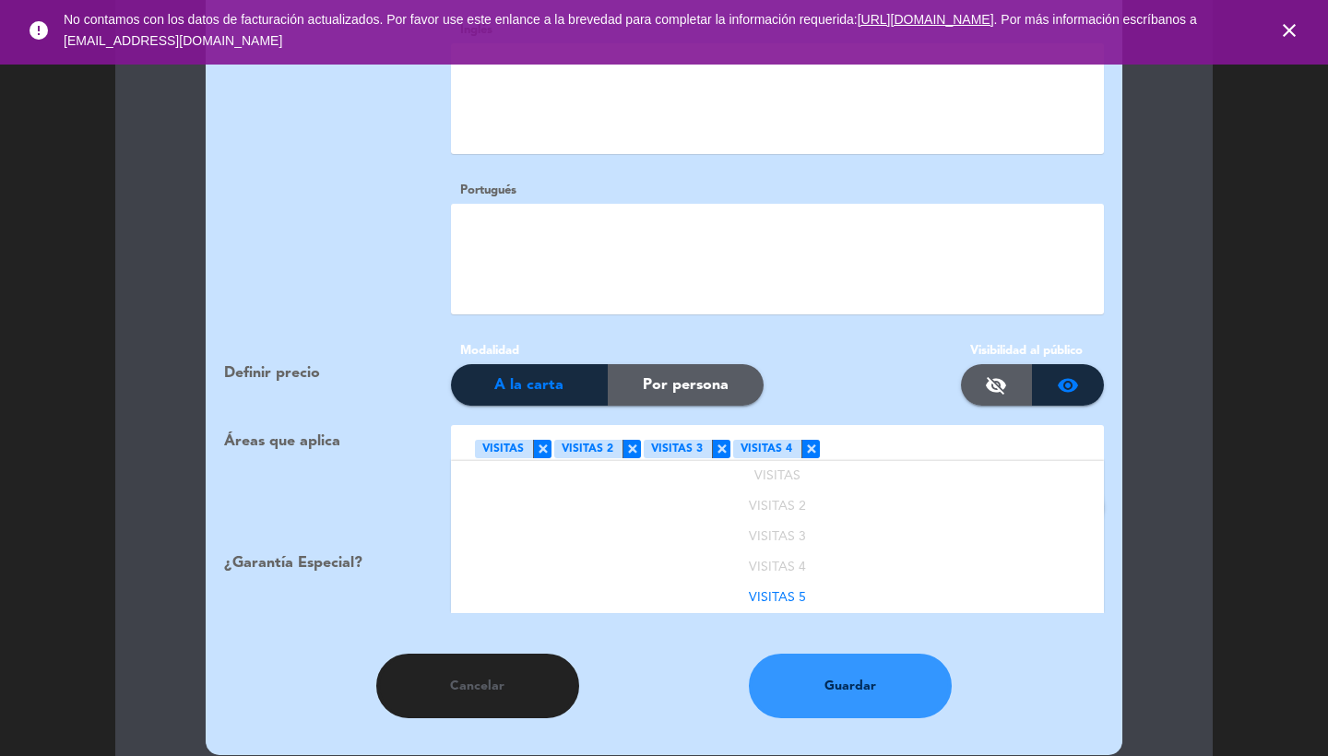
click at [871, 433] on div at bounding box center [955, 448] width 270 height 30
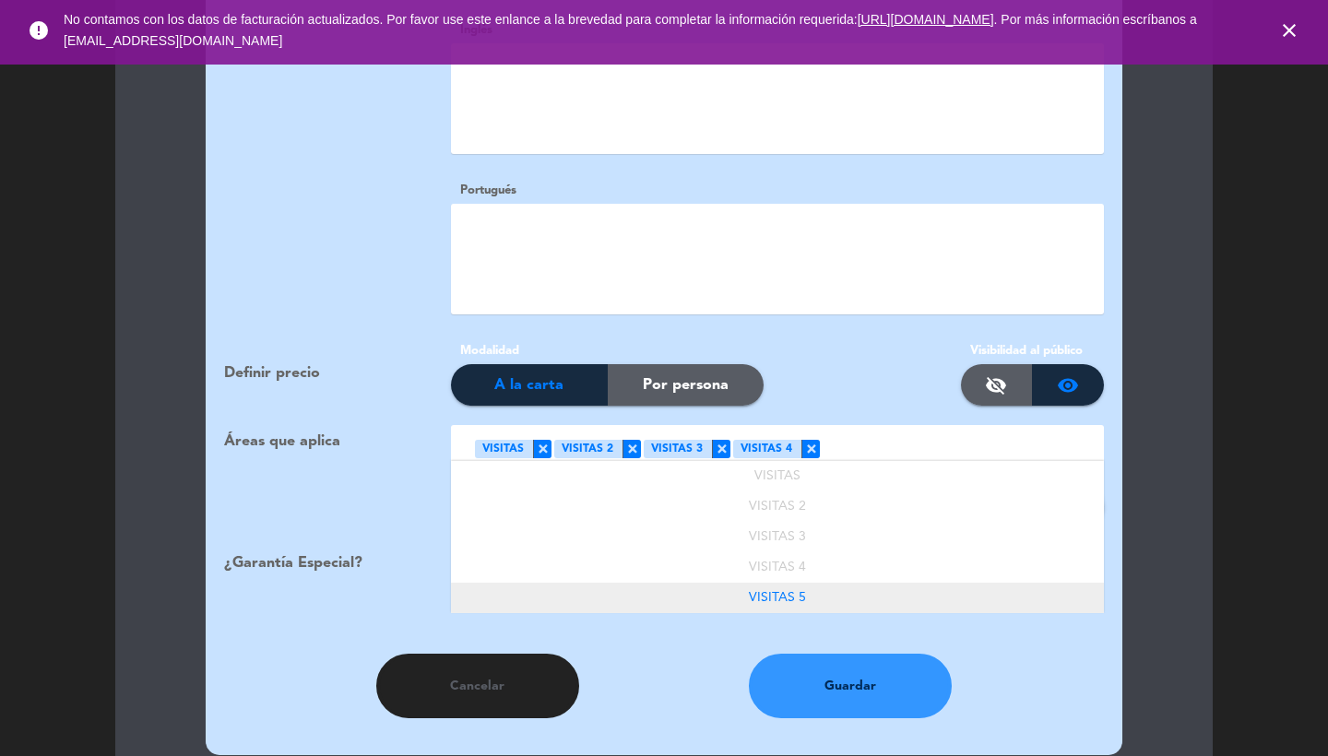
click at [741, 583] on div "VISITAS 5" at bounding box center [777, 598] width 653 height 30
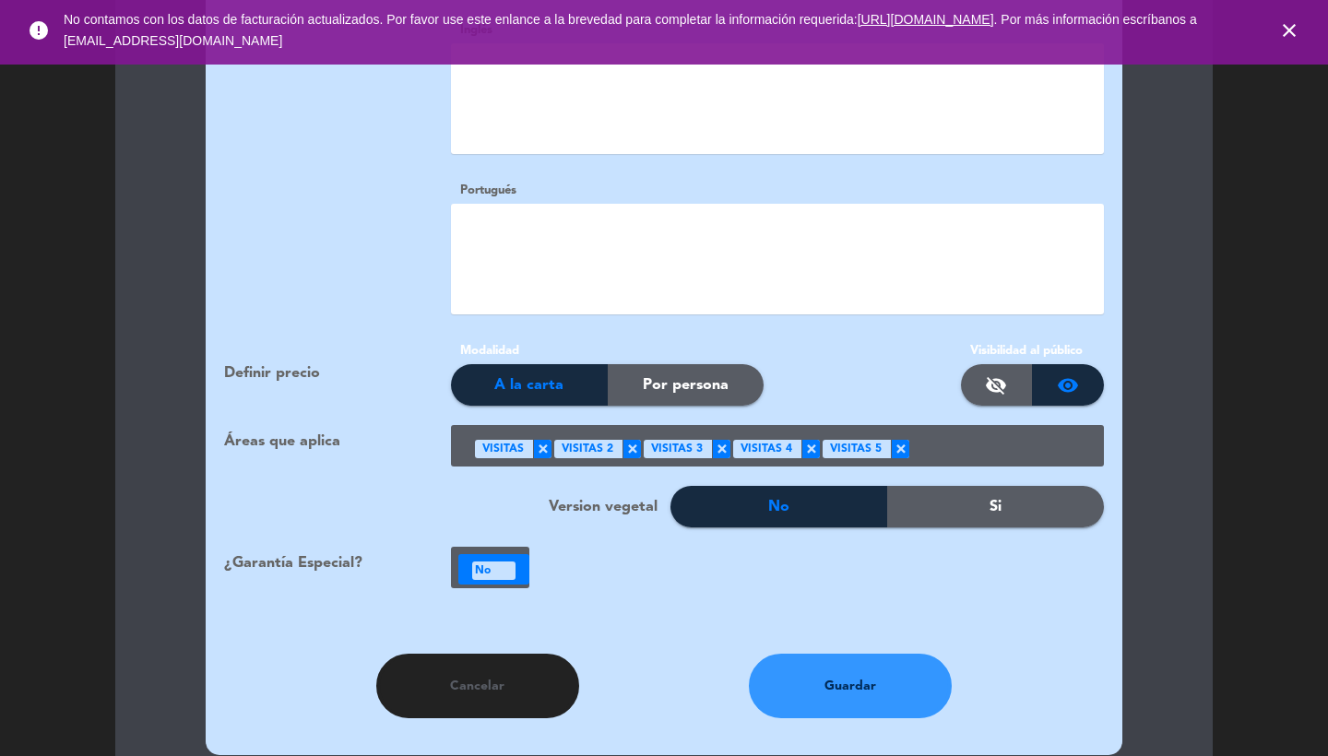
click at [493, 562] on div "No" at bounding box center [493, 571] width 43 height 18
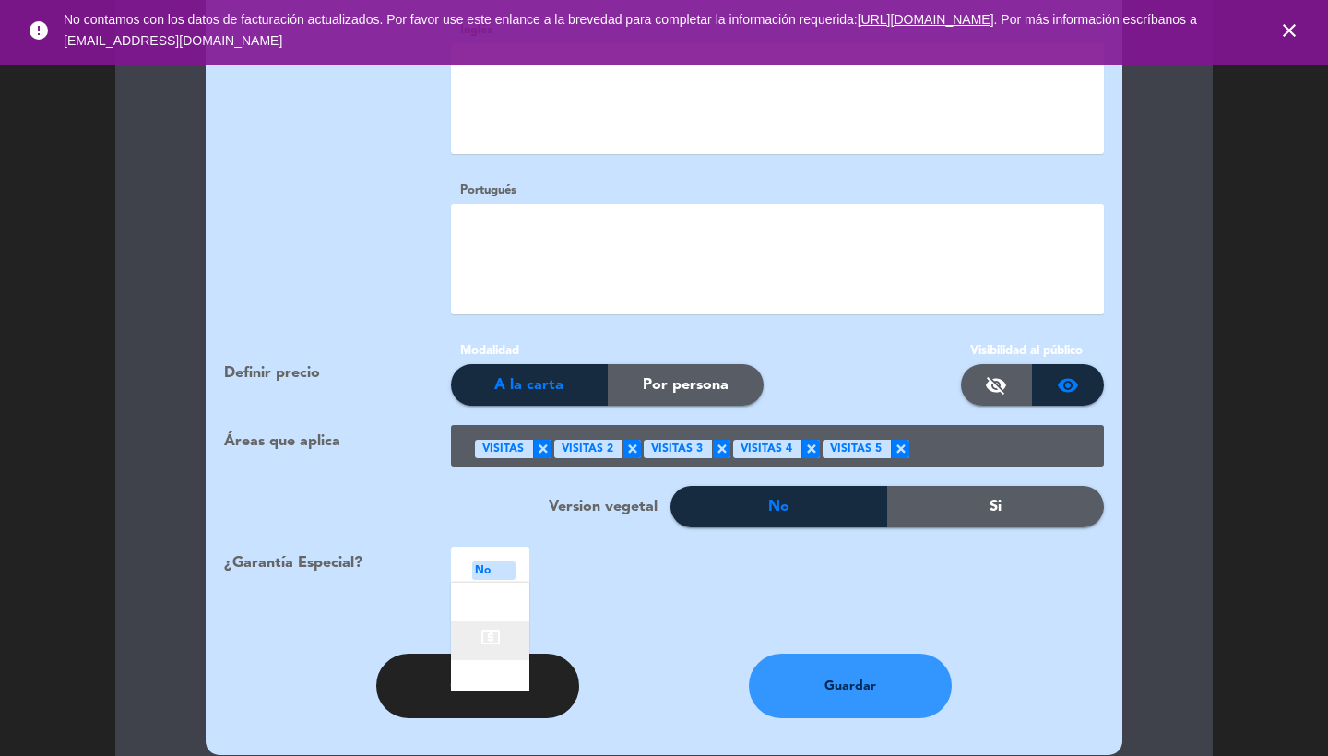
click at [493, 626] on icon "local_atm" at bounding box center [491, 637] width 22 height 22
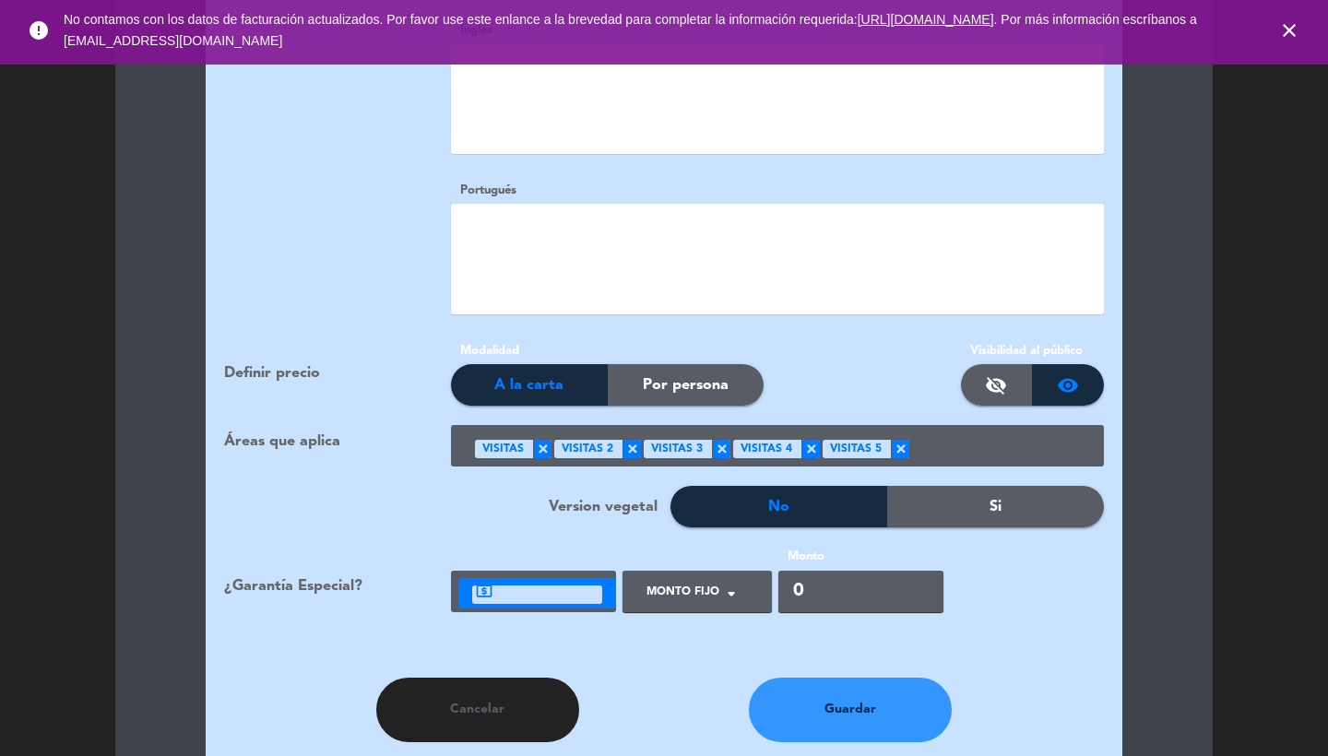
click at [697, 578] on div at bounding box center [689, 599] width 105 height 42
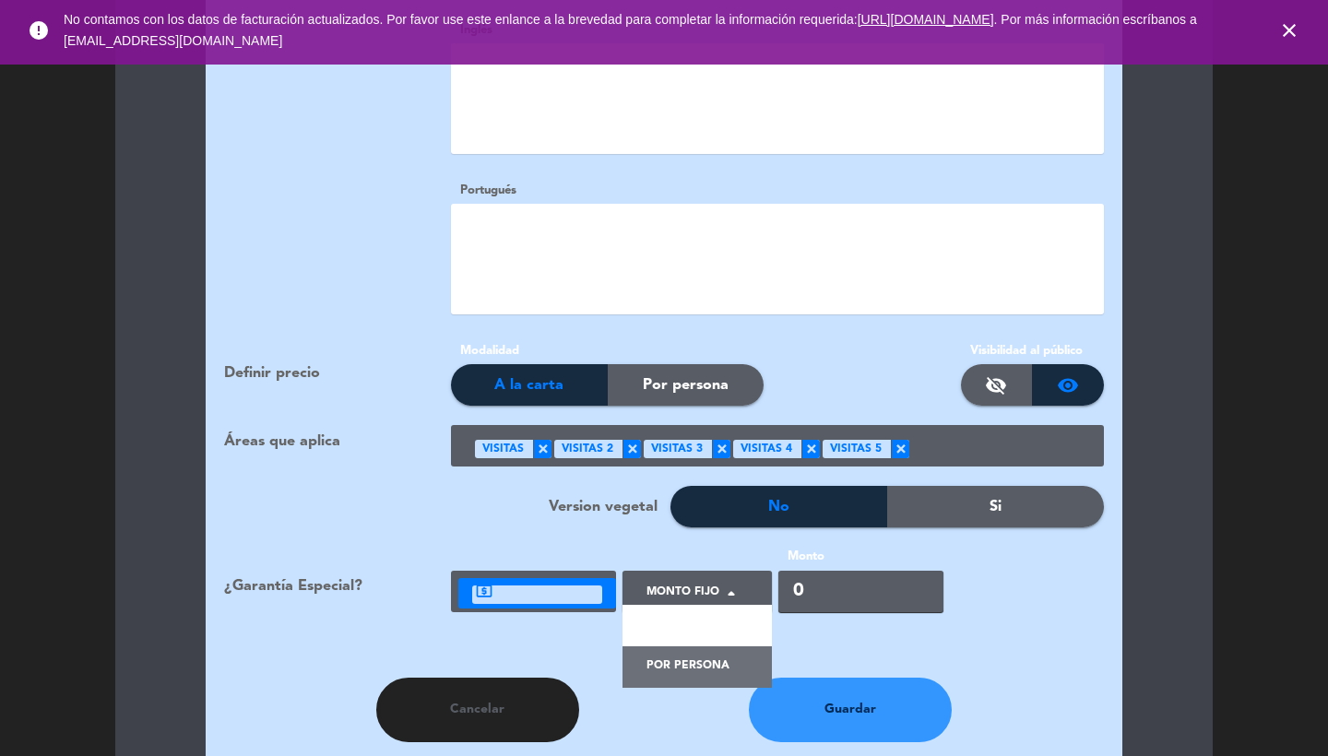
click at [698, 658] on span "Por persona" at bounding box center [688, 667] width 83 height 18
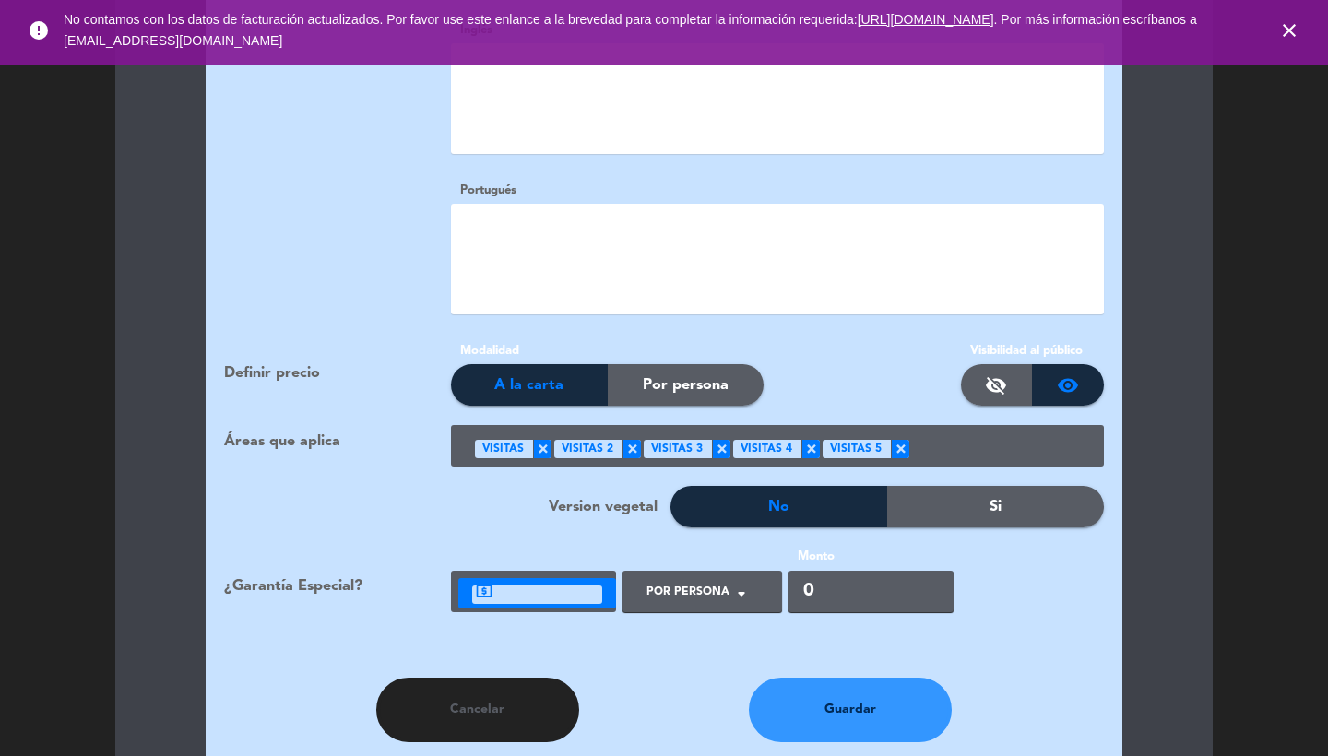
click at [827, 571] on input "0" at bounding box center [871, 592] width 165 height 42
type input "5000"
click at [843, 702] on button "Guardar" at bounding box center [850, 710] width 203 height 65
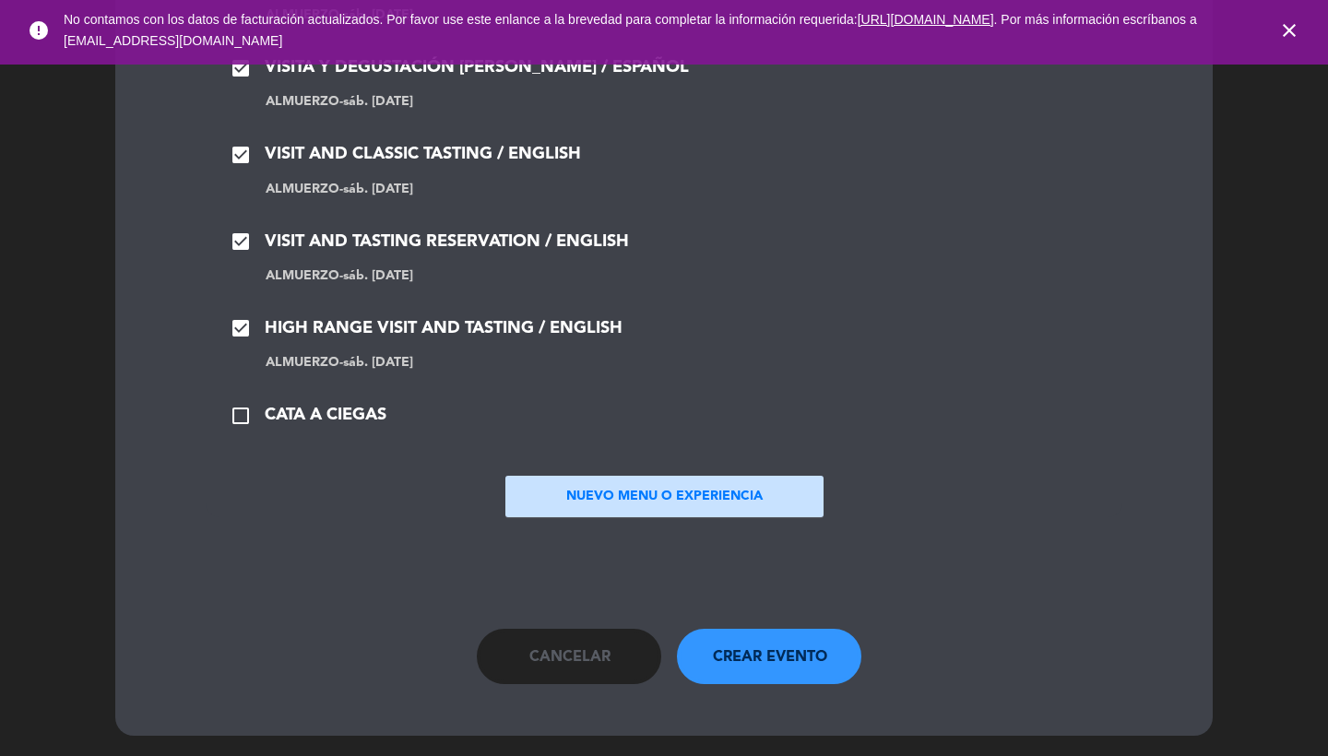
click at [341, 401] on button "check_box_outline_blank CATA A CIEGAS" at bounding box center [308, 415] width 168 height 29
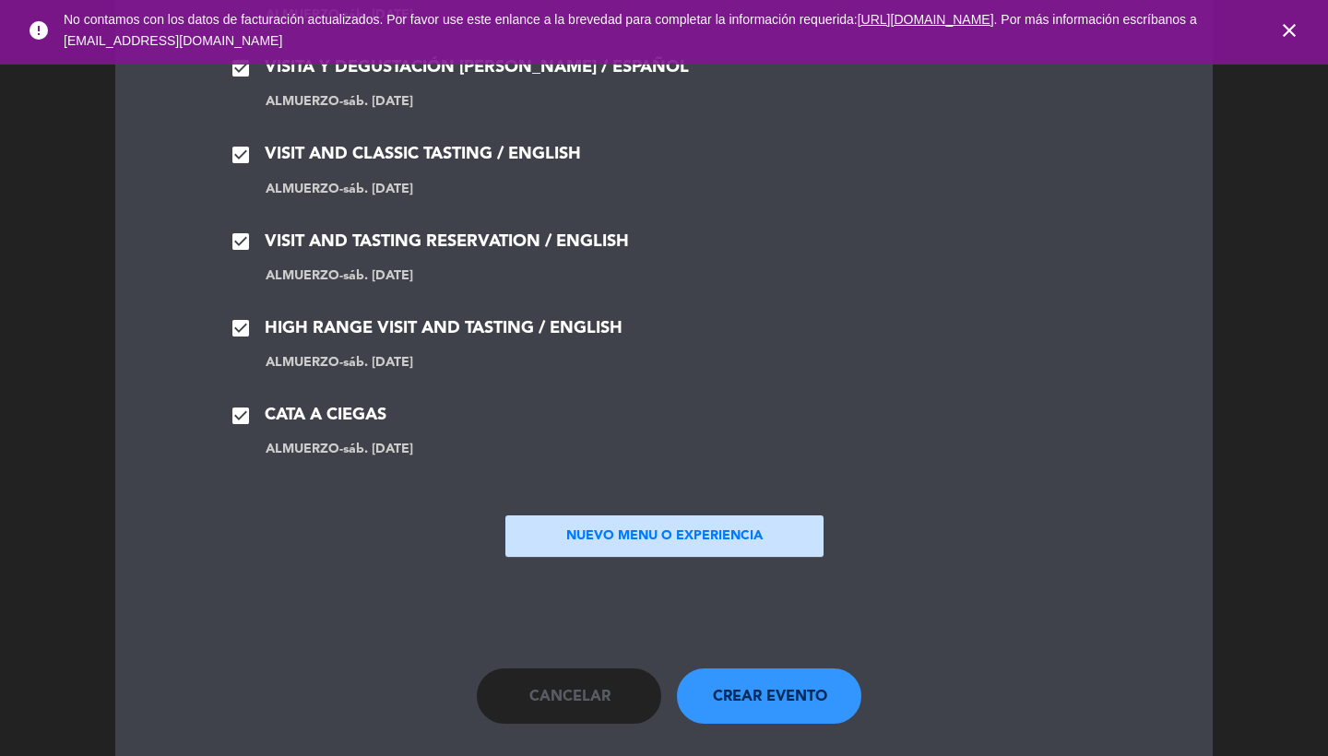
click at [800, 690] on span "Crear evento" at bounding box center [770, 697] width 114 height 24
click at [1300, 30] on icon "close" at bounding box center [1290, 30] width 22 height 22
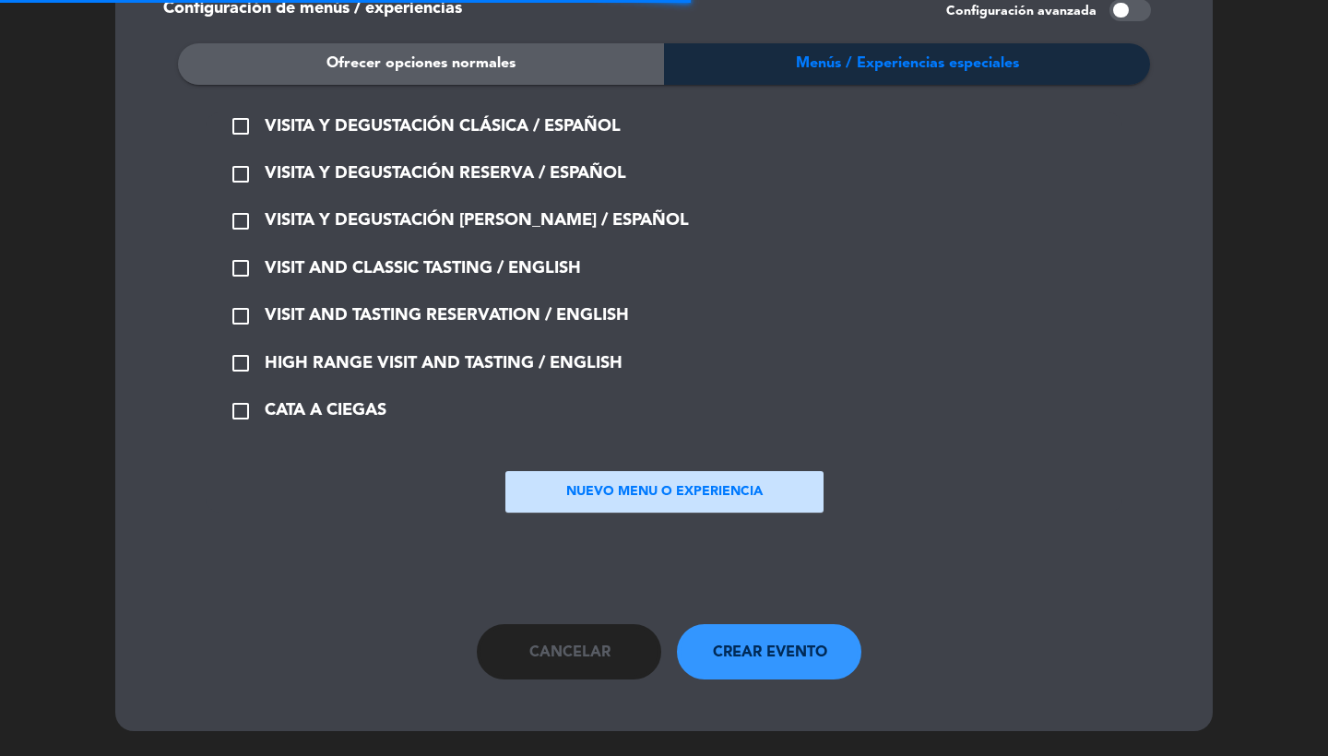
scroll to position [0, 0]
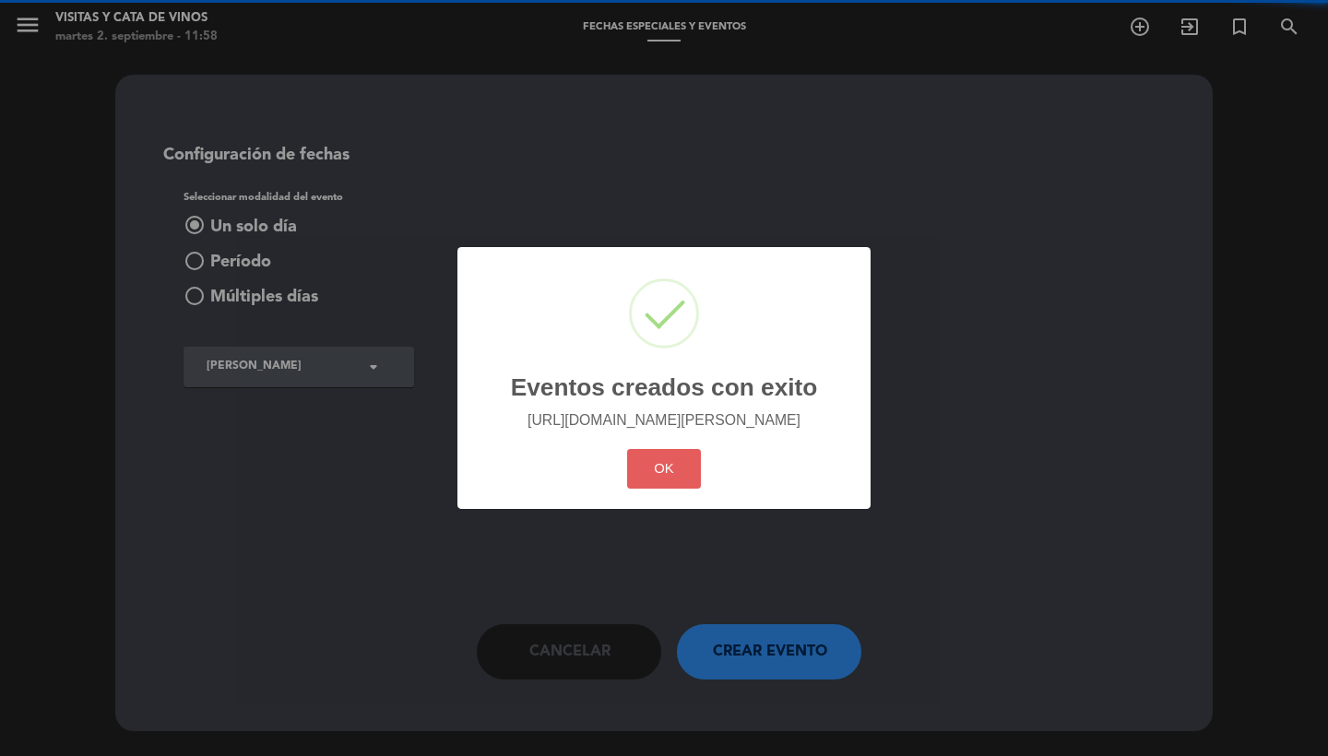
click at [679, 470] on button "OK" at bounding box center [664, 469] width 75 height 40
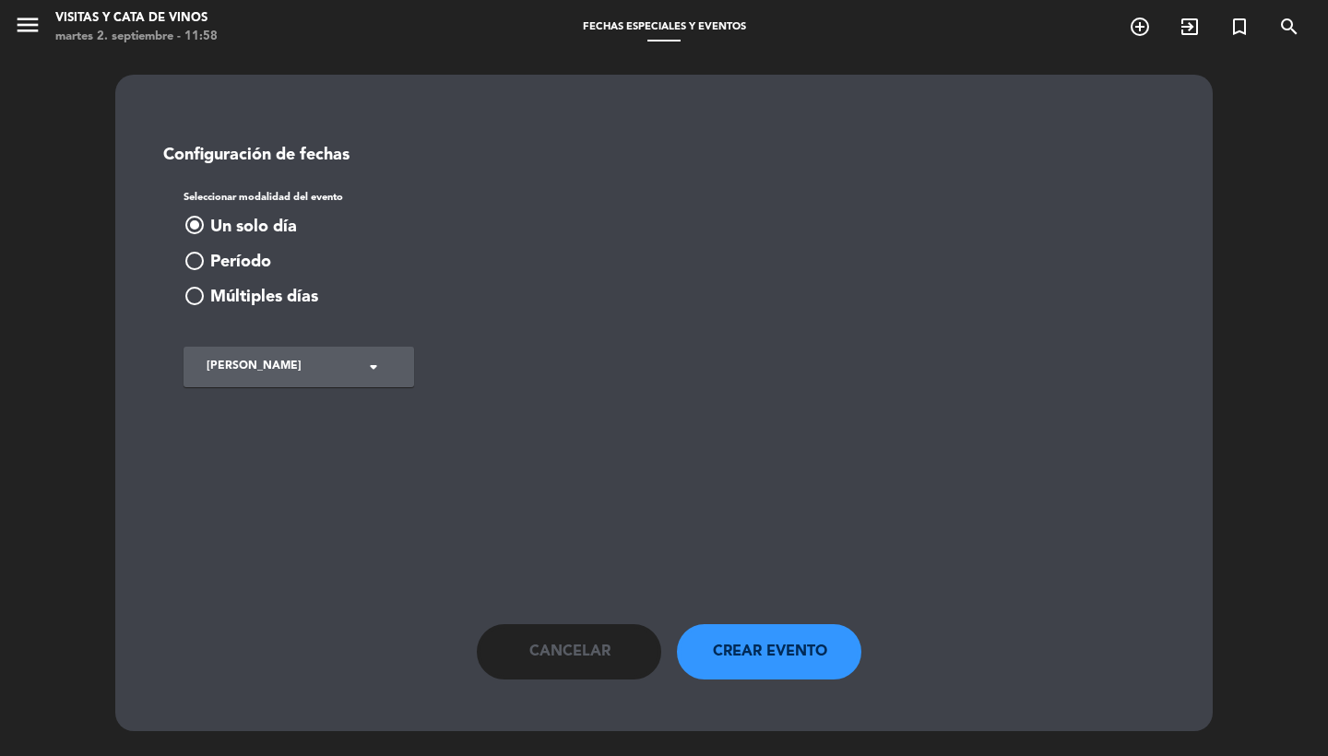
click at [586, 625] on button "Cancelar" at bounding box center [569, 652] width 184 height 55
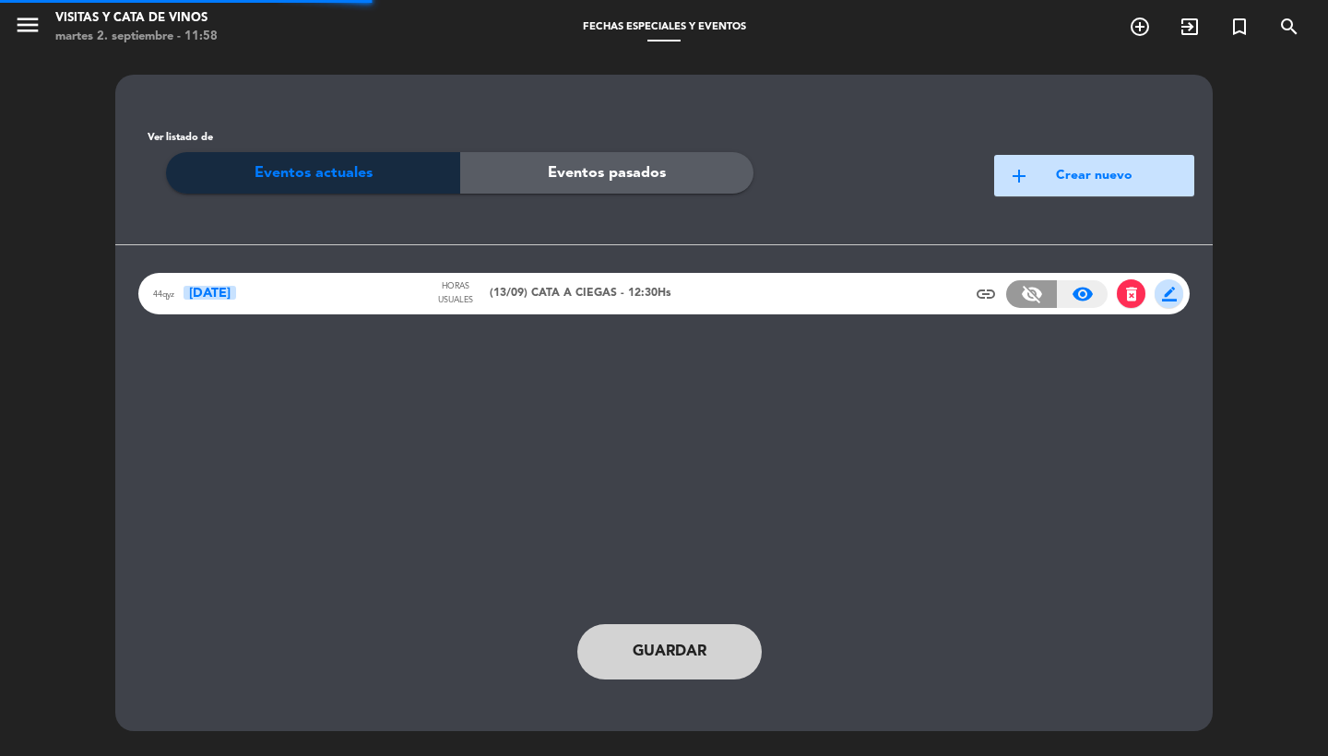
click at [542, 298] on span "(13/09) CATA A CIEGAS - 12:30Hs" at bounding box center [581, 294] width 182 height 18
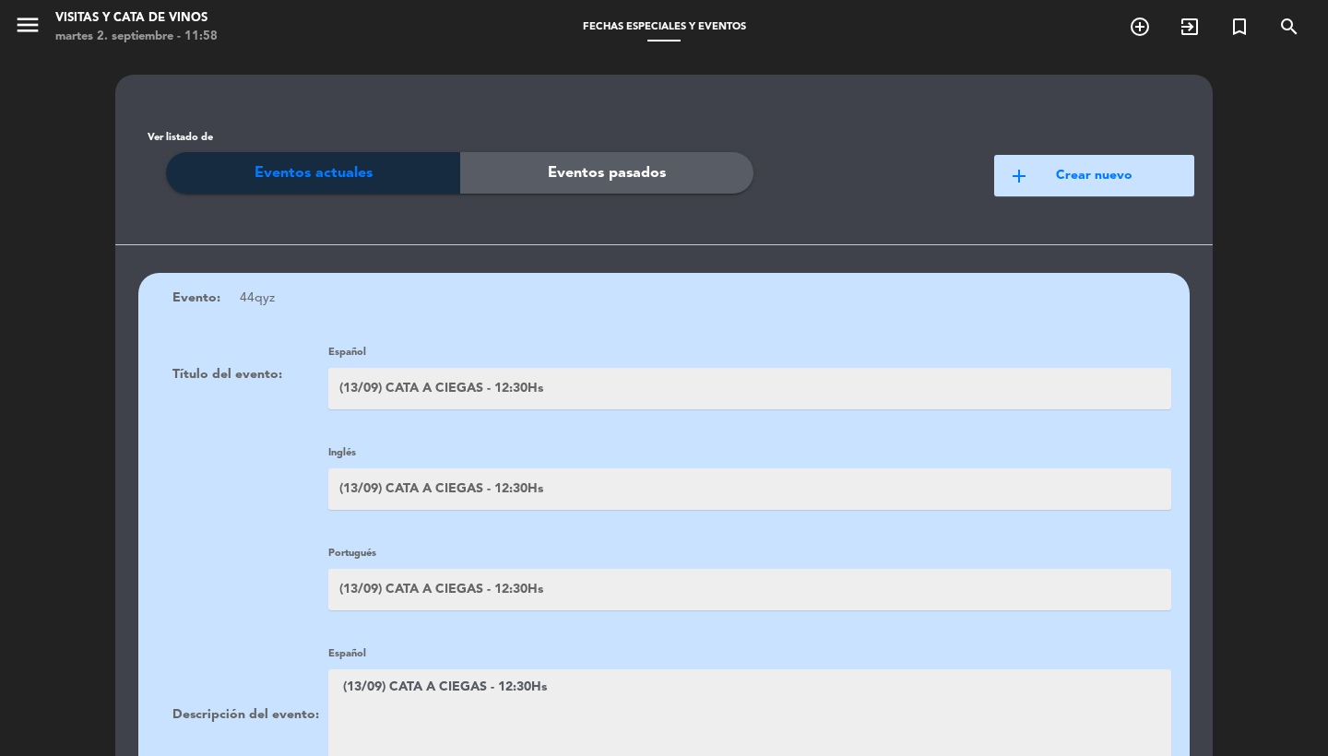
scroll to position [235, 0]
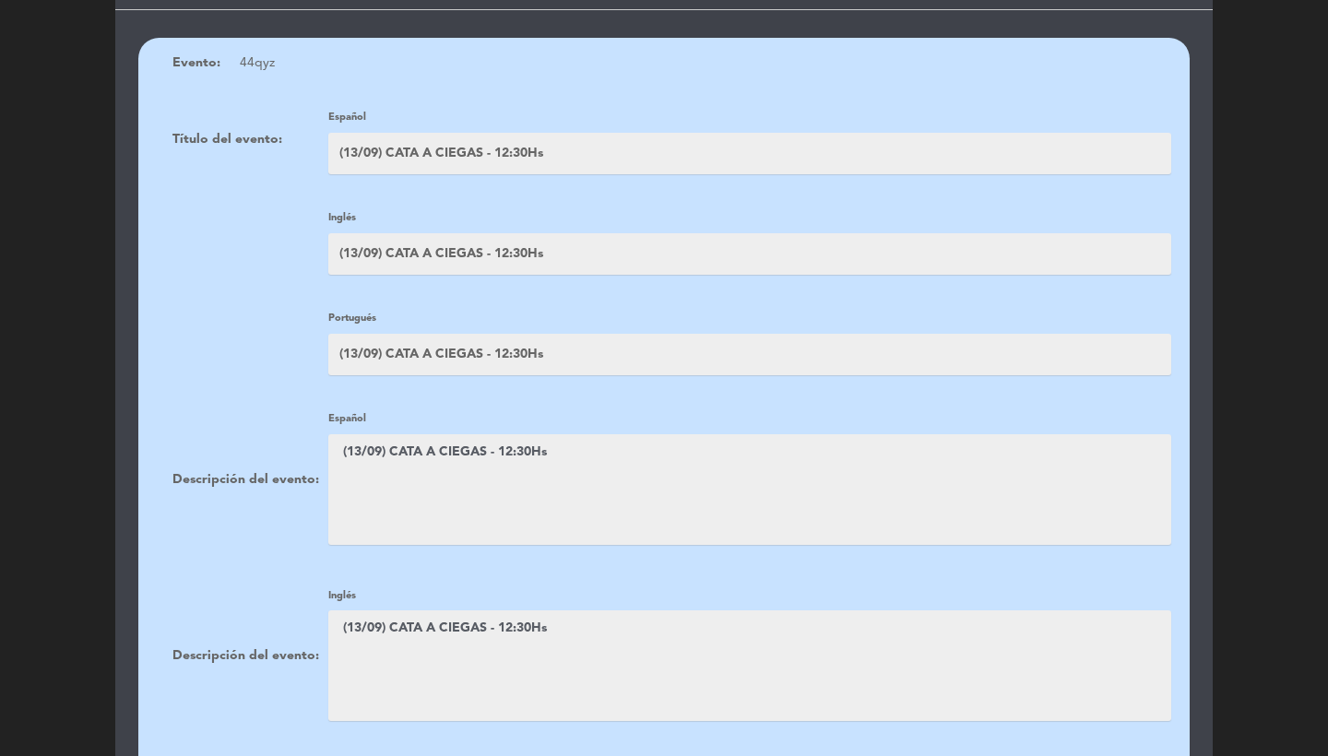
click at [542, 459] on textarea at bounding box center [749, 489] width 843 height 111
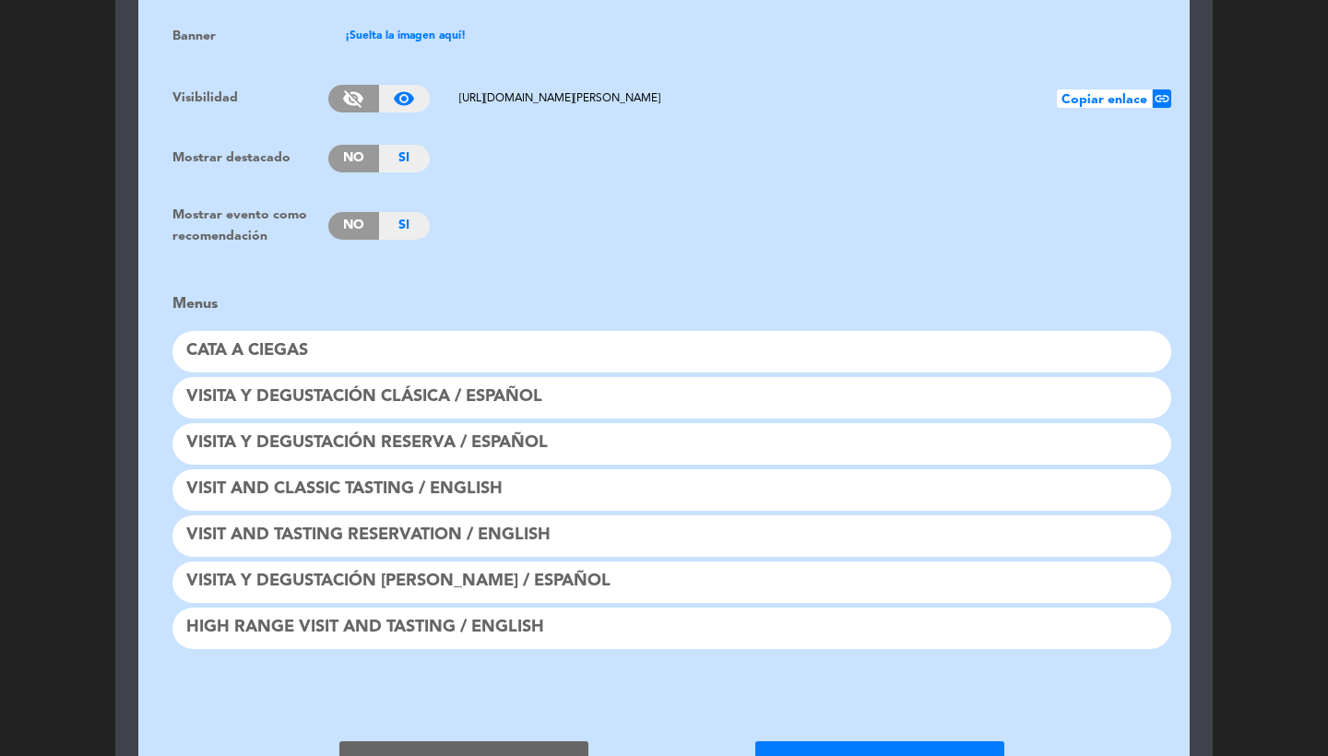
scroll to position [1738, 0]
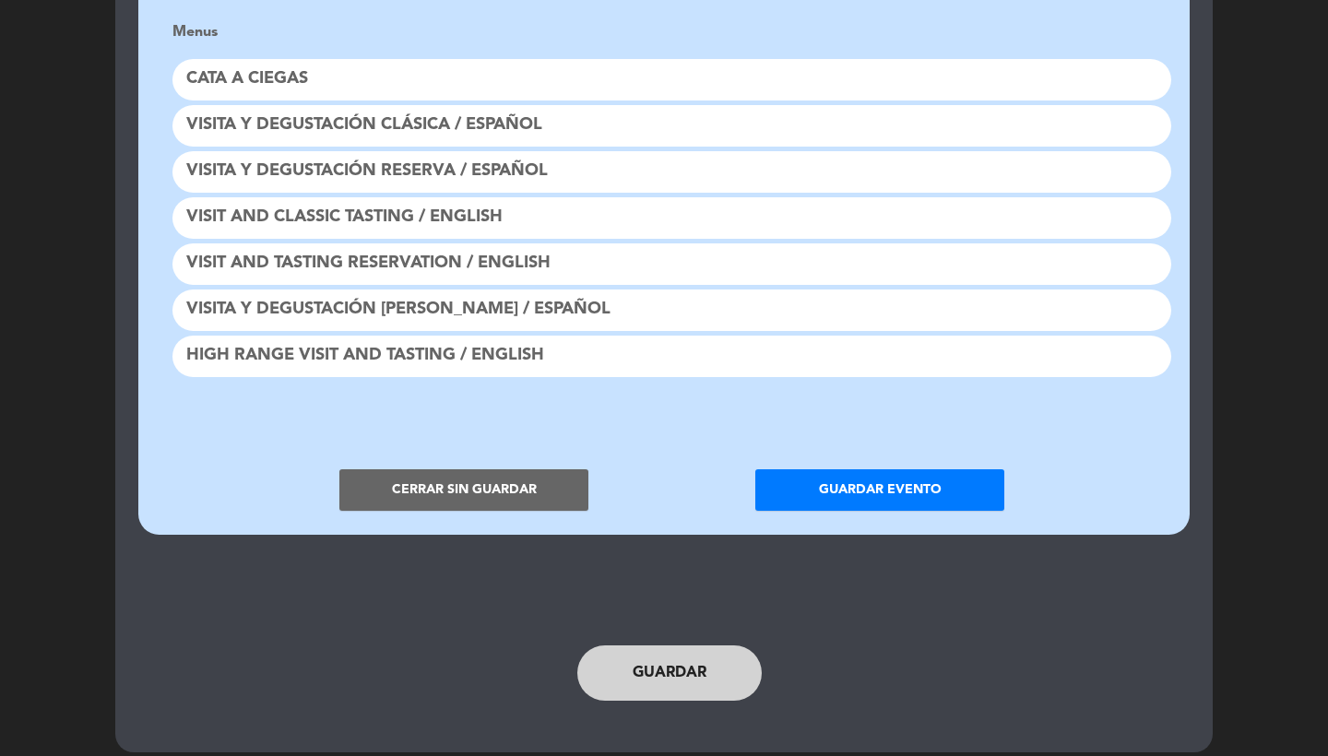
click at [825, 470] on button "Guardar evento" at bounding box center [880, 491] width 249 height 42
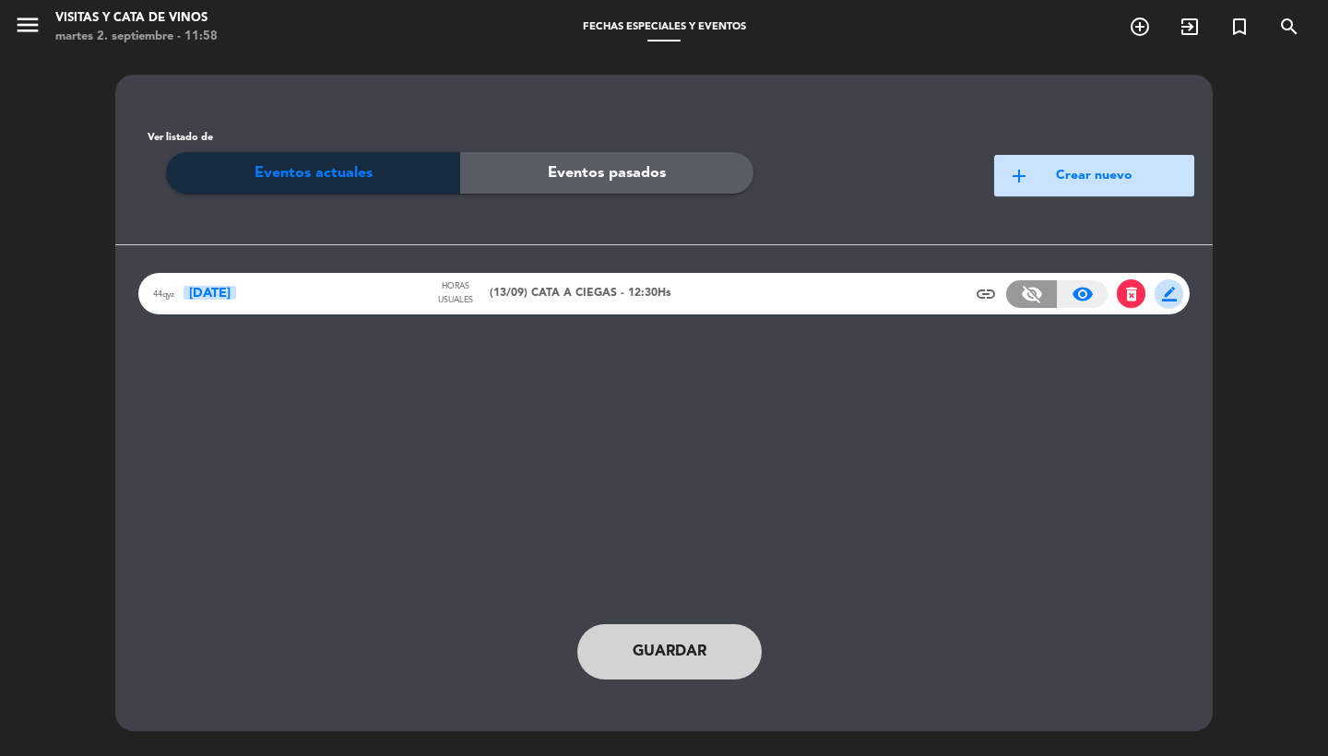
click at [675, 666] on button "Guardar" at bounding box center [669, 652] width 184 height 55
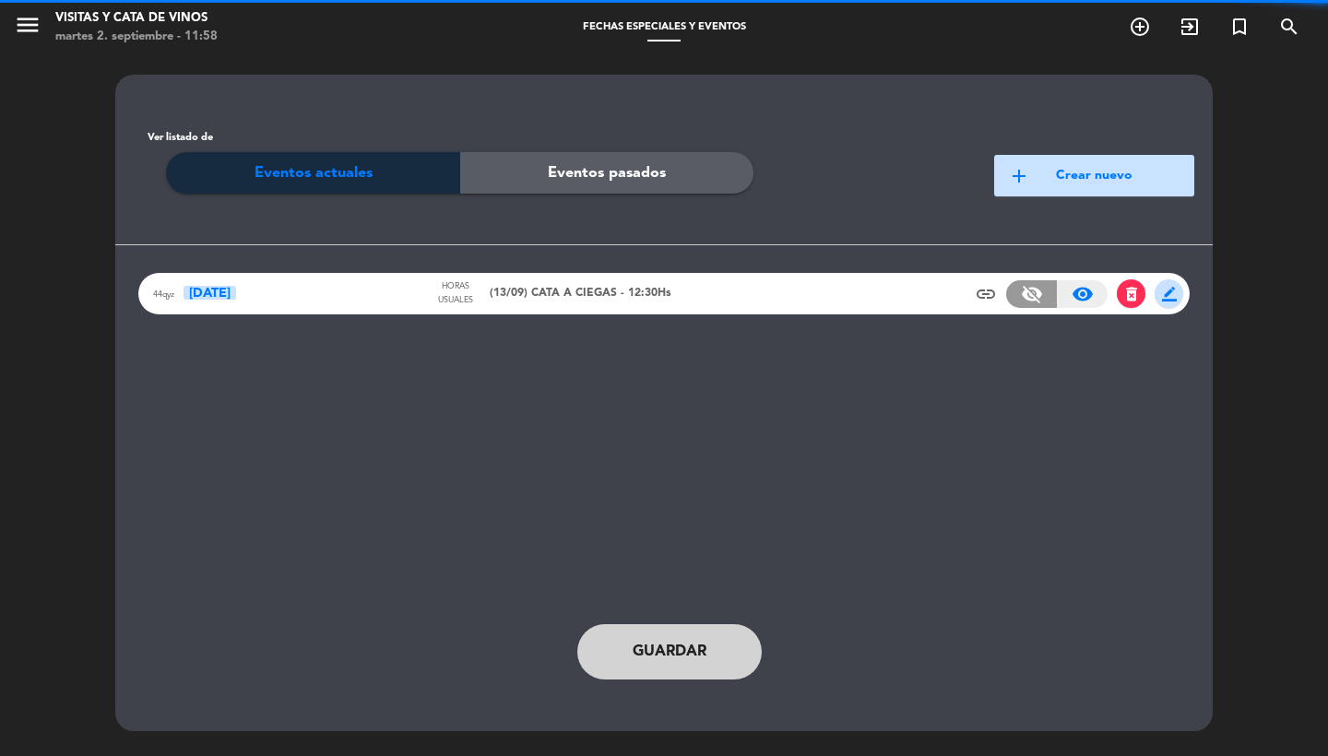
click at [568, 290] on span "(13/09) CATA A CIEGAS - 12:30Hs" at bounding box center [581, 294] width 182 height 18
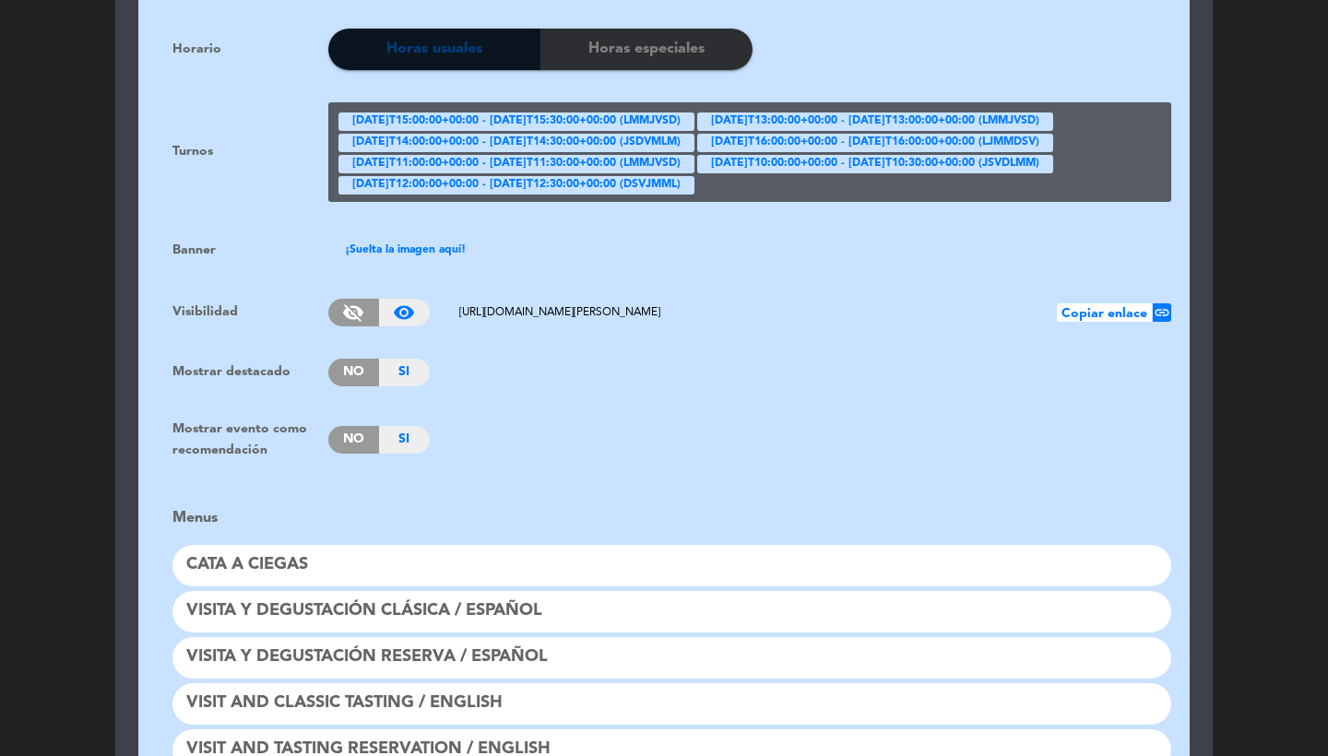
scroll to position [1541, 0]
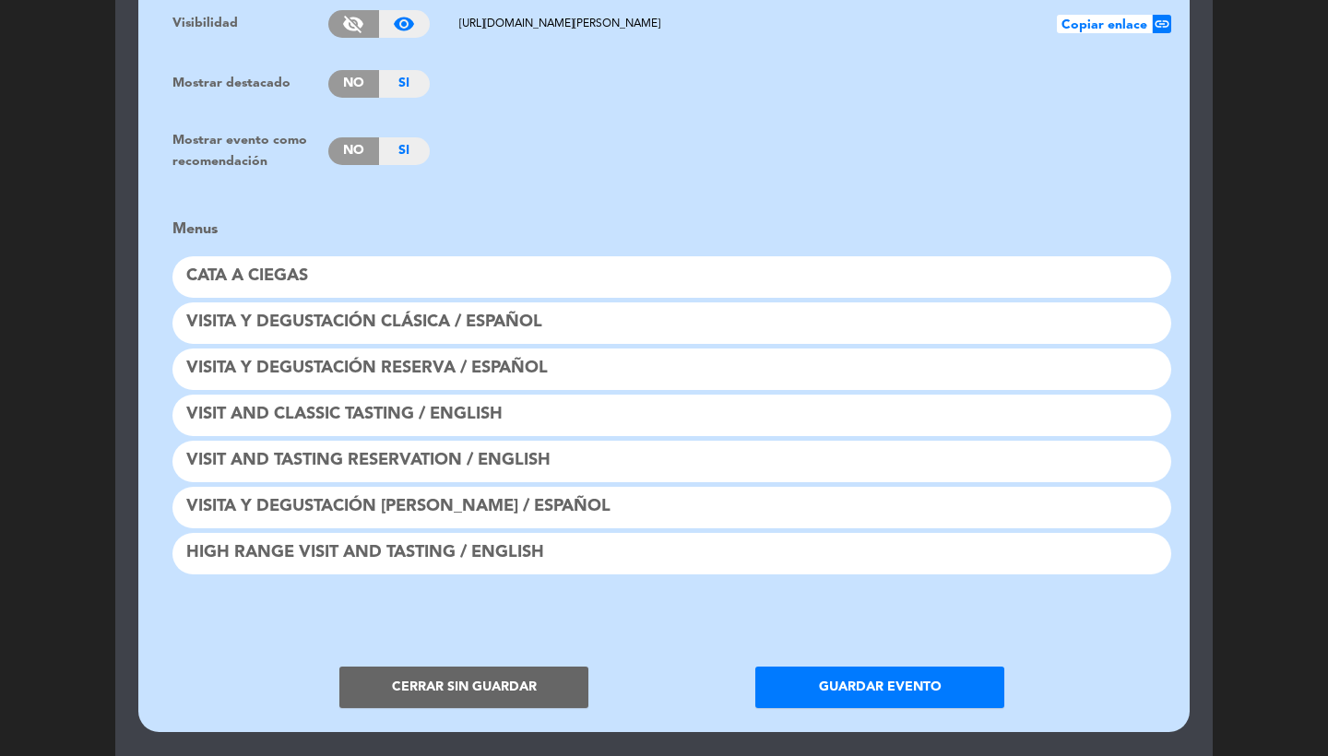
click at [443, 672] on button "Cerrar sin guardar" at bounding box center [463, 688] width 249 height 42
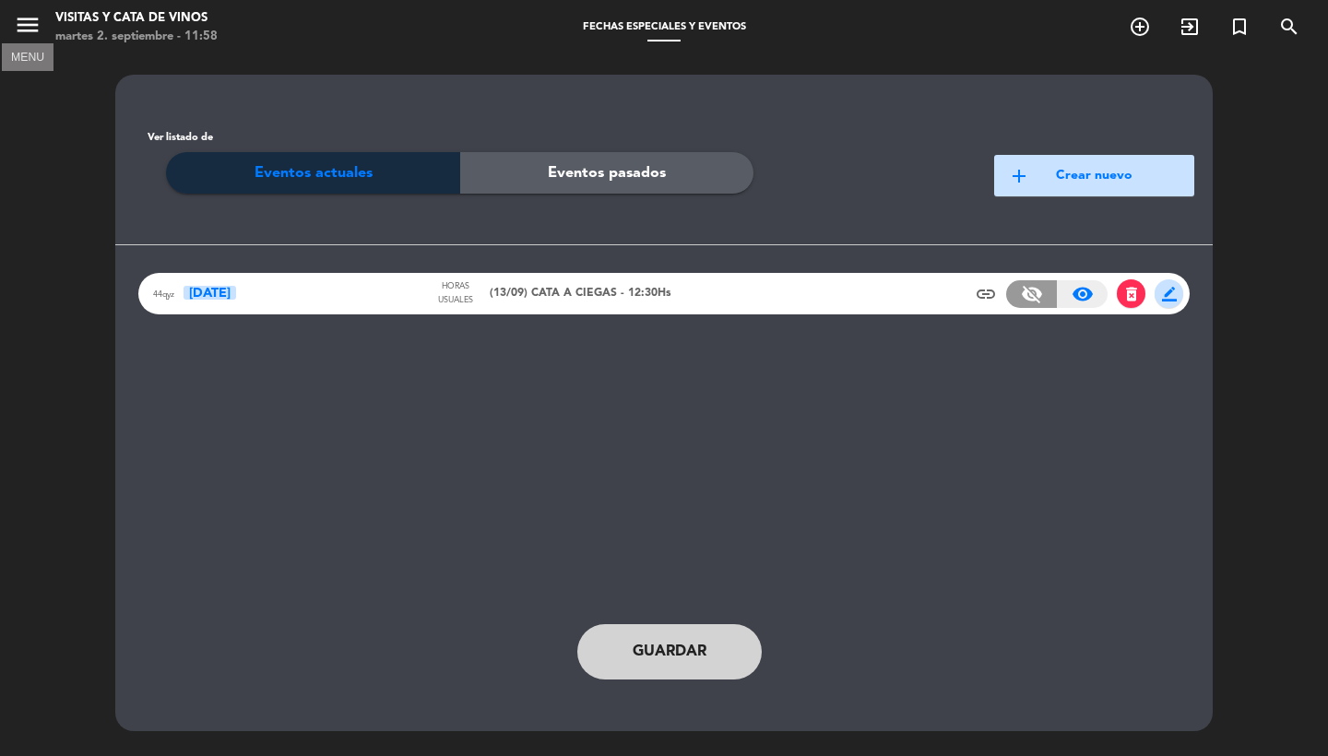
click at [21, 33] on icon "menu" at bounding box center [28, 25] width 28 height 28
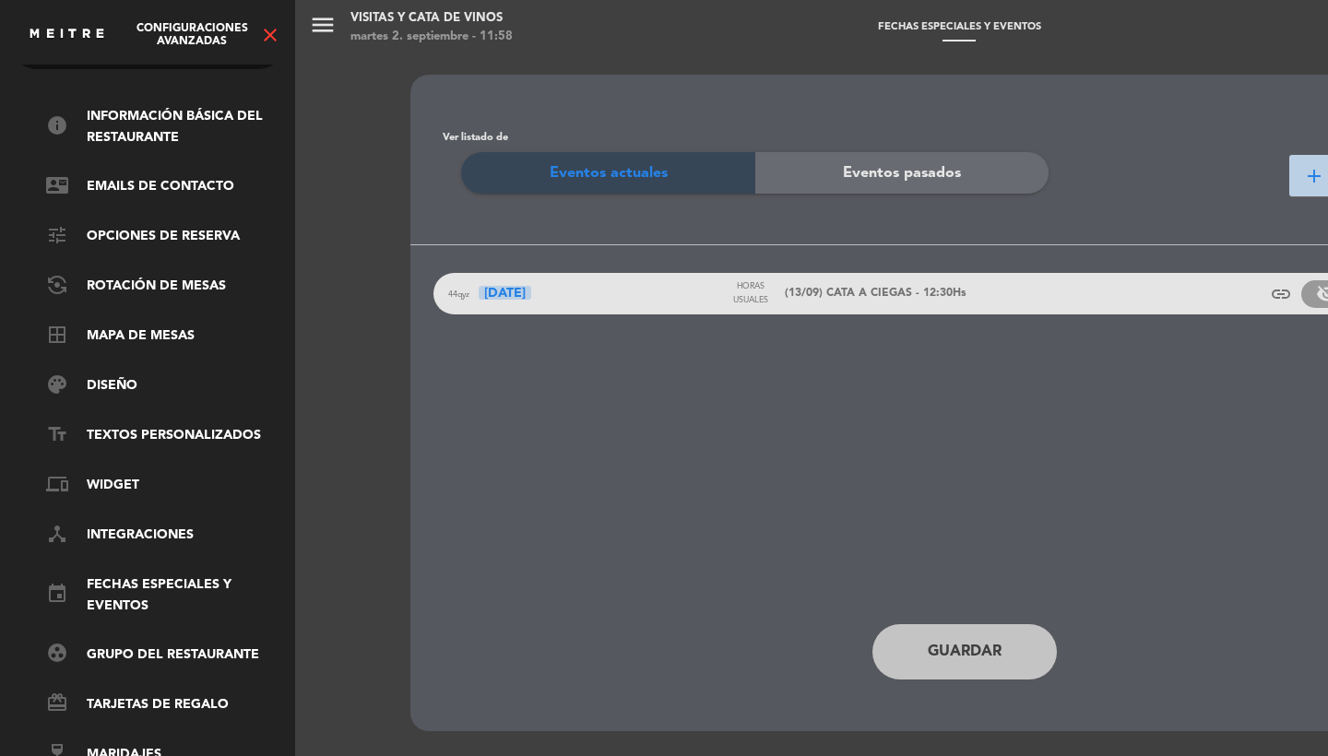
click at [271, 34] on icon "close" at bounding box center [270, 35] width 22 height 22
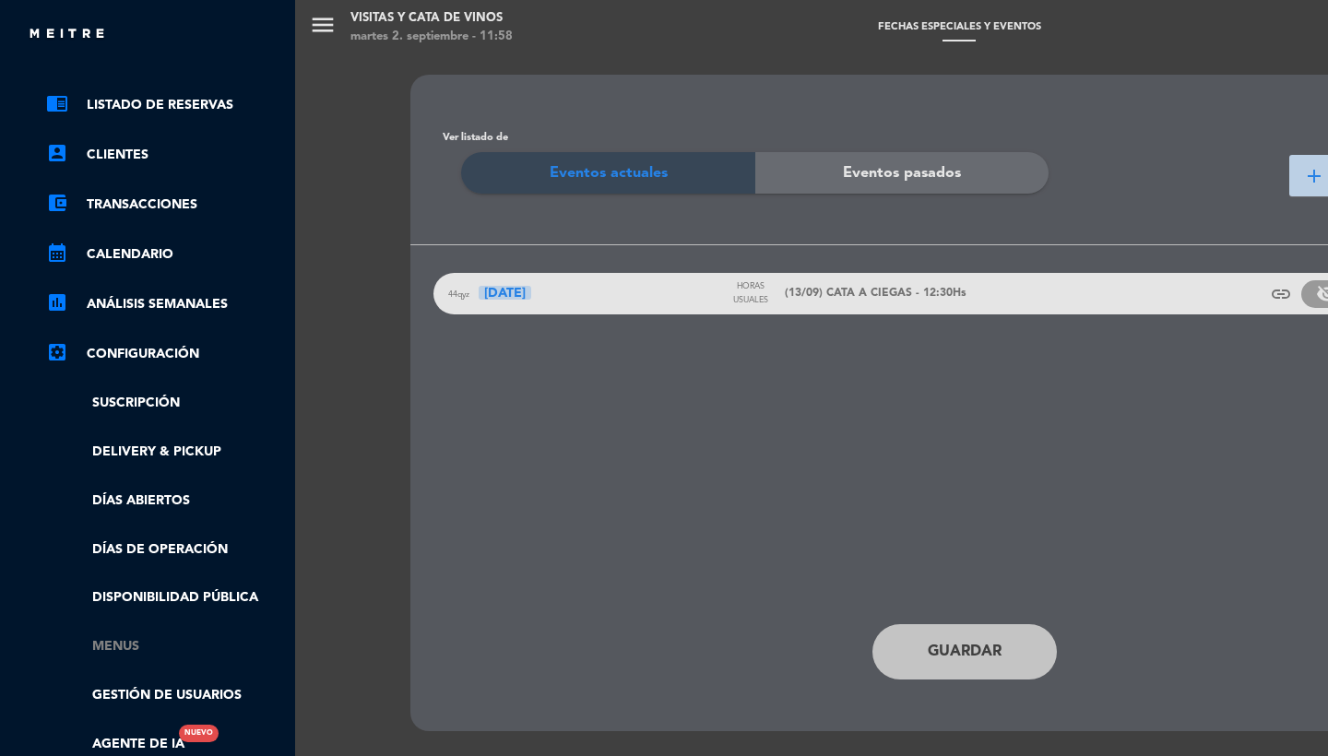
click at [125, 648] on link "Menus" at bounding box center [166, 647] width 240 height 21
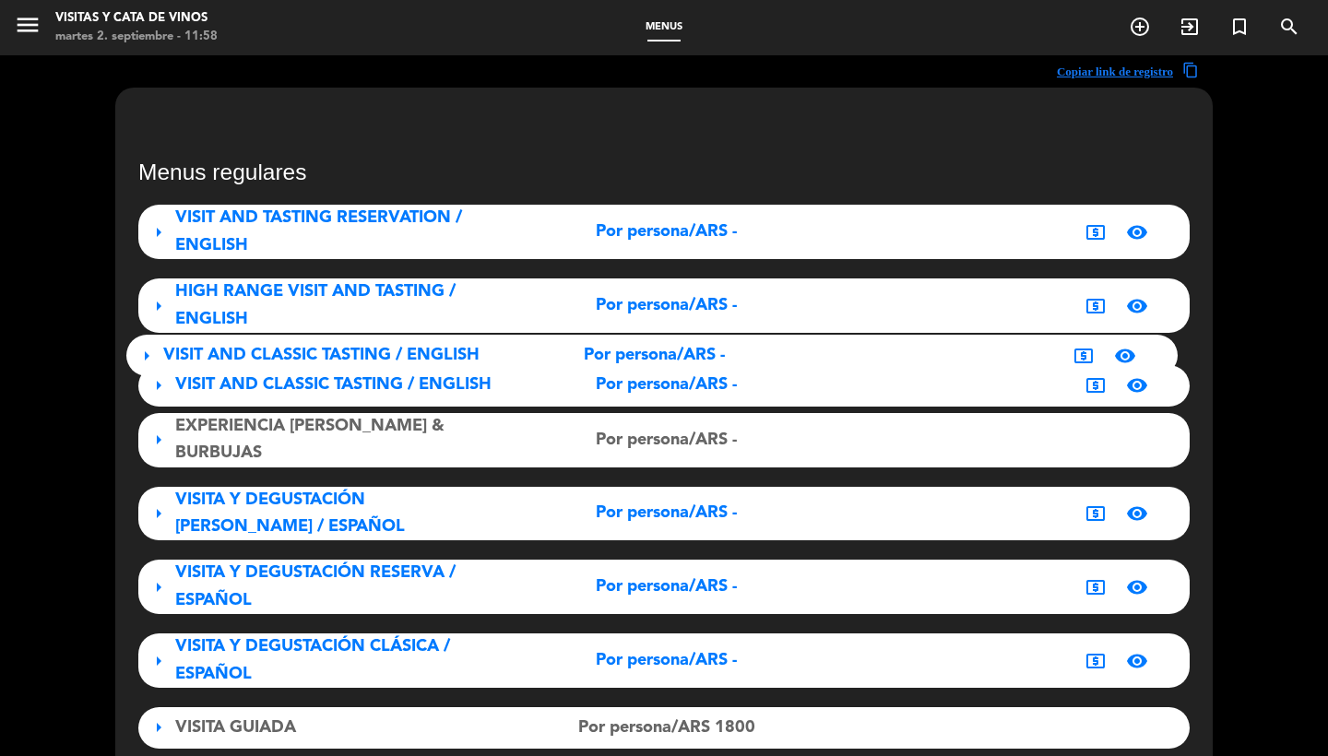
drag, startPoint x: 156, startPoint y: 440, endPoint x: 158, endPoint y: 358, distance: 82.1
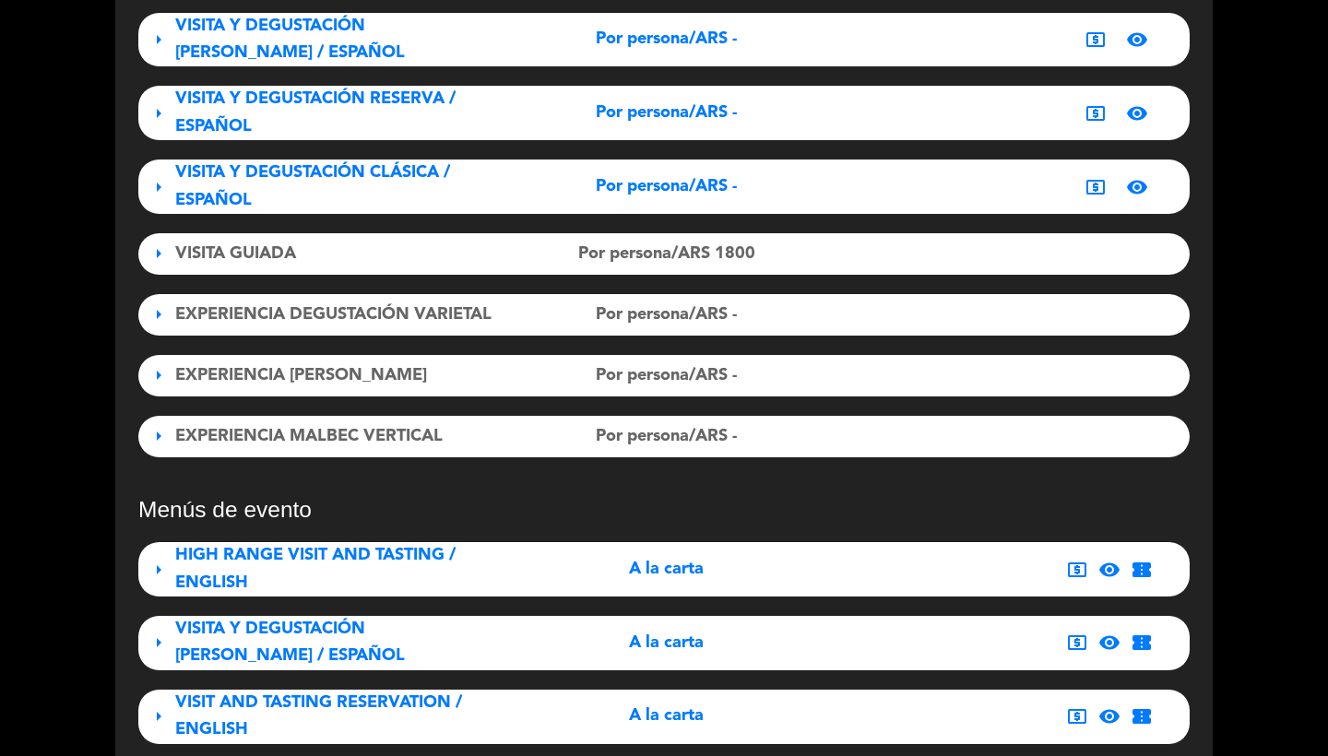
scroll to position [752, 0]
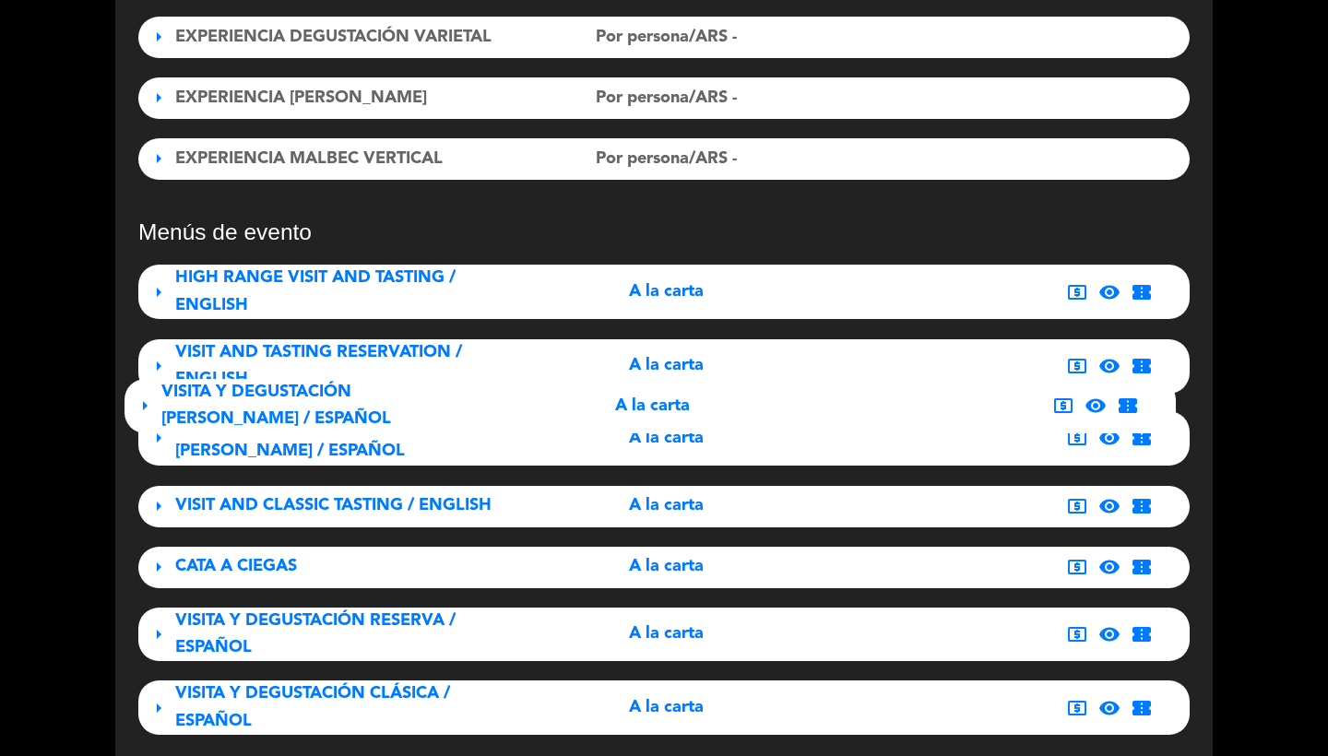
drag, startPoint x: 152, startPoint y: 344, endPoint x: 150, endPoint y: 409, distance: 64.6
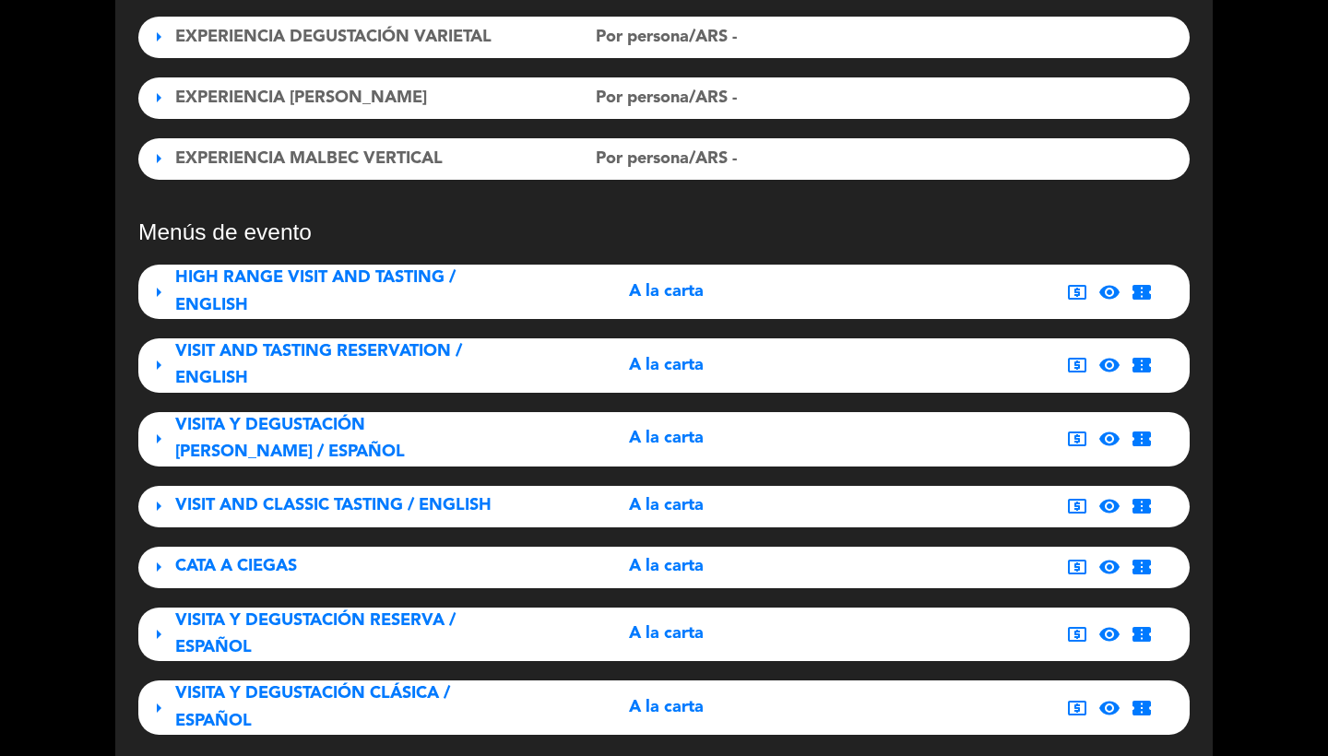
drag, startPoint x: 156, startPoint y: 423, endPoint x: 154, endPoint y: 273, distance: 149.5
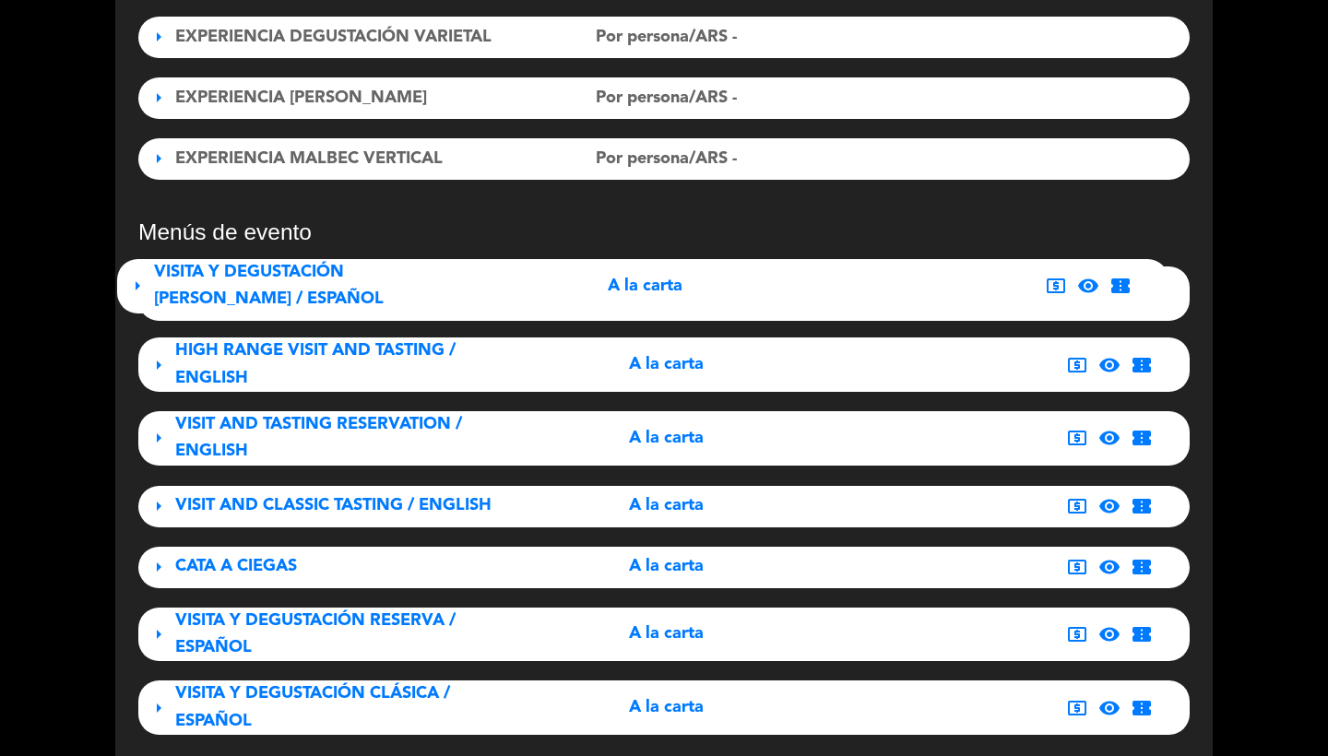
drag, startPoint x: 150, startPoint y: 415, endPoint x: 150, endPoint y: 262, distance: 153.1
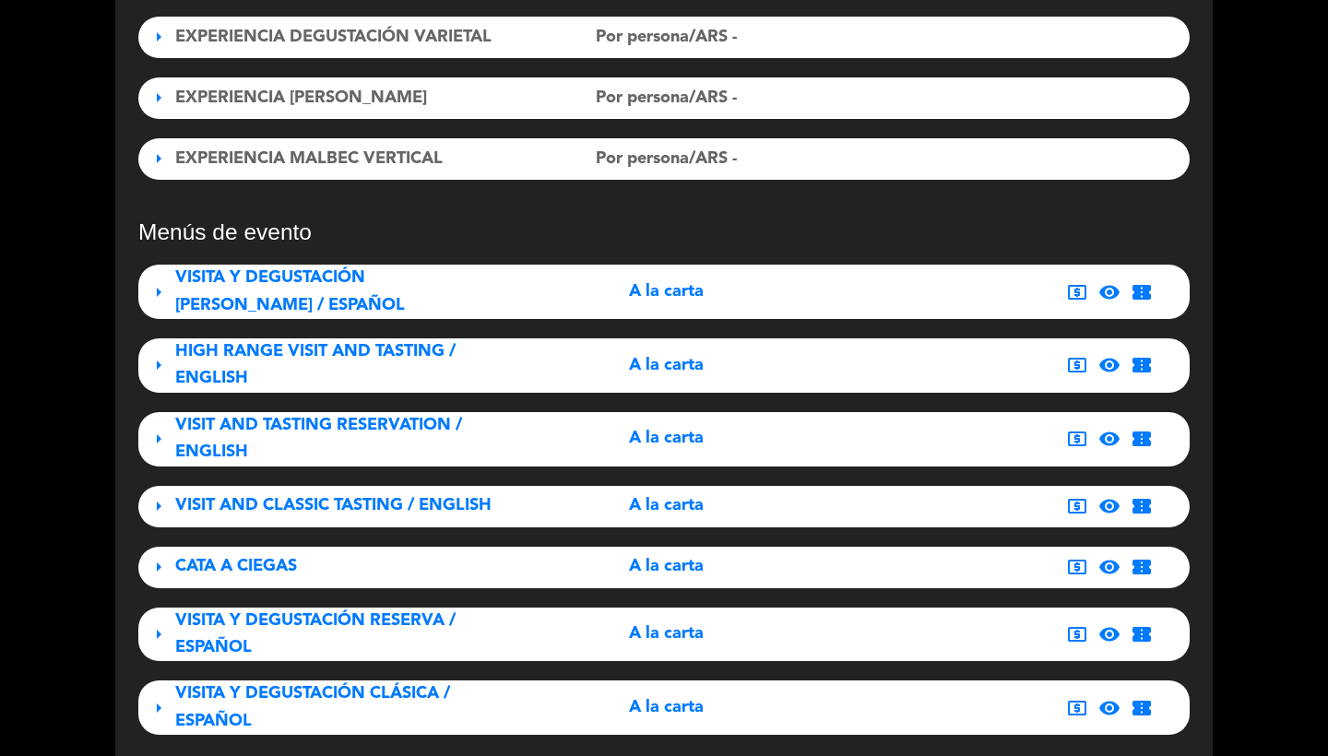
drag, startPoint x: 153, startPoint y: 606, endPoint x: 167, endPoint y: 331, distance: 275.3
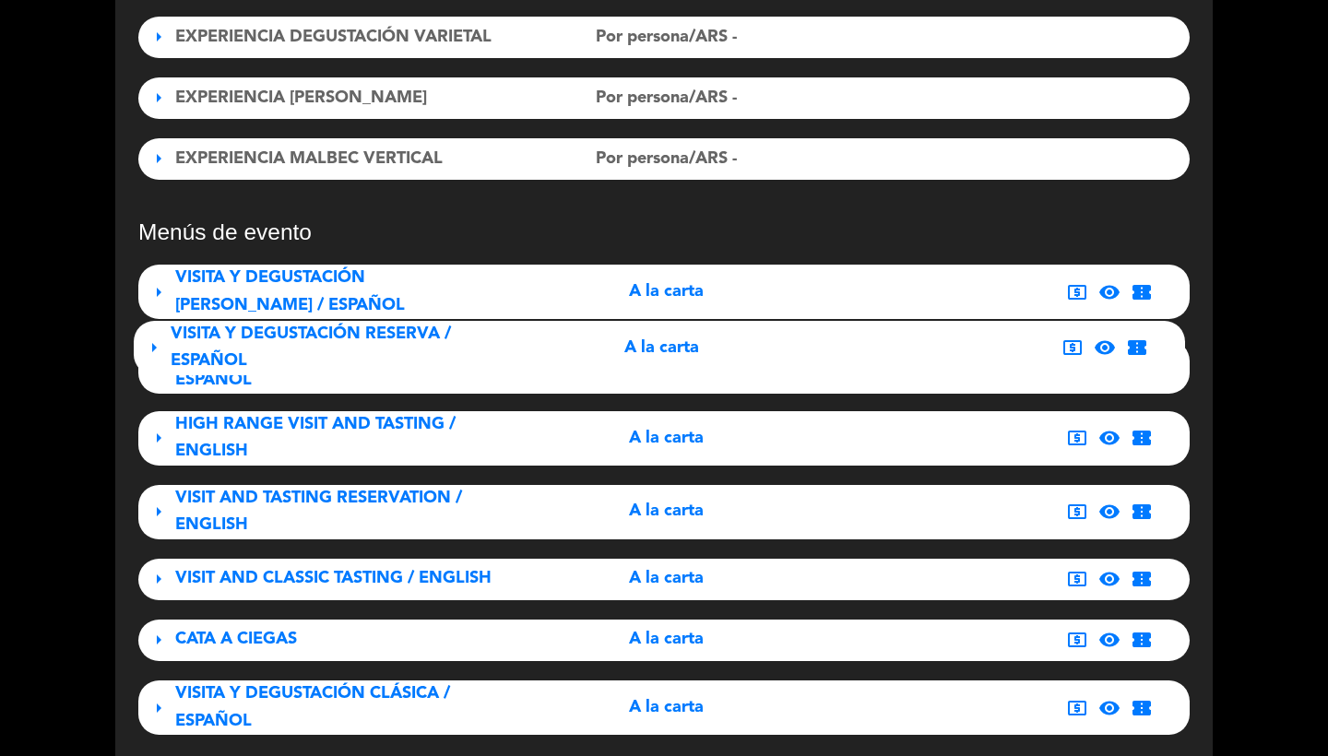
drag, startPoint x: 158, startPoint y: 627, endPoint x: 167, endPoint y: 360, distance: 267.7
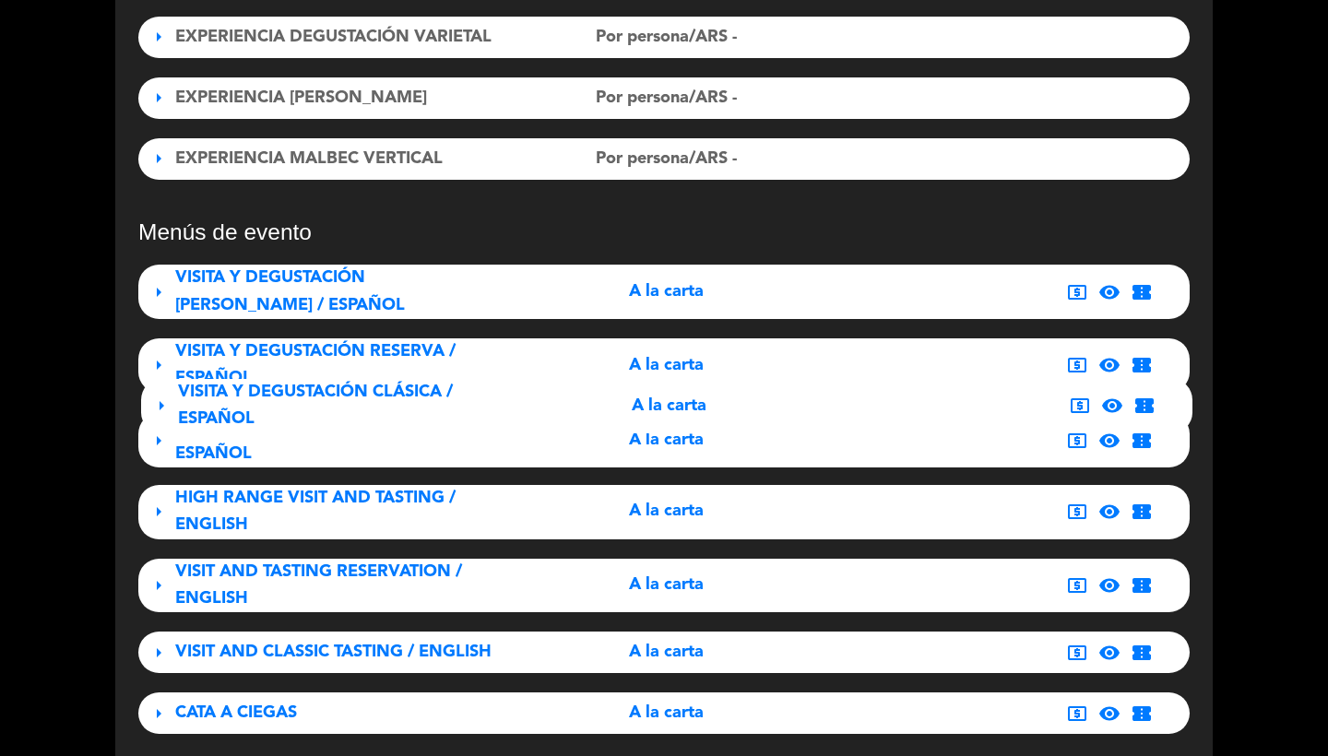
drag, startPoint x: 163, startPoint y: 698, endPoint x: 179, endPoint y: 416, distance: 282.7
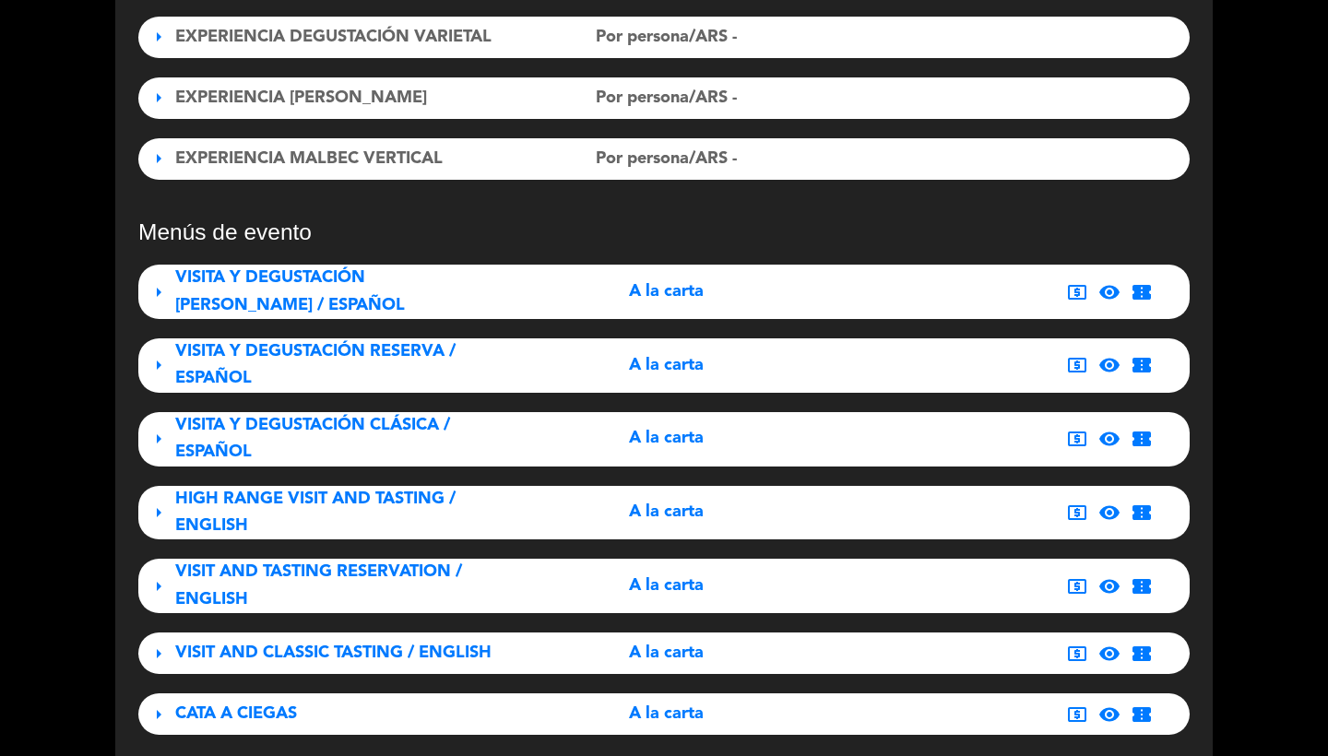
drag, startPoint x: 150, startPoint y: 684, endPoint x: 146, endPoint y: 414, distance: 270.3
click at [164, 704] on span "arrow_right" at bounding box center [159, 715] width 22 height 22
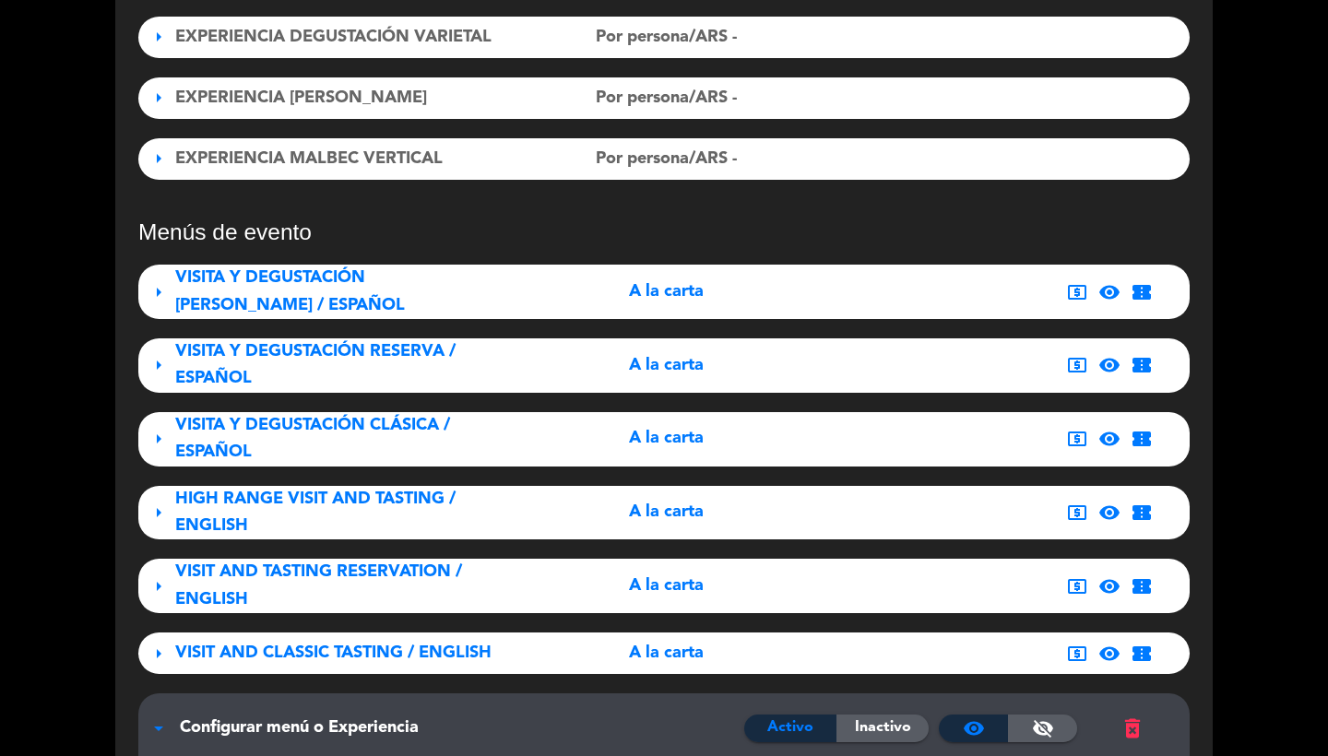
click at [187, 720] on span "Configurar menú o Experiencia" at bounding box center [299, 728] width 239 height 17
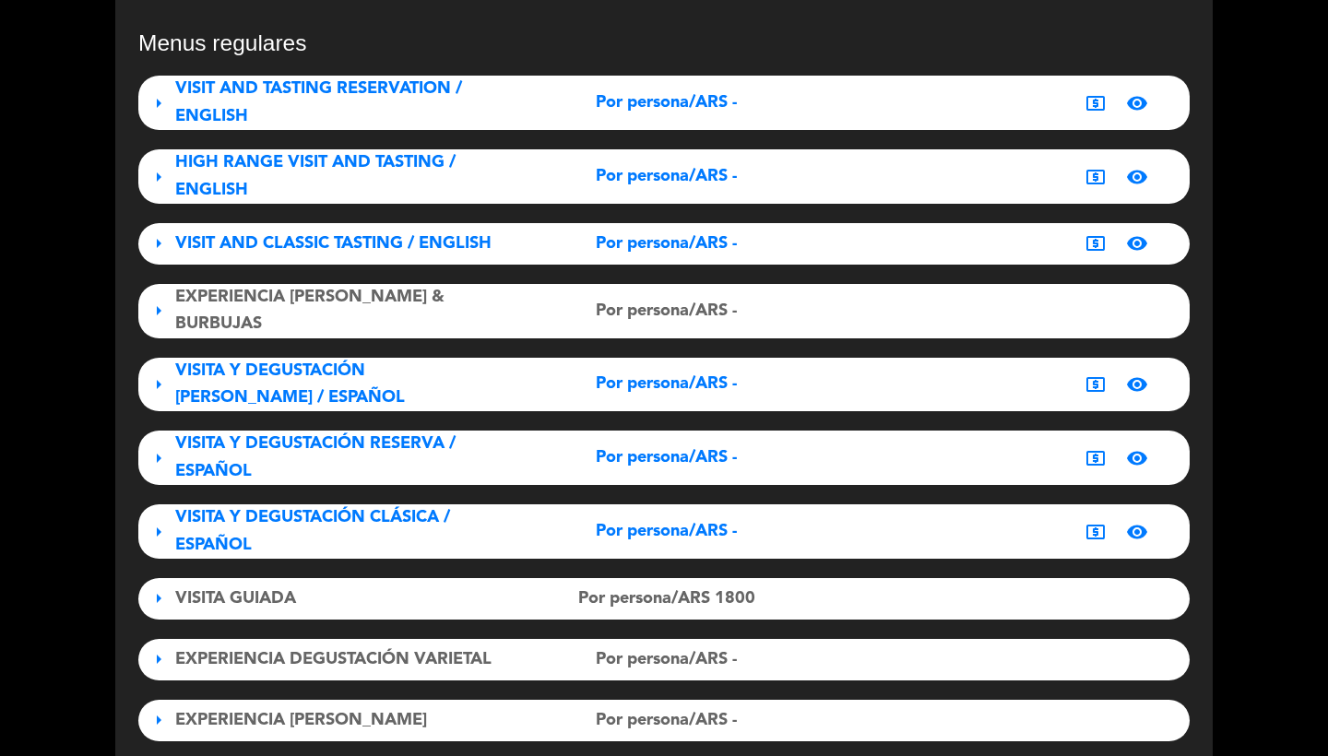
scroll to position [107, 0]
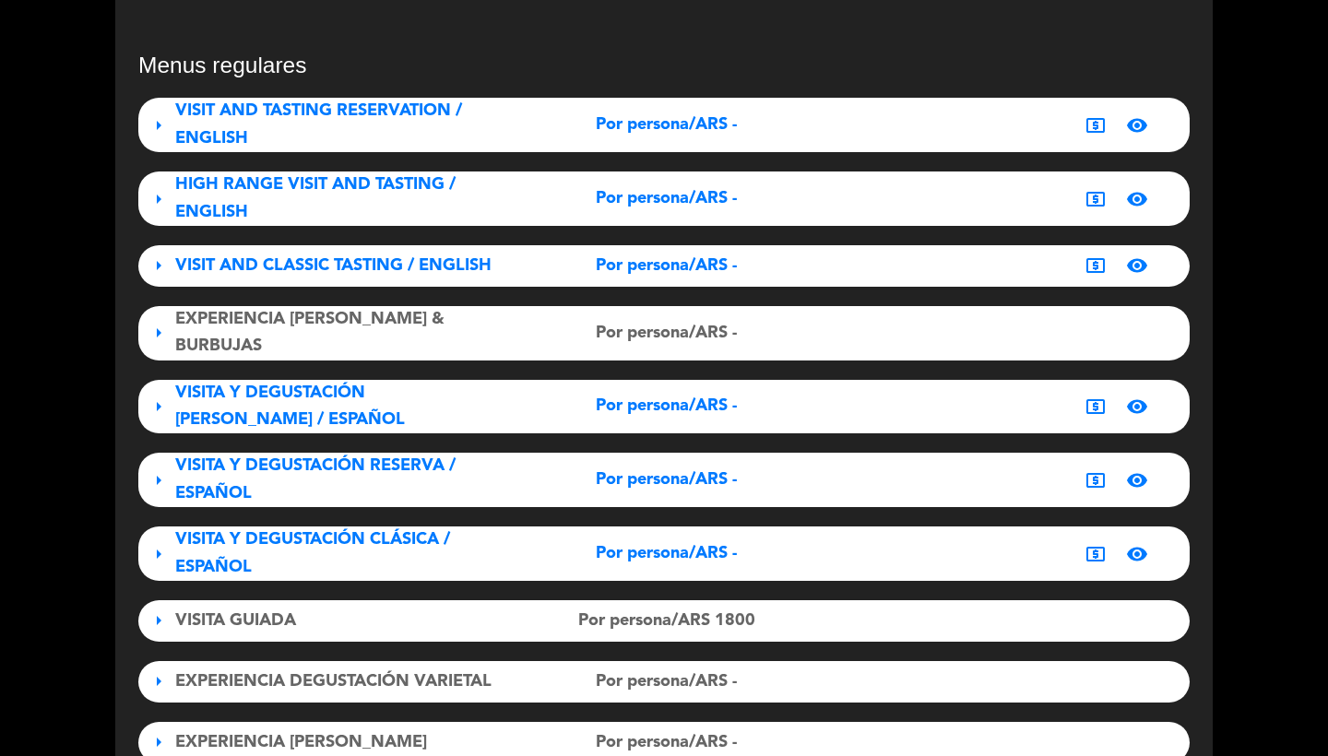
click at [305, 203] on div "HIGH RANGE VISIT AND TASTING / ENGLISH" at bounding box center [338, 199] width 327 height 54
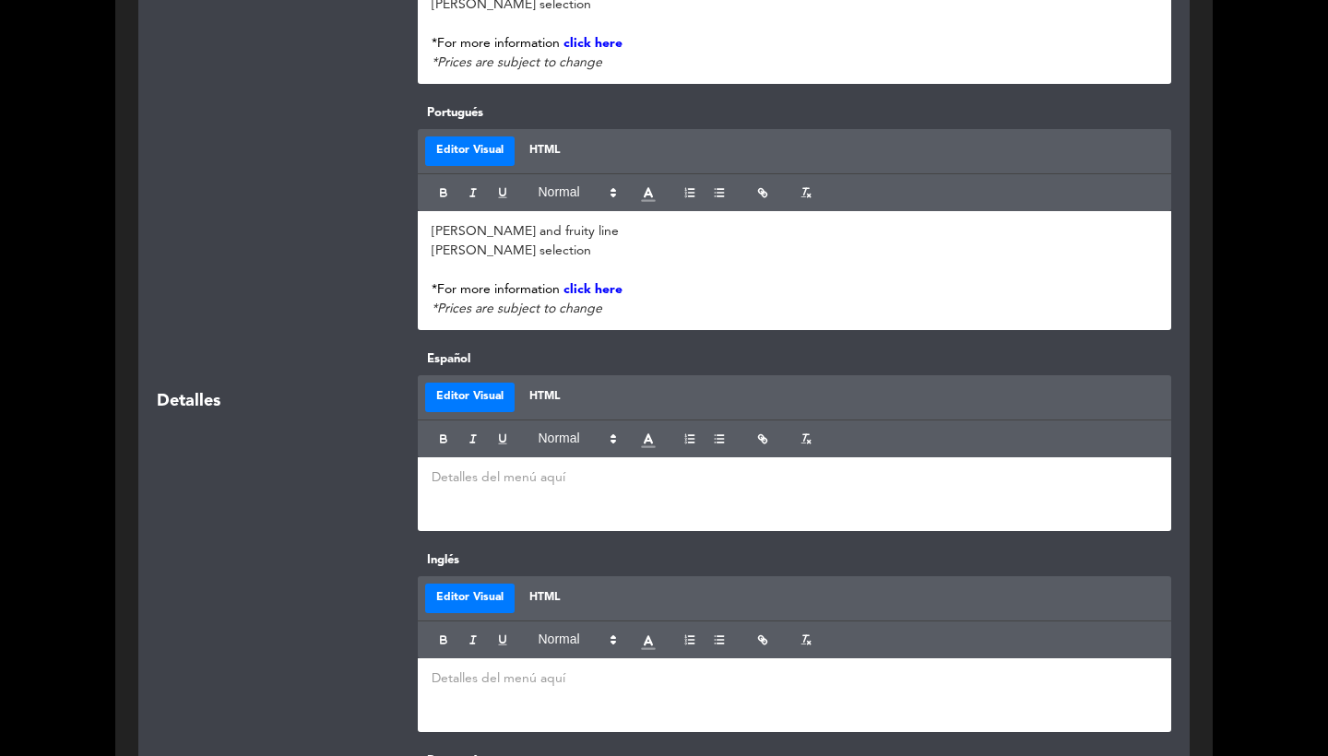
scroll to position [1513, 0]
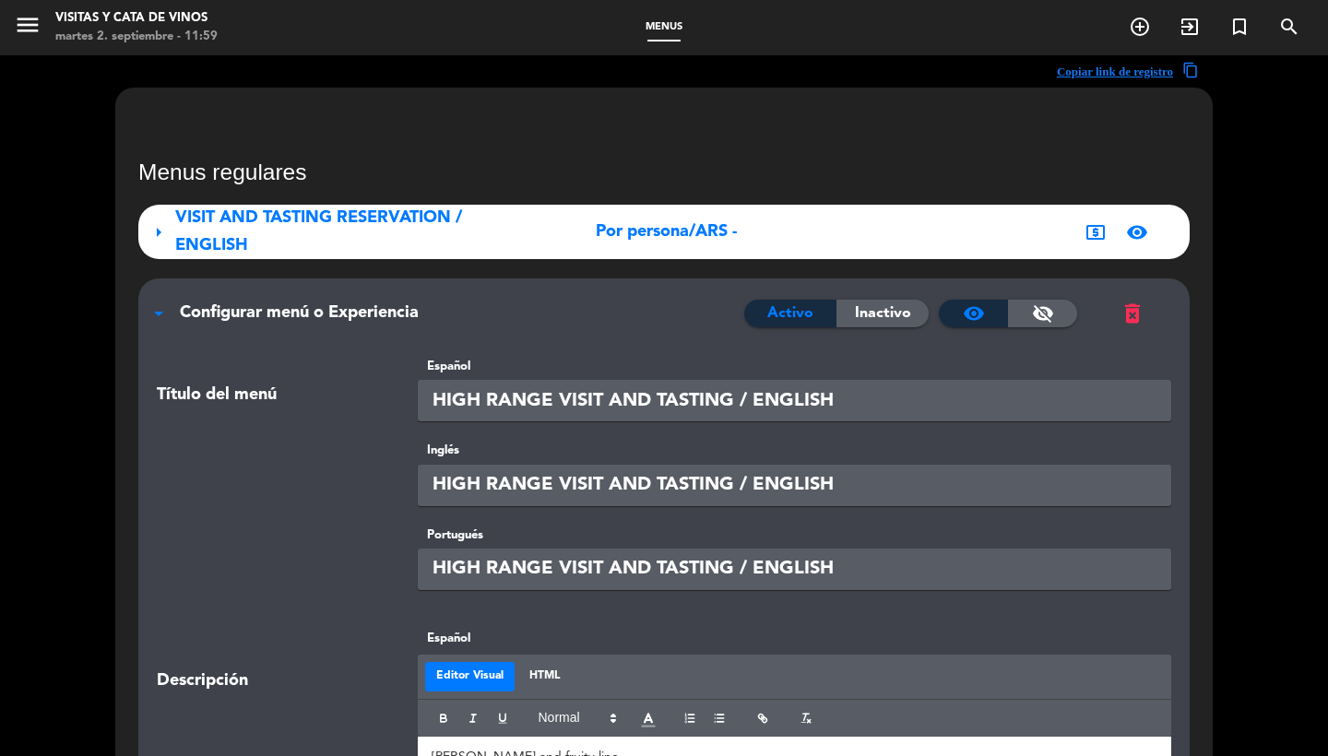
click at [279, 320] on span "Configurar menú o Experiencia" at bounding box center [299, 312] width 239 height 17
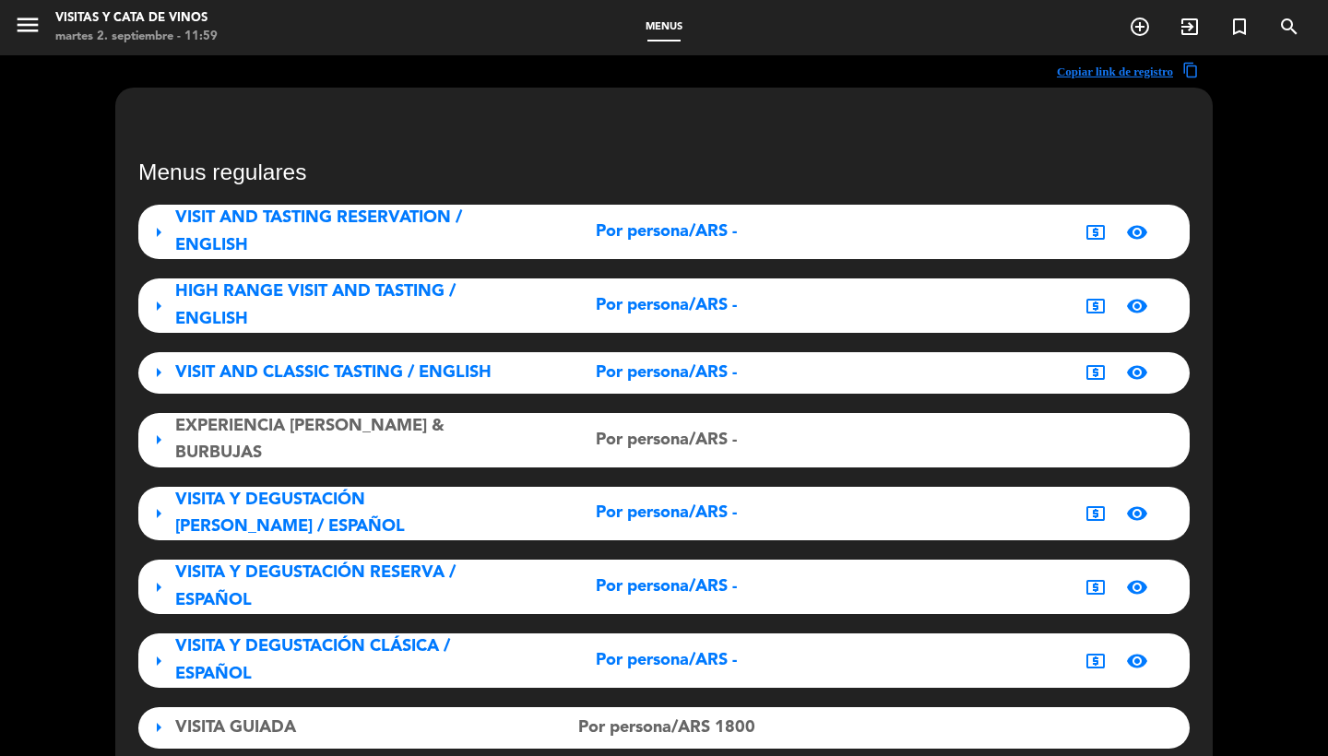
scroll to position [0, 0]
click at [236, 500] on div "VISITA Y DEGUSTACIÓN [PERSON_NAME] / ESPAÑOL" at bounding box center [338, 514] width 327 height 54
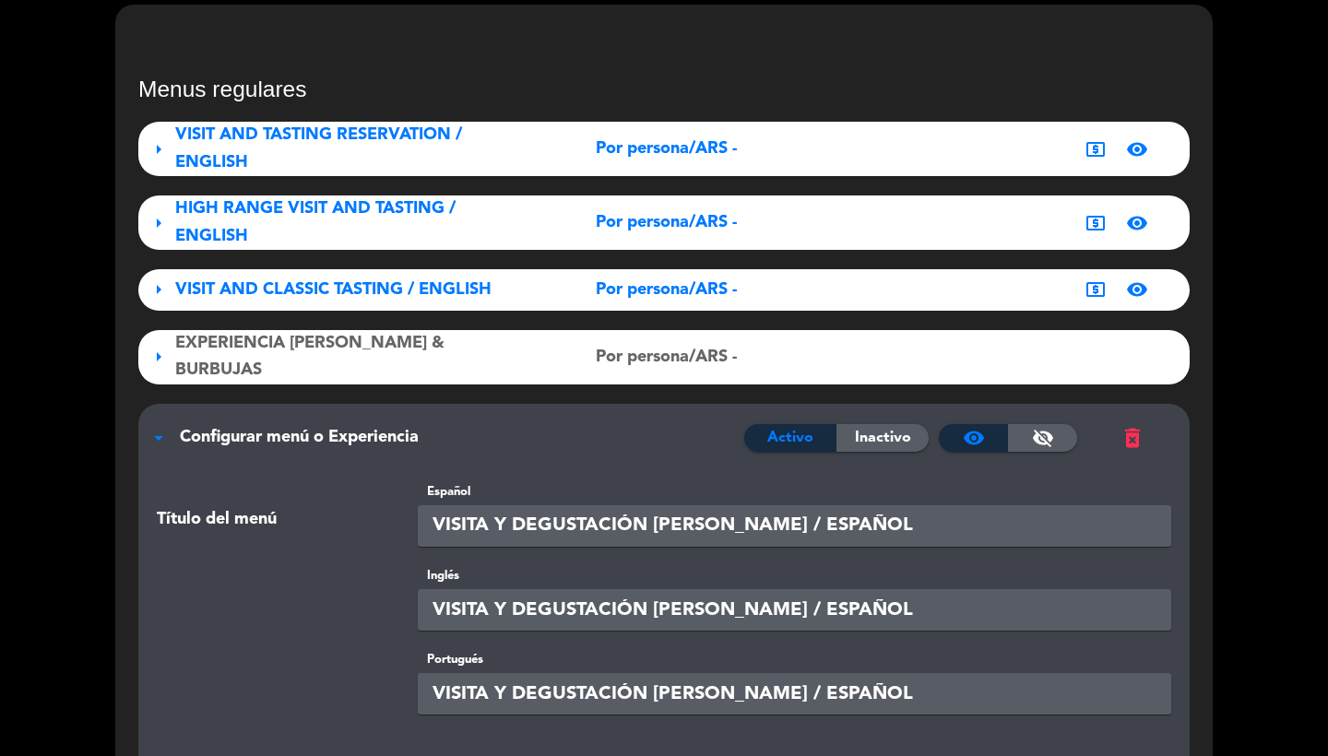
click at [348, 405] on div "arrow_drop_down Configurar menú o Experiencia Activo Inactivo visibility visibi…" at bounding box center [664, 429] width 1052 height 51
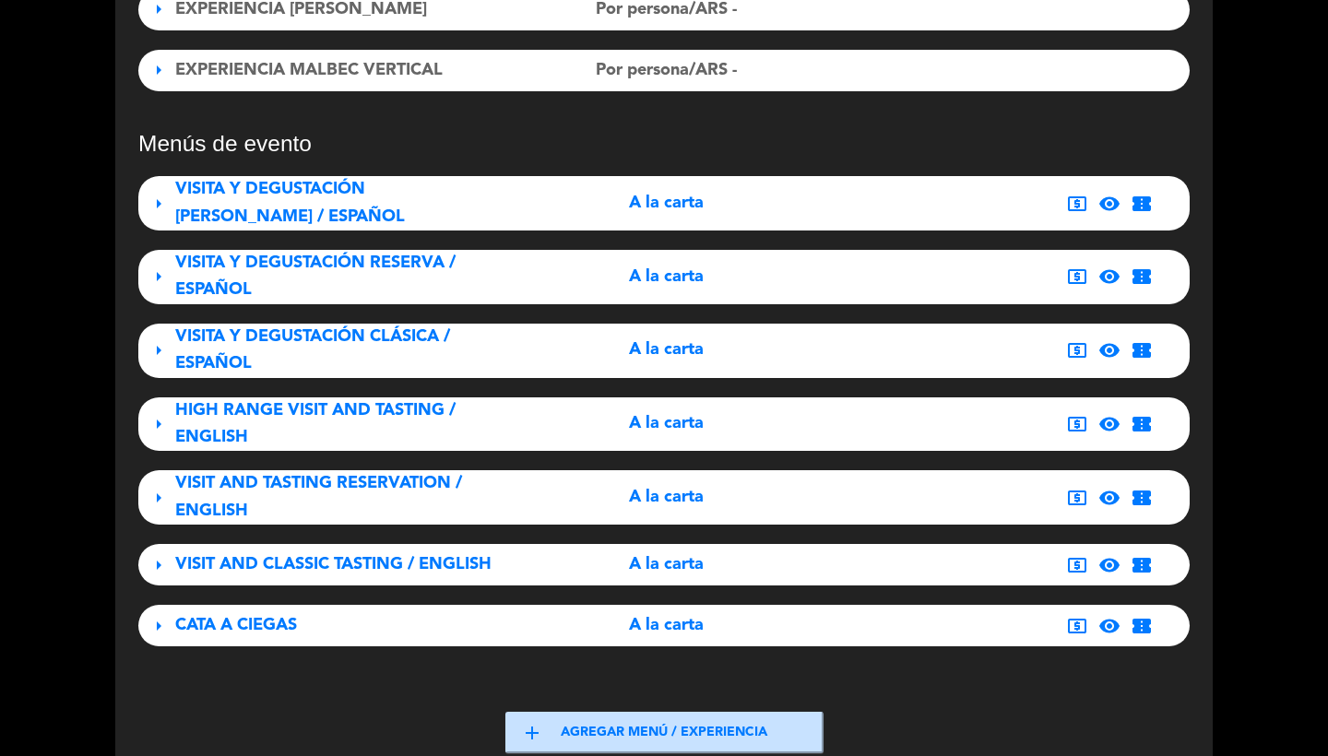
scroll to position [747, 0]
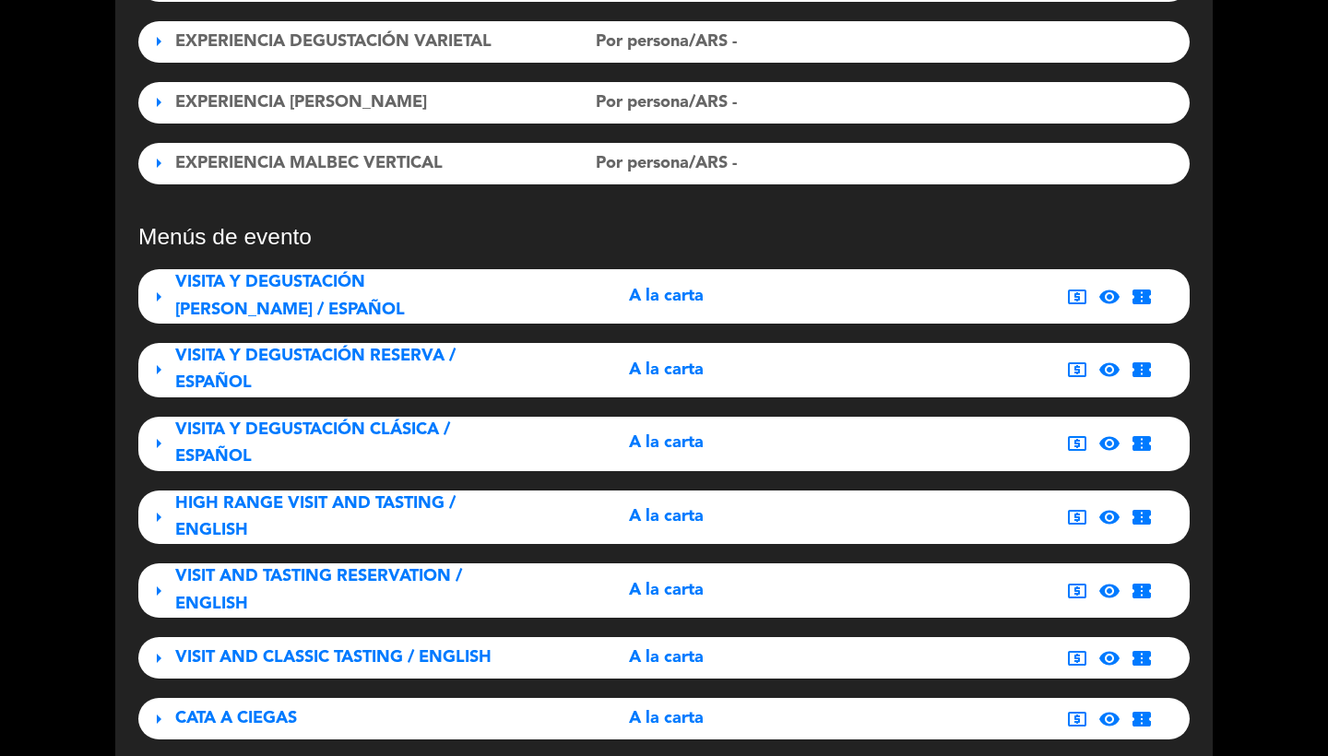
click at [304, 275] on span "VISITA Y DEGUSTACIÓN [PERSON_NAME] / ESPAÑOL" at bounding box center [290, 295] width 230 height 43
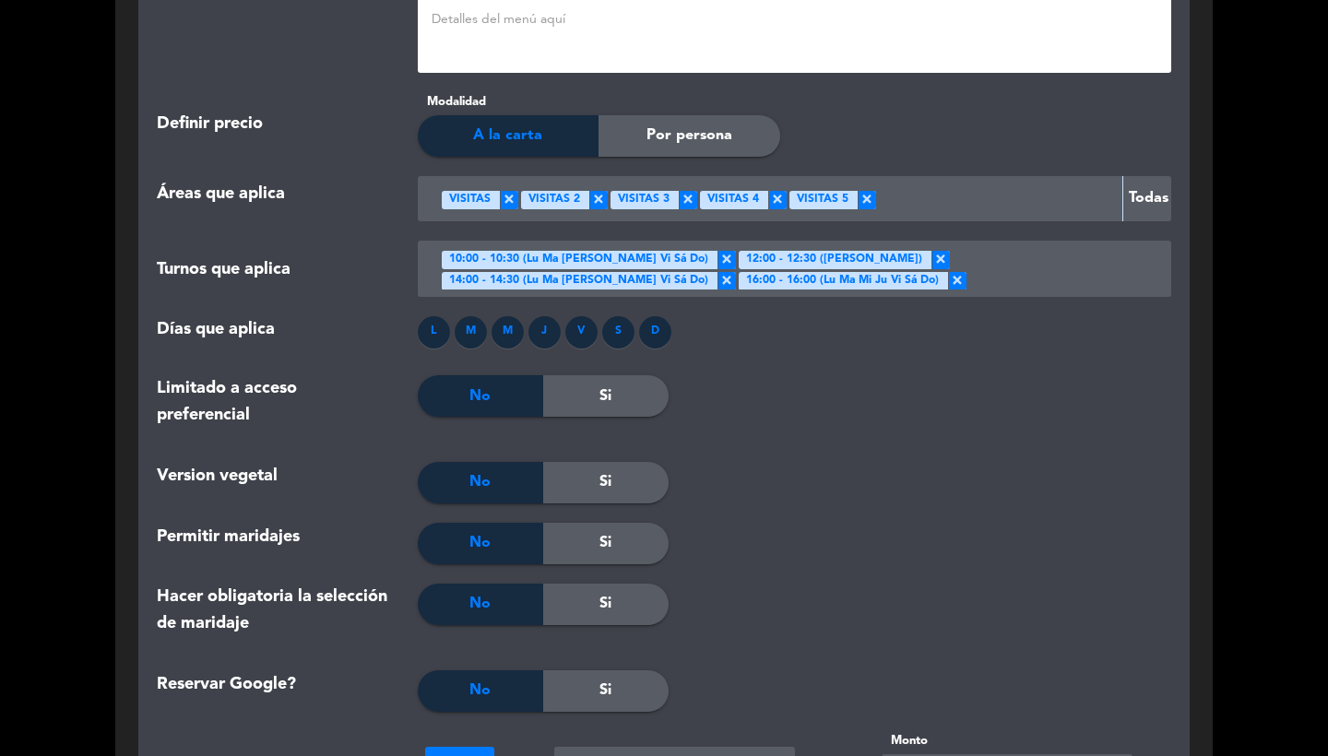
scroll to position [2564, 0]
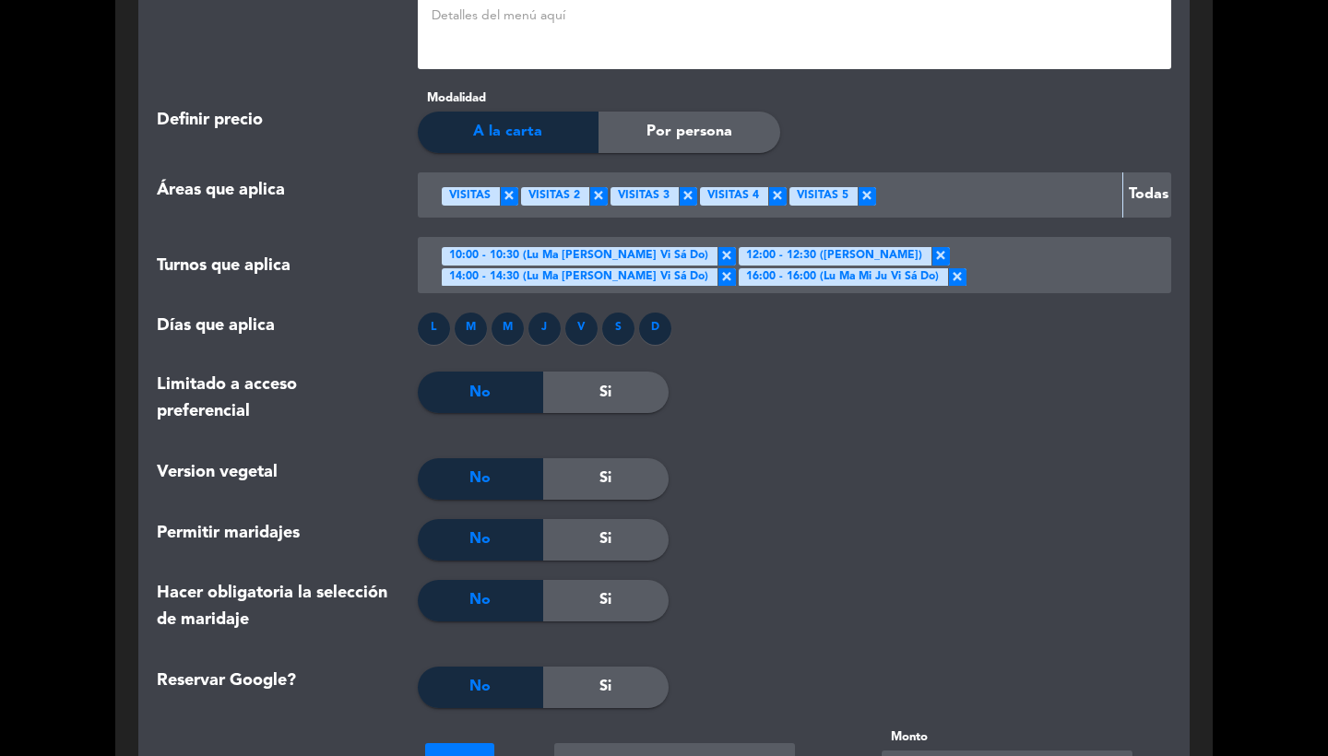
click at [653, 290] on span "×" at bounding box center [644, 299] width 18 height 18
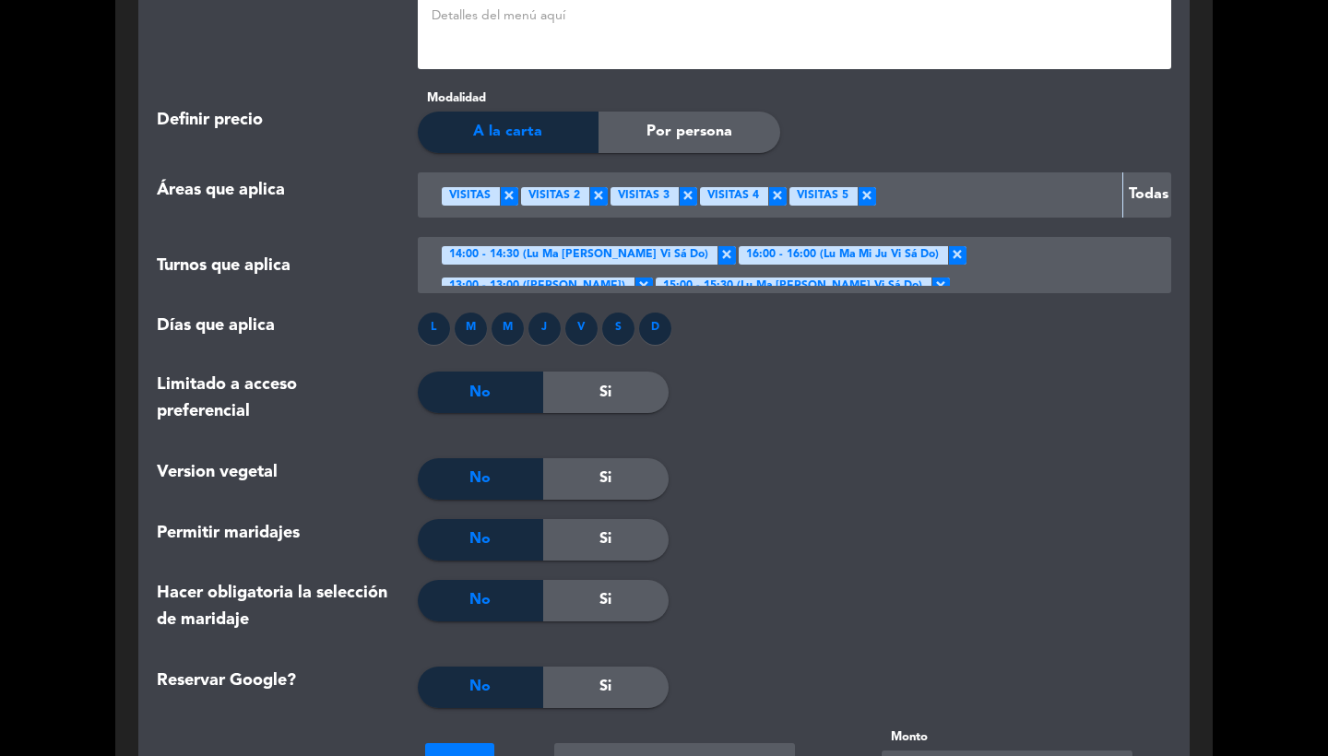
scroll to position [21, 0]
click at [948, 247] on span "×" at bounding box center [957, 256] width 18 height 18
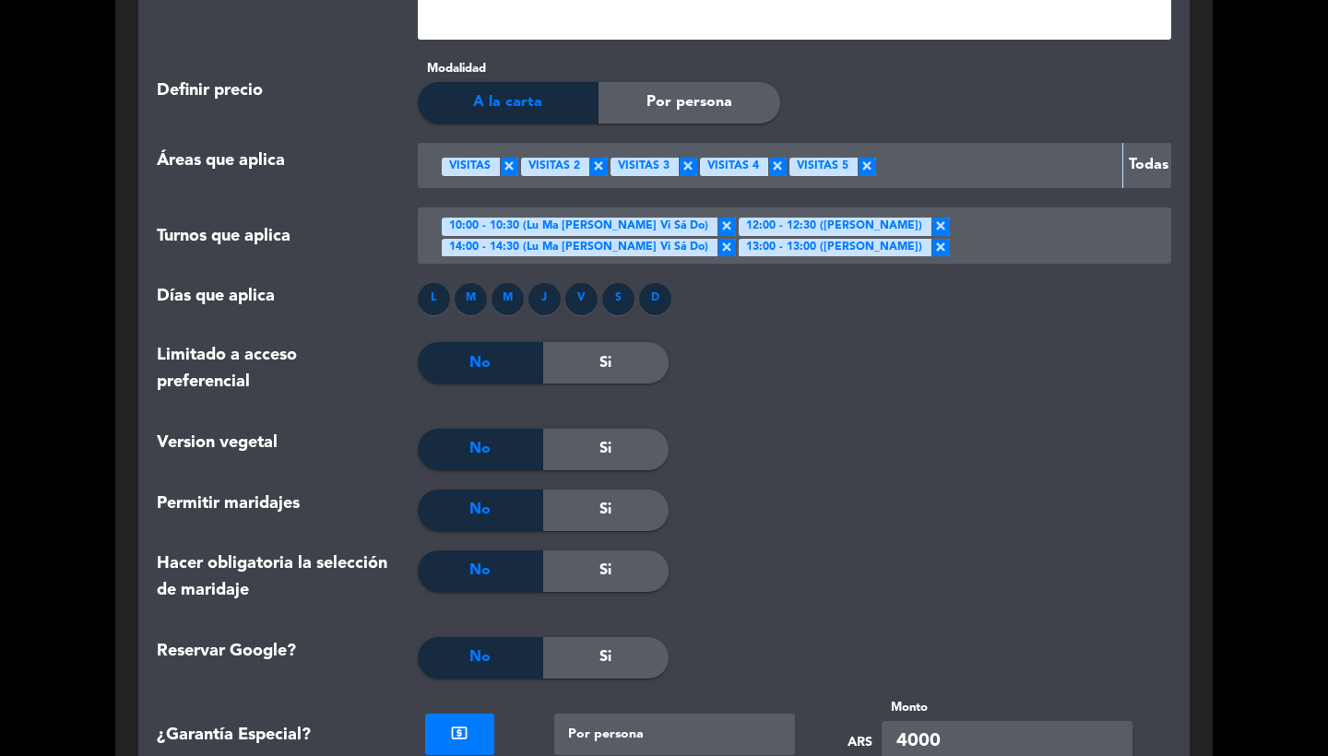
scroll to position [2583, 0]
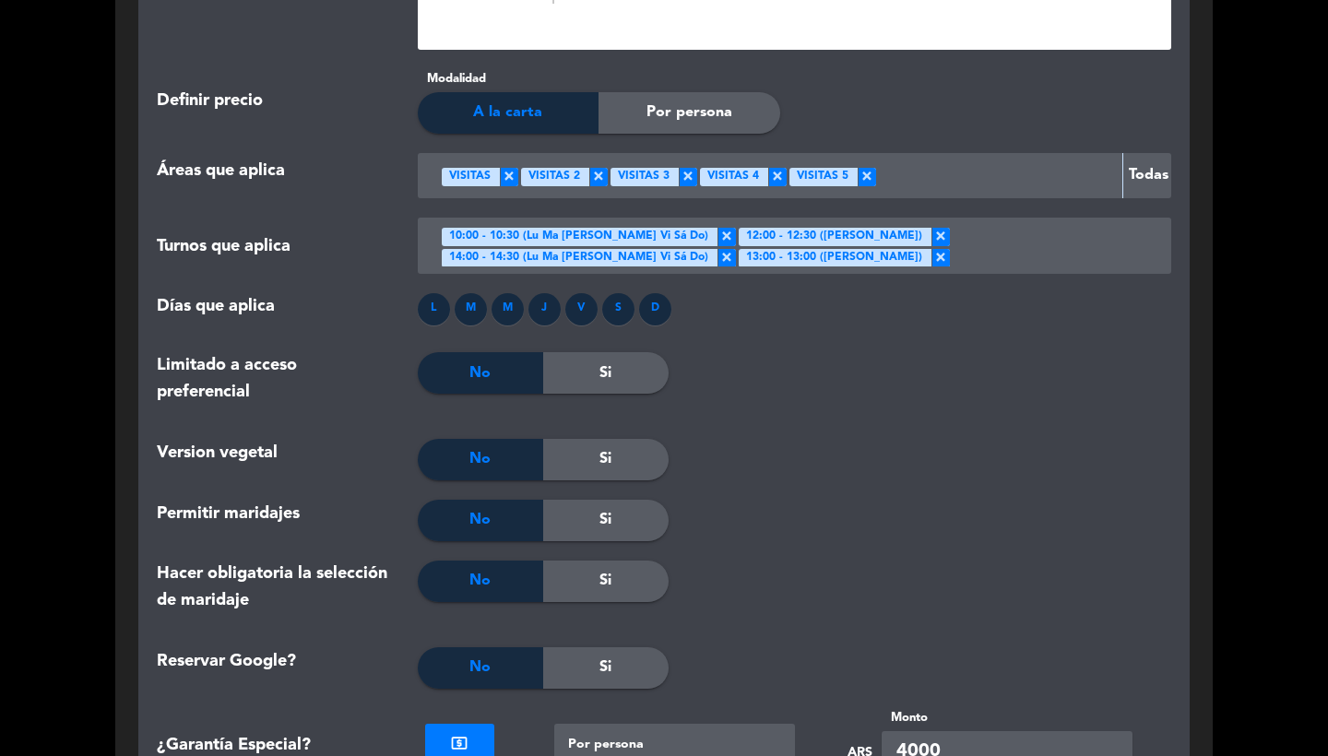
click at [932, 228] on span "×" at bounding box center [941, 237] width 18 height 18
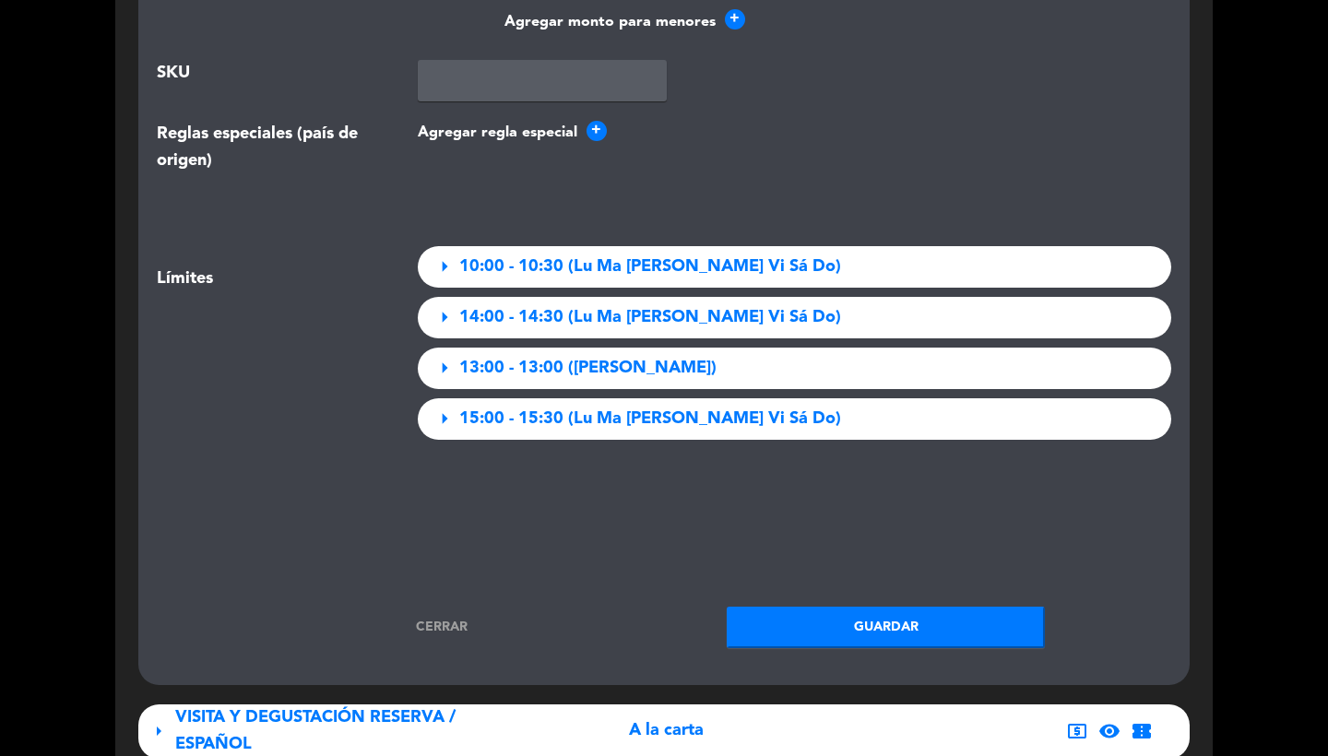
scroll to position [3592, 0]
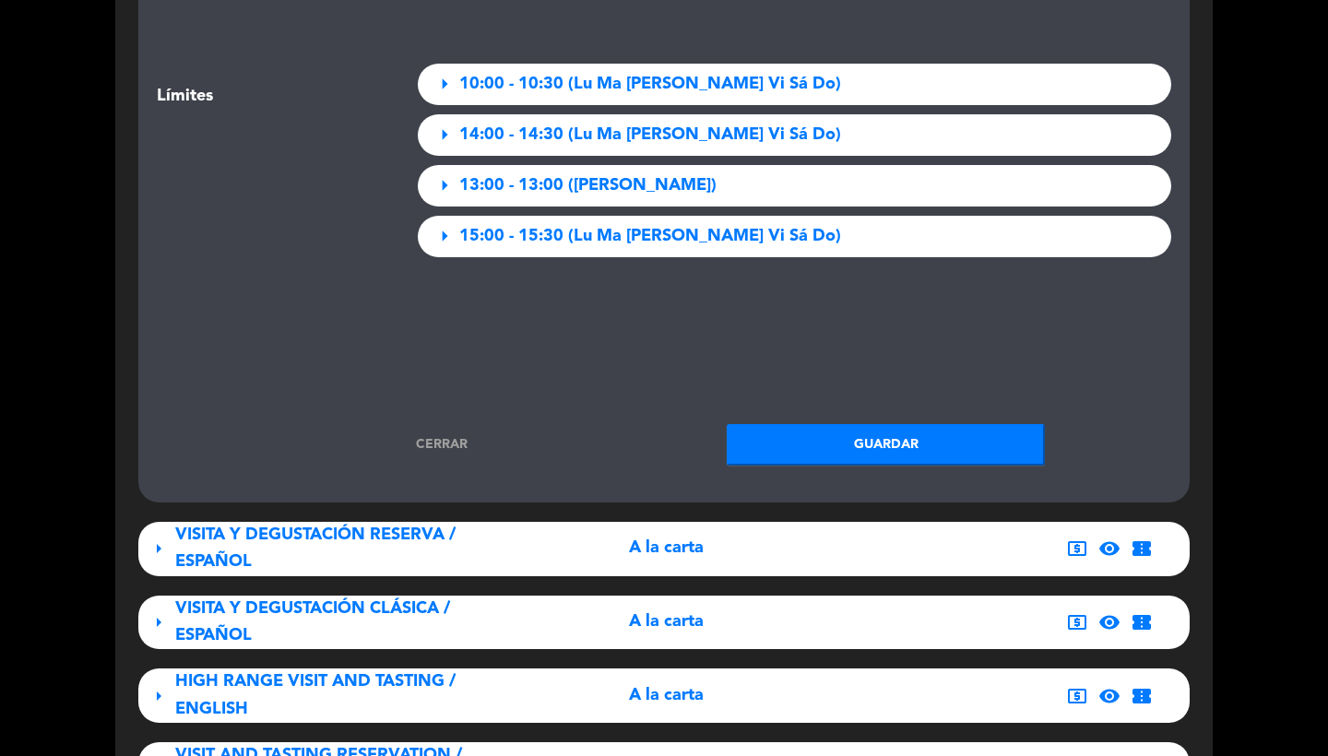
click at [836, 424] on button "Guardar" at bounding box center [886, 445] width 318 height 42
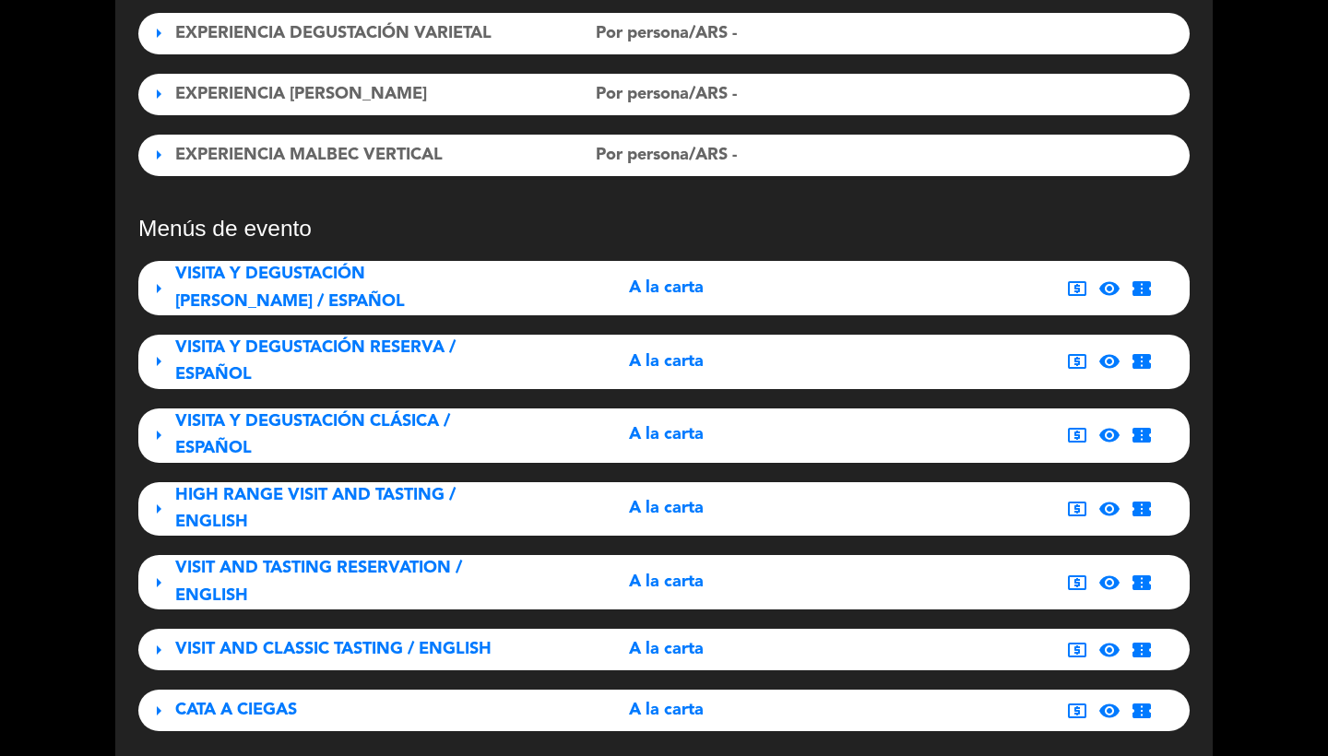
scroll to position [685, 0]
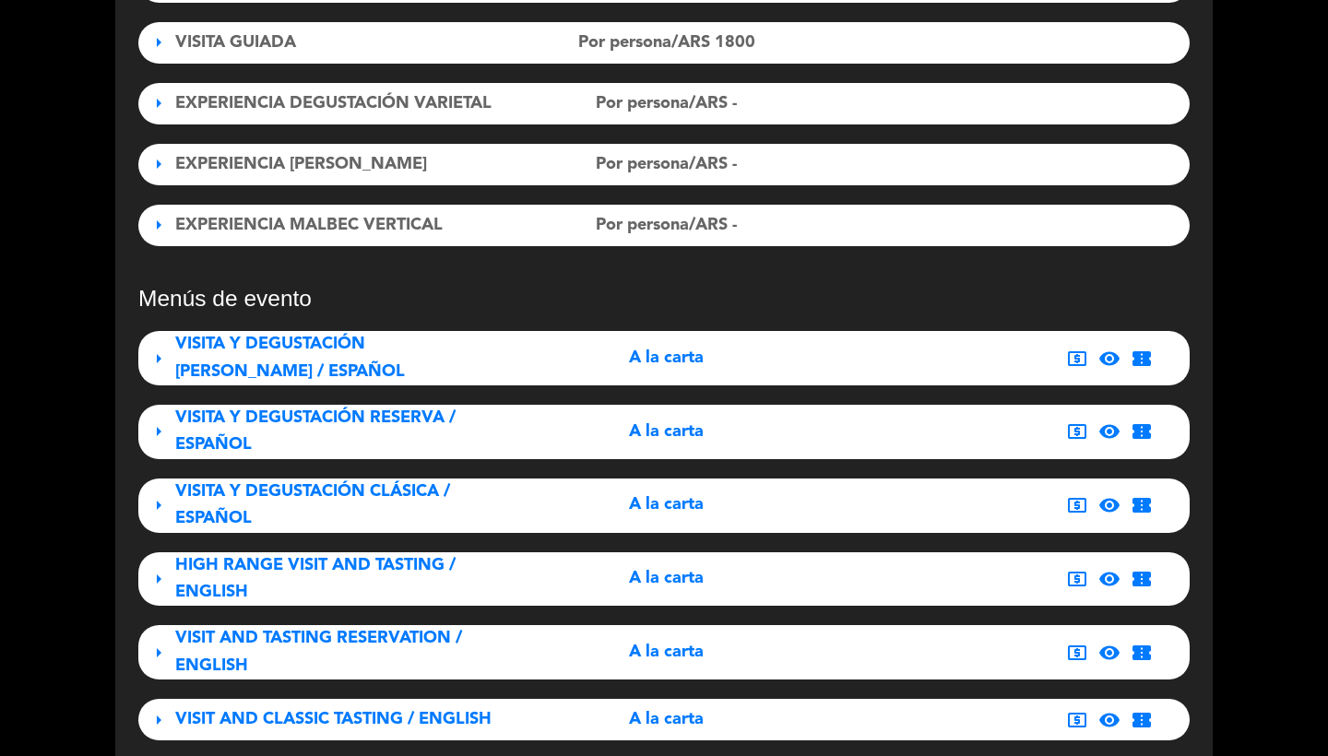
click at [243, 431] on span "VISITA Y DEGUSTACIÓN RESERVA / ESPAÑOL" at bounding box center [315, 431] width 280 height 43
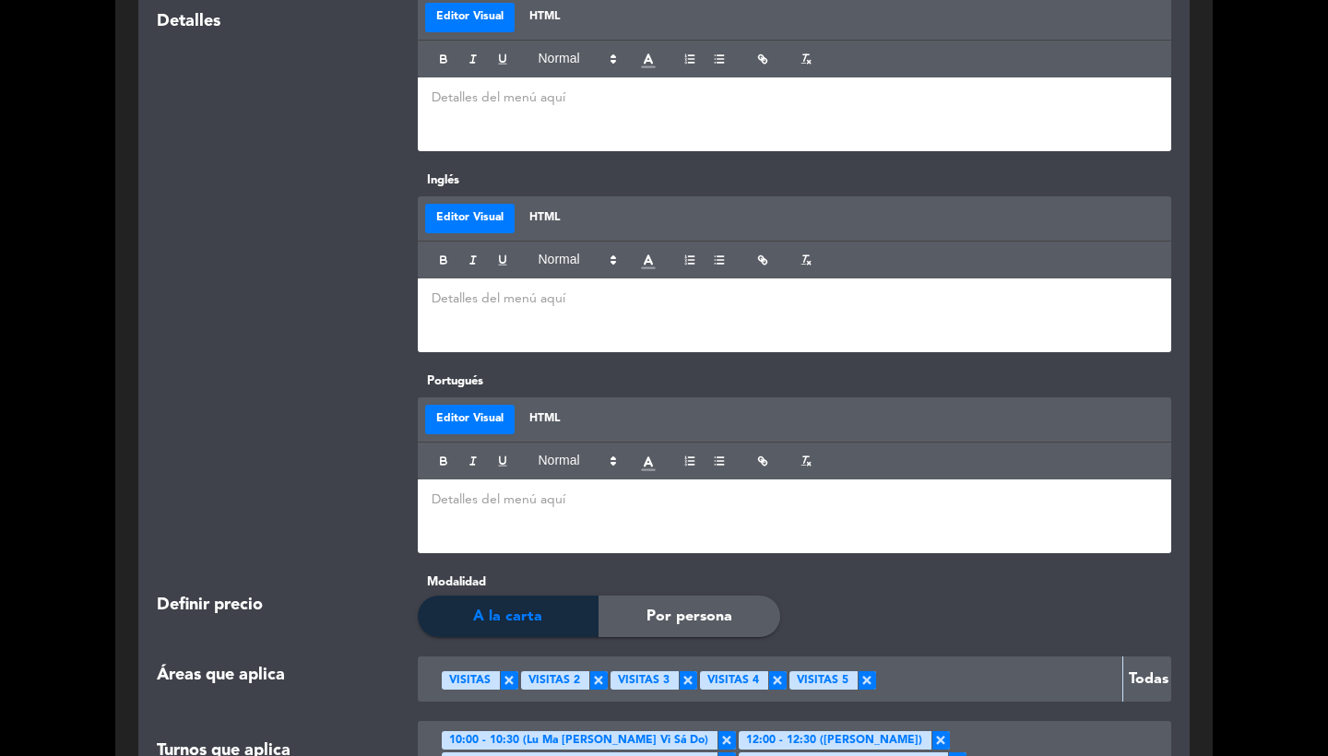
scroll to position [2242, 0]
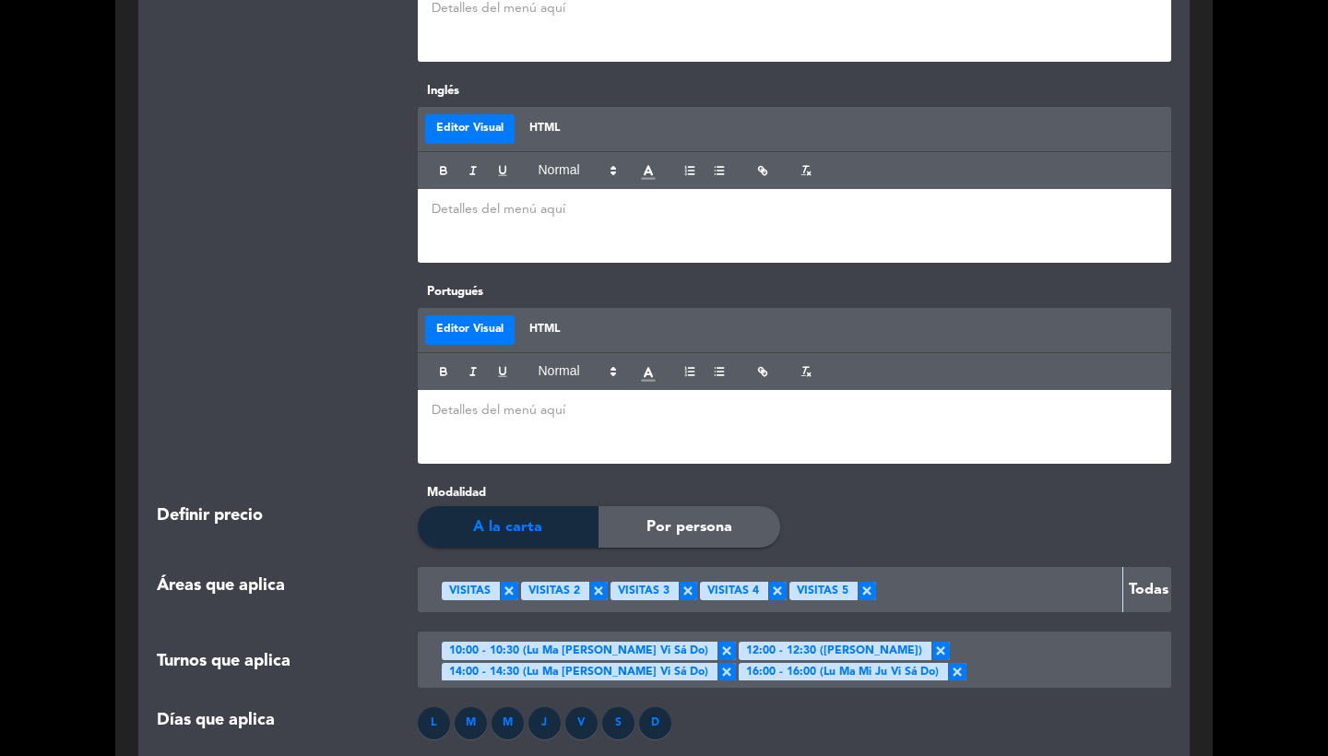
click at [932, 642] on span "×" at bounding box center [941, 651] width 18 height 18
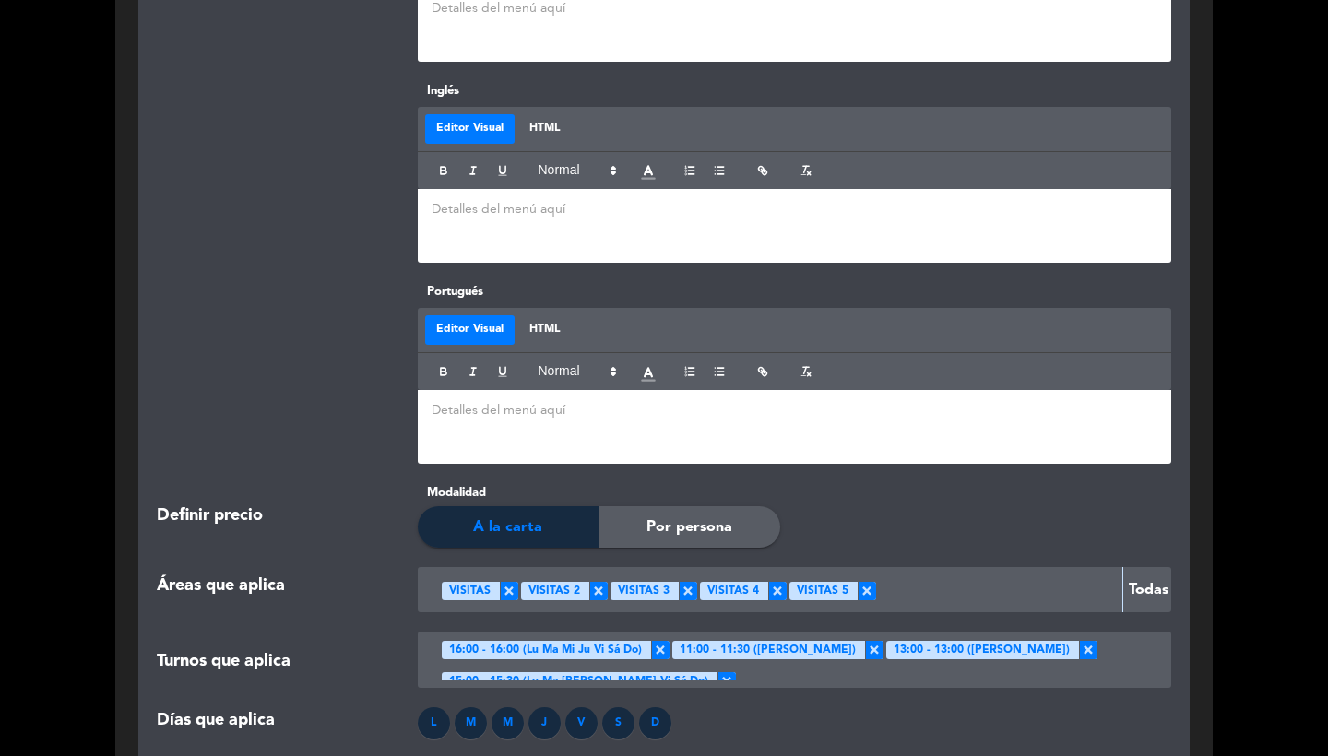
scroll to position [21, 0]
click at [865, 642] on span "×" at bounding box center [874, 651] width 18 height 18
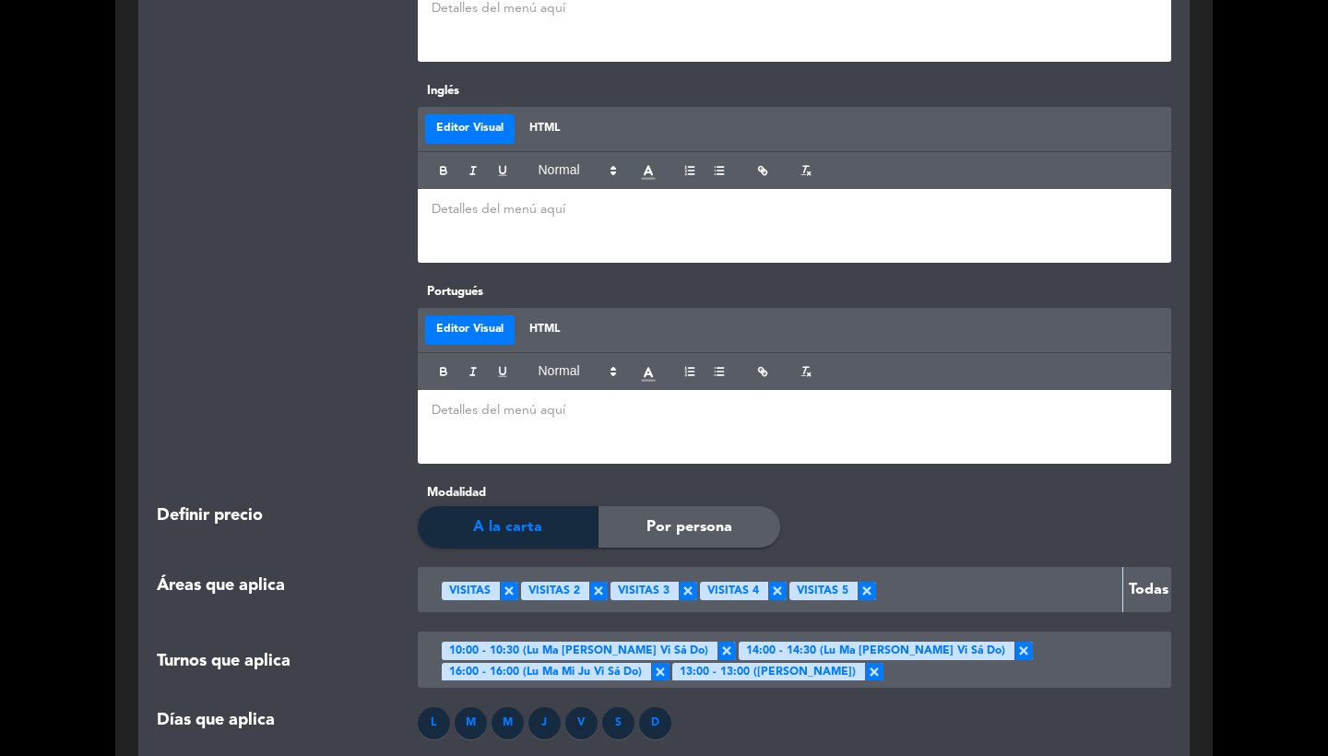
scroll to position [0, 0]
click at [670, 663] on span "×" at bounding box center [660, 672] width 18 height 18
click at [810, 742] on div "Días que aplica L M M J V S D" at bounding box center [664, 737] width 1042 height 59
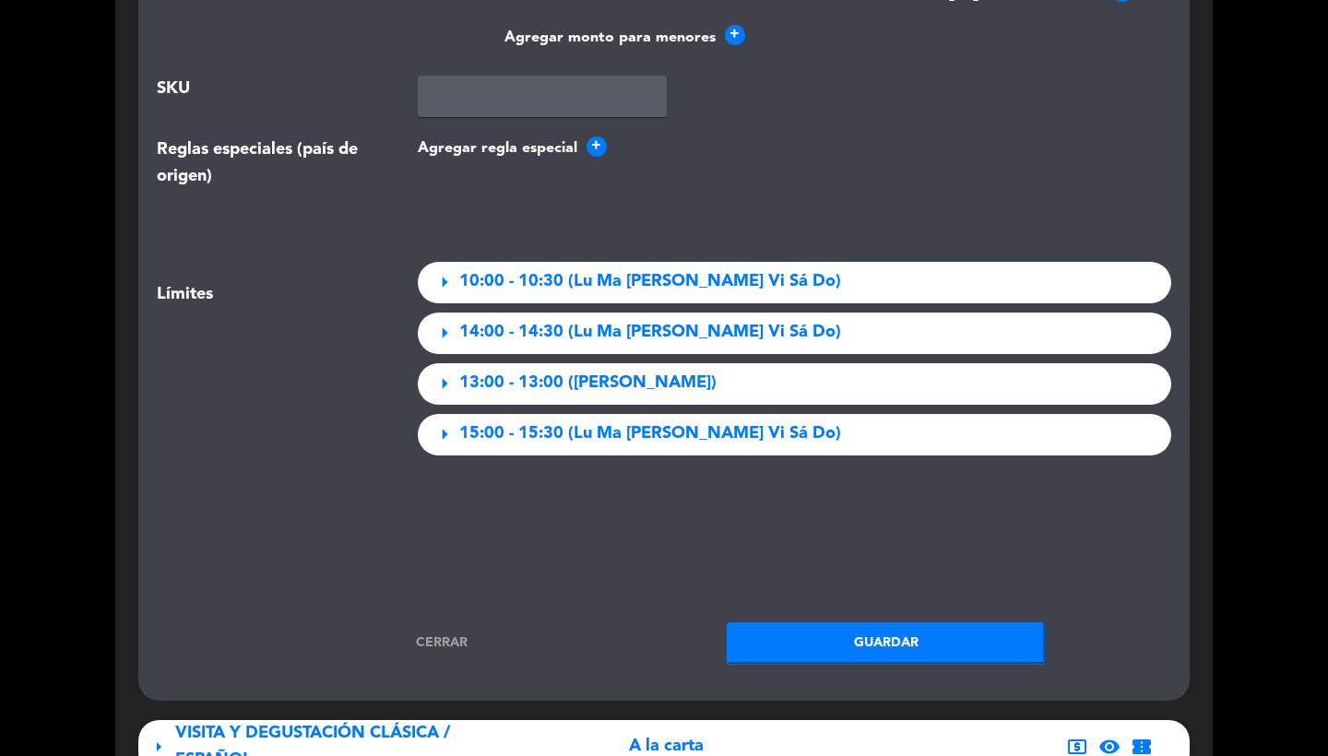
scroll to position [3490, 0]
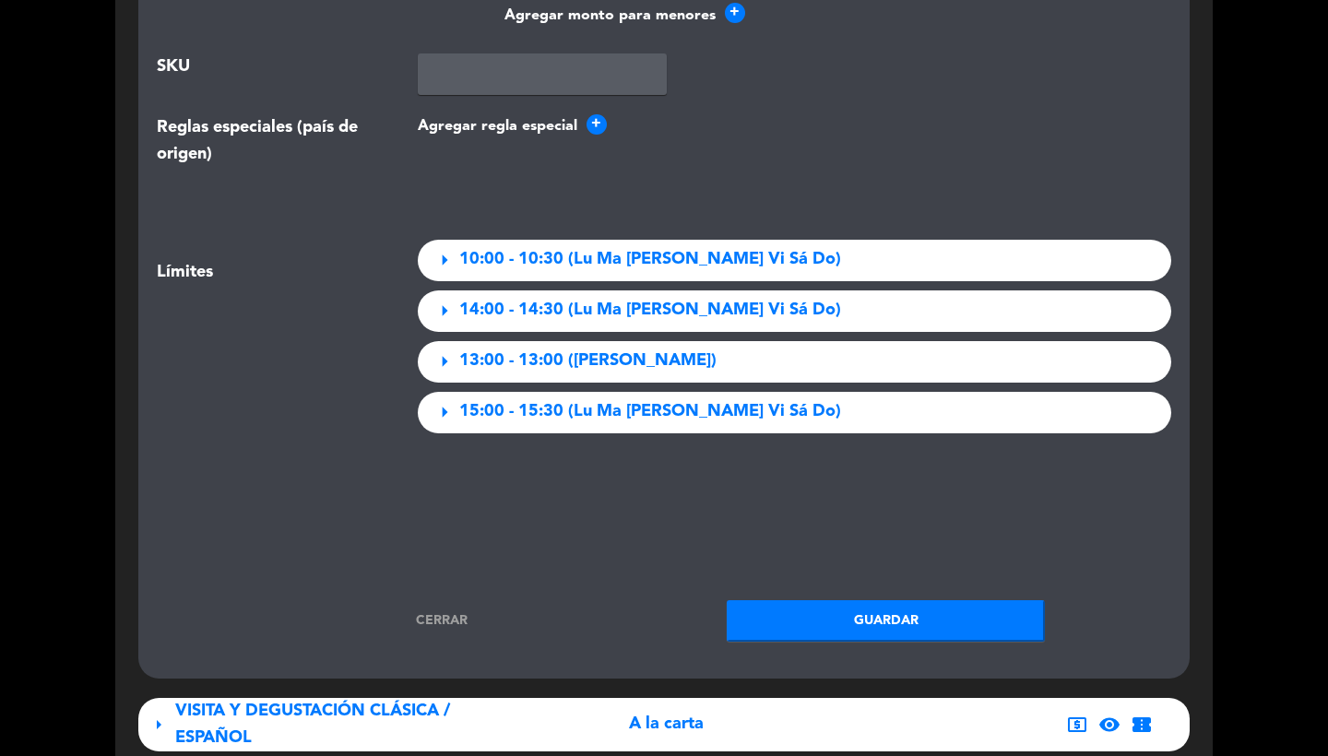
click at [863, 601] on button "Guardar" at bounding box center [886, 622] width 318 height 42
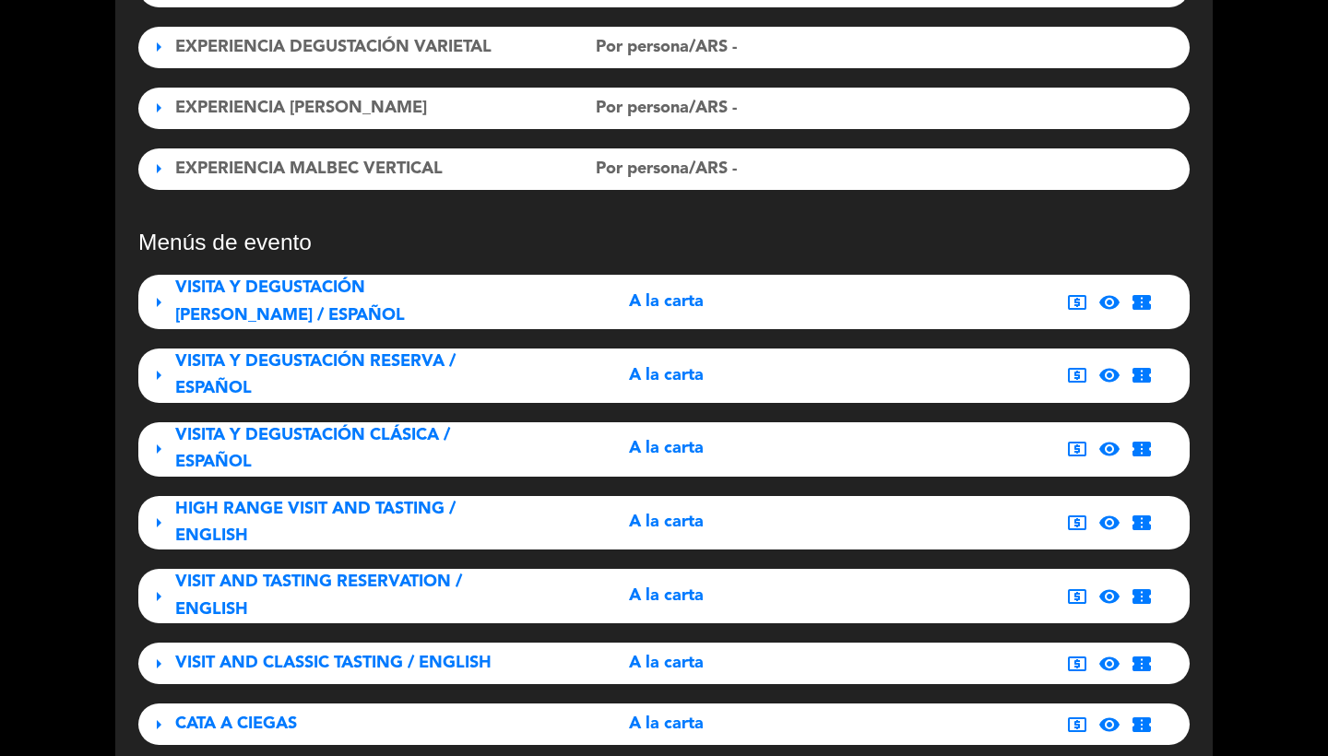
click at [387, 432] on div "VISITA Y DEGUSTACIÓN CLÁSICA / ESPAÑOL" at bounding box center [338, 450] width 327 height 54
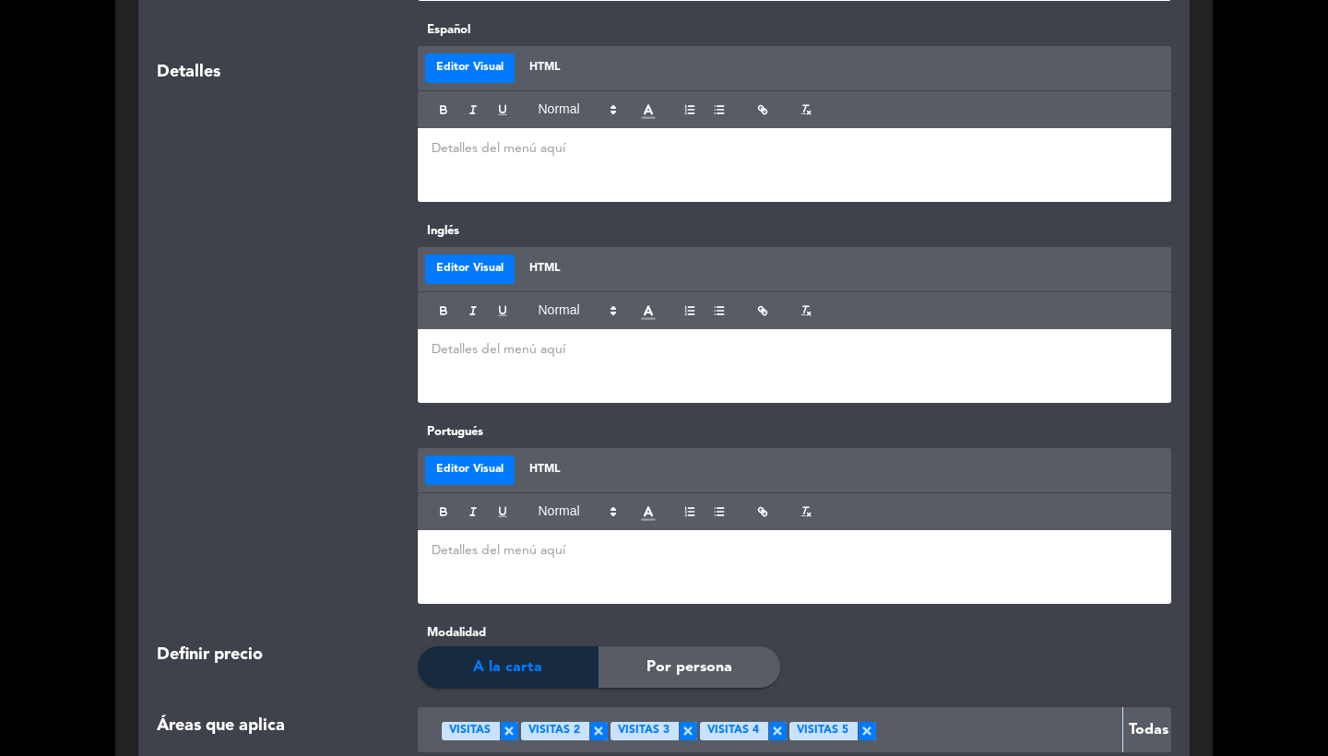
scroll to position [2672, 0]
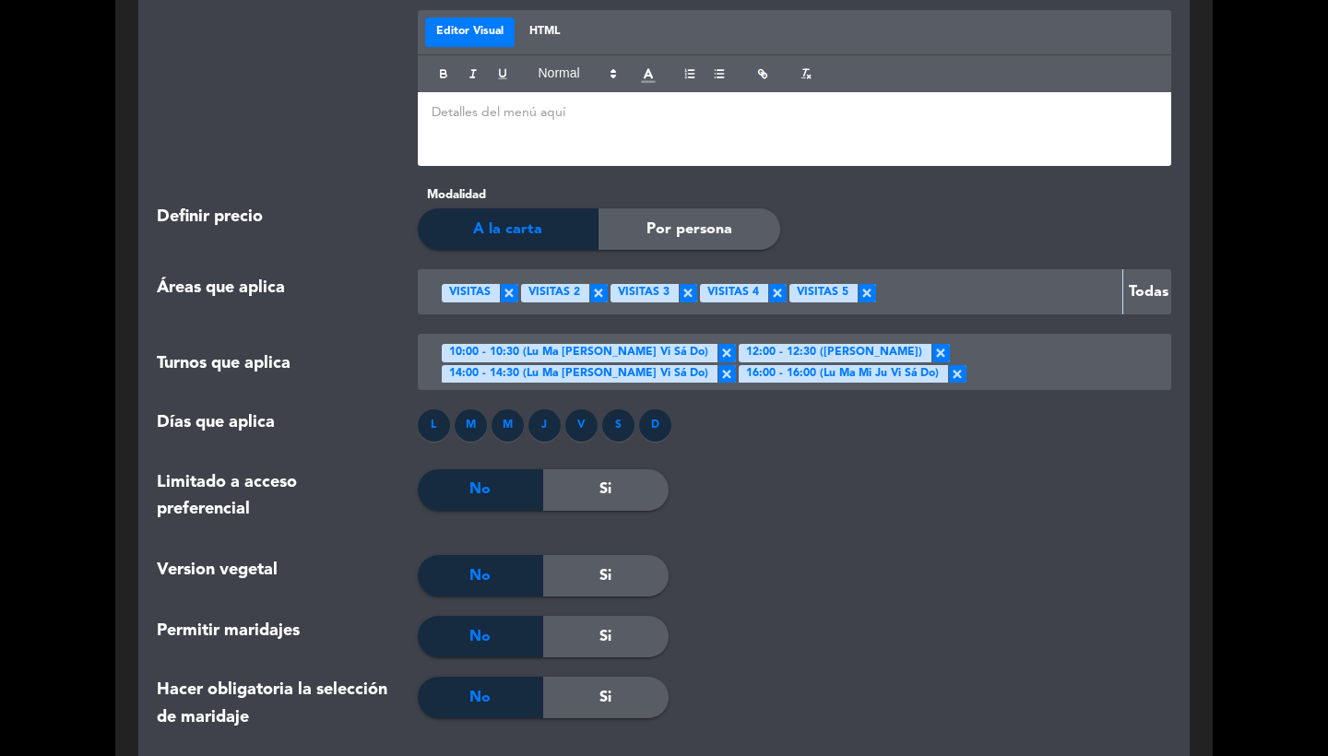
click at [932, 344] on span "×" at bounding box center [941, 353] width 18 height 18
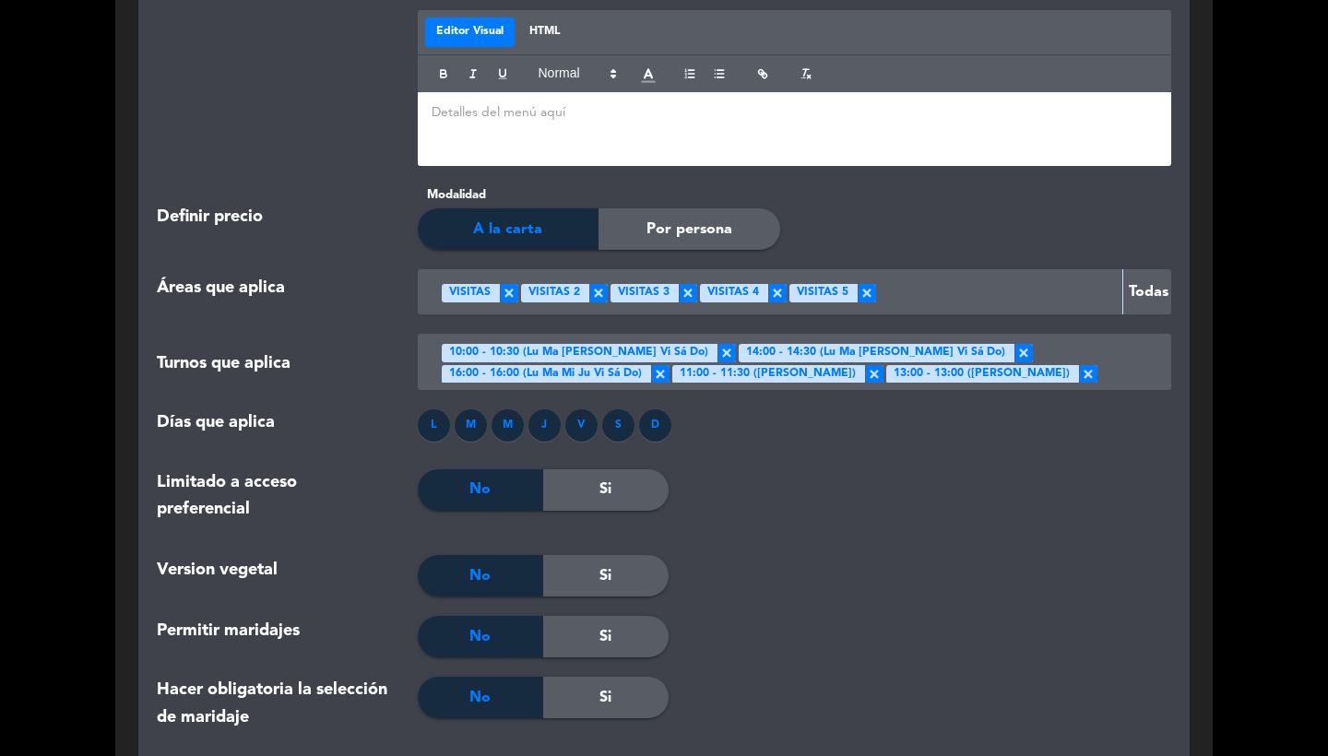
scroll to position [12, 0]
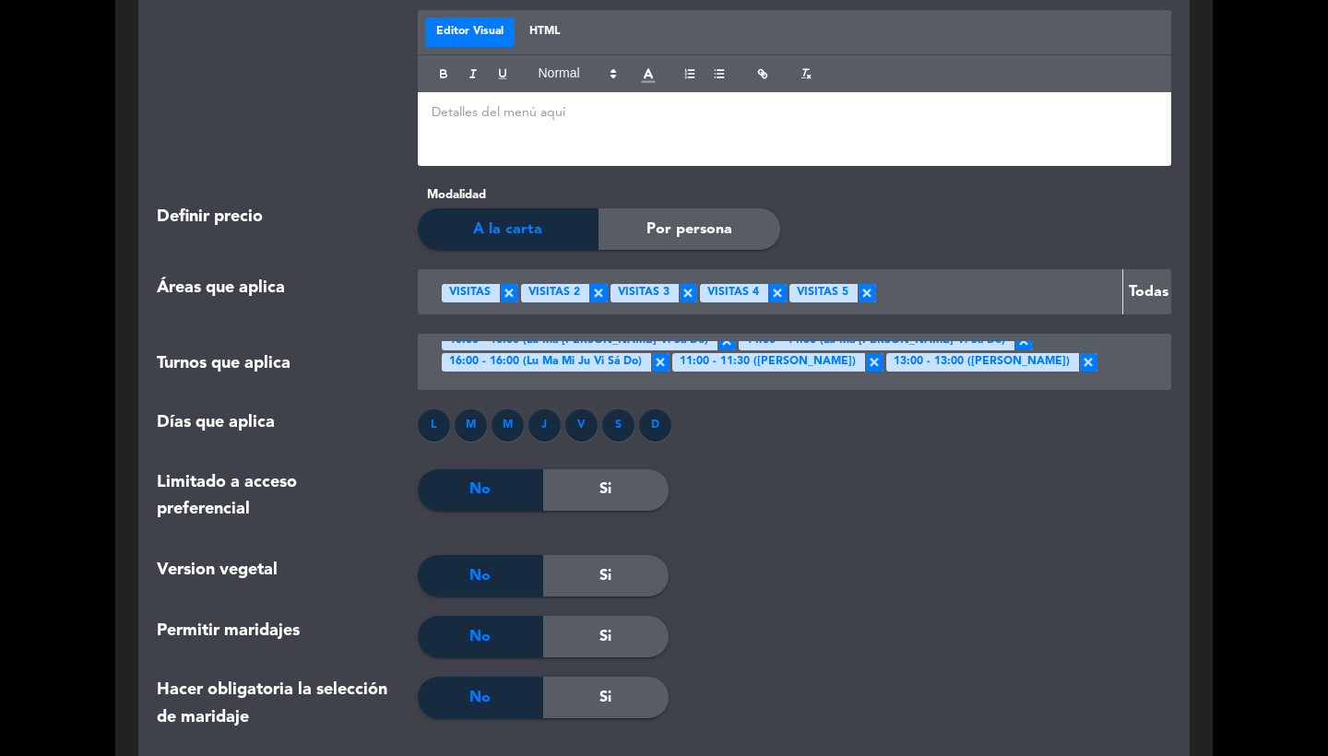
click at [670, 353] on span "×" at bounding box center [660, 362] width 18 height 18
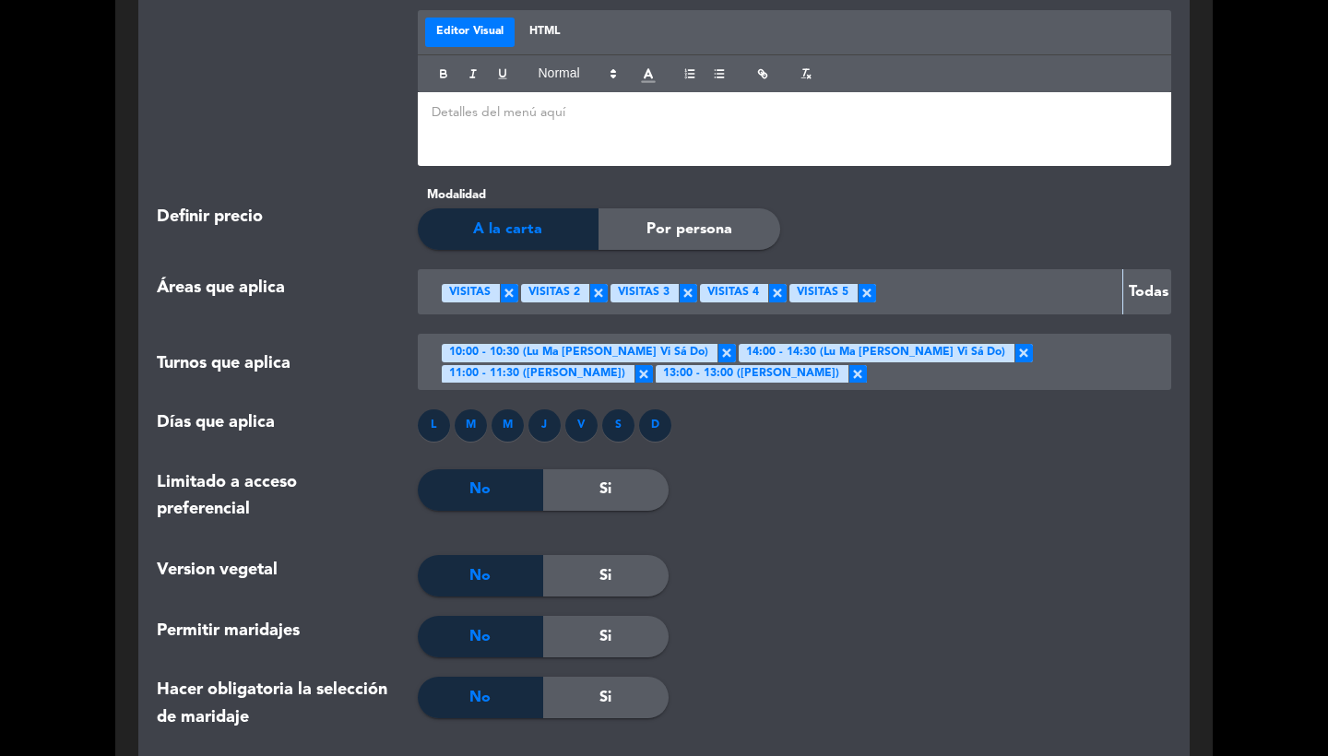
click at [653, 365] on span "×" at bounding box center [644, 374] width 18 height 18
click at [625, 375] on span "13:00 - 13:00 ([PERSON_NAME])" at bounding box center [537, 384] width 176 height 18
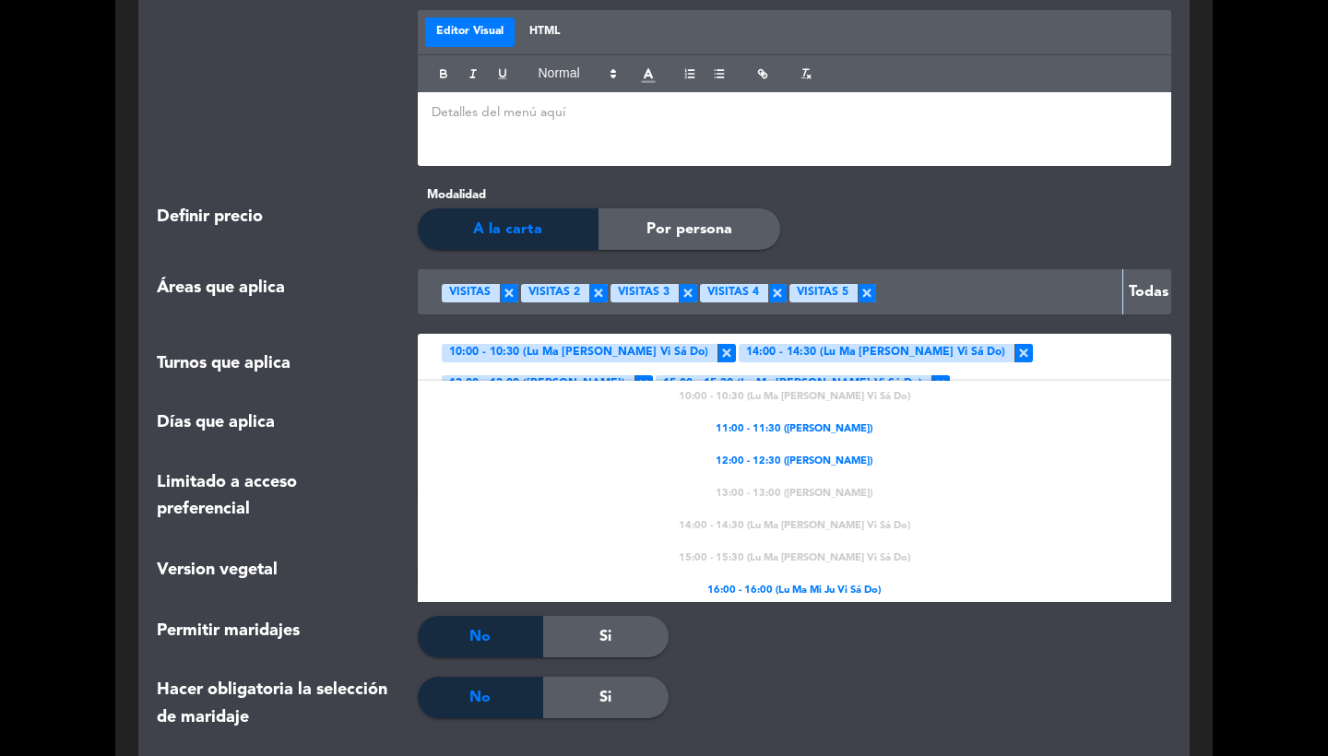
click at [808, 725] on div "Hacer obligatoria la selección de maridaje No Si" at bounding box center [664, 720] width 1042 height 87
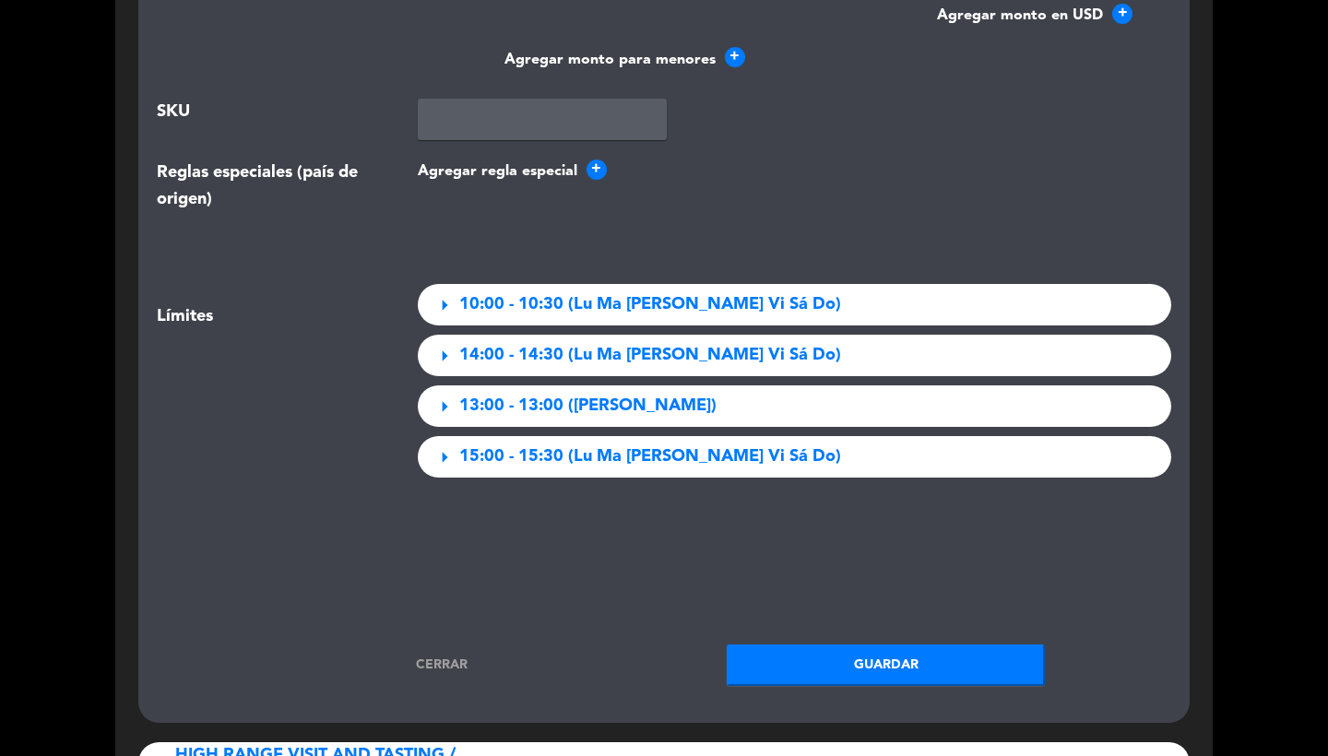
scroll to position [3856, 0]
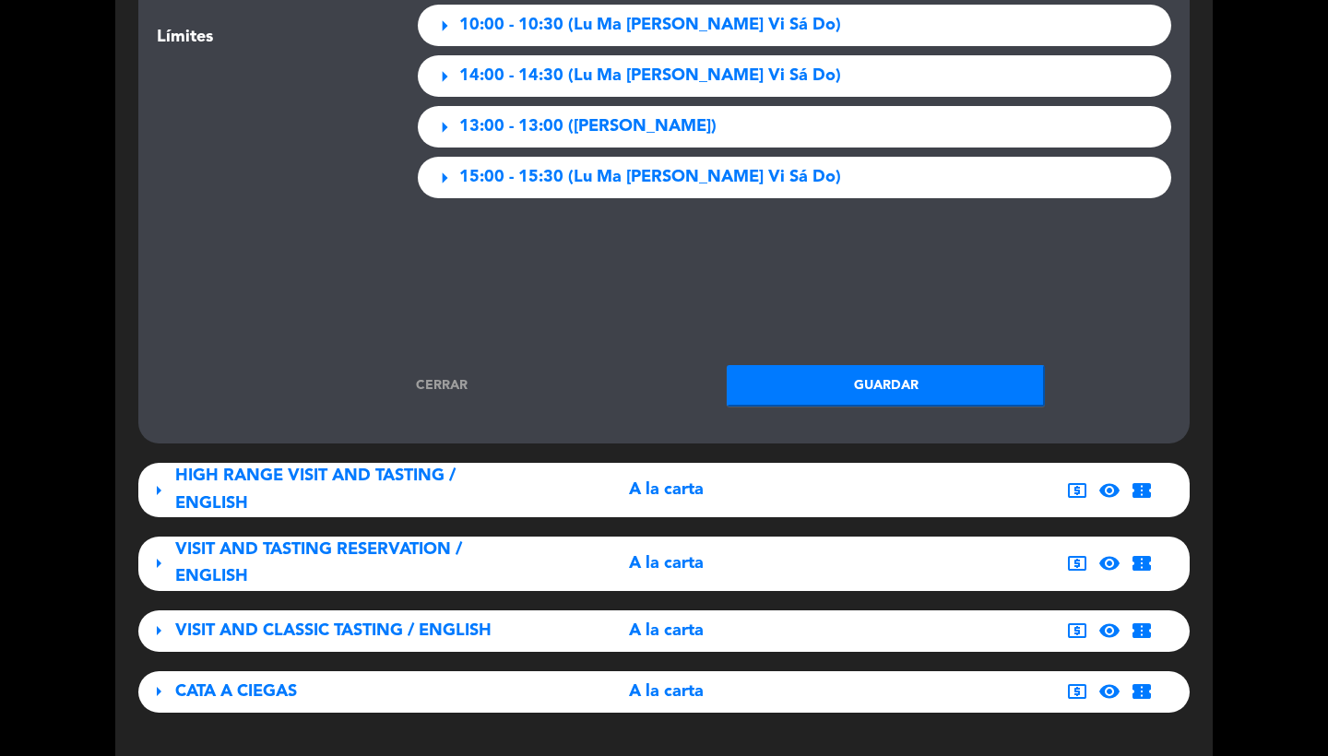
click at [872, 365] on button "Guardar" at bounding box center [886, 386] width 318 height 42
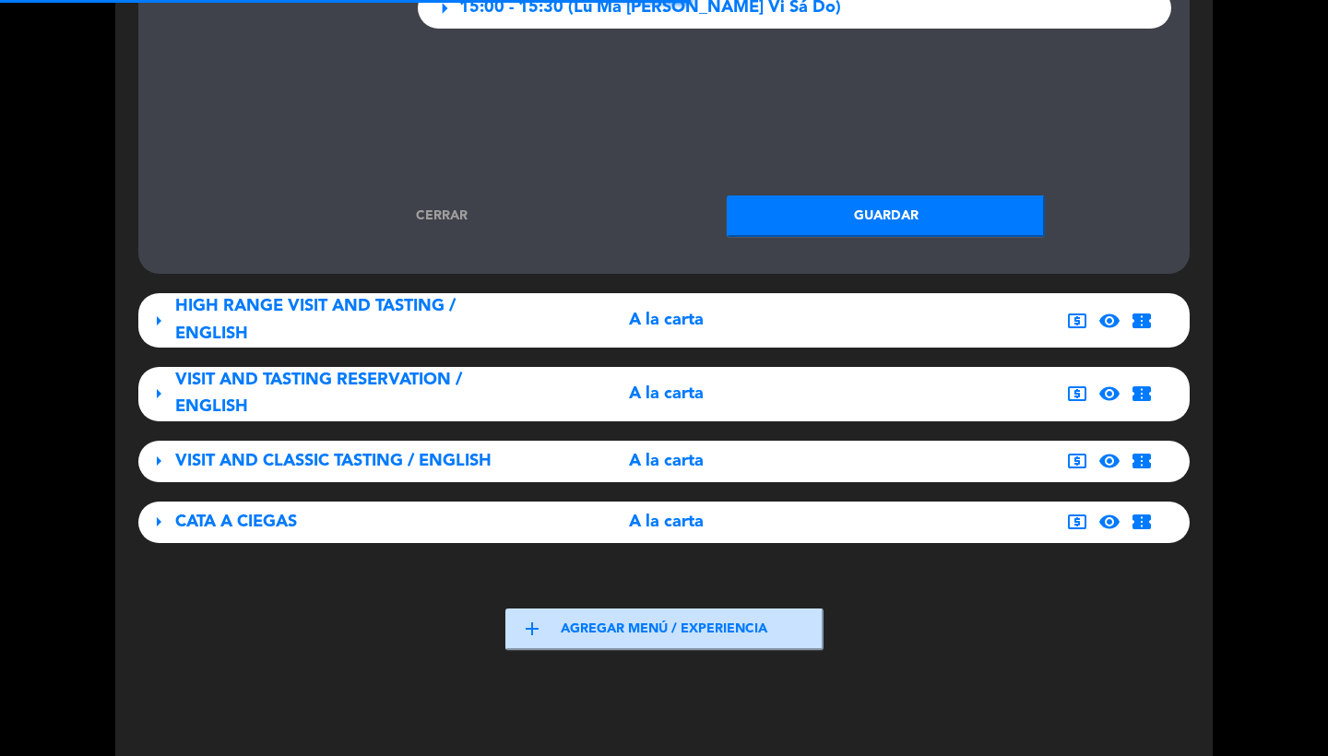
scroll to position [1030, 0]
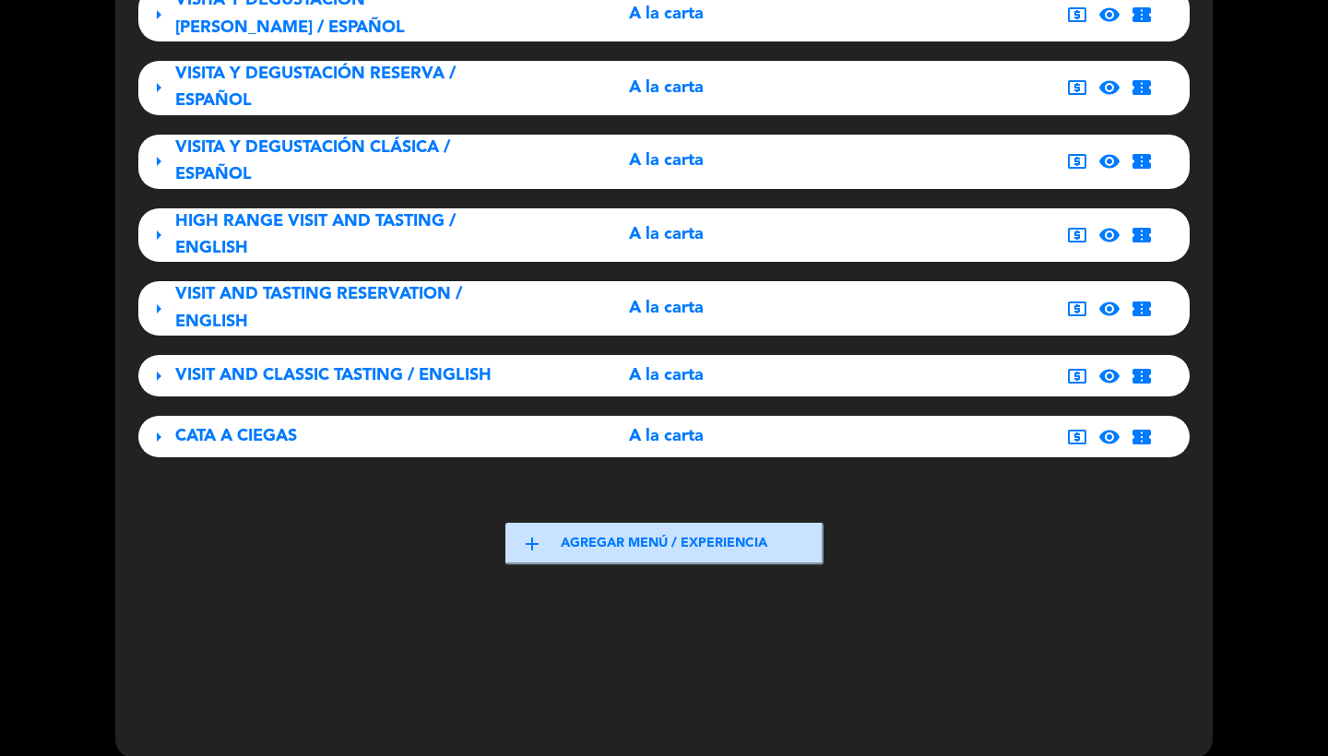
click at [319, 213] on span "HIGH RANGE VISIT AND TASTING / ENGLISH" at bounding box center [315, 234] width 280 height 43
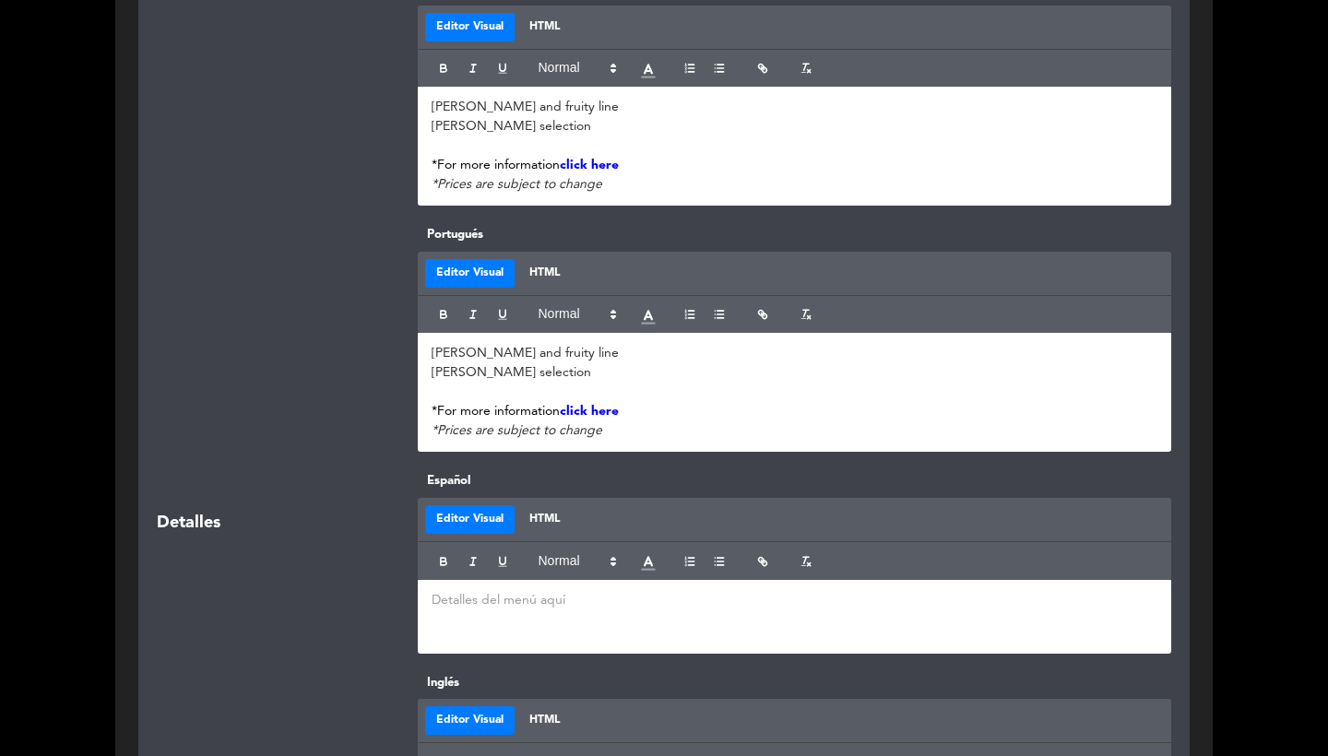
scroll to position [2677, 0]
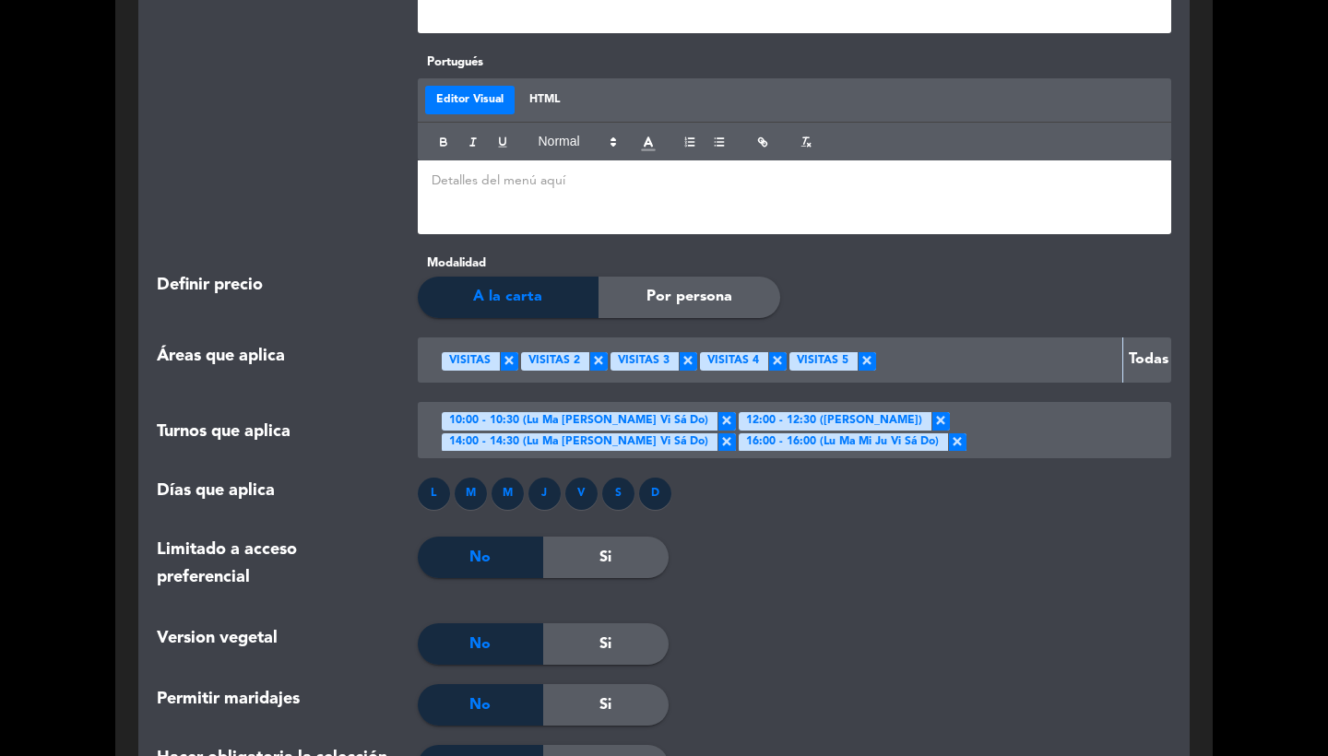
click at [718, 412] on span "×" at bounding box center [727, 421] width 18 height 18
click at [653, 412] on span "×" at bounding box center [644, 421] width 18 height 18
click at [718, 412] on span "×" at bounding box center [727, 421] width 18 height 18
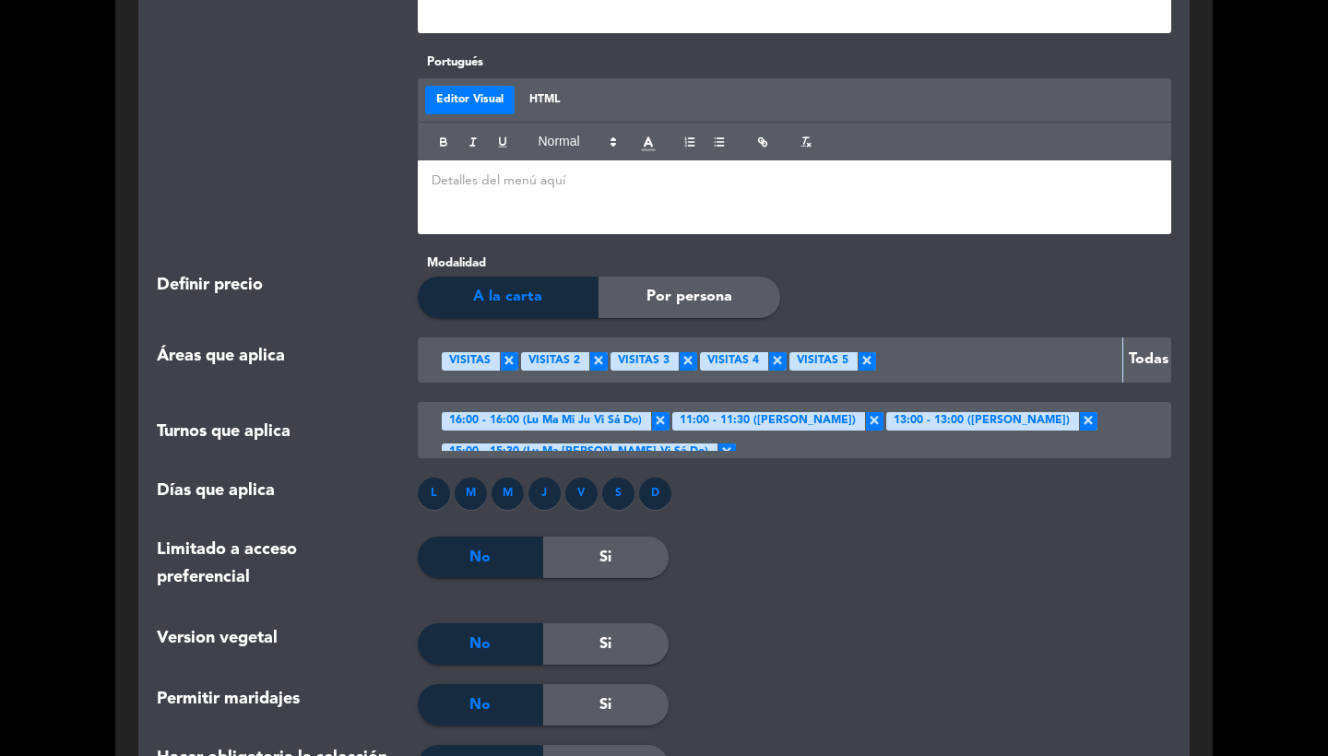
click at [660, 412] on span "×" at bounding box center [660, 421] width 18 height 18
click at [867, 412] on span "×" at bounding box center [858, 421] width 18 height 18
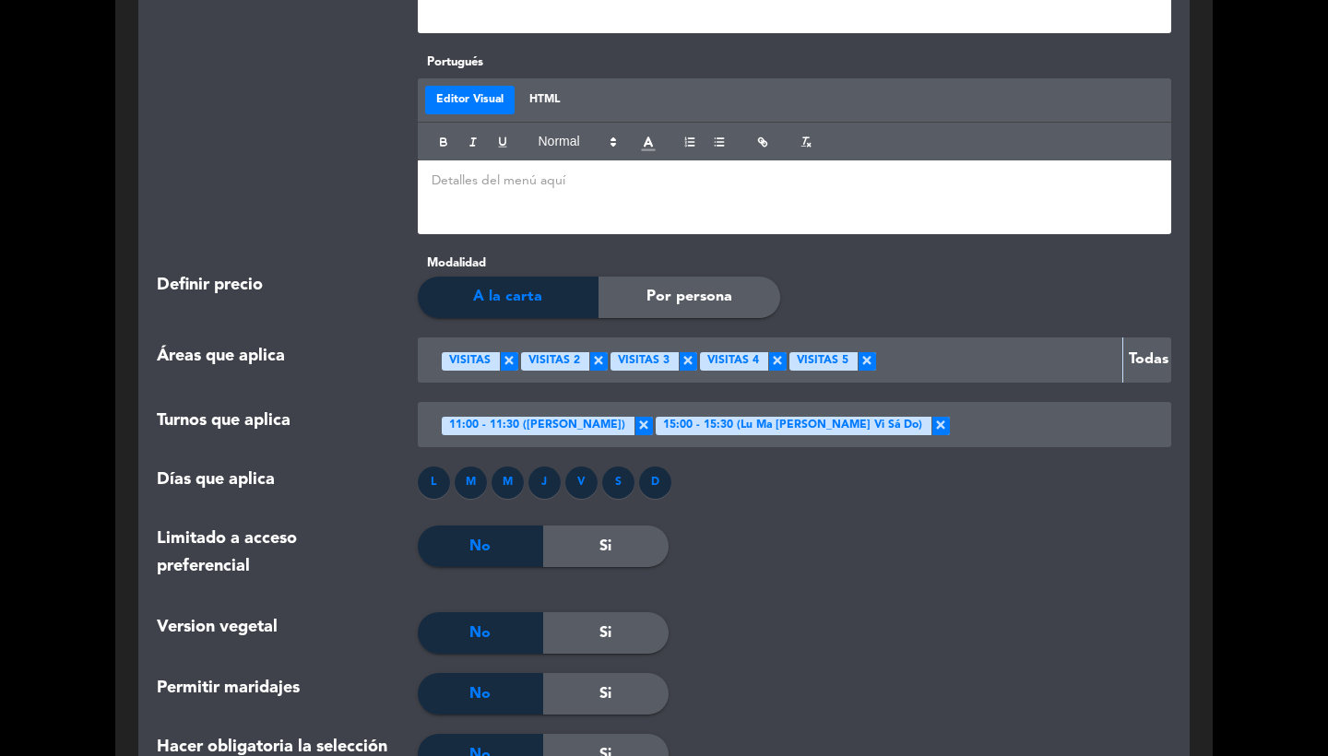
click at [932, 417] on span "×" at bounding box center [941, 426] width 18 height 18
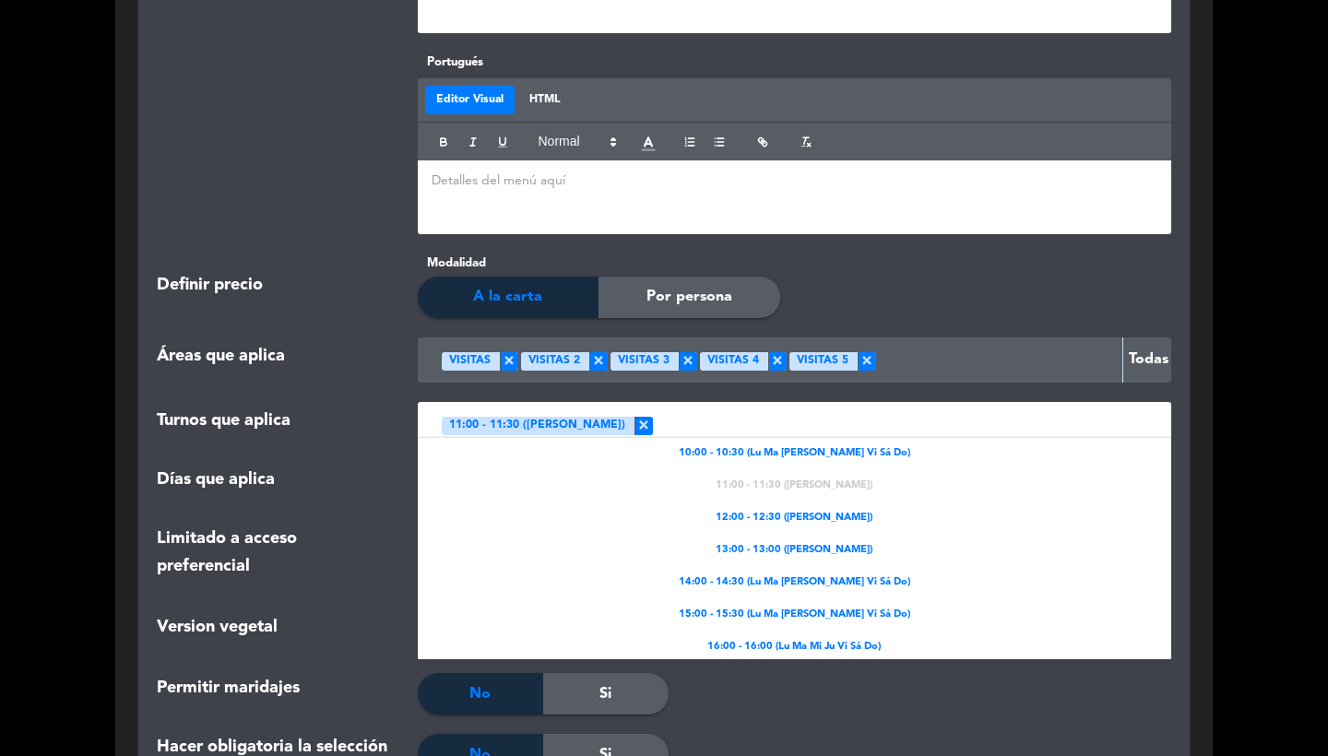
click at [887, 410] on div at bounding box center [902, 425] width 498 height 30
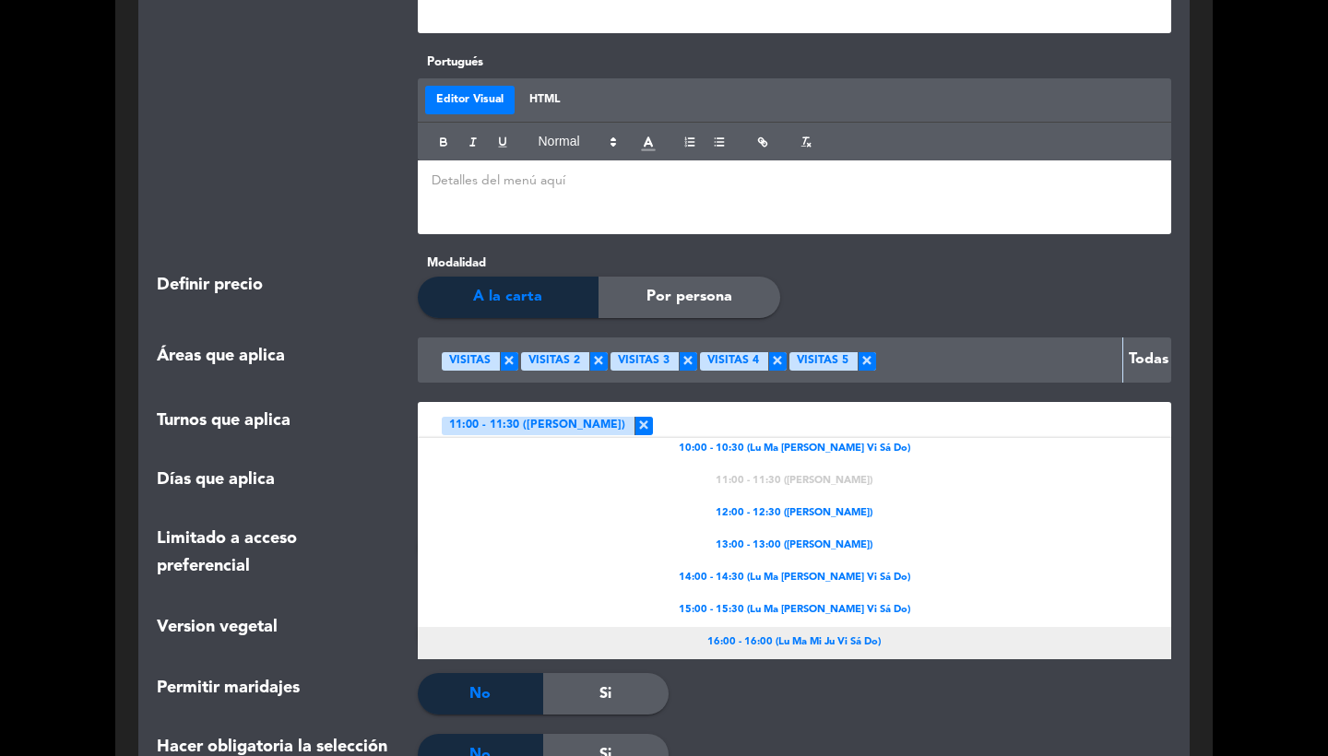
click at [803, 627] on div "16:00 - 16:00 (Lu Ma Mi Ju Vi Sá Do)" at bounding box center [795, 643] width 755 height 32
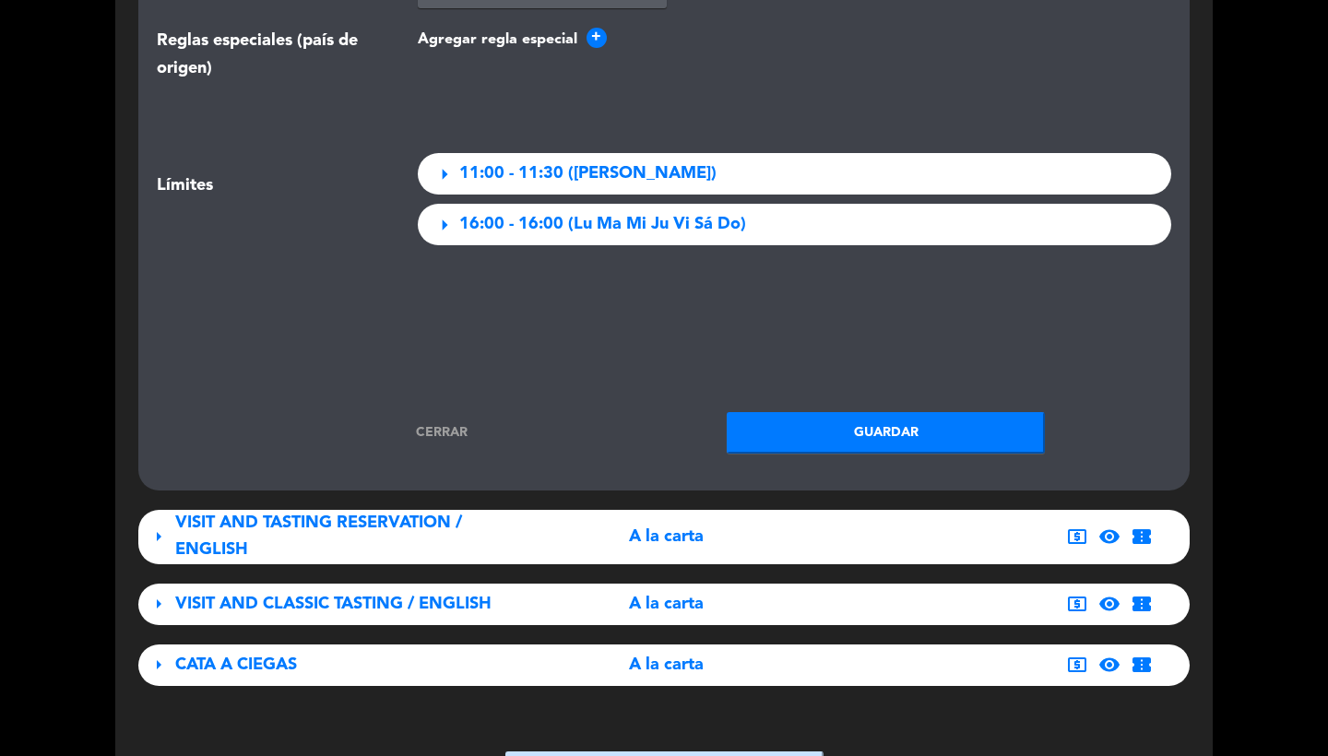
scroll to position [3796, 0]
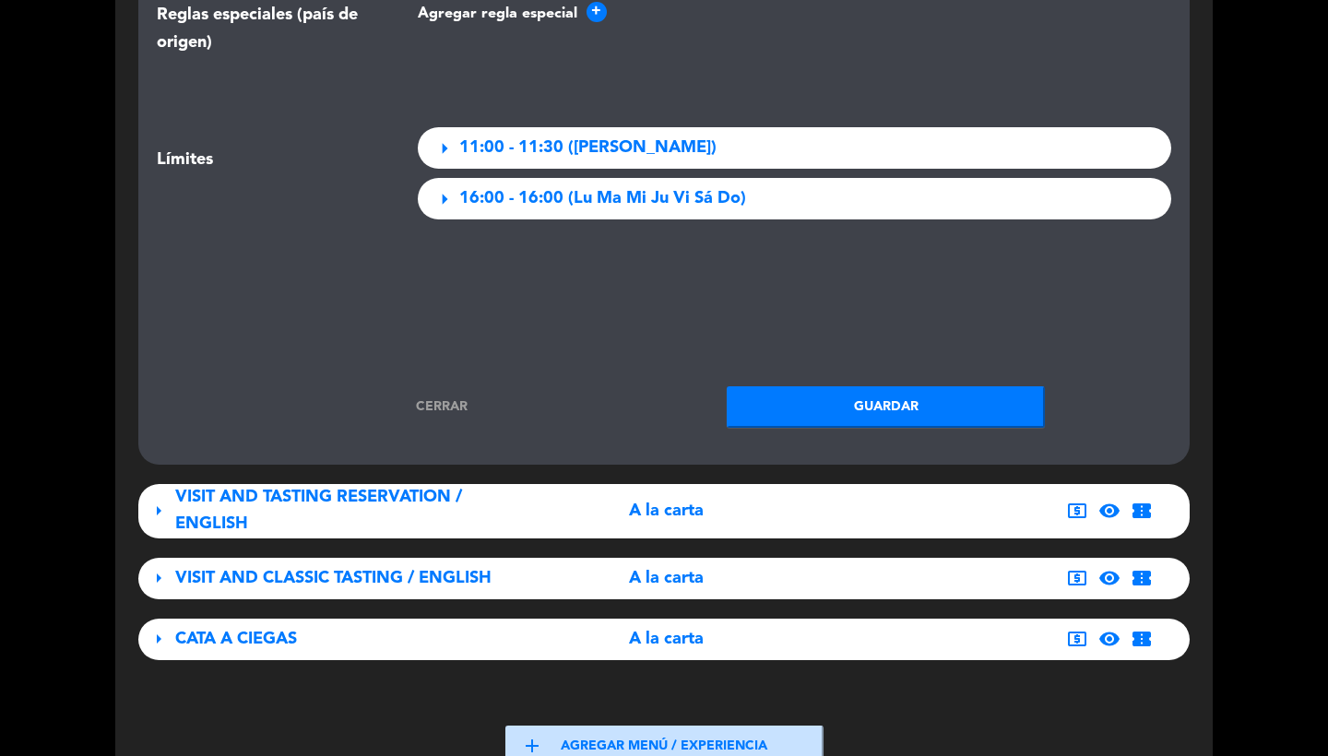
click at [843, 387] on button "Guardar" at bounding box center [886, 408] width 318 height 42
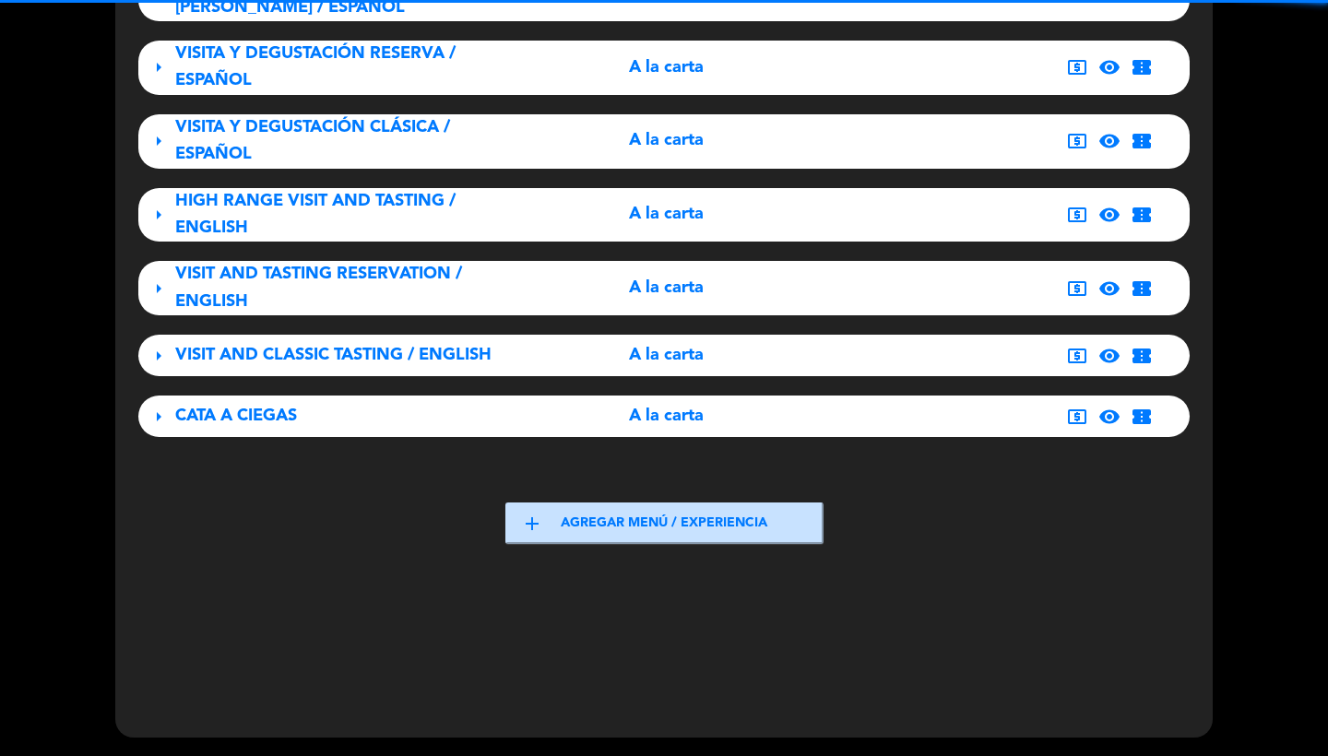
scroll to position [1030, 0]
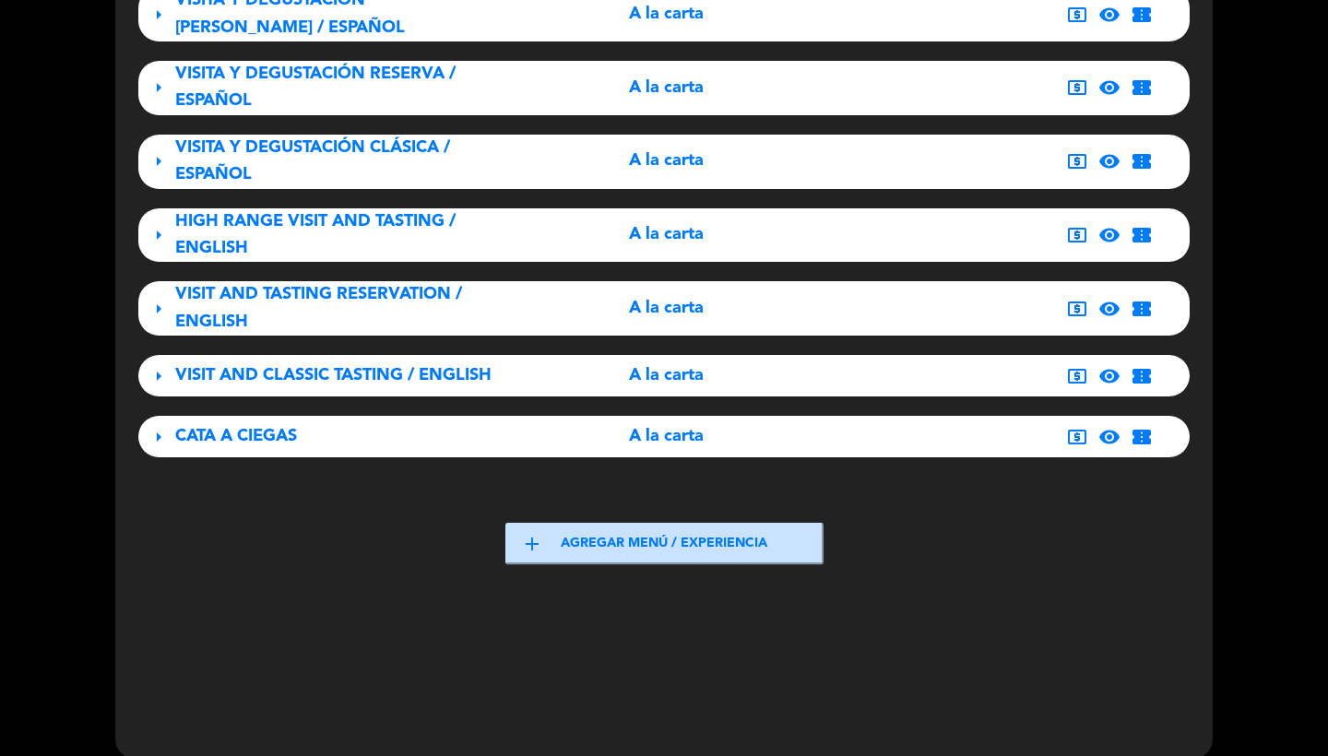
click at [280, 296] on div "VISIT AND TASTING RESERVATION / ENGLISH" at bounding box center [338, 308] width 327 height 54
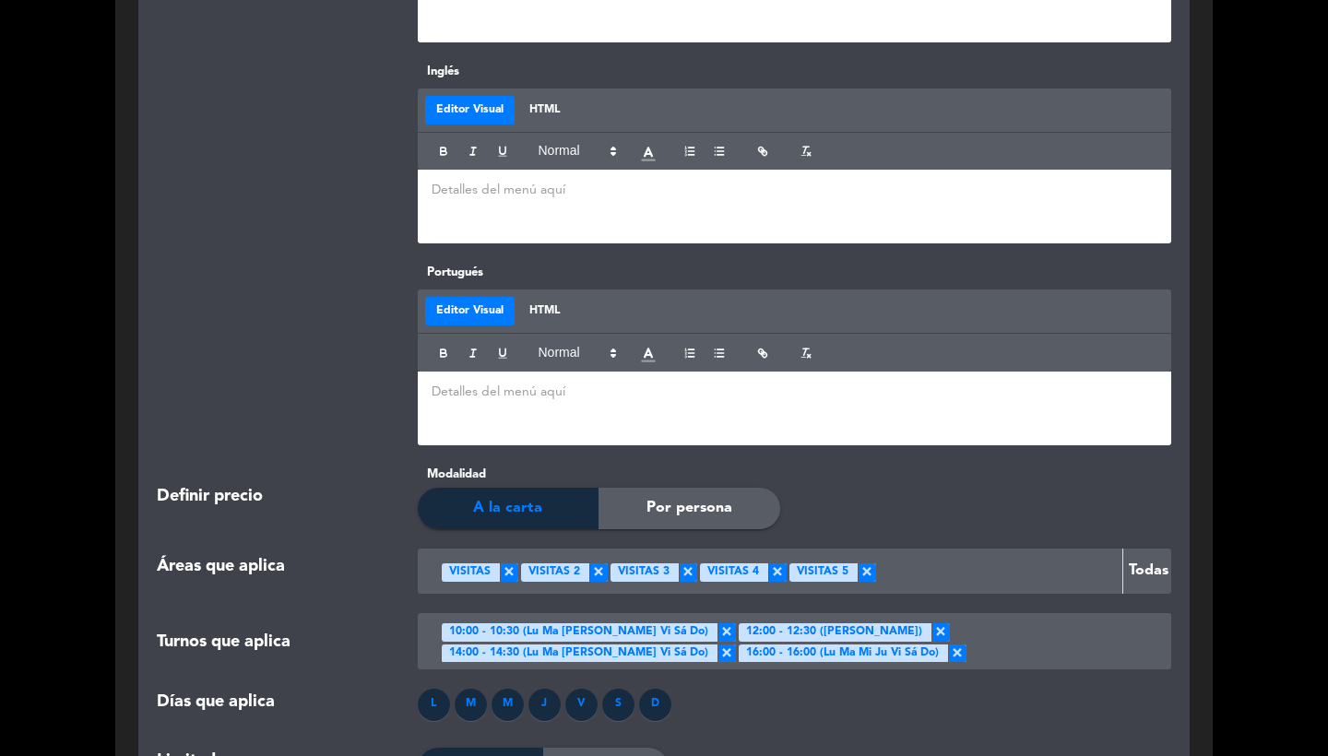
scroll to position [2745, 0]
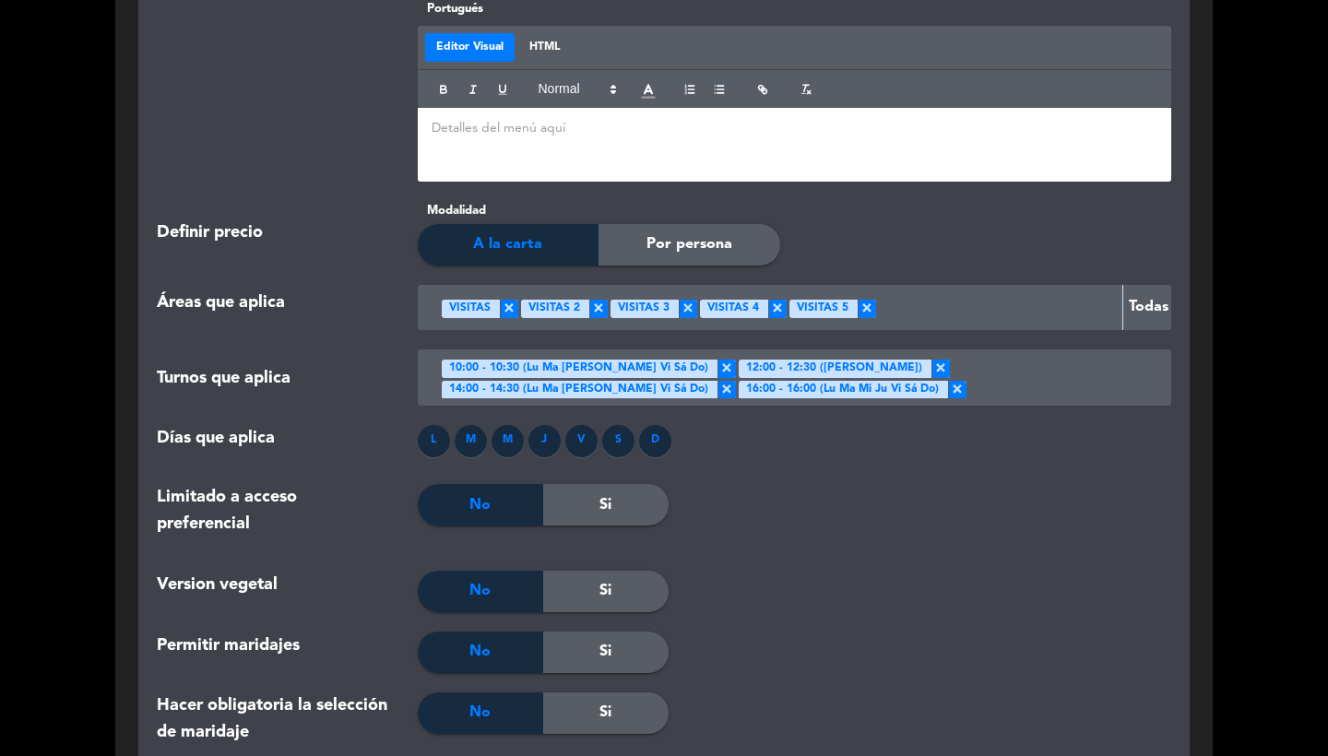
click at [718, 360] on span "×" at bounding box center [727, 369] width 18 height 18
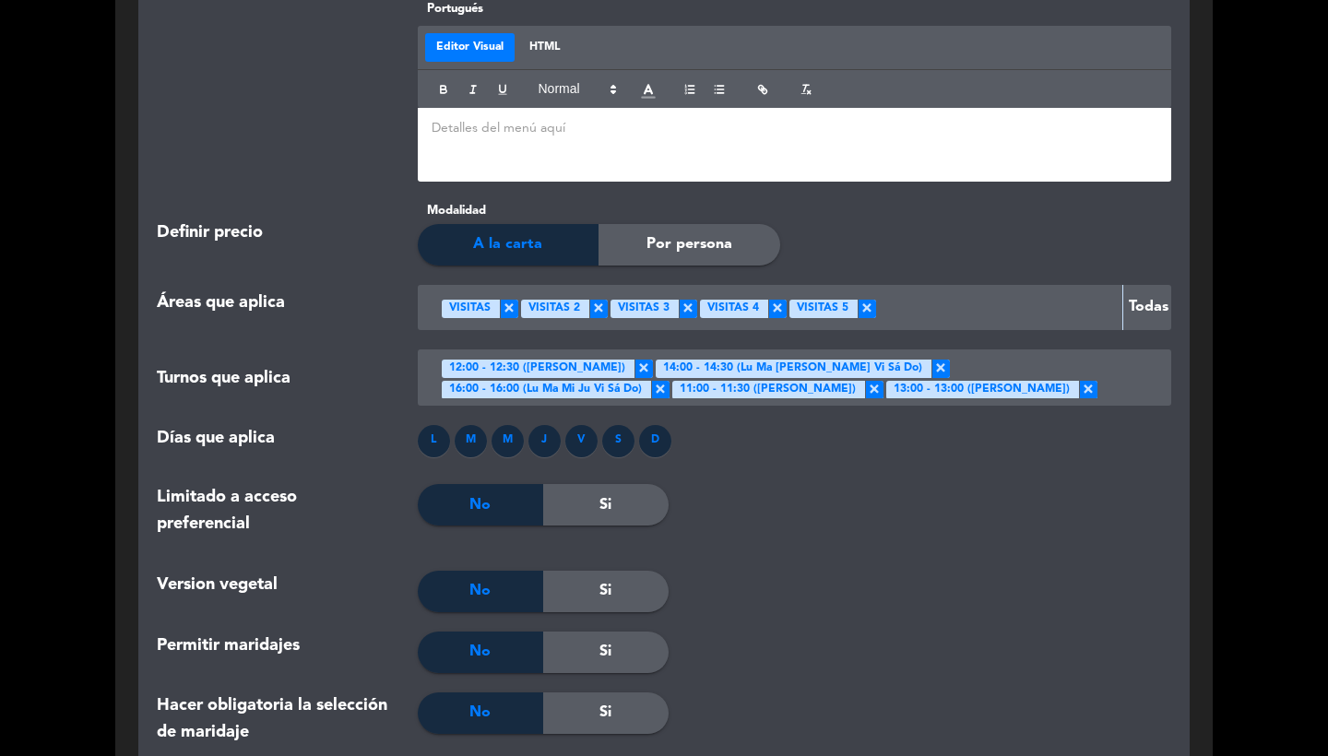
click at [653, 360] on span "×" at bounding box center [644, 369] width 18 height 18
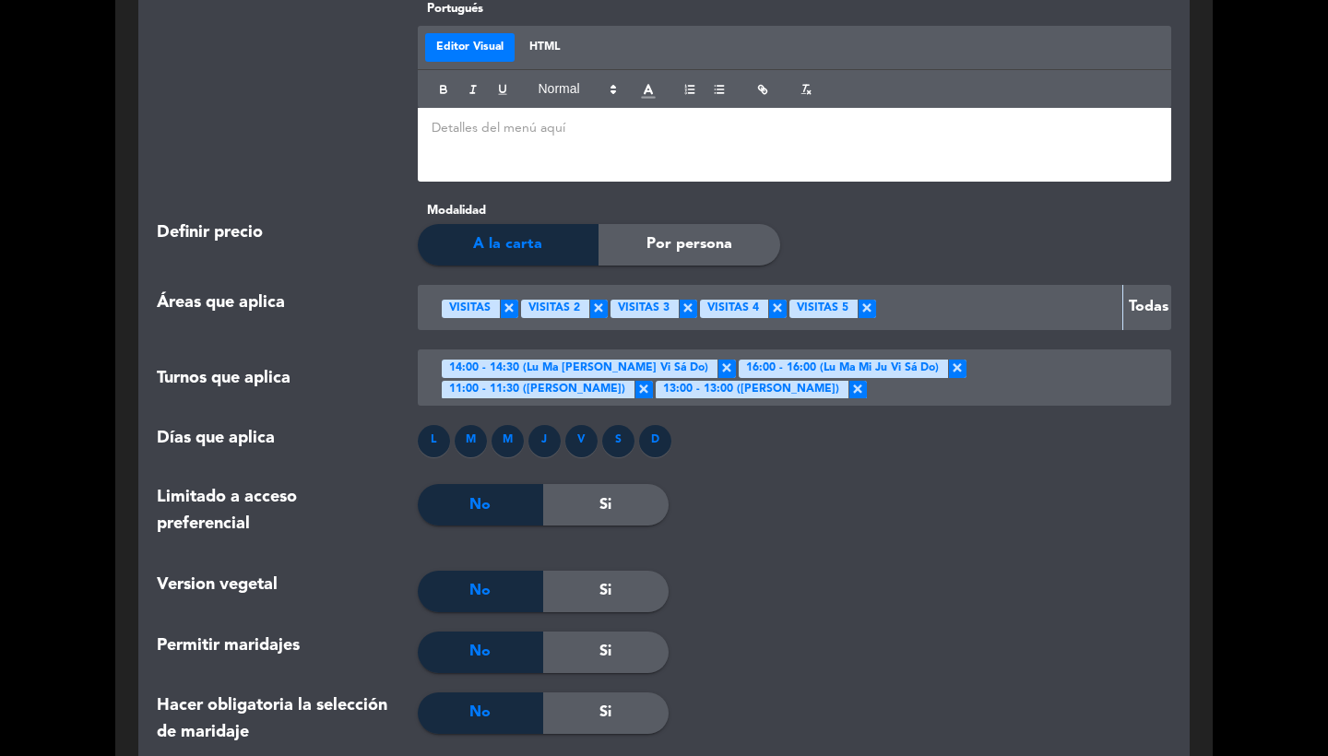
click at [718, 360] on span "×" at bounding box center [727, 369] width 18 height 18
click at [948, 360] on span "×" at bounding box center [957, 369] width 18 height 18
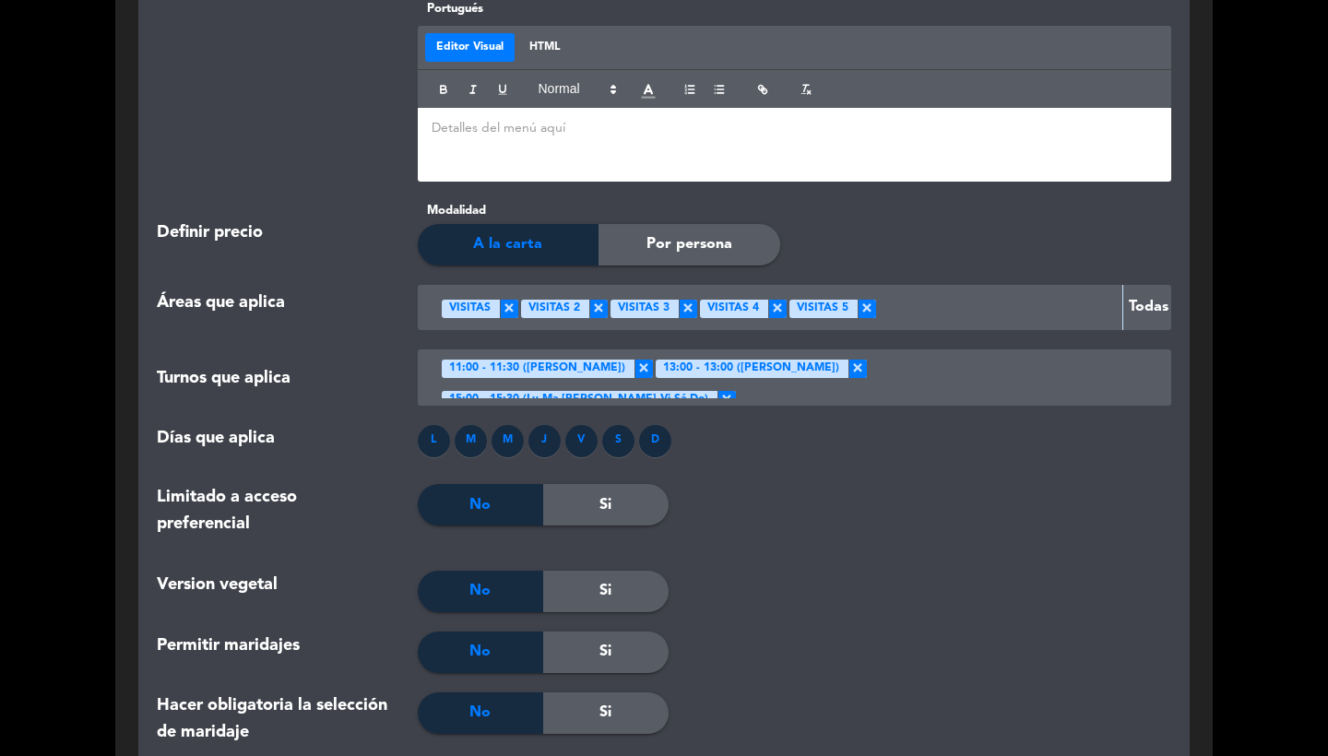
click at [653, 360] on span "×" at bounding box center [644, 369] width 18 height 18
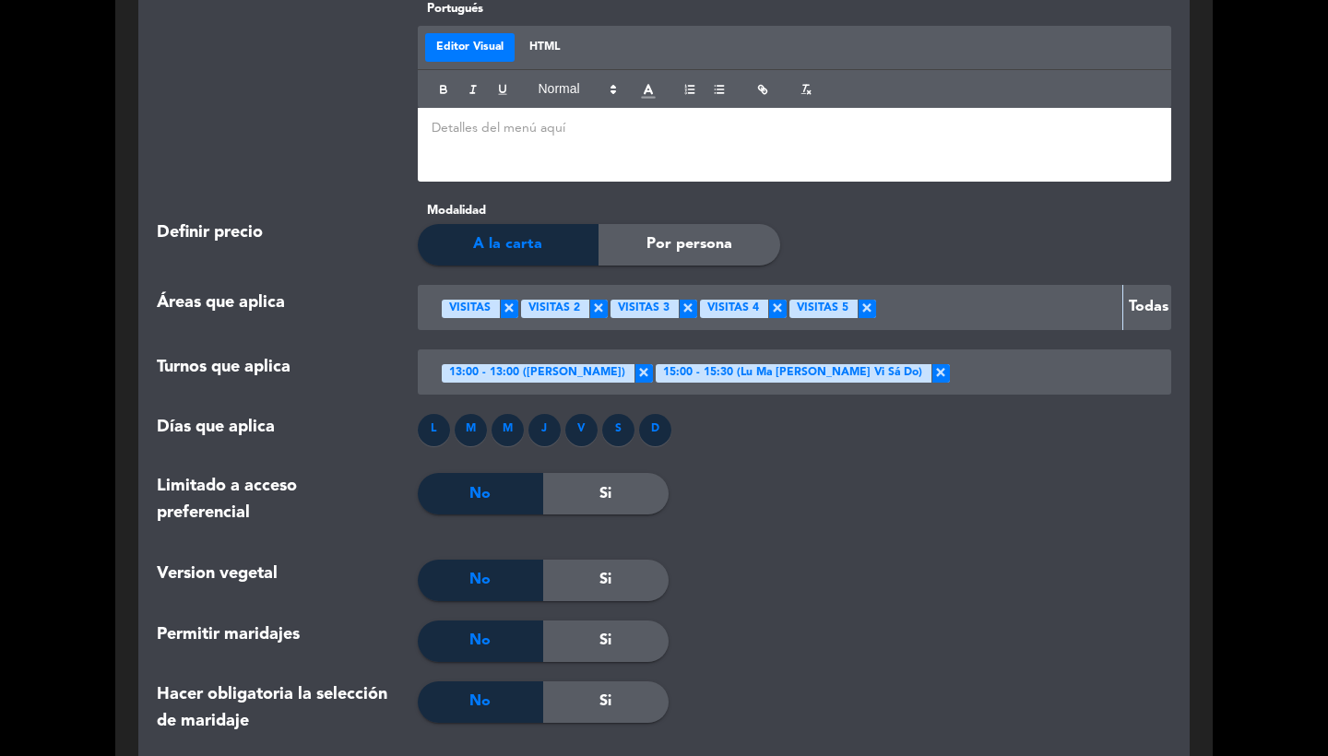
click at [653, 364] on span "×" at bounding box center [644, 373] width 18 height 18
click at [718, 364] on span "×" at bounding box center [727, 373] width 18 height 18
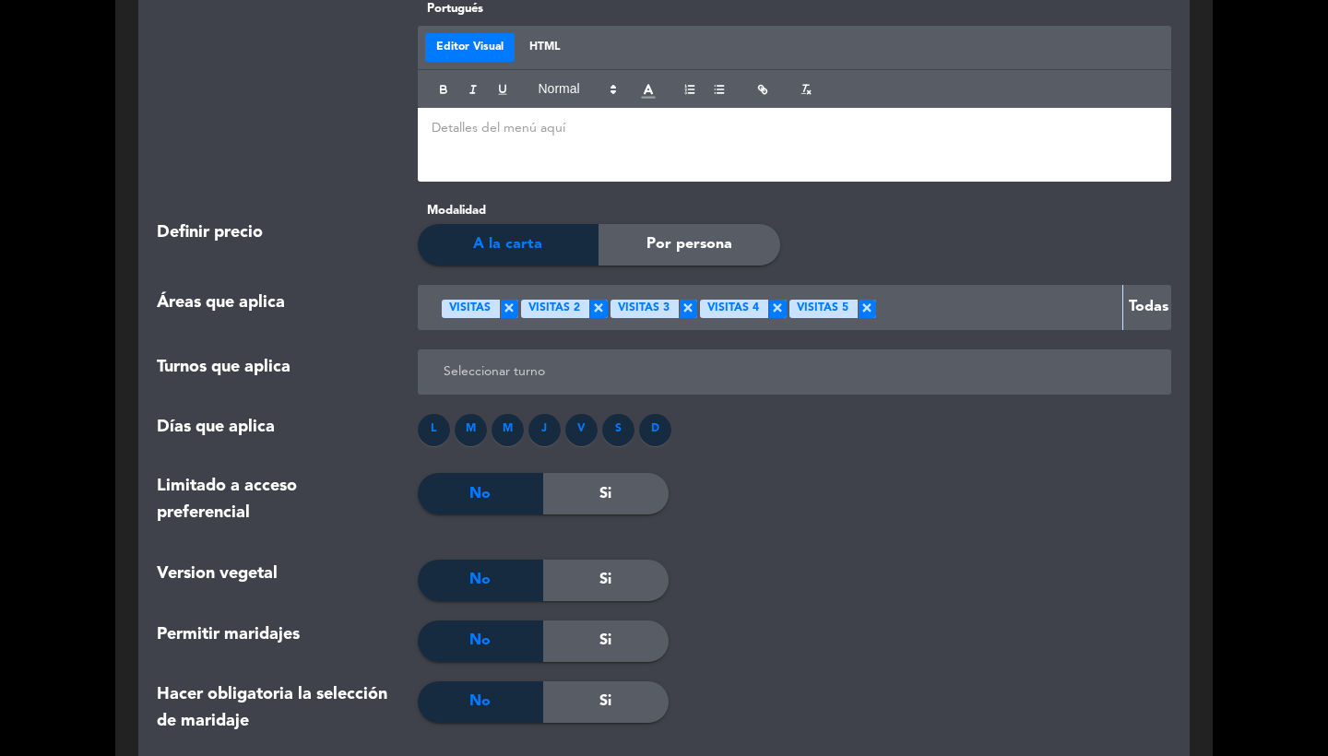
click at [659, 357] on div at bounding box center [795, 372] width 712 height 30
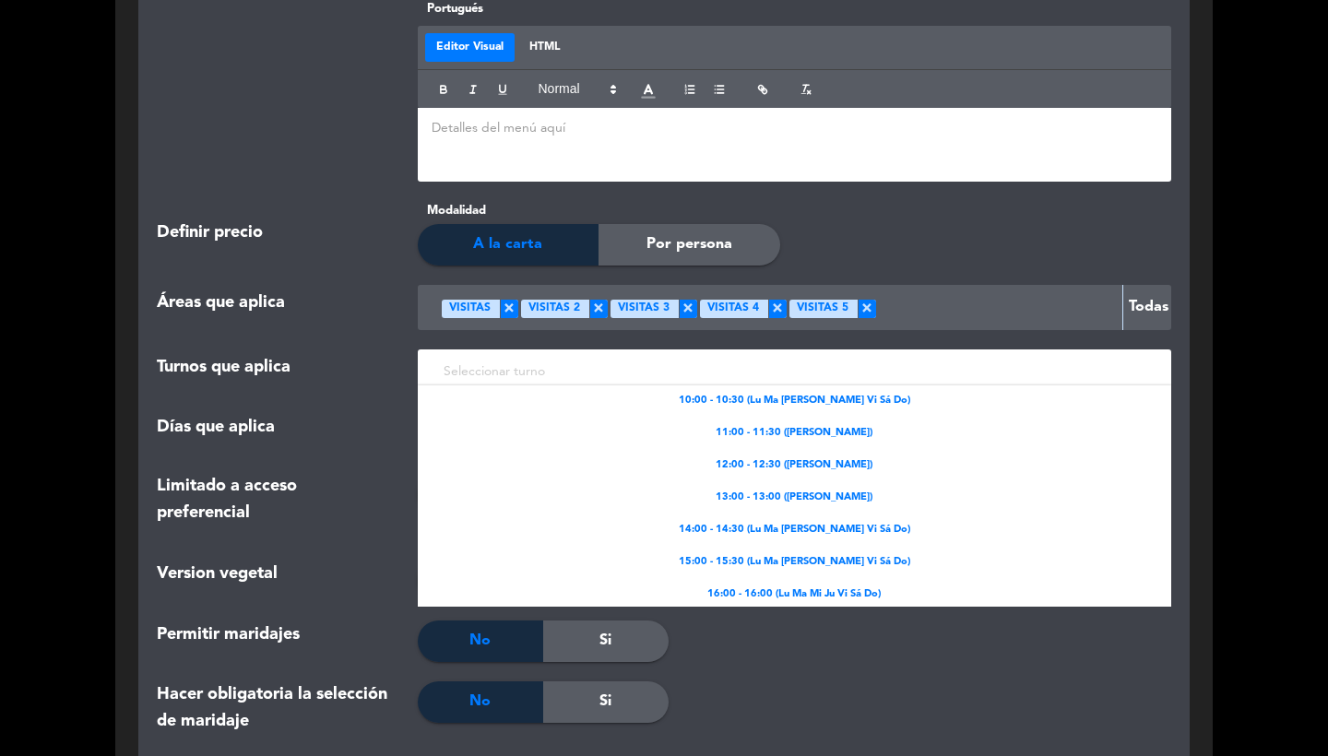
click at [750, 425] on span "11:00 - 11:30 ([PERSON_NAME])" at bounding box center [794, 433] width 157 height 17
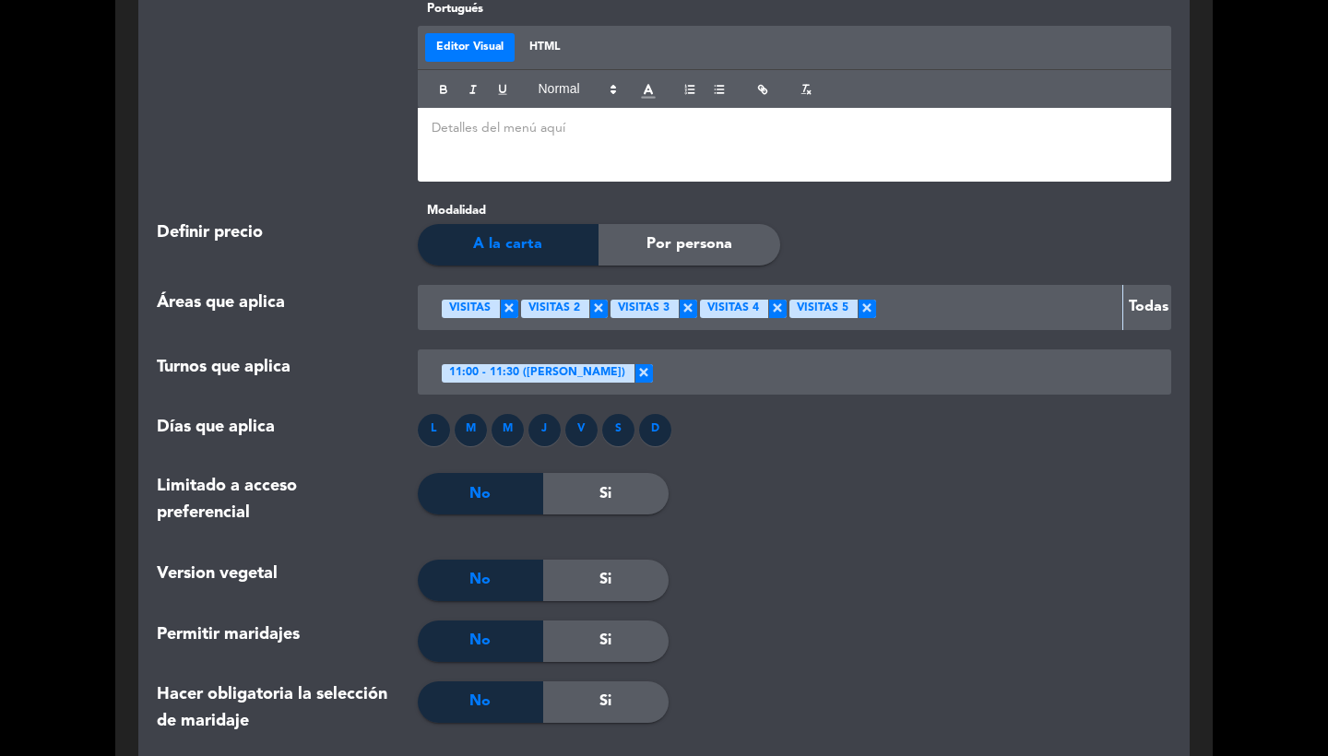
click at [734, 357] on div at bounding box center [902, 372] width 498 height 30
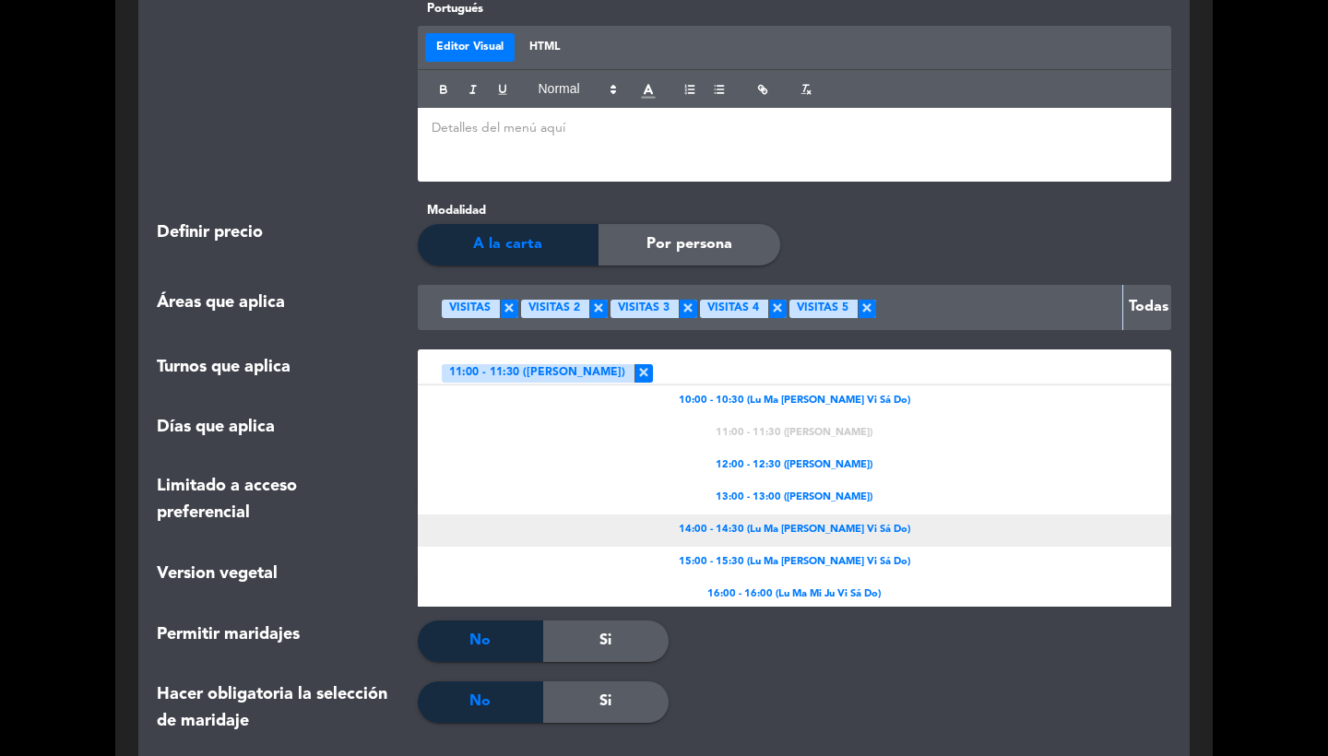
scroll to position [5, 0]
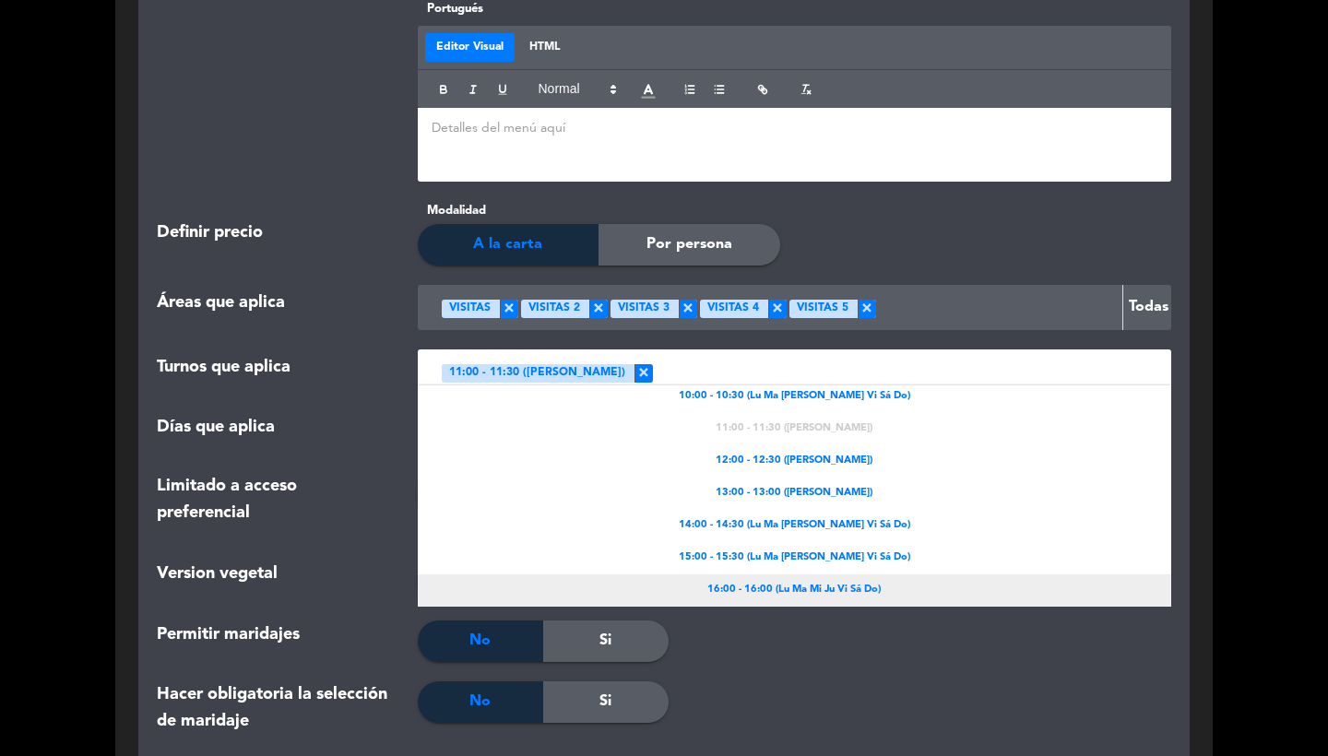
click at [743, 582] on span "16:00 - 16:00 (Lu Ma Mi Ju Vi Sá Do)" at bounding box center [794, 590] width 173 height 17
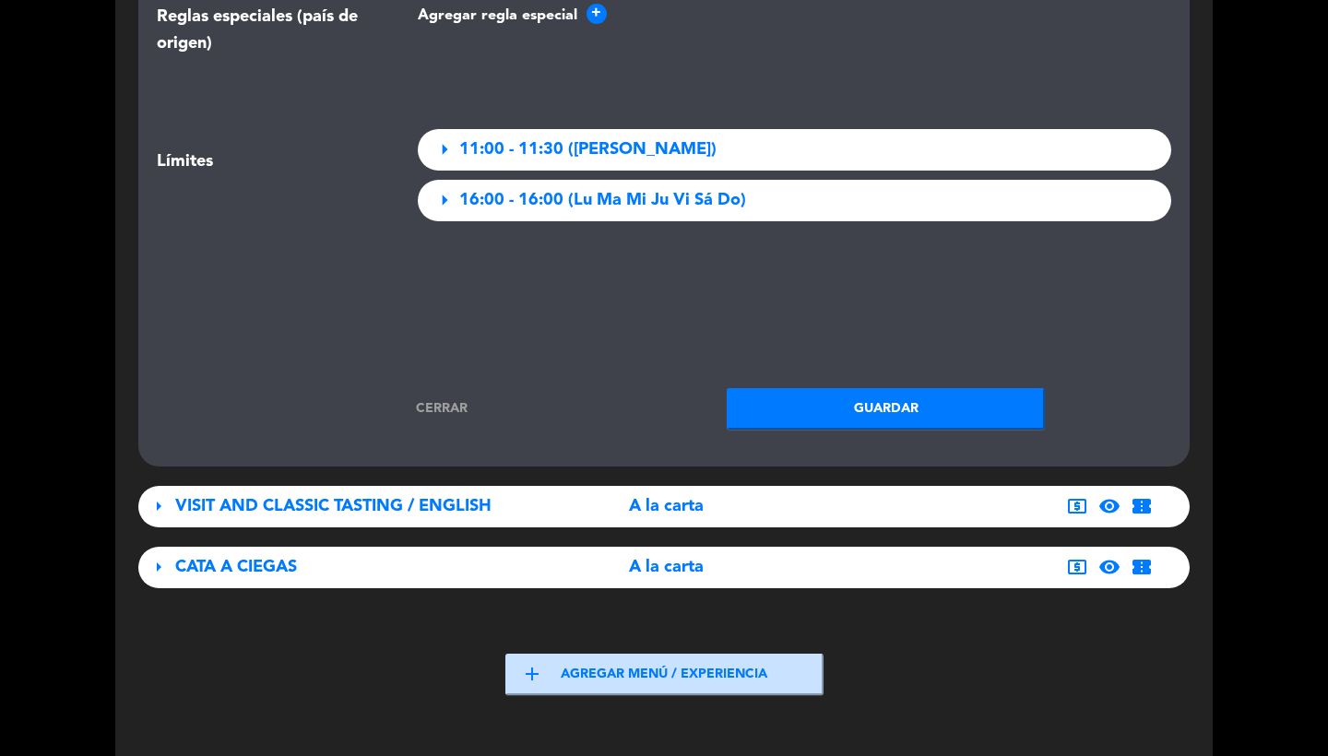
scroll to position [3910, 0]
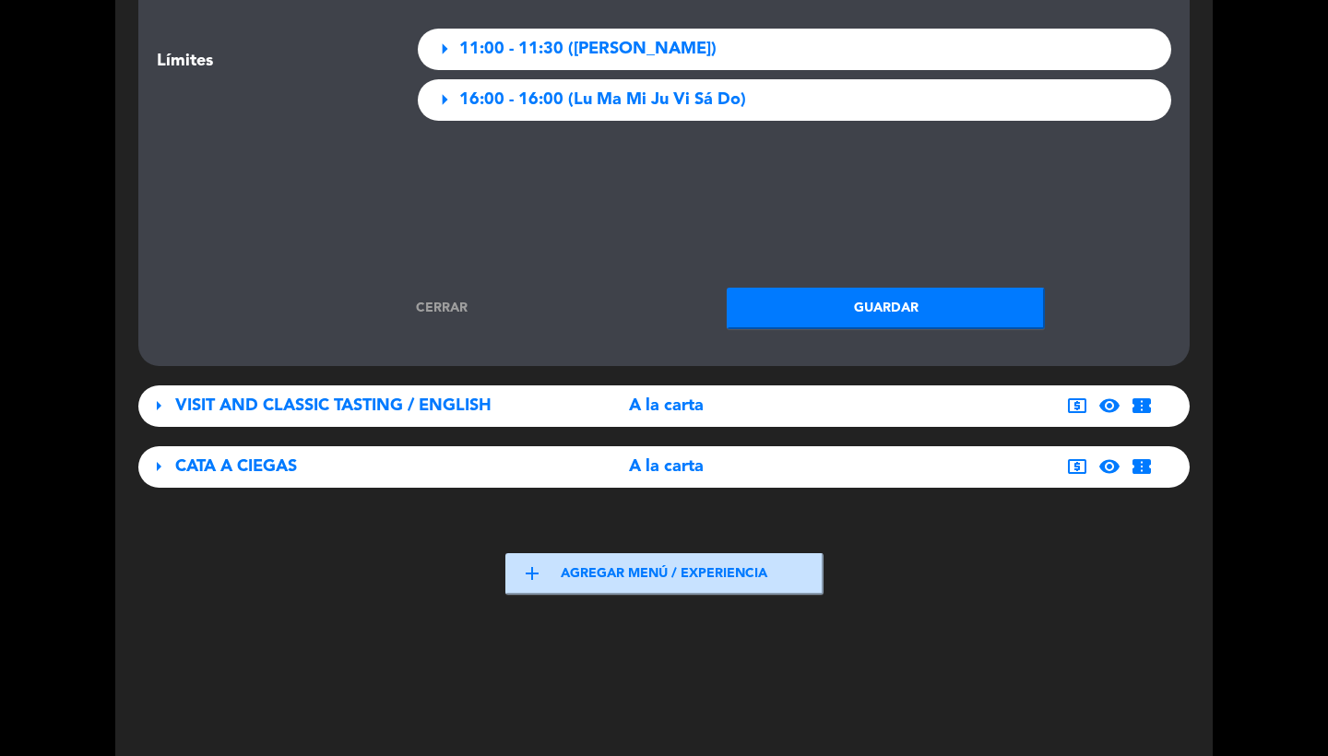
click at [842, 288] on button "Guardar" at bounding box center [886, 309] width 318 height 42
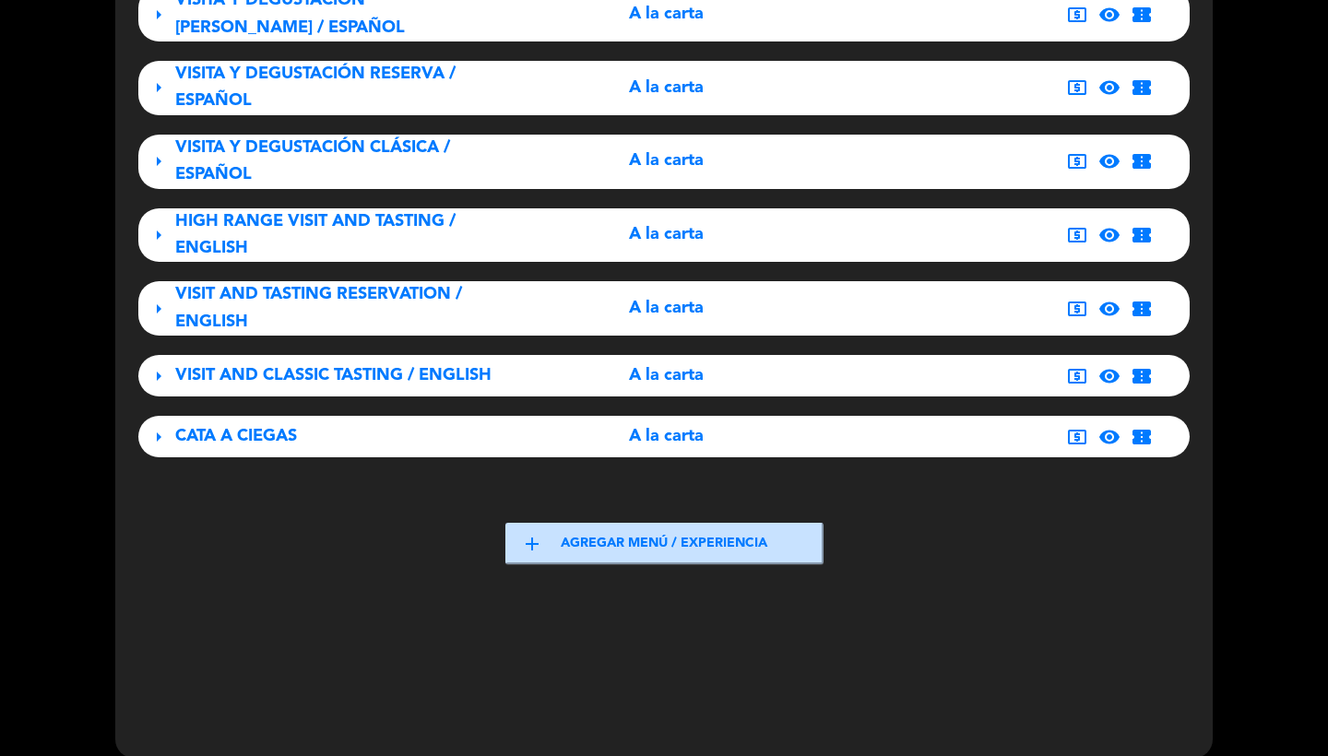
click at [400, 367] on span "VISIT AND CLASSIC TASTING / ENGLISH" at bounding box center [333, 375] width 316 height 17
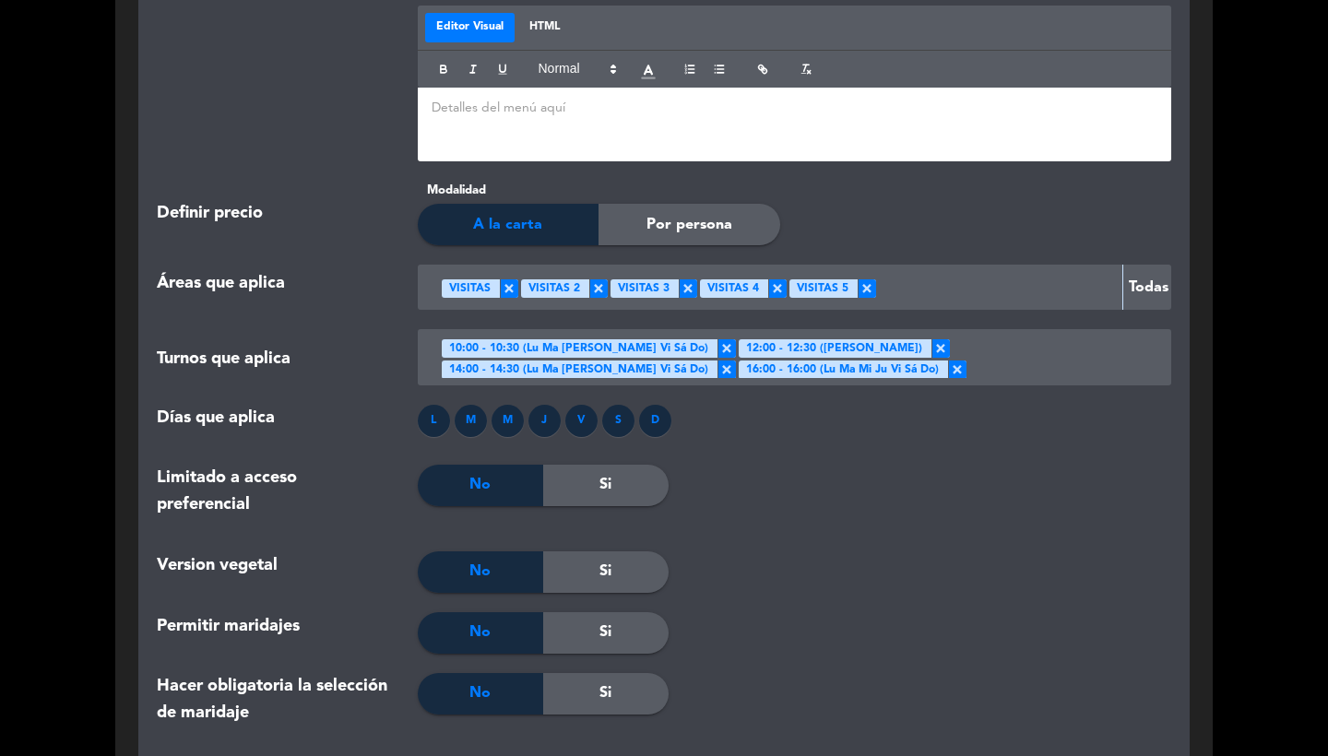
scroll to position [2974, 0]
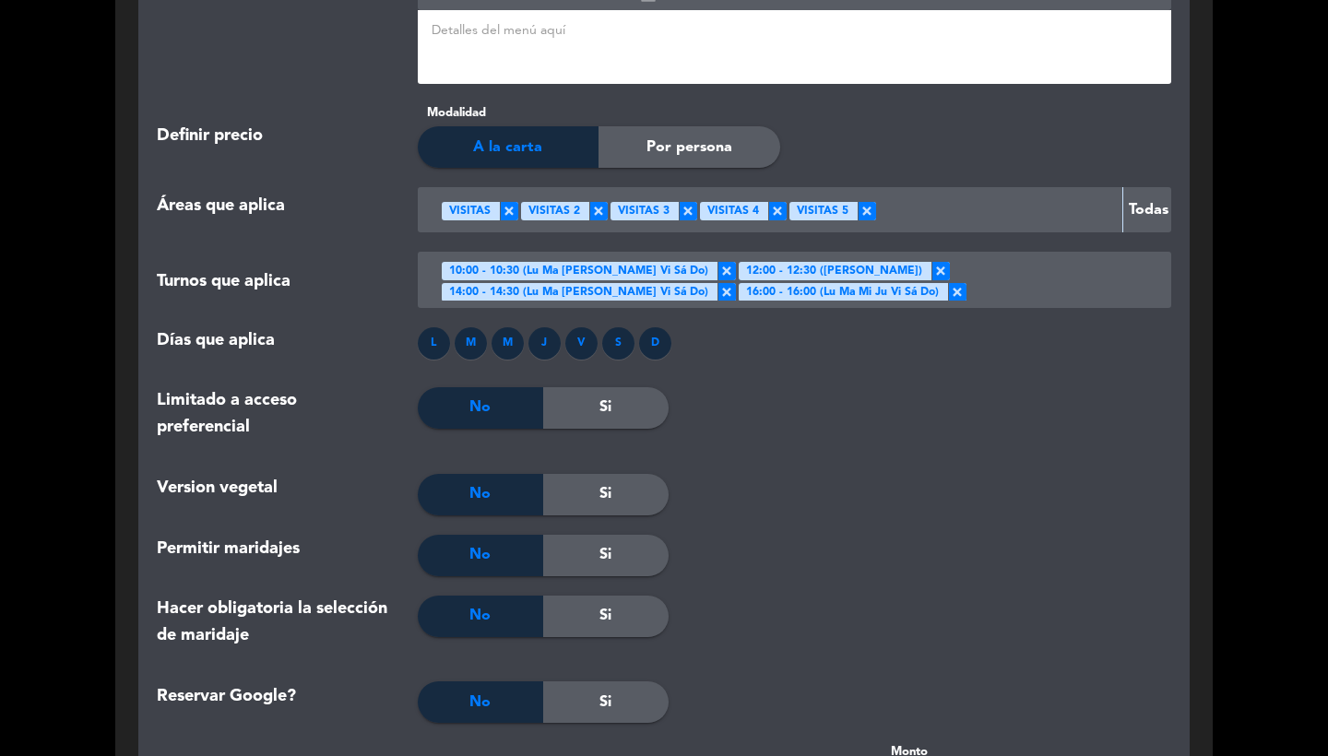
click at [718, 262] on span "×" at bounding box center [727, 271] width 18 height 18
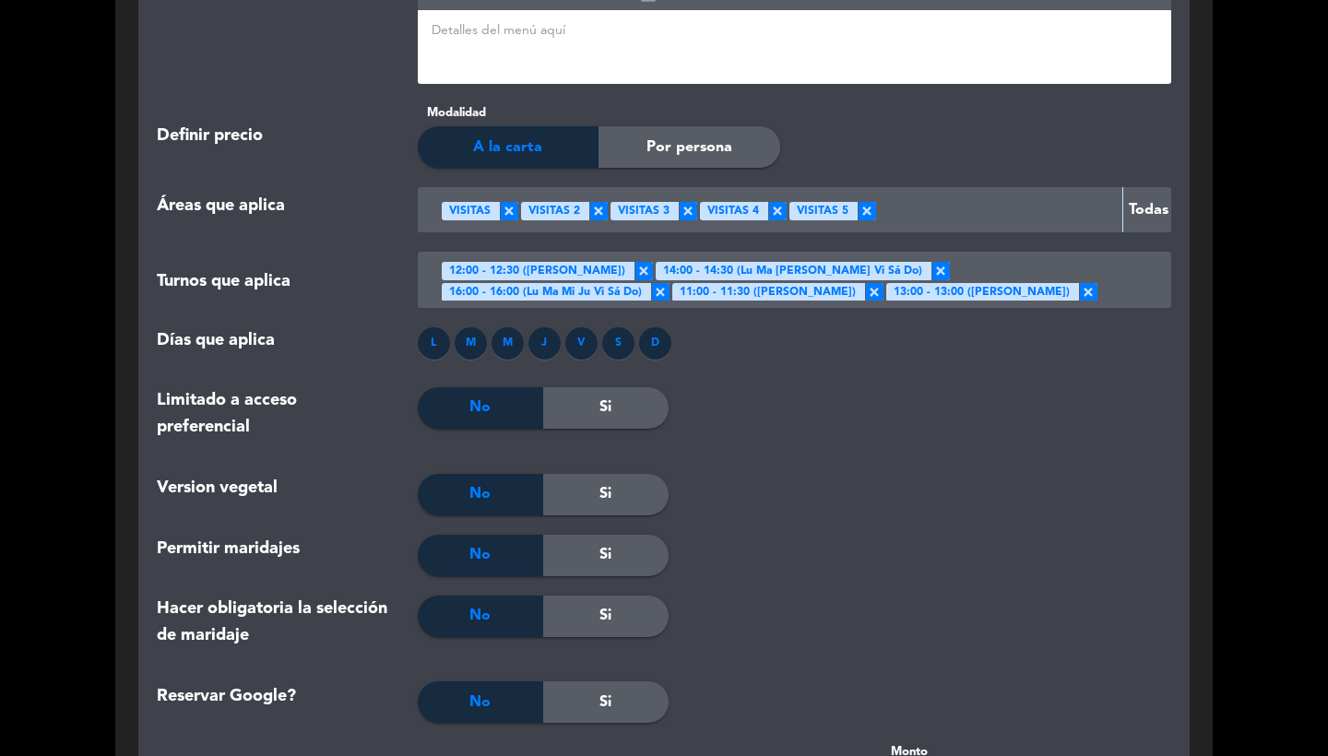
click at [653, 262] on span "×" at bounding box center [644, 271] width 18 height 18
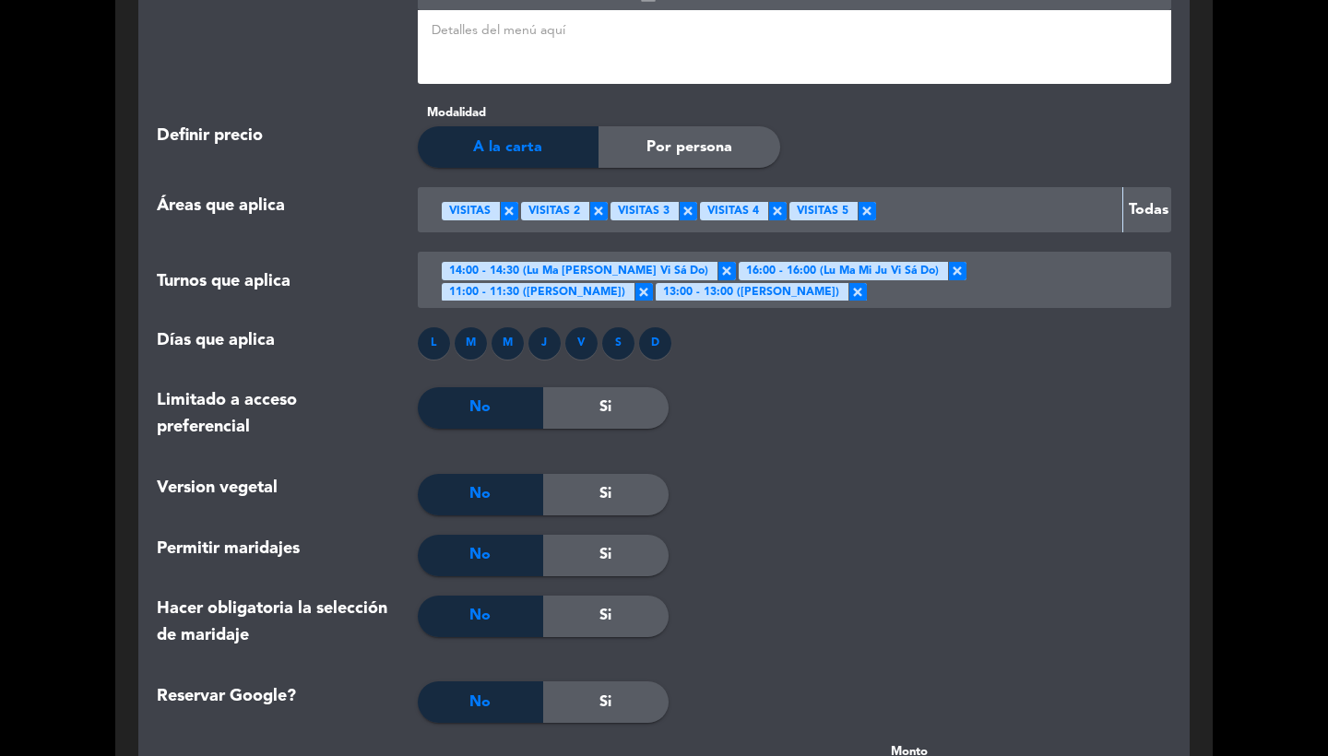
click at [718, 262] on span "×" at bounding box center [727, 271] width 18 height 18
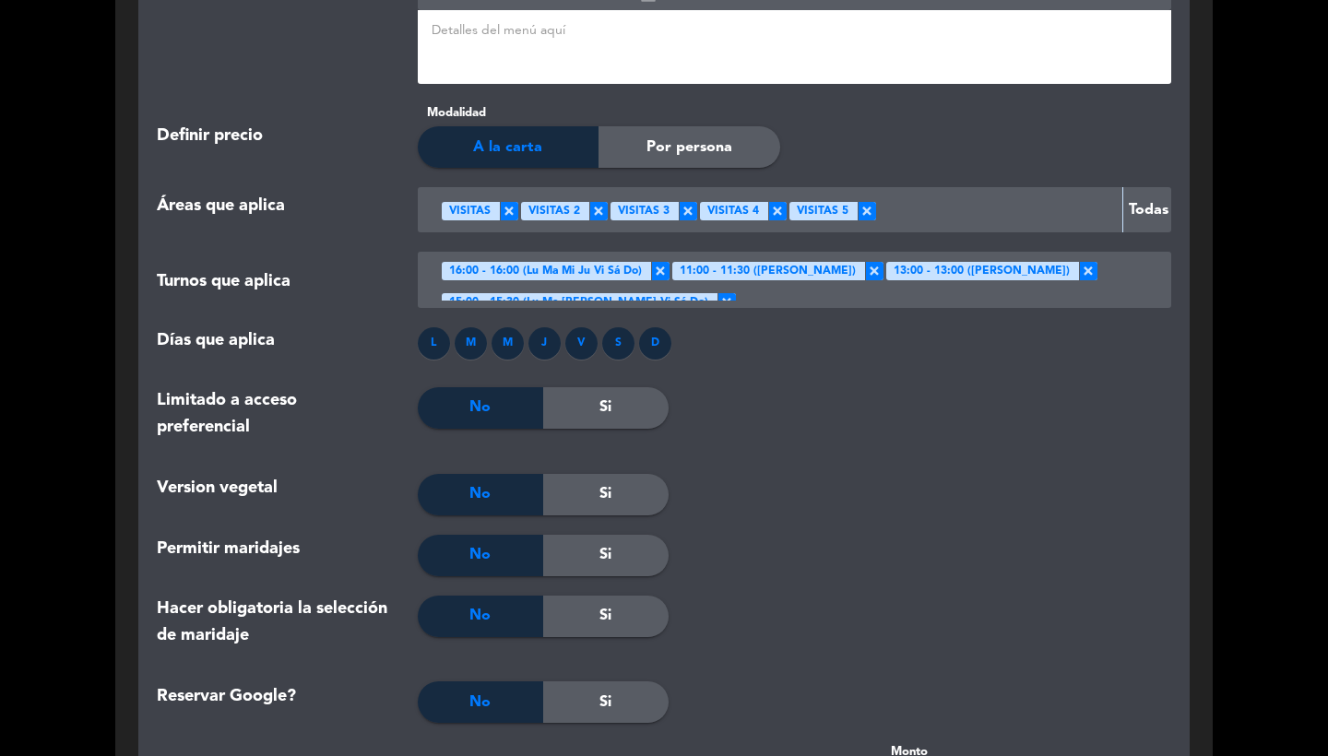
click at [660, 262] on span "×" at bounding box center [660, 271] width 18 height 18
click at [867, 262] on span "×" at bounding box center [858, 271] width 18 height 18
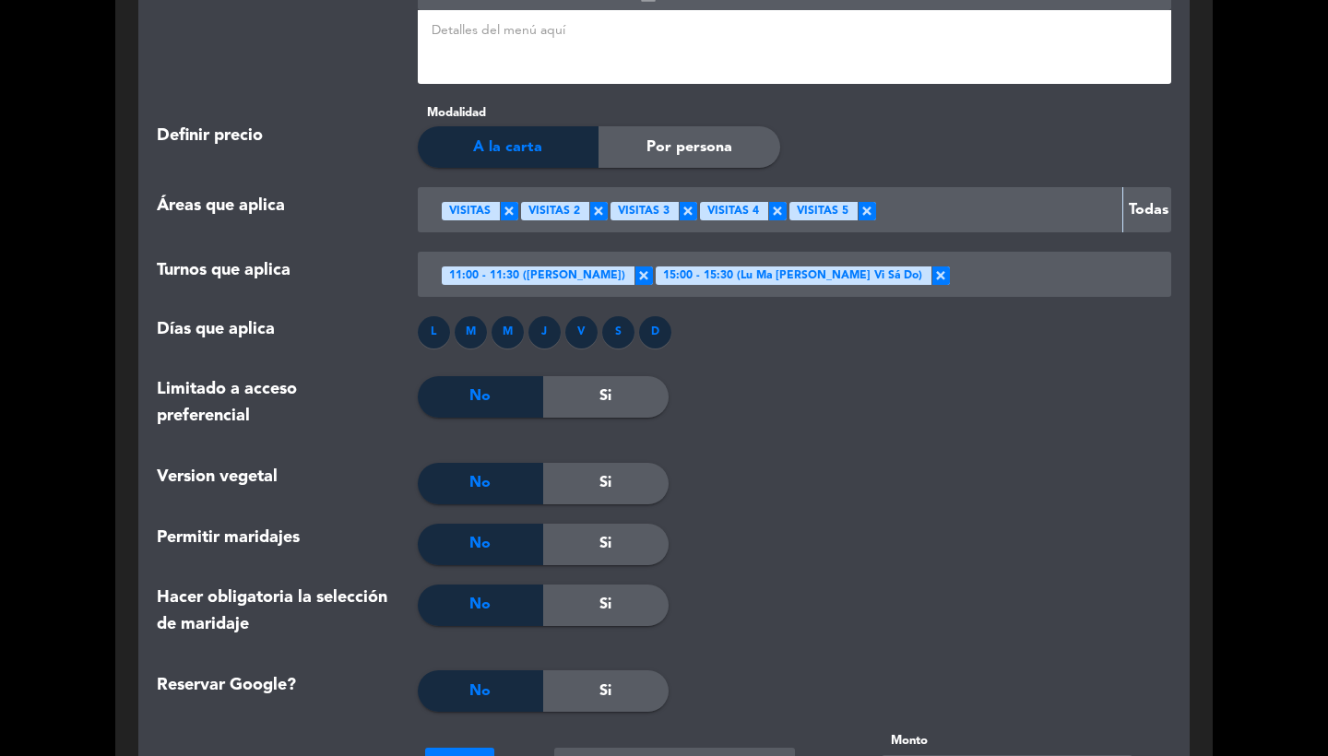
click at [932, 267] on span "×" at bounding box center [941, 276] width 18 height 18
click at [889, 259] on div at bounding box center [902, 274] width 498 height 30
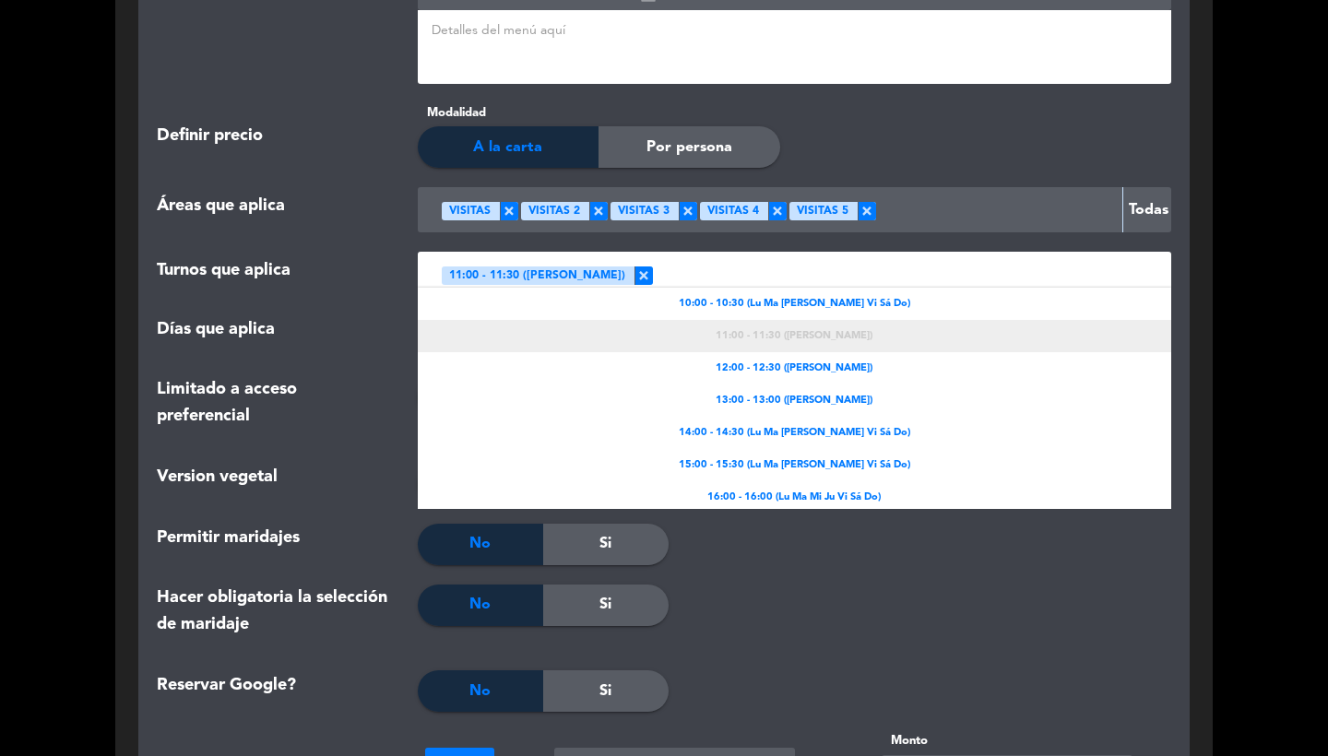
scroll to position [5, 0]
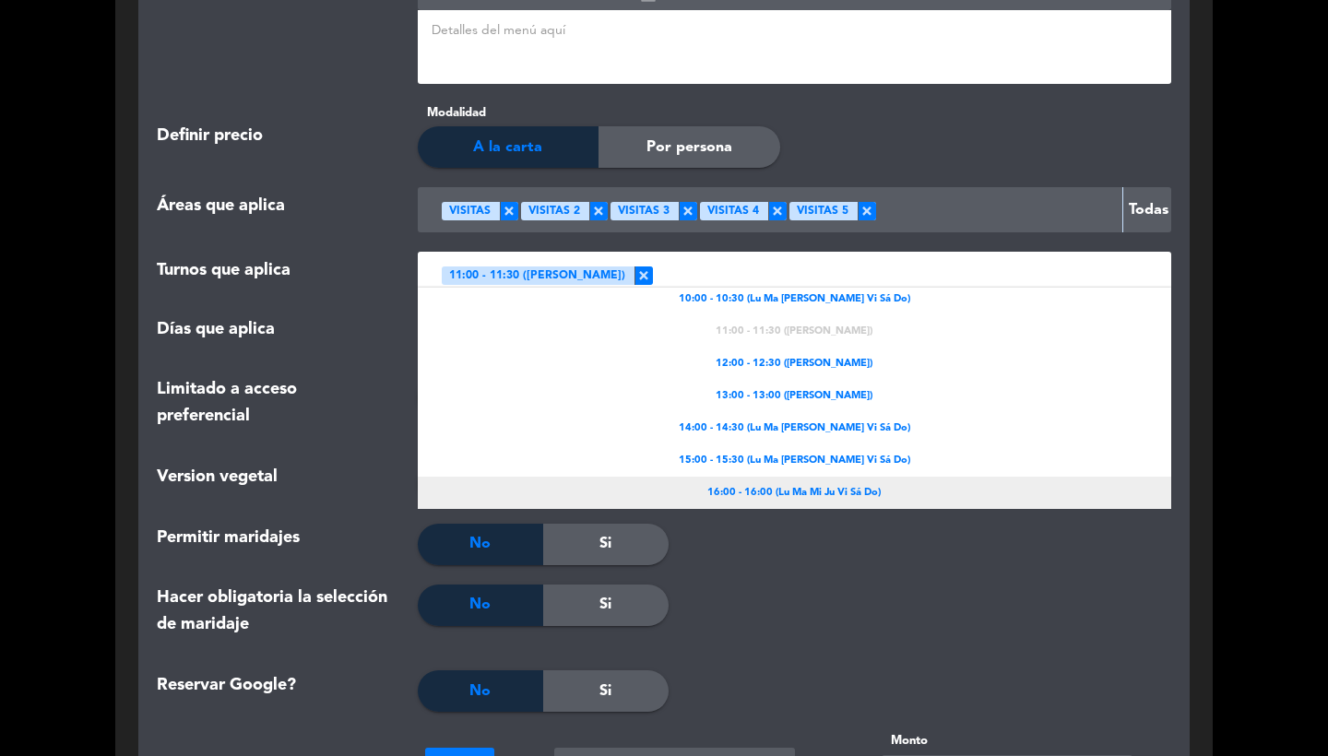
click at [778, 485] on span "16:00 - 16:00 (Lu Ma Mi Ju Vi Sá Do)" at bounding box center [794, 493] width 173 height 17
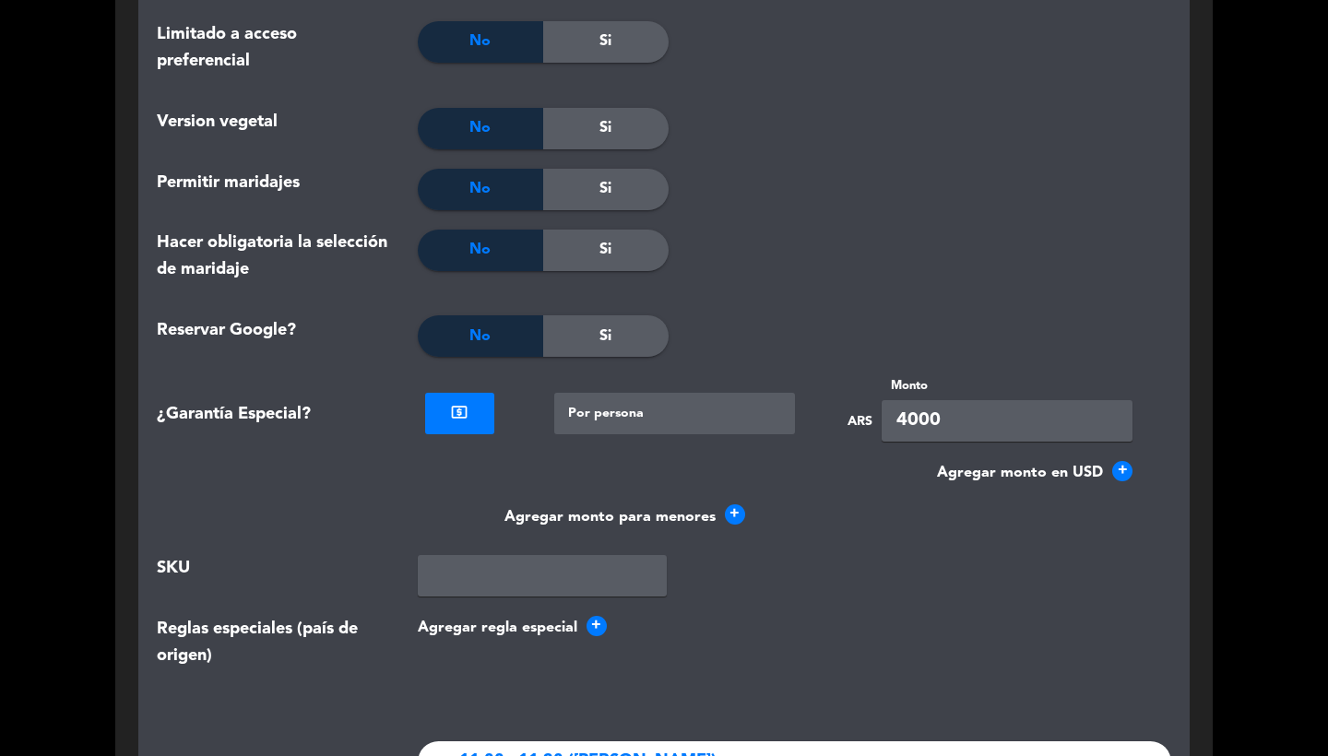
scroll to position [3453, 0]
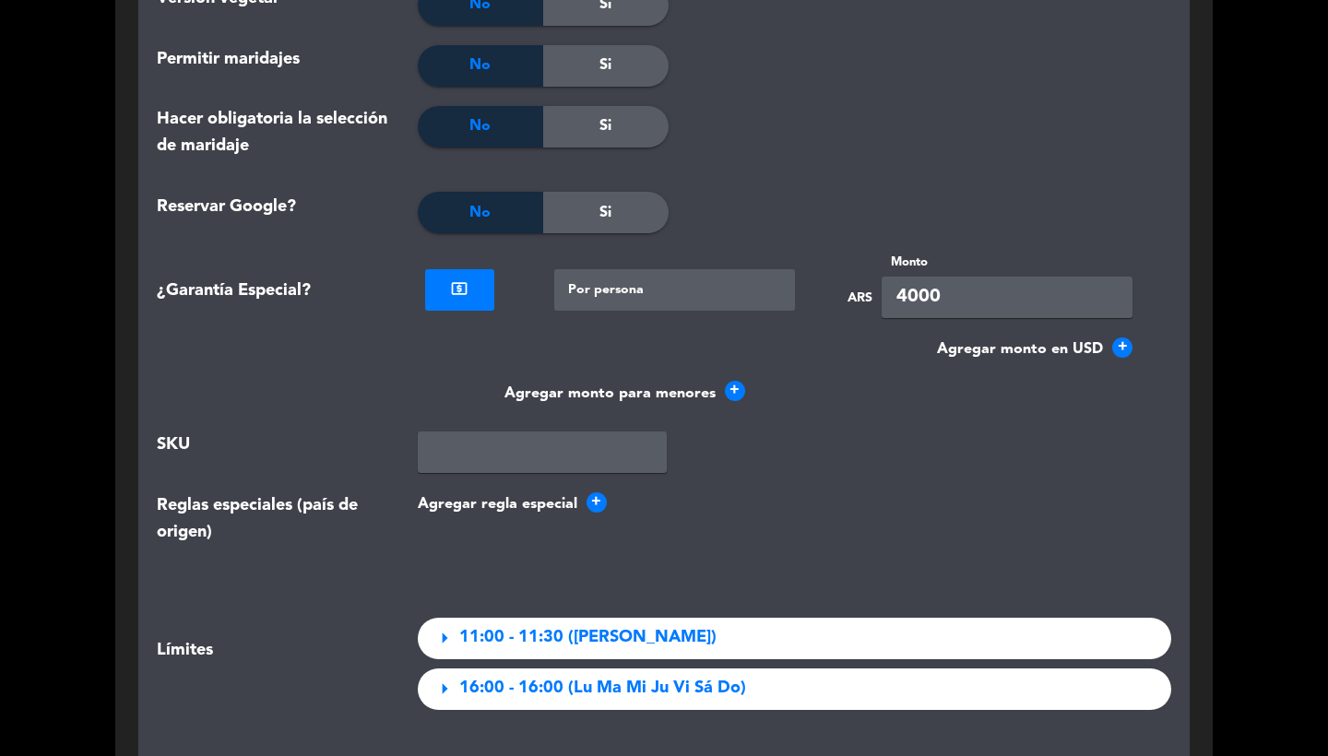
click at [736, 381] on span "+" at bounding box center [735, 391] width 20 height 20
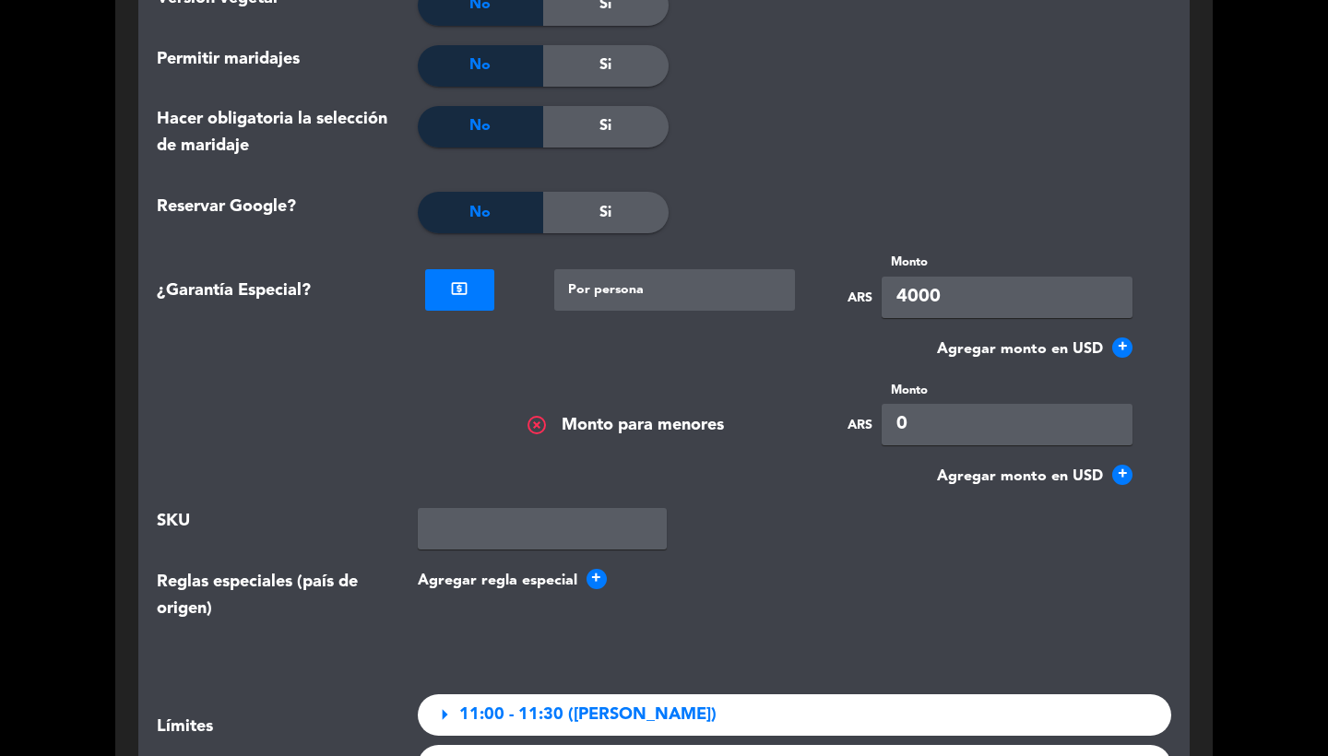
click at [536, 414] on span "highlight_off" at bounding box center [537, 425] width 22 height 22
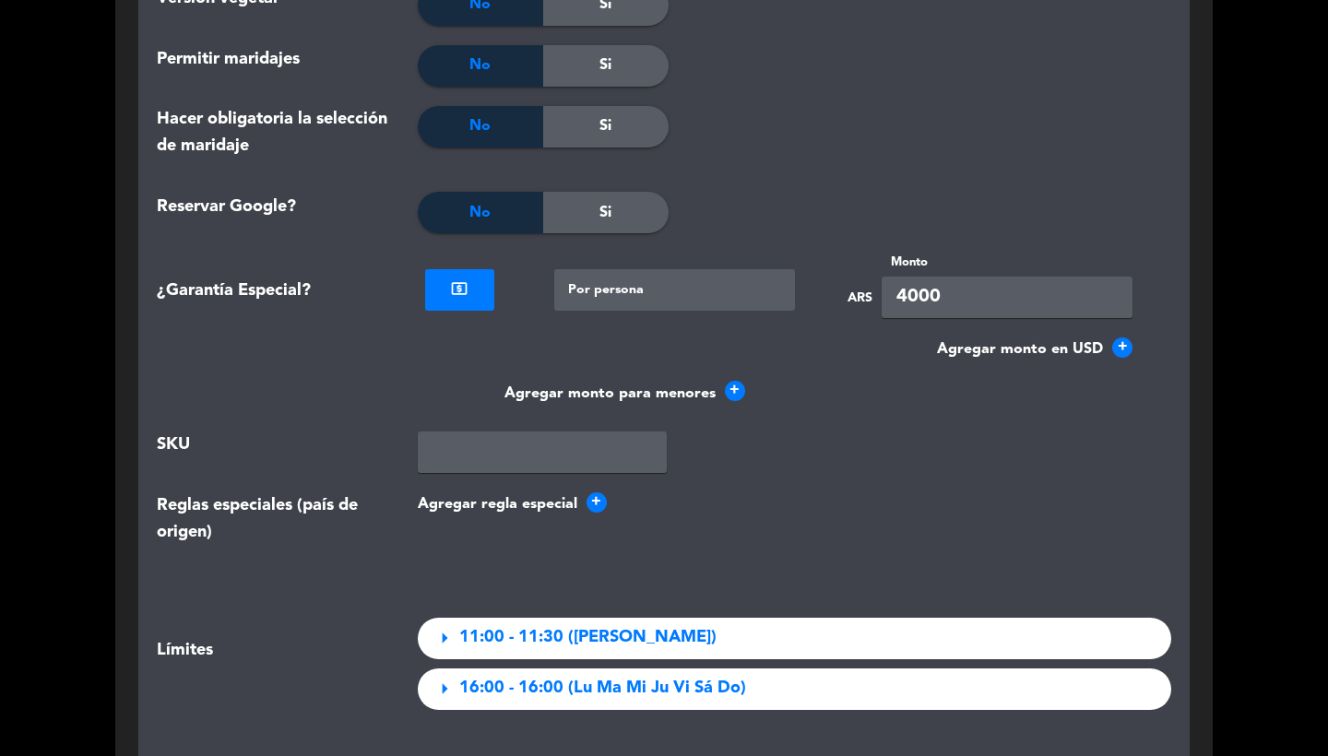
click at [1118, 338] on span "+" at bounding box center [1123, 348] width 20 height 20
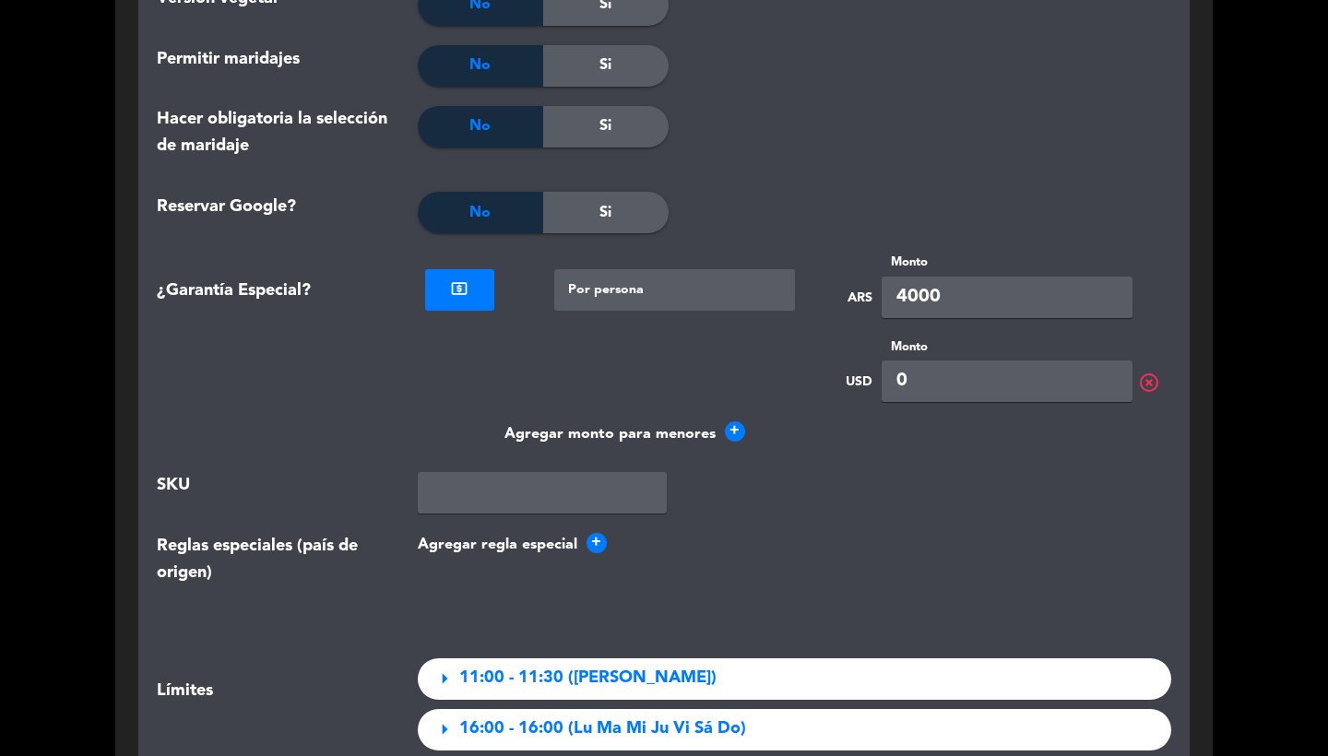
click at [928, 361] on input "0" at bounding box center [1007, 382] width 251 height 42
type input "4"
click at [875, 145] on div at bounding box center [795, 139] width 252 height 67
click at [802, 533] on button "Agregar [PERSON_NAME] especial +" at bounding box center [795, 545] width 755 height 24
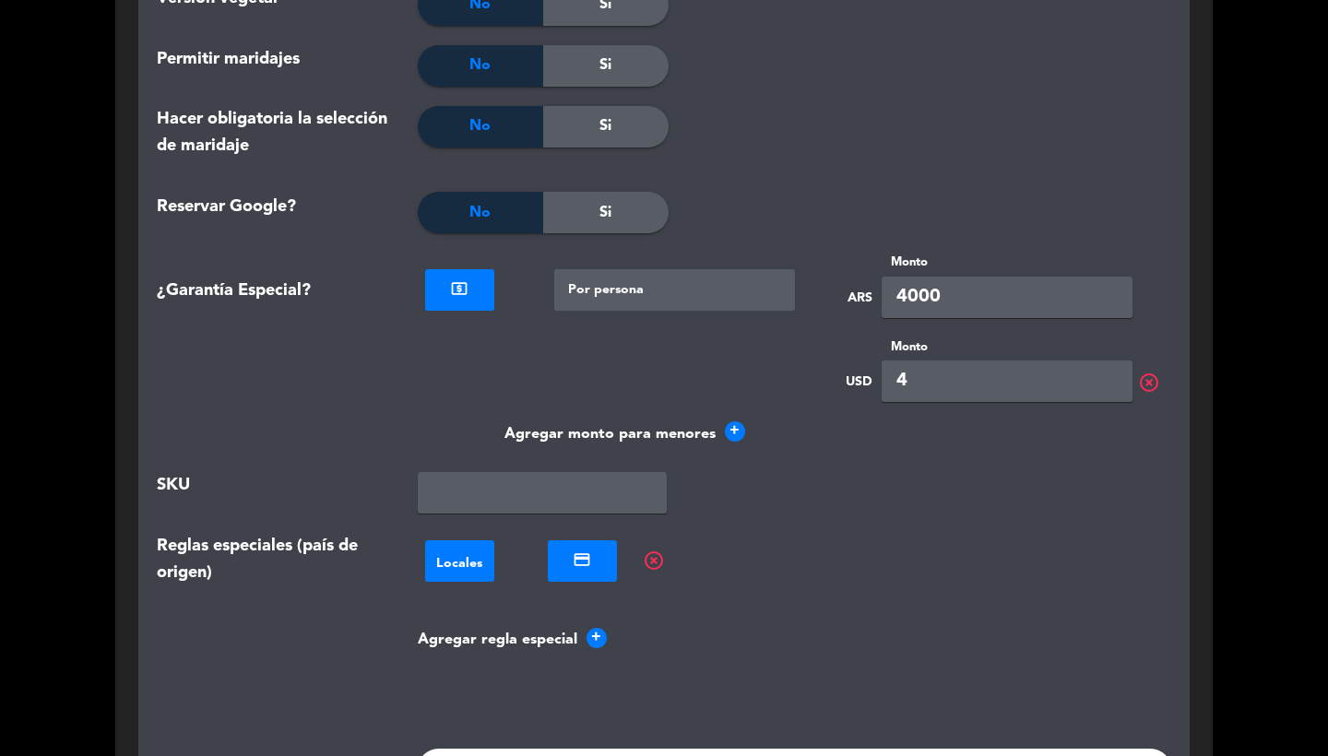
click at [649, 550] on span "highlight_off" at bounding box center [654, 561] width 22 height 22
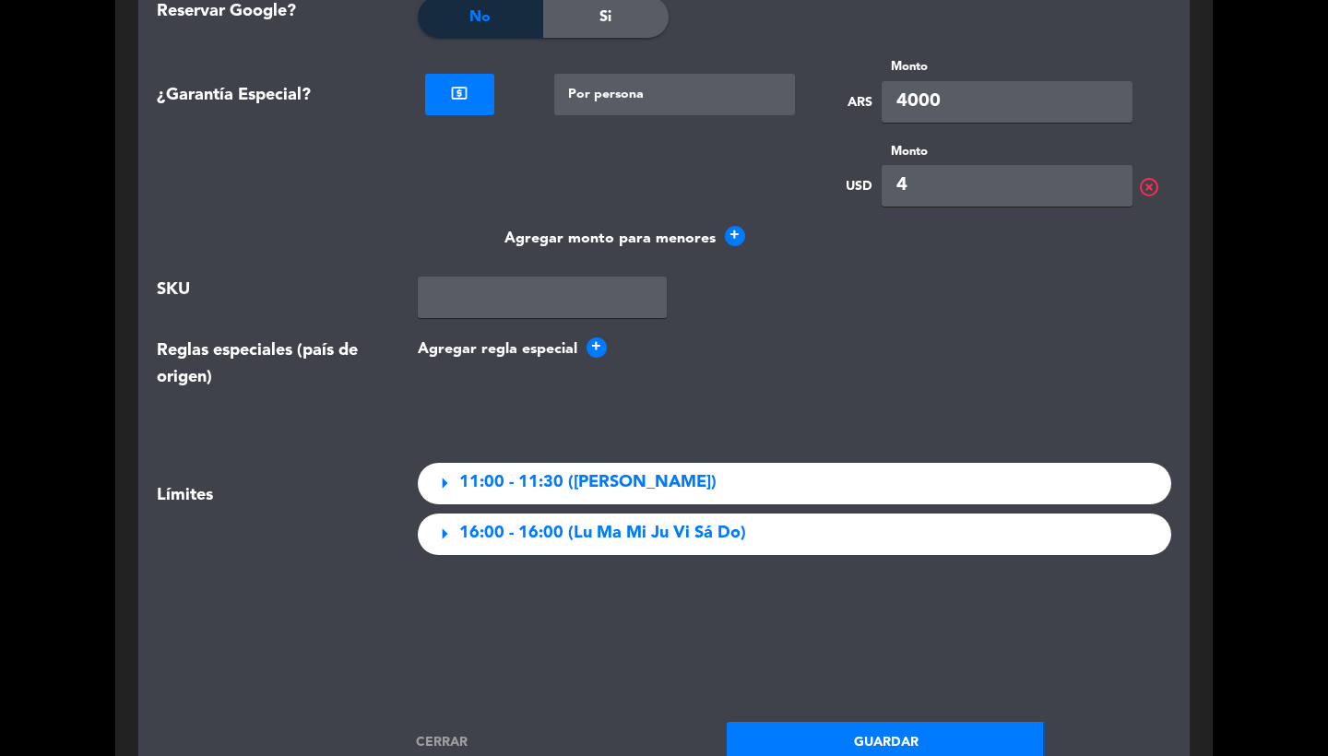
scroll to position [3652, 0]
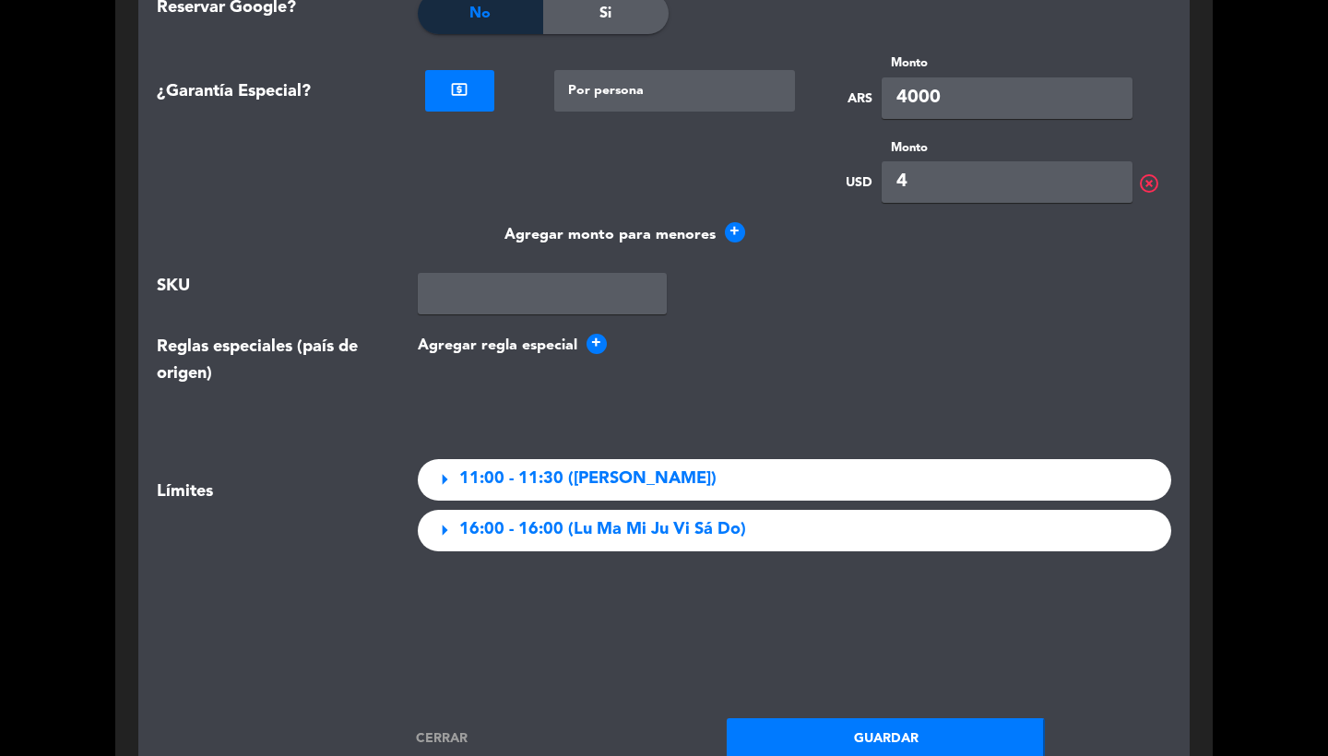
click at [866, 719] on button "Guardar" at bounding box center [886, 740] width 318 height 42
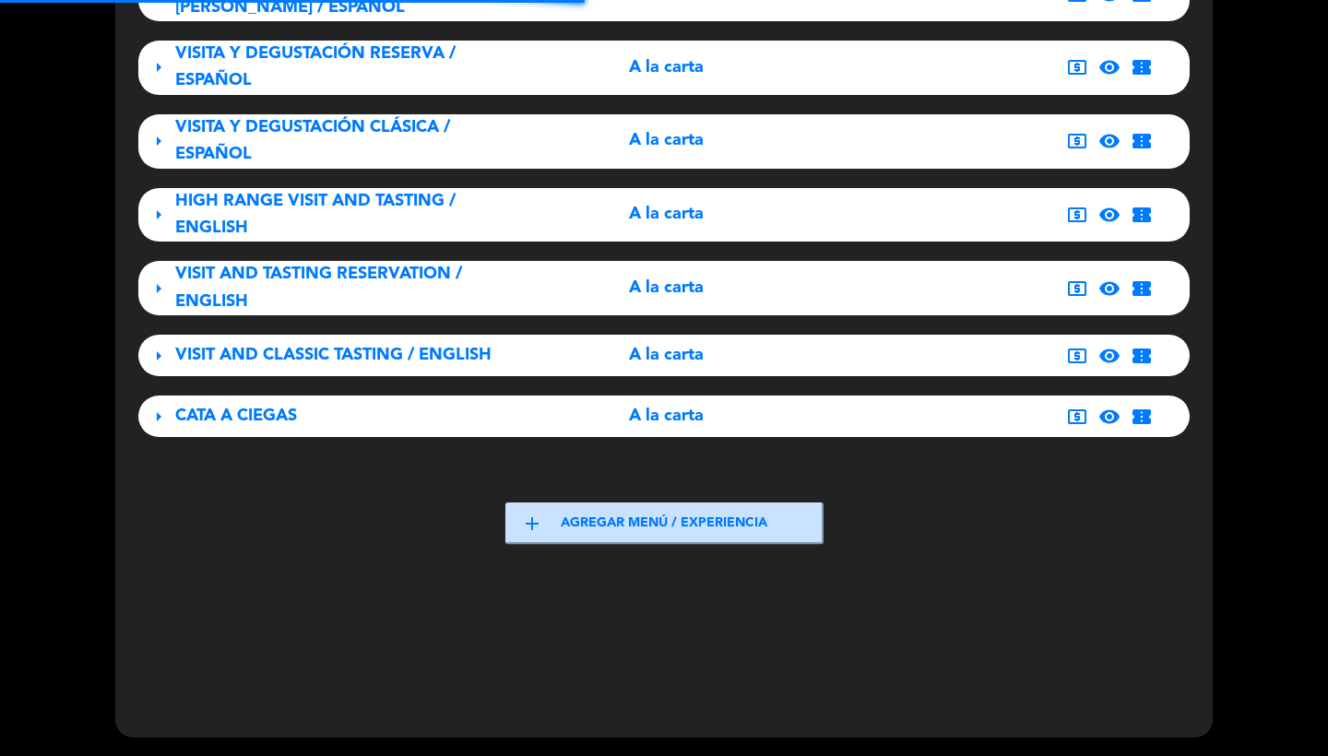
scroll to position [1030, 0]
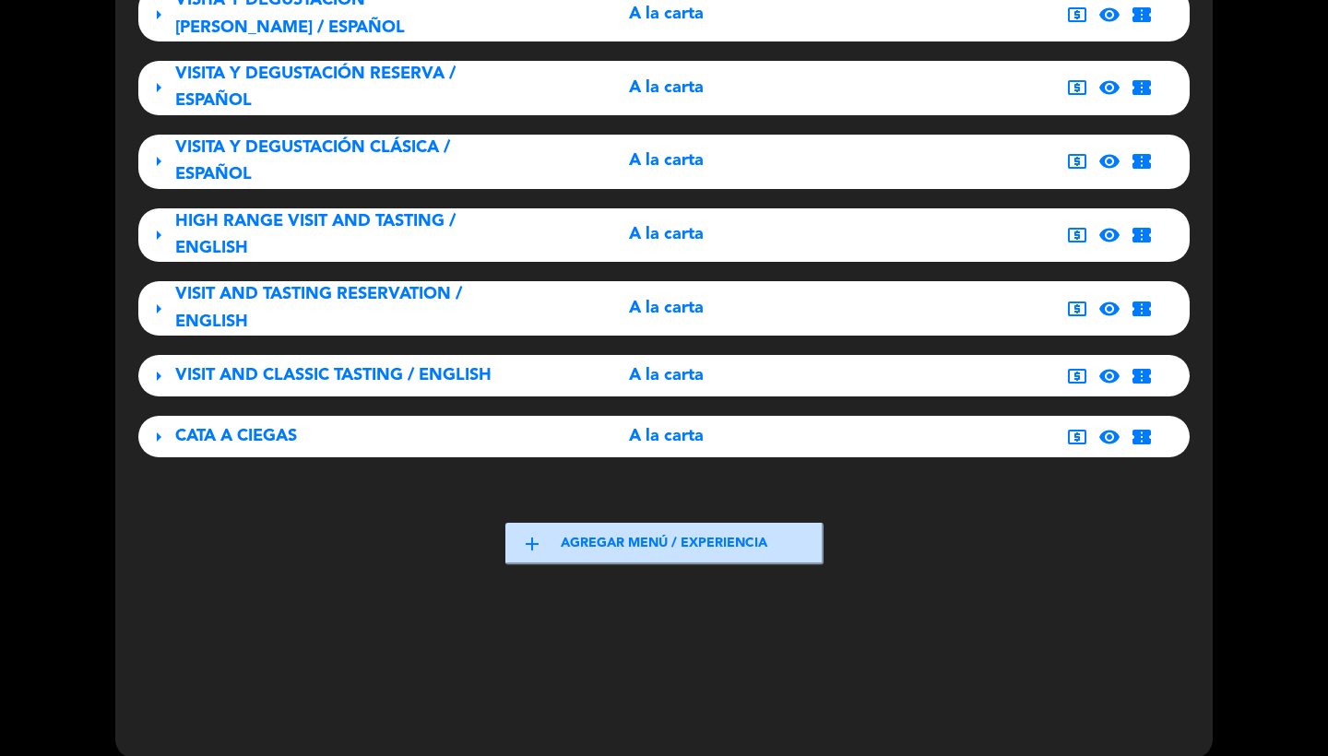
click at [300, 425] on div "CATA A CIEGAS" at bounding box center [338, 436] width 327 height 27
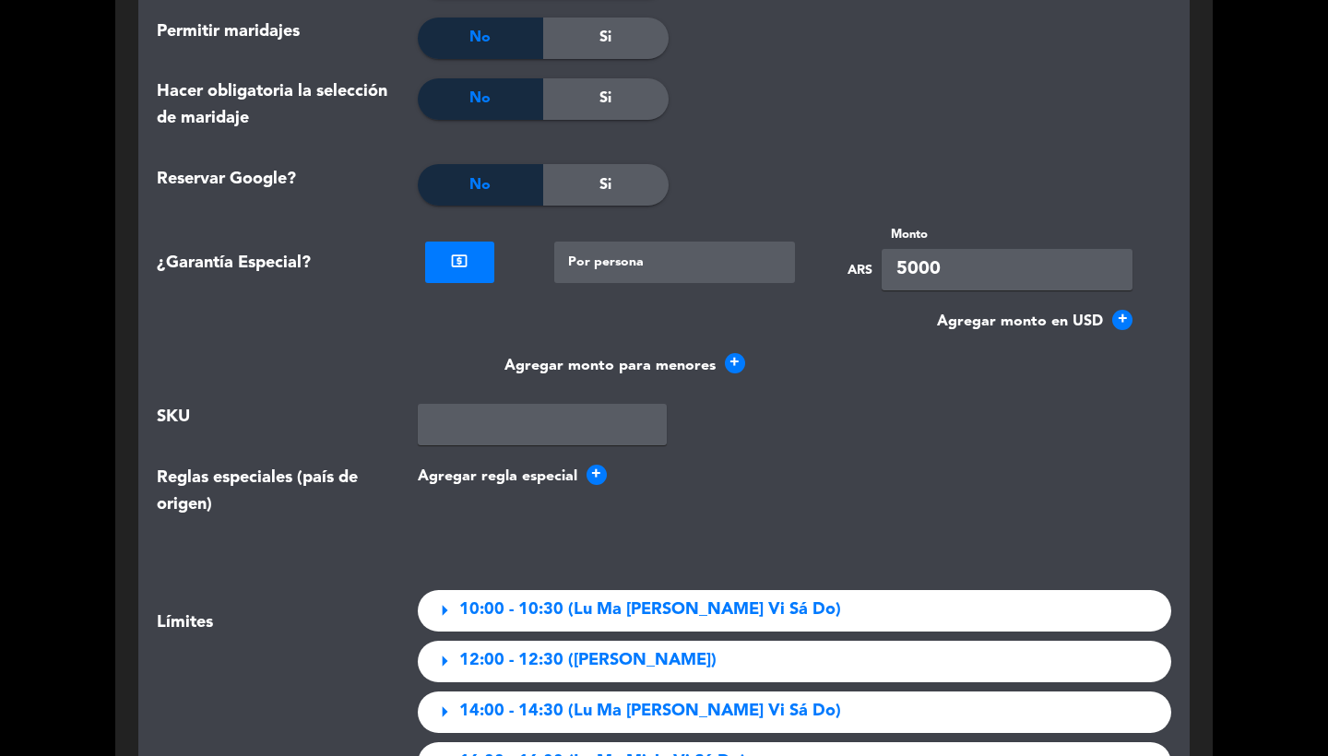
scroll to position [3541, 0]
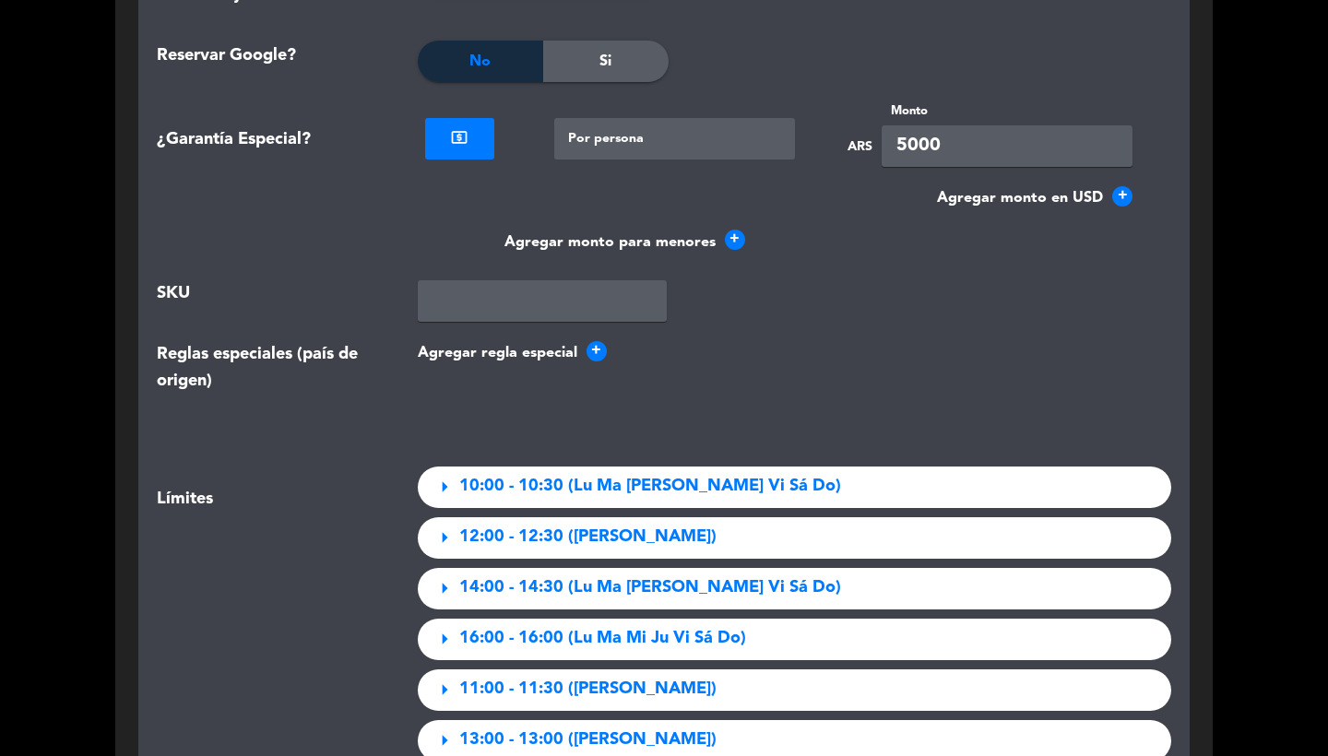
click at [731, 230] on span "+" at bounding box center [735, 240] width 20 height 20
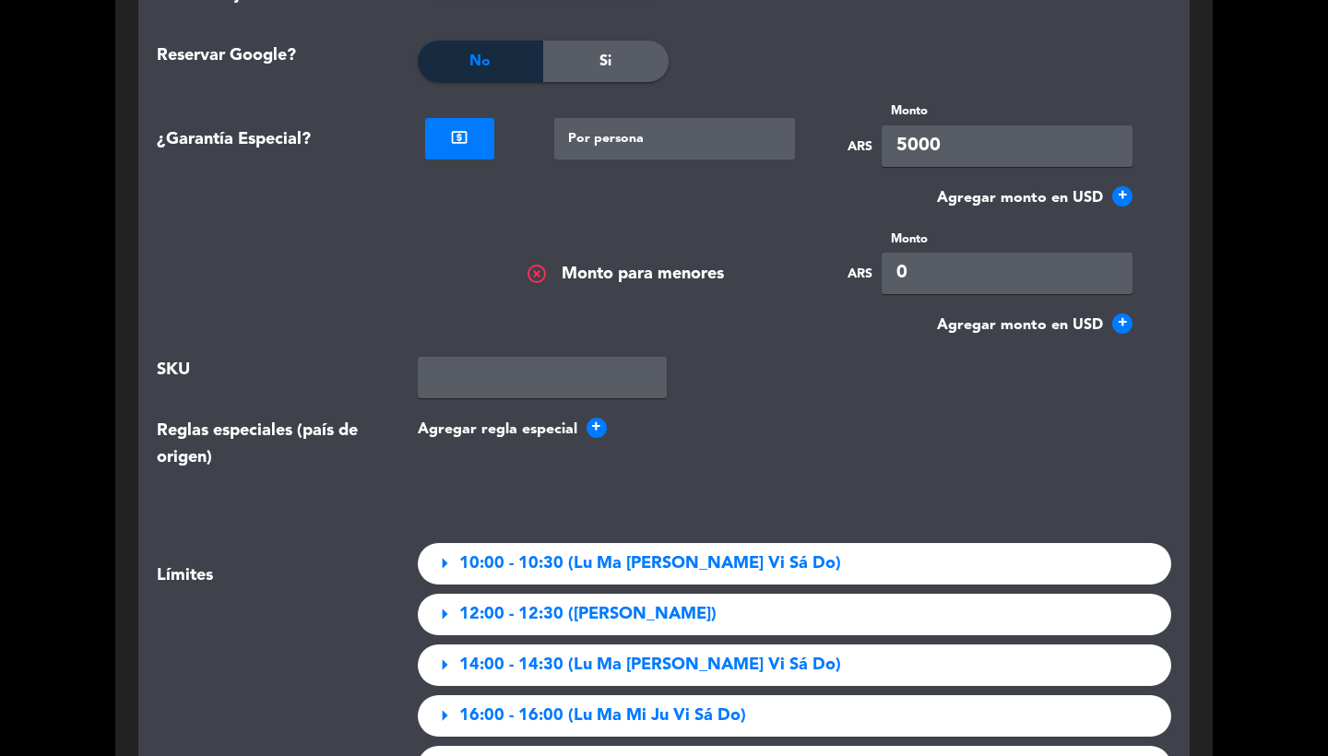
click at [920, 255] on input "0" at bounding box center [1007, 274] width 251 height 42
type input "5"
click at [900, 386] on div "SKU" at bounding box center [664, 387] width 1042 height 61
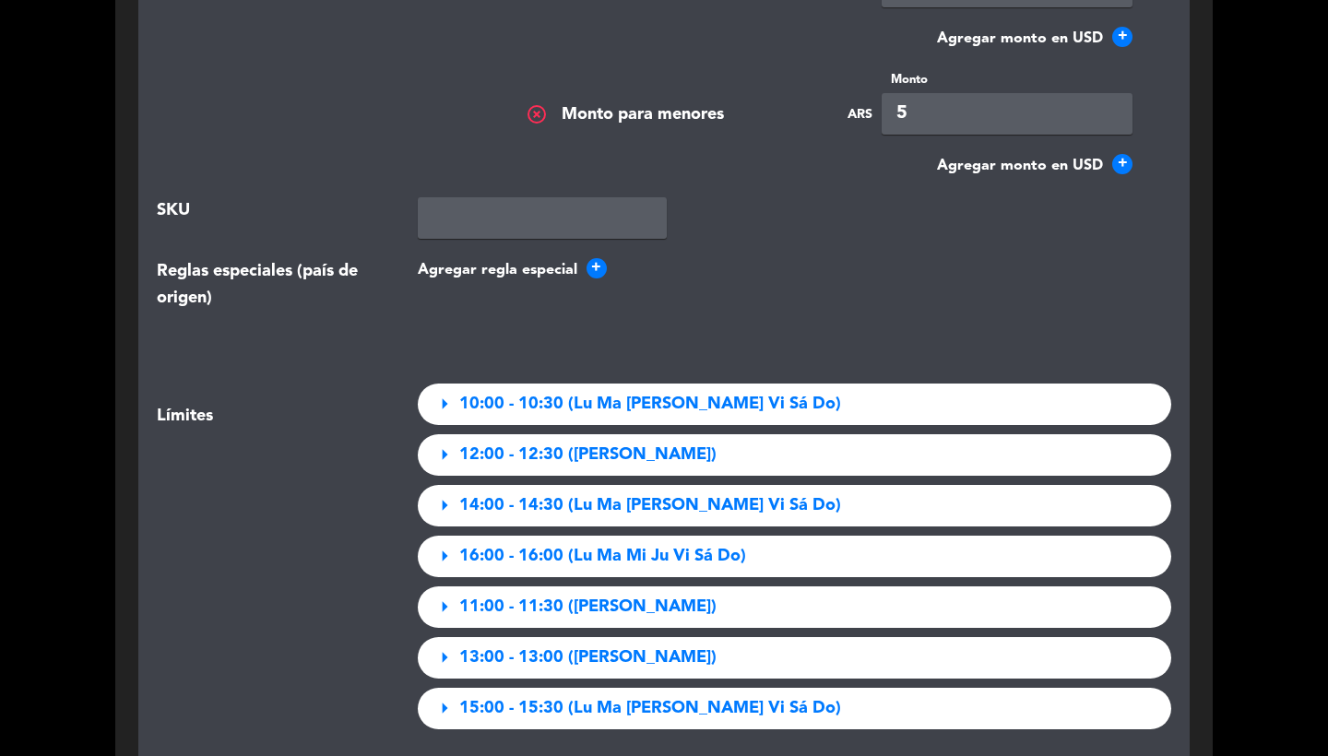
scroll to position [3870, 0]
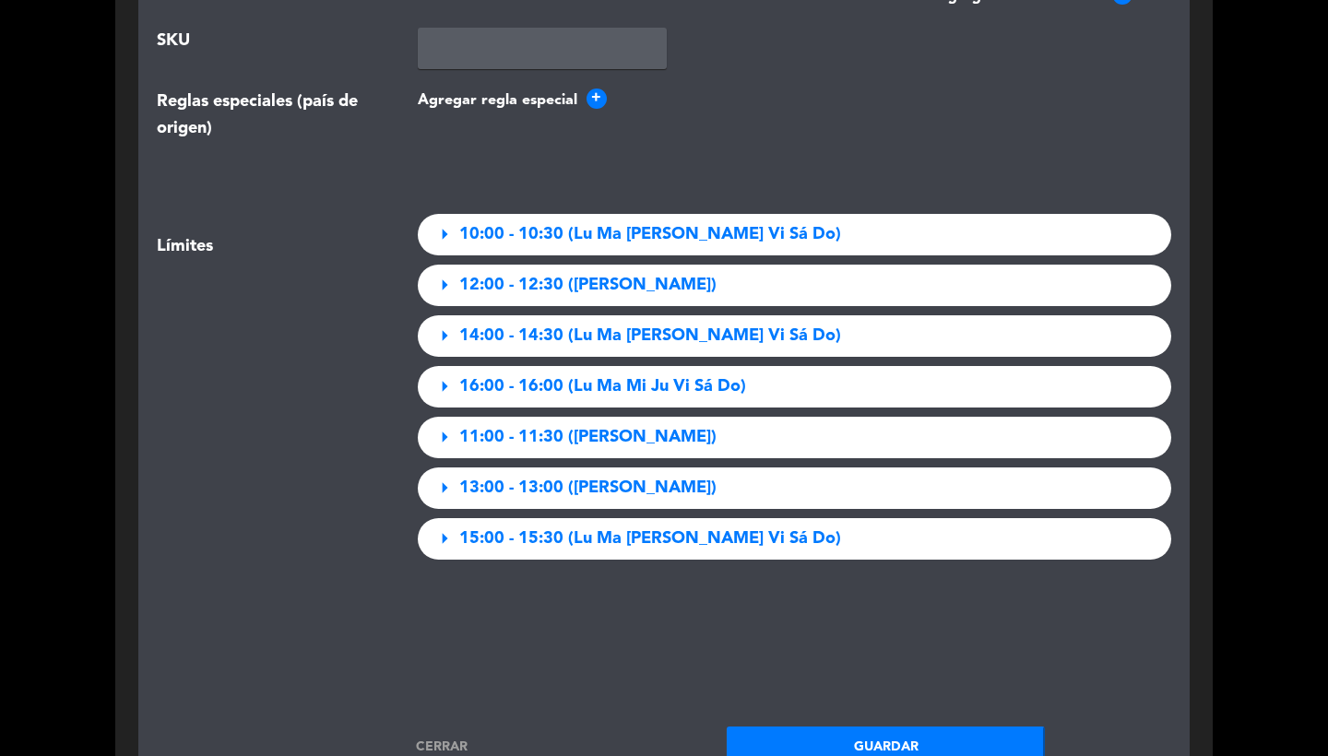
click at [848, 727] on button "Guardar" at bounding box center [886, 748] width 318 height 42
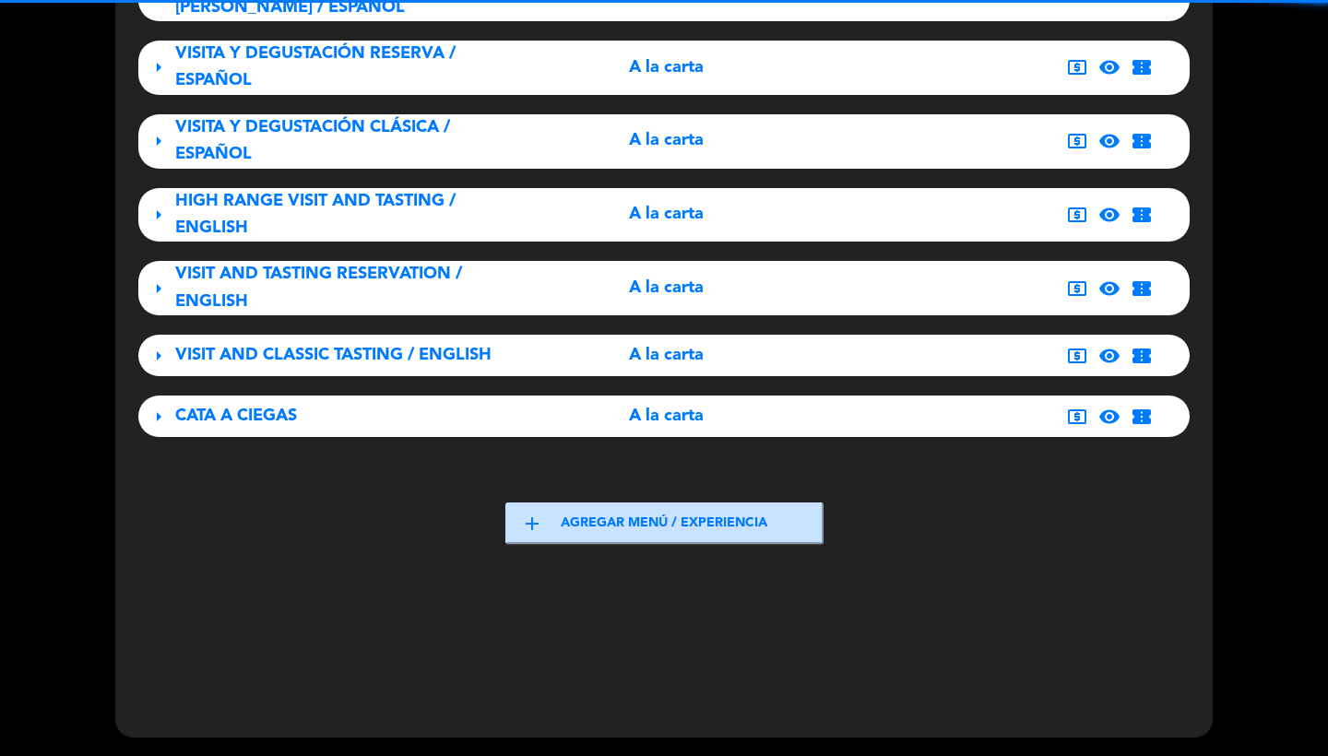
scroll to position [1030, 0]
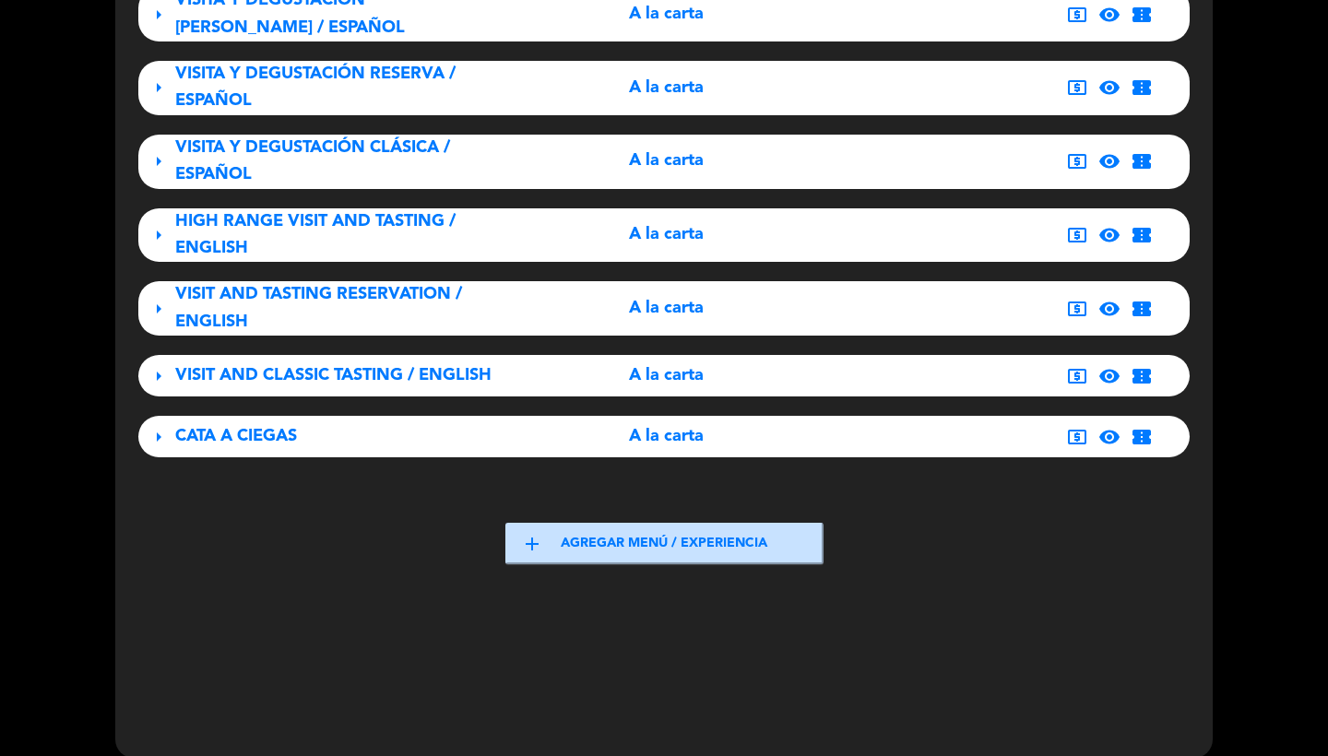
click at [430, 423] on div "CATA A CIEGAS" at bounding box center [338, 436] width 327 height 27
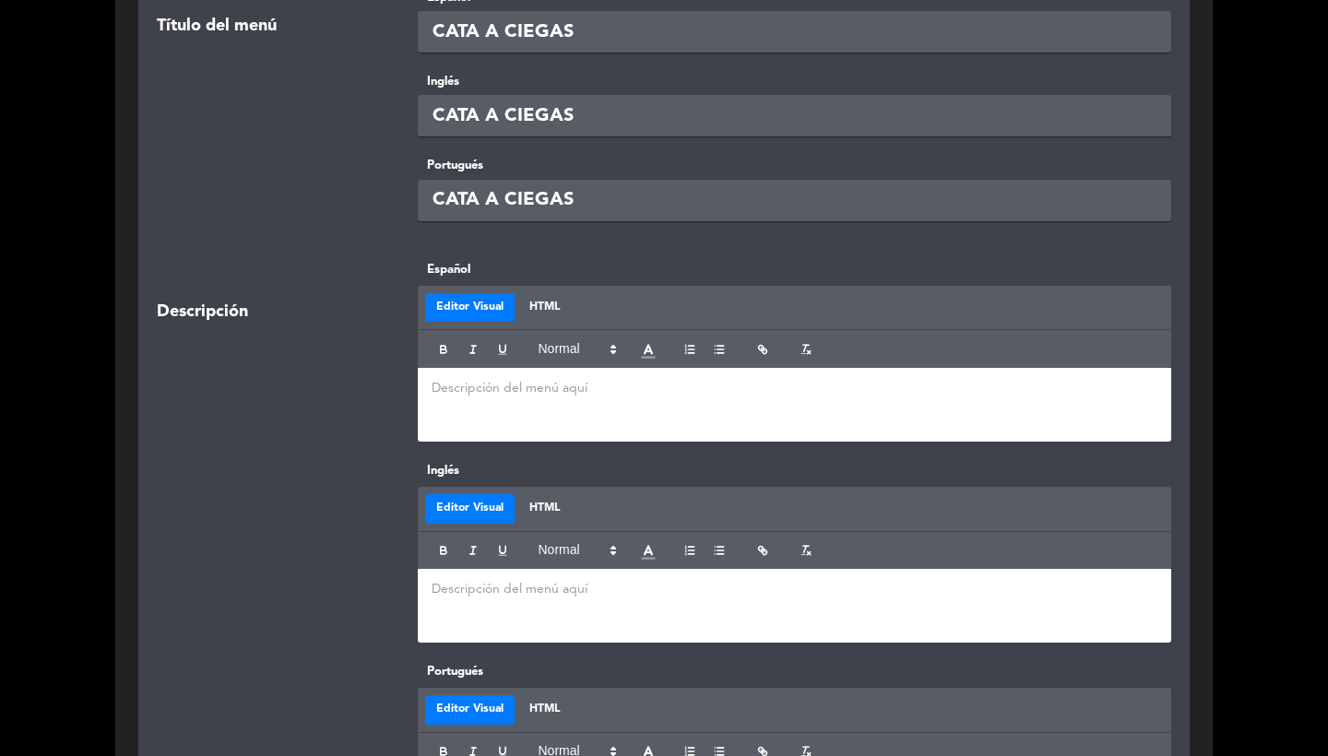
scroll to position [2640, 0]
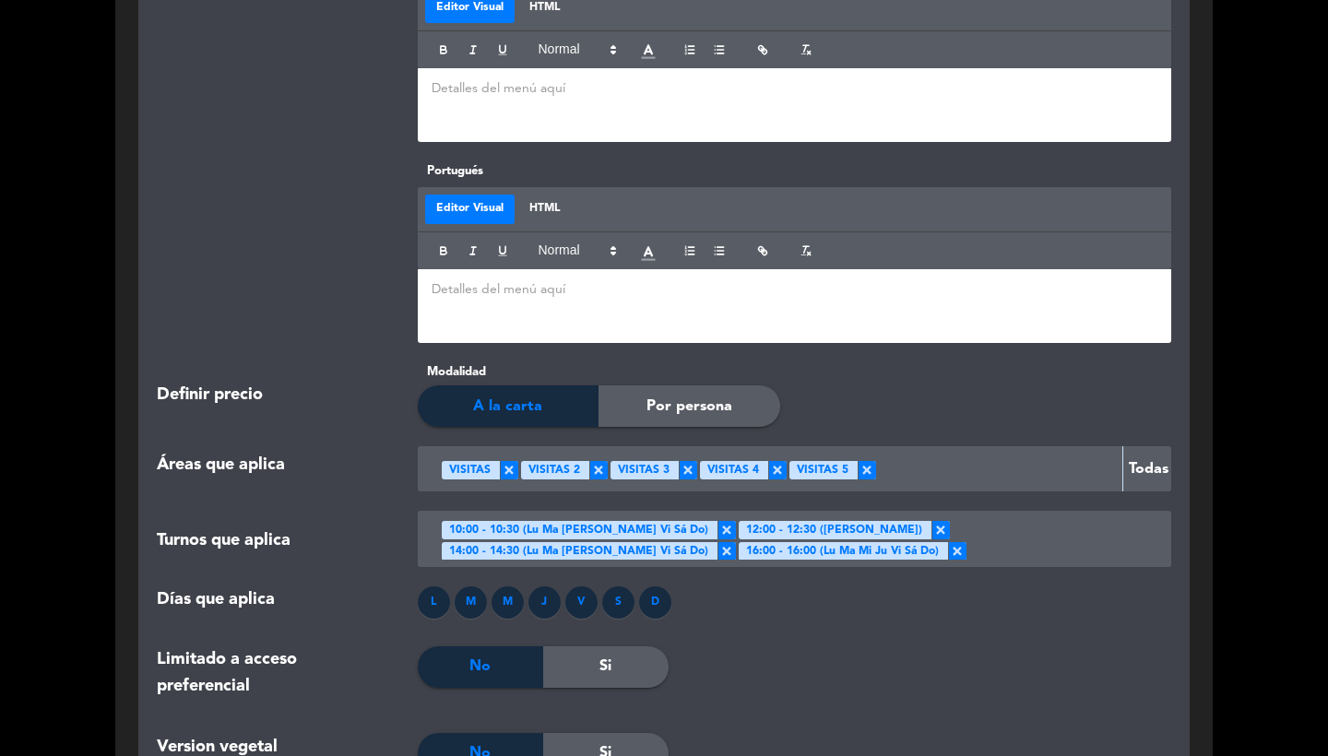
click at [718, 521] on span "×" at bounding box center [727, 530] width 18 height 18
click at [932, 521] on span "×" at bounding box center [941, 530] width 18 height 18
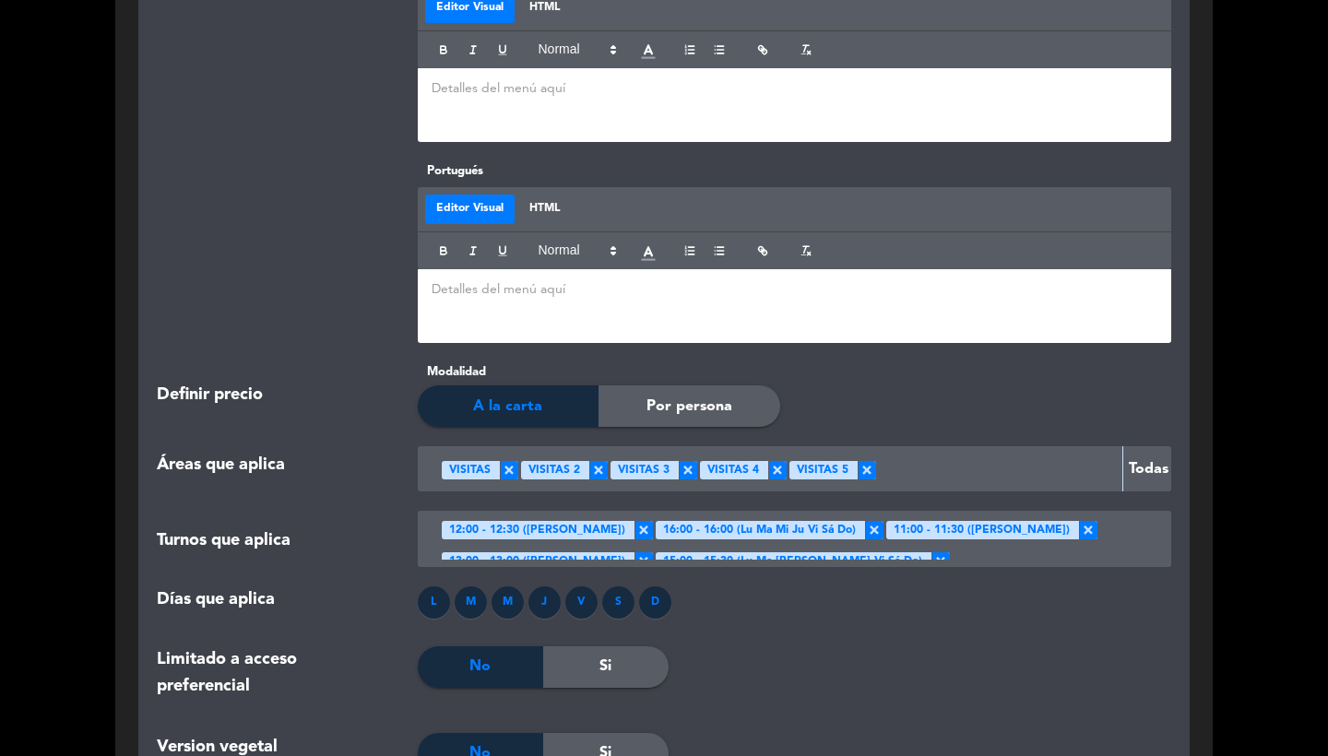
click at [884, 521] on span "×" at bounding box center [874, 530] width 18 height 18
click at [1079, 521] on span "×" at bounding box center [1088, 530] width 18 height 18
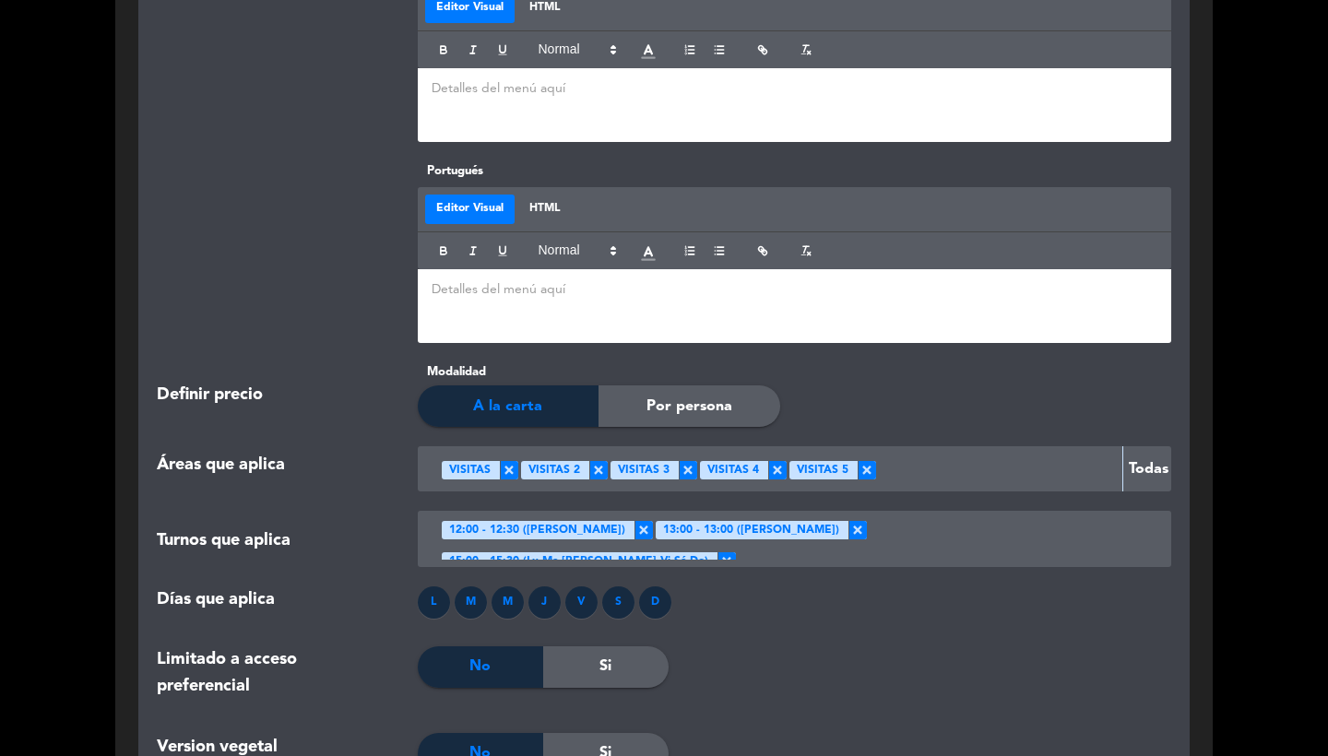
click at [867, 521] on span "×" at bounding box center [858, 530] width 18 height 18
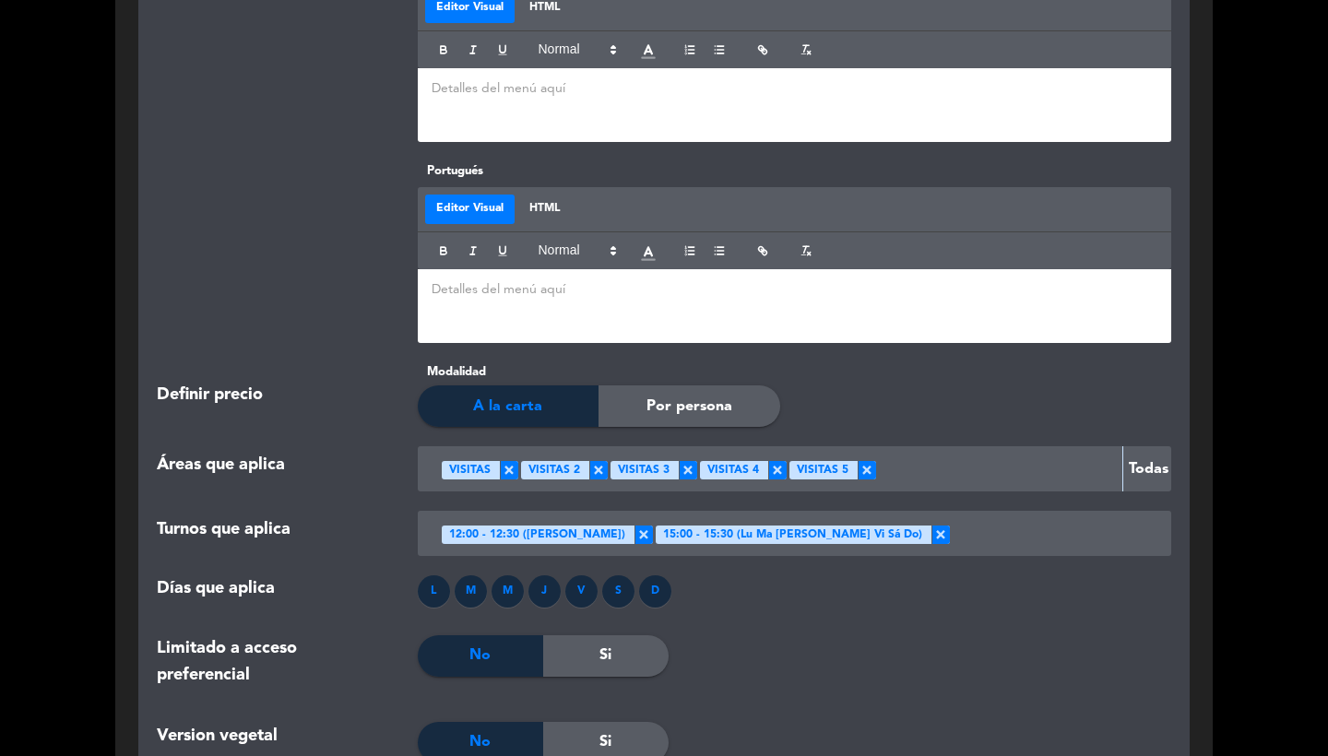
click at [932, 526] on span "×" at bounding box center [941, 535] width 18 height 18
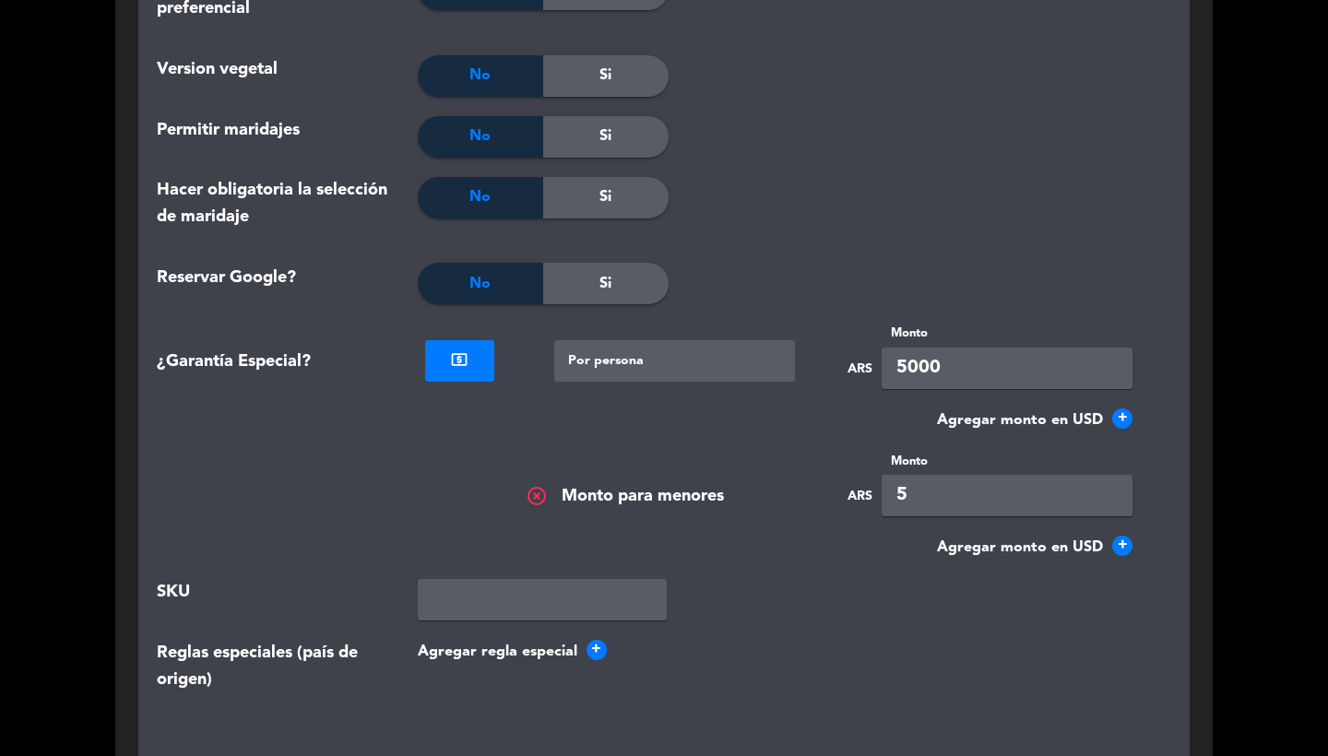
scroll to position [3723, 0]
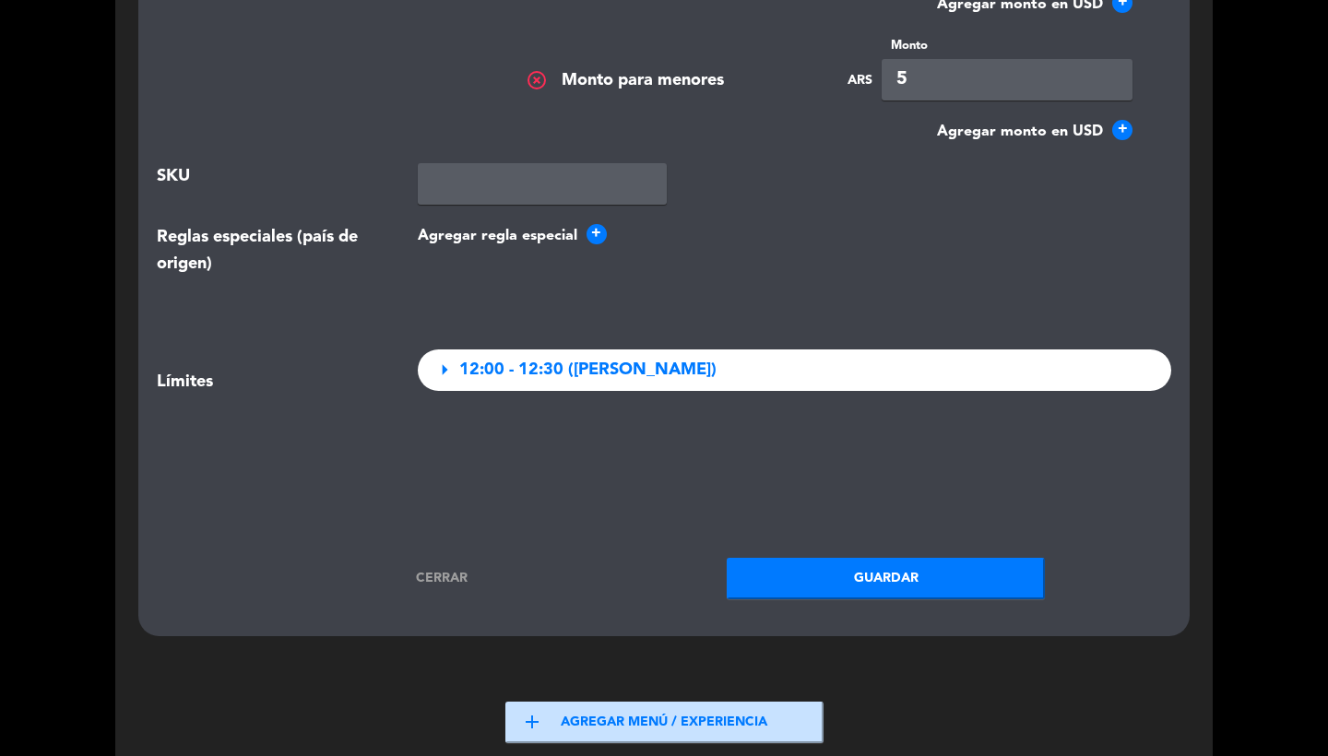
click at [853, 558] on button "Guardar" at bounding box center [886, 579] width 318 height 42
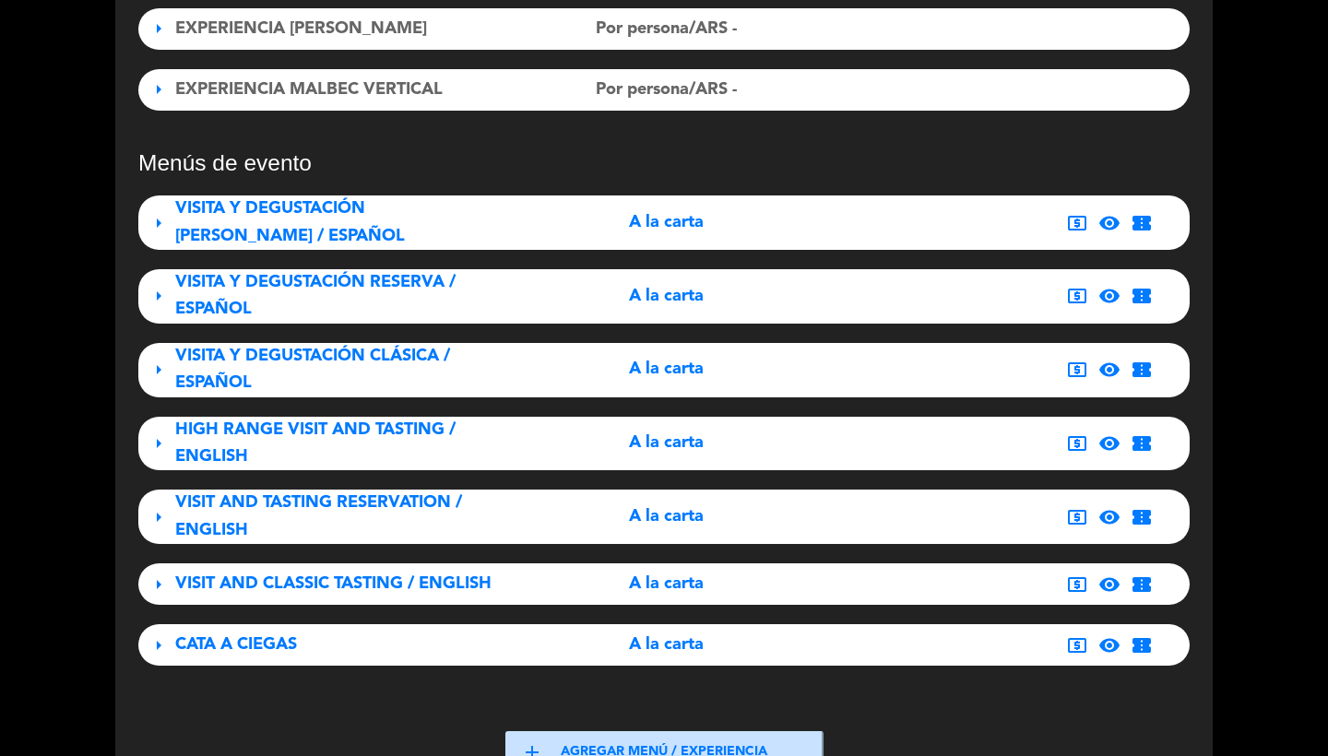
click at [391, 226] on div "VISITA Y DEGUSTACIÓN [PERSON_NAME] / ESPAÑOL" at bounding box center [338, 223] width 327 height 54
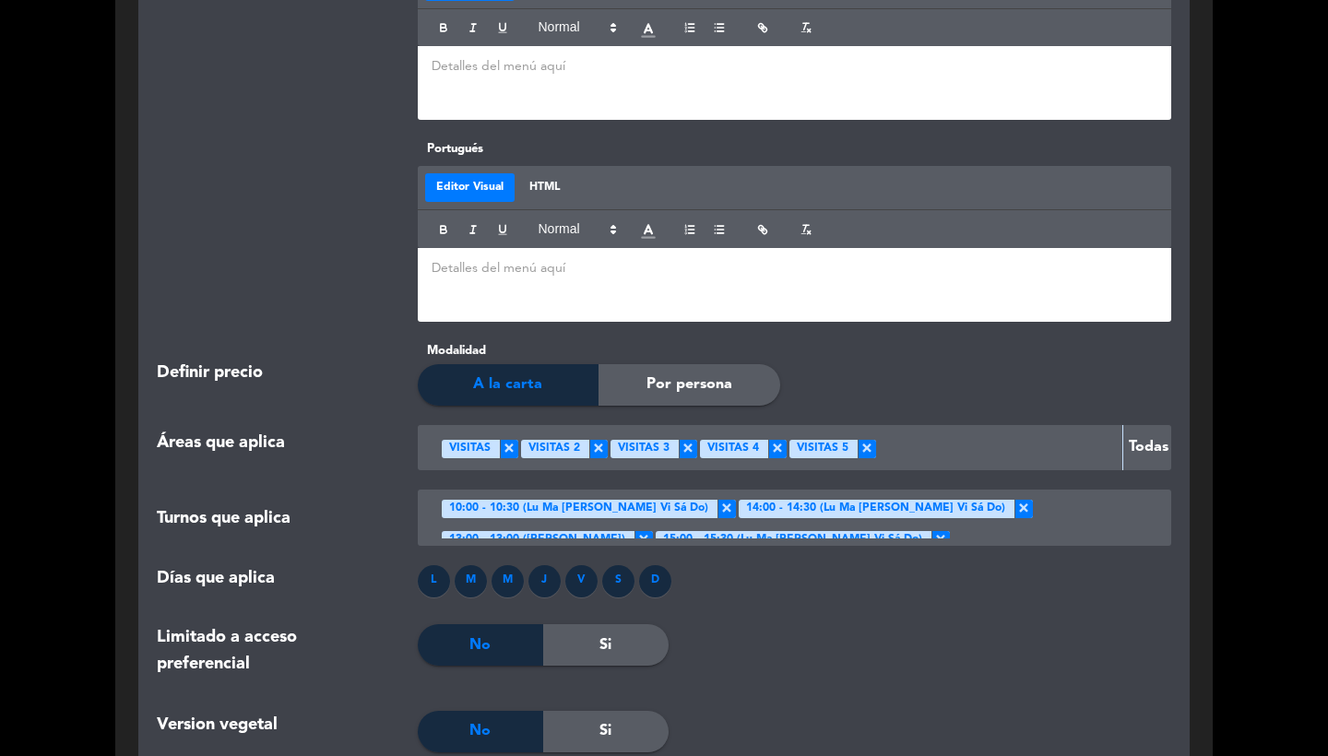
scroll to position [2934, 0]
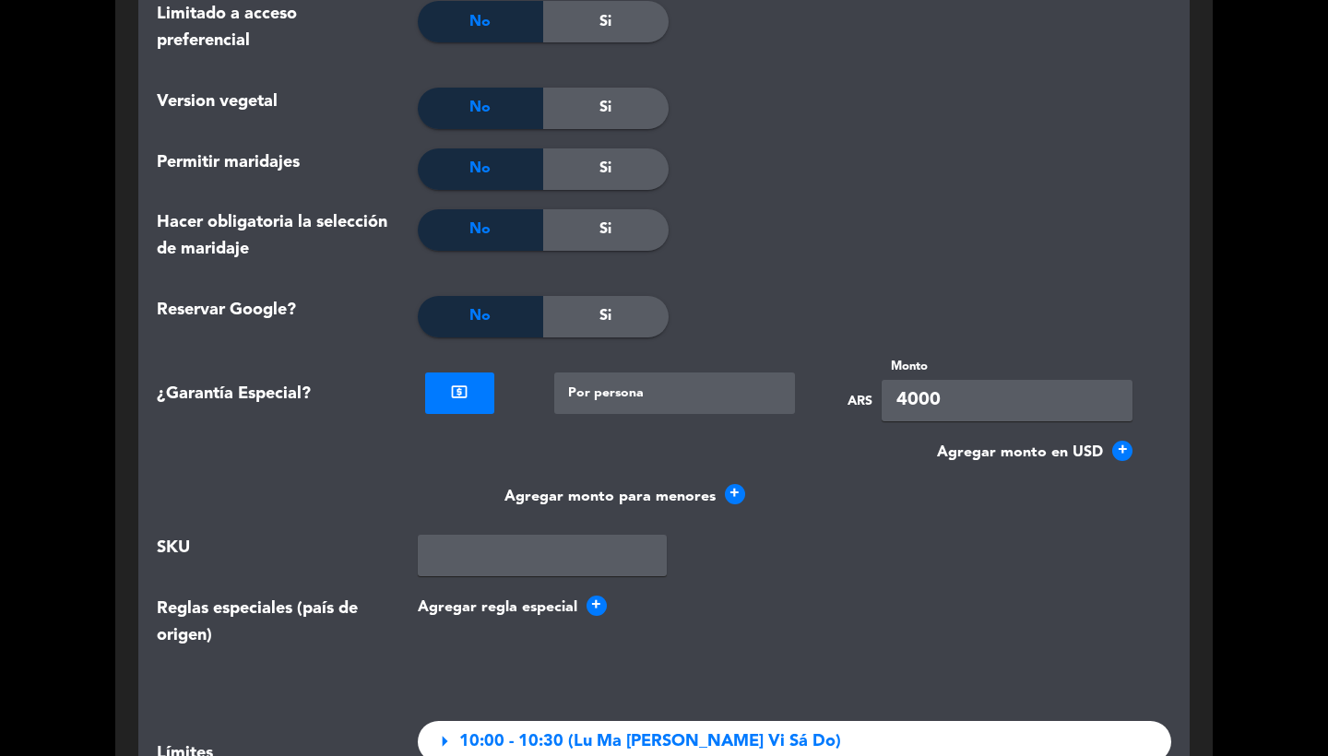
click at [1125, 441] on span "+" at bounding box center [1123, 451] width 20 height 20
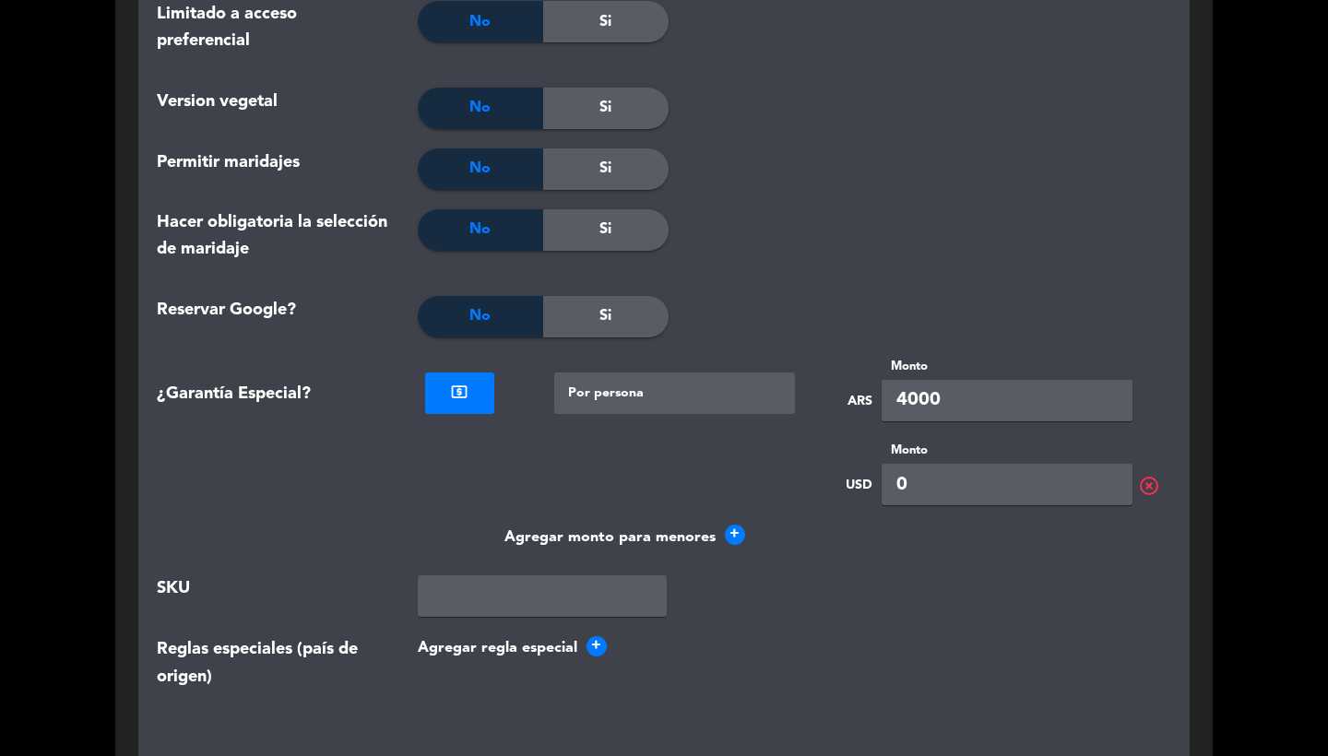
click at [970, 469] on input "0" at bounding box center [1007, 485] width 251 height 42
type input "4"
click at [894, 149] on div at bounding box center [795, 170] width 252 height 42
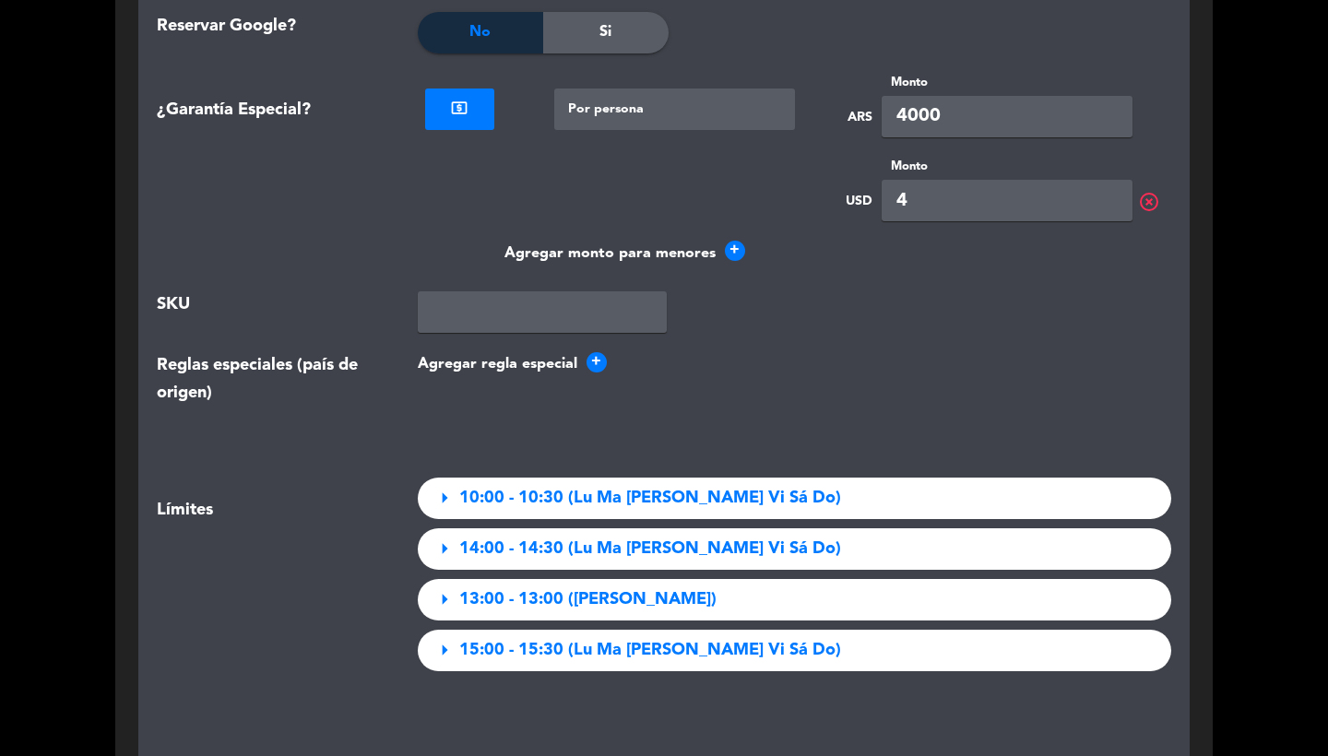
scroll to position [3323, 0]
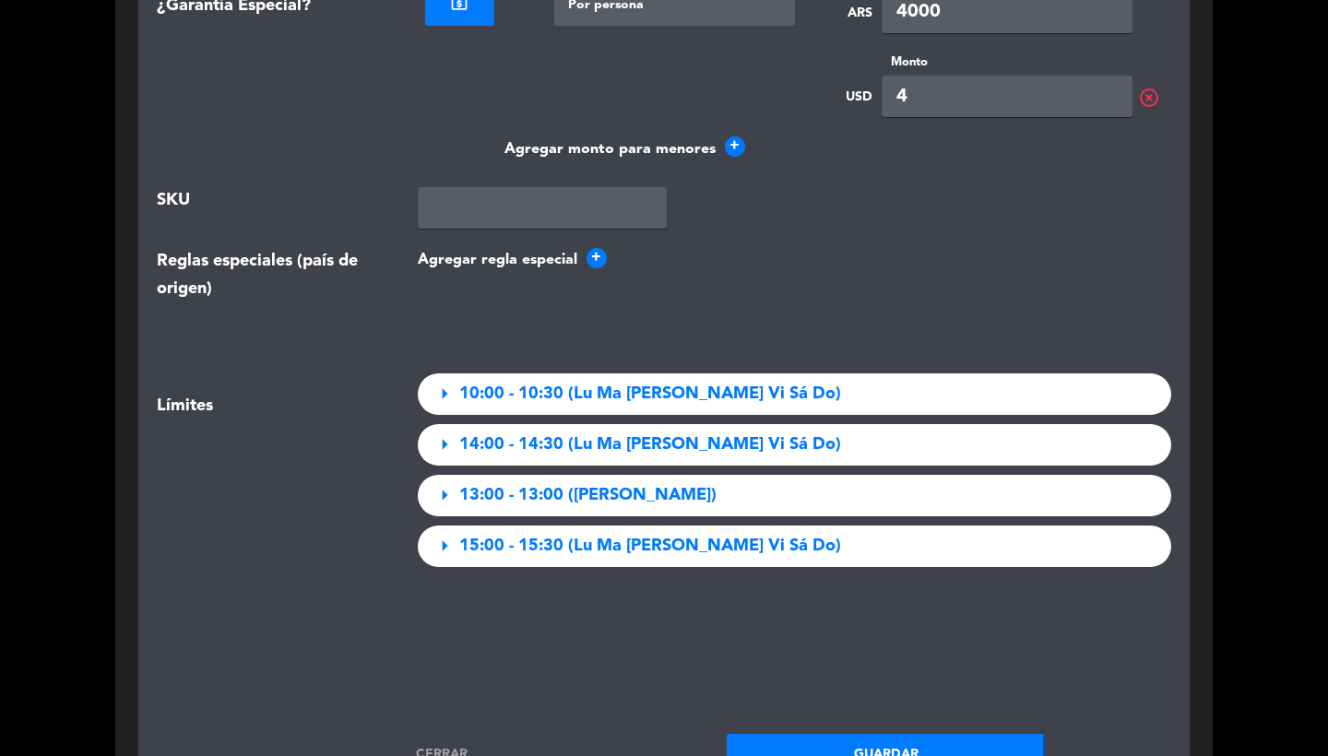
click at [839, 734] on button "Guardar" at bounding box center [886, 755] width 318 height 42
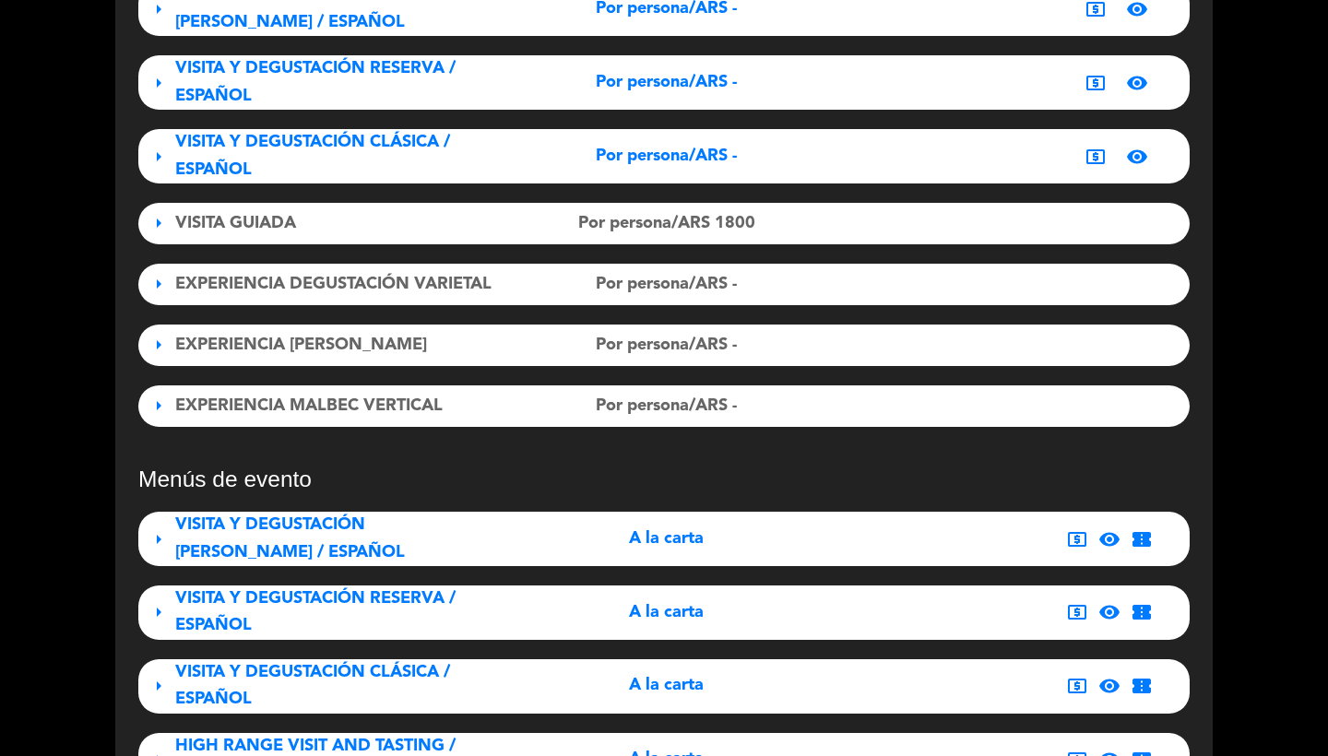
click at [341, 590] on span "VISITA Y DEGUSTACIÓN RESERVA / ESPAÑOL" at bounding box center [315, 611] width 280 height 43
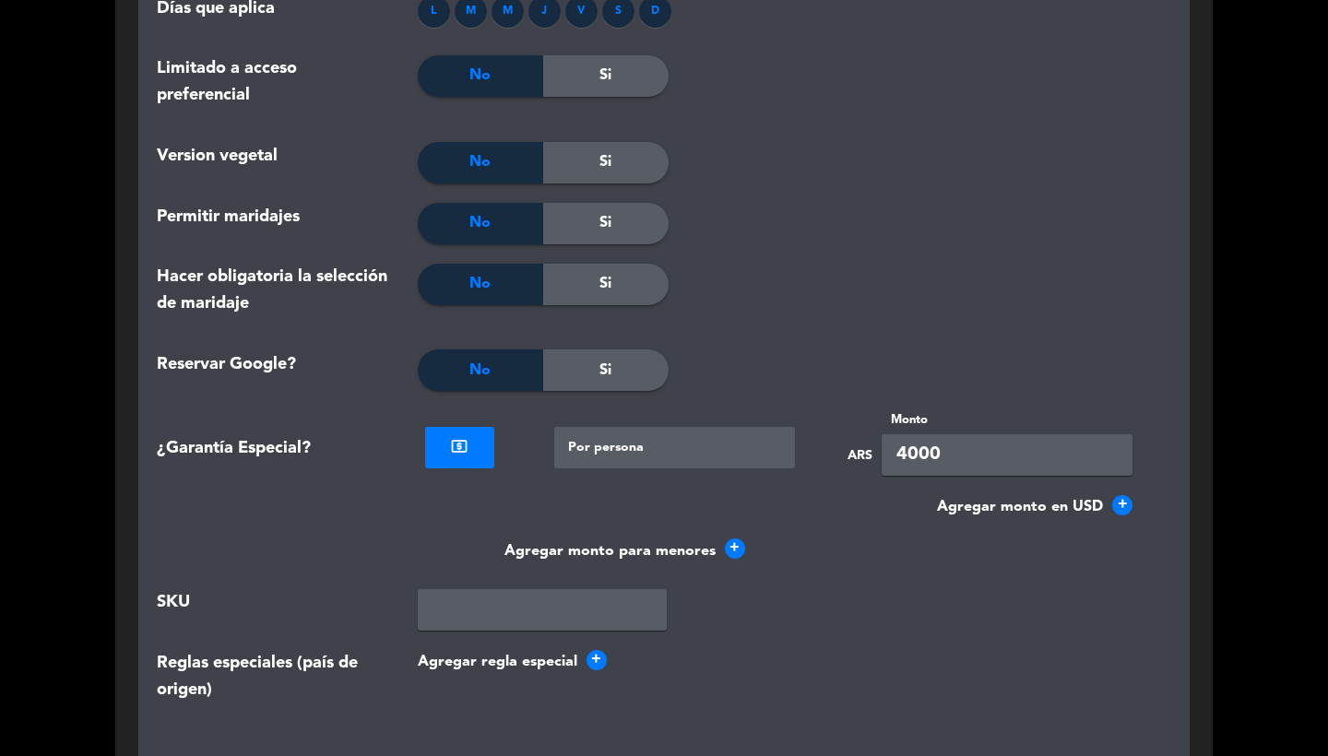
scroll to position [3156, 0]
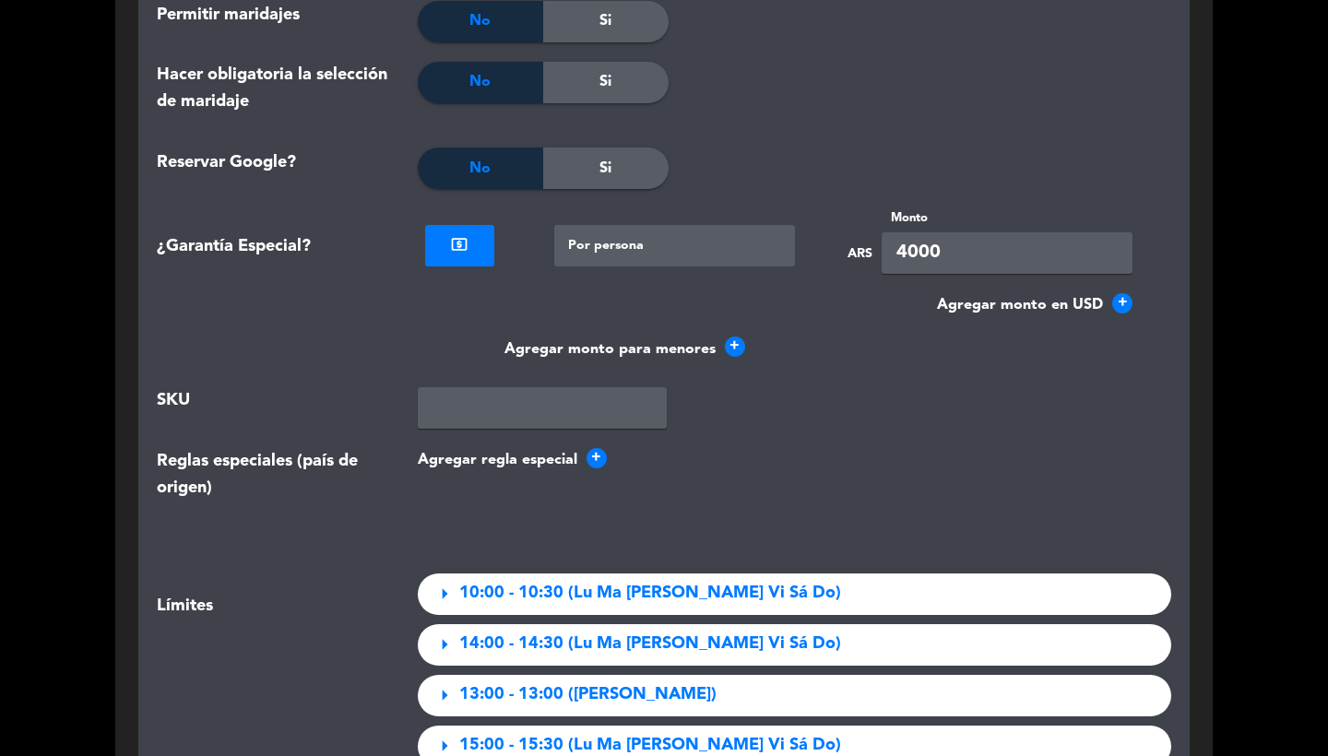
click at [1119, 293] on span "+" at bounding box center [1123, 303] width 20 height 20
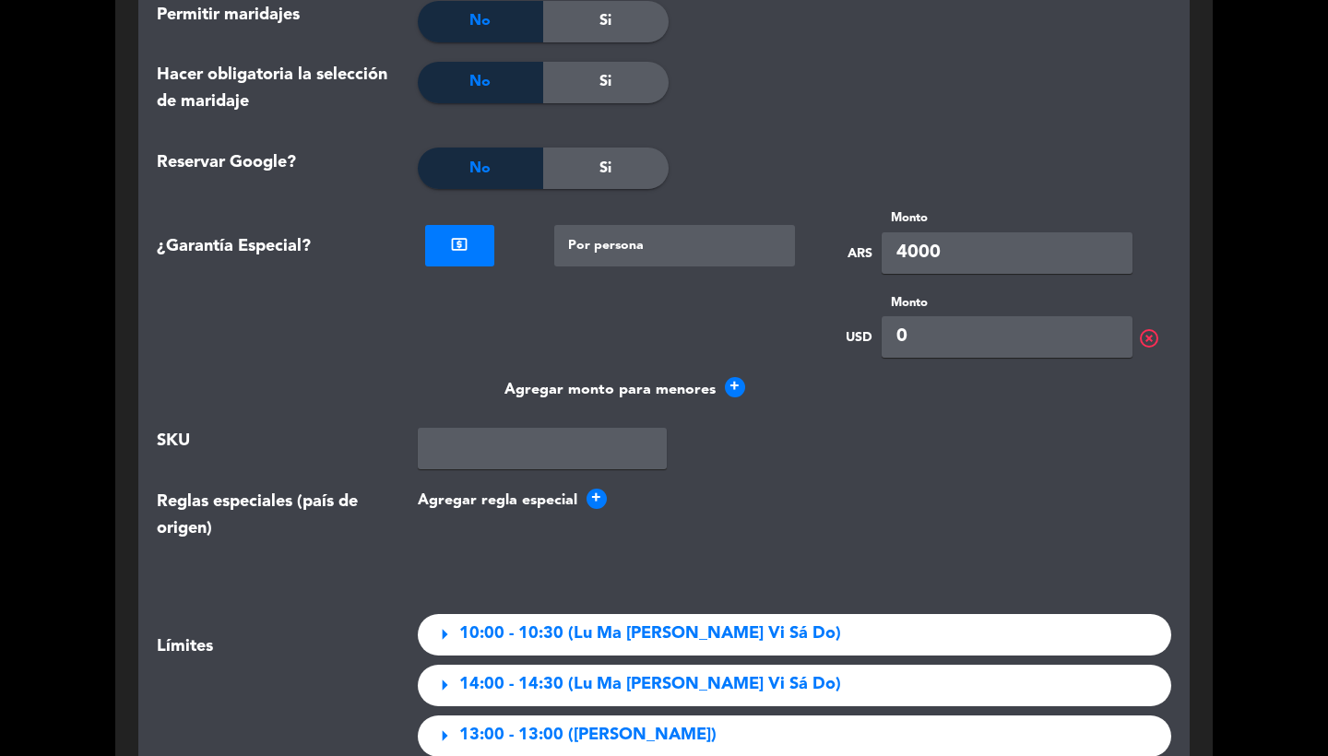
click at [968, 330] on input "0" at bounding box center [1007, 337] width 251 height 42
type input "4"
click at [876, 95] on div at bounding box center [795, 95] width 252 height 67
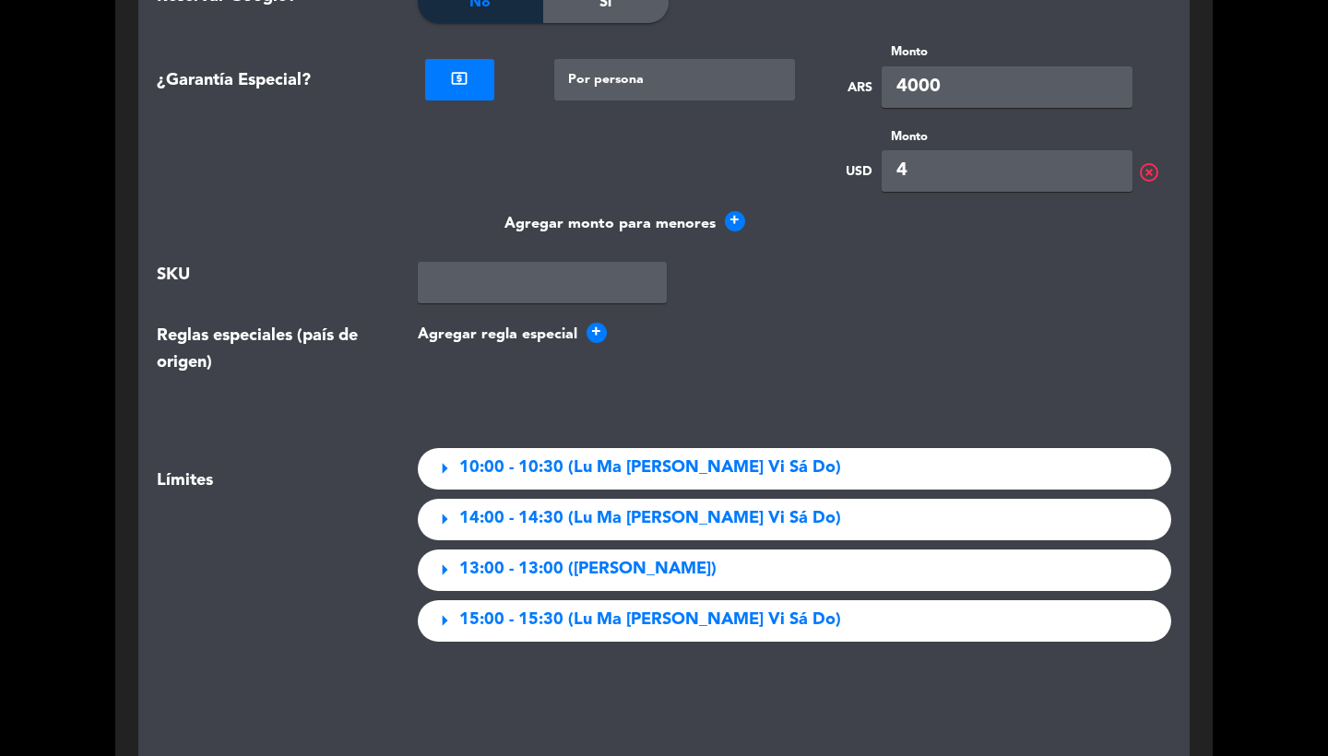
scroll to position [3363, 0]
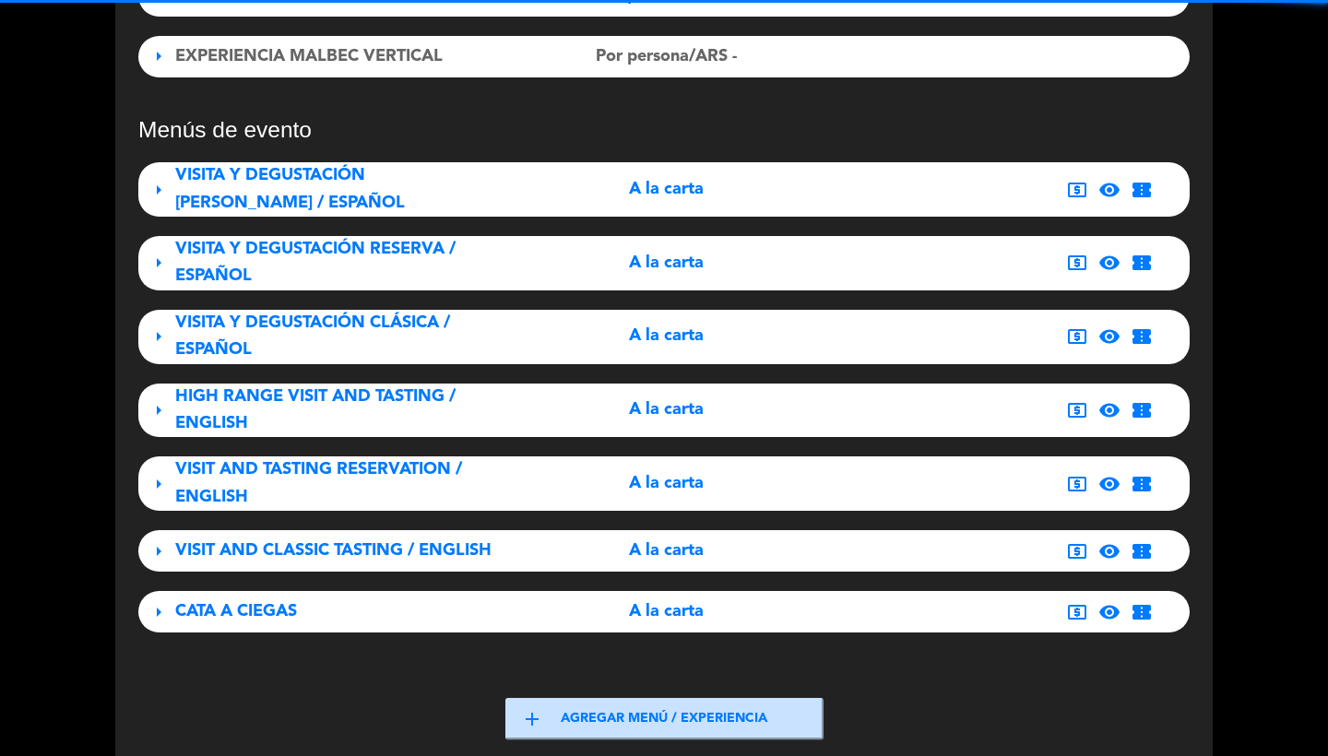
scroll to position [830, 0]
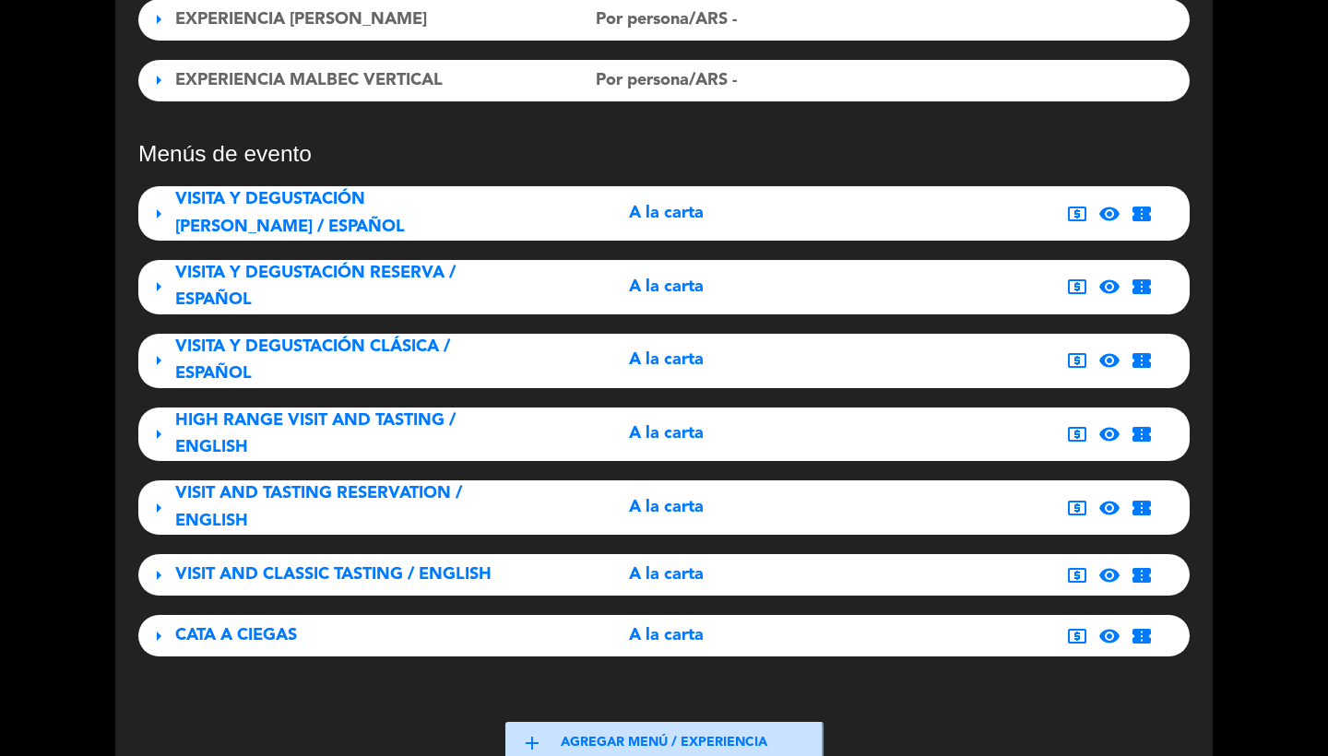
click at [452, 351] on div "VISITA Y DEGUSTACIÓN CLÁSICA / ESPAÑOL" at bounding box center [338, 361] width 327 height 54
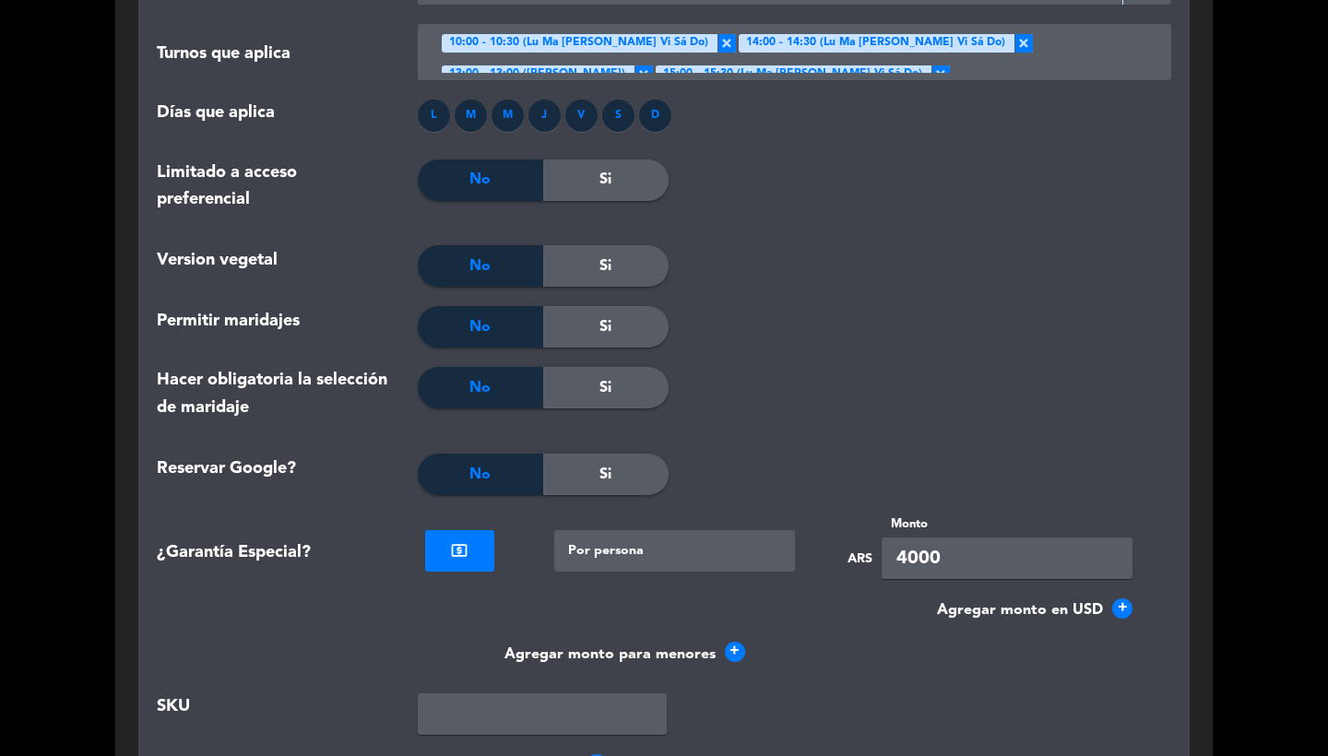
scroll to position [3240, 0]
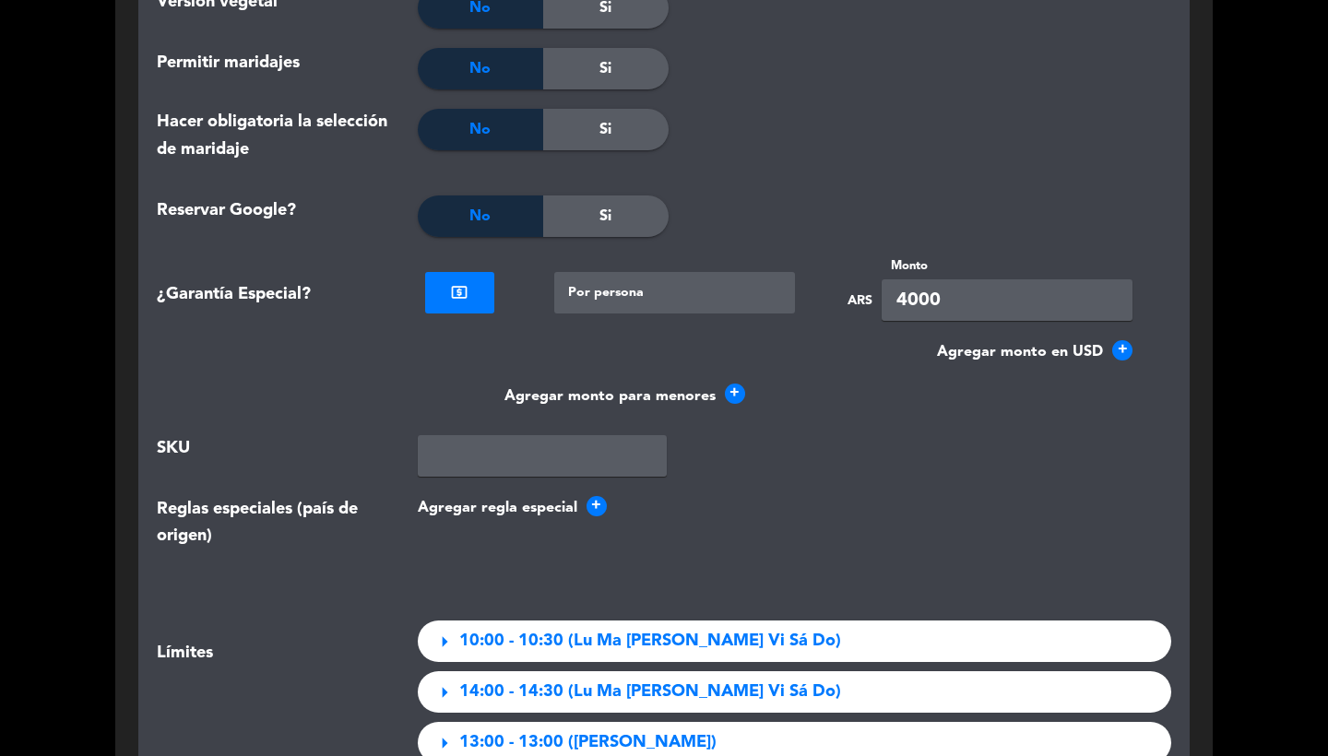
click at [1125, 340] on span "+" at bounding box center [1123, 350] width 20 height 20
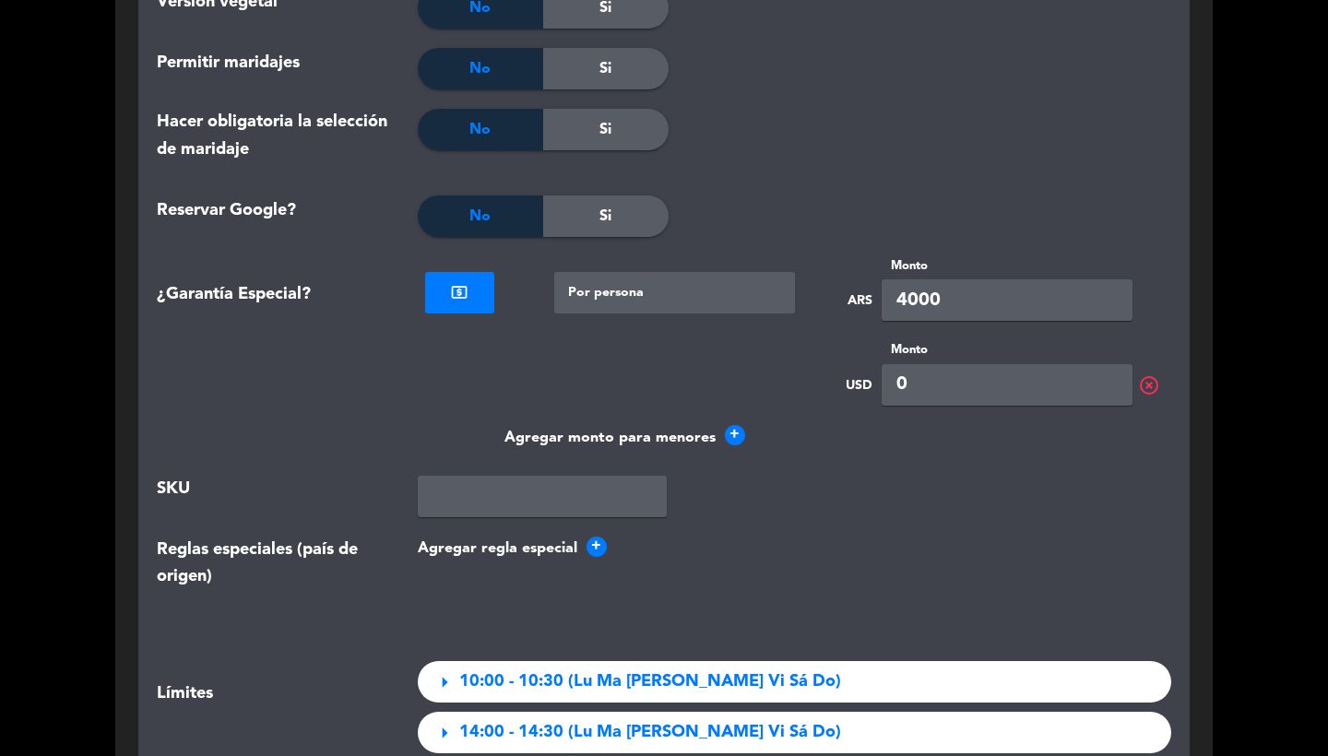
click at [962, 364] on input "0" at bounding box center [1007, 385] width 251 height 42
type input "4"
click at [865, 116] on div at bounding box center [795, 142] width 252 height 67
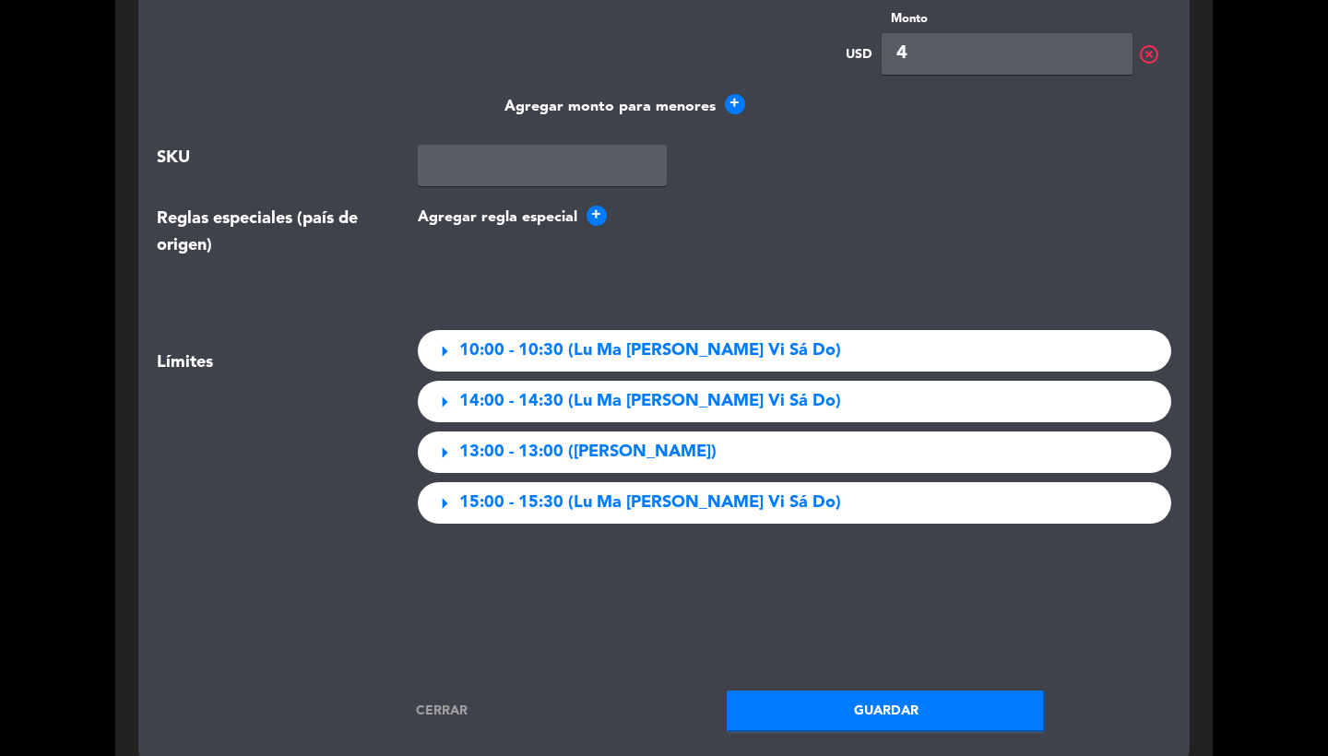
scroll to position [3678, 0]
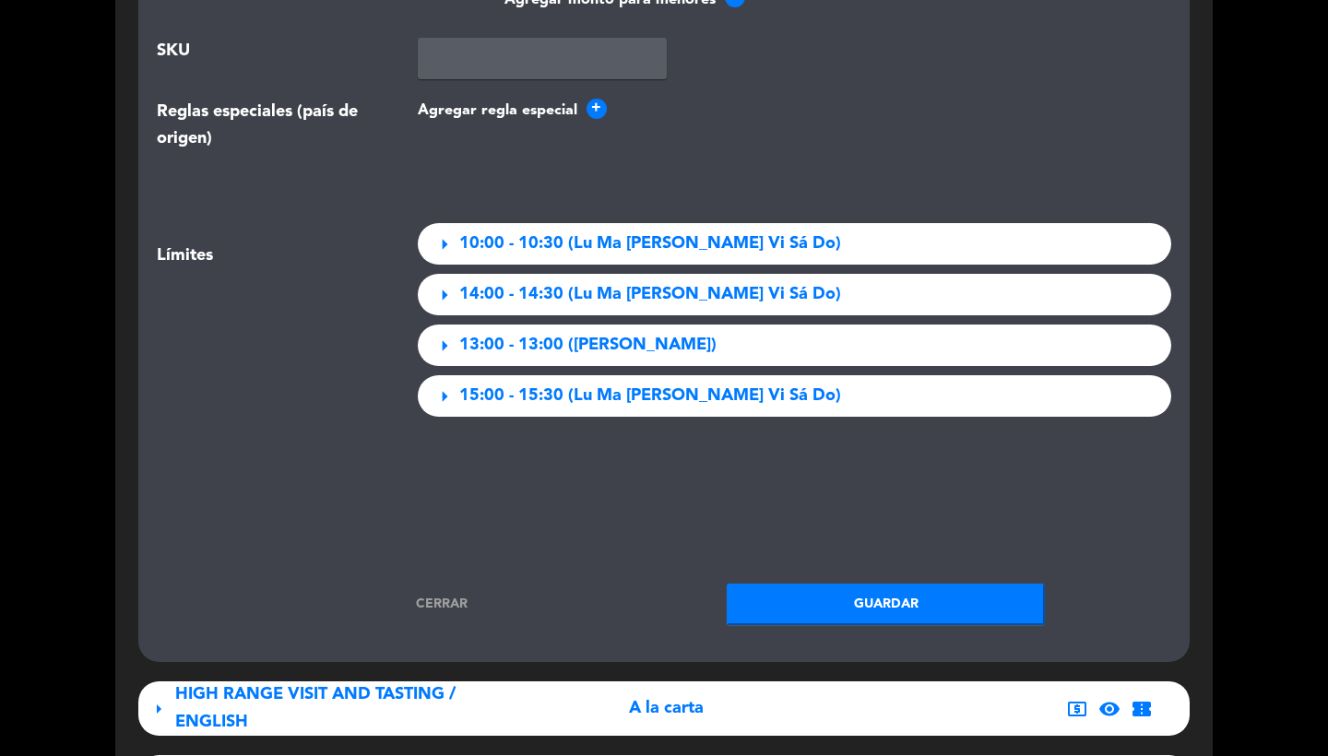
click at [827, 584] on button "Guardar" at bounding box center [886, 605] width 318 height 42
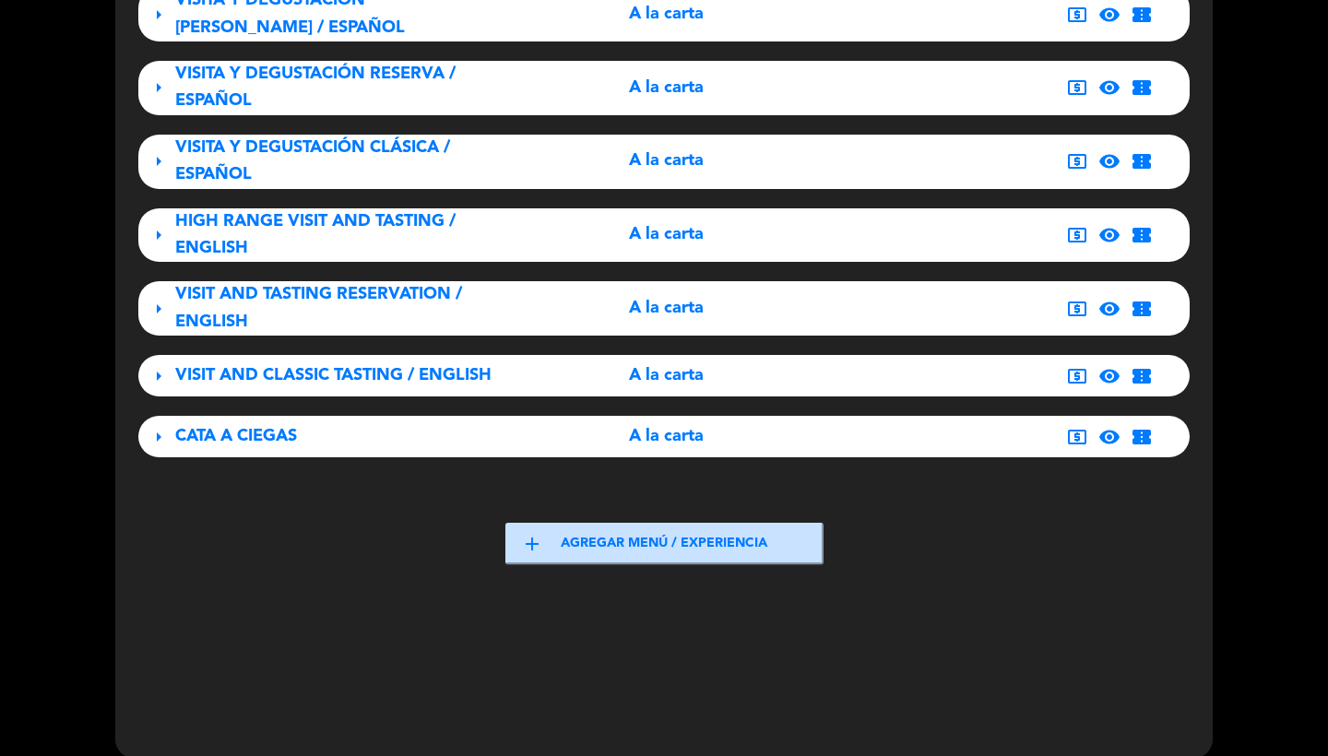
scroll to position [1013, 0]
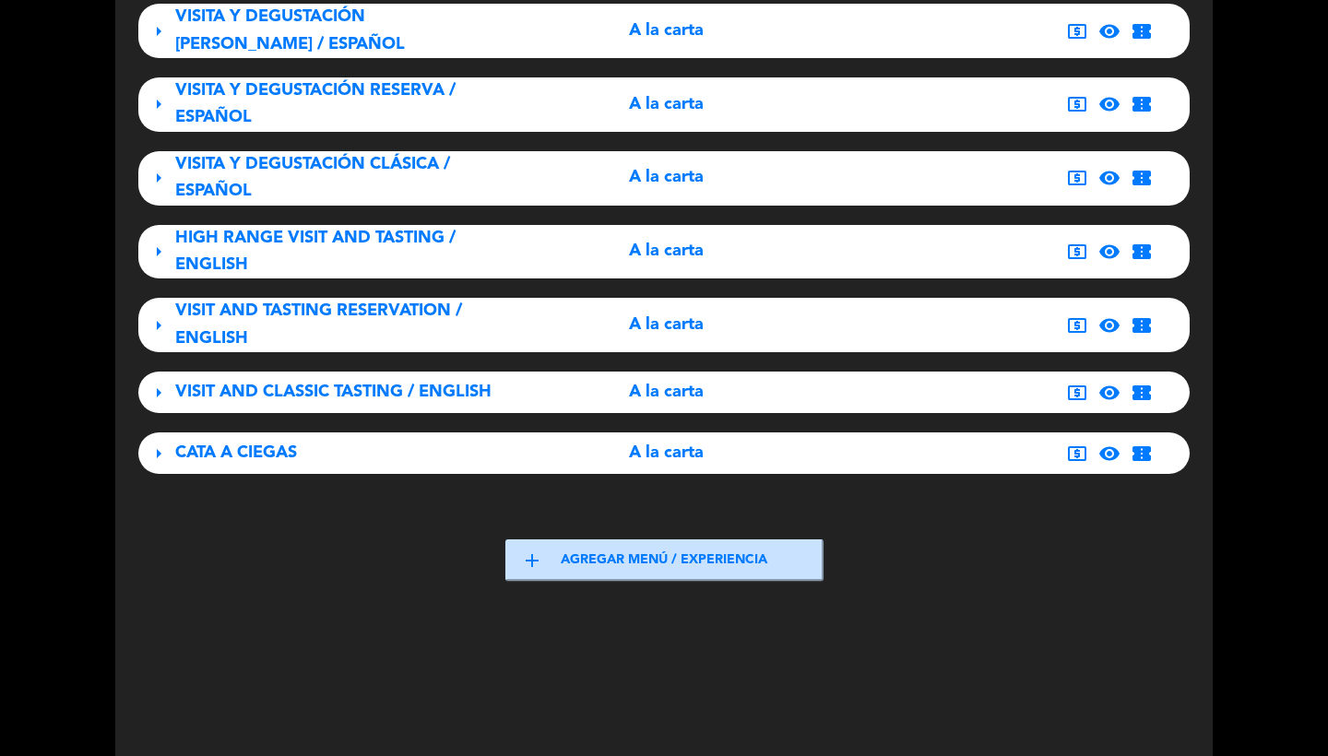
click at [837, 241] on div "local_atm visibility confirmation_number" at bounding box center [993, 252] width 327 height 22
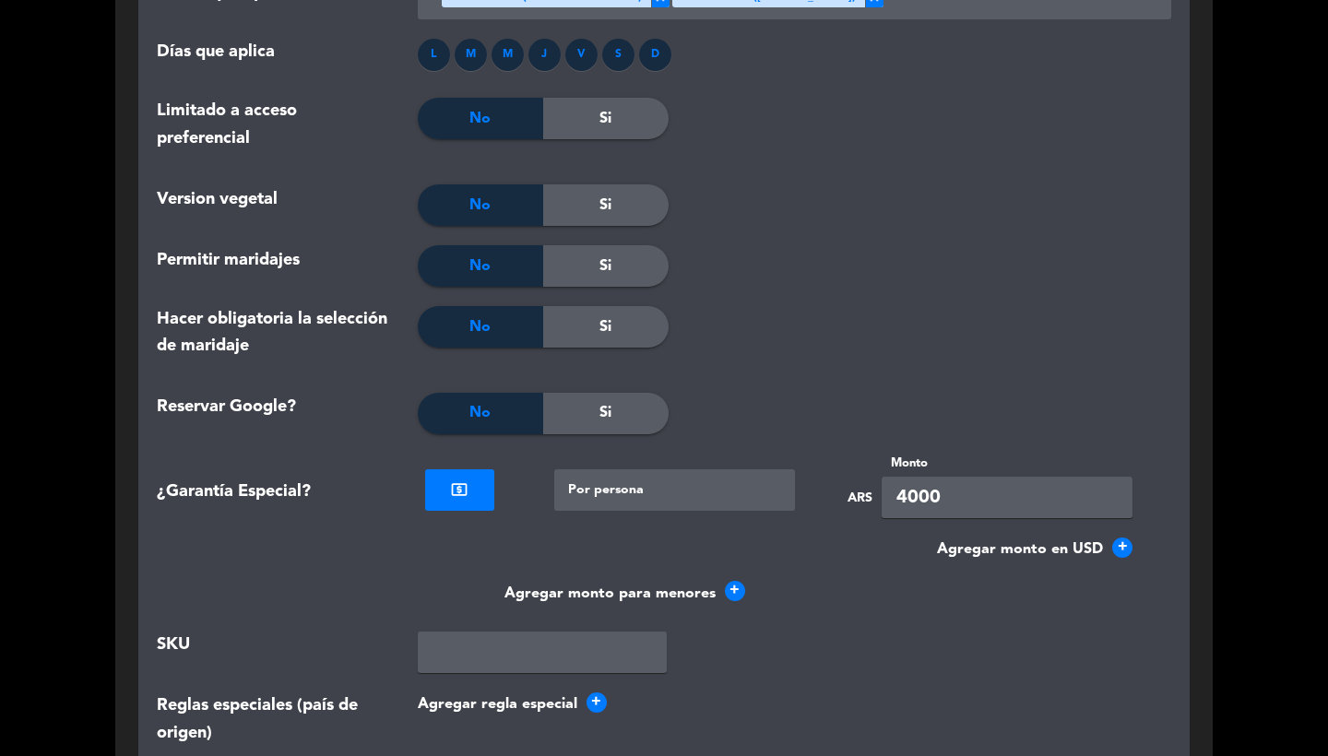
scroll to position [3246, 0]
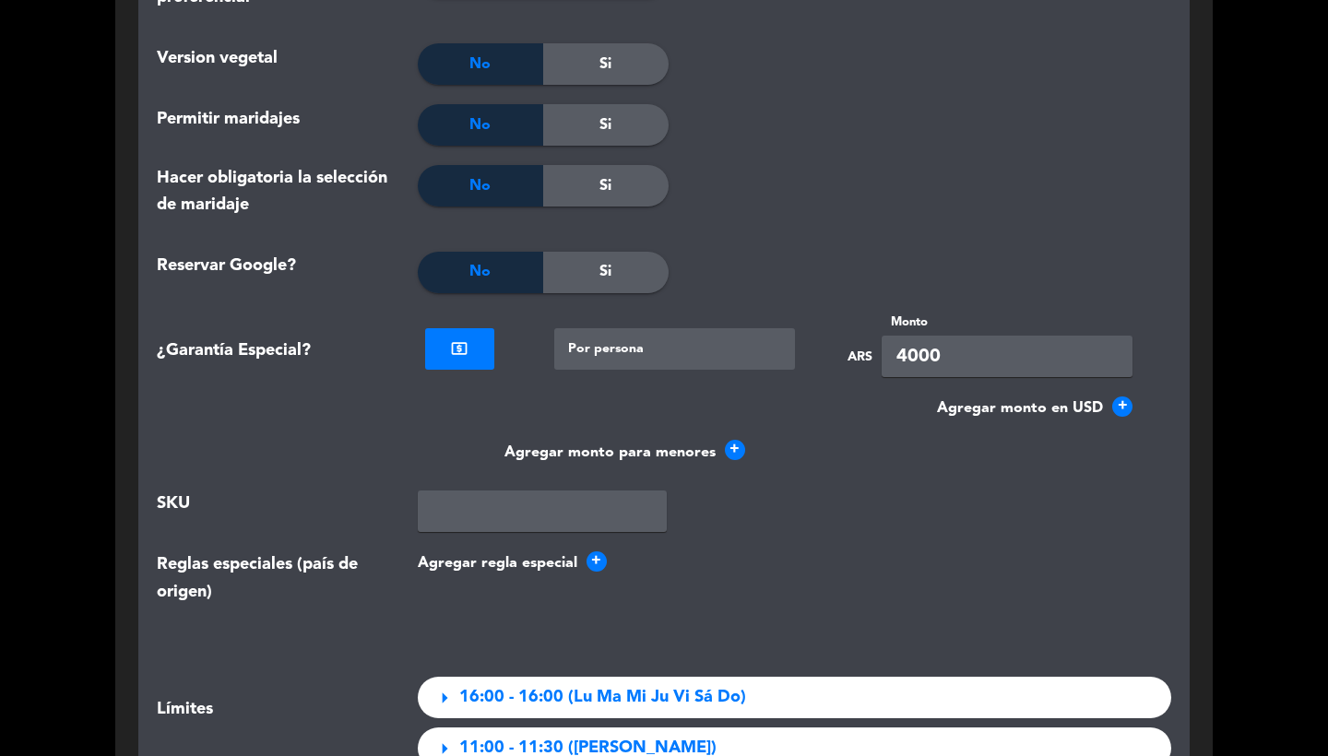
click at [1122, 397] on span "+" at bounding box center [1123, 407] width 20 height 20
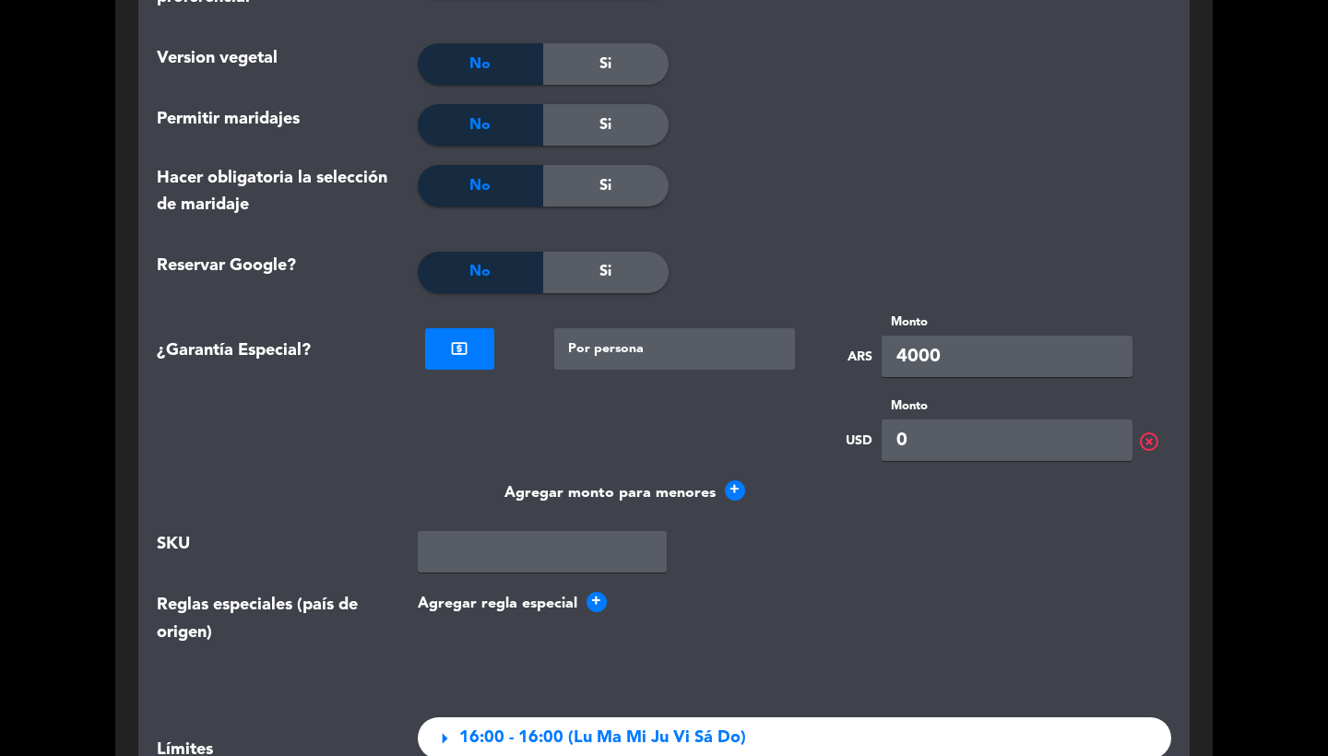
click at [963, 423] on input "0" at bounding box center [1007, 441] width 251 height 42
type input "4"
click at [887, 165] on div at bounding box center [795, 198] width 252 height 67
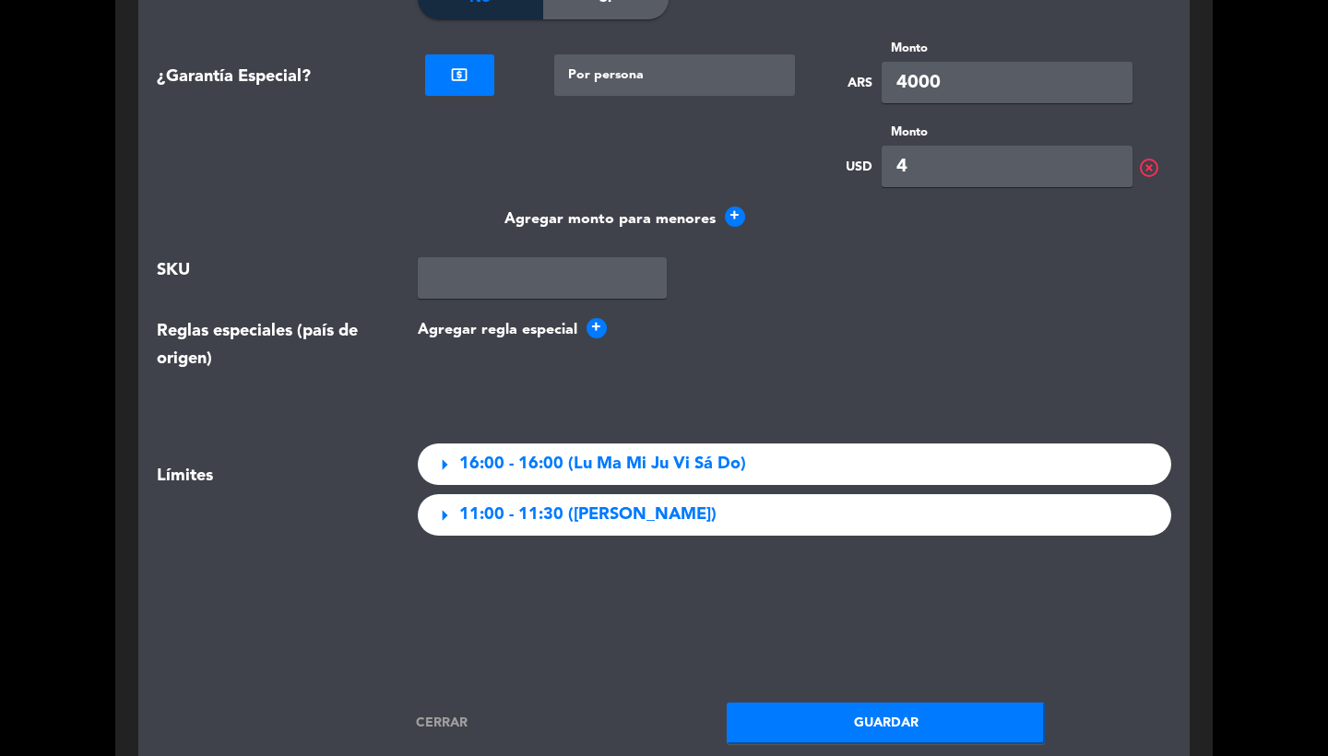
scroll to position [3521, 0]
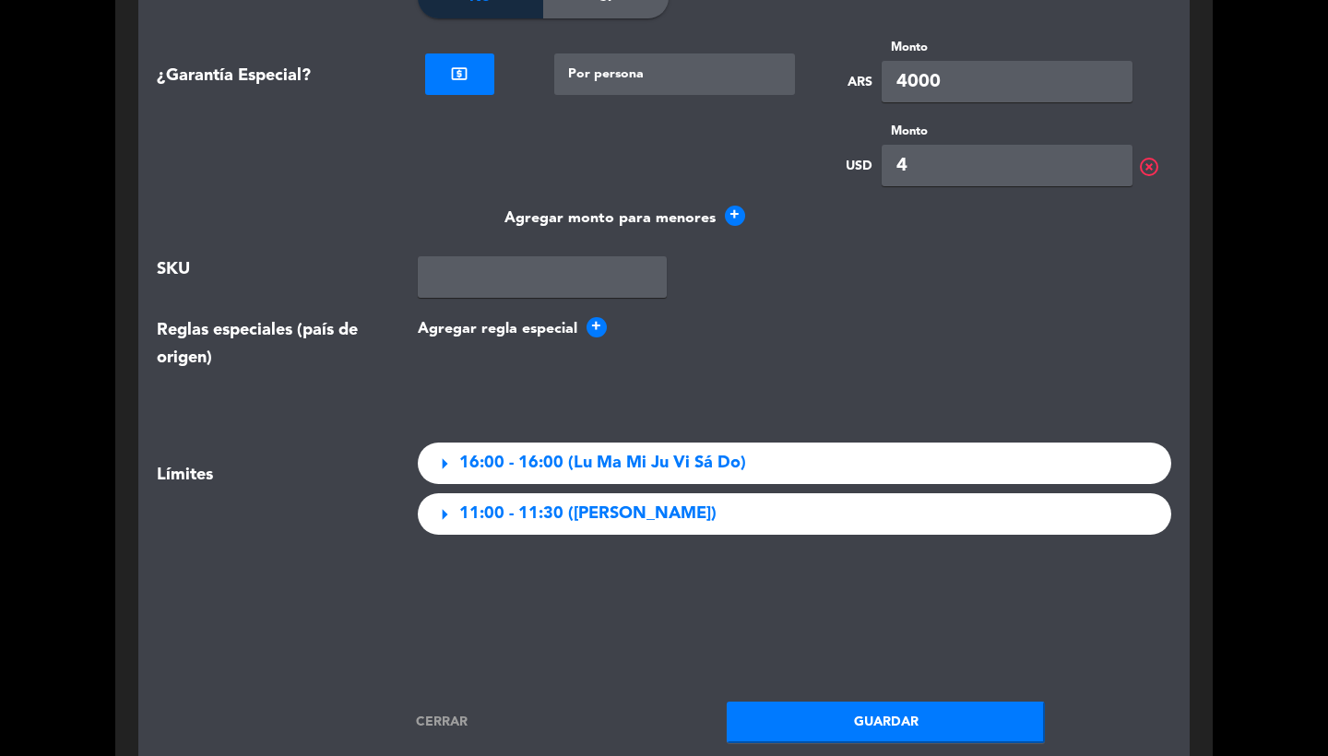
click at [846, 702] on button "Guardar" at bounding box center [886, 723] width 318 height 42
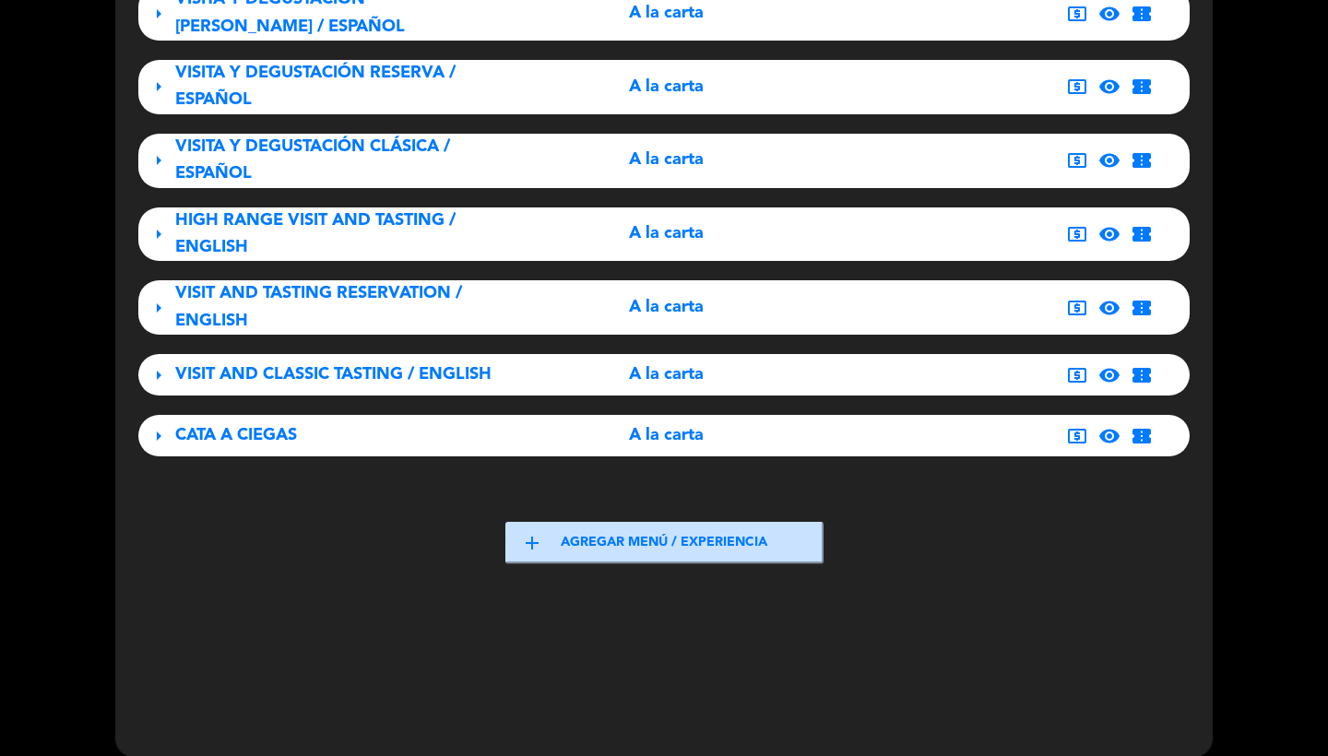
scroll to position [1030, 0]
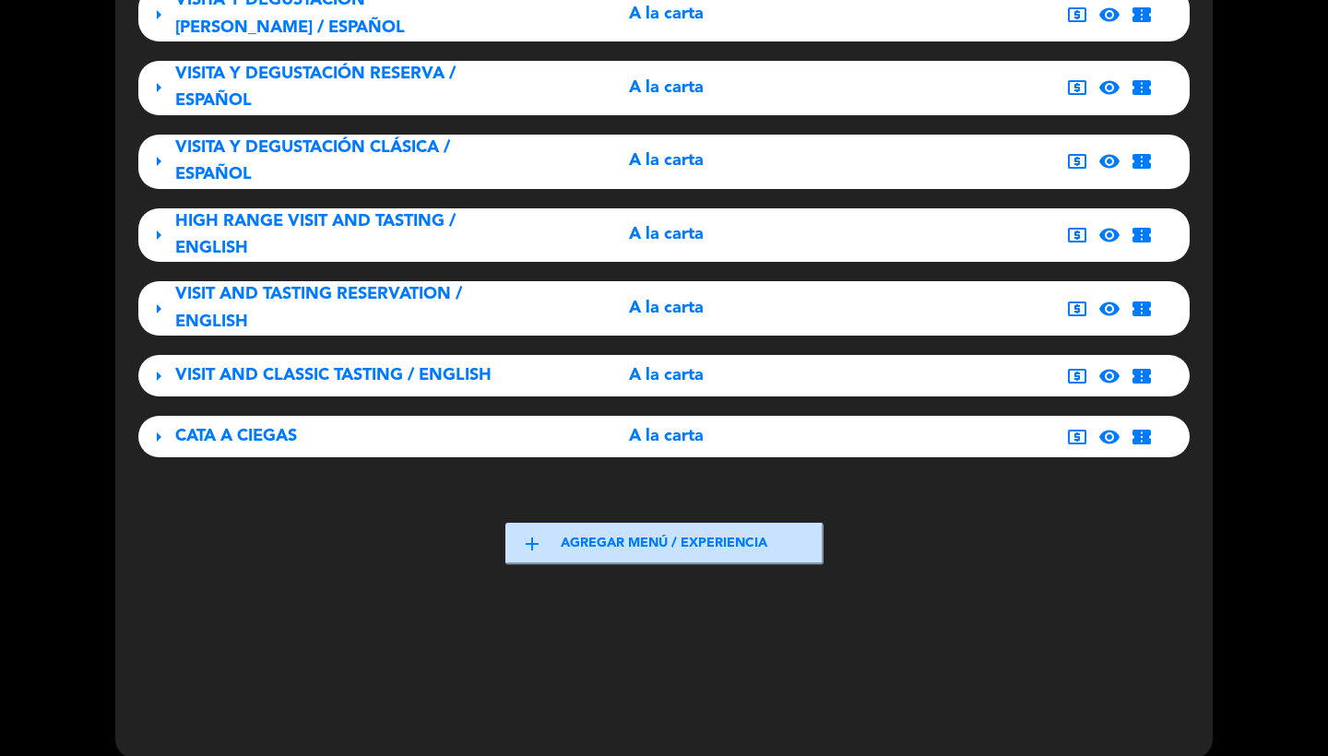
click at [819, 295] on div "A la carta" at bounding box center [666, 308] width 327 height 27
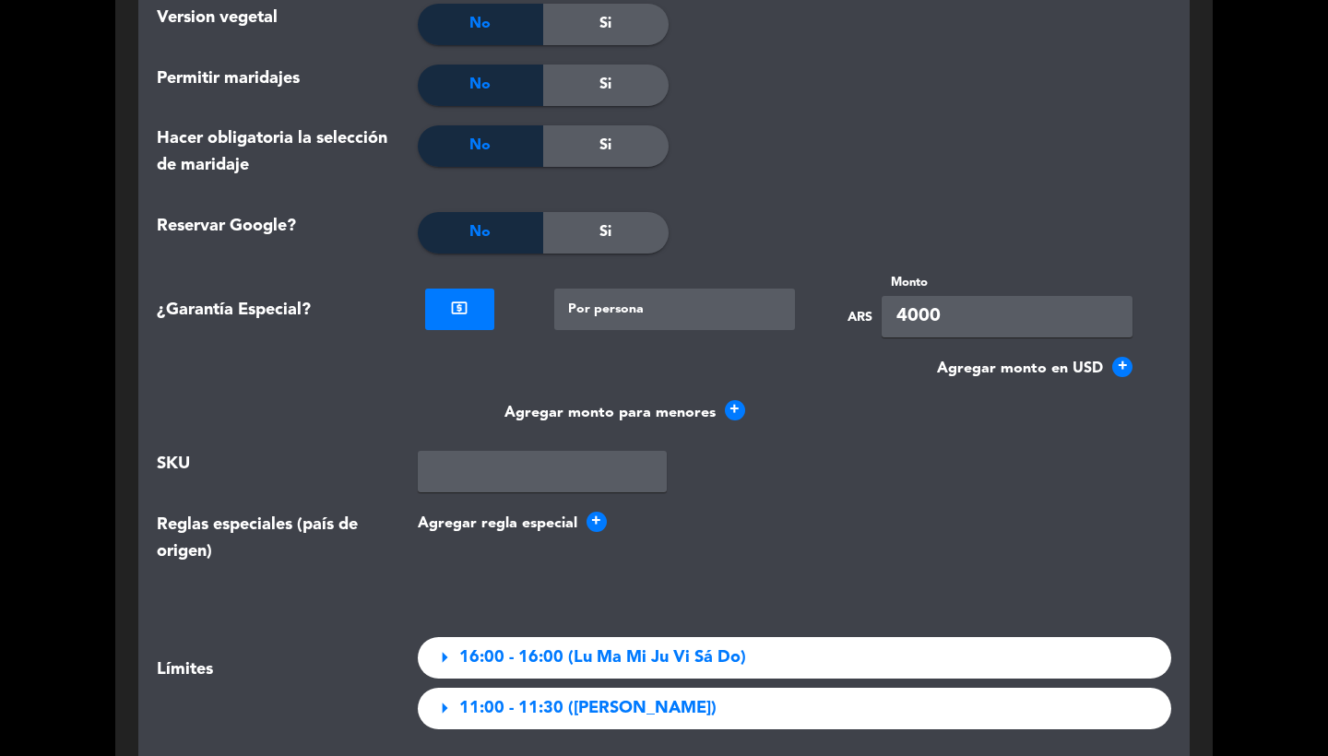
scroll to position [3344, 0]
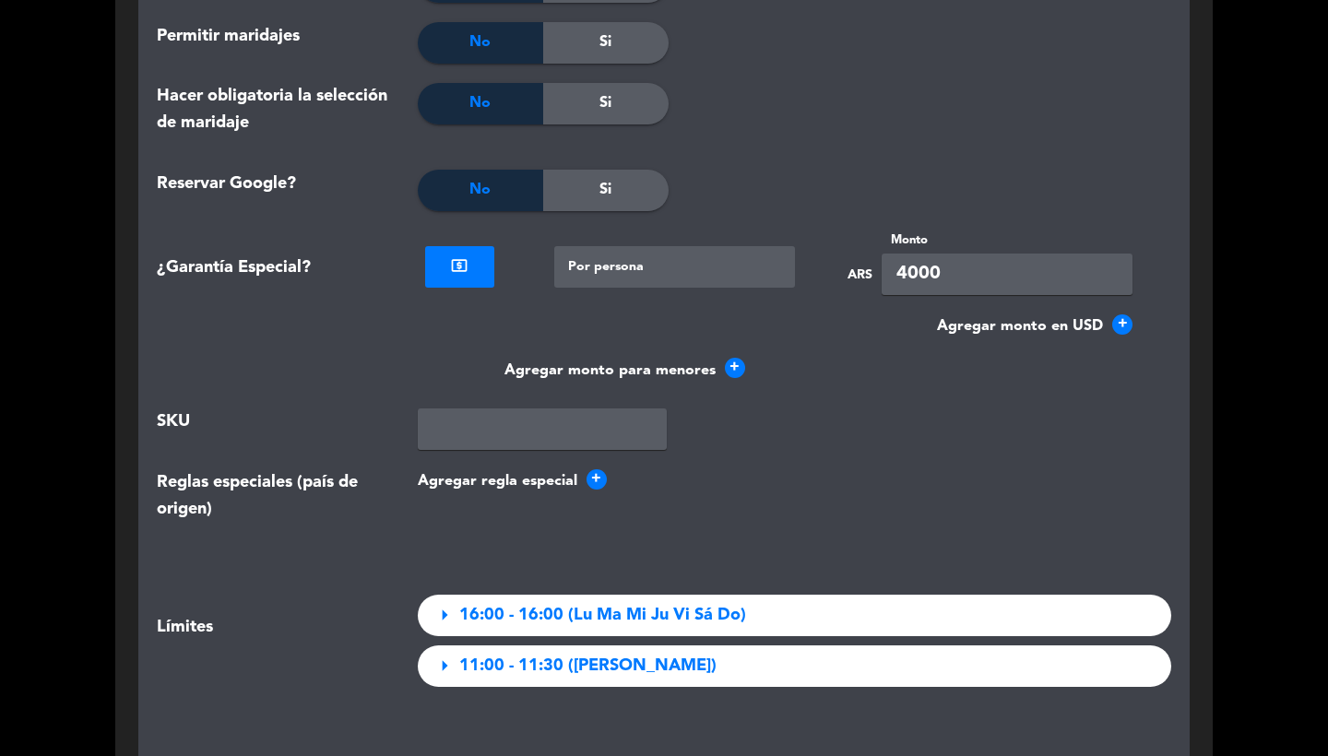
click at [1119, 315] on span "+" at bounding box center [1123, 325] width 20 height 20
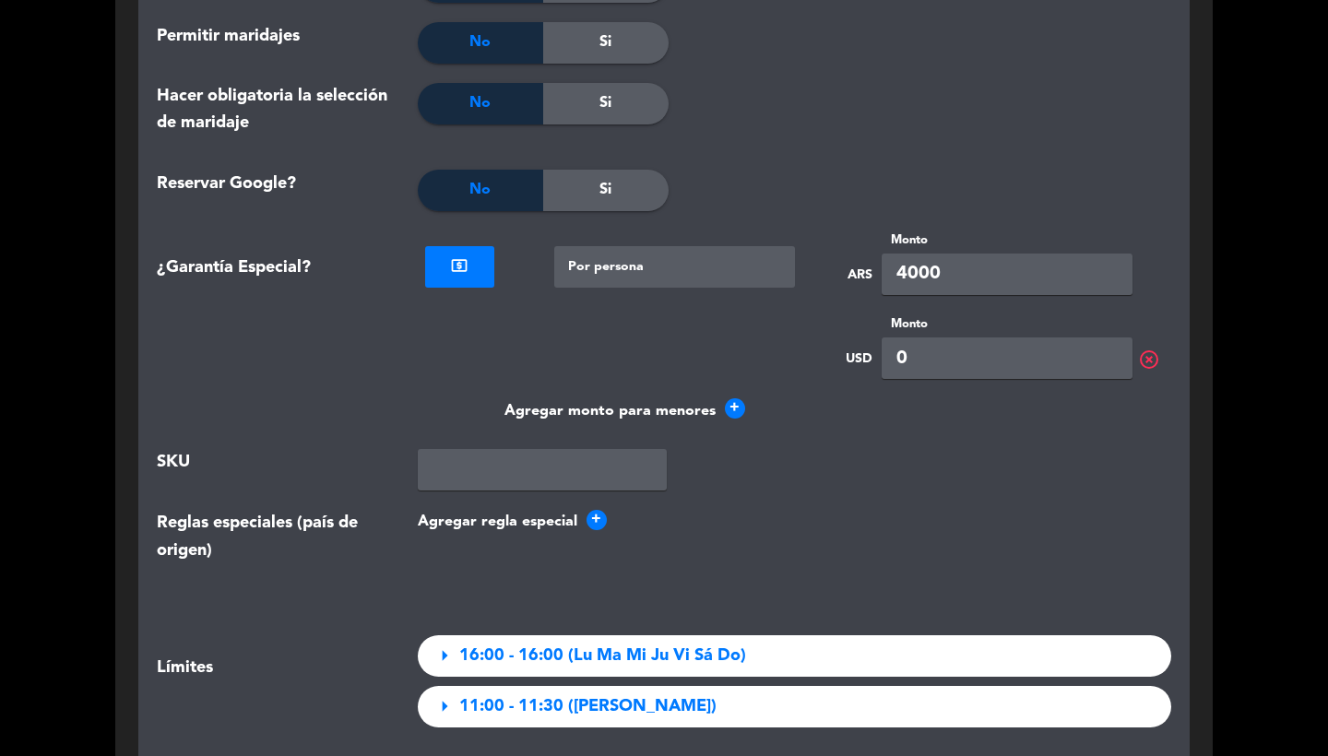
click at [954, 341] on input "0" at bounding box center [1007, 359] width 251 height 42
type input "4"
click at [916, 83] on div at bounding box center [795, 116] width 252 height 67
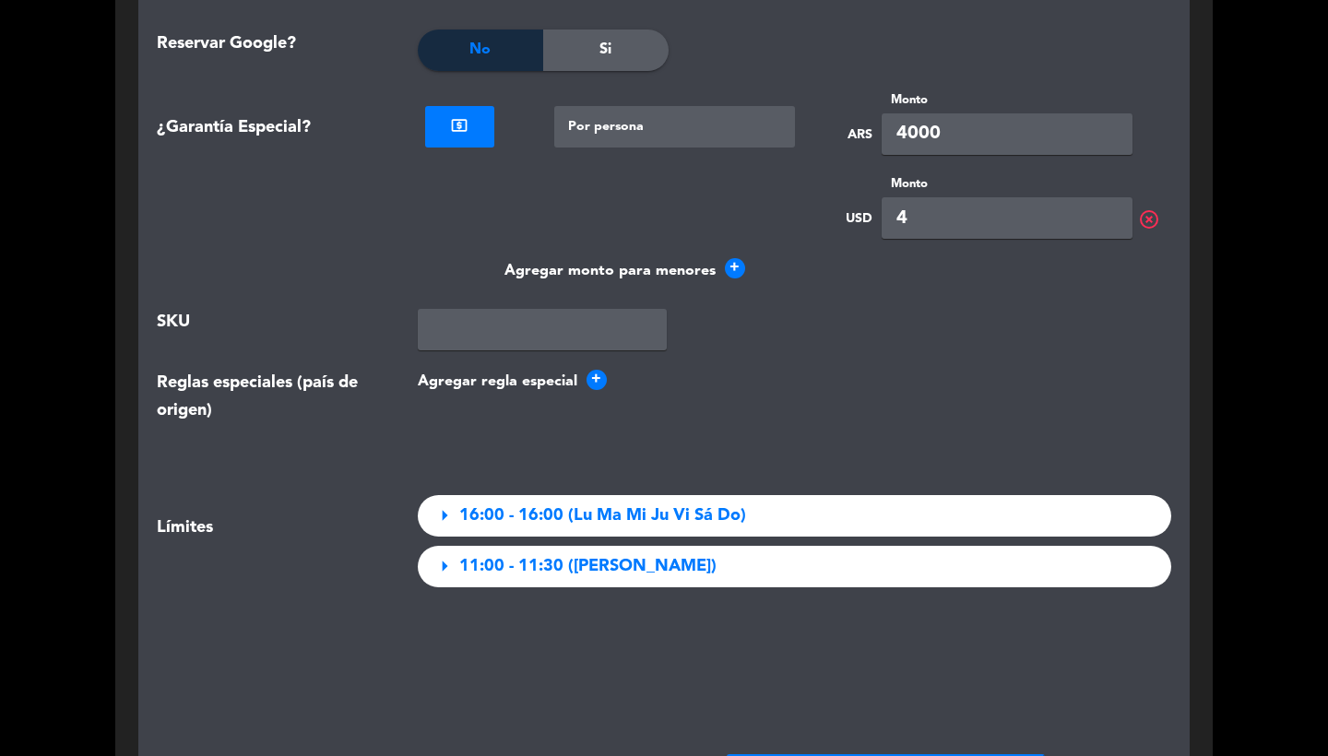
scroll to position [3496, 0]
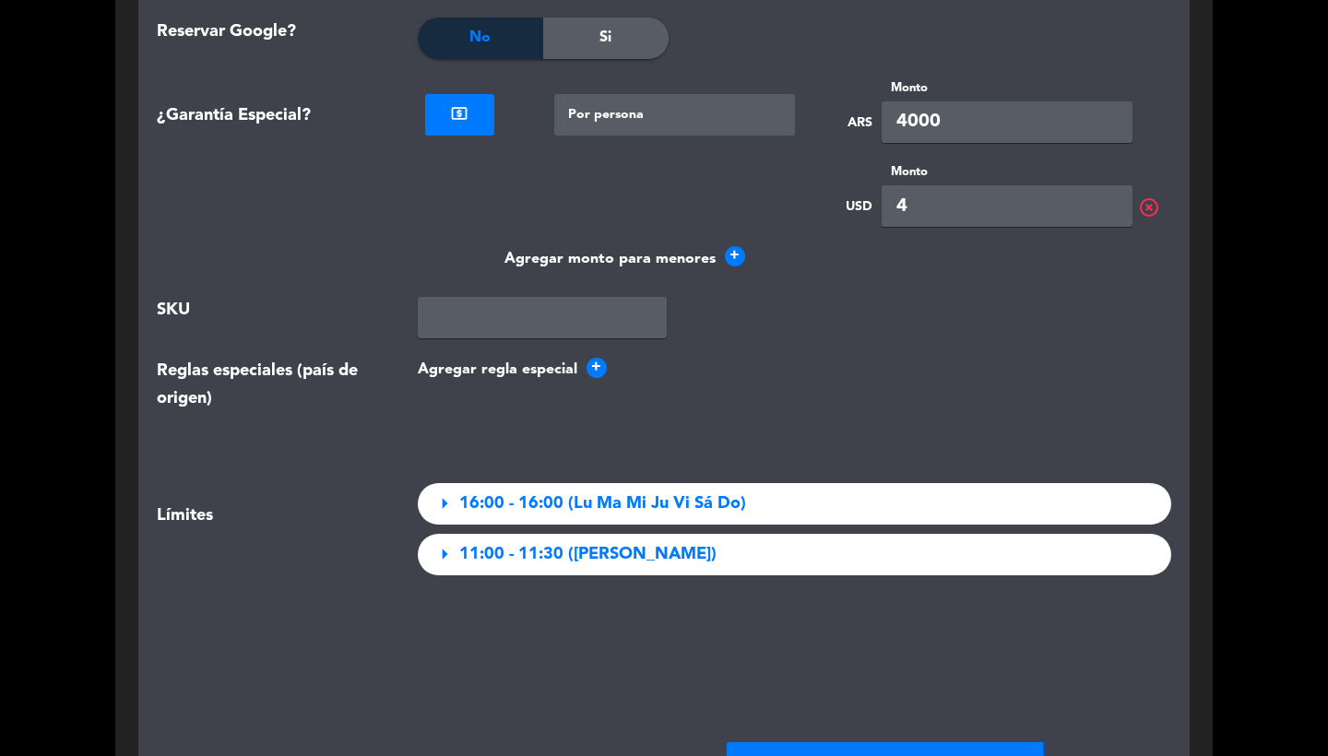
click at [848, 743] on button "Guardar" at bounding box center [886, 764] width 318 height 42
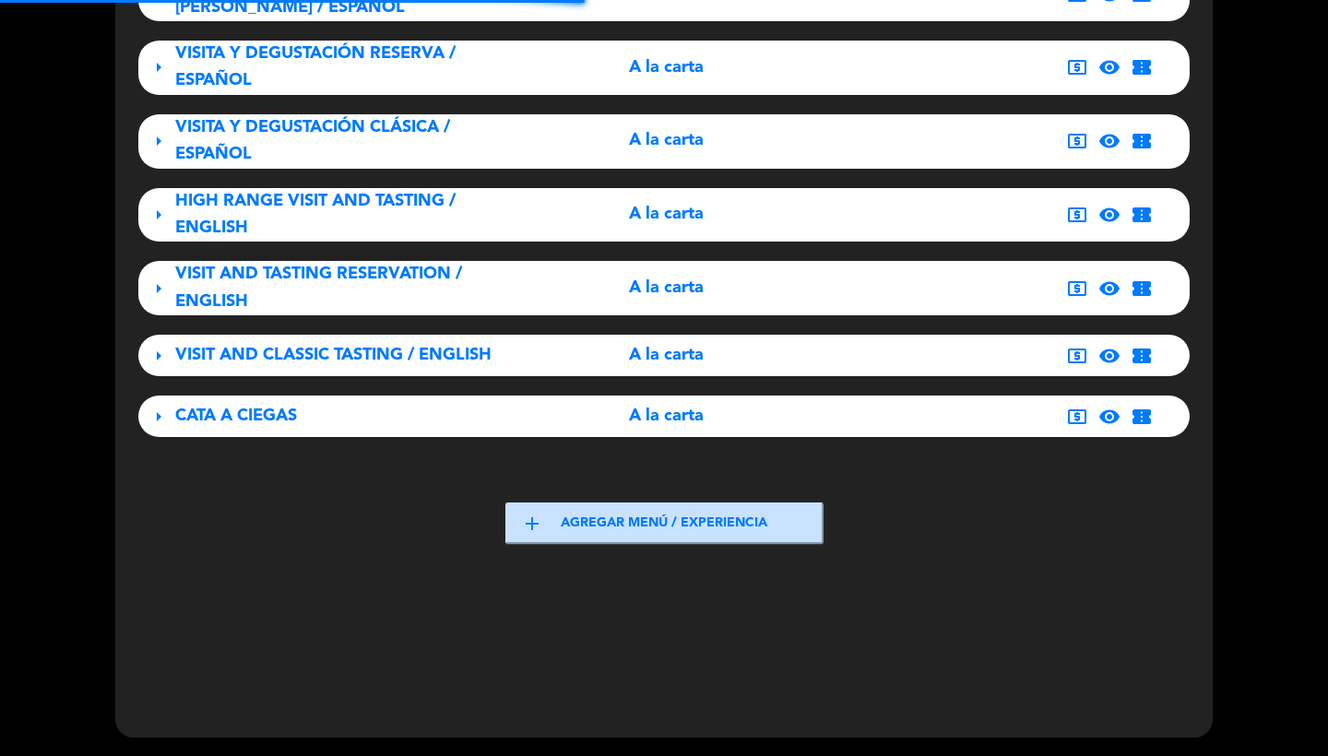
scroll to position [1030, 0]
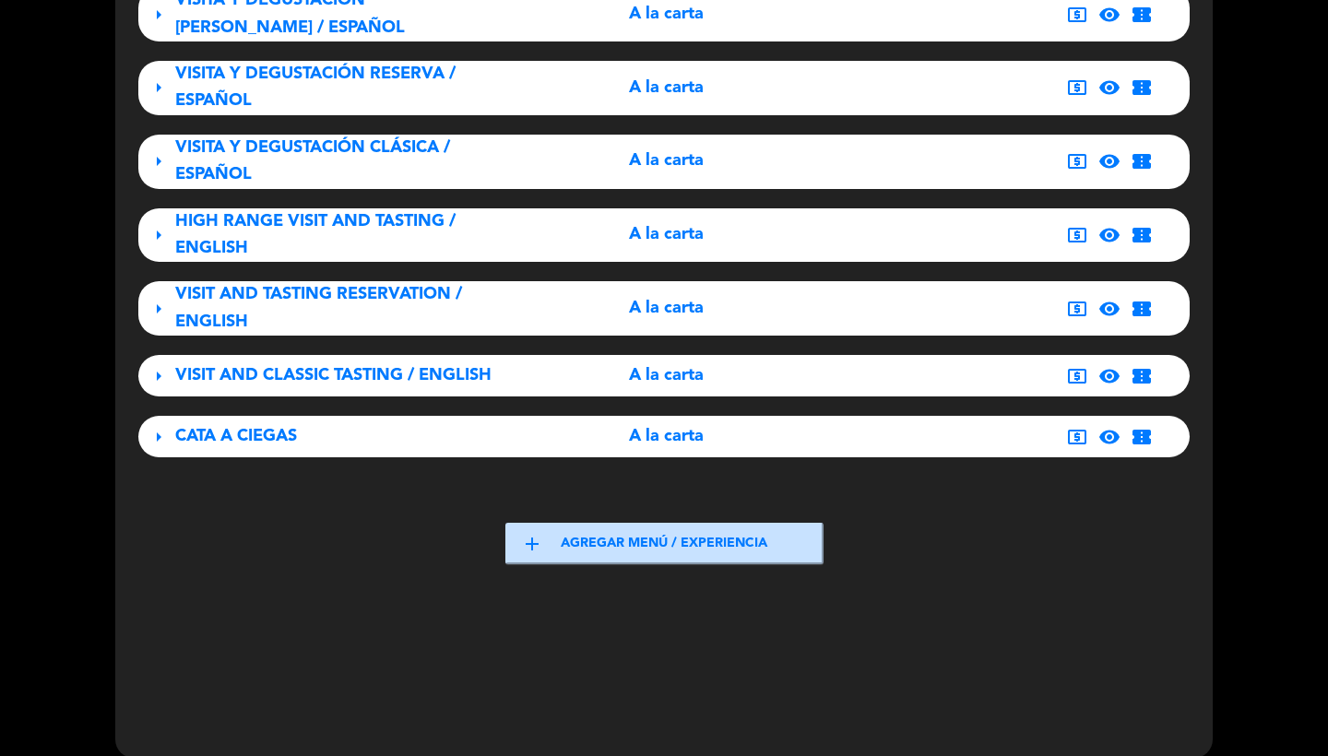
click at [351, 367] on span "VISIT AND CLASSIC TASTING / ENGLISH" at bounding box center [333, 375] width 316 height 17
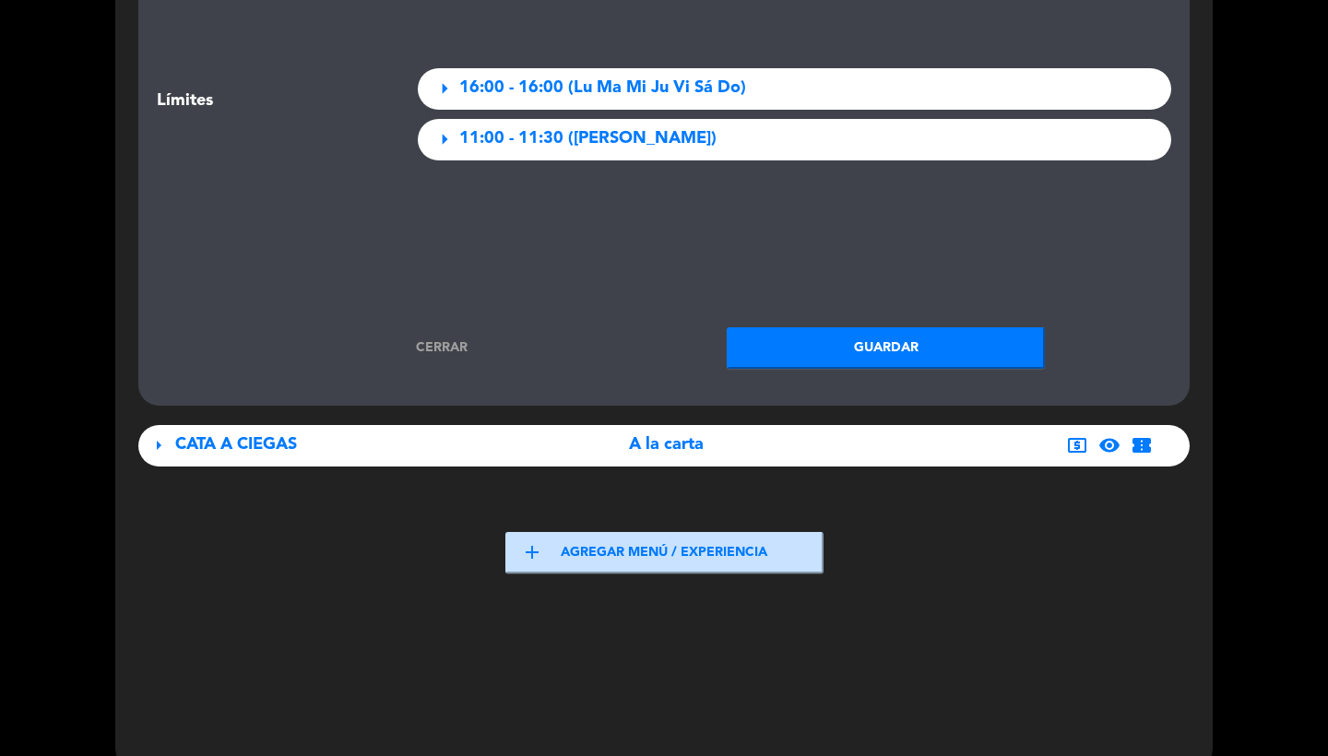
click at [454, 338] on link "Cerrar" at bounding box center [442, 348] width 318 height 21
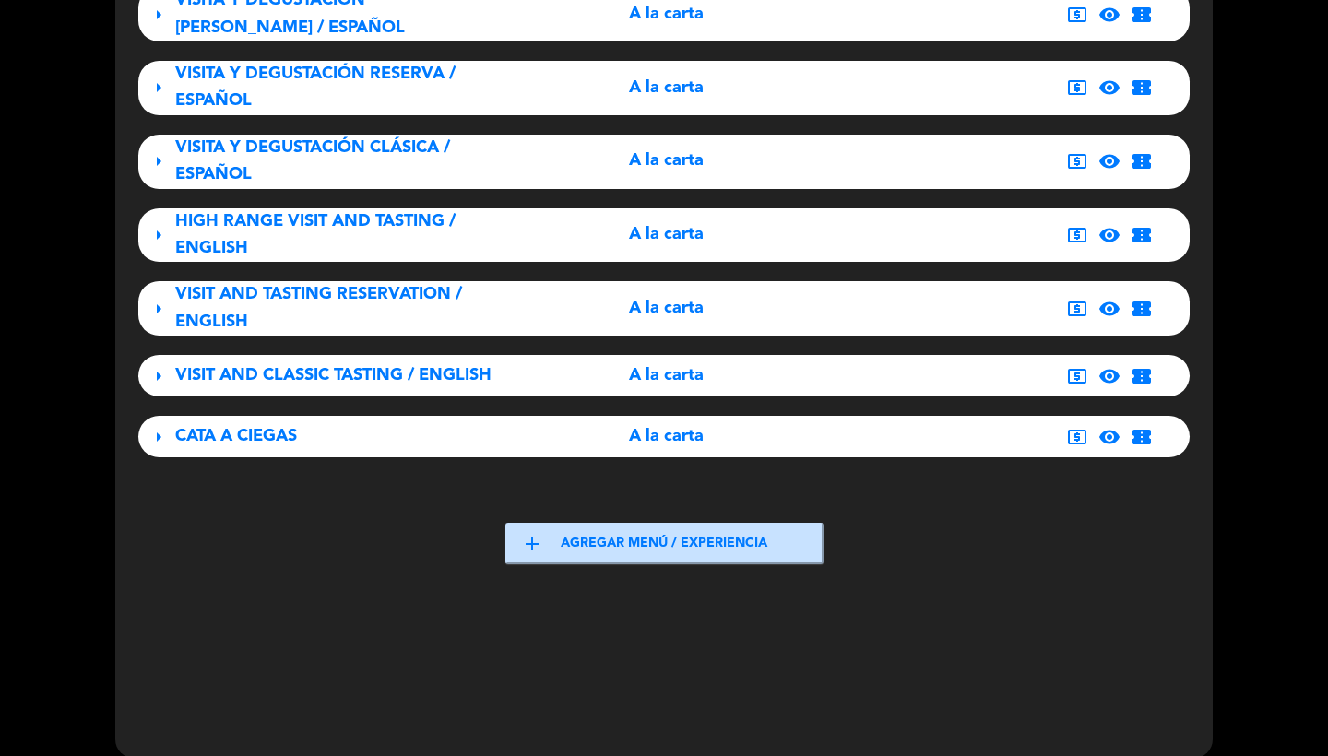
click at [417, 220] on div "HIGH RANGE VISIT AND TASTING / ENGLISH" at bounding box center [338, 235] width 327 height 54
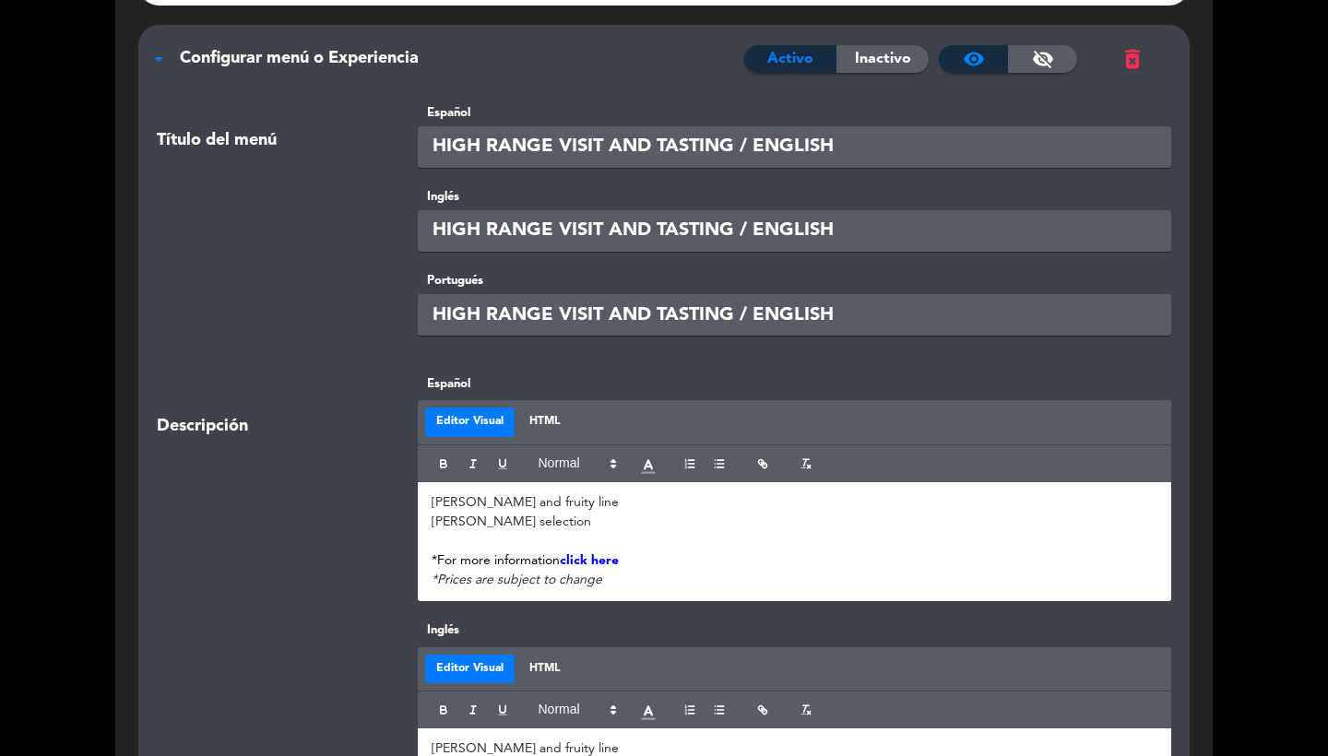
scroll to position [998, 0]
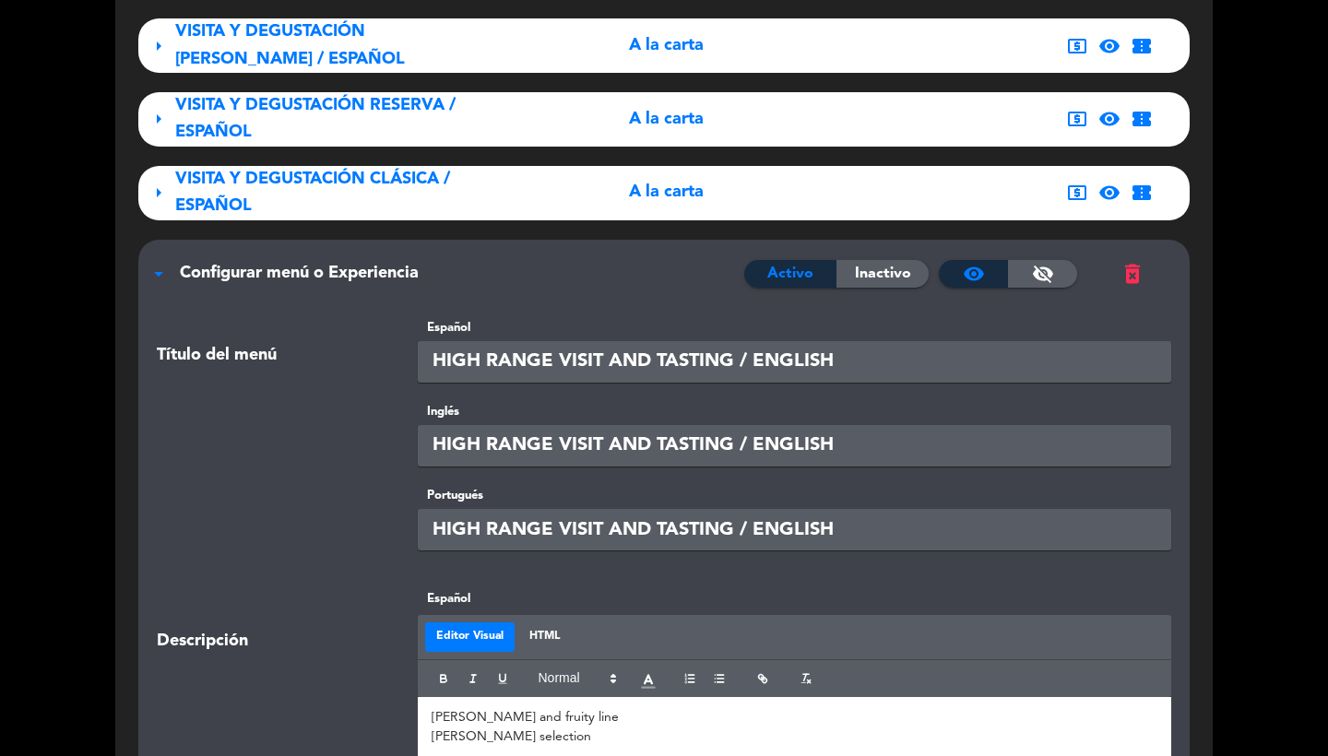
click at [348, 265] on span "Configurar menú o Experiencia" at bounding box center [299, 273] width 239 height 17
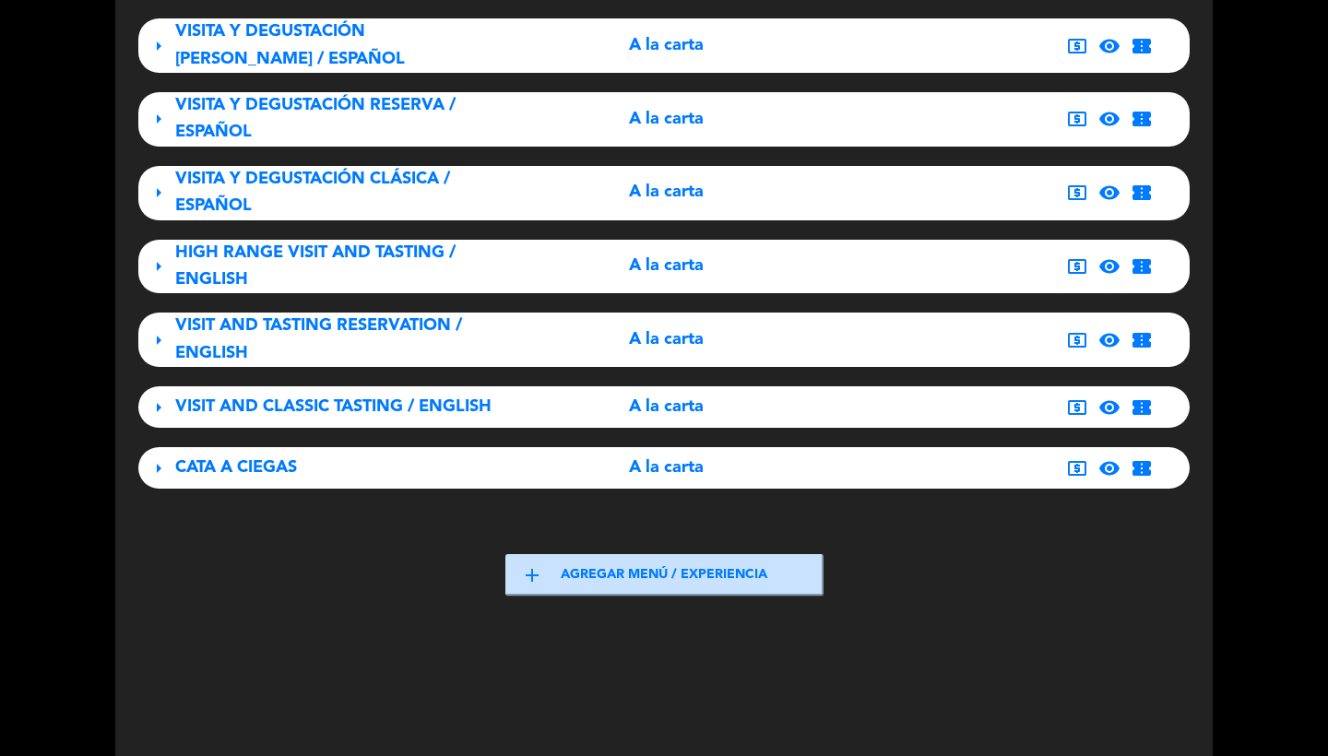
click at [327, 399] on span "VISIT AND CLASSIC TASTING / ENGLISH" at bounding box center [333, 407] width 316 height 17
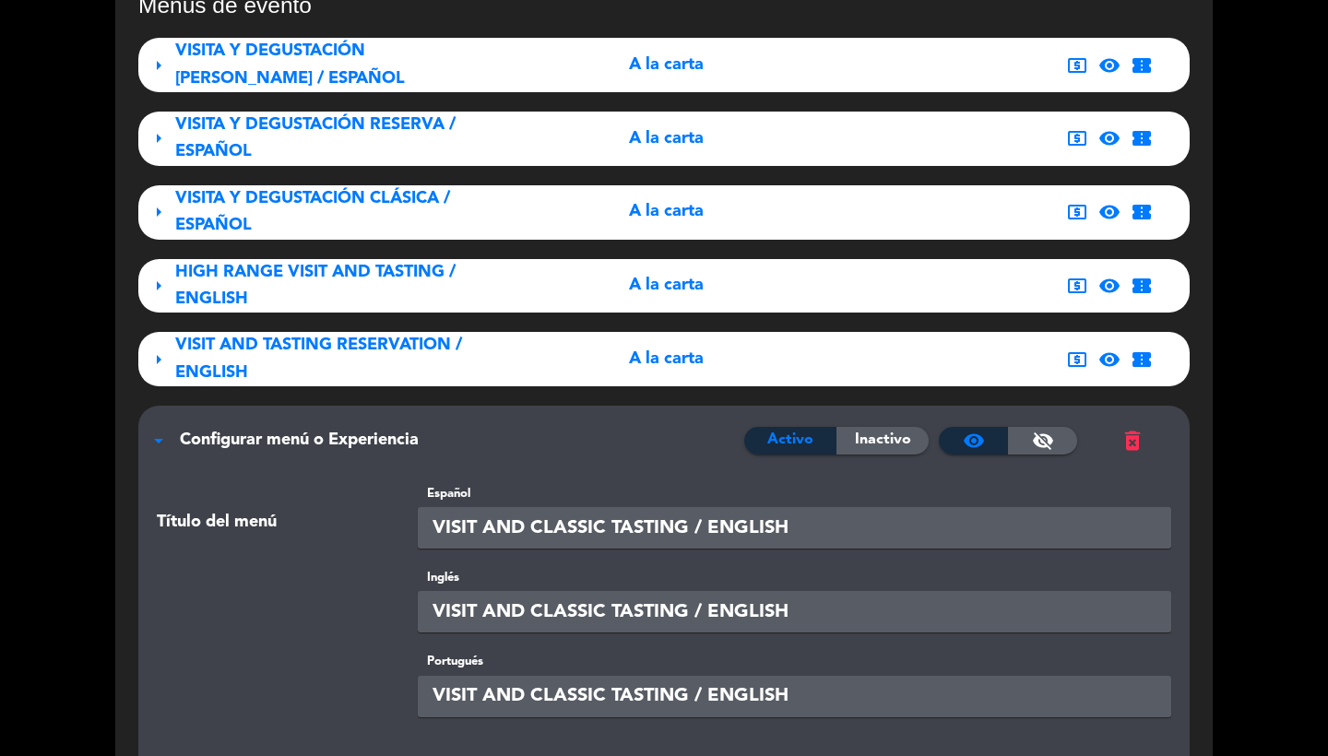
scroll to position [952, 0]
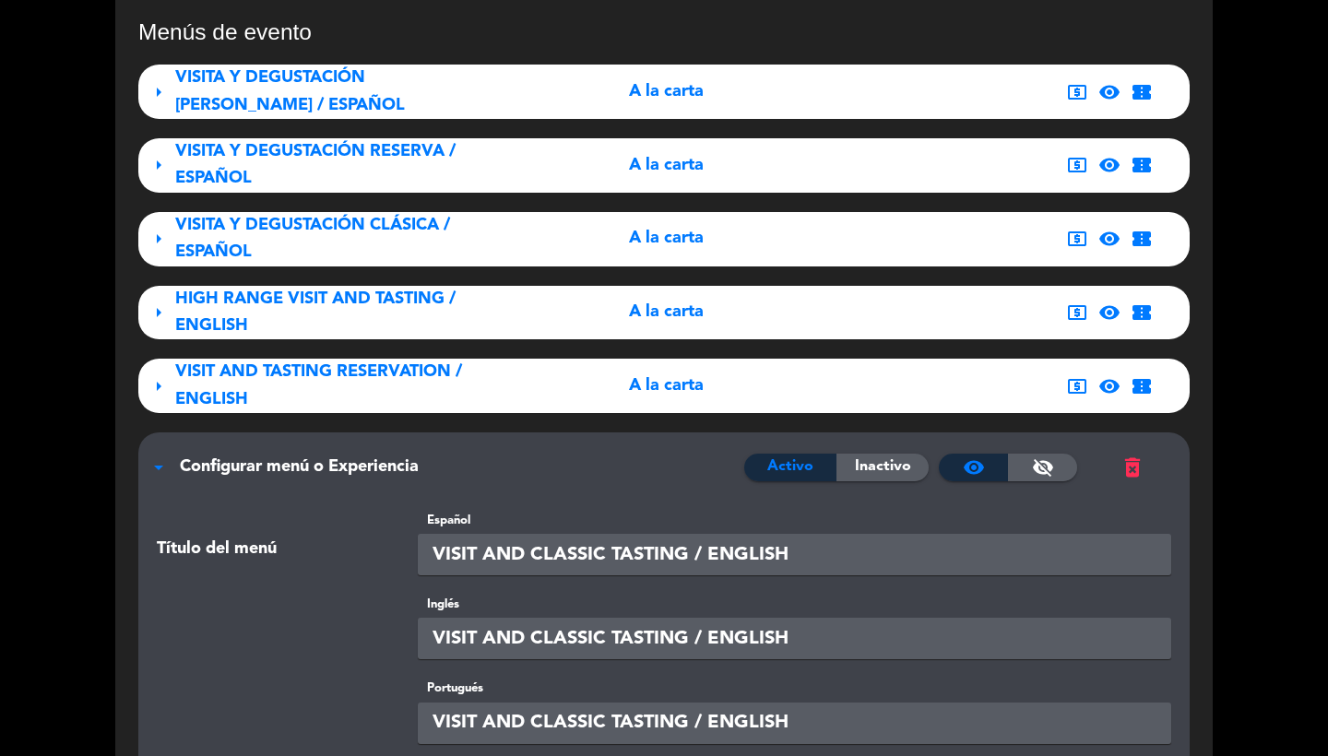
click at [305, 458] on span "Configurar menú o Experiencia" at bounding box center [299, 466] width 239 height 17
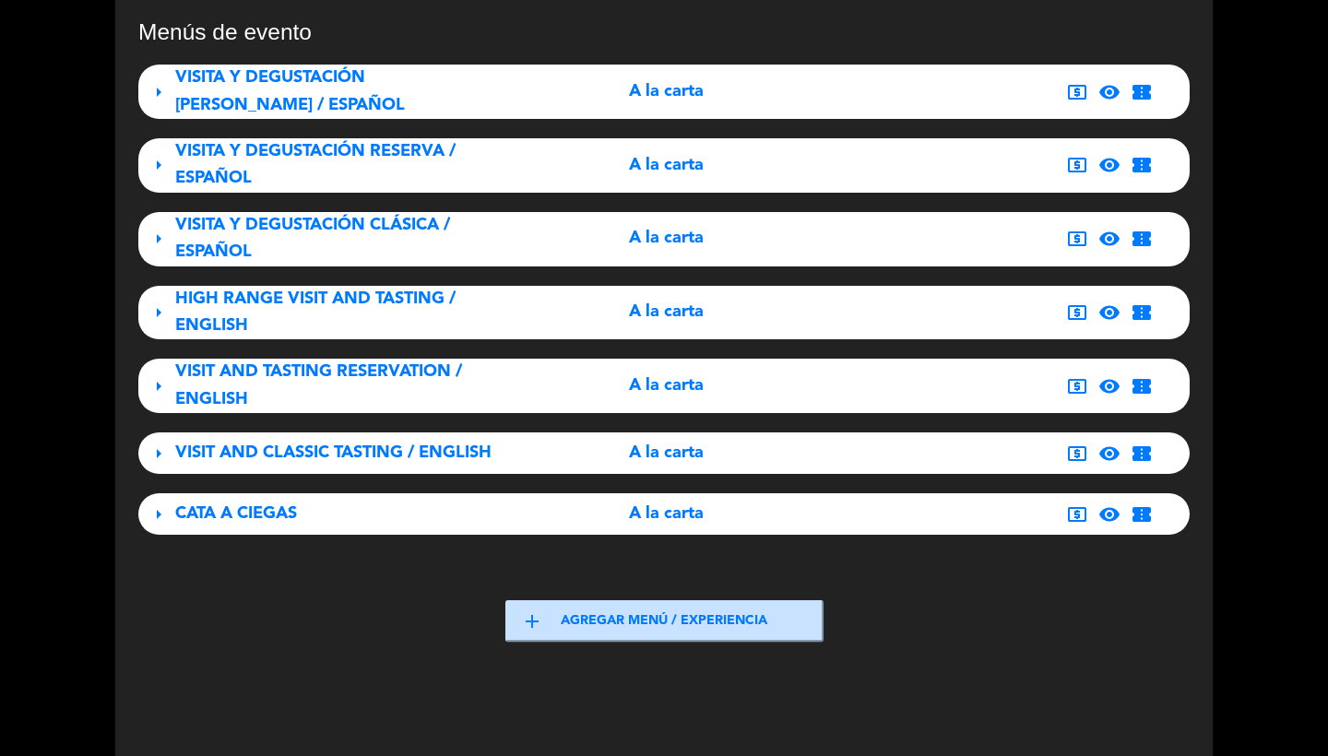
click at [295, 375] on div "VISIT AND TASTING RESERVATION / ENGLISH" at bounding box center [338, 386] width 327 height 54
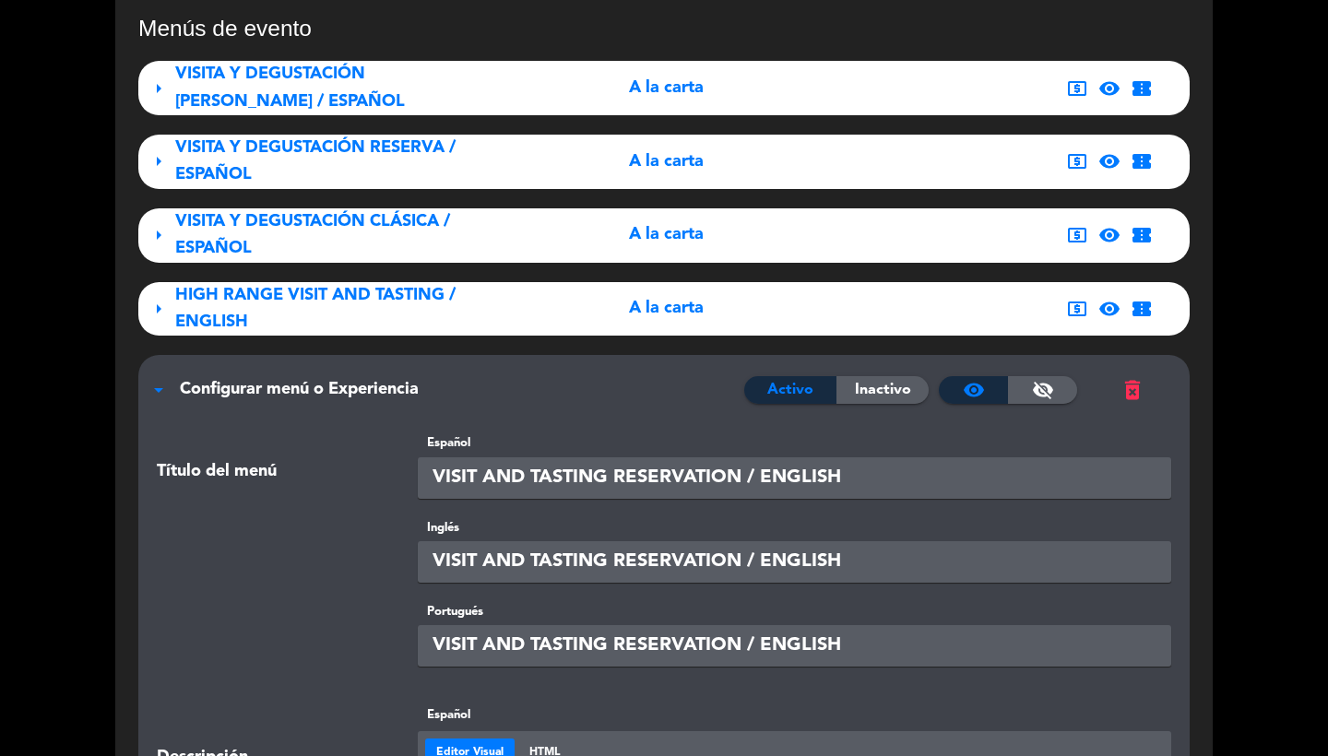
scroll to position [896, 0]
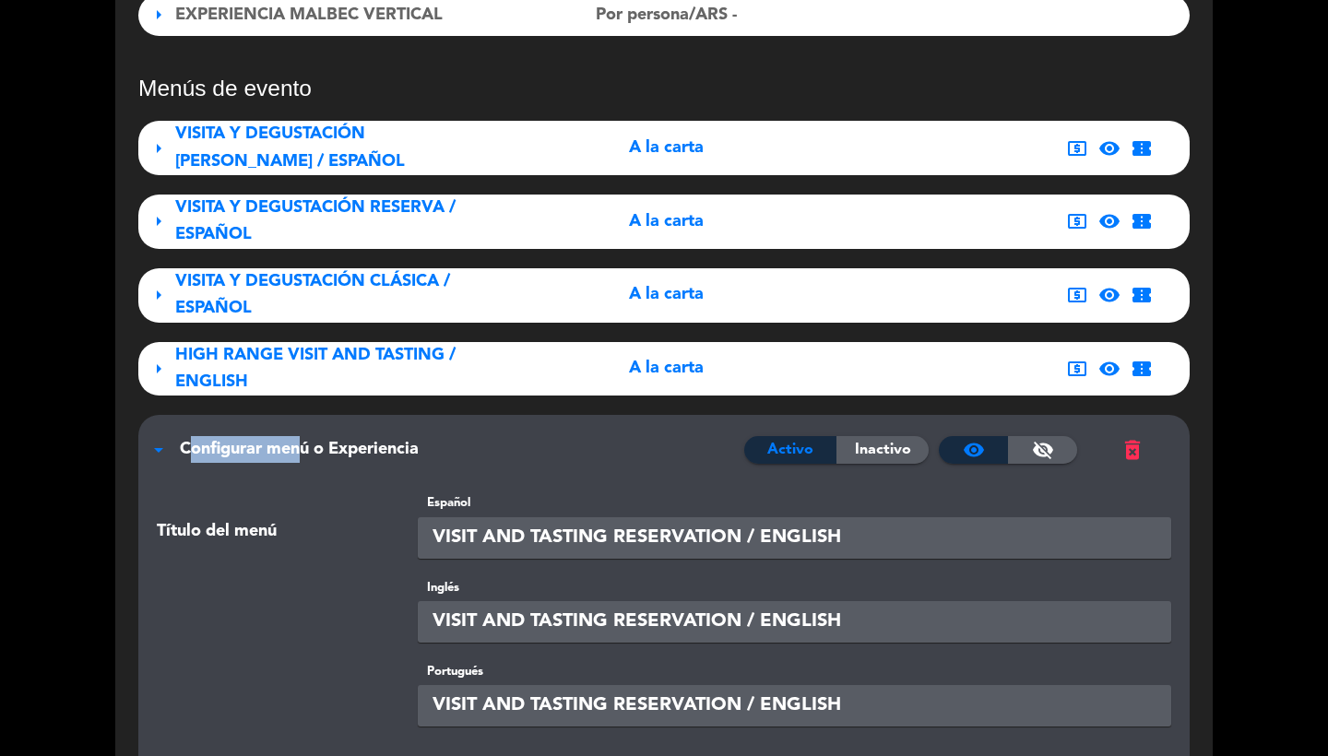
click at [293, 417] on div "arrow_drop_down Configurar menú o Experiencia Activo Inactivo visibility visibi…" at bounding box center [664, 440] width 1052 height 51
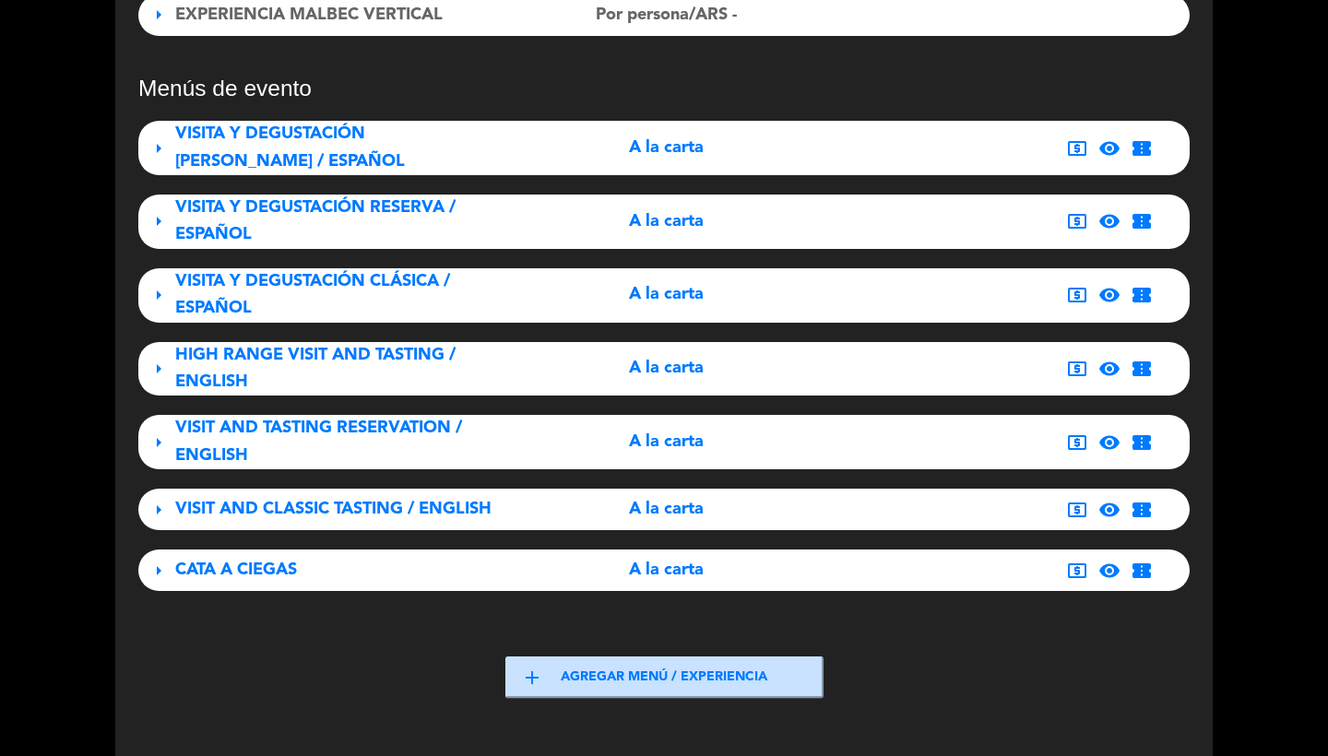
click at [291, 354] on div "HIGH RANGE VISIT AND TASTING / ENGLISH" at bounding box center [338, 369] width 327 height 54
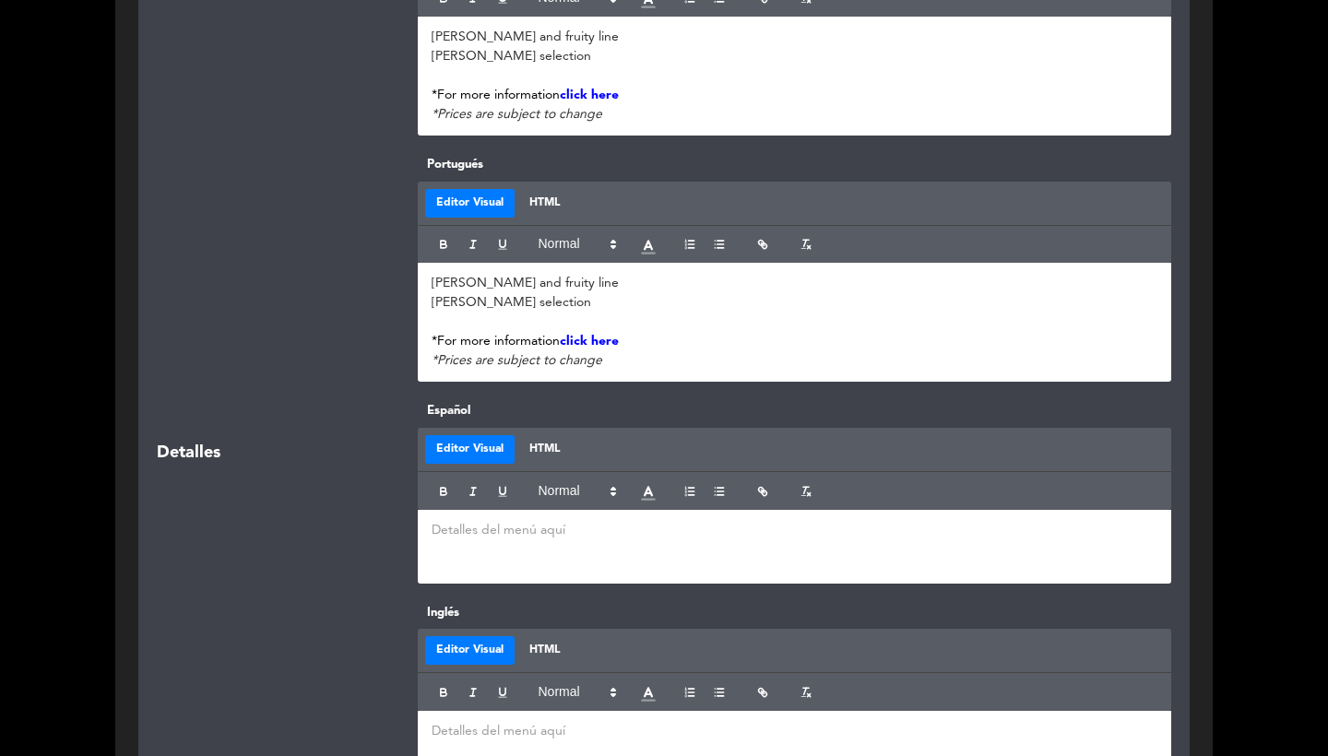
scroll to position [762, 0]
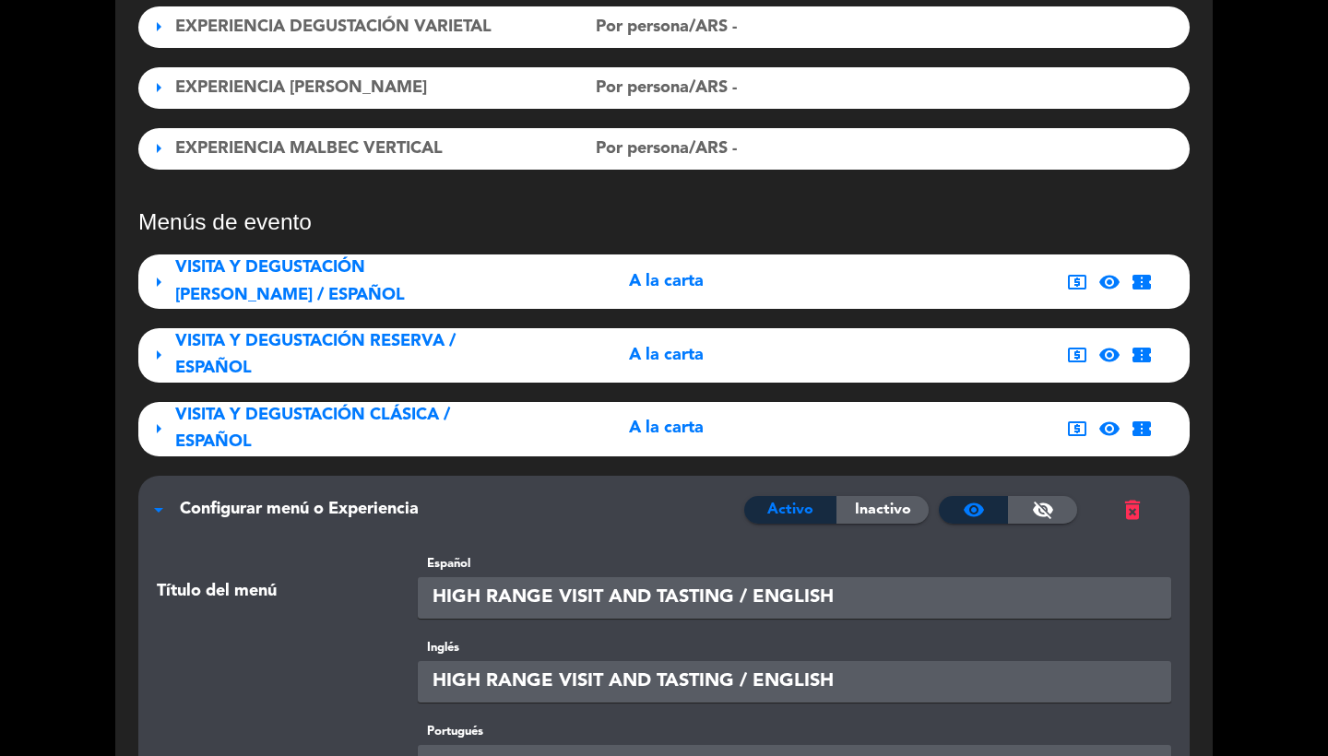
click at [278, 501] on span "Configurar menú o Experiencia" at bounding box center [299, 509] width 239 height 17
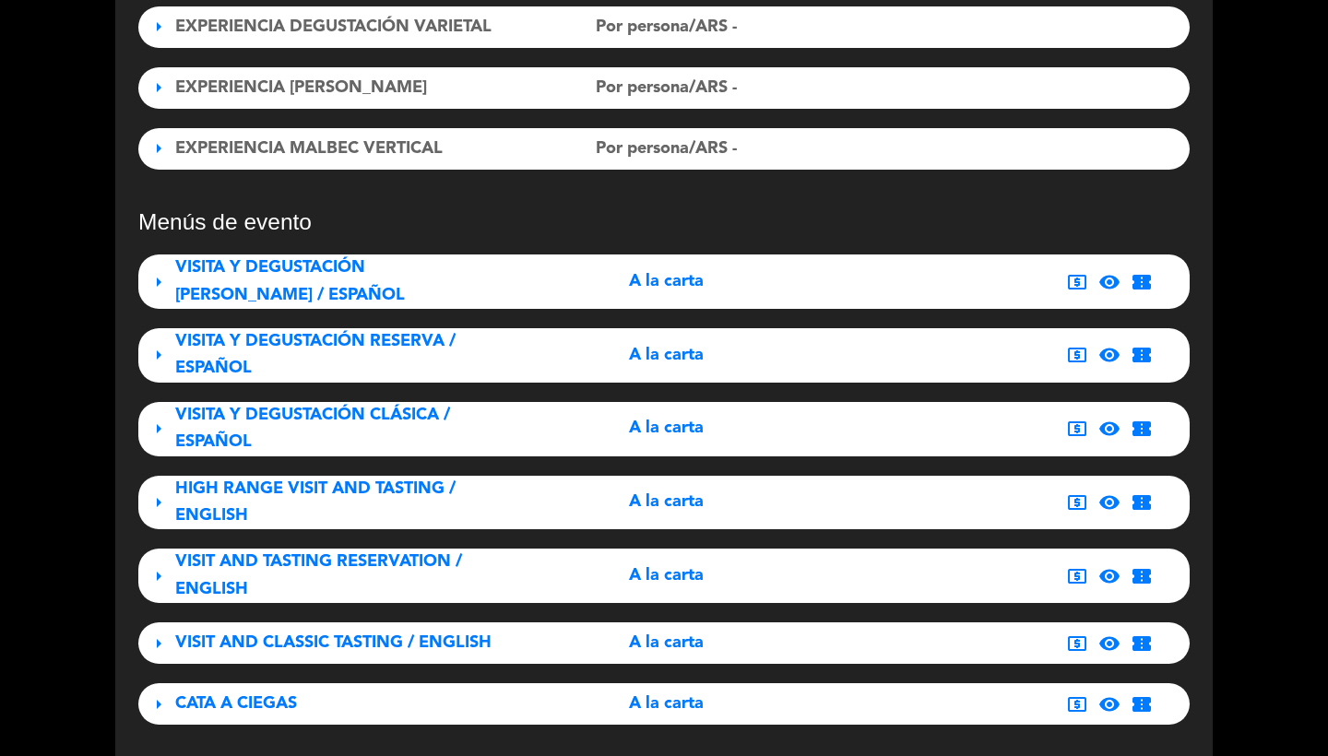
click at [278, 416] on div "VISITA Y DEGUSTACIÓN CLÁSICA / ESPAÑOL" at bounding box center [338, 429] width 327 height 54
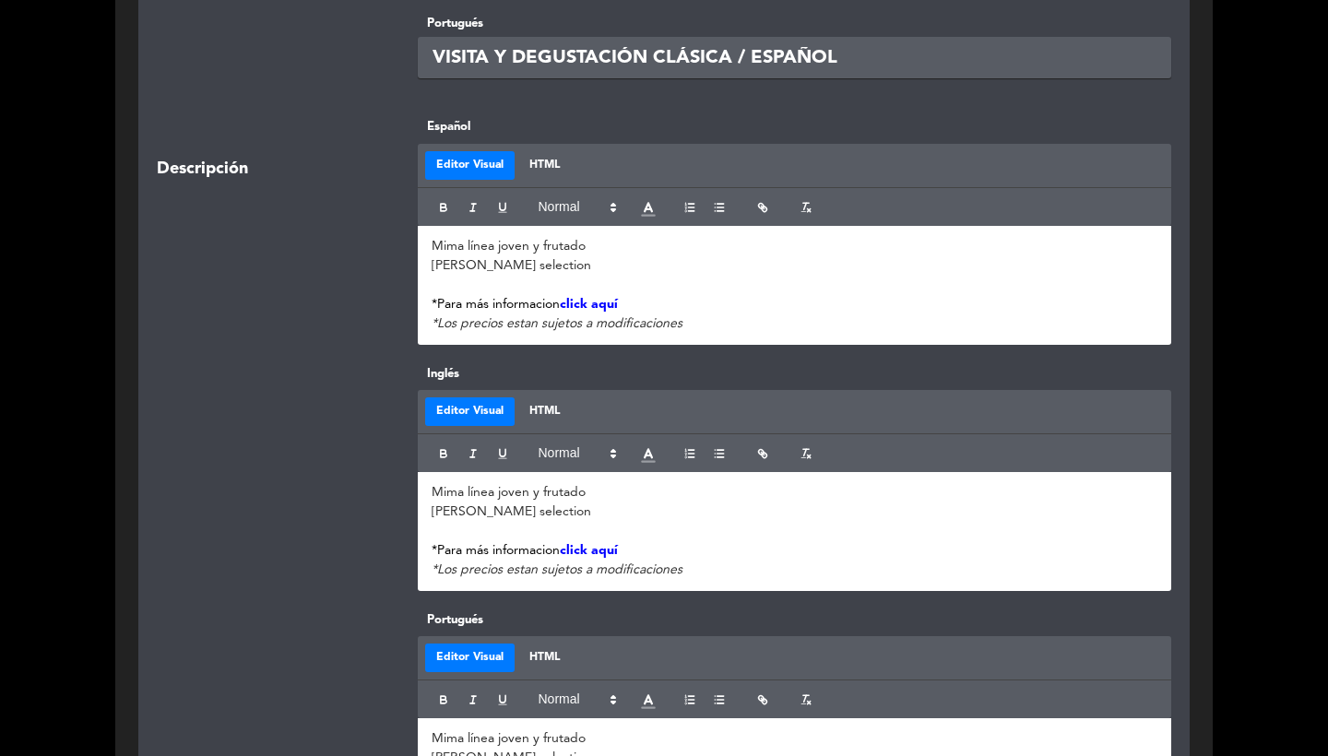
scroll to position [1044, 0]
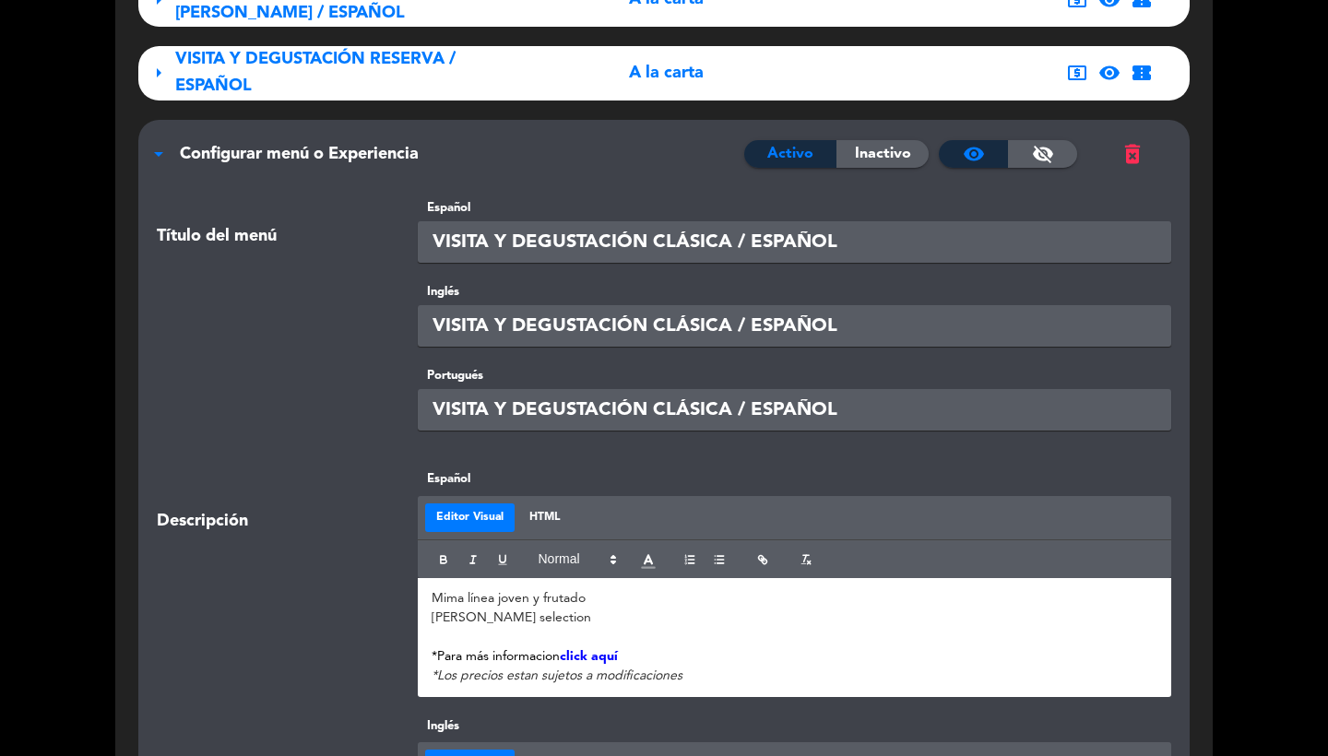
click at [341, 120] on div "arrow_drop_down Configurar menú o Experiencia Activo Inactivo visibility visibi…" at bounding box center [664, 145] width 1052 height 51
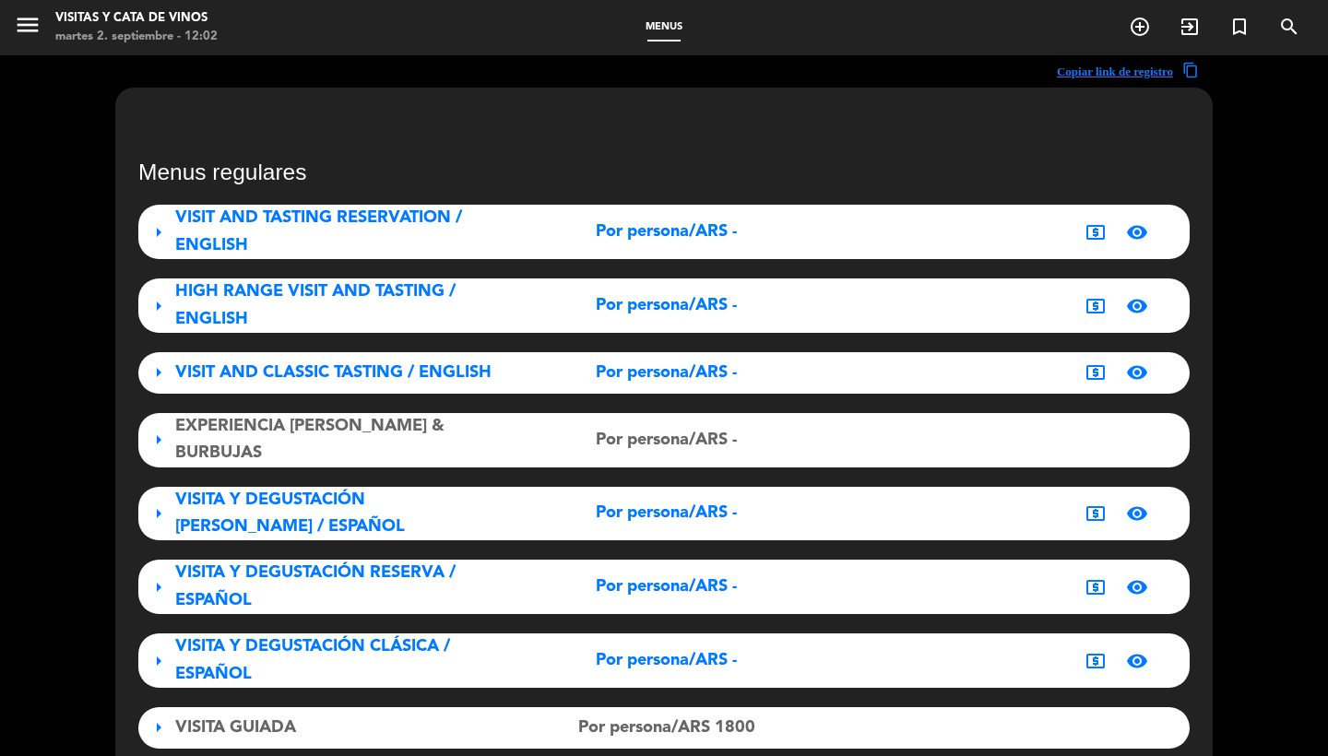
scroll to position [-1, 0]
click at [21, 34] on icon "menu" at bounding box center [28, 25] width 28 height 28
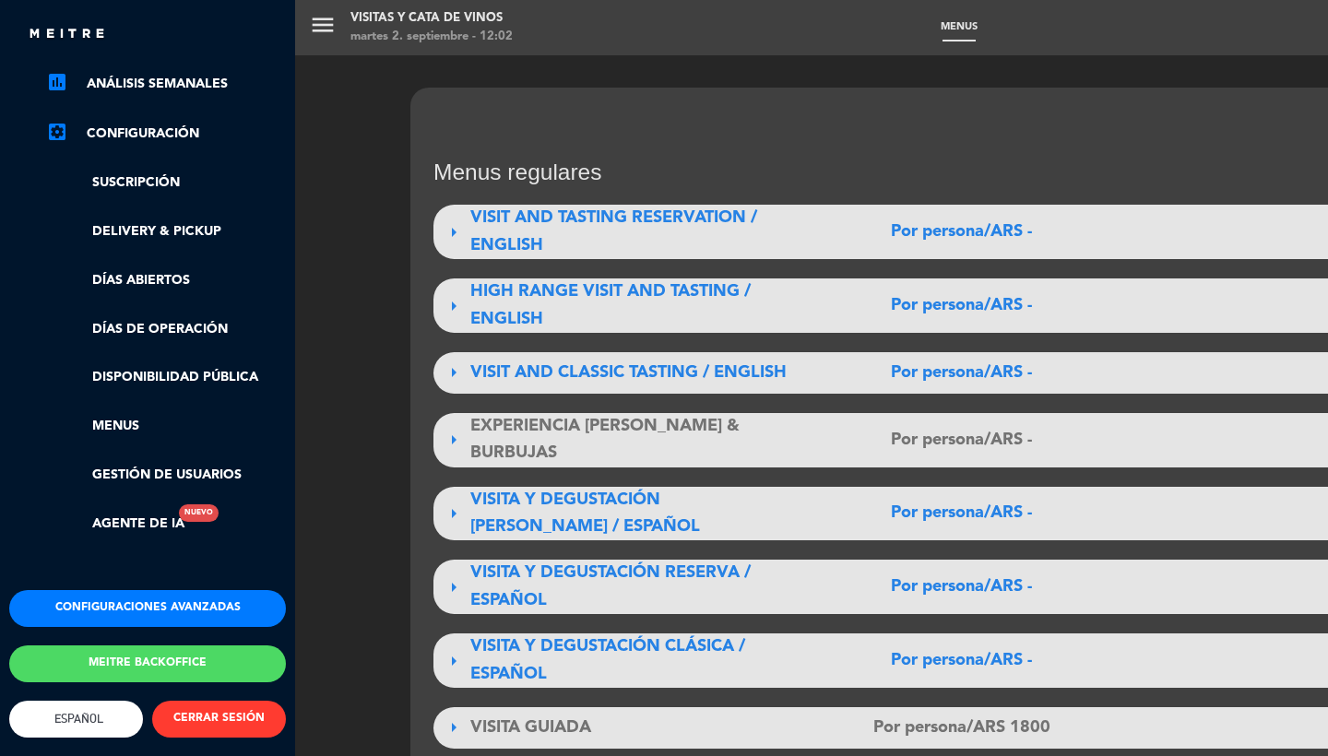
click at [125, 598] on button "Configuraciones avanzadas" at bounding box center [147, 608] width 277 height 37
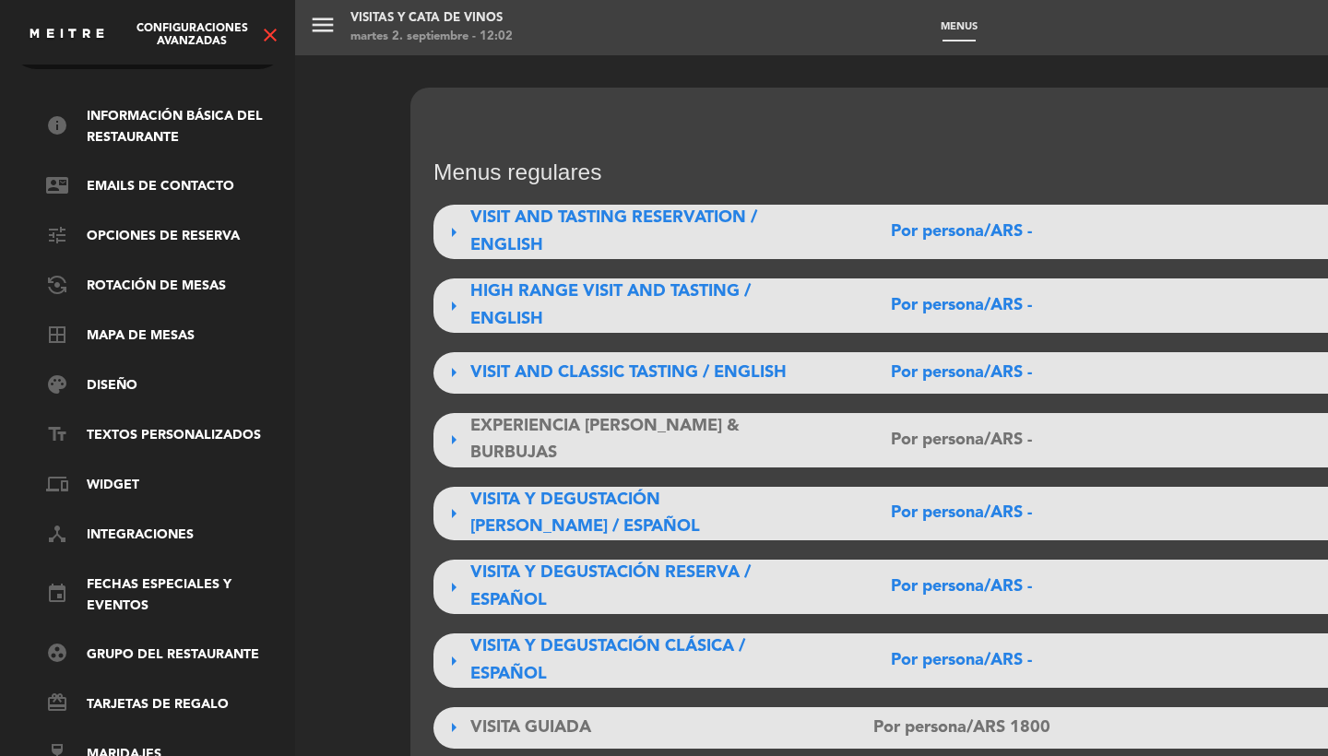
scroll to position [63, 0]
click at [120, 584] on link "event Fechas especiales y eventos" at bounding box center [166, 596] width 240 height 42
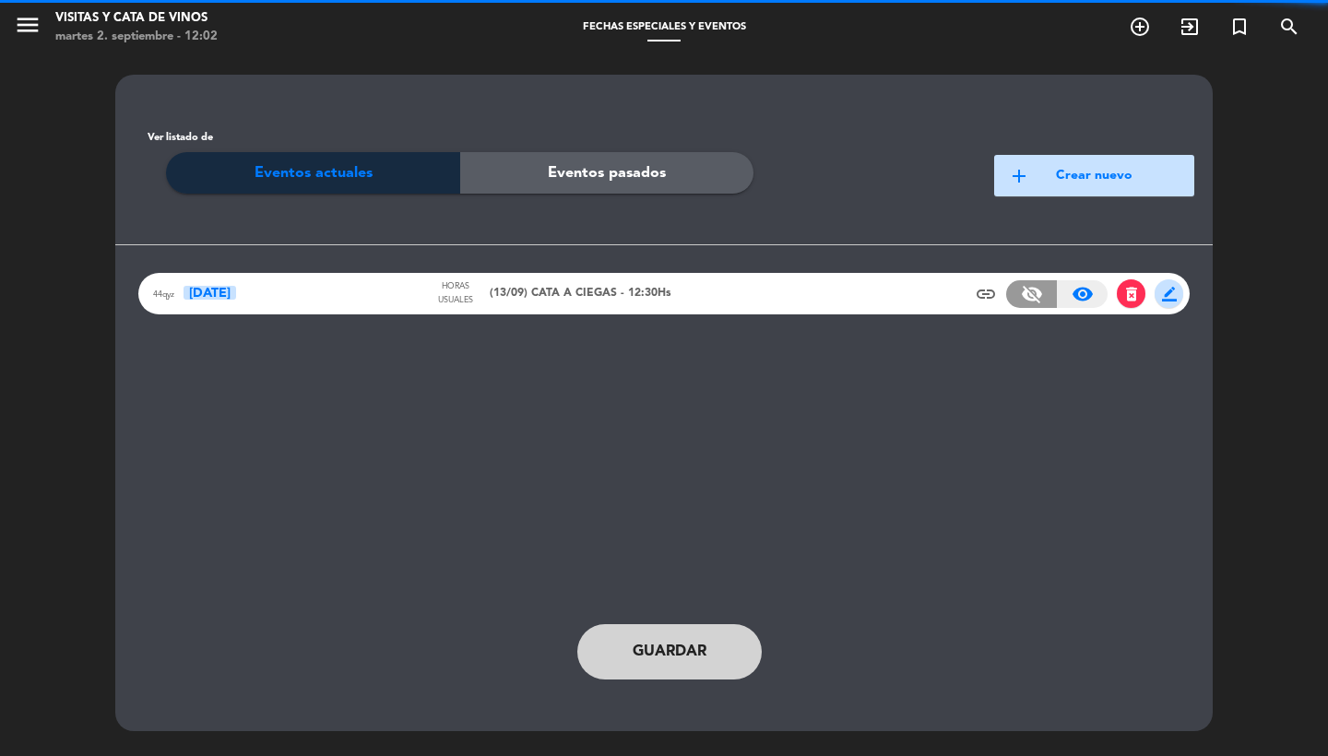
click at [744, 292] on div "44qyz [DATE] Horas usuales (13/09) CATA A CIEGAS - 12:30Hs insert_link visibili…" at bounding box center [664, 294] width 1052 height 42
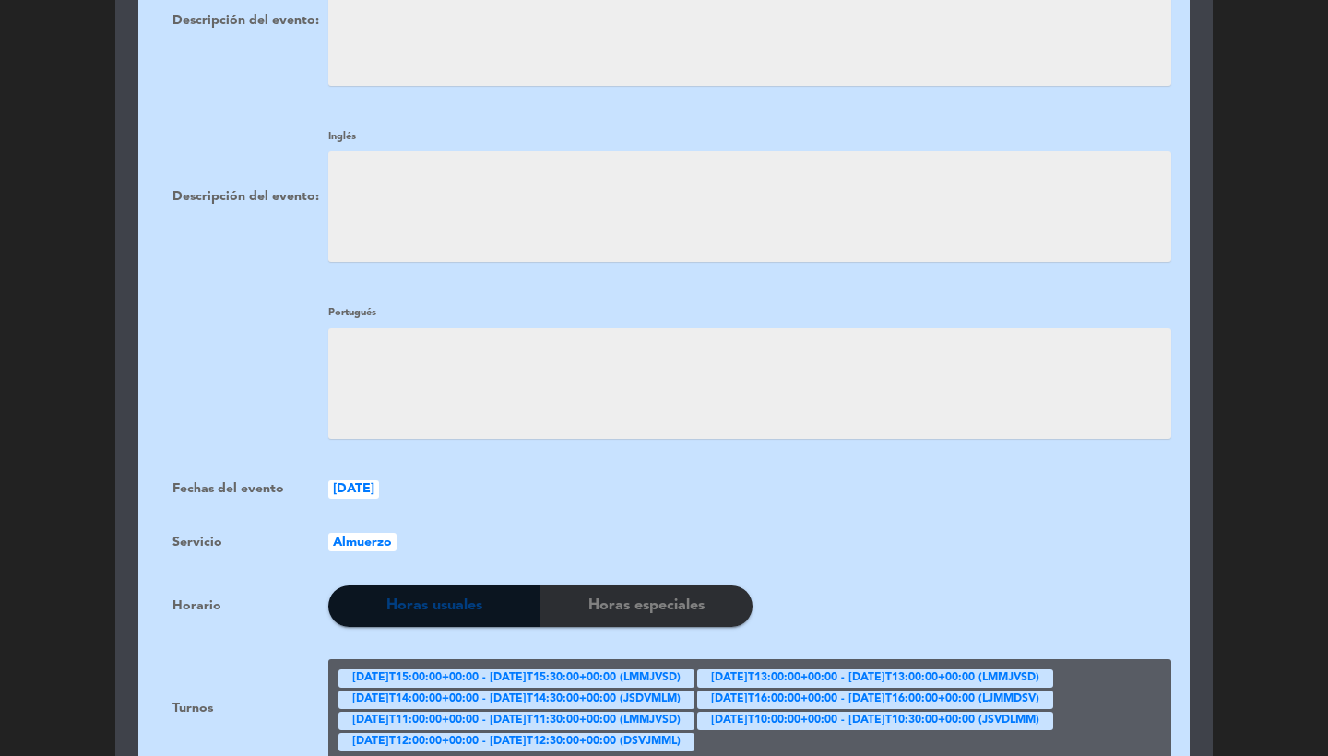
scroll to position [1306, 0]
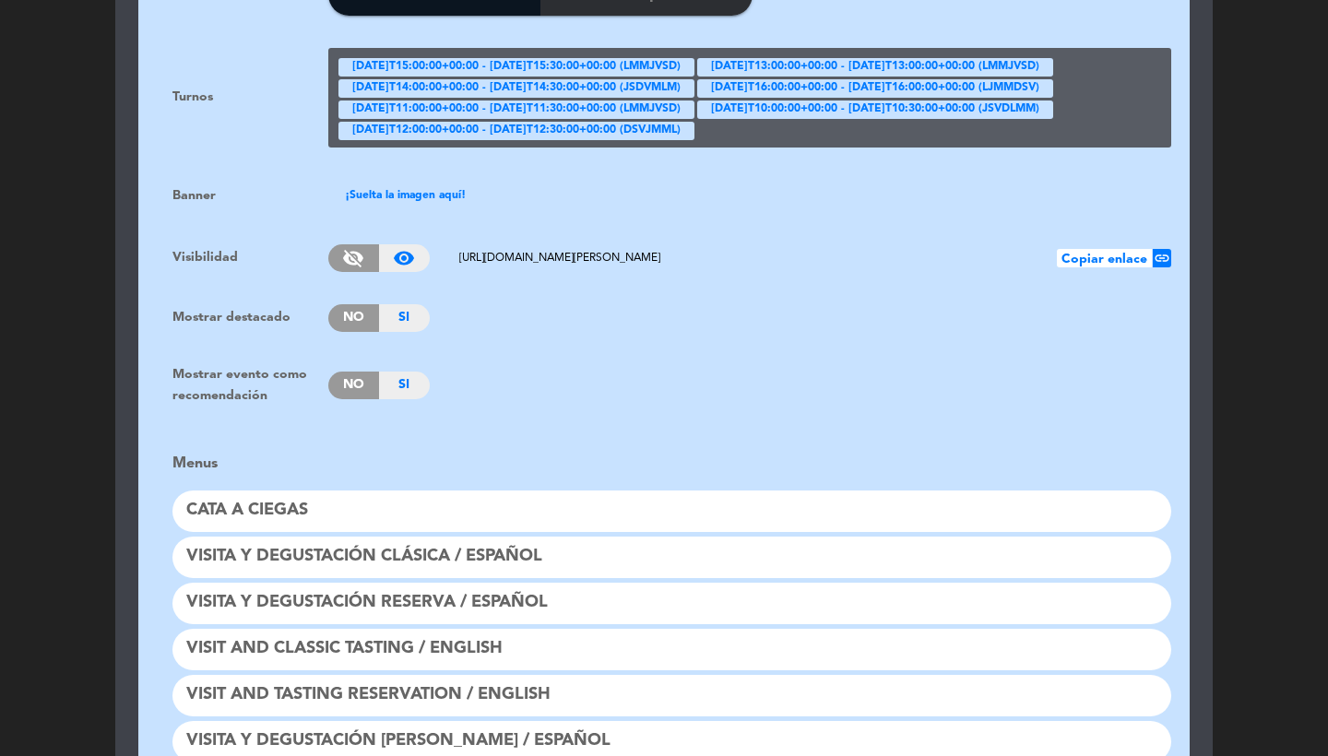
drag, startPoint x: 872, startPoint y: 237, endPoint x: 414, endPoint y: 243, distance: 457.6
click at [414, 244] on div "visibility_off visibility_on [URL][DOMAIN_NAME][PERSON_NAME] Copiar enlace link" at bounding box center [749, 258] width 843 height 28
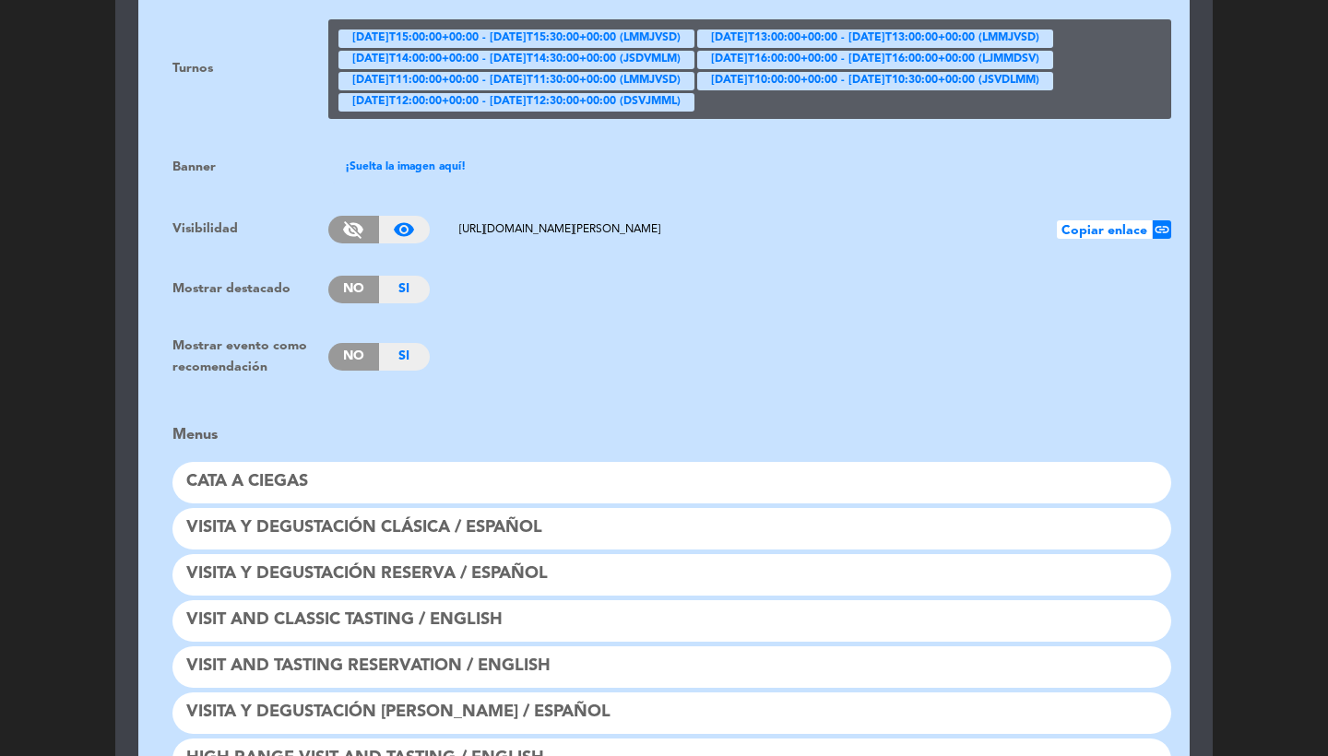
scroll to position [1282, 0]
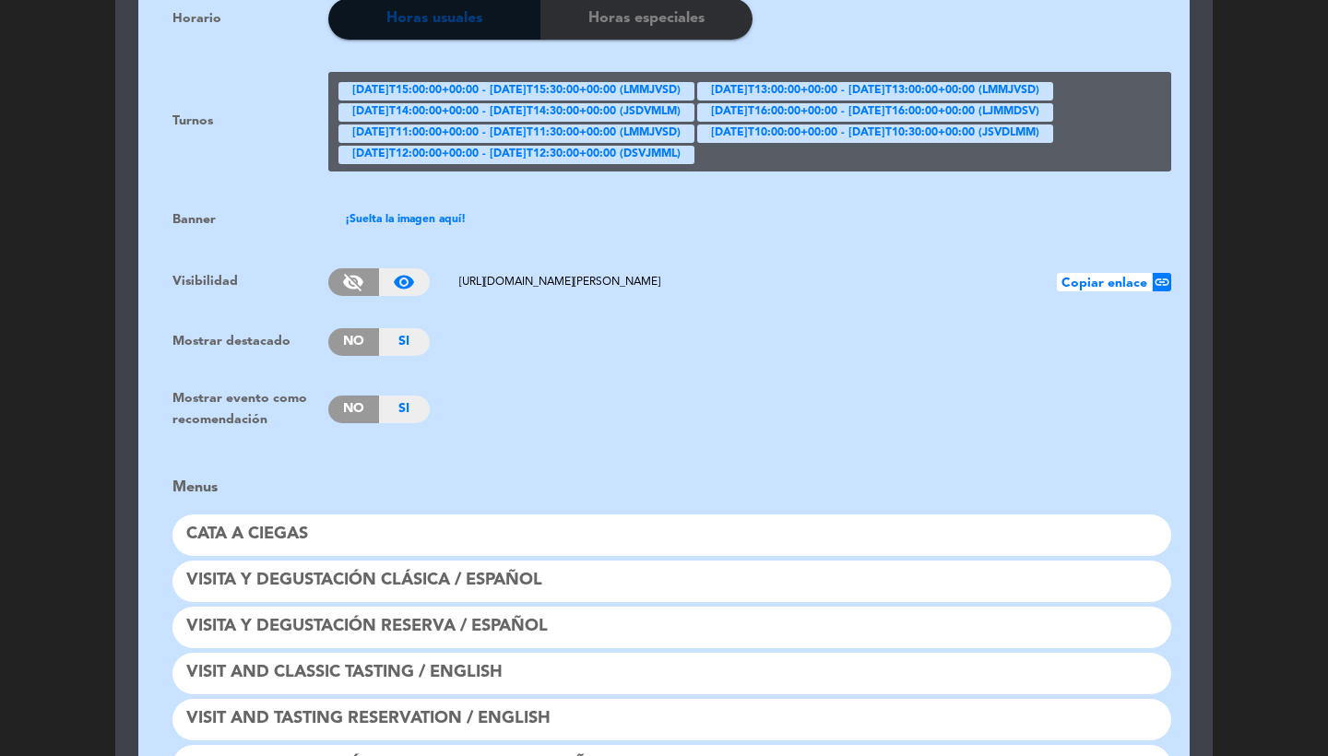
click at [343, 399] on span "No" at bounding box center [353, 410] width 51 height 28
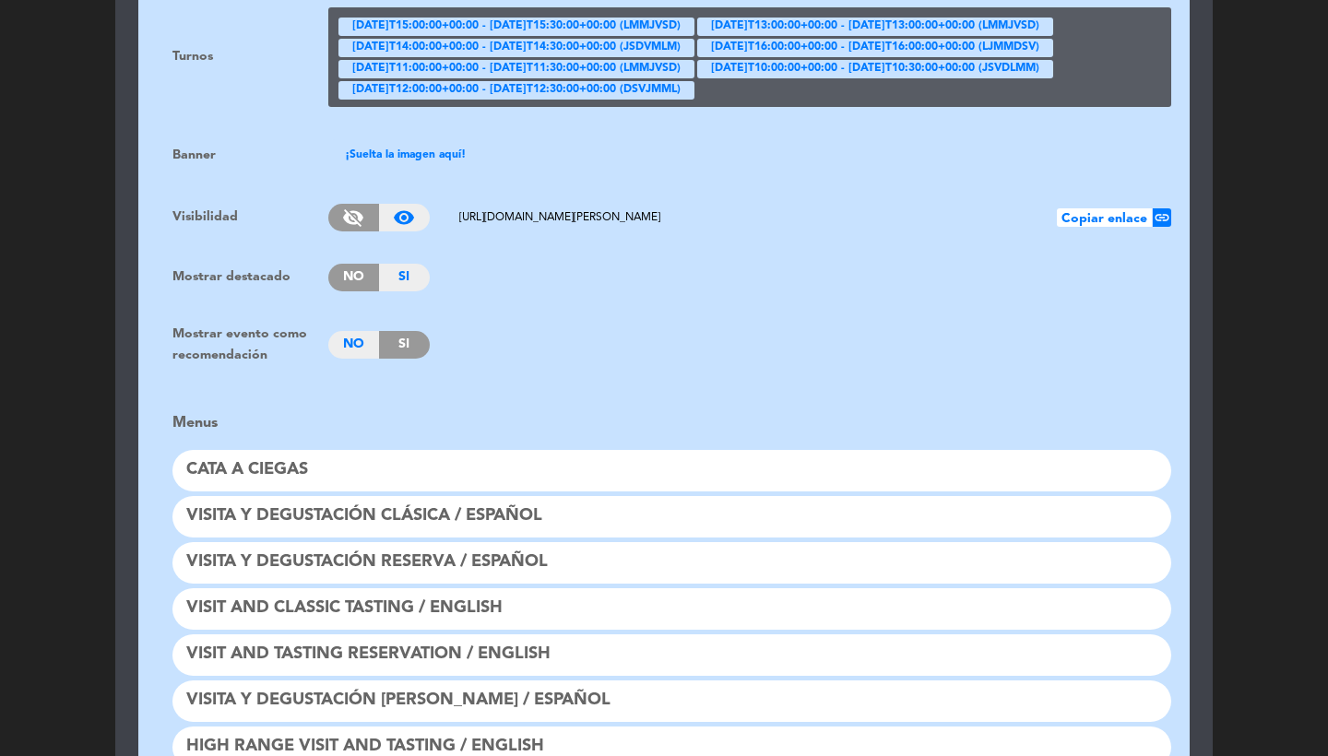
scroll to position [1103, 0]
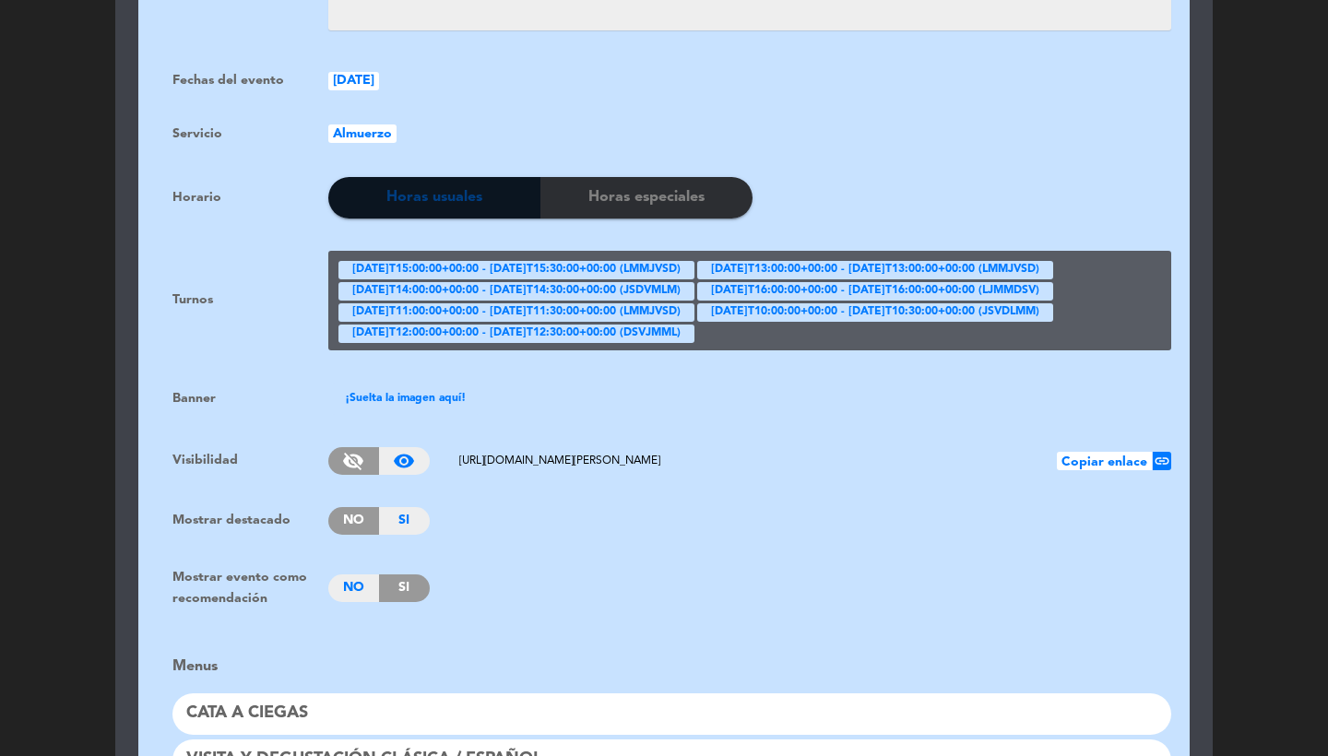
click at [406, 575] on span "Si" at bounding box center [404, 589] width 51 height 28
click at [340, 507] on span "No" at bounding box center [353, 521] width 51 height 28
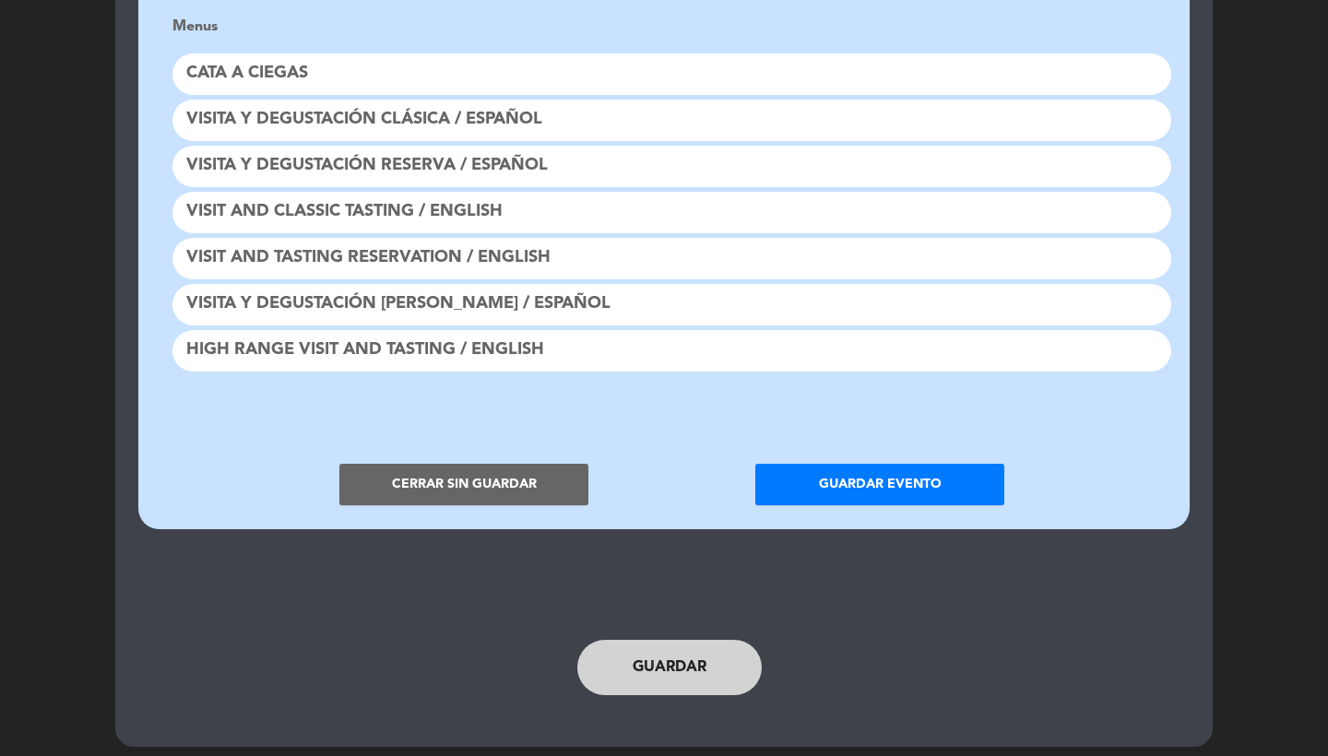
scroll to position [1742, 0]
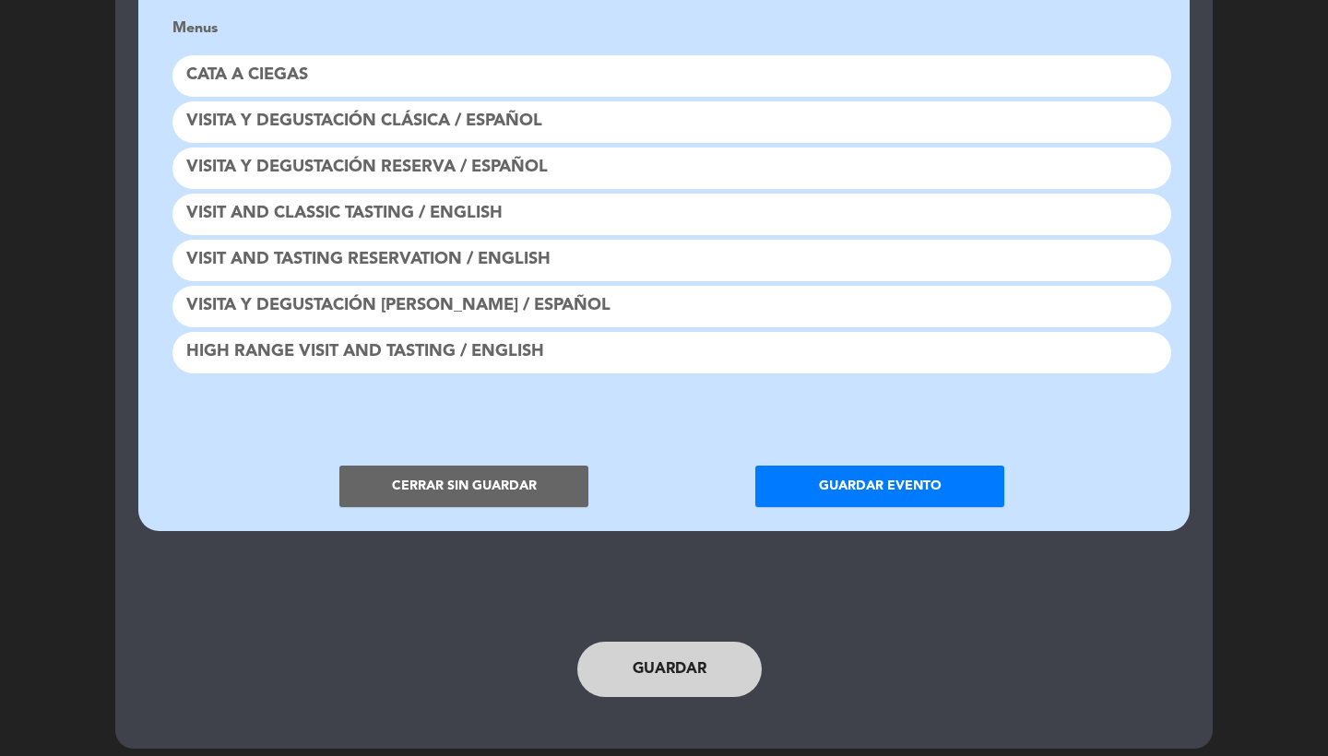
click at [875, 472] on button "Guardar evento" at bounding box center [880, 487] width 249 height 42
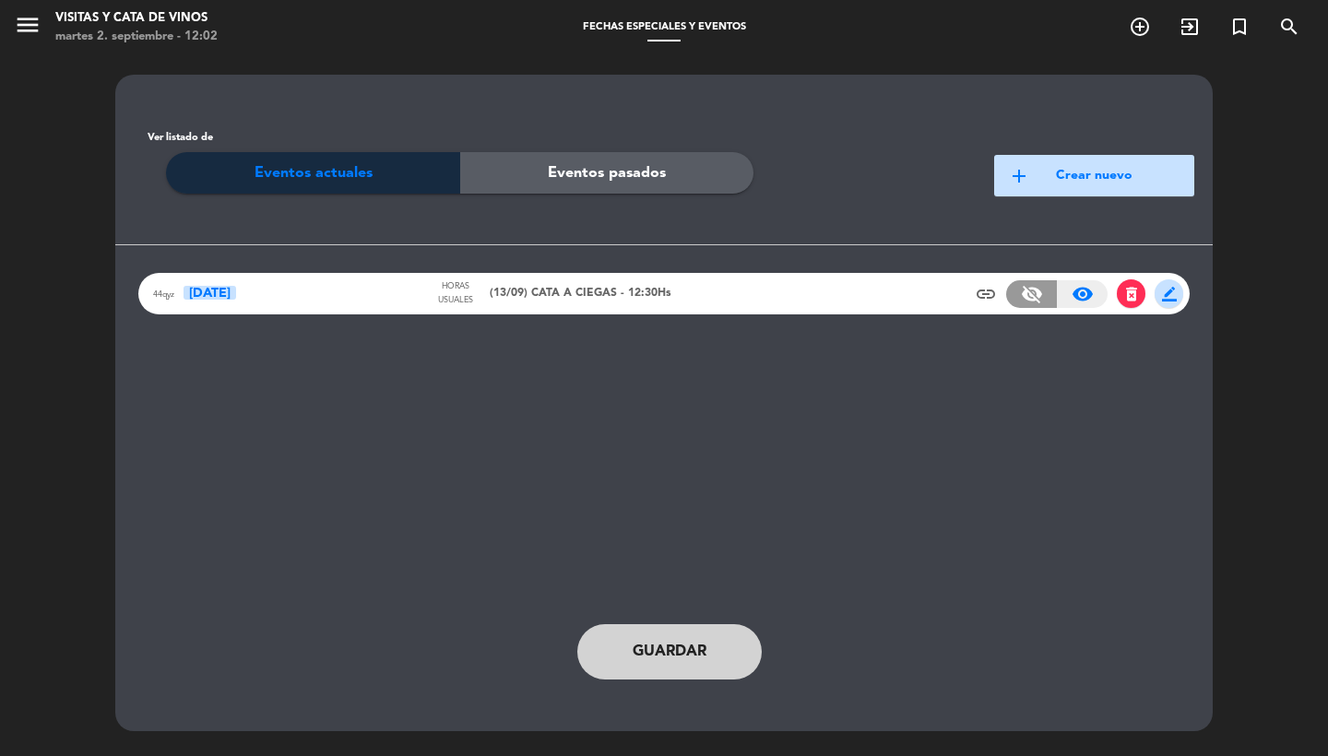
scroll to position [0, 0]
click at [651, 666] on button "Guardar" at bounding box center [669, 652] width 184 height 55
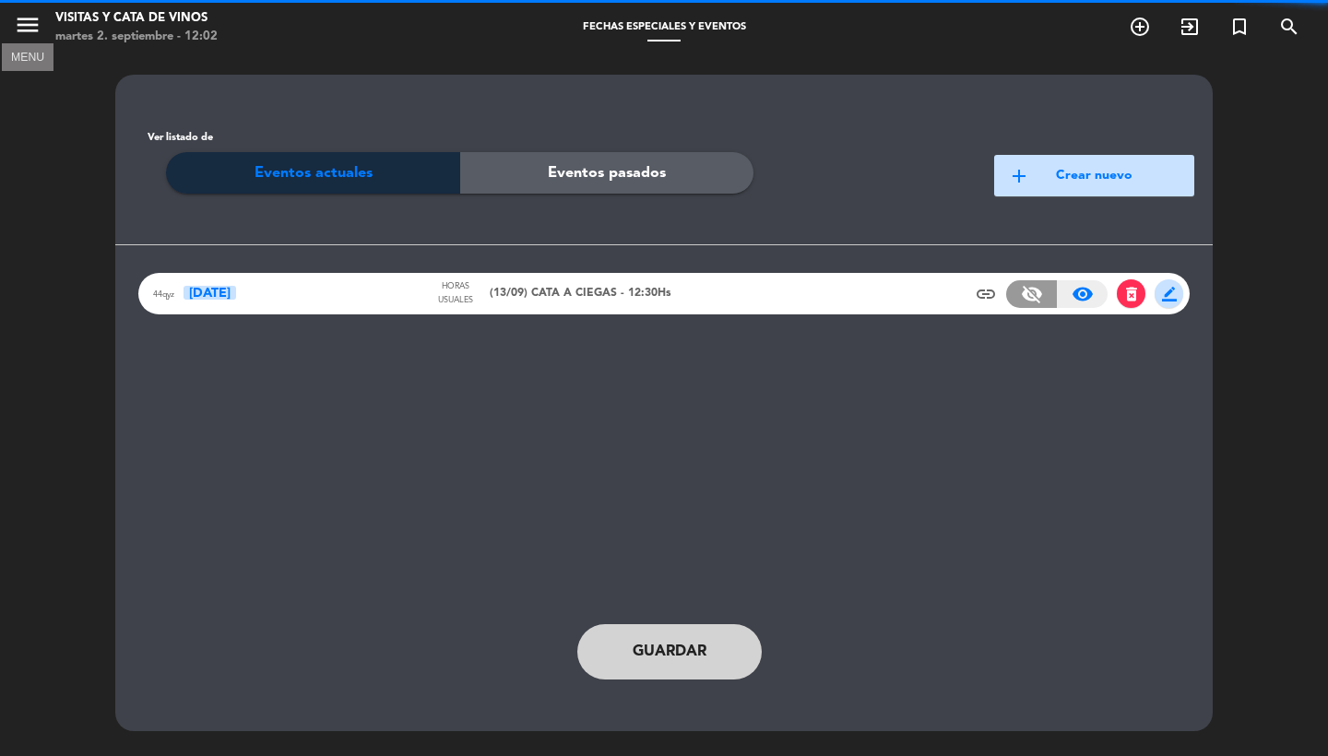
click at [30, 26] on icon "menu" at bounding box center [28, 25] width 28 height 28
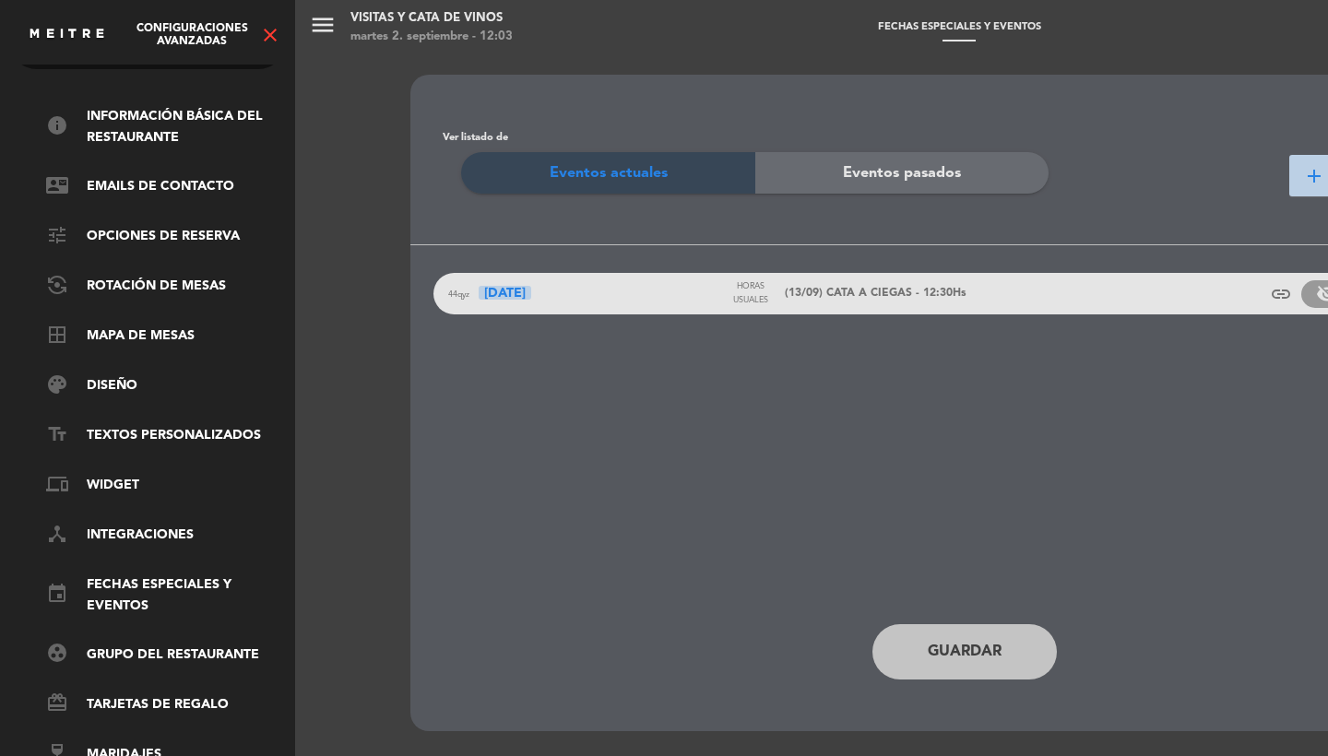
click at [272, 29] on icon "close" at bounding box center [270, 35] width 22 height 22
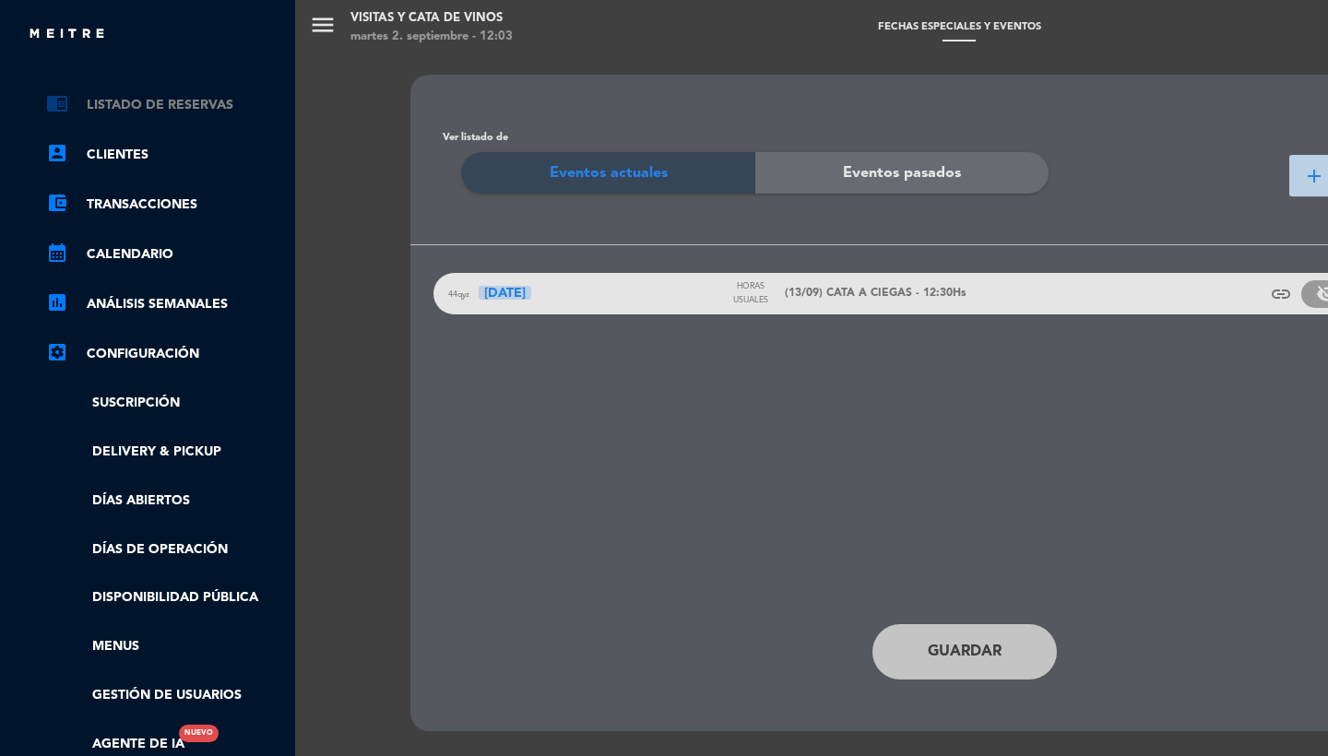
click at [184, 99] on link "chrome_reader_mode Listado de Reservas" at bounding box center [166, 105] width 240 height 22
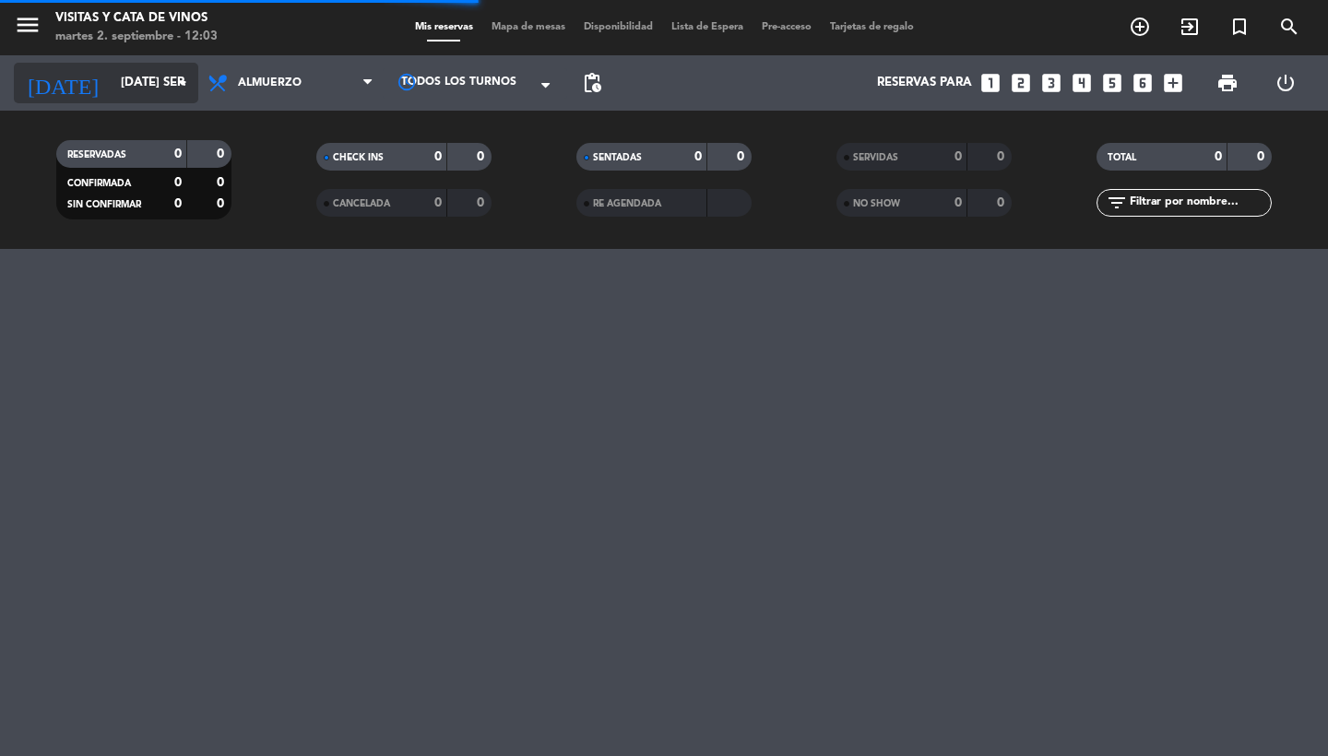
click at [170, 88] on input "[DATE] sep." at bounding box center [193, 82] width 162 height 33
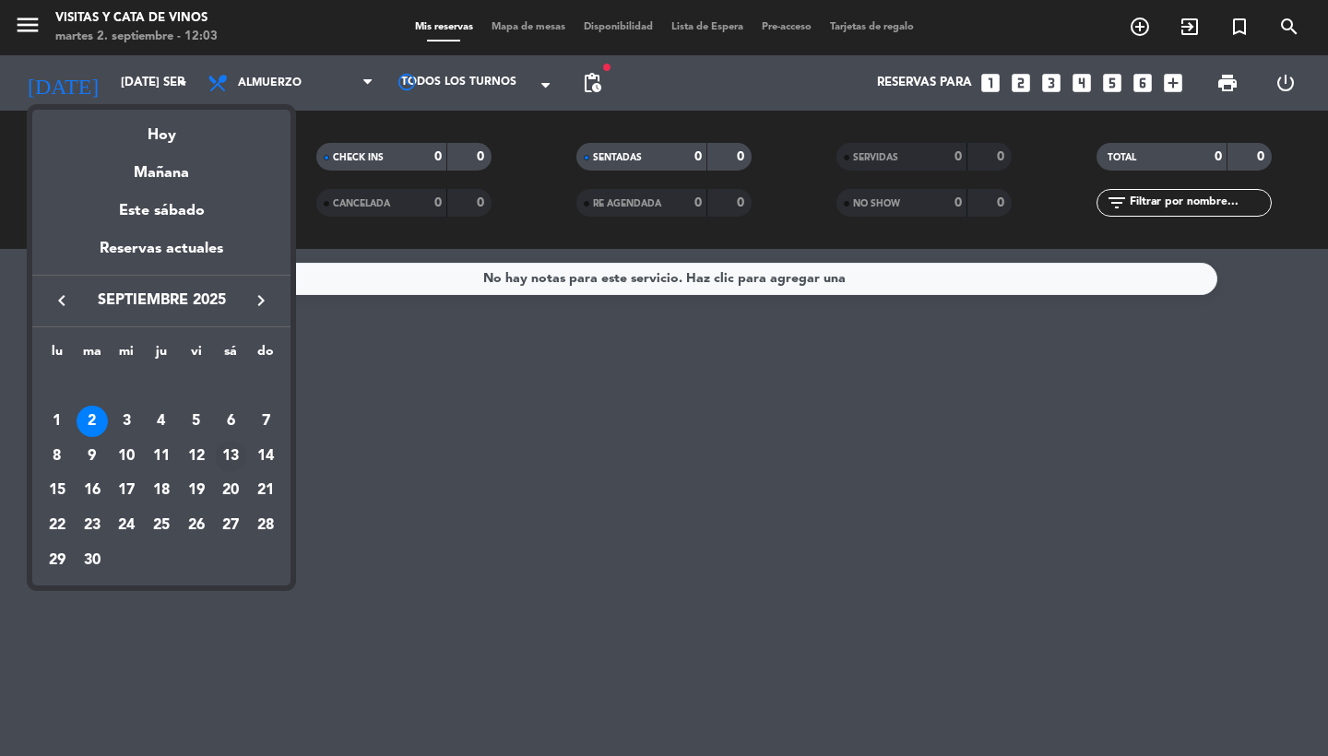
click at [233, 464] on div "13" at bounding box center [230, 456] width 31 height 31
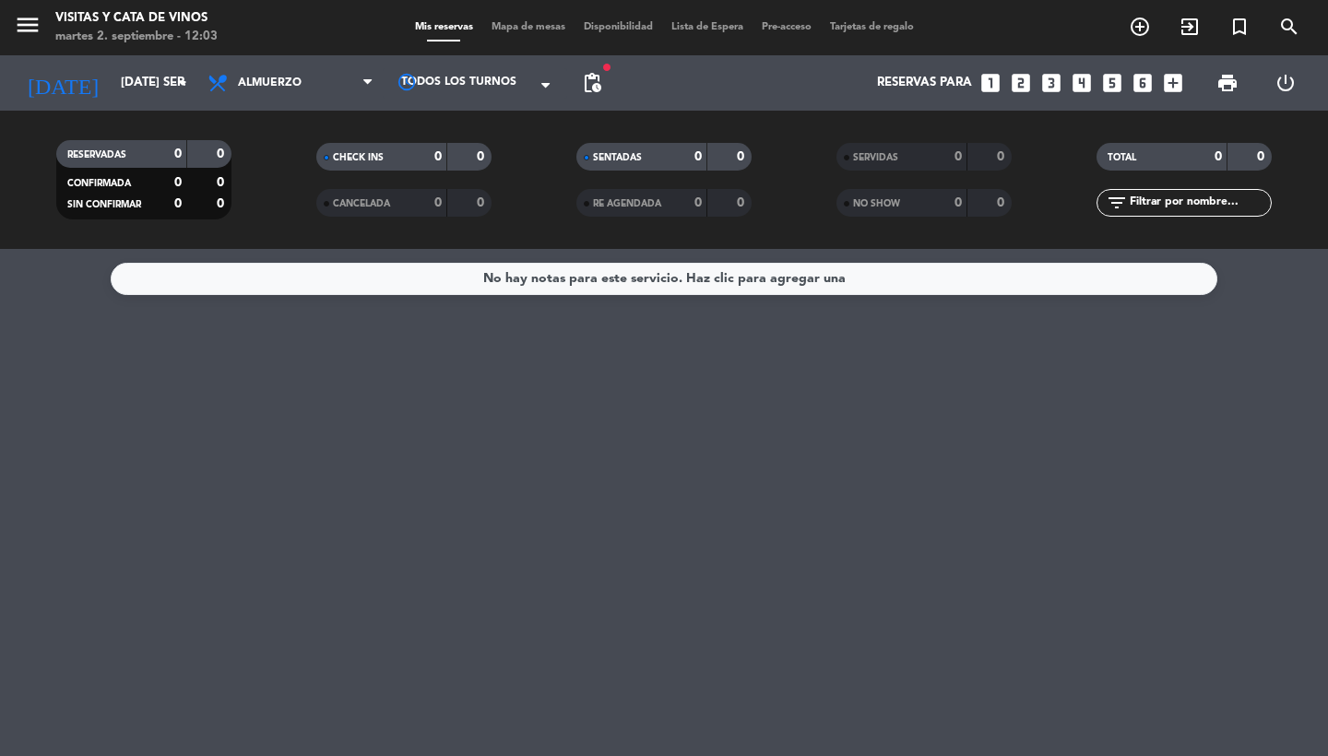
type input "sáb. [DATE]"
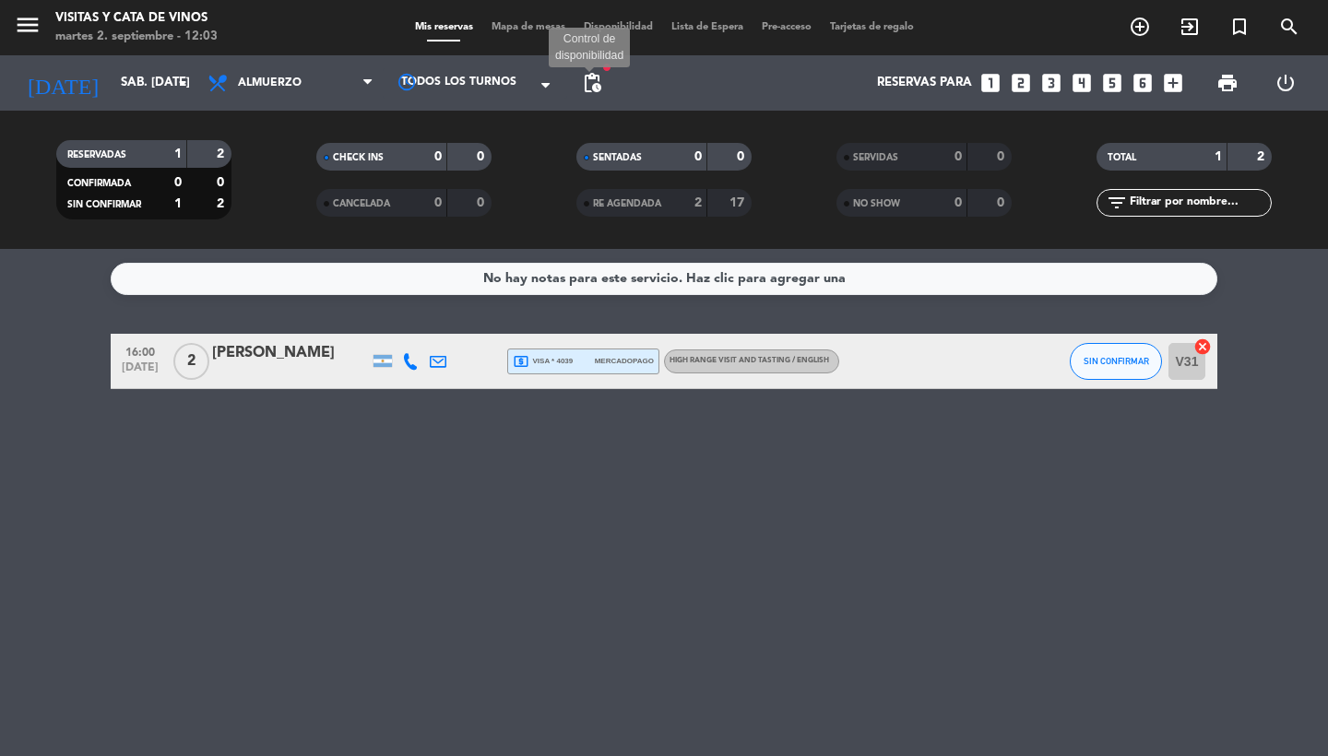
click at [597, 80] on span "pending_actions" at bounding box center [592, 83] width 22 height 22
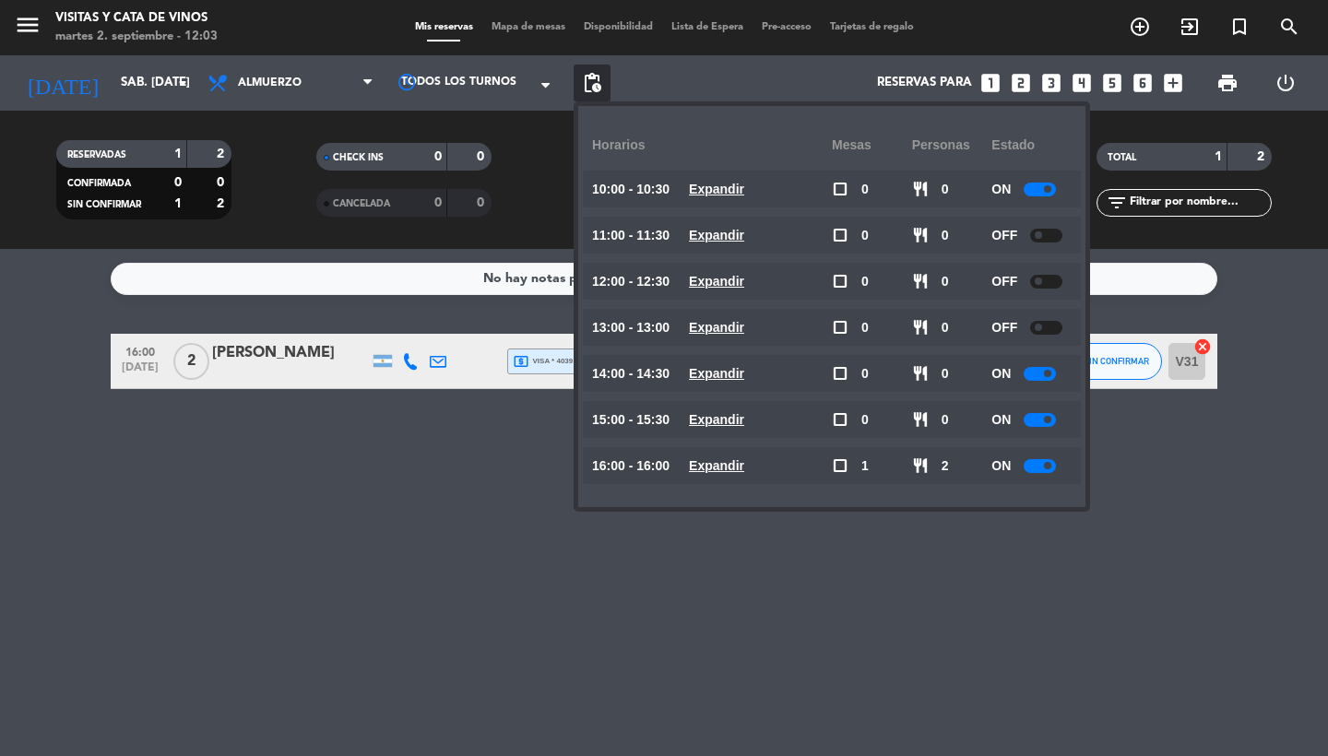
click at [1046, 286] on div at bounding box center [1046, 282] width 32 height 14
click at [387, 564] on div "No hay notas para este servicio. Haz clic para agregar una 16:00 [DATE] 2 [PERS…" at bounding box center [664, 502] width 1328 height 507
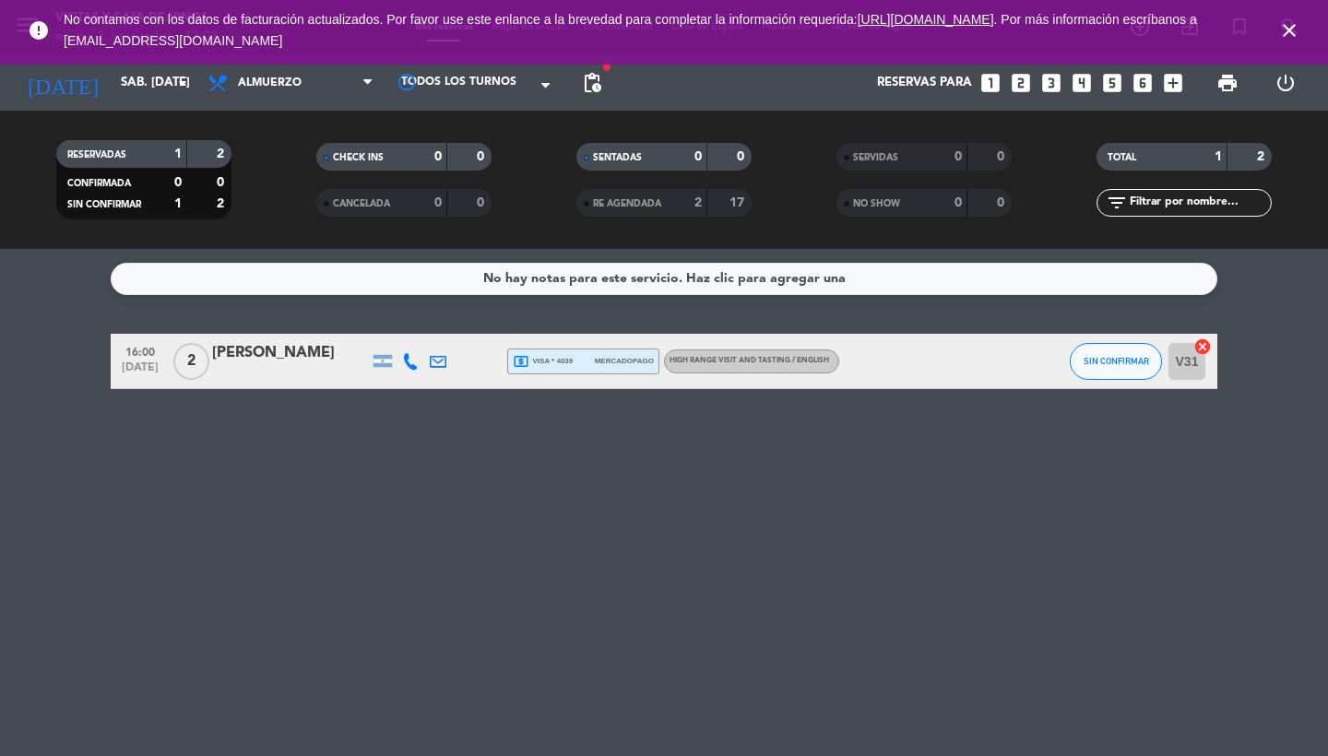
click at [1293, 38] on icon "close" at bounding box center [1290, 30] width 22 height 22
click at [1284, 24] on icon "close" at bounding box center [1290, 30] width 22 height 22
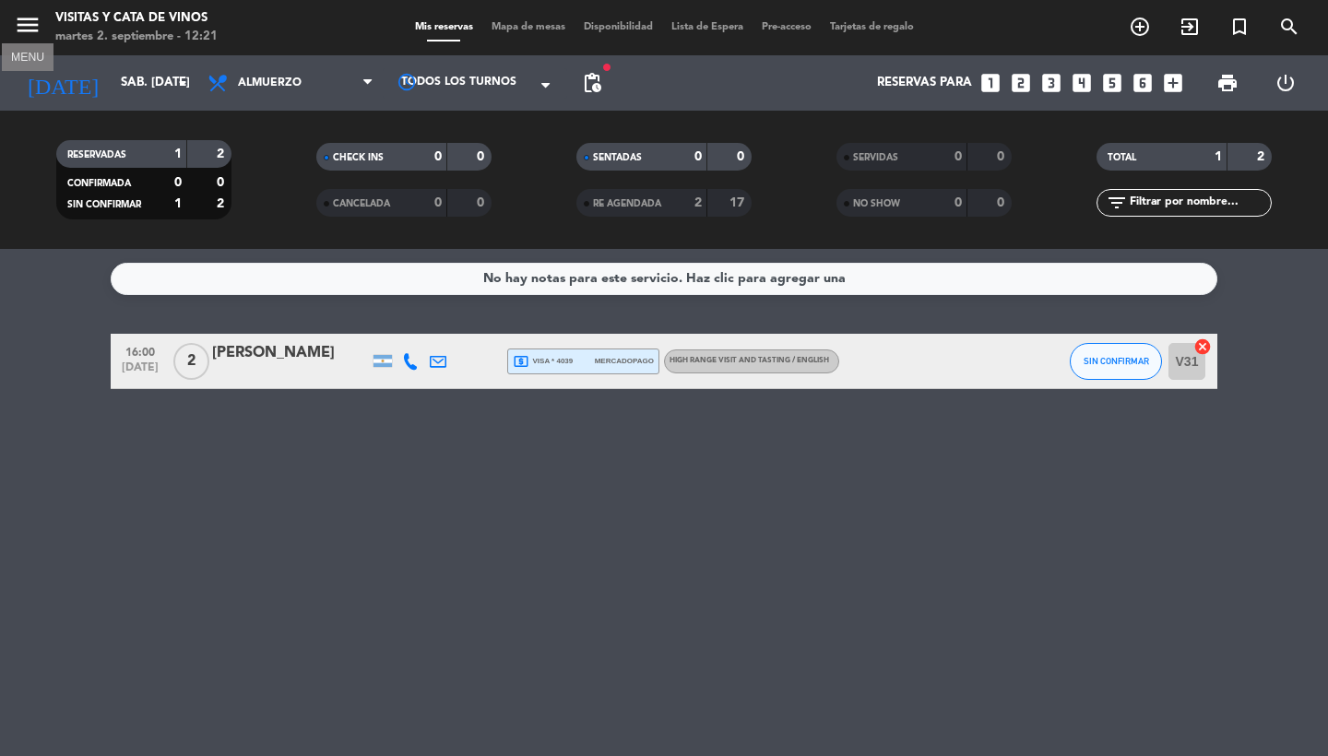
click at [17, 25] on icon "menu" at bounding box center [28, 25] width 28 height 28
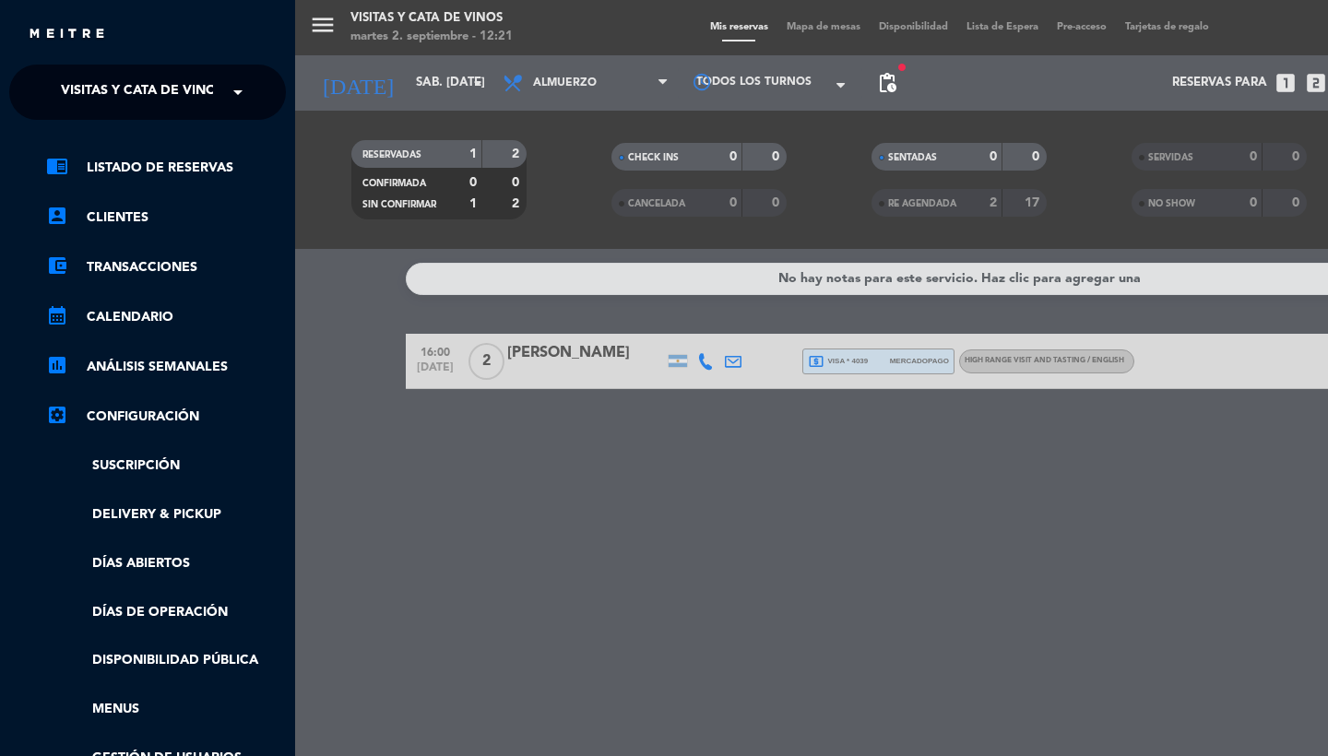
scroll to position [-7, 0]
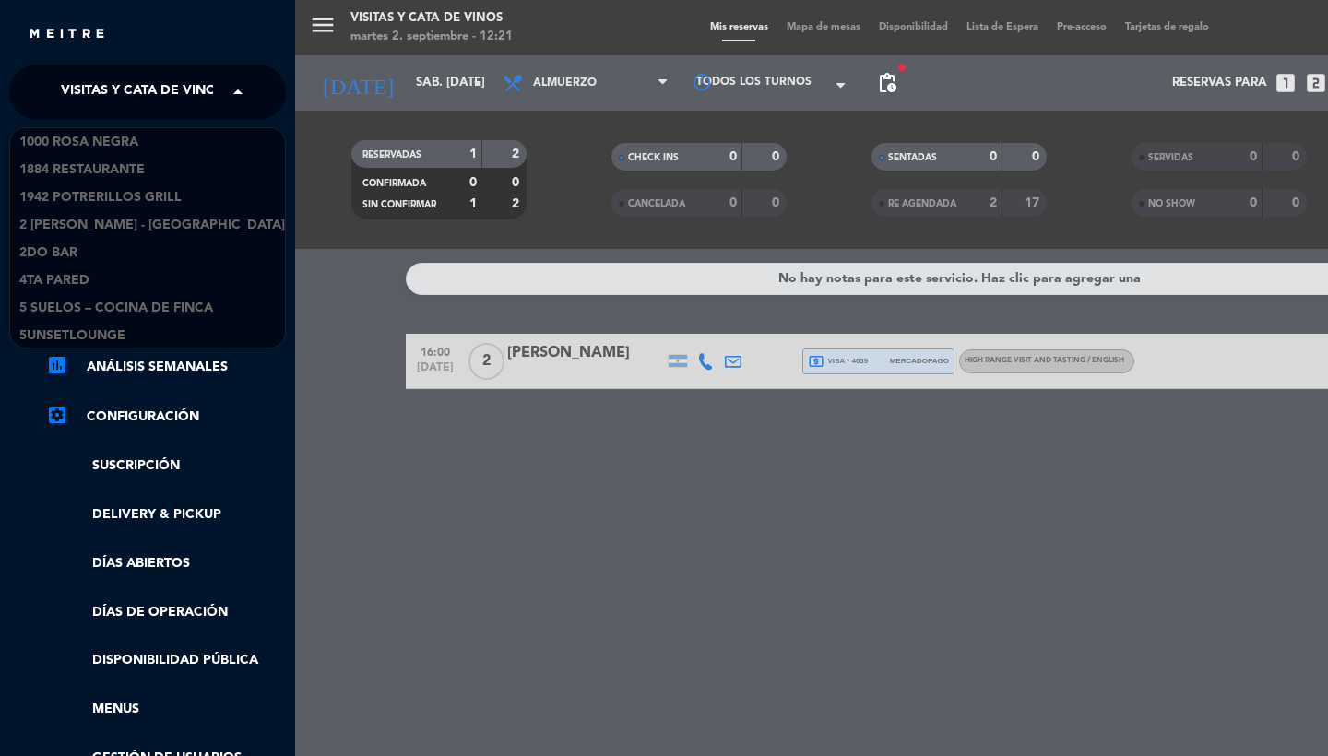
click at [113, 98] on span "Visitas y Cata de Vinos" at bounding box center [142, 92] width 163 height 39
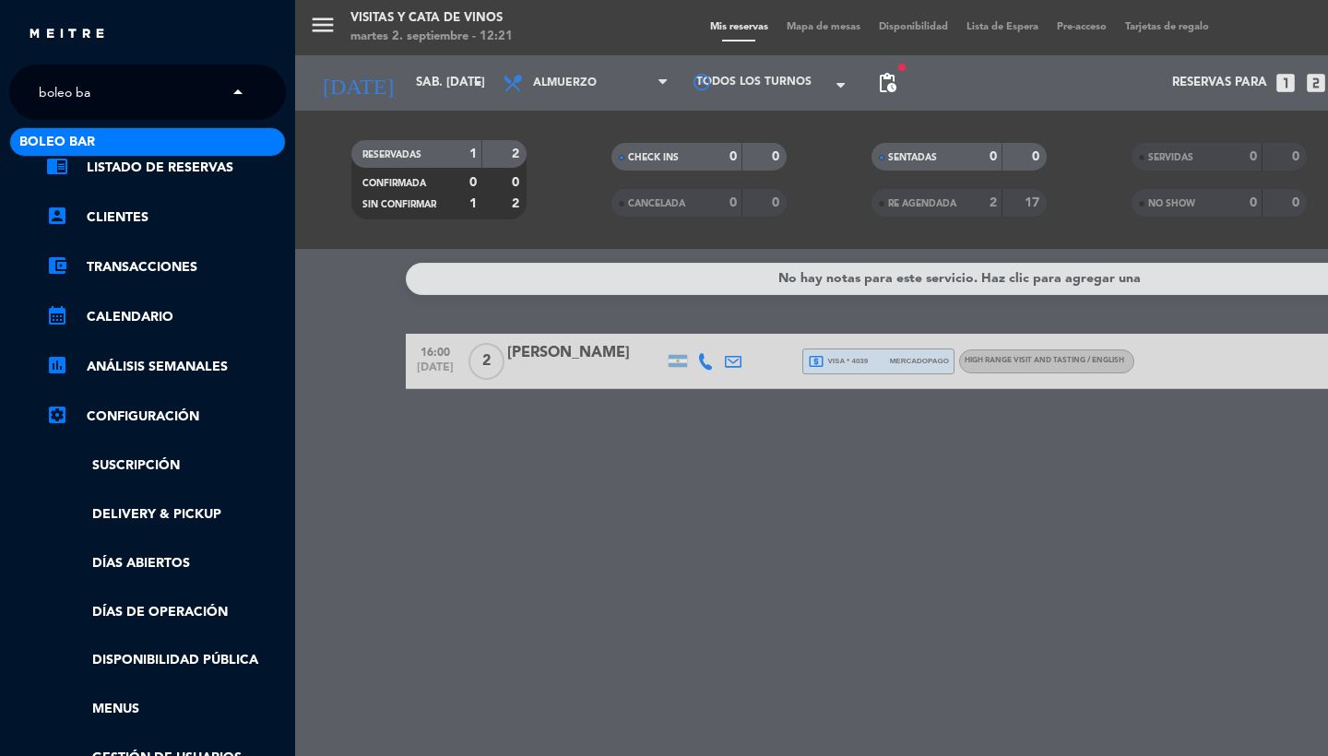
type input "boleo bar"
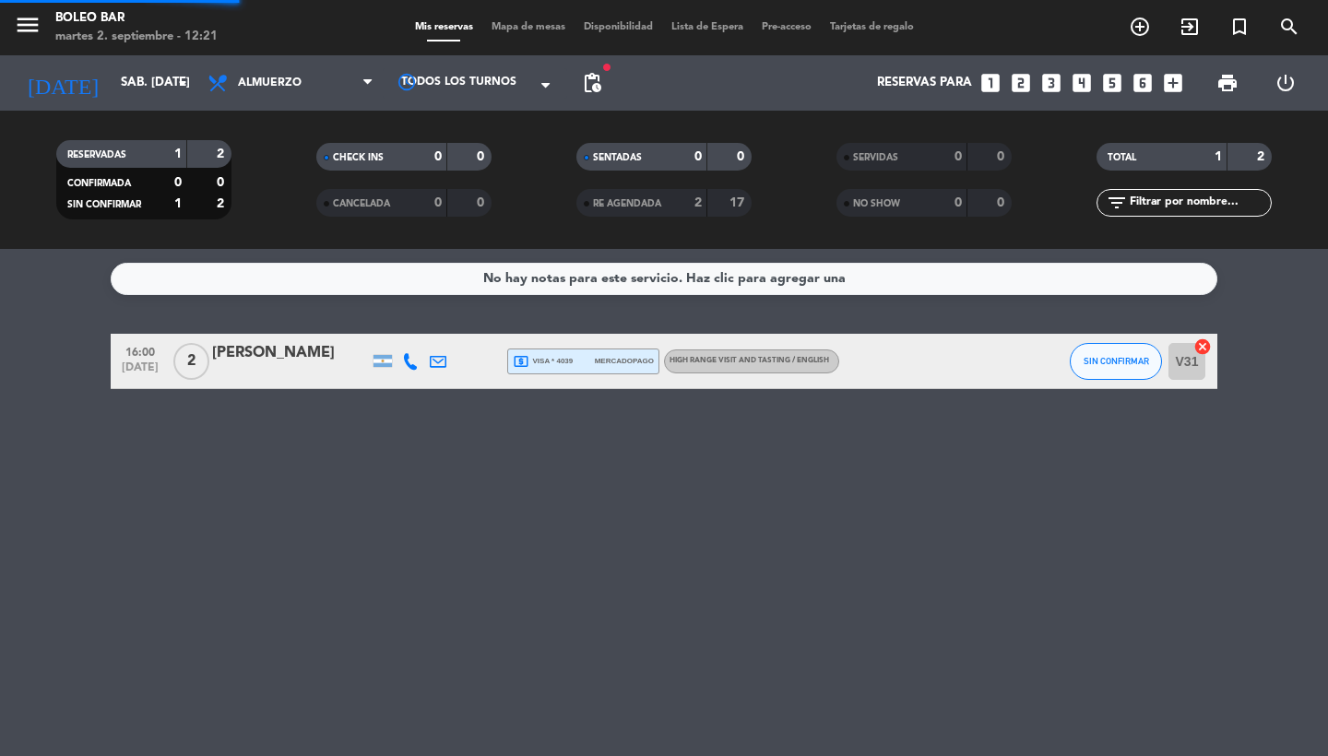
click at [18, 26] on icon "menu" at bounding box center [28, 25] width 28 height 28
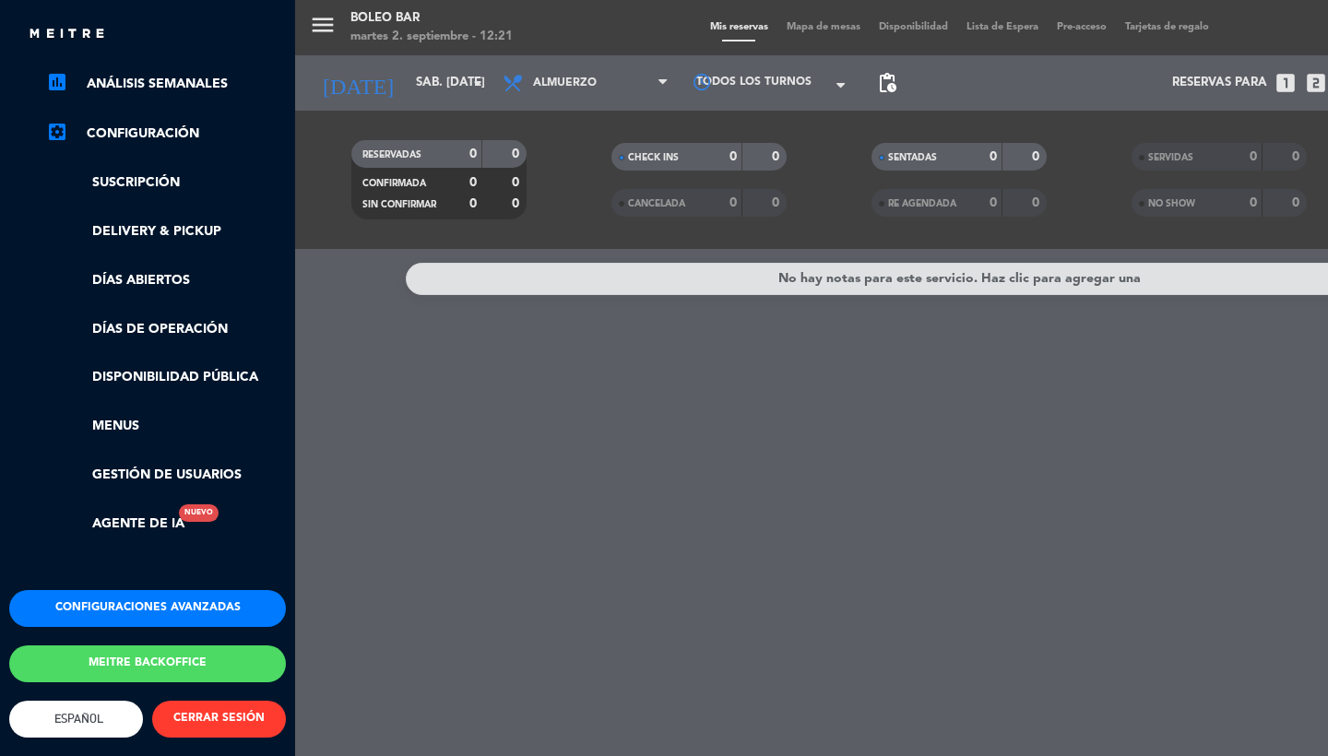
click at [165, 671] on div "Configuraciones avanzadas Meitre backoffice English Español Português Español E…" at bounding box center [147, 705] width 304 height 231
click at [156, 646] on button "Meitre backoffice" at bounding box center [147, 664] width 277 height 37
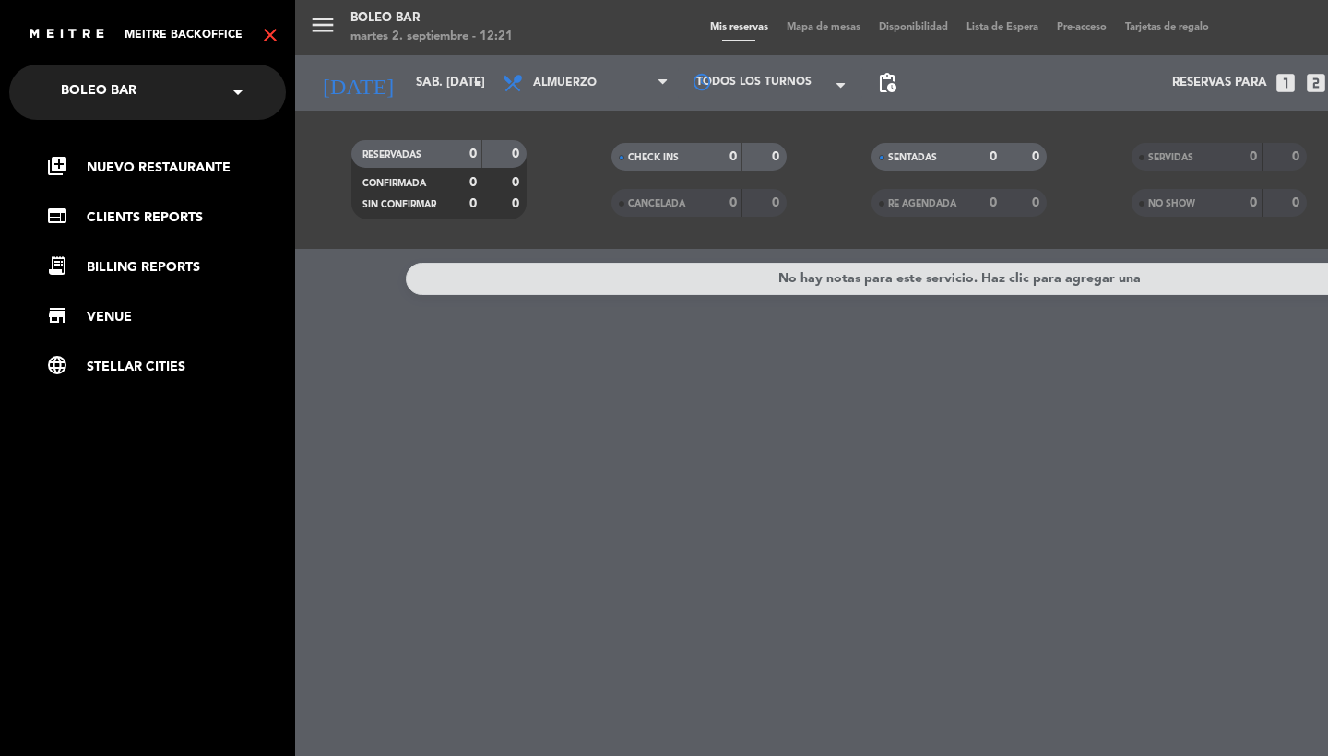
scroll to position [0, 0]
click at [150, 216] on link "web CLIENTS REPORTS" at bounding box center [166, 218] width 240 height 22
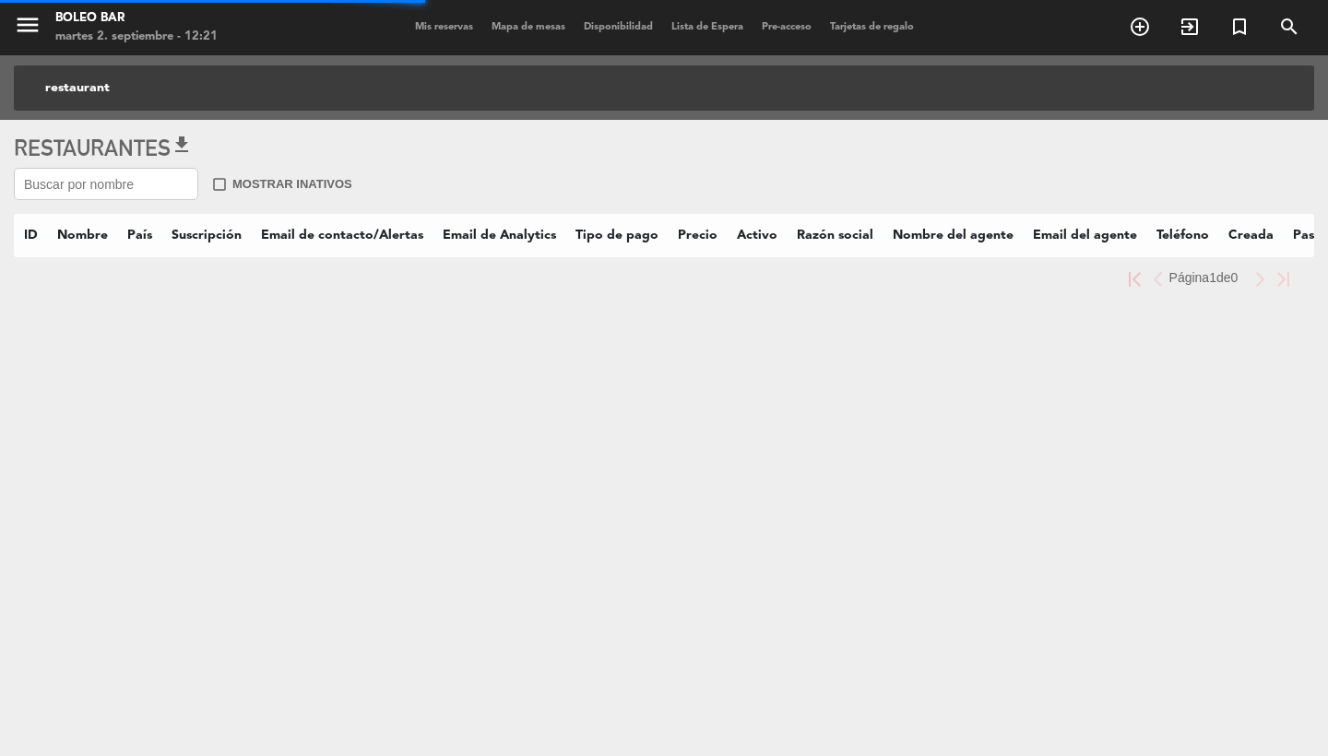
click at [140, 196] on input "text" at bounding box center [106, 184] width 184 height 32
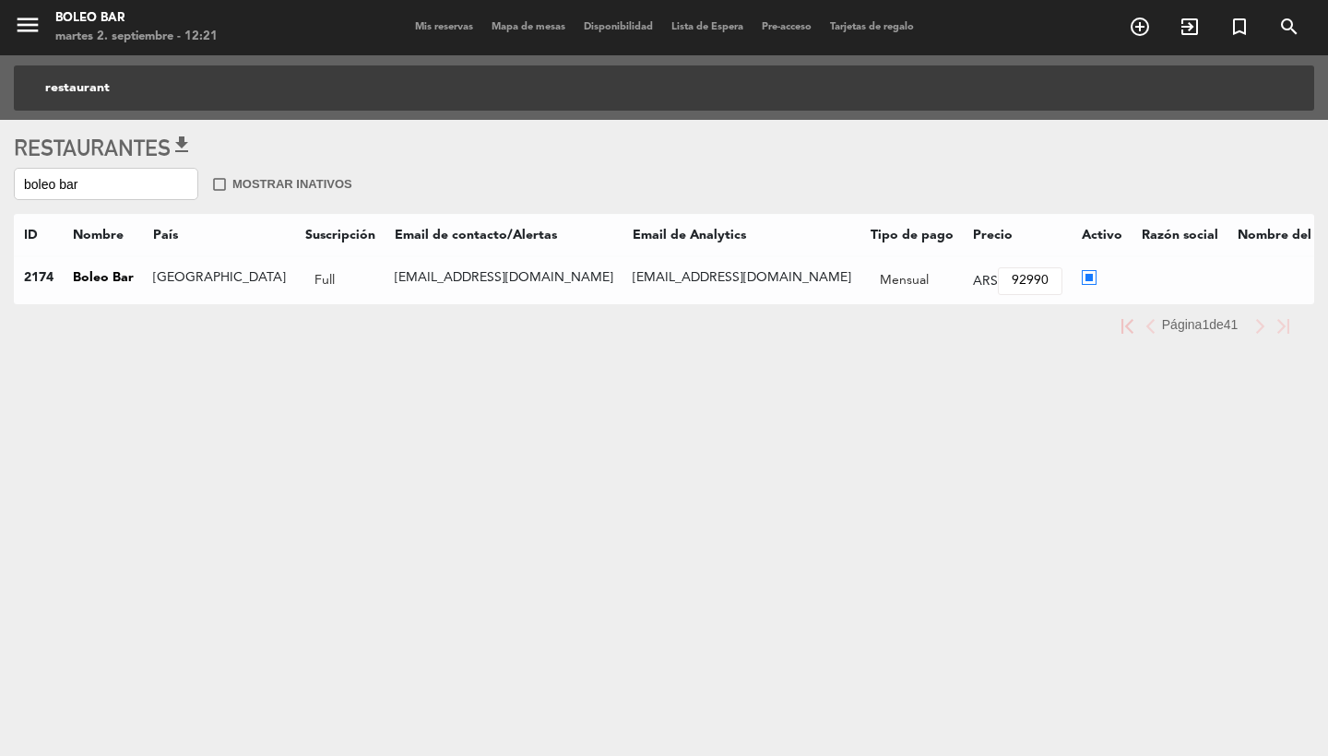
type input "boleo bar"
click at [1082, 271] on ins at bounding box center [1089, 278] width 15 height 16
click at [1082, 271] on input "radio" at bounding box center [1088, 276] width 12 height 12
radio input "true"
click at [439, 26] on span "Mis reservas" at bounding box center [444, 27] width 77 height 10
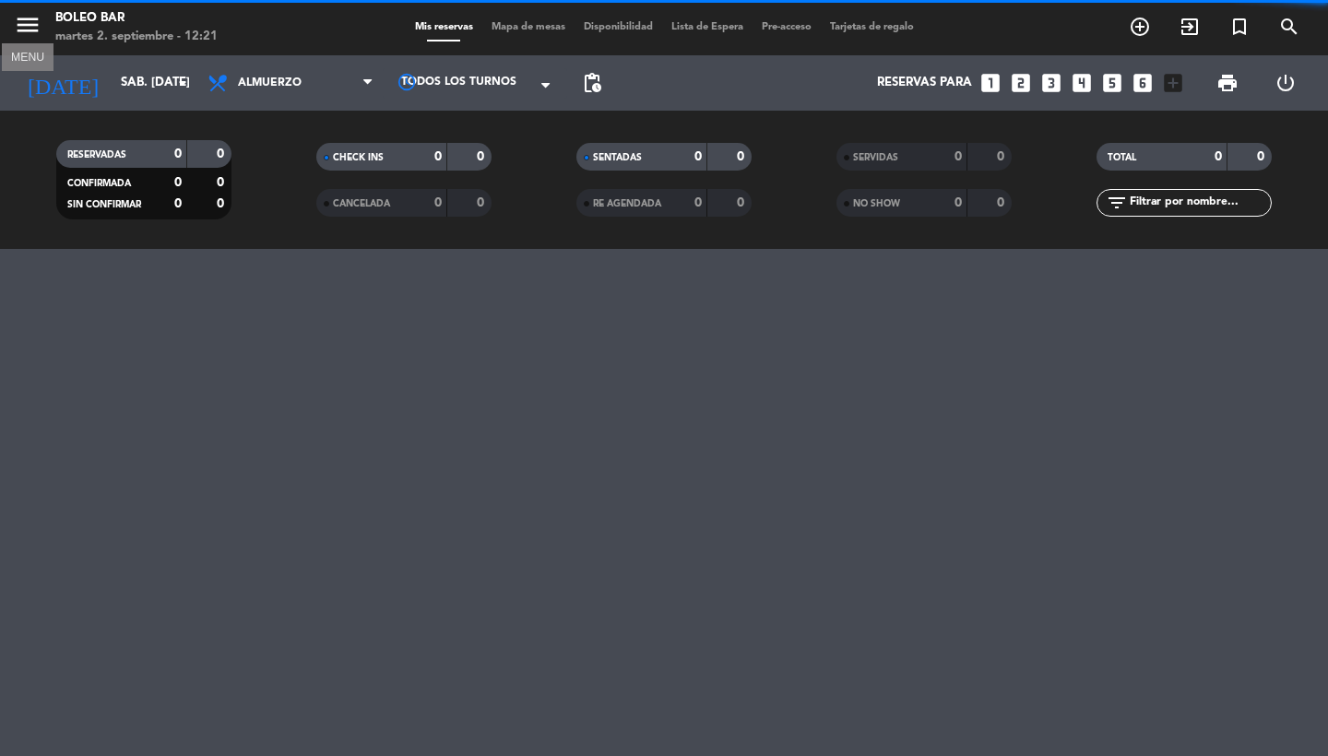
click at [31, 23] on icon "menu" at bounding box center [28, 25] width 28 height 28
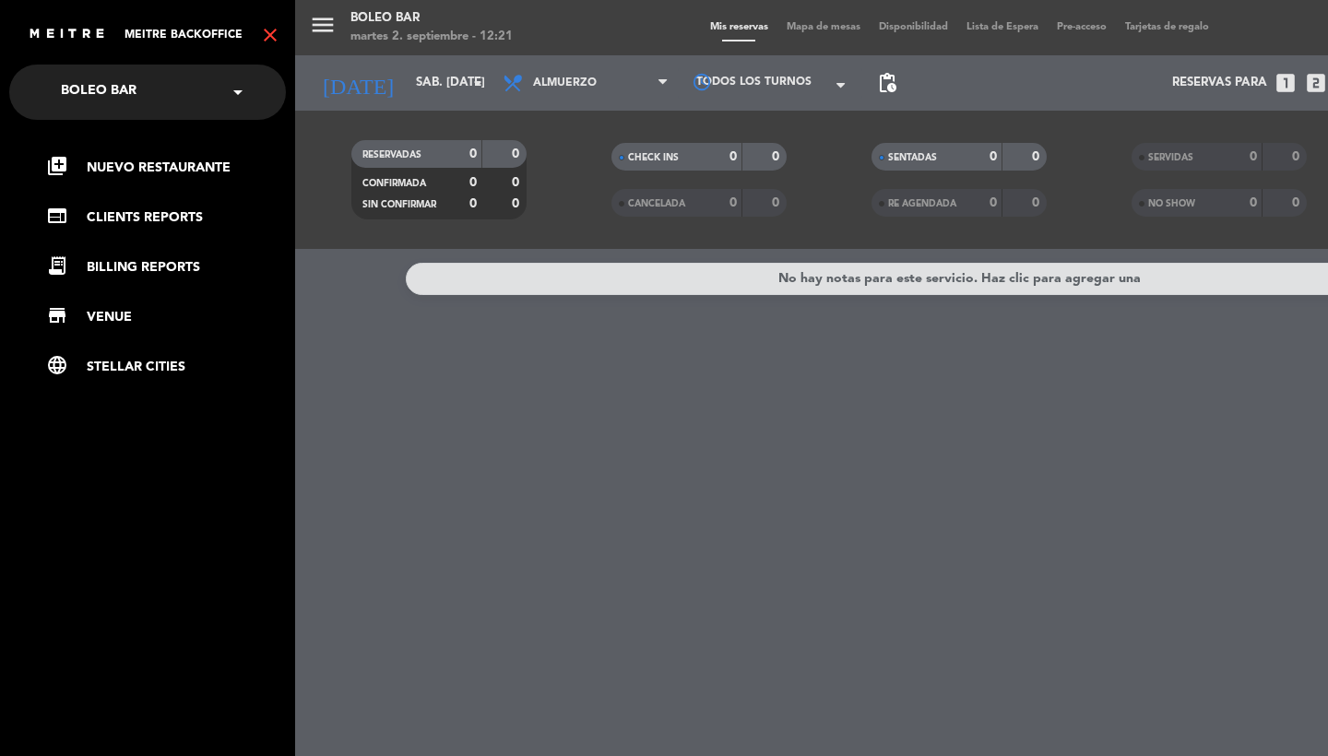
click at [274, 37] on icon "close" at bounding box center [270, 35] width 22 height 22
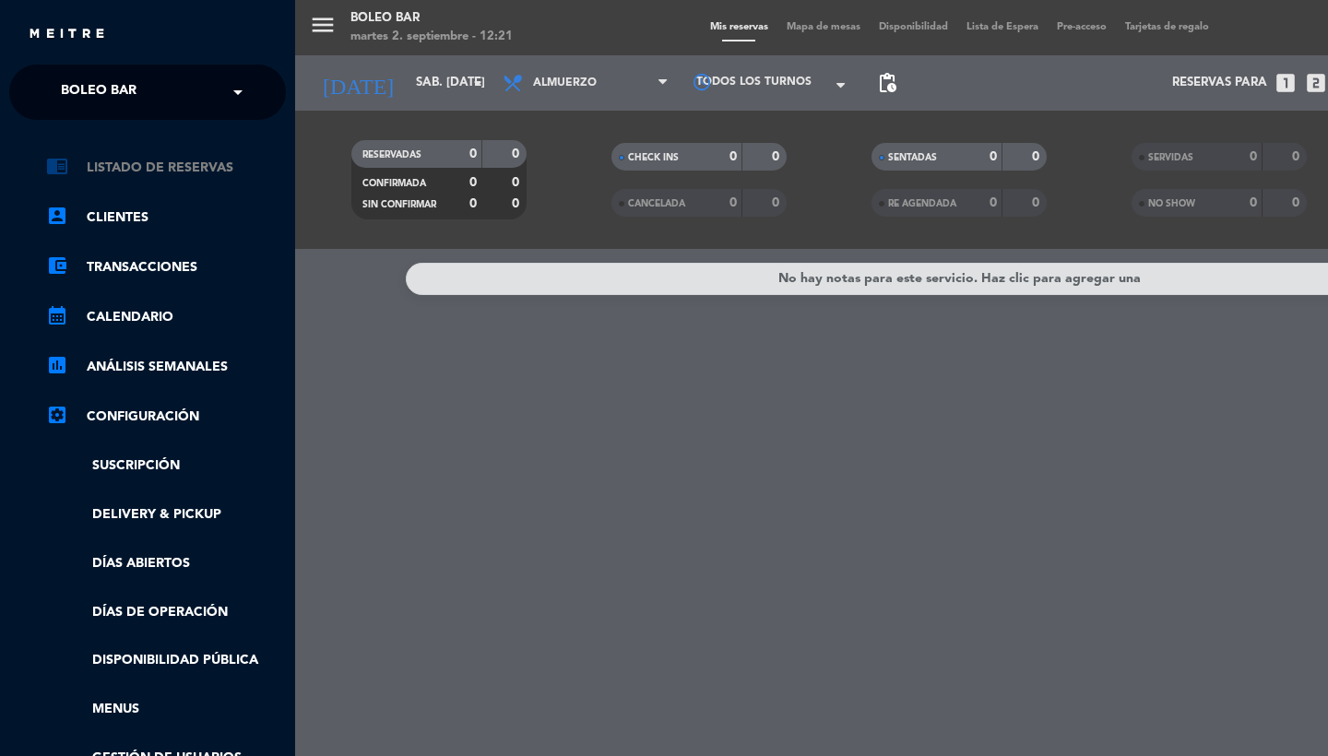
click at [173, 169] on link "chrome_reader_mode Listado de Reservas" at bounding box center [166, 168] width 240 height 22
